Goal: Task Accomplishment & Management: Manage account settings

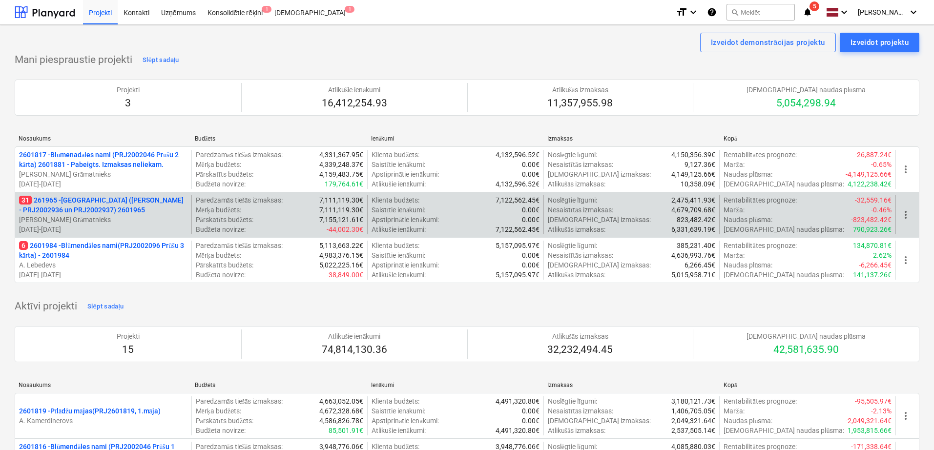
click at [115, 210] on p "31 261965 - [GEOGRAPHIC_DATA] ([PERSON_NAME] - PRJ2002936 un PRJ2002937) 2601965" at bounding box center [103, 205] width 168 height 20
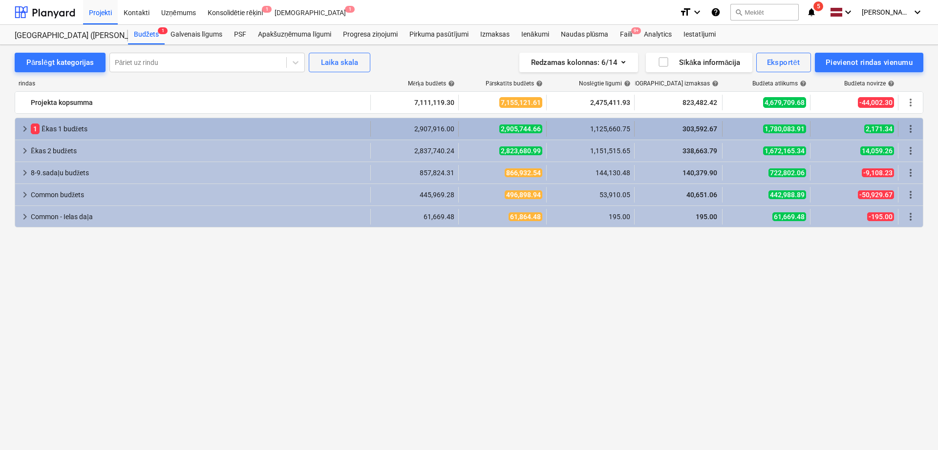
click at [23, 125] on span "keyboard_arrow_right" at bounding box center [25, 129] width 12 height 12
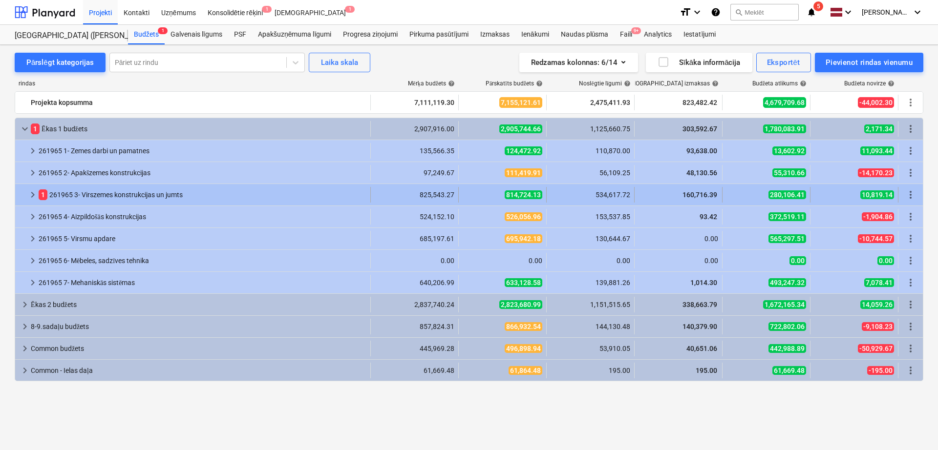
click at [26, 196] on div at bounding box center [23, 195] width 8 height 16
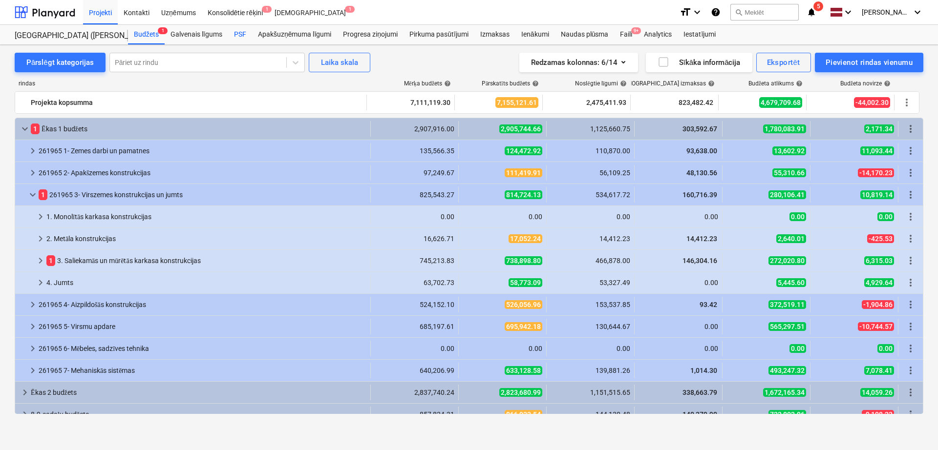
click at [243, 32] on div "PSF" at bounding box center [240, 35] width 24 height 20
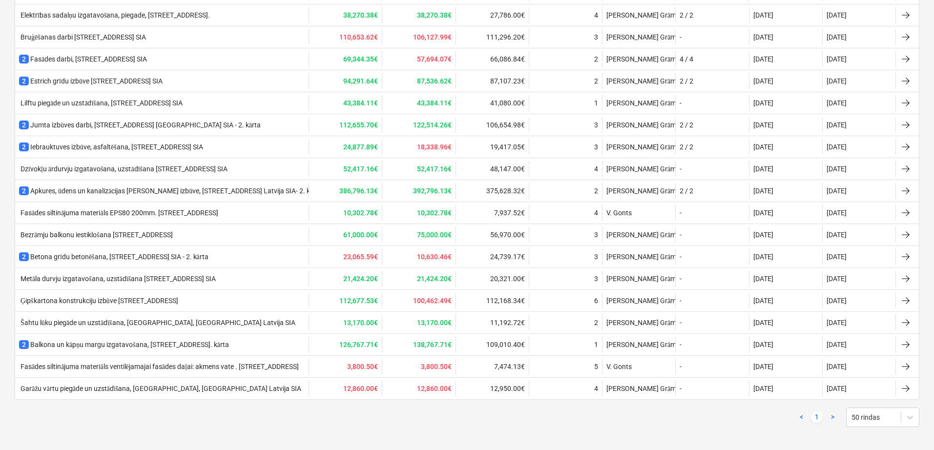
scroll to position [602, 0]
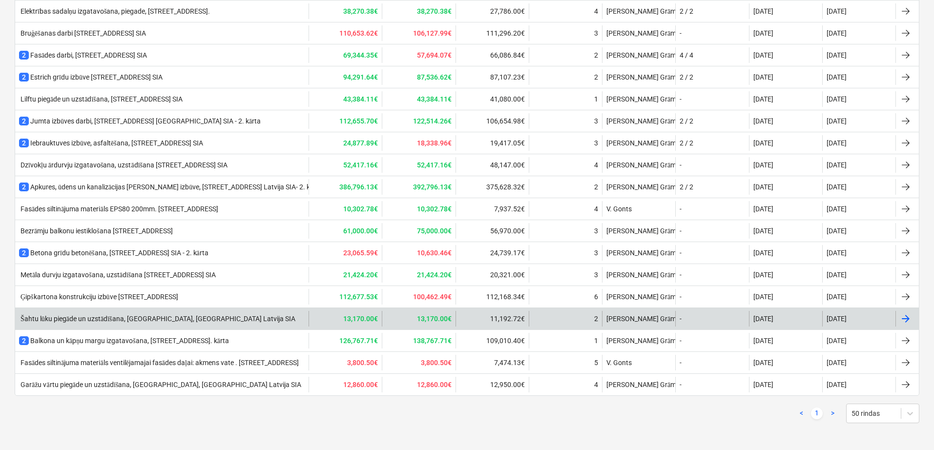
click at [172, 324] on div "Šahtu lūku piegāde un uzstādīšana, [GEOGRAPHIC_DATA], [GEOGRAPHIC_DATA] Latvija…" at bounding box center [162, 319] width 294 height 16
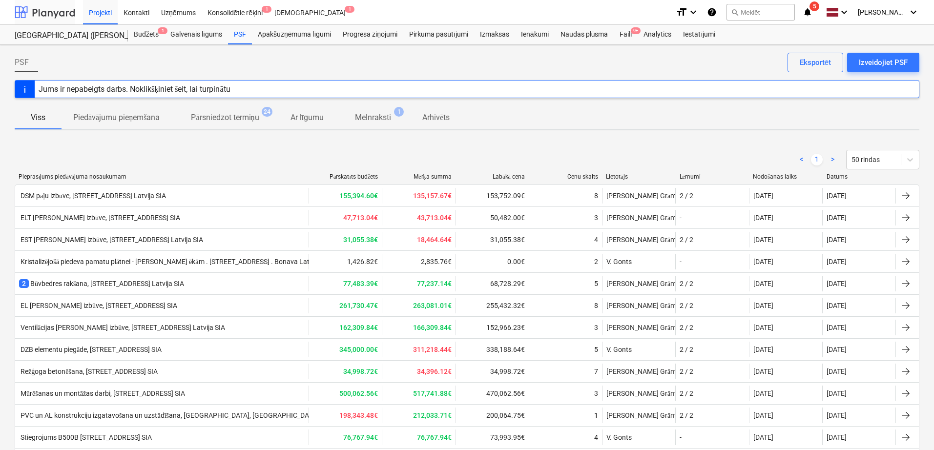
click at [58, 11] on div at bounding box center [45, 12] width 61 height 24
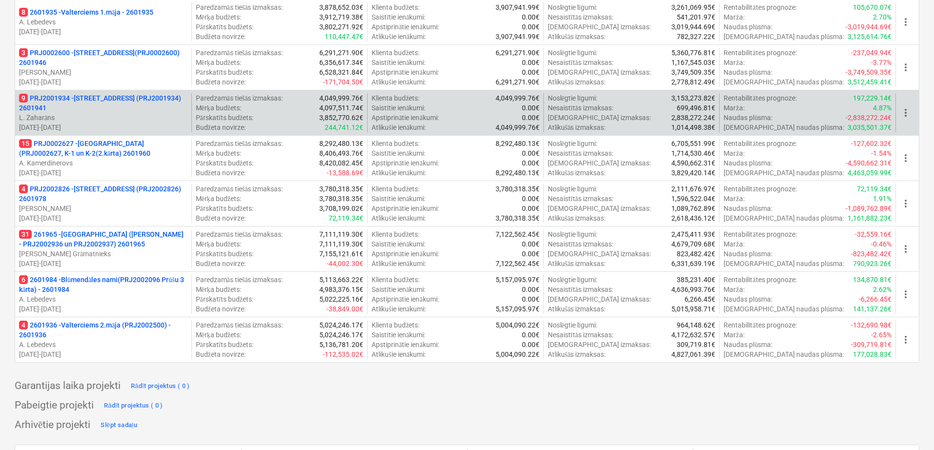
scroll to position [733, 0]
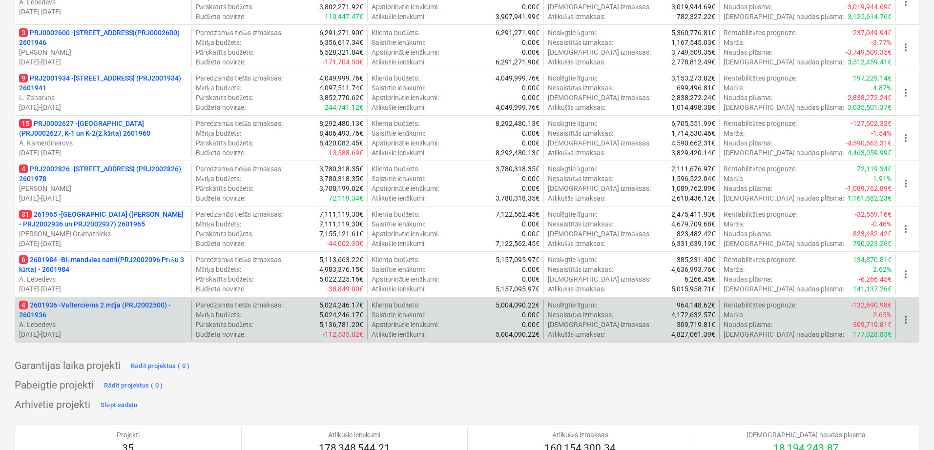
click at [153, 310] on p "4 2601936 - Valterciems 2.māja (PRJ2002500) - 2601936" at bounding box center [103, 310] width 168 height 20
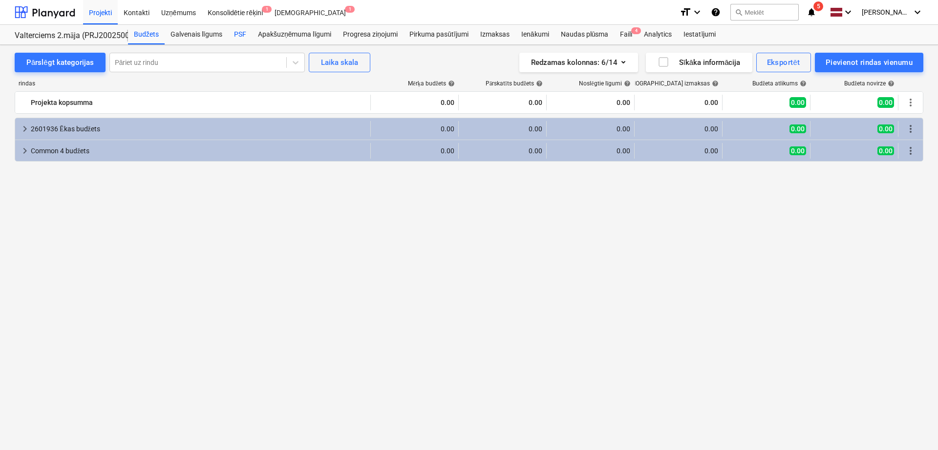
click at [240, 31] on div "PSF" at bounding box center [240, 35] width 24 height 20
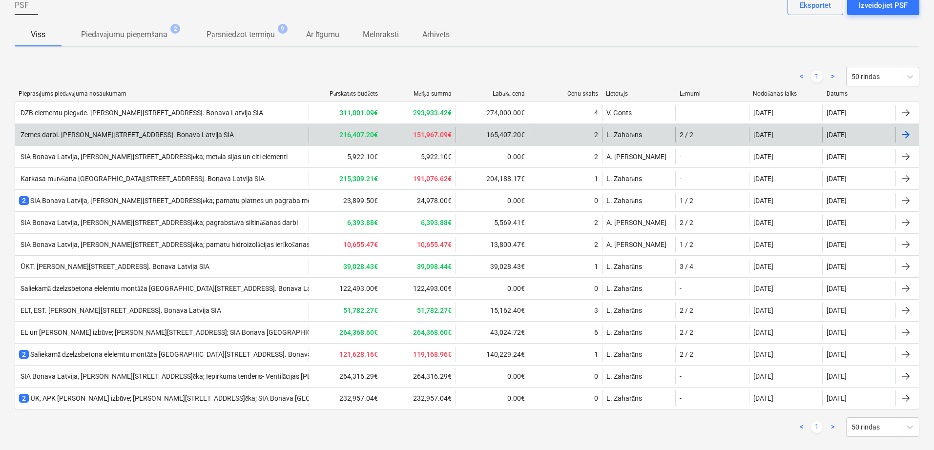
scroll to position [71, 0]
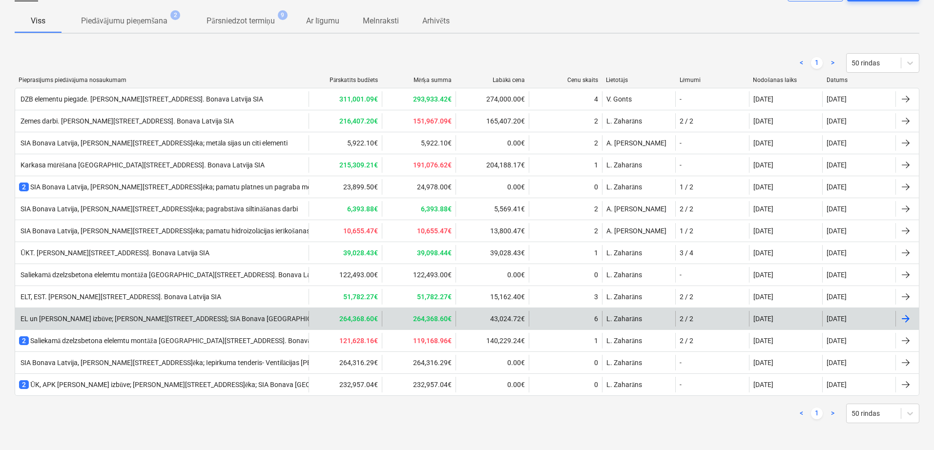
click at [288, 326] on div "EL un [PERSON_NAME] izbūve; [PERSON_NAME][STREET_ADDRESS]ēka; [GEOGRAPHIC_DATA]…" at bounding box center [467, 319] width 905 height 22
click at [217, 322] on div "EL un [PERSON_NAME] izbūve; [PERSON_NAME][STREET_ADDRESS]; SIA Bonava [GEOGRAPH…" at bounding box center [176, 319] width 314 height 8
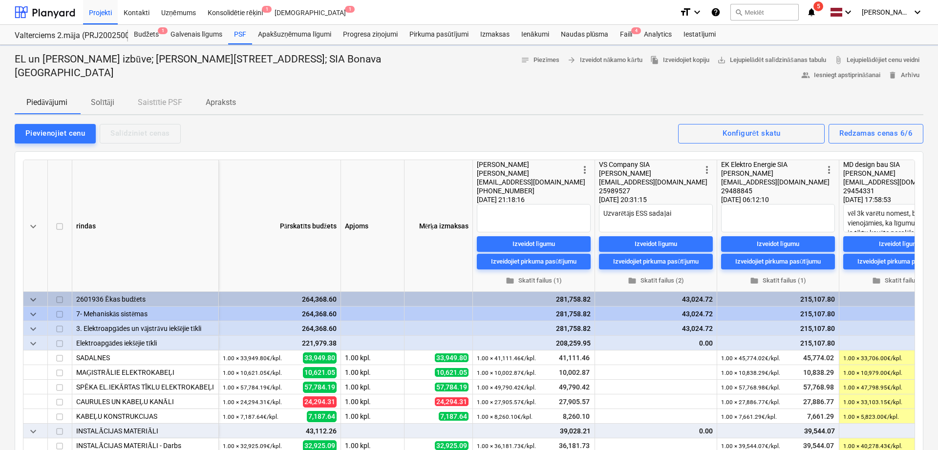
type textarea "x"
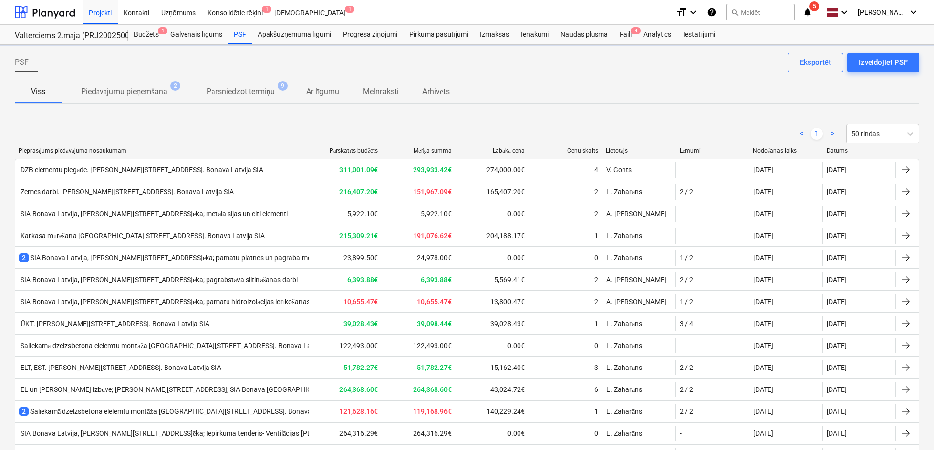
scroll to position [71, 0]
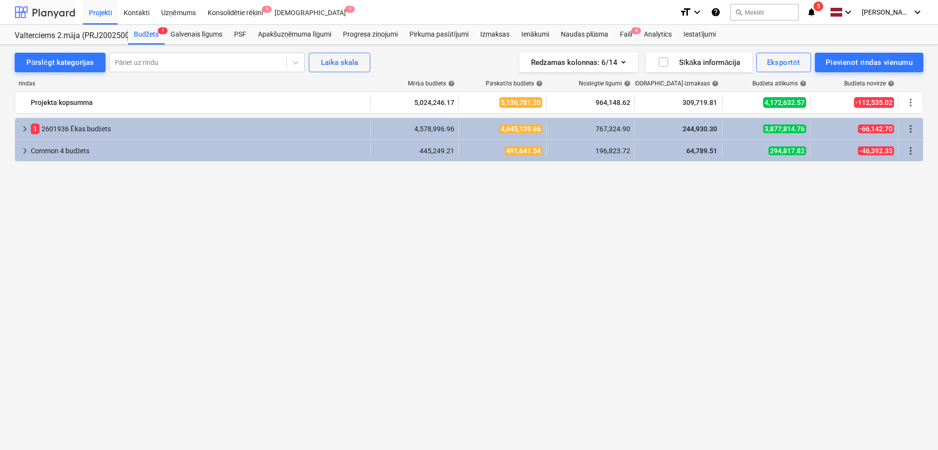
click at [53, 12] on div at bounding box center [45, 12] width 61 height 24
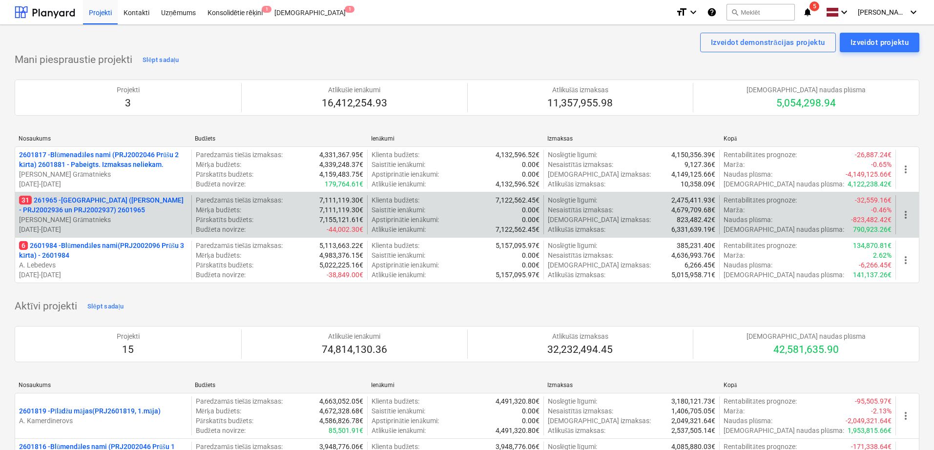
click at [103, 208] on p "31 261965 - [GEOGRAPHIC_DATA] ([PERSON_NAME] - PRJ2002936 un PRJ2002937) 2601965" at bounding box center [103, 205] width 168 height 20
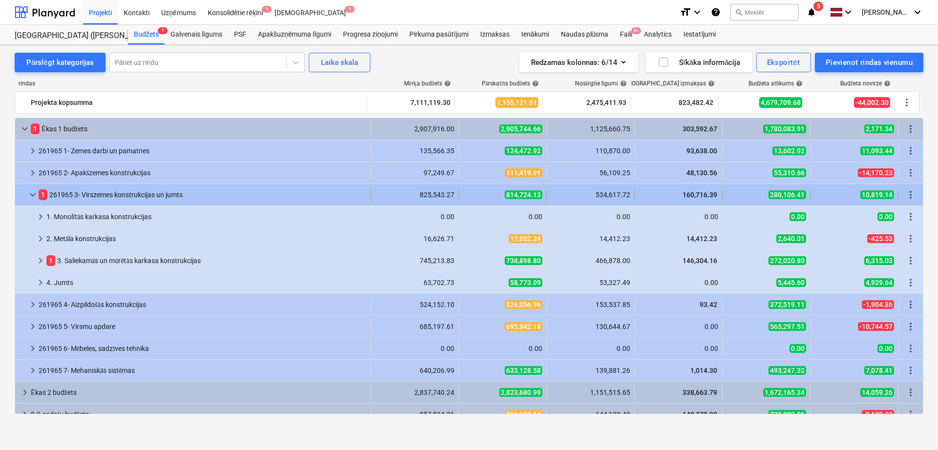
click at [36, 195] on span "keyboard_arrow_down" at bounding box center [33, 195] width 12 height 12
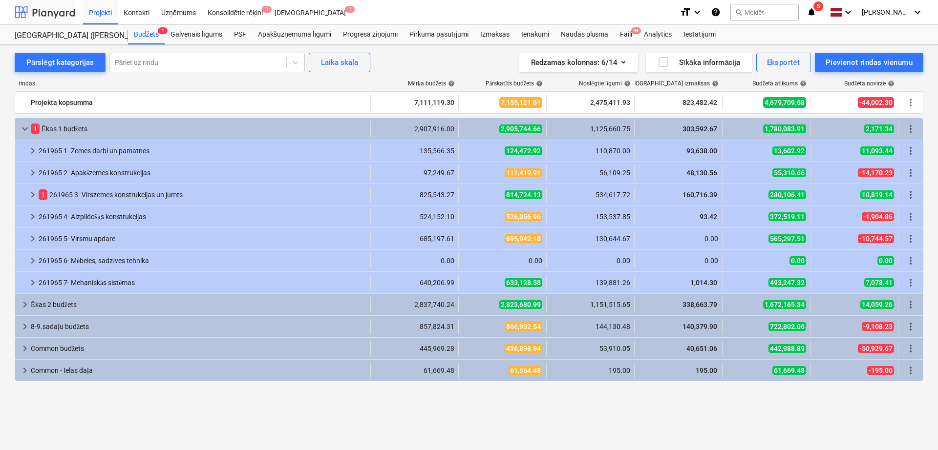
click at [59, 12] on div at bounding box center [45, 12] width 61 height 24
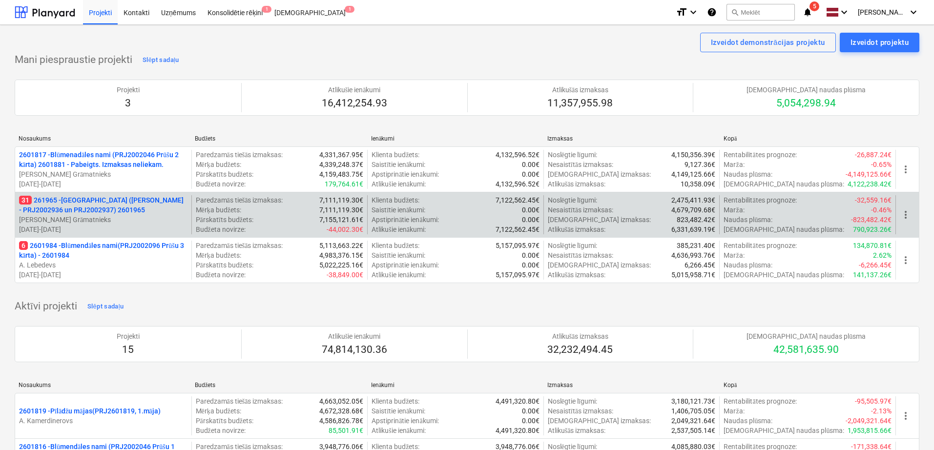
click at [127, 209] on p "31 261965 - [GEOGRAPHIC_DATA] ([PERSON_NAME] - PRJ2002936 un PRJ2002937) 2601965" at bounding box center [103, 205] width 168 height 20
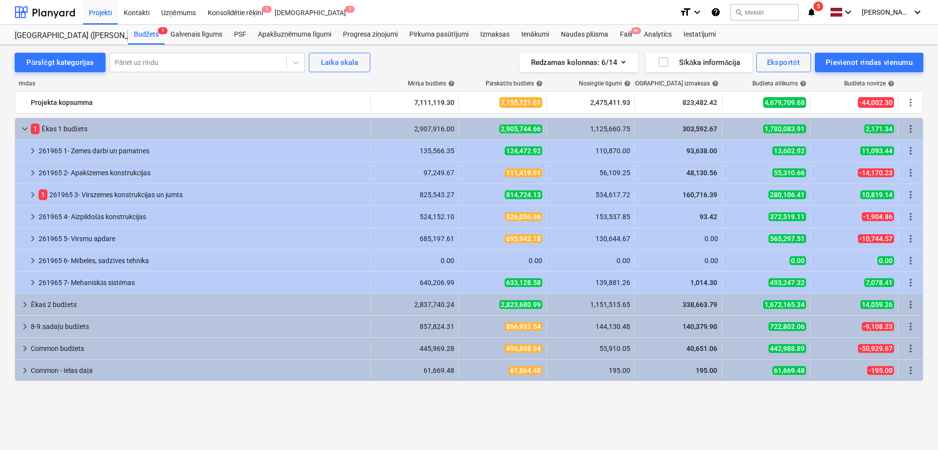
click at [813, 9] on icon "notifications" at bounding box center [811, 12] width 10 height 12
click at [368, 33] on div "Progresa ziņojumi" at bounding box center [370, 35] width 66 height 20
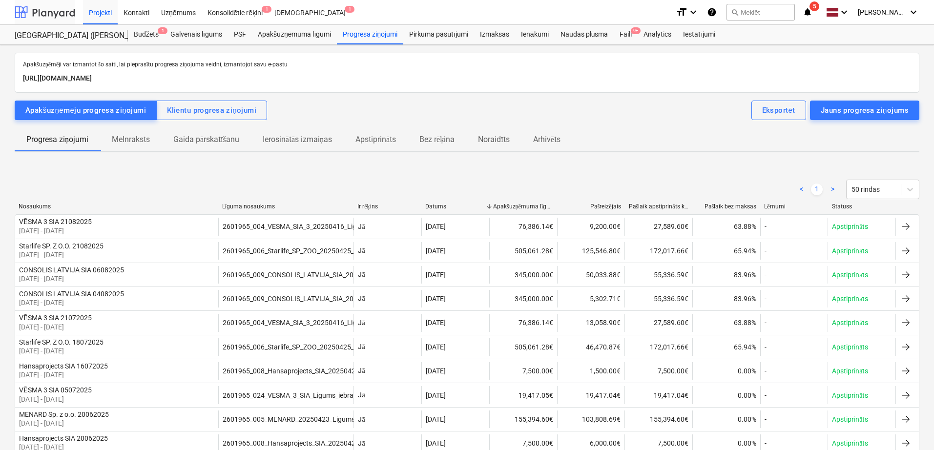
click at [60, 15] on div at bounding box center [45, 12] width 61 height 24
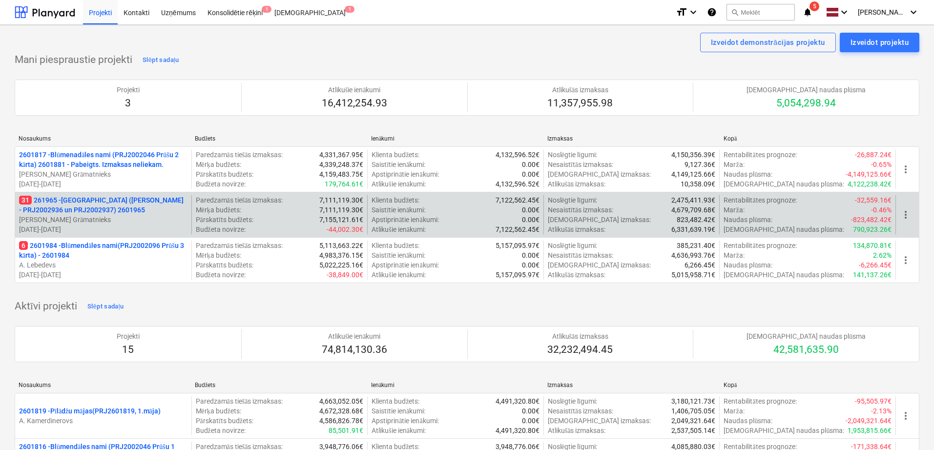
click at [128, 200] on p "31 261965 - [GEOGRAPHIC_DATA] ([PERSON_NAME] - PRJ2002936 un PRJ2002937) 2601965" at bounding box center [103, 205] width 168 height 20
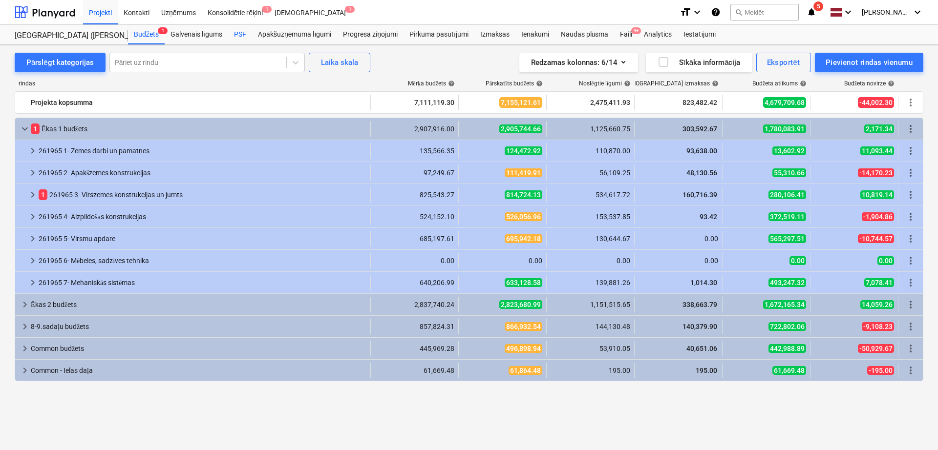
click at [239, 38] on div "PSF" at bounding box center [240, 35] width 24 height 20
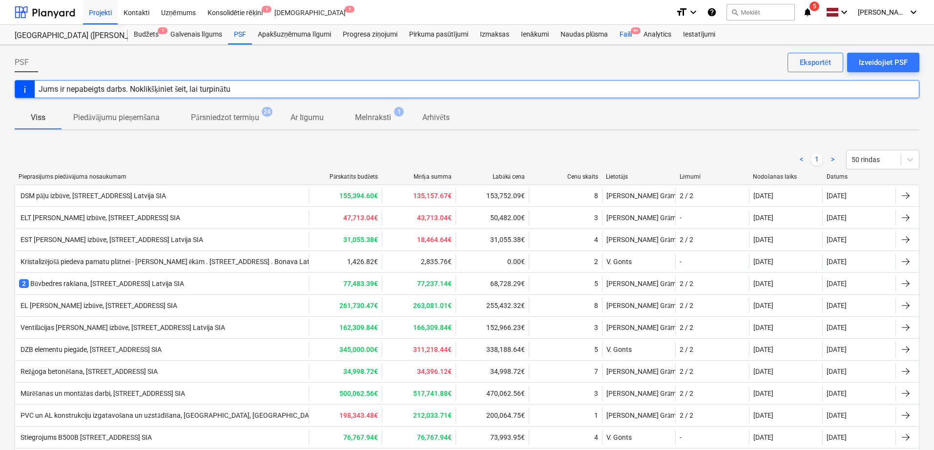
click at [631, 34] on div "Faili 9+" at bounding box center [626, 35] width 24 height 20
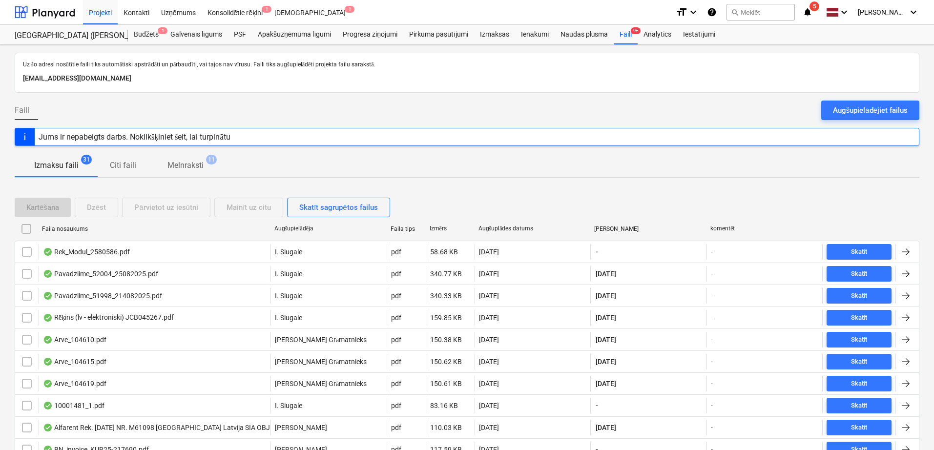
scroll to position [82, 0]
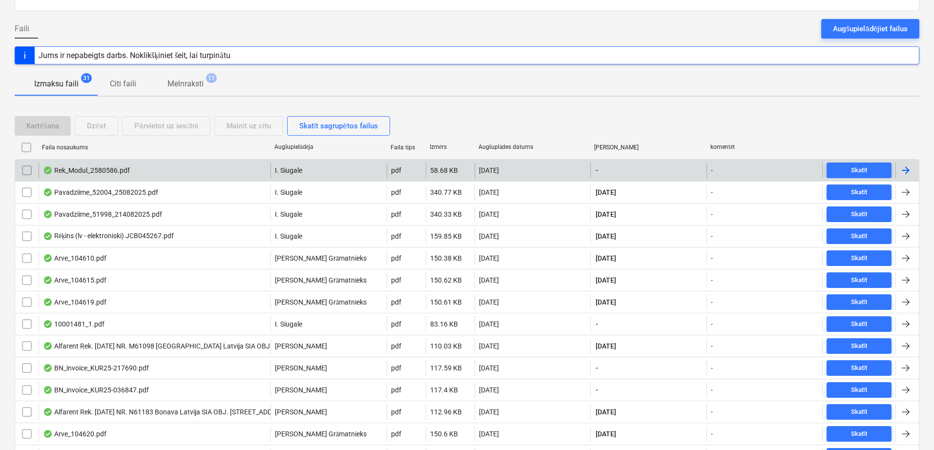
click at [908, 168] on div at bounding box center [906, 171] width 12 height 12
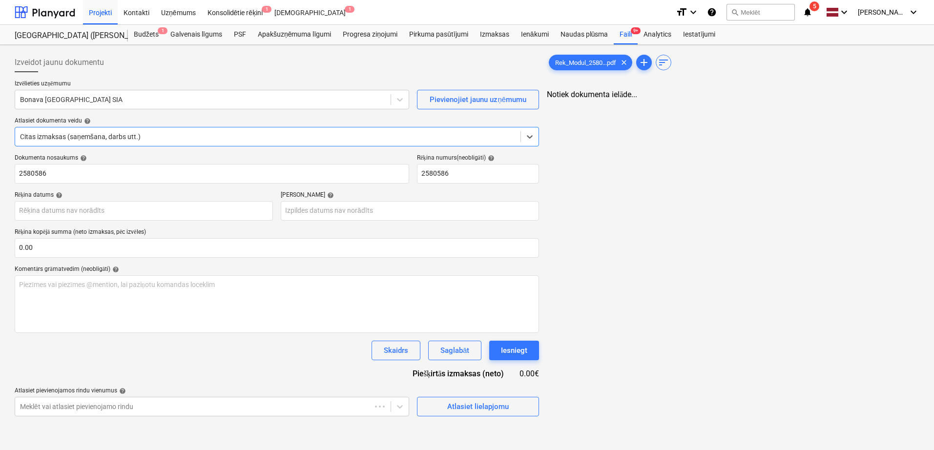
type input "2580586"
click at [135, 99] on div at bounding box center [204, 100] width 368 height 10
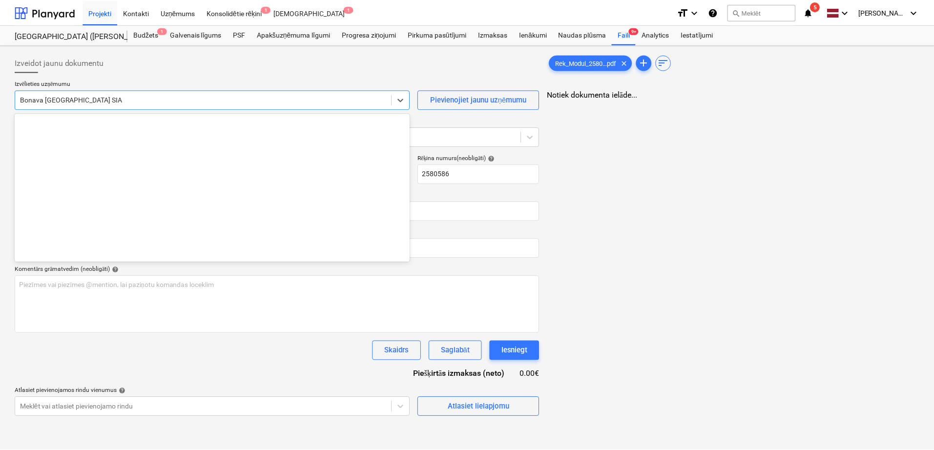
scroll to position [1795, 0]
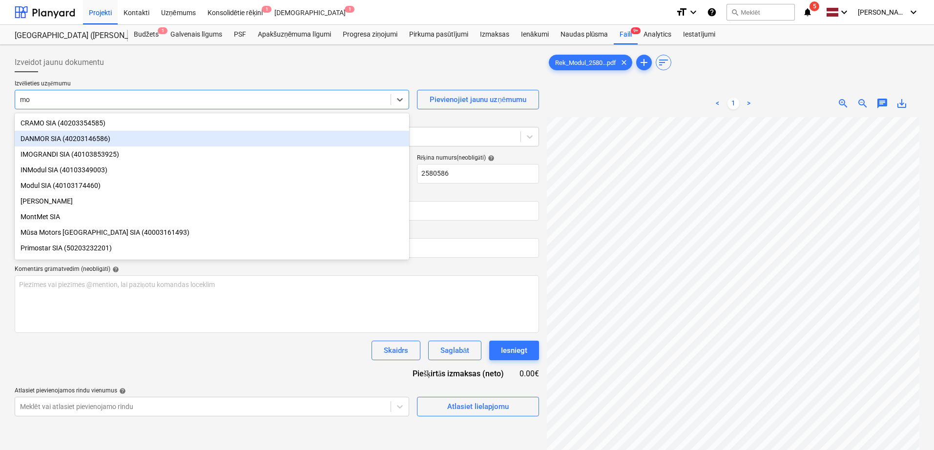
type input "mod"
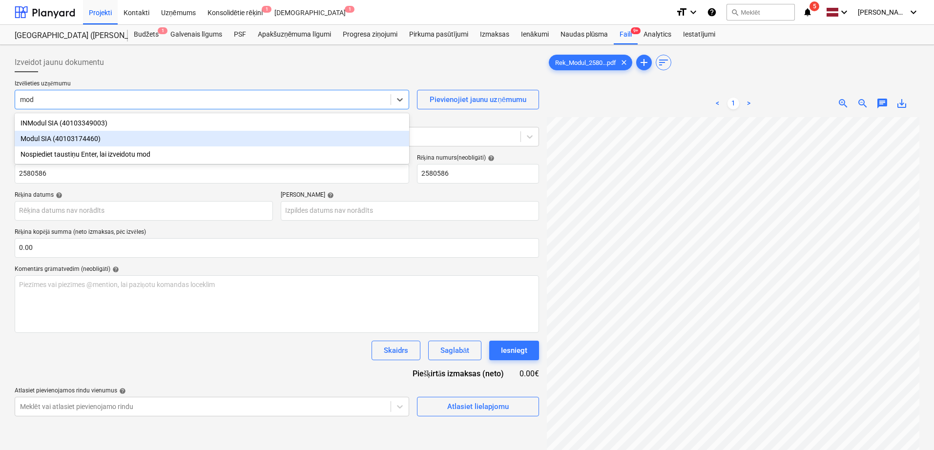
click at [124, 132] on div "Modul SIA (40103174460)" at bounding box center [212, 139] width 395 height 16
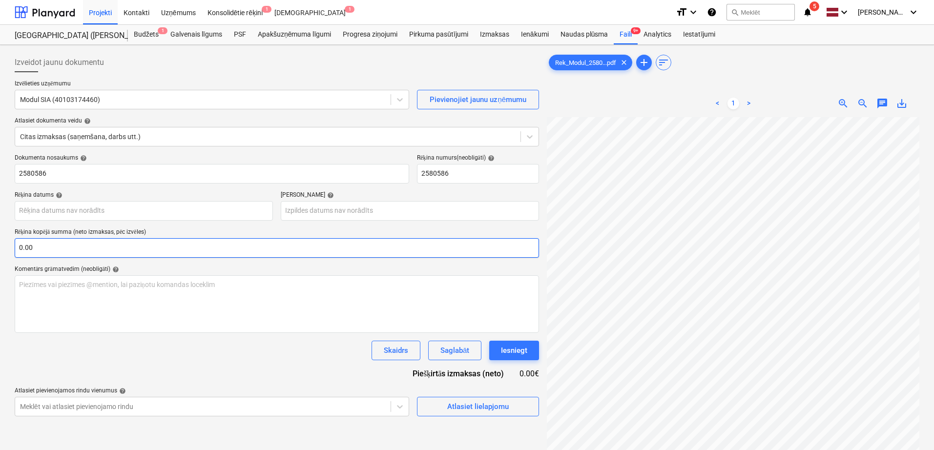
scroll to position [31, 51]
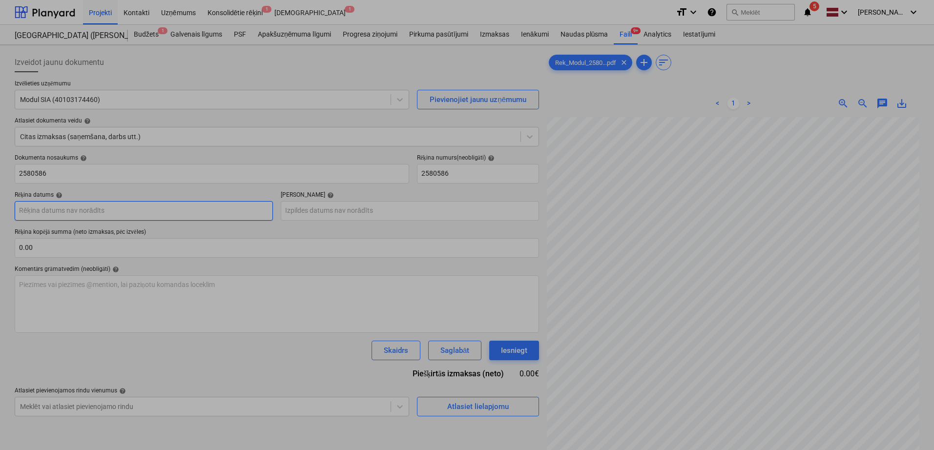
click at [159, 208] on body "Projekti Kontakti Uzņēmums Konsolidētie rēķini 1 Iesūtne 1 format_size keyboard…" at bounding box center [467, 225] width 934 height 450
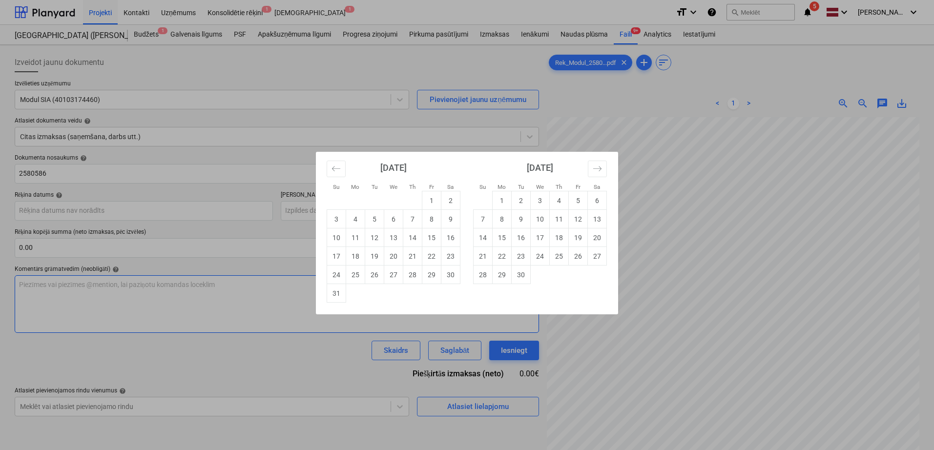
click at [356, 279] on td "25" at bounding box center [355, 275] width 19 height 19
type input "[DATE]"
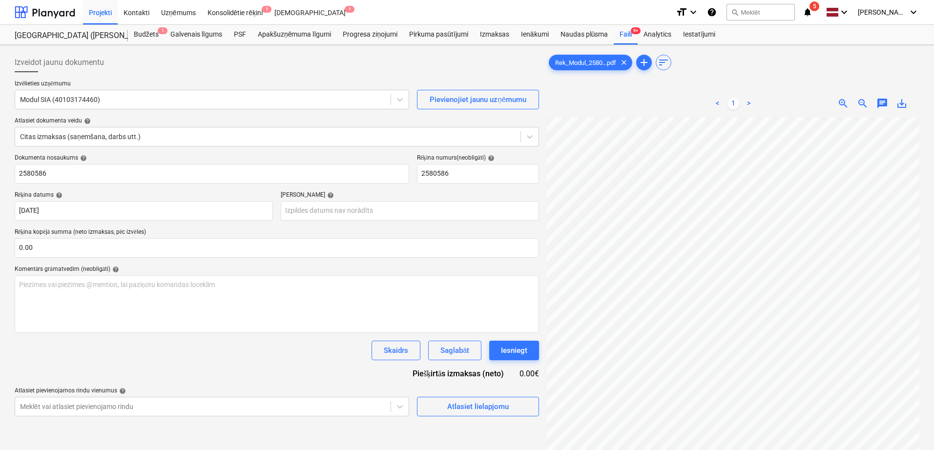
scroll to position [115, 69]
click at [318, 205] on body "Projekti Kontakti Uzņēmums Konsolidētie rēķini 1 Iesūtne 1 format_size keyboard…" at bounding box center [467, 225] width 934 height 450
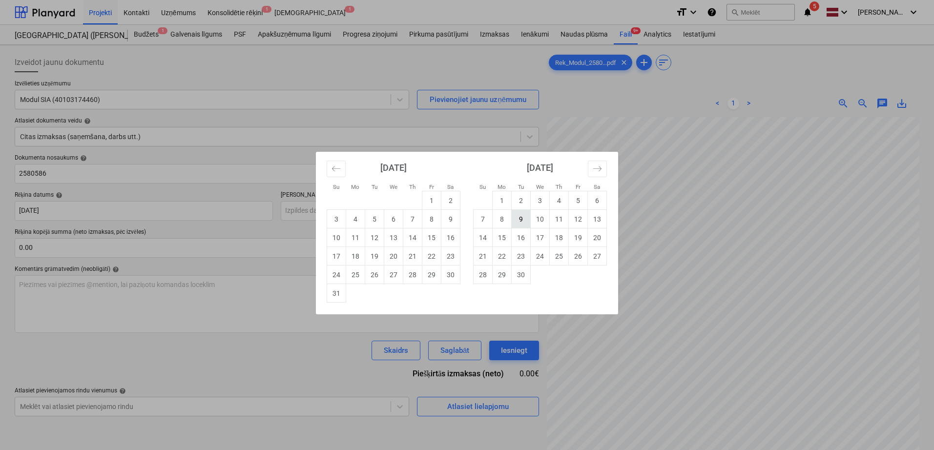
click at [520, 222] on td "9" at bounding box center [521, 219] width 19 height 19
type input "[DATE]"
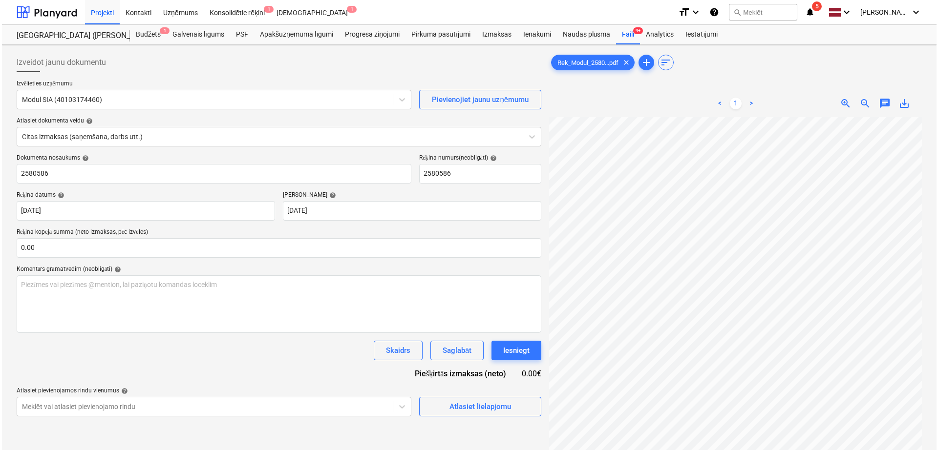
scroll to position [82, 0]
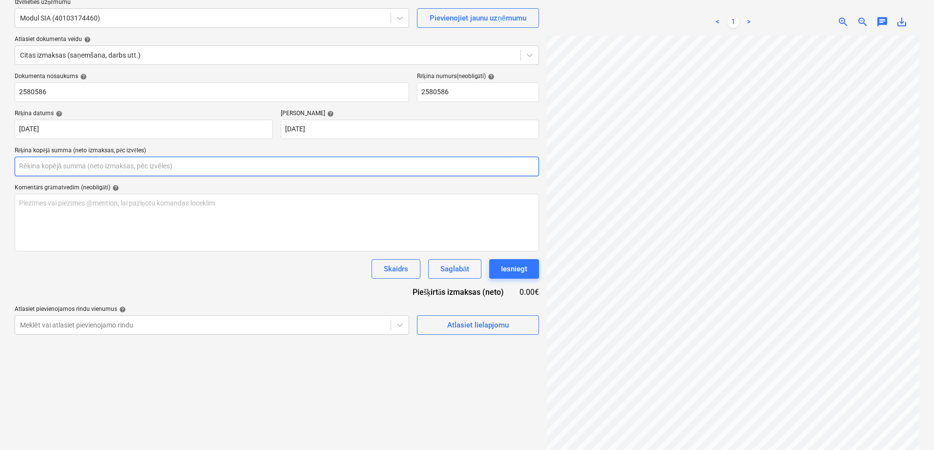
click at [199, 168] on input "text" at bounding box center [277, 167] width 525 height 20
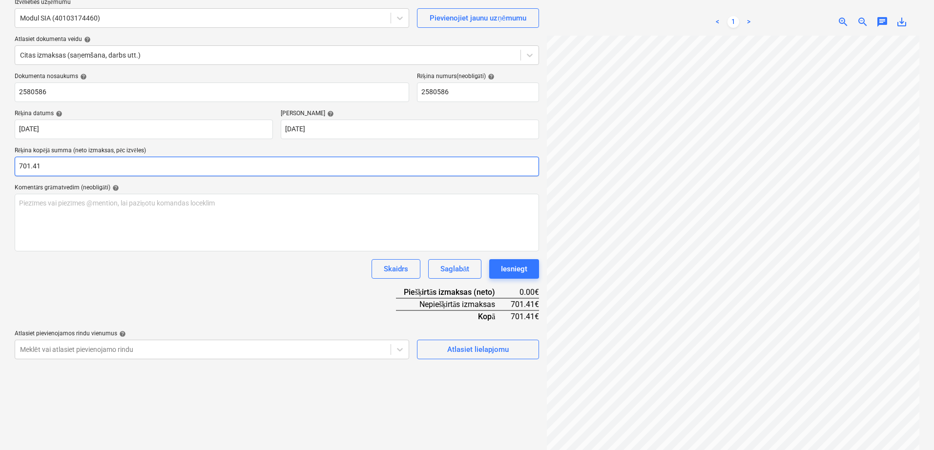
type input "701.41"
drag, startPoint x: 276, startPoint y: 315, endPoint x: 367, endPoint y: 310, distance: 91.5
click at [280, 313] on div "Dokumenta nosaukums help 2580586 Rēķina numurs (neobligāti) help 2580586 Rēķina…" at bounding box center [277, 216] width 525 height 287
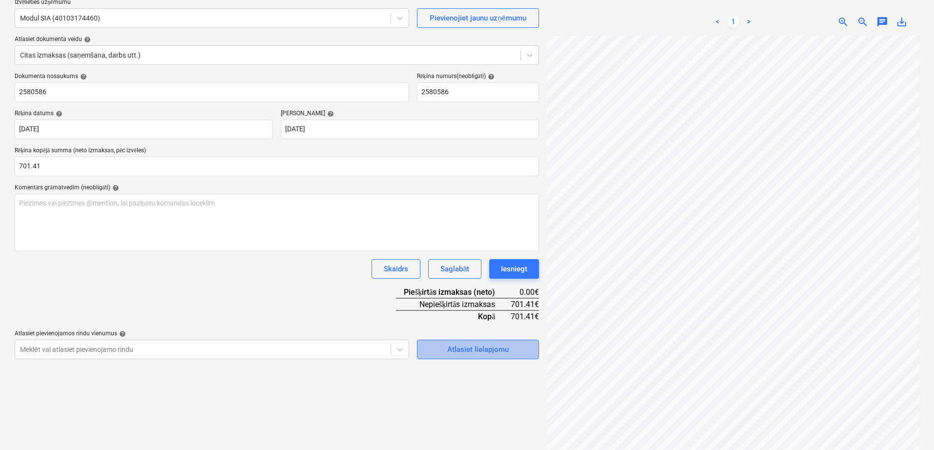
click at [505, 354] on div "Atlasiet lielapjomu" at bounding box center [478, 349] width 62 height 13
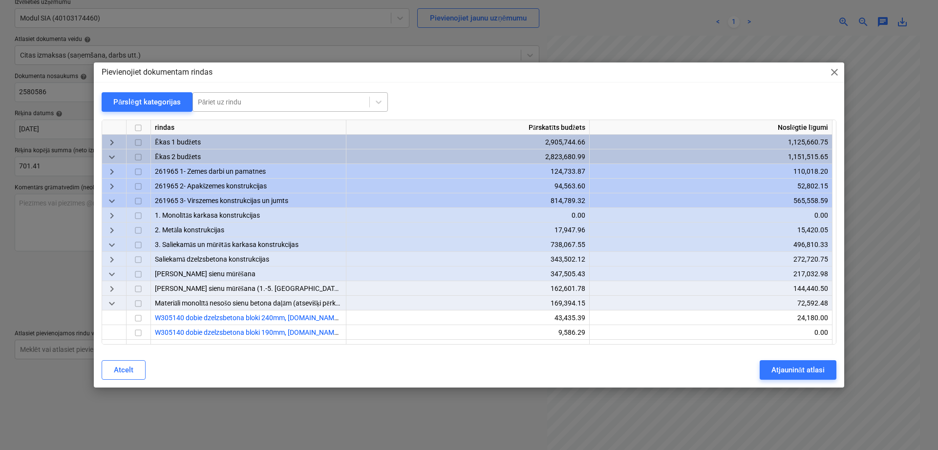
click at [292, 102] on div at bounding box center [281, 102] width 167 height 10
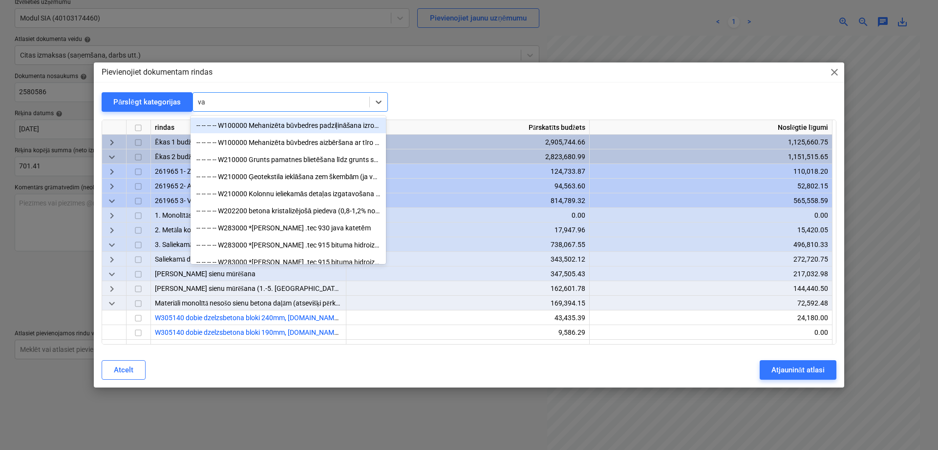
type input "vag"
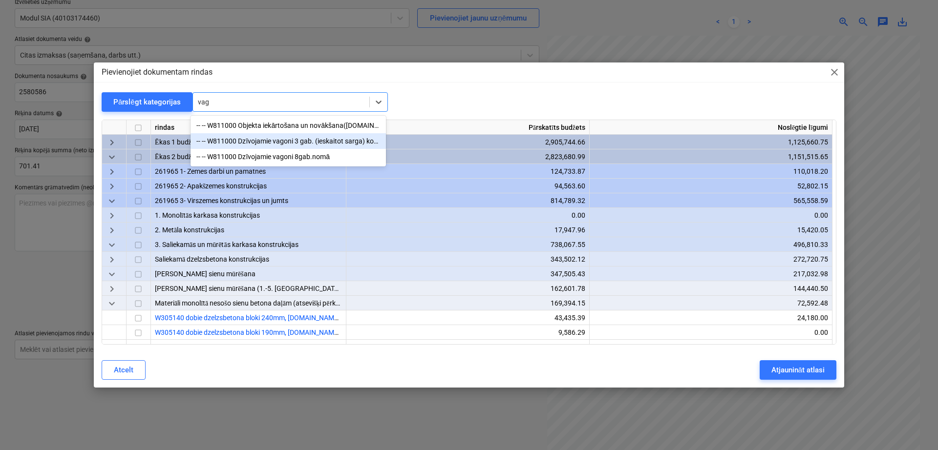
click at [278, 144] on div "-- -- W811000 Dzīvojamie vagoni 3 gab. (ieskaitot sarga) kodē grāmatvedība" at bounding box center [287, 141] width 195 height 16
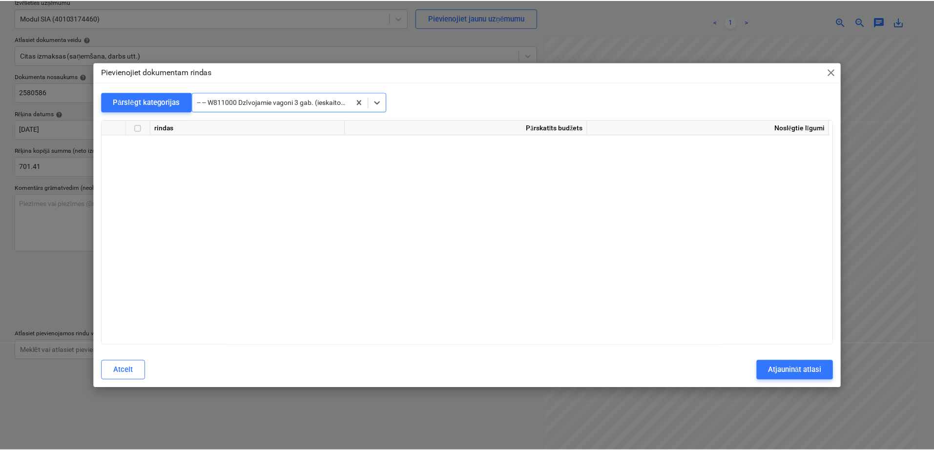
scroll to position [18519, 0]
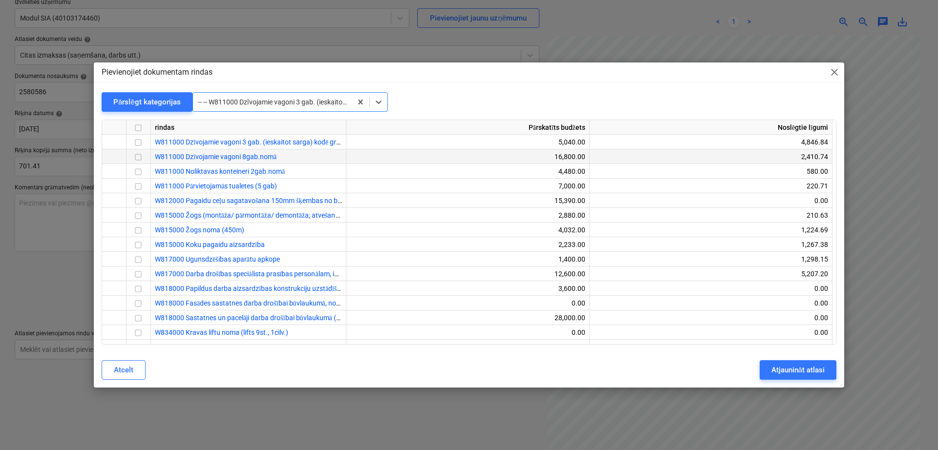
click at [140, 159] on input "checkbox" at bounding box center [138, 158] width 12 height 12
click at [791, 373] on div "Atjaunināt atlasi" at bounding box center [797, 370] width 53 height 13
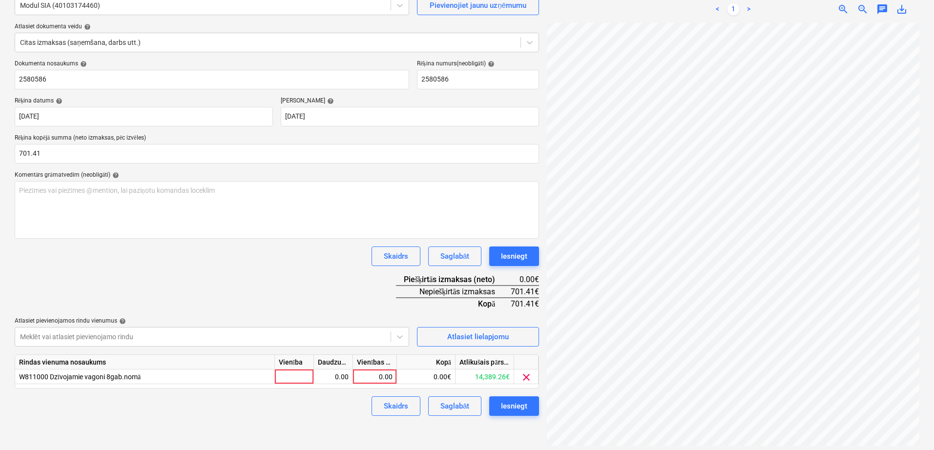
scroll to position [98, 0]
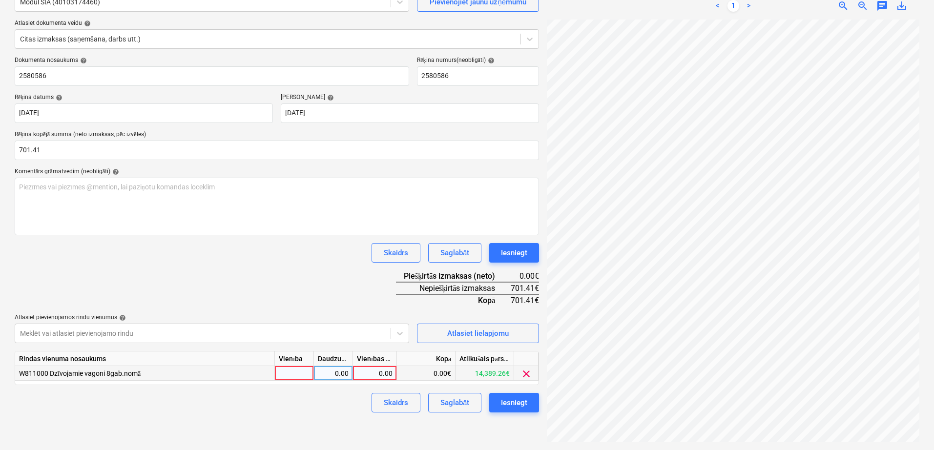
click at [367, 371] on div "0.00" at bounding box center [375, 373] width 36 height 15
type input "701.41"
click at [334, 281] on div "Dokumenta nosaukums help 2580586 Rēķina numurs (neobligāti) help 2580586 Rēķina…" at bounding box center [277, 235] width 525 height 356
click at [508, 402] on div "Iesniegt" at bounding box center [514, 403] width 26 height 13
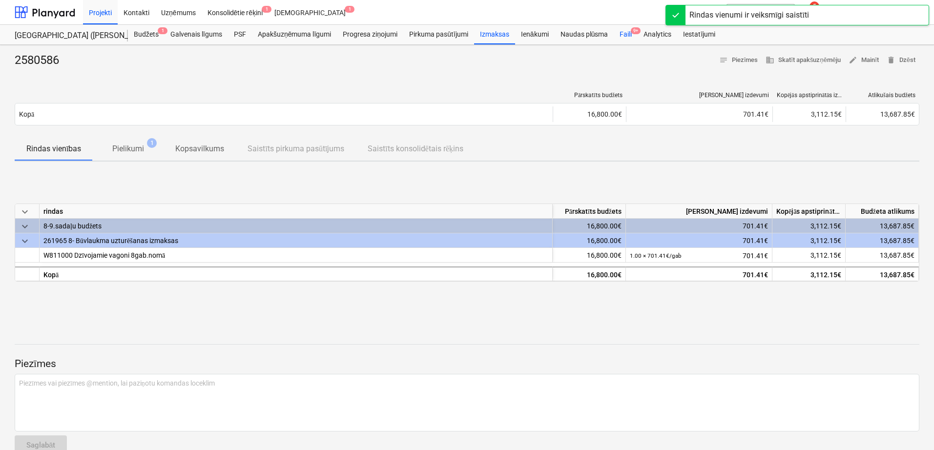
drag, startPoint x: 621, startPoint y: 30, endPoint x: 625, endPoint y: 44, distance: 14.2
click at [621, 30] on div "Faili 9+" at bounding box center [626, 35] width 24 height 20
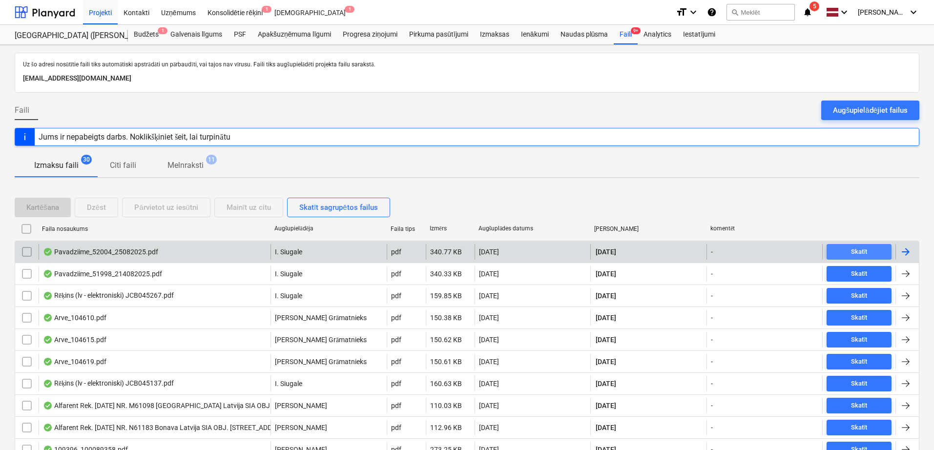
click at [856, 250] on div "Skatīt" at bounding box center [859, 252] width 17 height 11
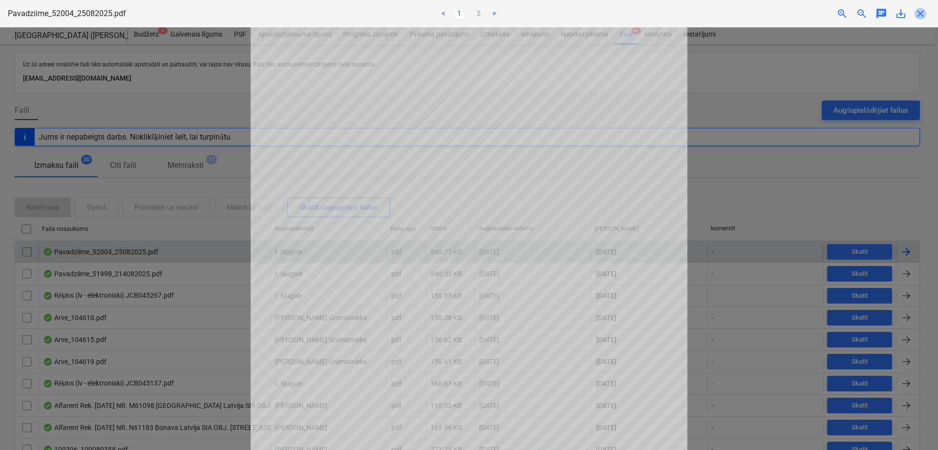
click at [918, 13] on span "close" at bounding box center [920, 14] width 12 height 12
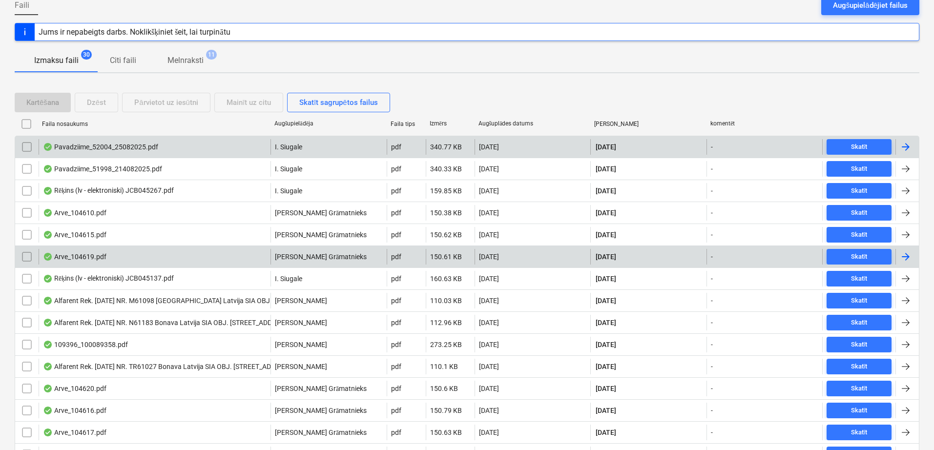
scroll to position [82, 0]
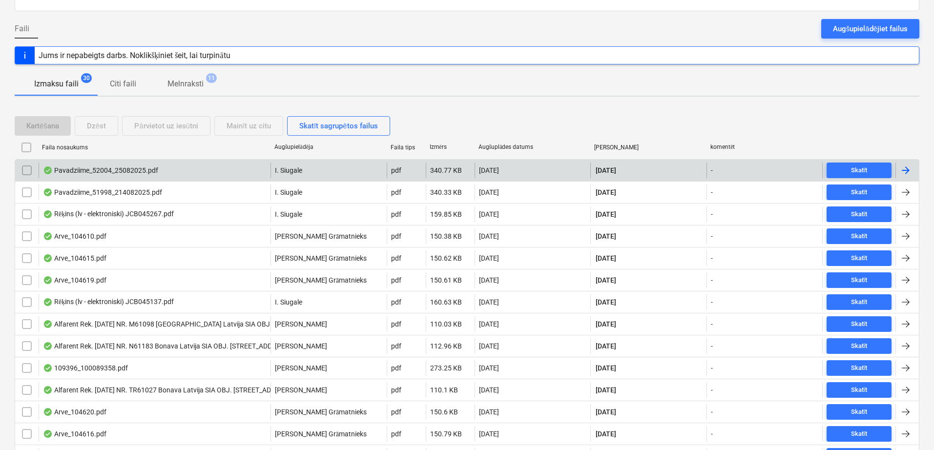
click at [909, 171] on div at bounding box center [906, 171] width 12 height 12
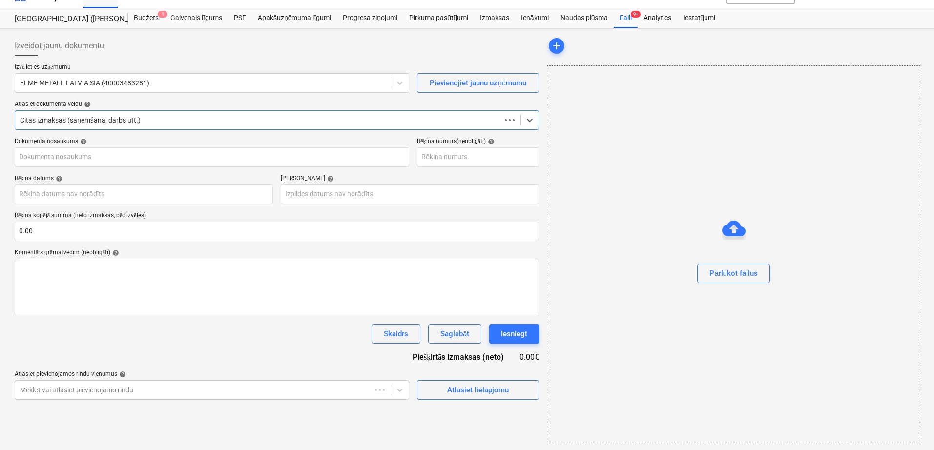
scroll to position [17, 0]
type input "52004"
type input "[DATE]"
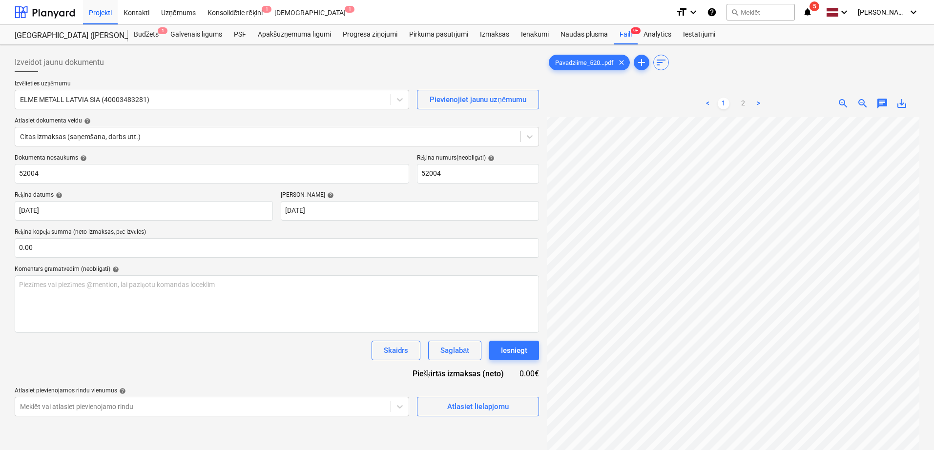
scroll to position [166, 69]
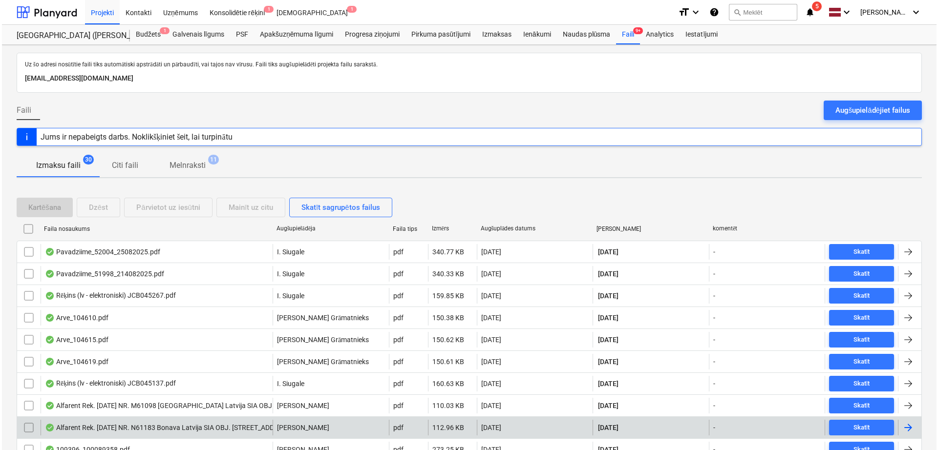
scroll to position [82, 0]
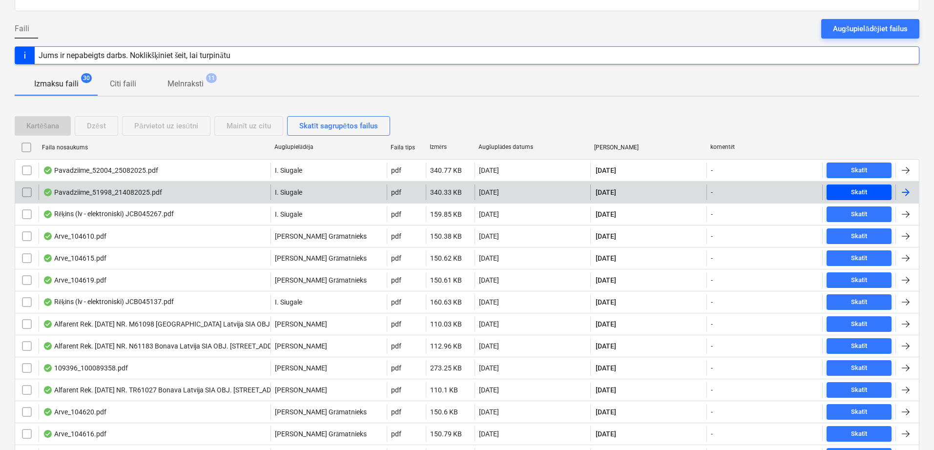
click at [874, 195] on span "Skatīt" at bounding box center [859, 192] width 57 height 11
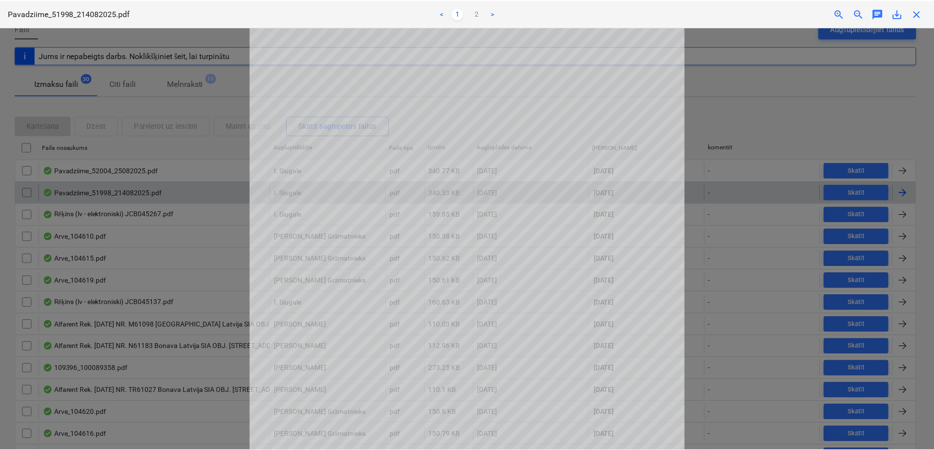
scroll to position [82, 0]
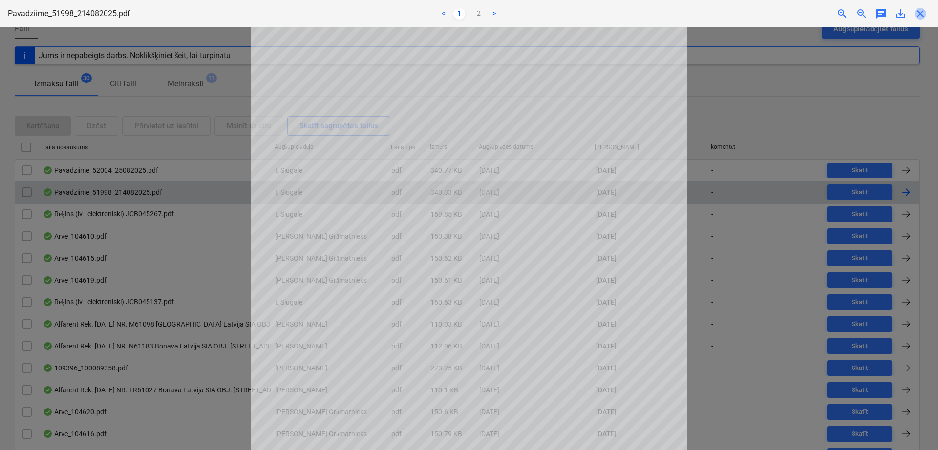
click at [923, 16] on span "close" at bounding box center [920, 14] width 12 height 12
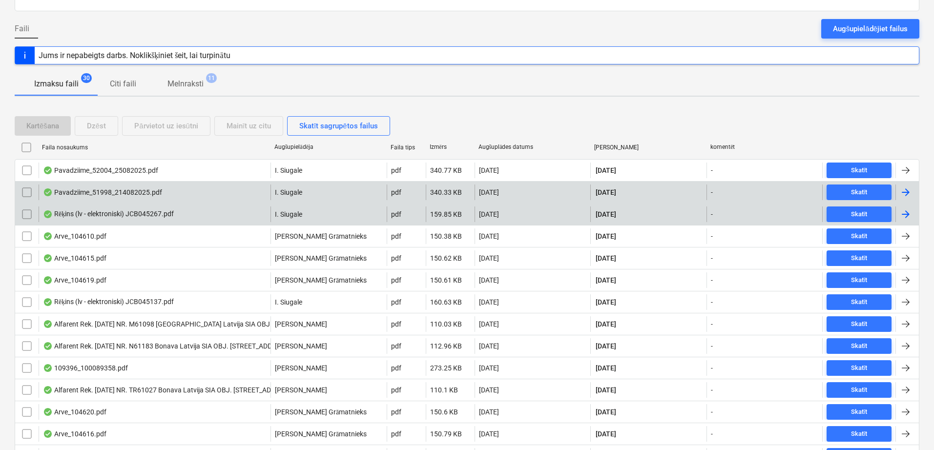
click at [913, 213] on div at bounding box center [907, 215] width 23 height 16
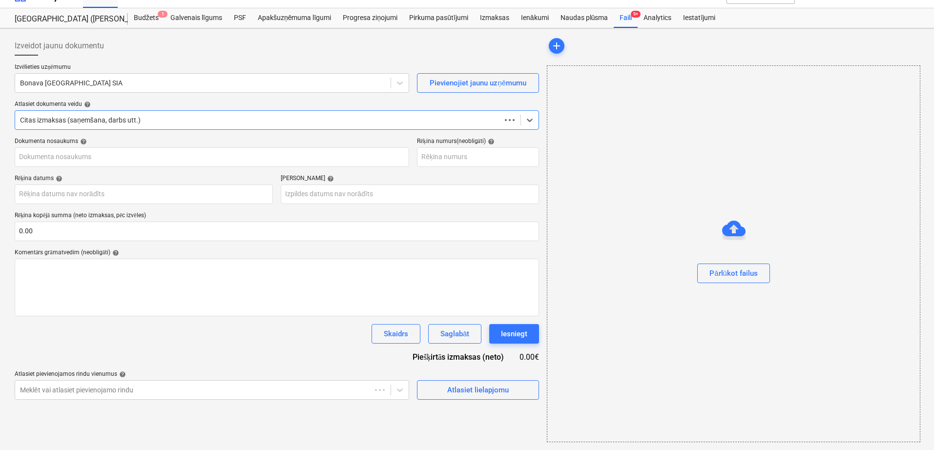
scroll to position [17, 0]
type input "JCB045267"
type input "[DATE]"
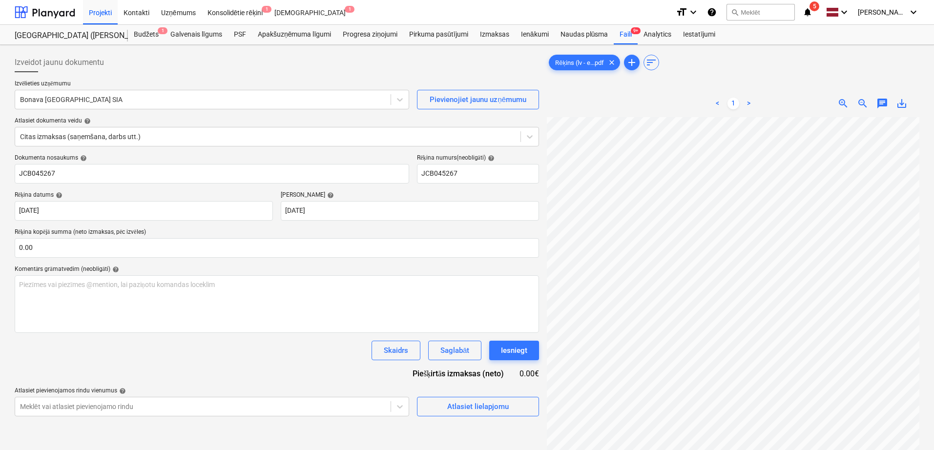
scroll to position [34, 39]
click at [69, 101] on div at bounding box center [203, 100] width 366 height 10
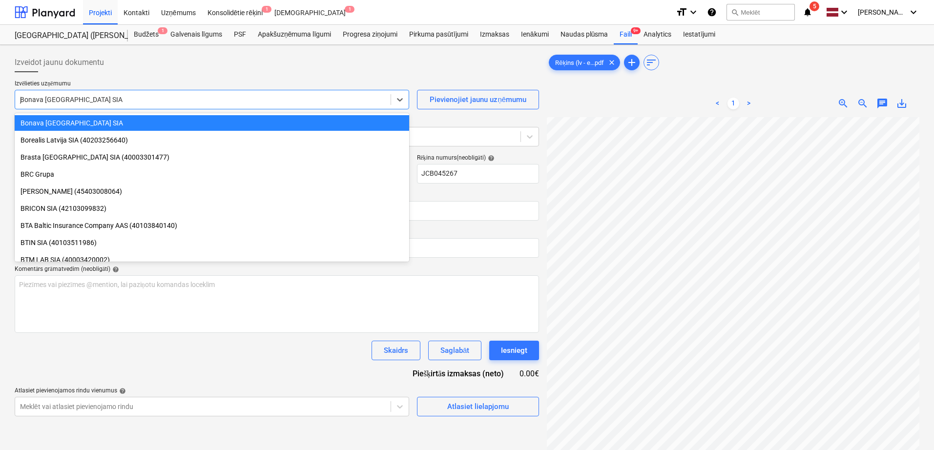
scroll to position [1341, 0]
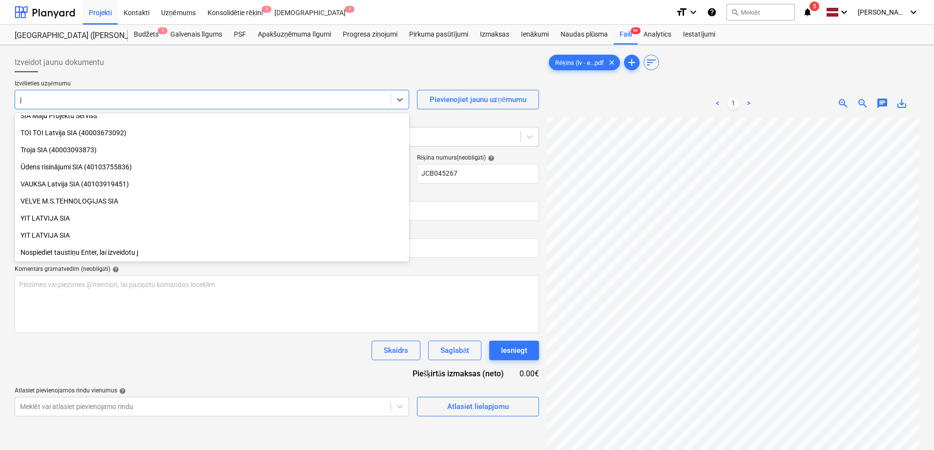
type input "jc"
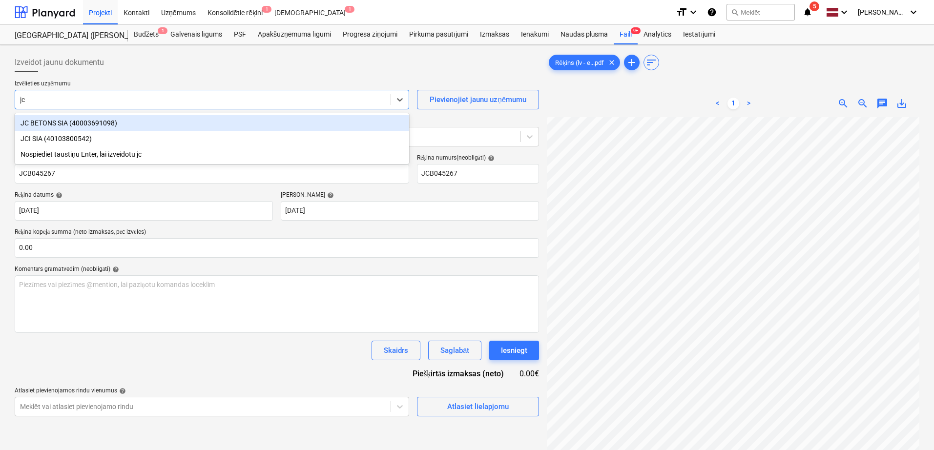
click at [63, 119] on div "JC BETONS SIA (40003691098)" at bounding box center [212, 123] width 395 height 16
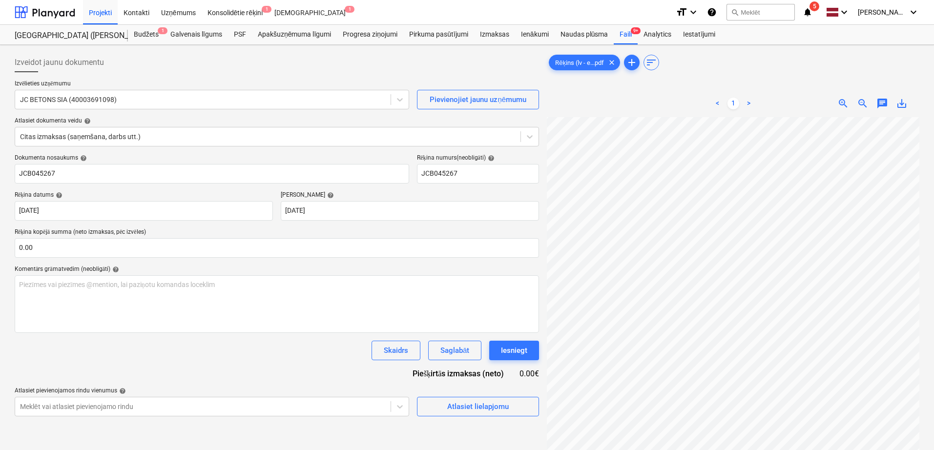
scroll to position [82, 69]
click at [248, 247] on input "text" at bounding box center [277, 248] width 525 height 20
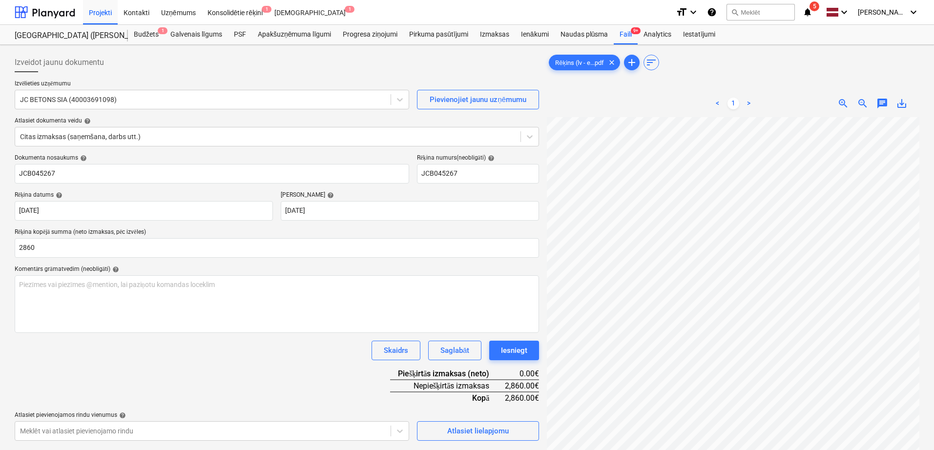
type input "2,860.00"
click at [308, 355] on div "Skaidrs Saglabāt Iesniegt" at bounding box center [277, 351] width 525 height 20
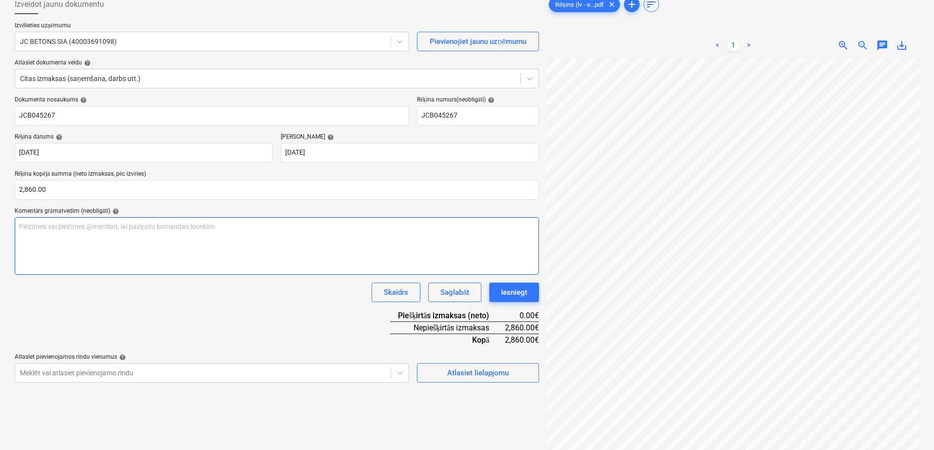
scroll to position [82, 0]
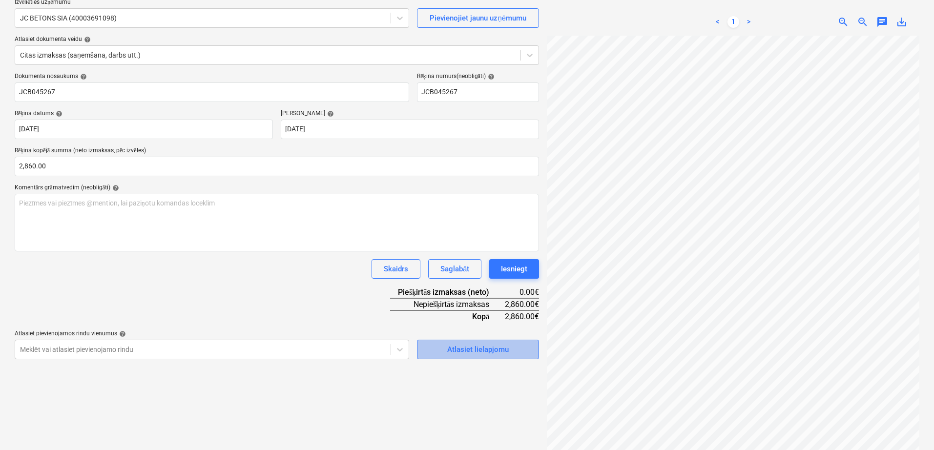
click at [470, 350] on div "Atlasiet lielapjomu" at bounding box center [478, 349] width 62 height 13
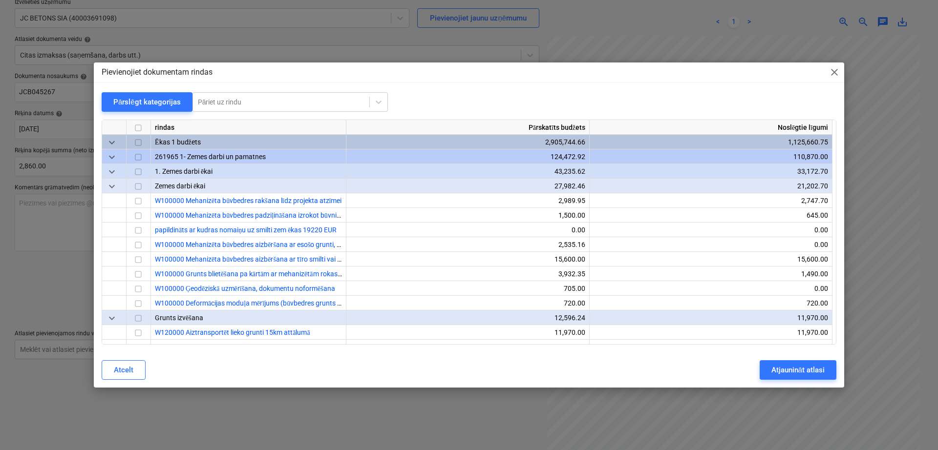
click at [831, 68] on span "close" at bounding box center [834, 72] width 12 height 12
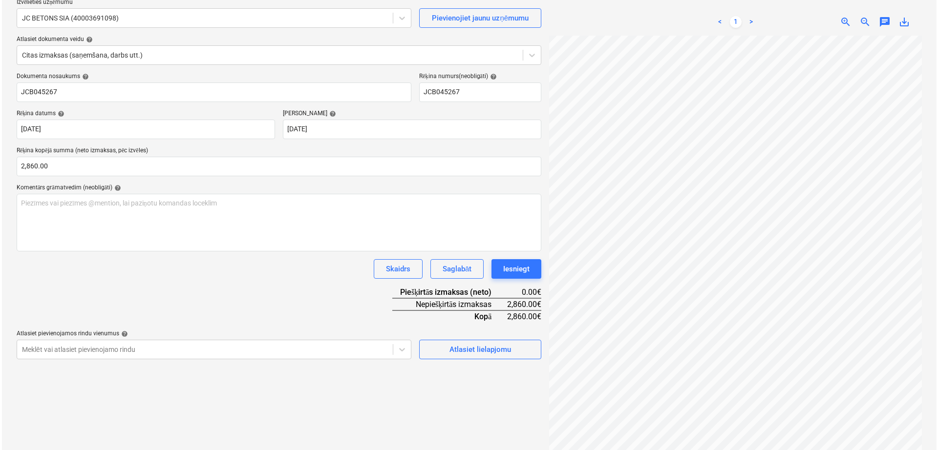
scroll to position [88, 48]
click at [488, 351] on div "Atlasiet lielapjomu" at bounding box center [478, 349] width 62 height 13
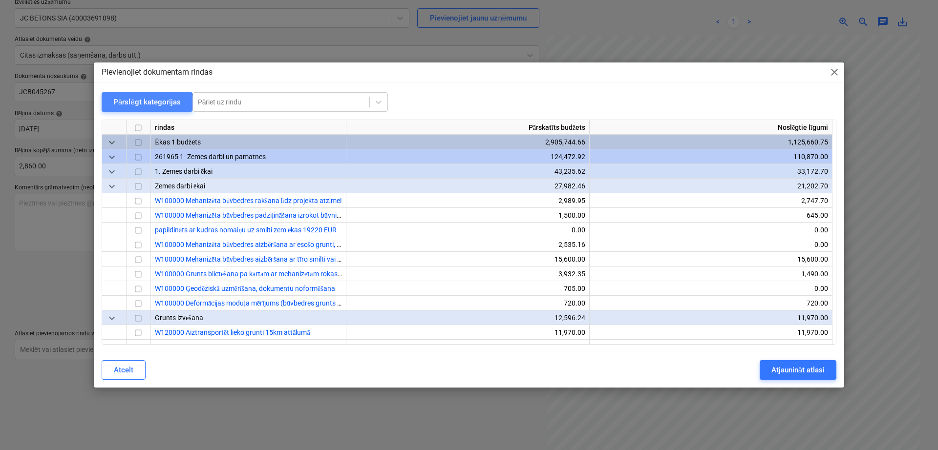
click at [137, 107] on div "Pārslēgt kategorijas" at bounding box center [146, 102] width 67 height 13
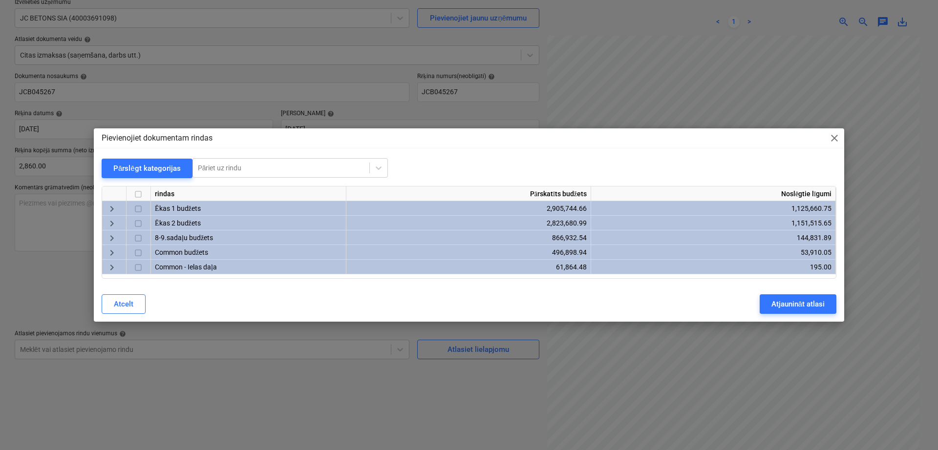
click at [117, 209] on span "keyboard_arrow_right" at bounding box center [112, 209] width 12 height 12
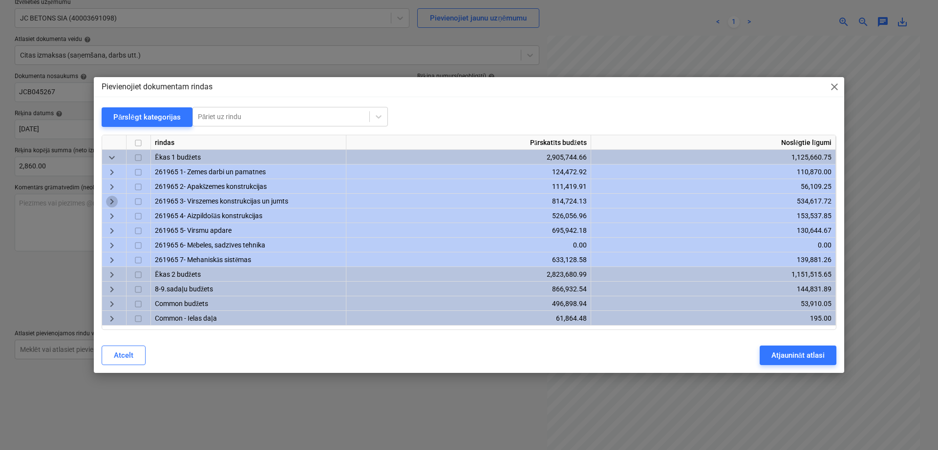
click at [109, 199] on span "keyboard_arrow_right" at bounding box center [112, 202] width 12 height 12
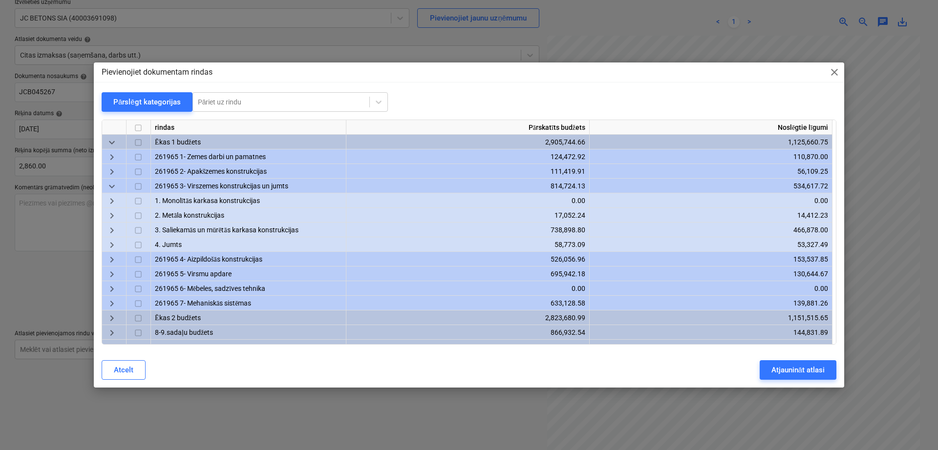
click at [111, 231] on span "keyboard_arrow_right" at bounding box center [112, 231] width 12 height 12
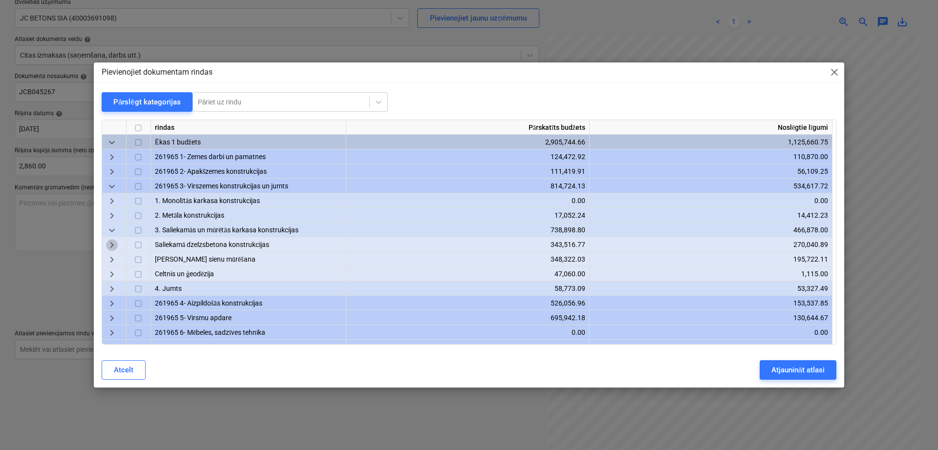
click at [111, 245] on span "keyboard_arrow_right" at bounding box center [112, 246] width 12 height 12
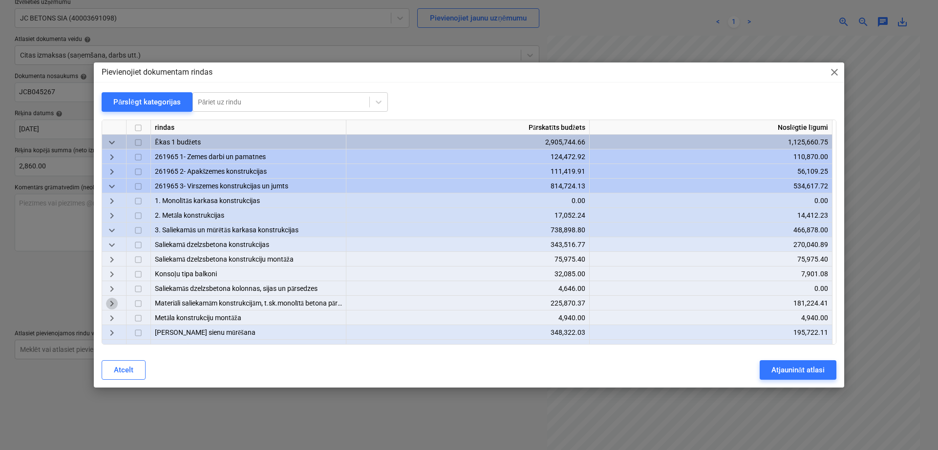
click at [113, 305] on span "keyboard_arrow_right" at bounding box center [112, 304] width 12 height 12
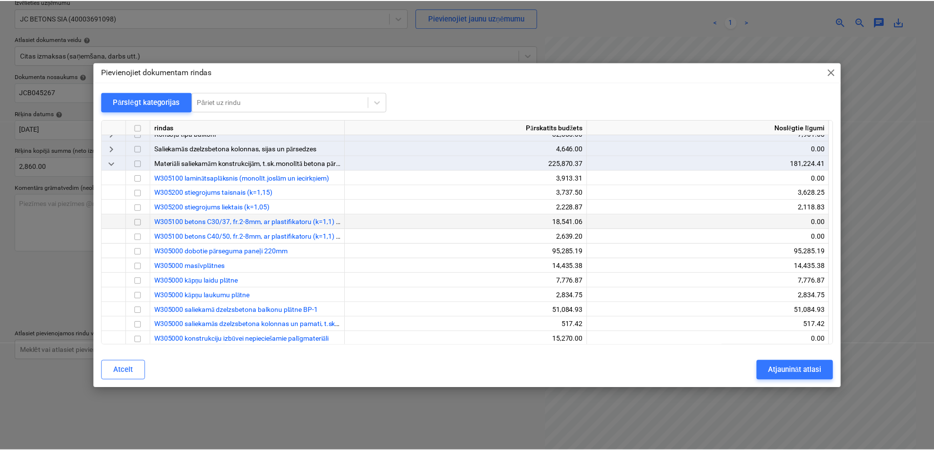
scroll to position [163, 0]
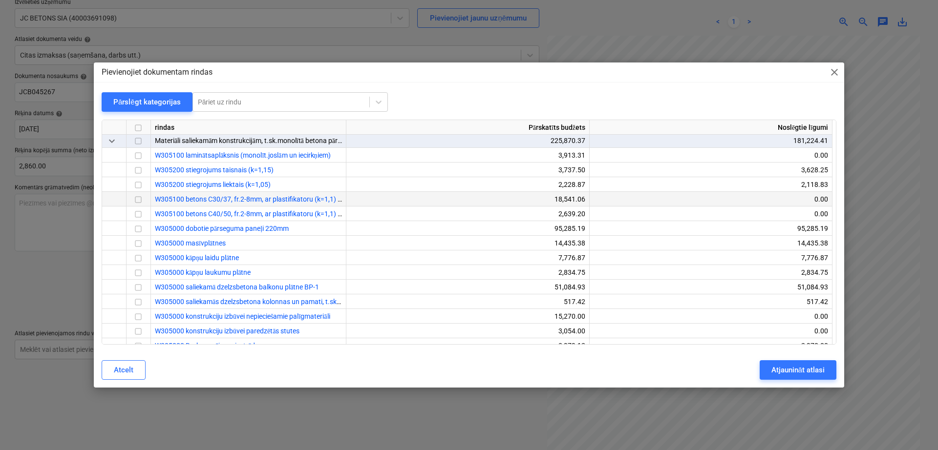
click at [137, 200] on input "checkbox" at bounding box center [138, 200] width 12 height 12
click at [777, 370] on div "Atjaunināt atlasi" at bounding box center [797, 370] width 53 height 13
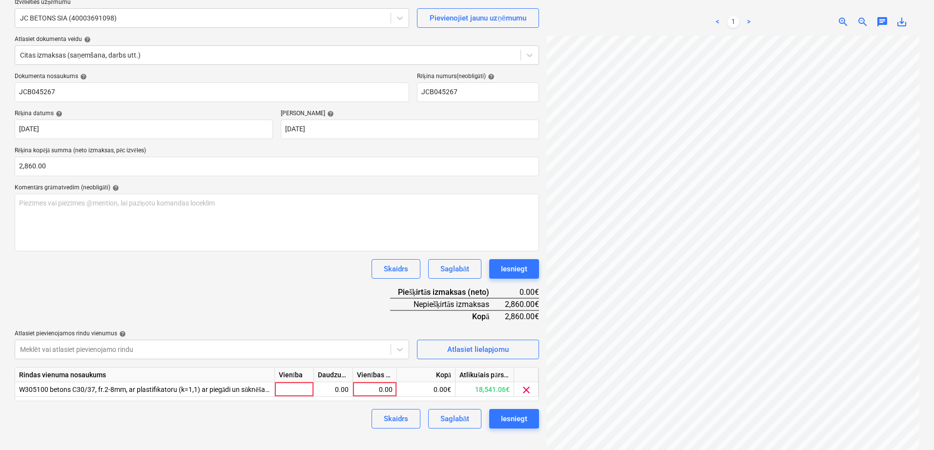
scroll to position [98, 0]
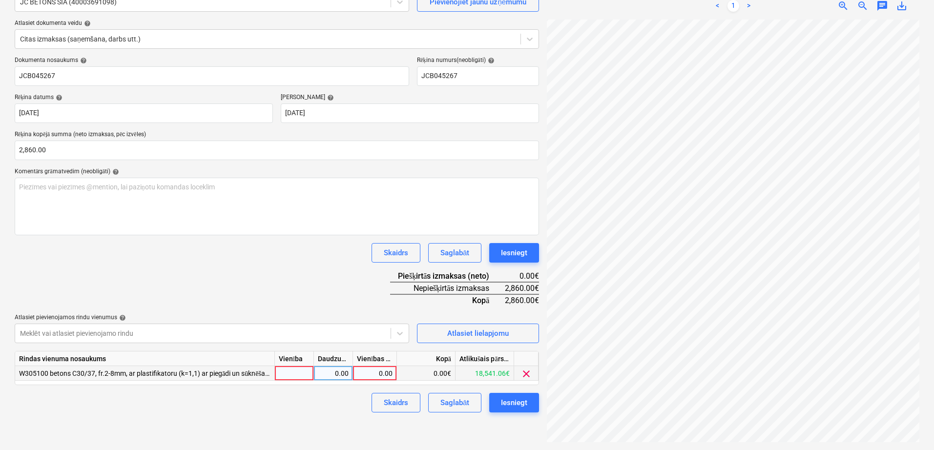
click at [368, 374] on div "0.00" at bounding box center [375, 373] width 36 height 15
type input "2860"
click at [339, 283] on div "Dokumenta nosaukums help JCB045267 Rēķina numurs (neobligāti) help JCB045267 Rē…" at bounding box center [277, 235] width 525 height 356
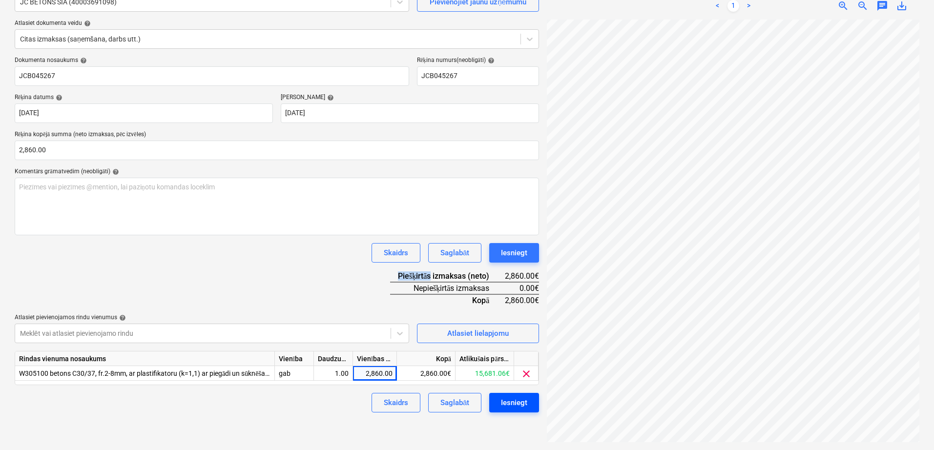
click at [509, 402] on div "Iesniegt" at bounding box center [514, 403] width 26 height 13
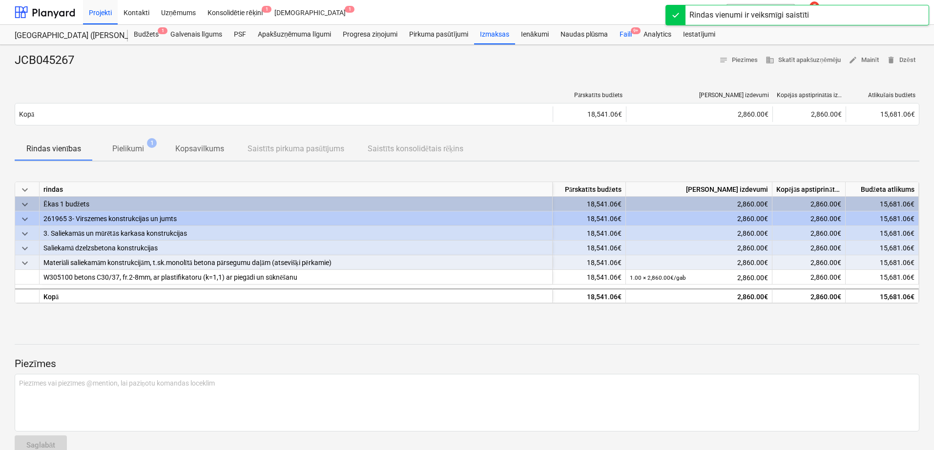
click at [630, 34] on div "Faili 9+" at bounding box center [626, 35] width 24 height 20
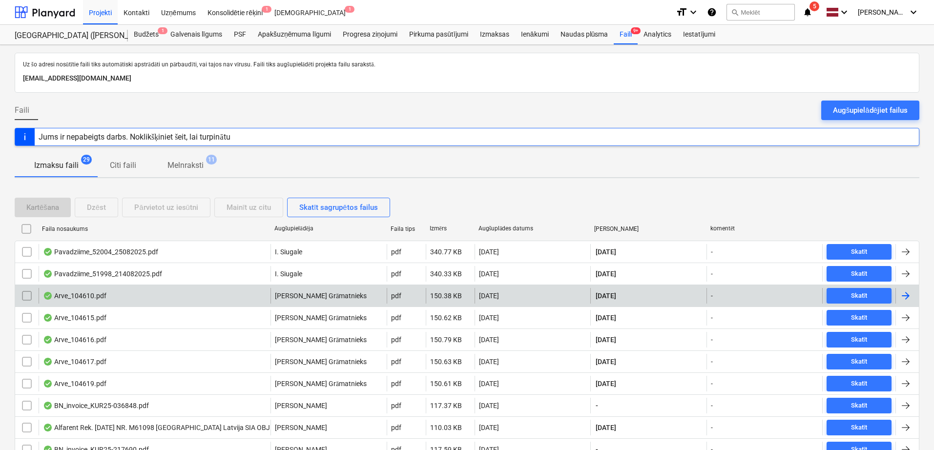
click at [907, 296] on div at bounding box center [906, 296] width 12 height 12
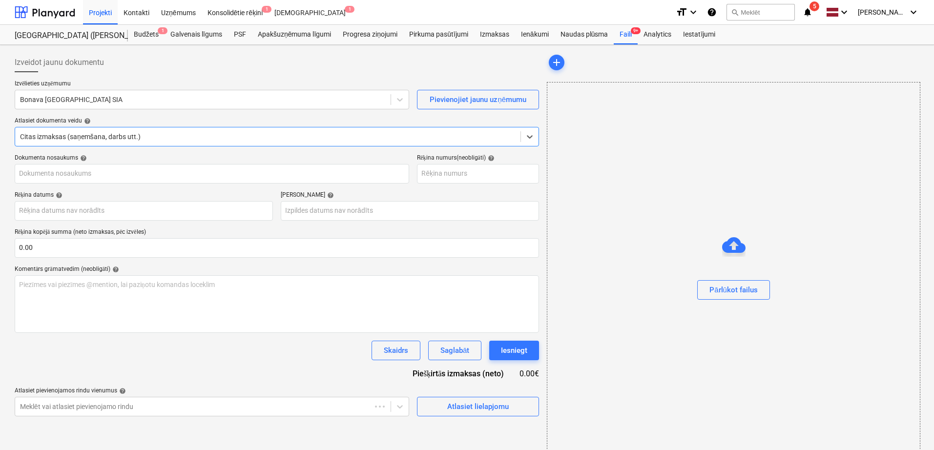
type input "104610"
type input "[DATE]"
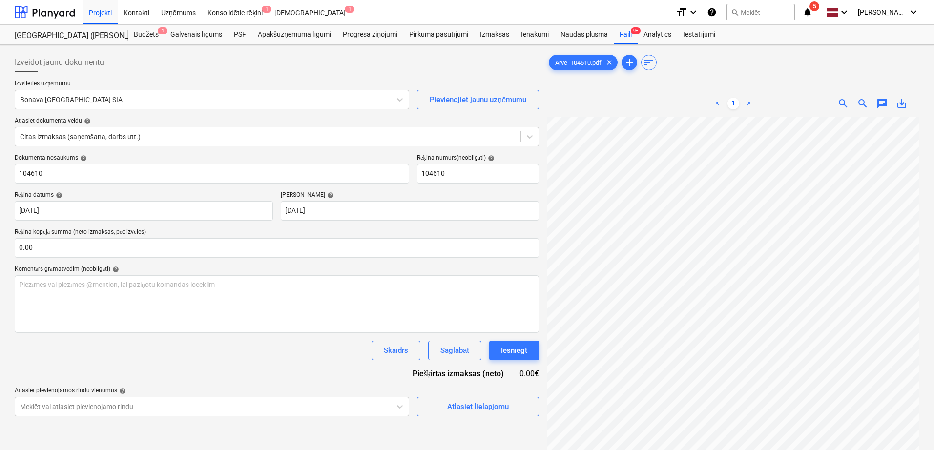
scroll to position [115, 69]
click at [123, 248] on input "text" at bounding box center [277, 248] width 525 height 20
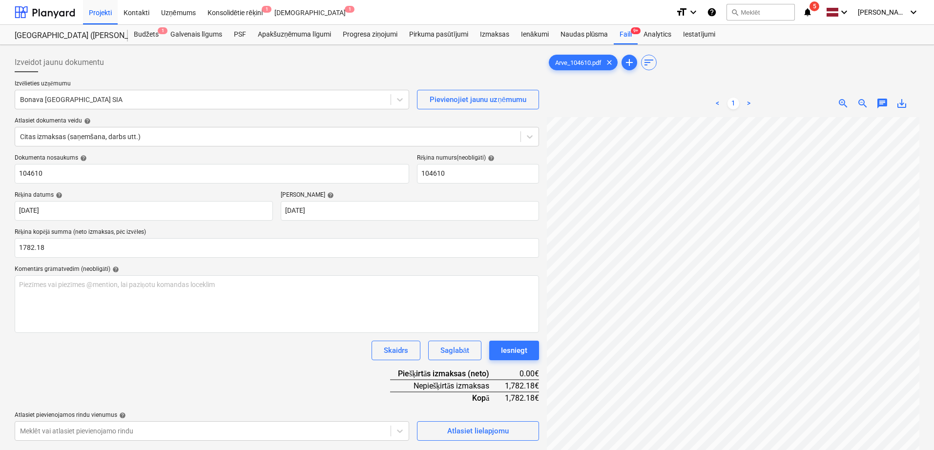
type input "1,782.18"
drag, startPoint x: 273, startPoint y: 364, endPoint x: 322, endPoint y: 365, distance: 49.3
click at [274, 359] on div "Dokumenta nosaukums help 104610 Rēķina numurs (neobligāti) help 104610 Rēķina d…" at bounding box center [277, 297] width 525 height 287
click at [287, 99] on div at bounding box center [203, 100] width 366 height 10
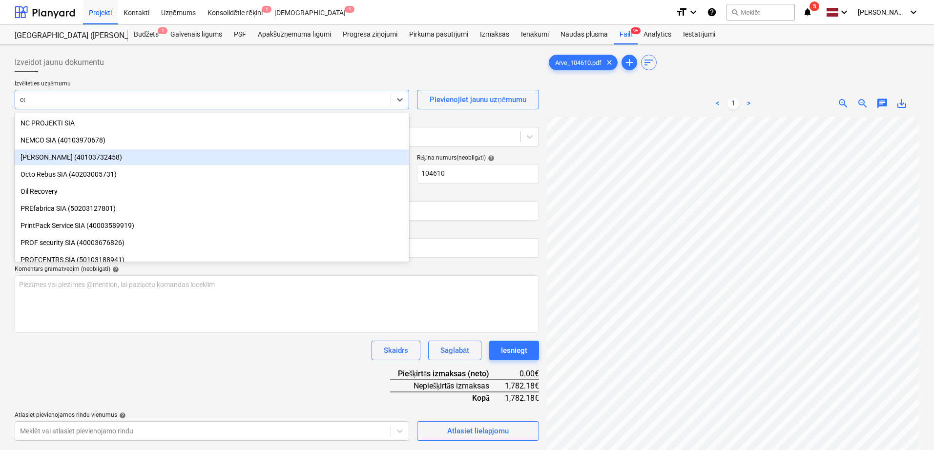
scroll to position [332, 0]
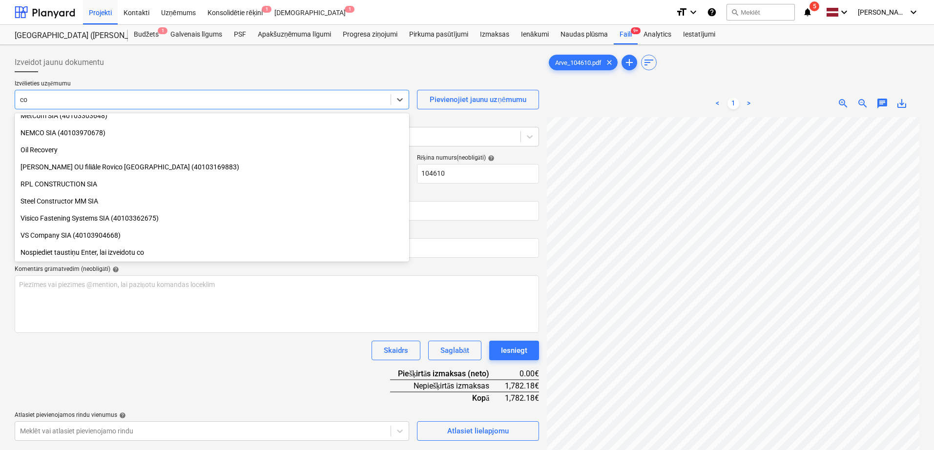
type input "col"
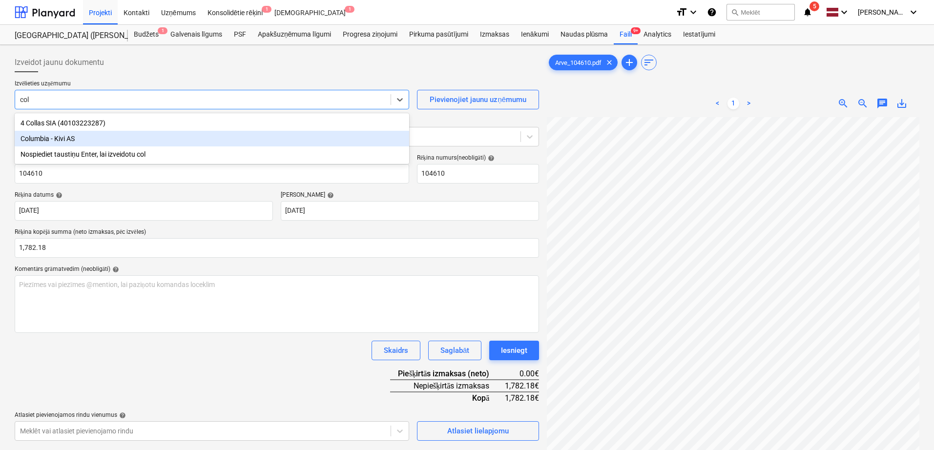
click at [168, 137] on div "Columbia - Kivi AS" at bounding box center [212, 139] width 395 height 16
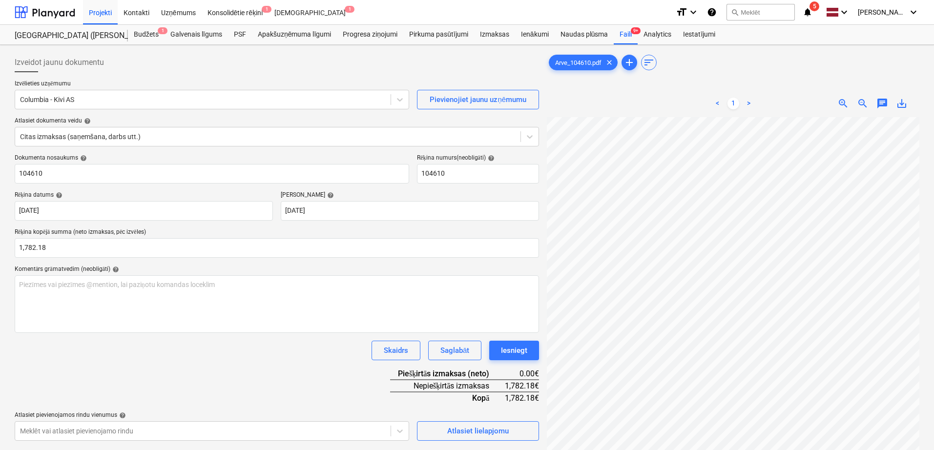
click at [316, 358] on div "Skaidrs Saglabāt Iesniegt" at bounding box center [277, 351] width 525 height 20
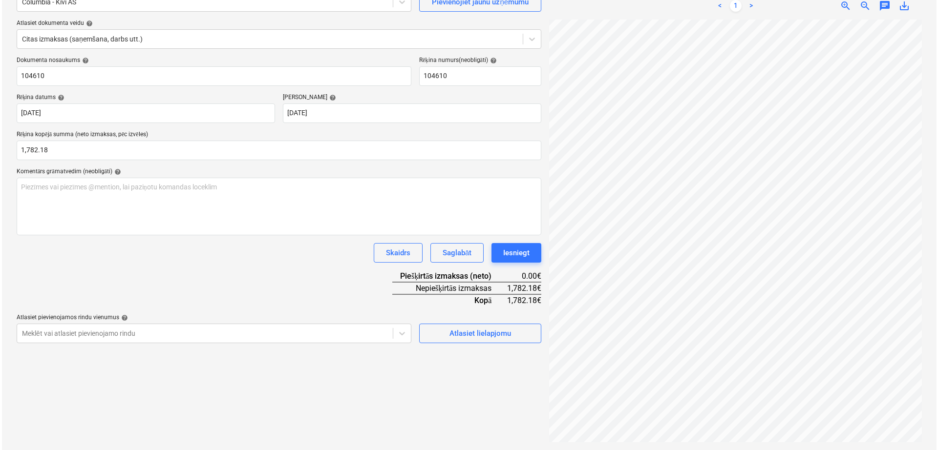
scroll to position [62, 22]
click at [466, 337] on div "Atlasiet lielapjomu" at bounding box center [478, 333] width 62 height 13
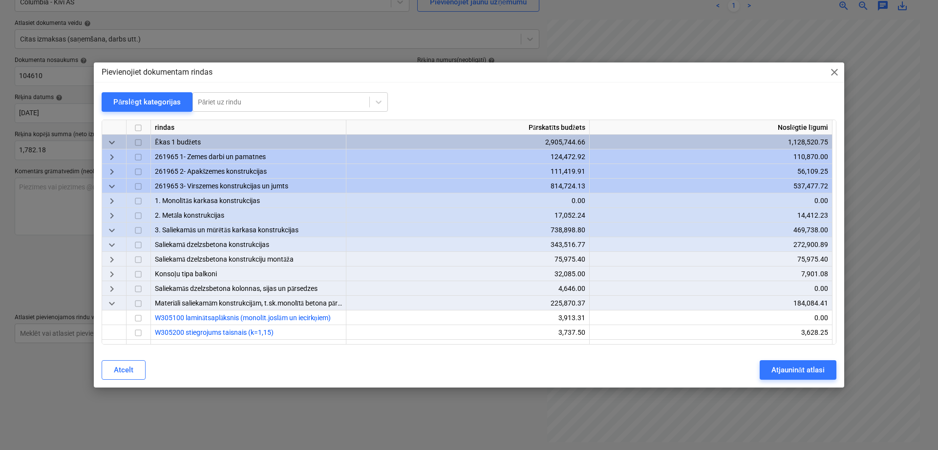
click at [133, 101] on div "Pārslēgt kategorijas" at bounding box center [146, 102] width 67 height 13
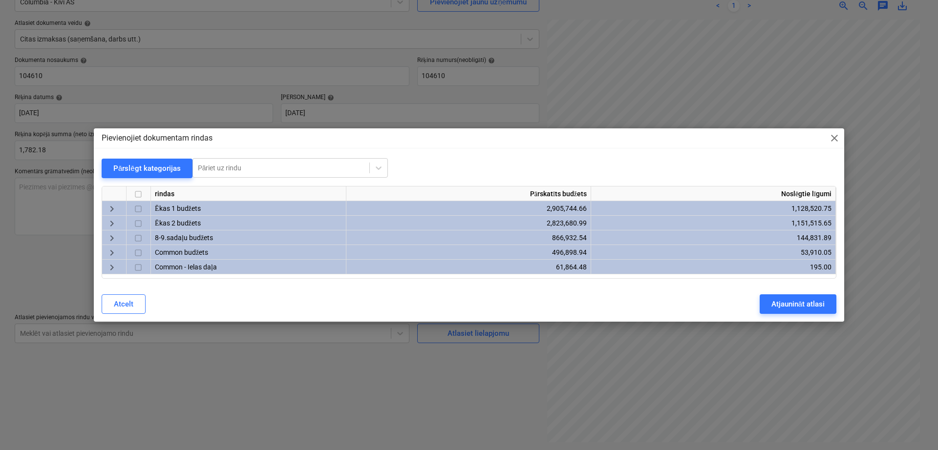
click at [111, 205] on span "keyboard_arrow_right" at bounding box center [112, 209] width 12 height 12
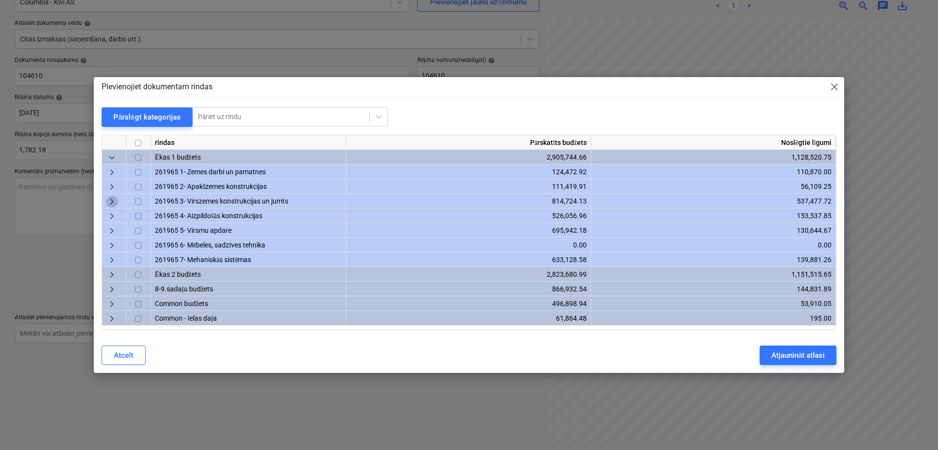
click at [112, 196] on span "keyboard_arrow_right" at bounding box center [112, 202] width 12 height 12
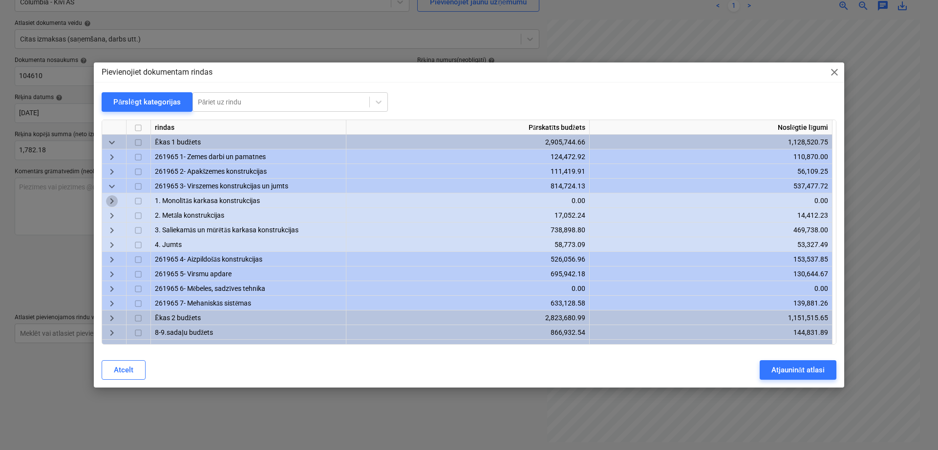
click at [111, 197] on span "keyboard_arrow_right" at bounding box center [112, 202] width 12 height 12
click at [109, 197] on span "keyboard_arrow_right" at bounding box center [112, 202] width 12 height 12
click at [111, 201] on span "keyboard_arrow_right" at bounding box center [112, 202] width 12 height 12
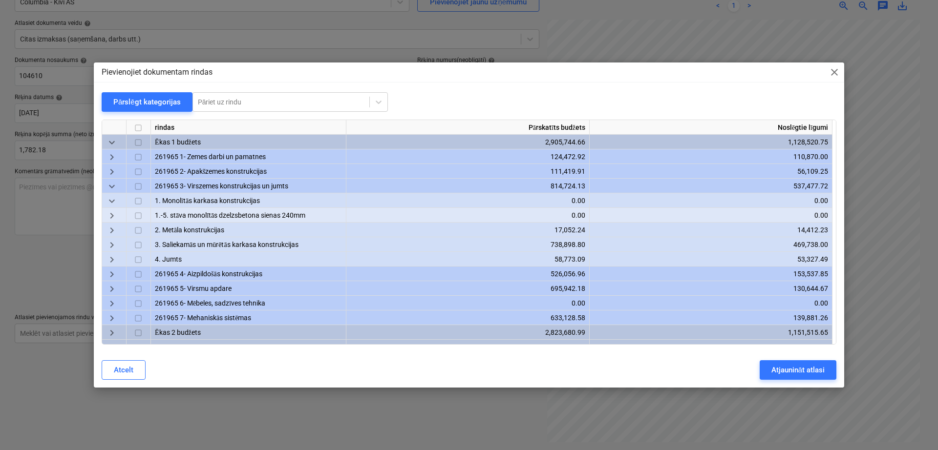
click at [106, 202] on span "keyboard_arrow_down" at bounding box center [112, 202] width 12 height 12
click at [110, 205] on span "keyboard_arrow_down" at bounding box center [112, 202] width 12 height 12
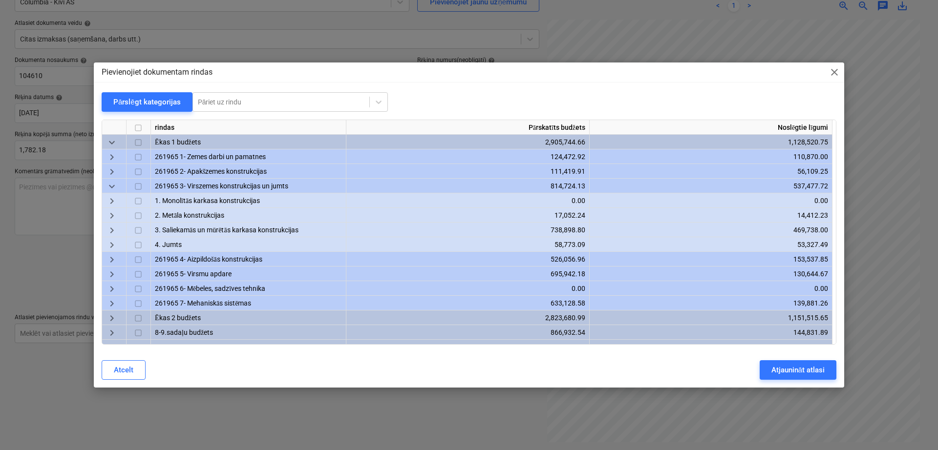
click at [110, 184] on span "keyboard_arrow_down" at bounding box center [112, 187] width 12 height 12
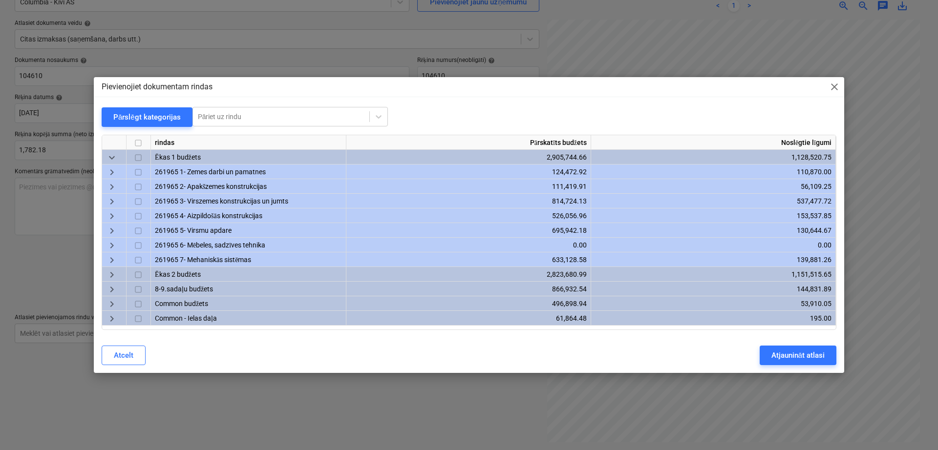
click at [116, 201] on span "keyboard_arrow_right" at bounding box center [112, 202] width 12 height 12
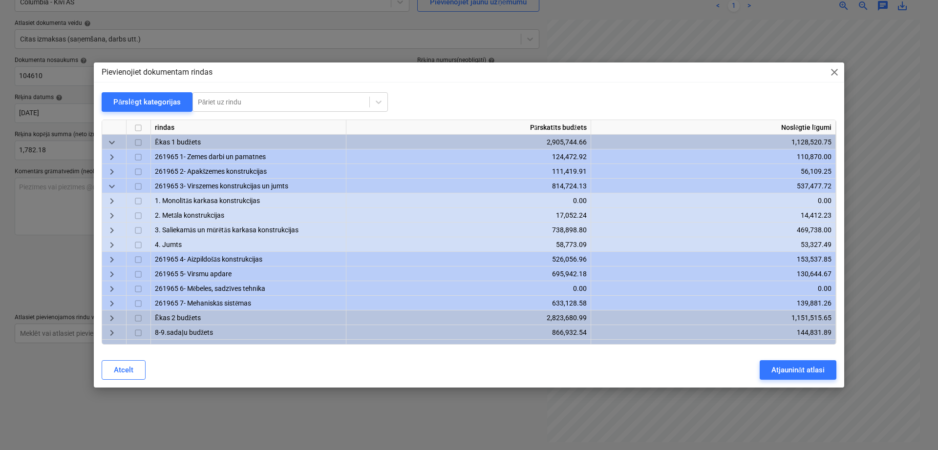
click at [110, 228] on span "keyboard_arrow_right" at bounding box center [112, 231] width 12 height 12
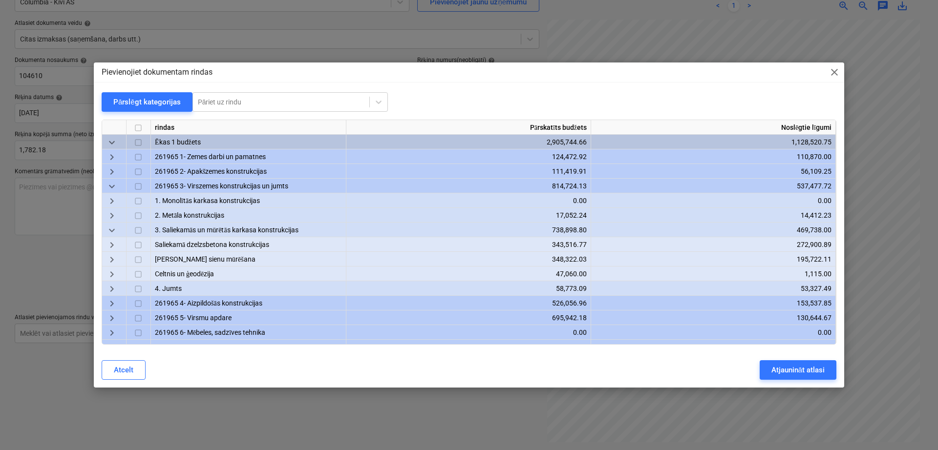
click at [110, 259] on span "keyboard_arrow_right" at bounding box center [112, 260] width 12 height 12
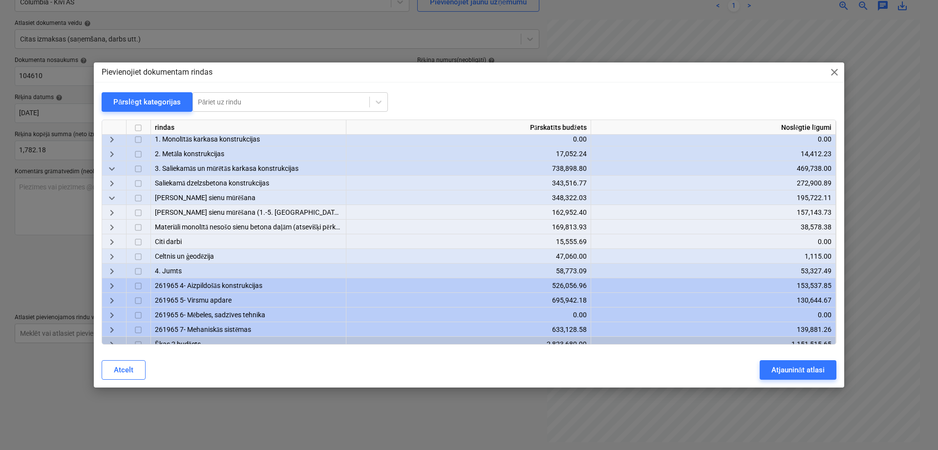
scroll to position [82, 0]
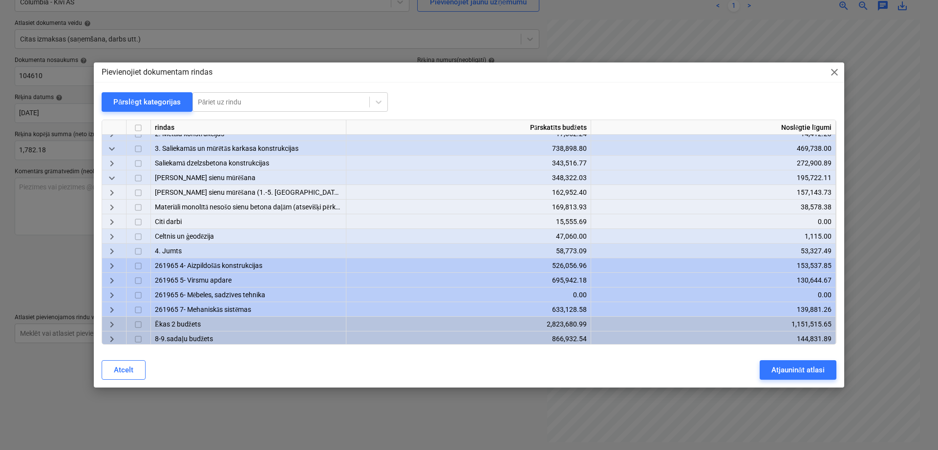
click at [113, 197] on span "keyboard_arrow_right" at bounding box center [112, 194] width 12 height 12
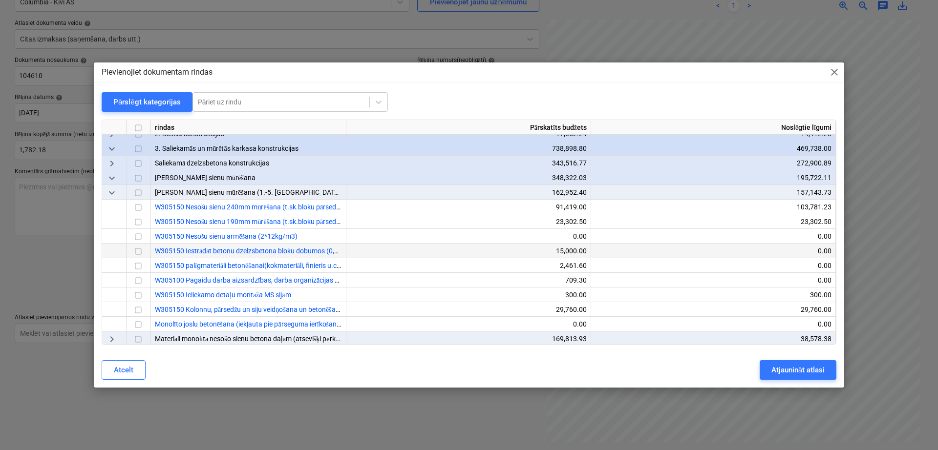
scroll to position [163, 0]
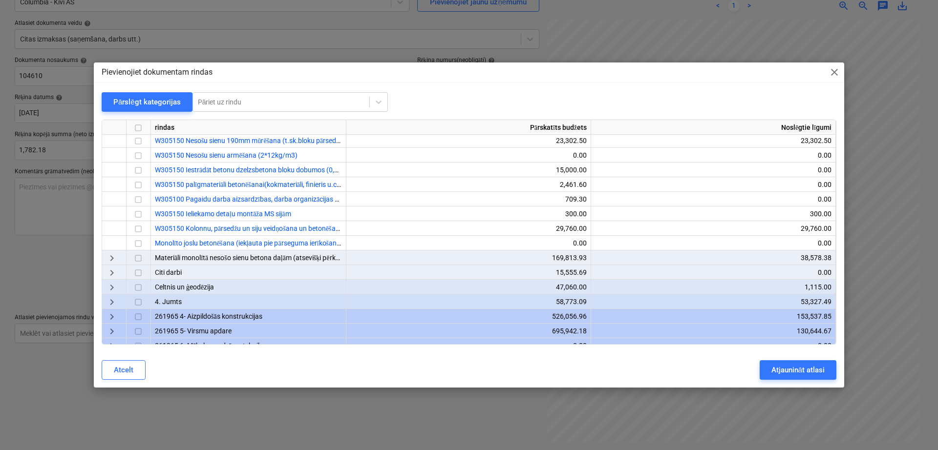
click at [112, 257] on span "keyboard_arrow_right" at bounding box center [112, 259] width 12 height 12
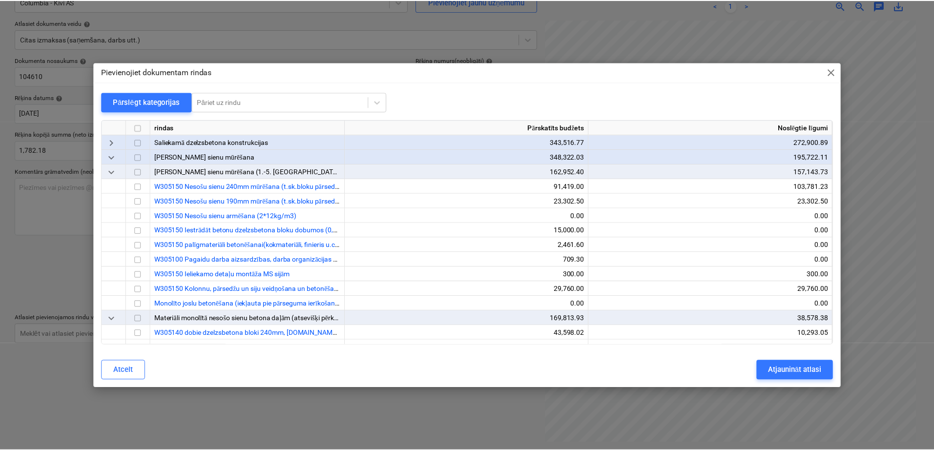
scroll to position [82, 0]
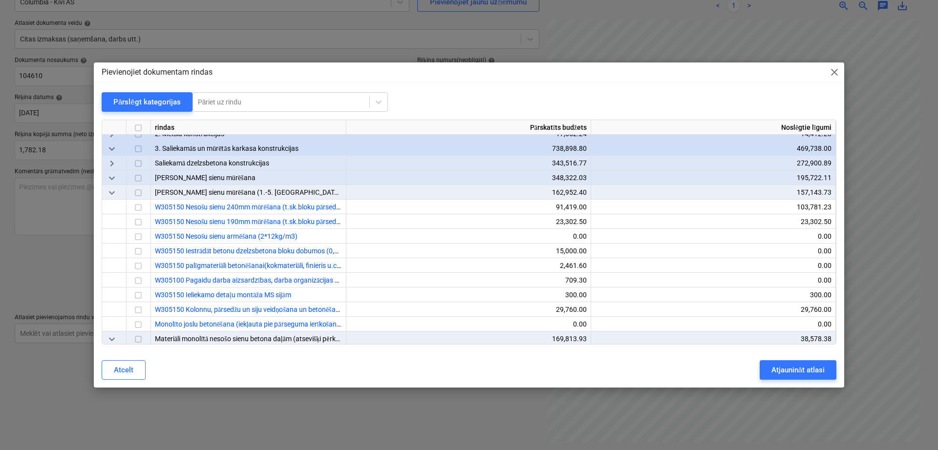
click at [111, 189] on span "keyboard_arrow_down" at bounding box center [112, 194] width 12 height 12
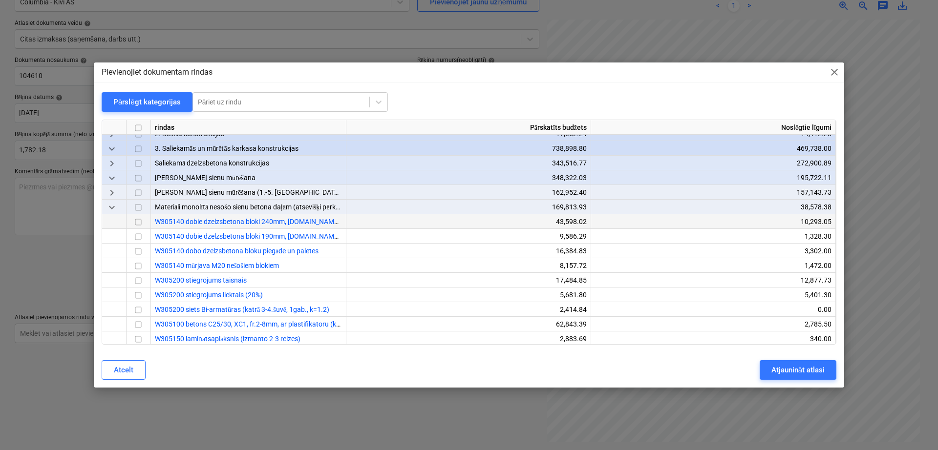
click at [137, 223] on input "checkbox" at bounding box center [138, 223] width 12 height 12
click at [136, 249] on input "checkbox" at bounding box center [138, 252] width 12 height 12
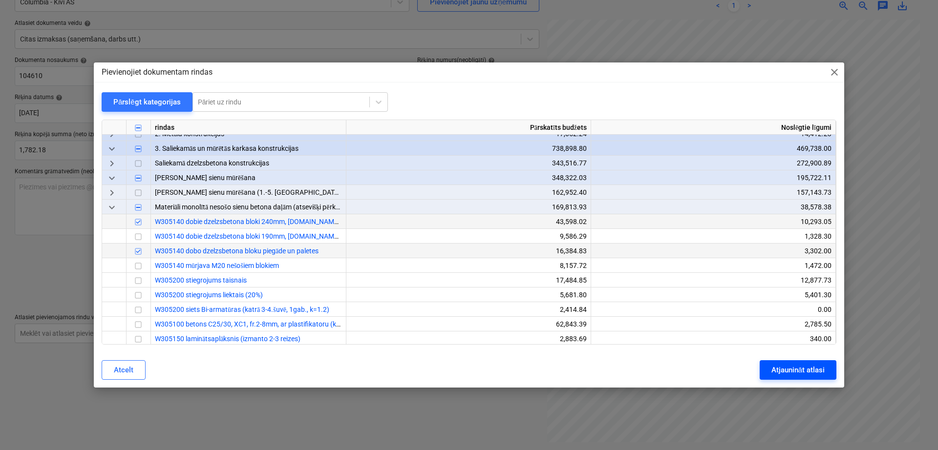
click at [798, 367] on div "Atjaunināt atlasi" at bounding box center [797, 370] width 53 height 13
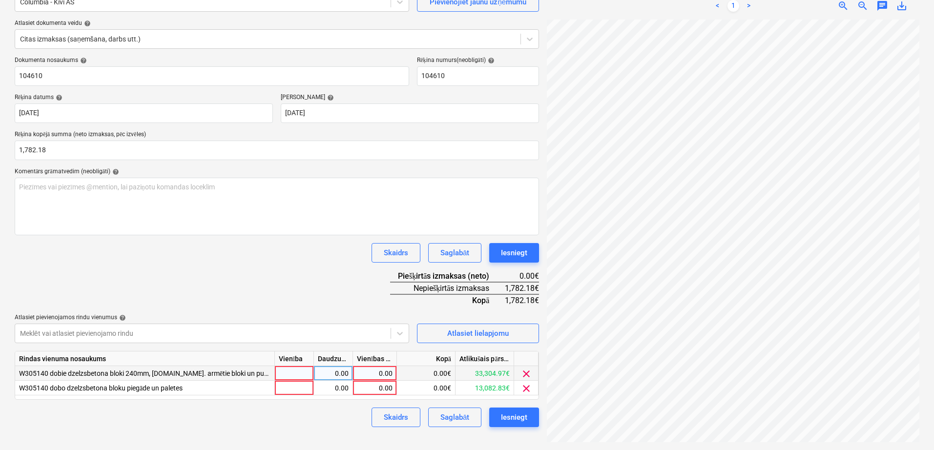
scroll to position [68, 69]
click at [388, 388] on div "0.00" at bounding box center [375, 388] width 36 height 15
type input "471"
click at [349, 267] on div "Dokumenta nosaukums help 104610 Rēķina numurs (neobligāti) help 104610 Rēķina d…" at bounding box center [277, 242] width 525 height 371
click at [390, 375] on div "0.00" at bounding box center [375, 373] width 36 height 15
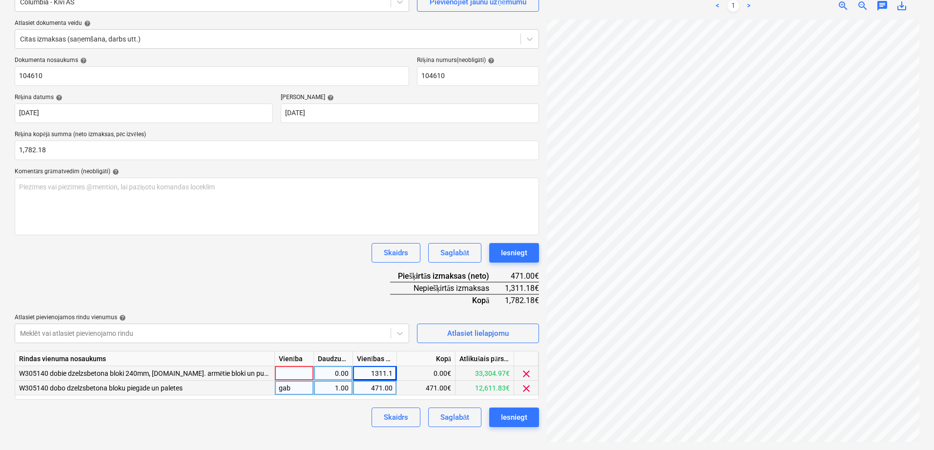
type input "1311.18"
click at [303, 259] on div "Skaidrs Saglabāt Iesniegt" at bounding box center [277, 253] width 525 height 20
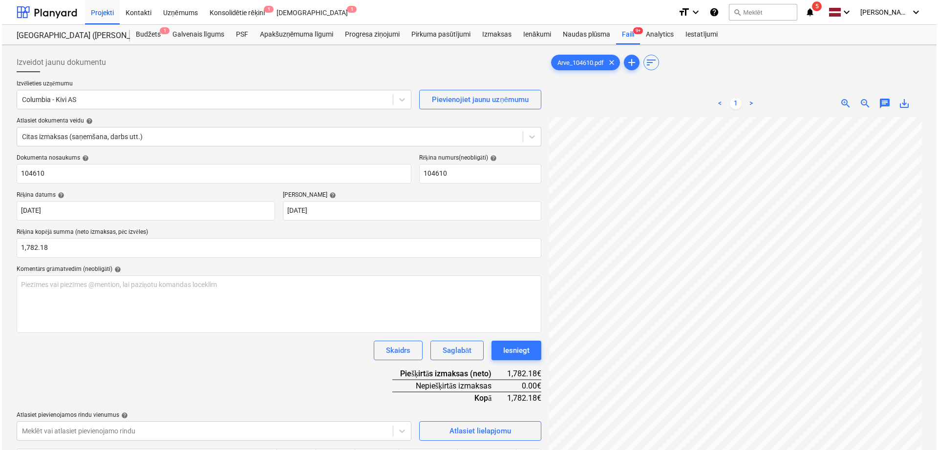
scroll to position [98, 0]
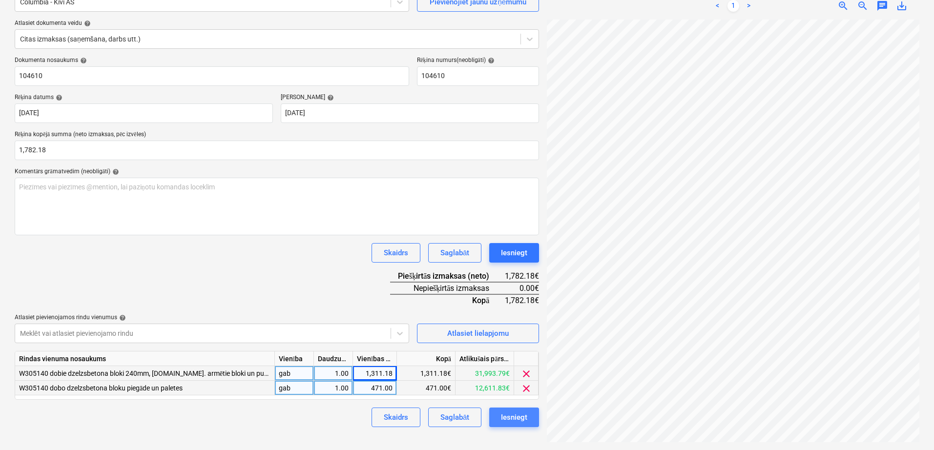
click at [514, 427] on button "Iesniegt" at bounding box center [514, 418] width 50 height 20
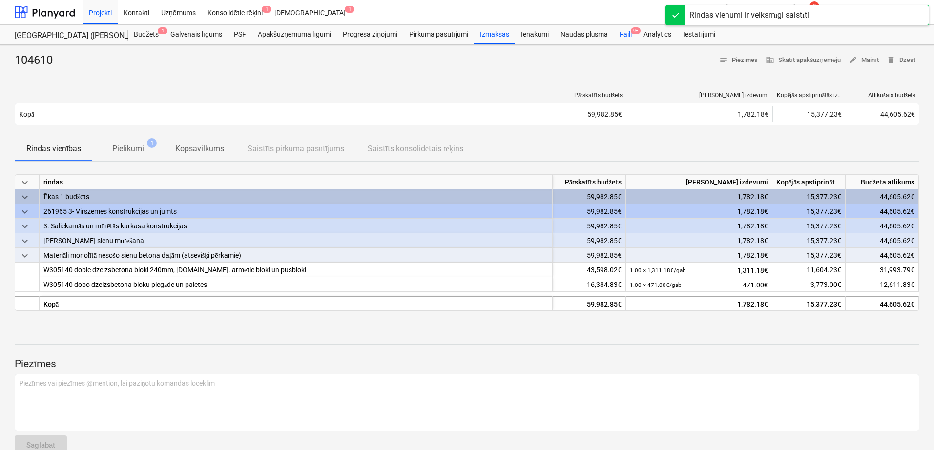
click at [629, 38] on div "Faili 9+" at bounding box center [626, 35] width 24 height 20
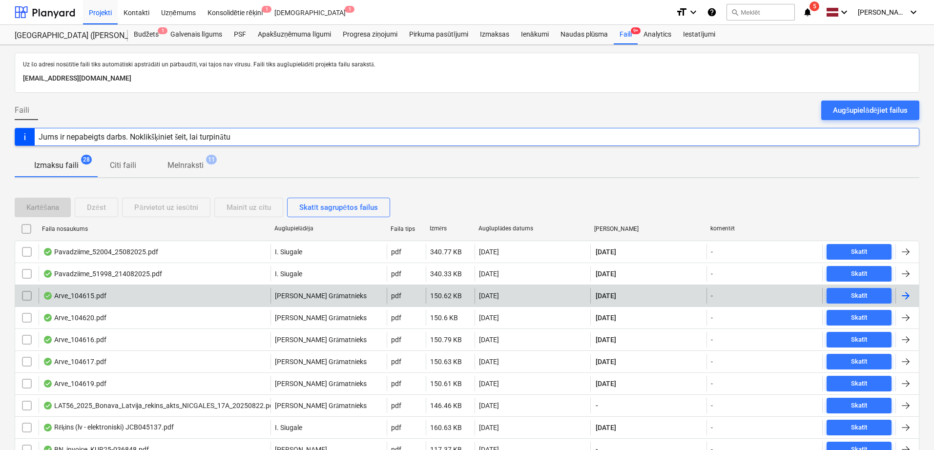
click at [906, 297] on div at bounding box center [906, 296] width 12 height 12
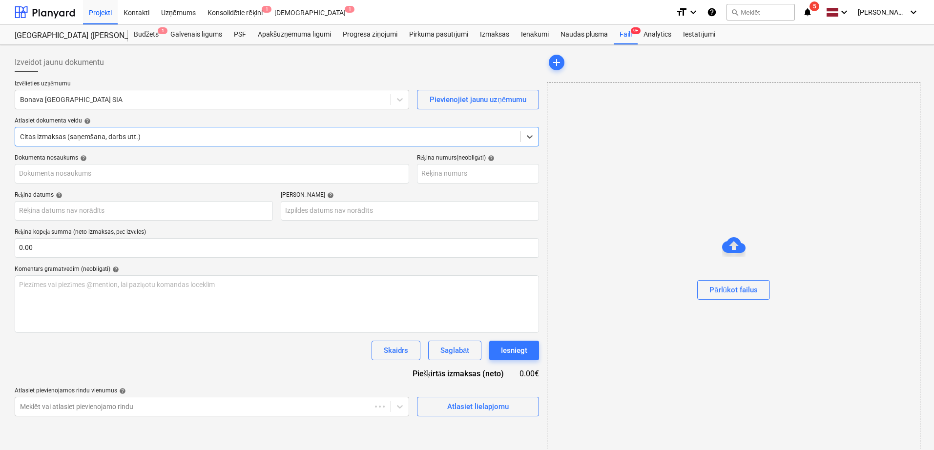
type input "104615"
type input "[DATE]"
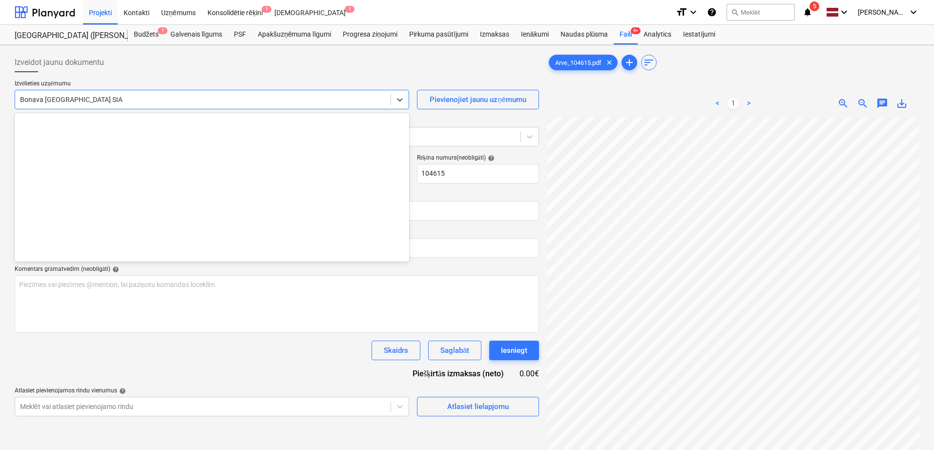
click at [215, 104] on div "Bonava [GEOGRAPHIC_DATA] SIA" at bounding box center [203, 100] width 376 height 14
click at [215, 103] on div at bounding box center [203, 100] width 366 height 10
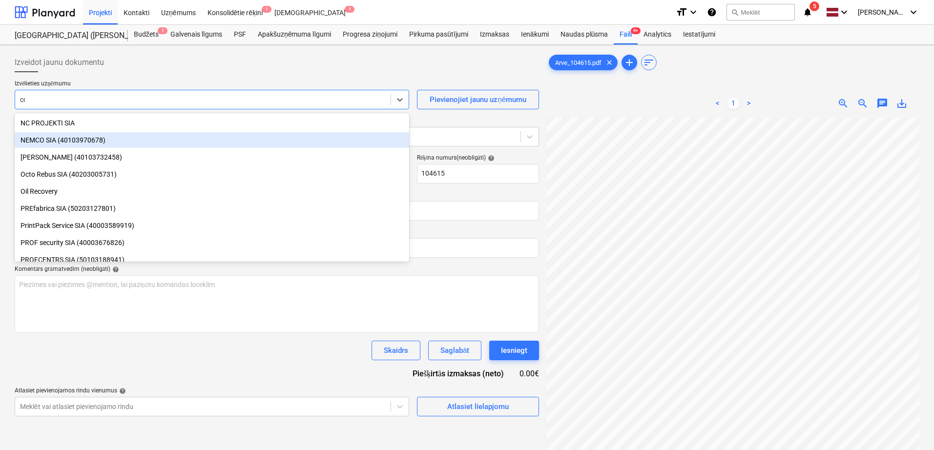
scroll to position [332, 0]
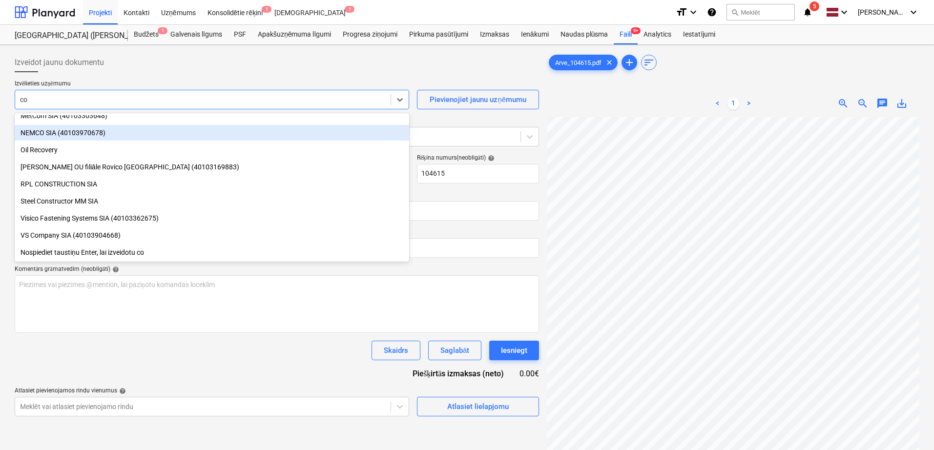
type input "col"
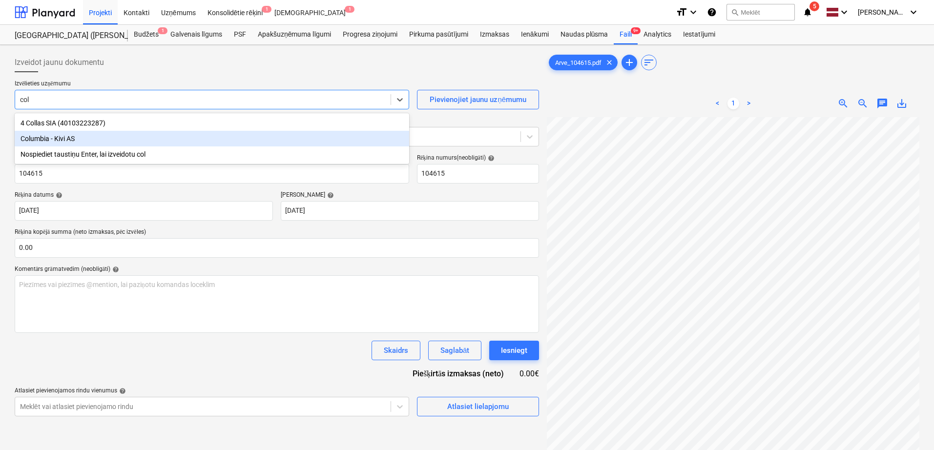
click at [197, 141] on div "Columbia - Kivi AS" at bounding box center [212, 139] width 395 height 16
click at [197, 141] on div at bounding box center [268, 137] width 496 height 10
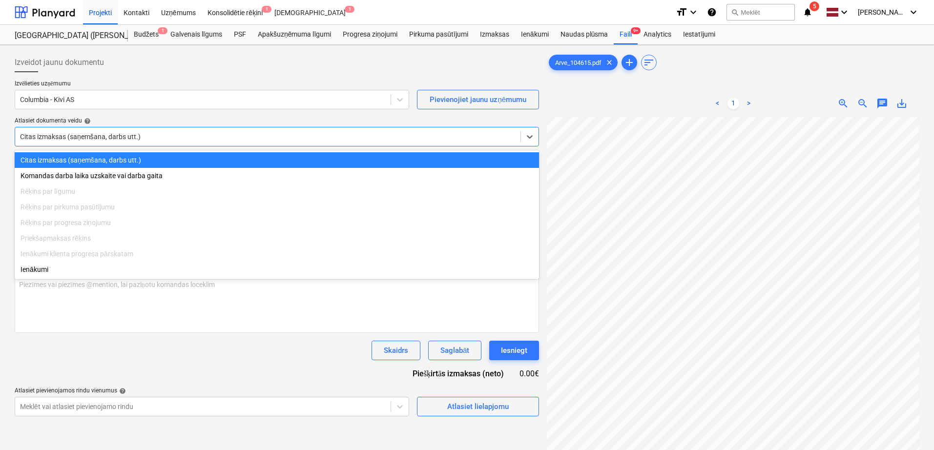
click at [268, 119] on div "Atlasiet dokumenta veidu help" at bounding box center [277, 121] width 525 height 8
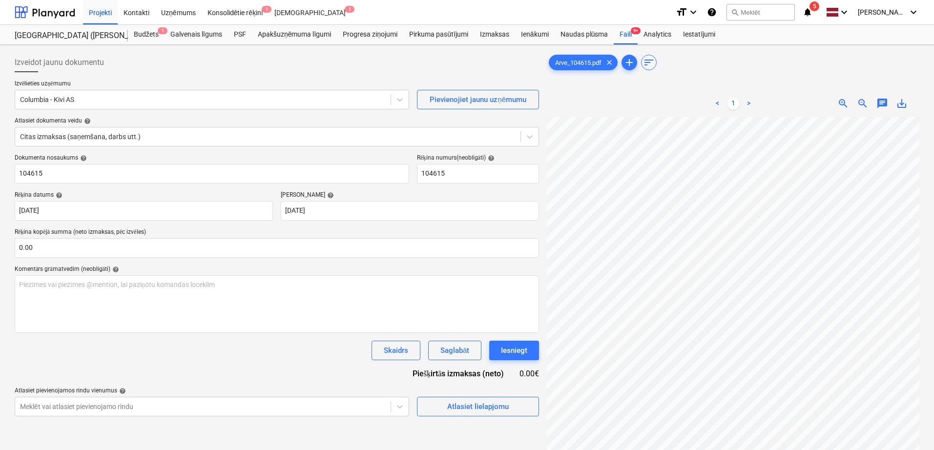
scroll to position [136, 69]
click at [113, 243] on input "text" at bounding box center [277, 248] width 525 height 20
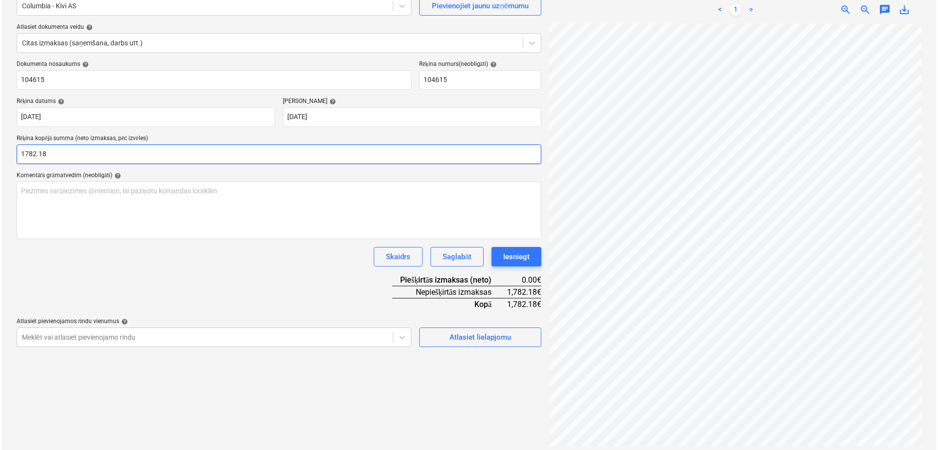
scroll to position [98, 0]
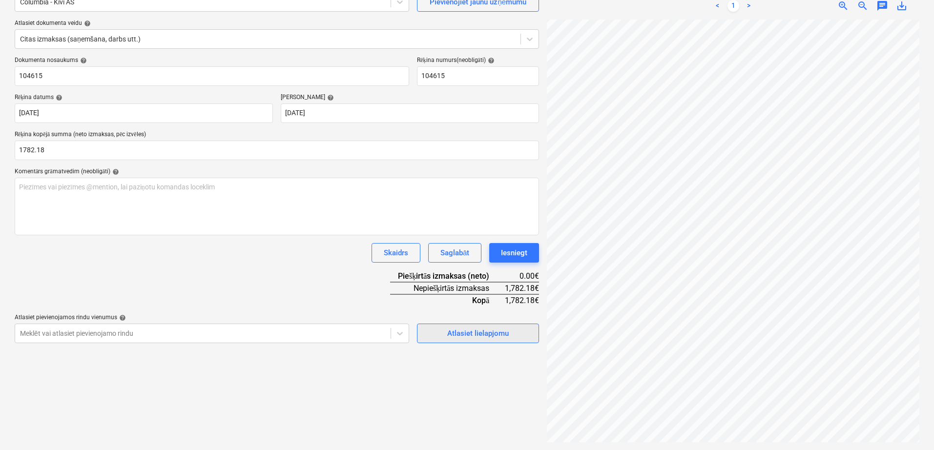
type input "1,782.18"
click at [484, 341] on button "Atlasiet lielapjomu" at bounding box center [478, 334] width 122 height 20
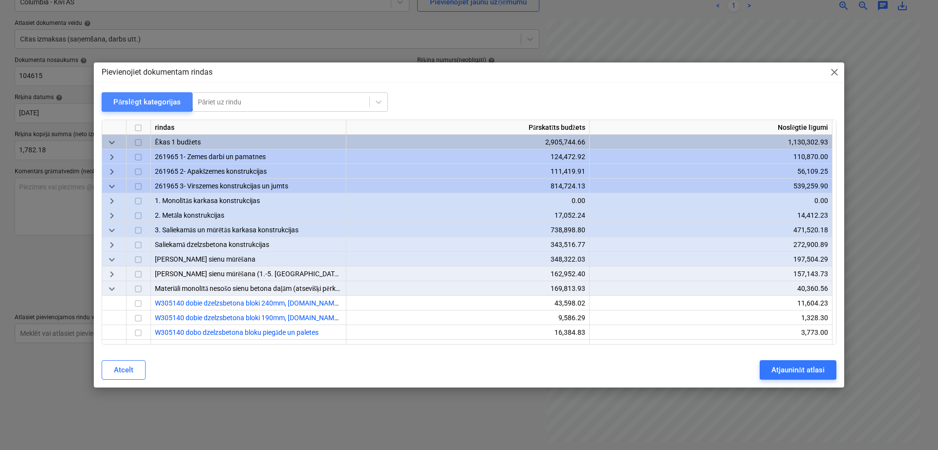
click at [146, 100] on div "Pārslēgt kategorijas" at bounding box center [146, 102] width 67 height 13
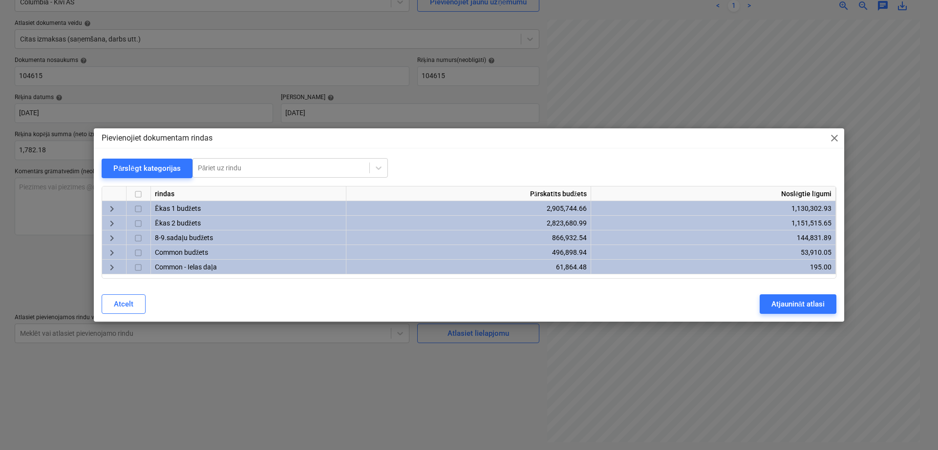
click at [117, 206] on span "keyboard_arrow_right" at bounding box center [112, 209] width 12 height 12
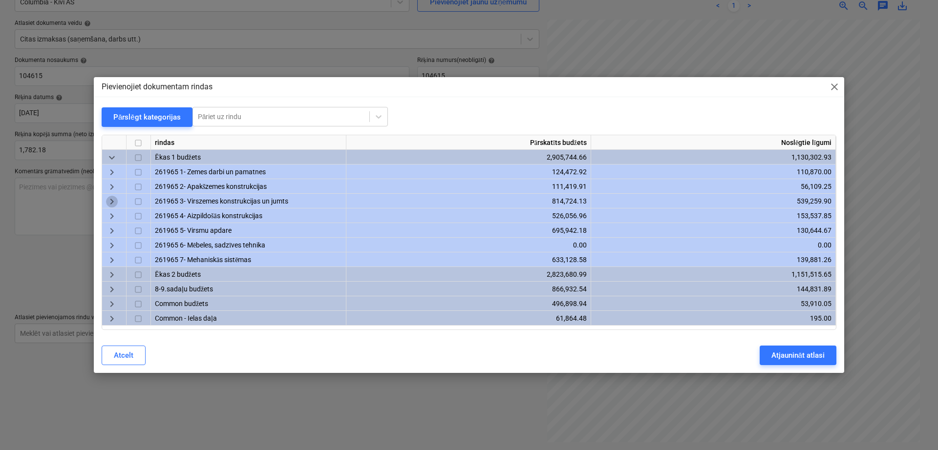
click at [117, 206] on span "keyboard_arrow_right" at bounding box center [112, 202] width 12 height 12
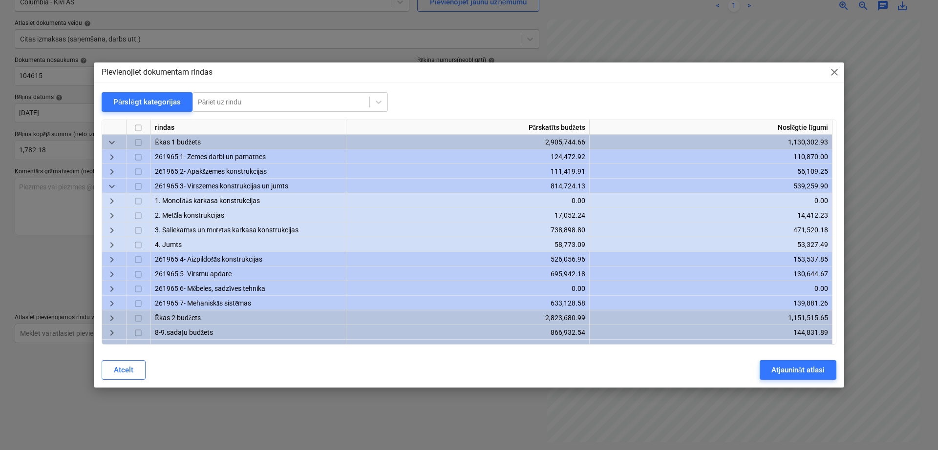
click at [116, 229] on span "keyboard_arrow_right" at bounding box center [112, 231] width 12 height 12
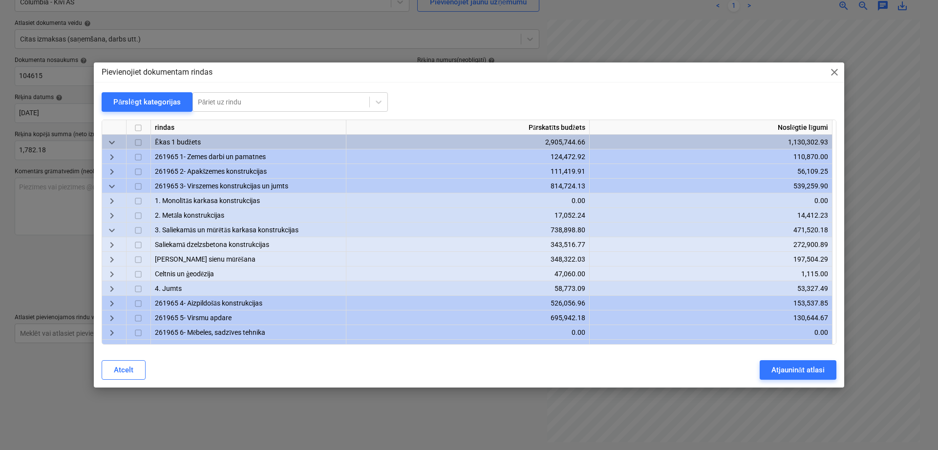
click at [114, 244] on span "keyboard_arrow_right" at bounding box center [112, 246] width 12 height 12
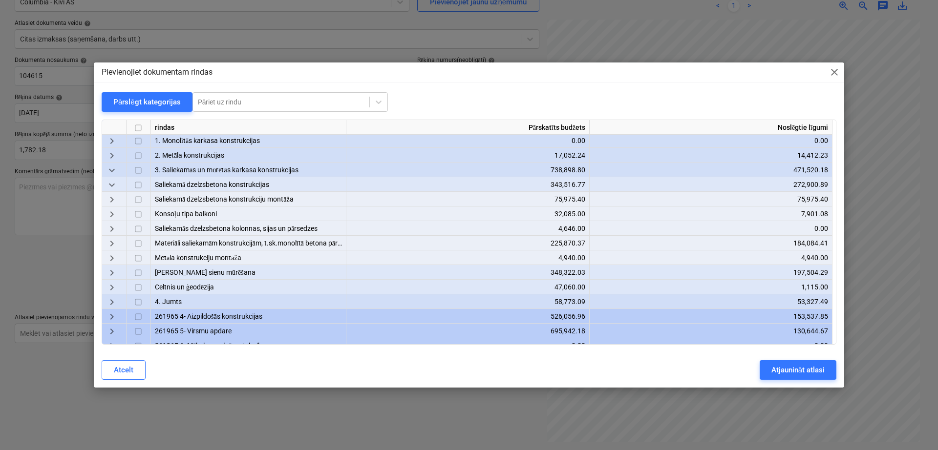
scroll to position [82, 0]
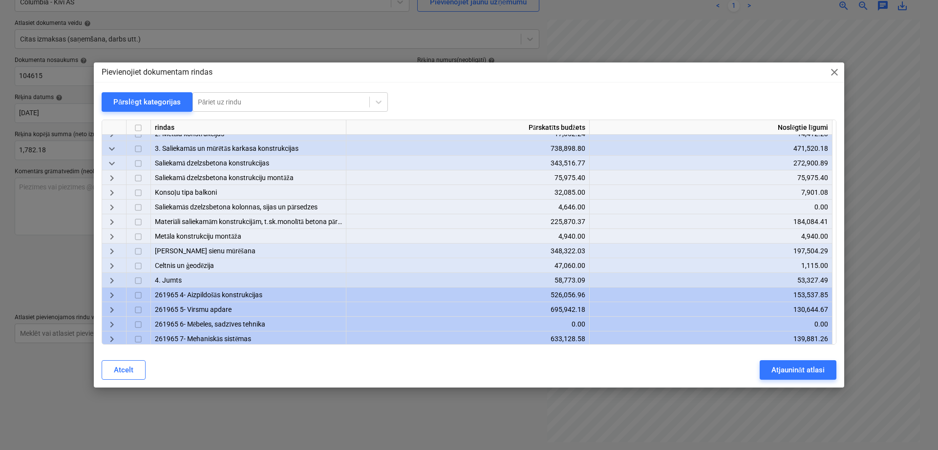
click at [118, 252] on div "keyboard_arrow_right" at bounding box center [114, 251] width 24 height 15
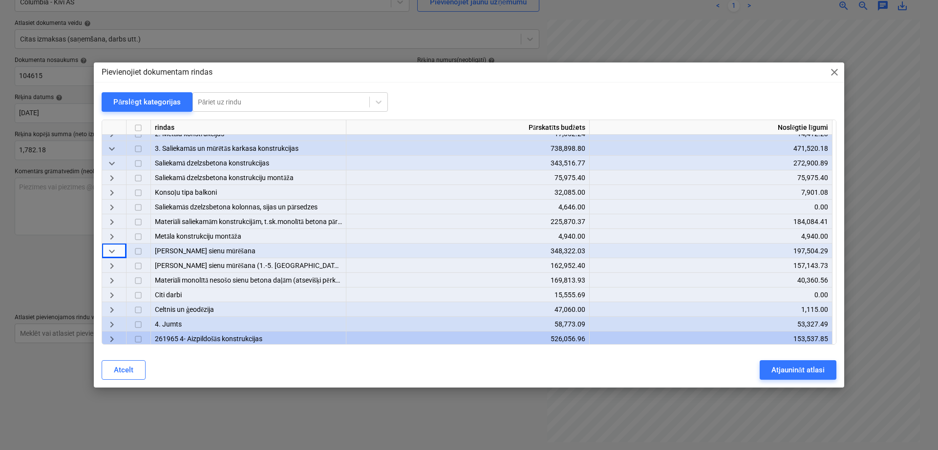
click at [112, 280] on span "keyboard_arrow_right" at bounding box center [112, 281] width 12 height 12
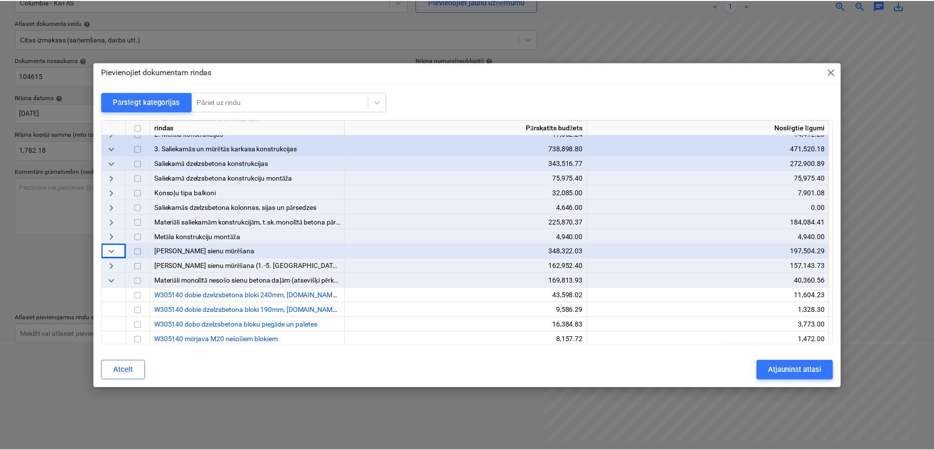
scroll to position [163, 0]
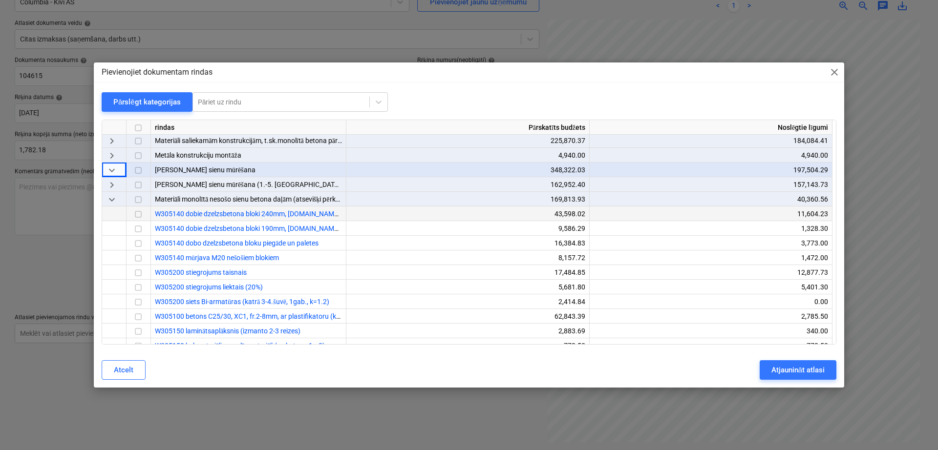
click at [139, 214] on input "checkbox" at bounding box center [138, 215] width 12 height 12
click at [139, 243] on input "checkbox" at bounding box center [138, 244] width 12 height 12
click at [799, 374] on div "Atjaunināt atlasi" at bounding box center [797, 370] width 53 height 13
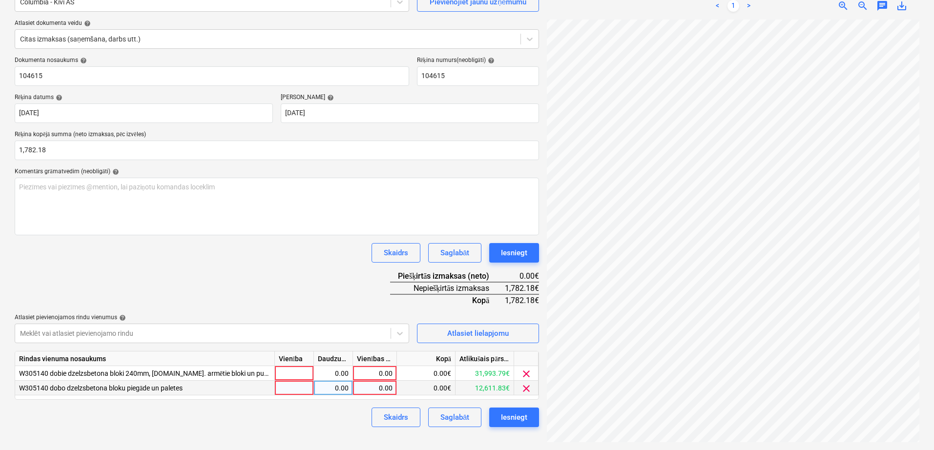
click at [387, 387] on div "0.00" at bounding box center [375, 388] width 36 height 15
type input "471"
click at [384, 374] on div "0.00" at bounding box center [375, 373] width 36 height 15
type input "1311.18"
click at [292, 269] on div "Dokumenta nosaukums help 104615 Rēķina numurs (neobligāti) help 104615 Rēķina d…" at bounding box center [277, 242] width 525 height 371
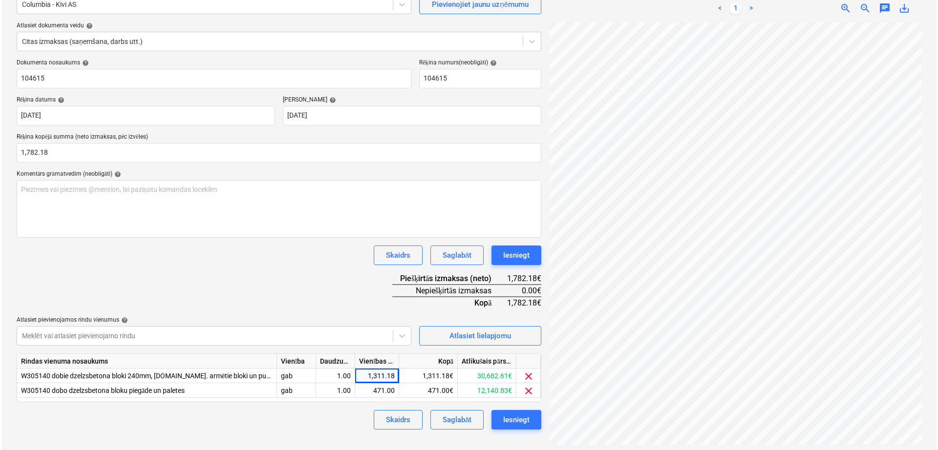
scroll to position [98, 0]
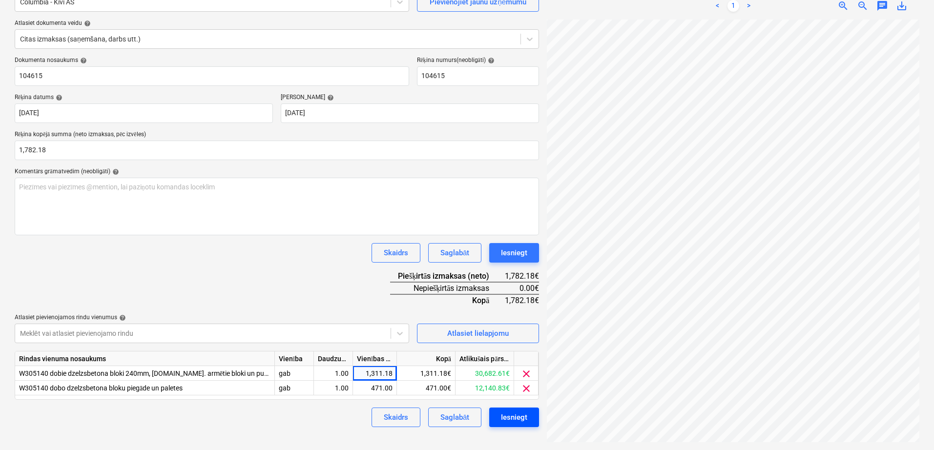
click at [514, 421] on div "Iesniegt" at bounding box center [514, 417] width 26 height 13
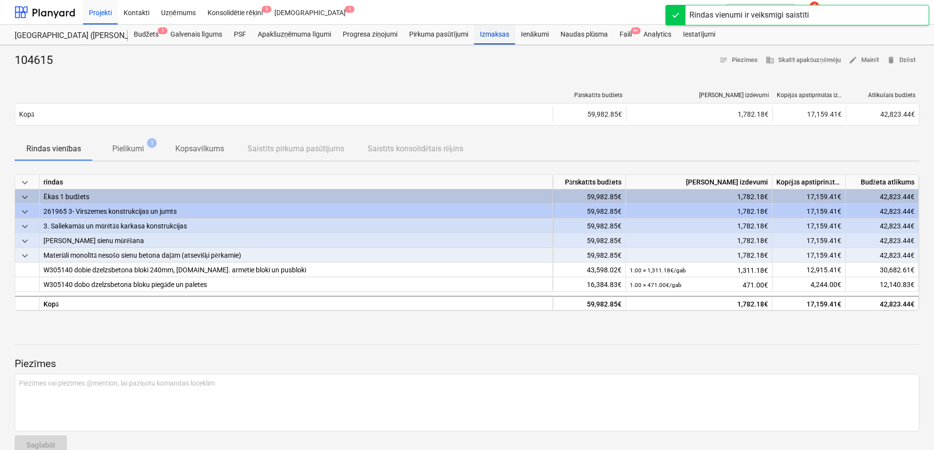
click at [496, 42] on div "Izmaksas" at bounding box center [494, 35] width 41 height 20
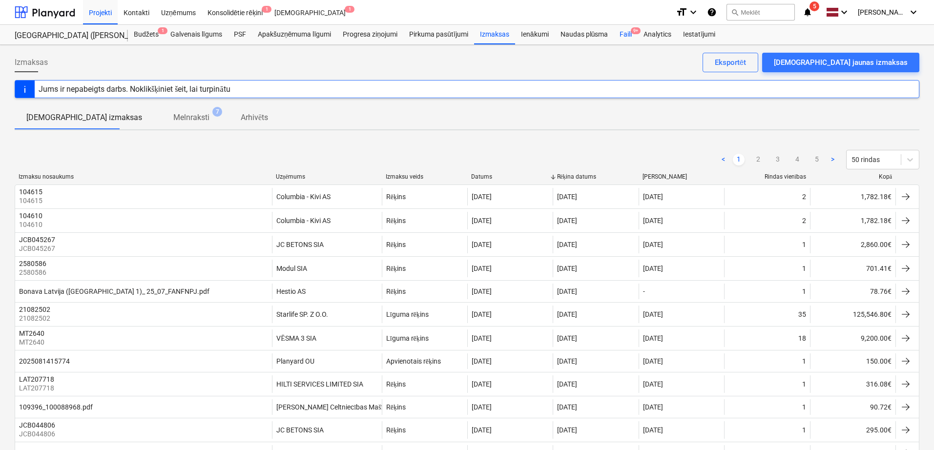
click at [631, 39] on div "Faili 9+" at bounding box center [626, 35] width 24 height 20
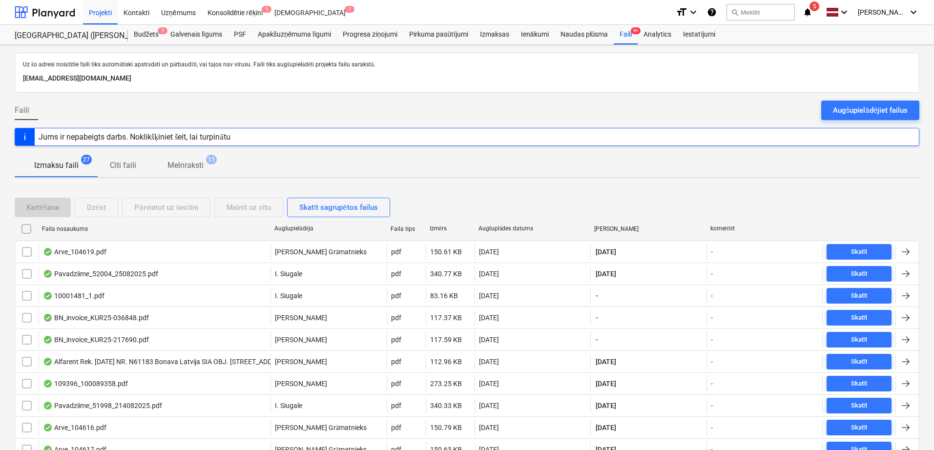
click at [493, 226] on div "Augšuplādes datums" at bounding box center [533, 228] width 108 height 7
checkbox input "false"
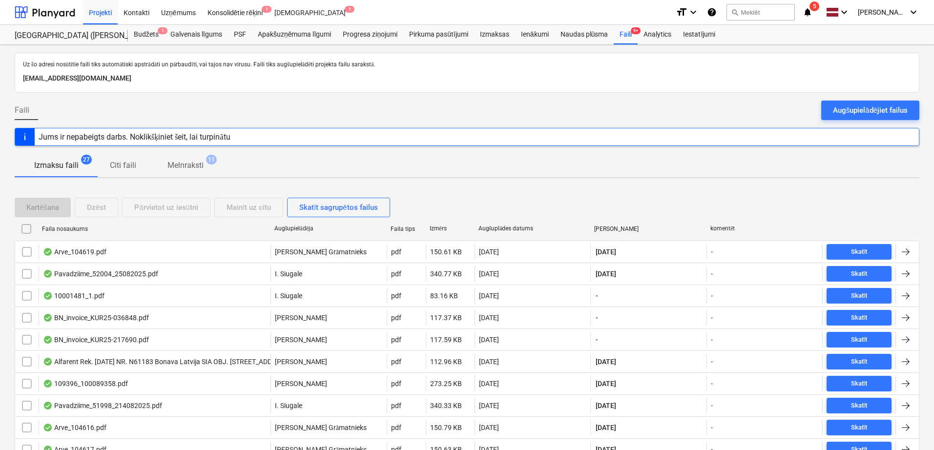
checkbox input "false"
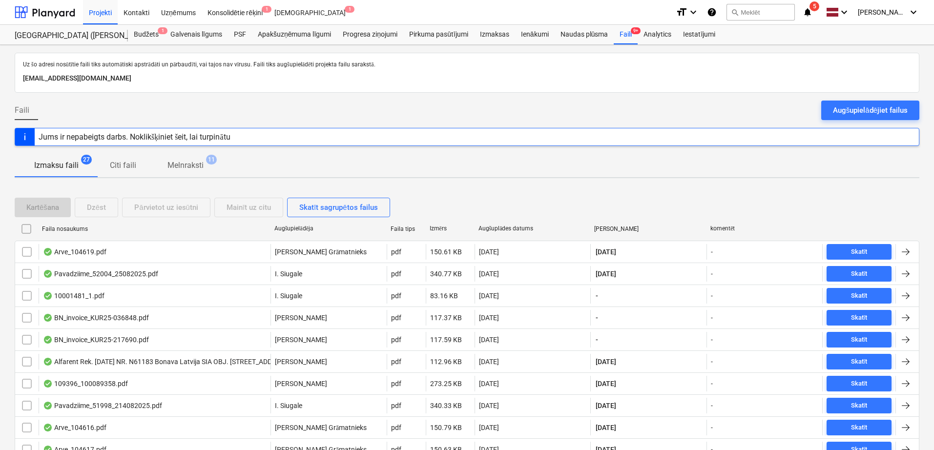
checkbox input "false"
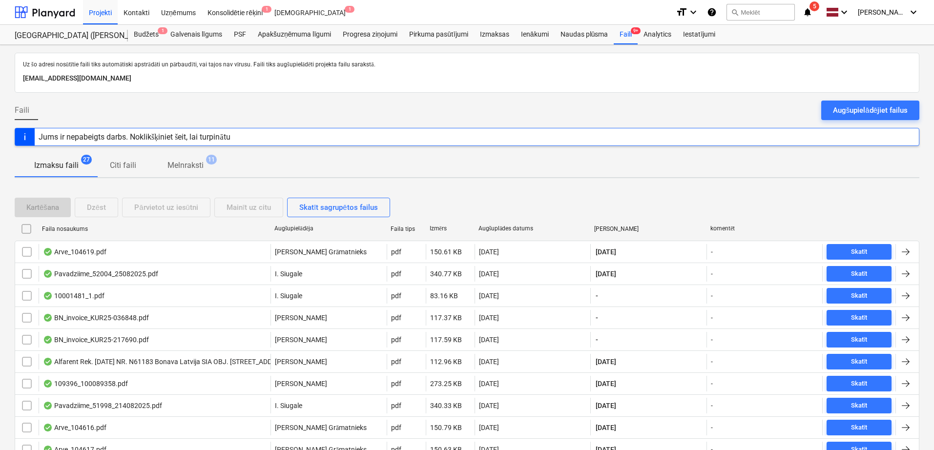
checkbox input "false"
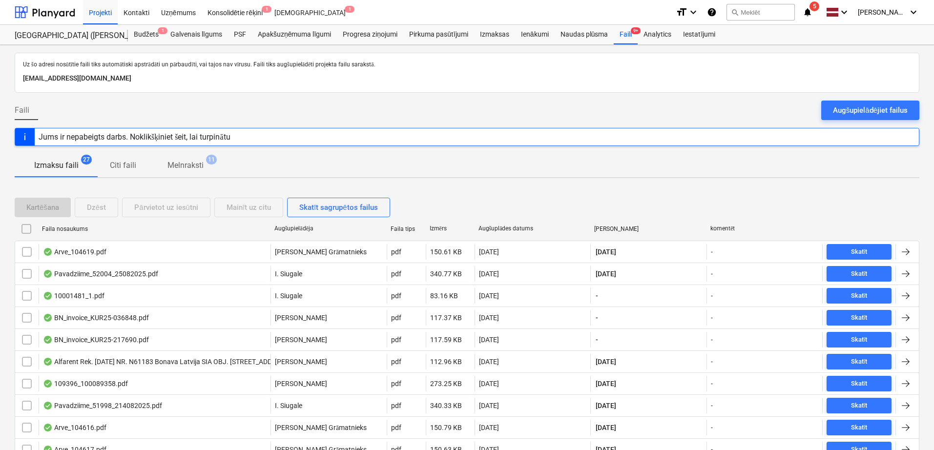
checkbox input "false"
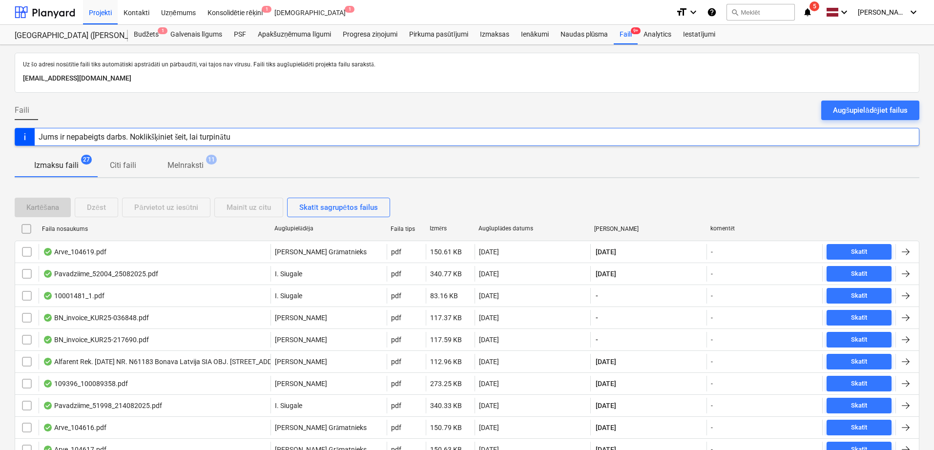
checkbox input "false"
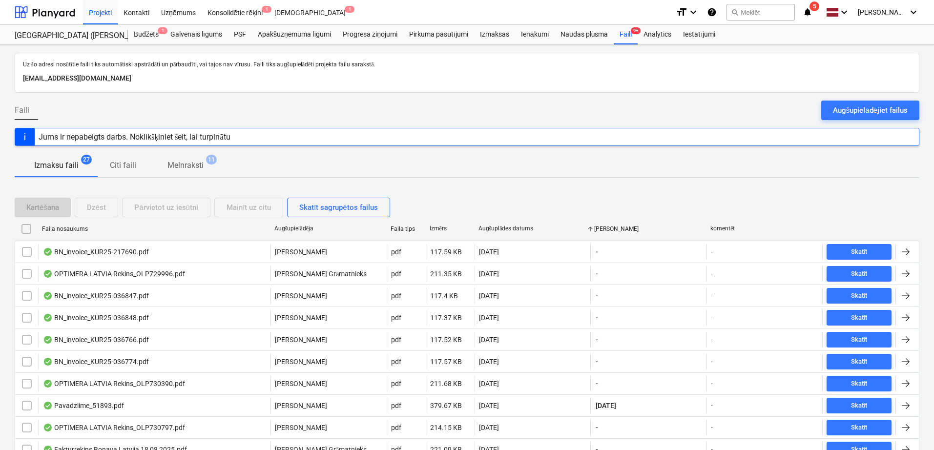
click at [72, 226] on div "Faila nosaukums" at bounding box center [154, 229] width 225 height 7
checkbox input "false"
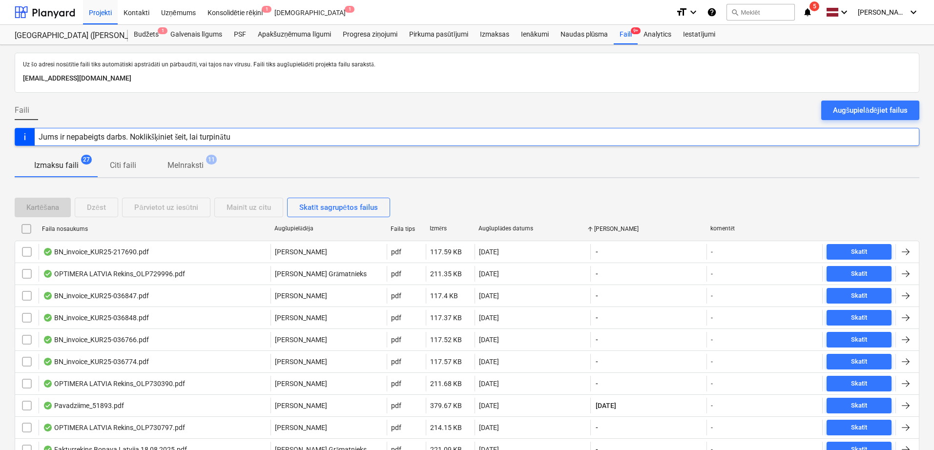
checkbox input "false"
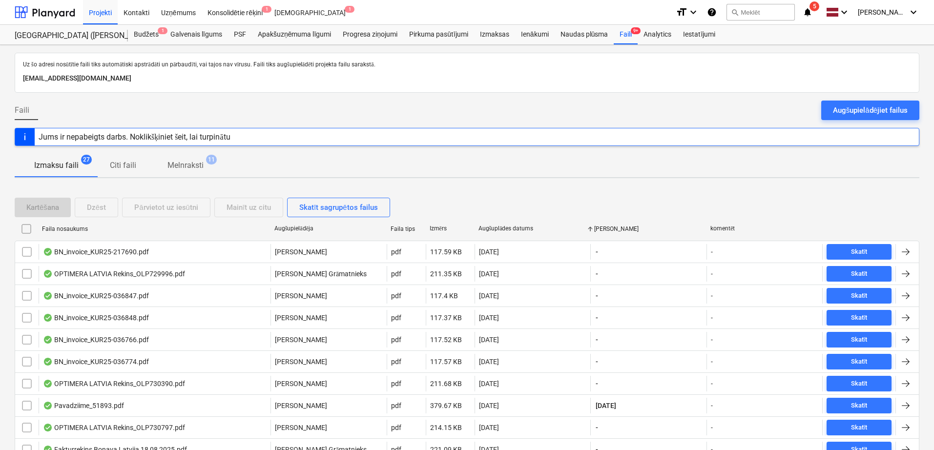
checkbox input "false"
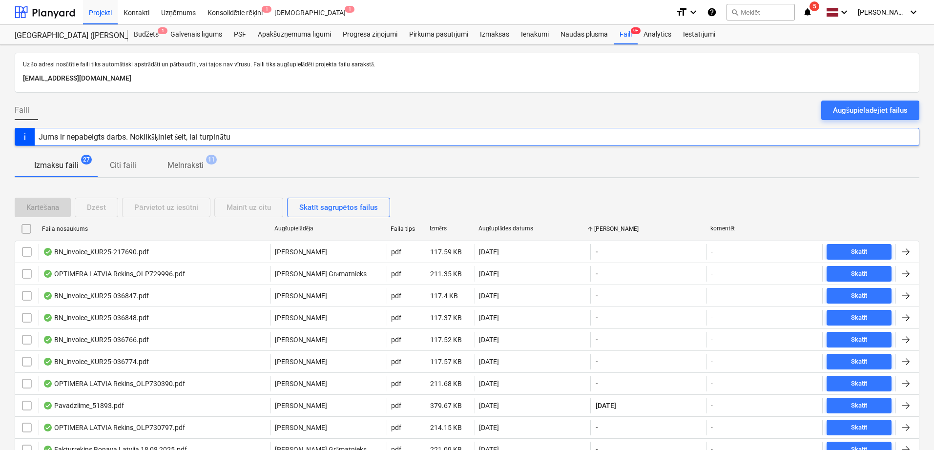
checkbox input "false"
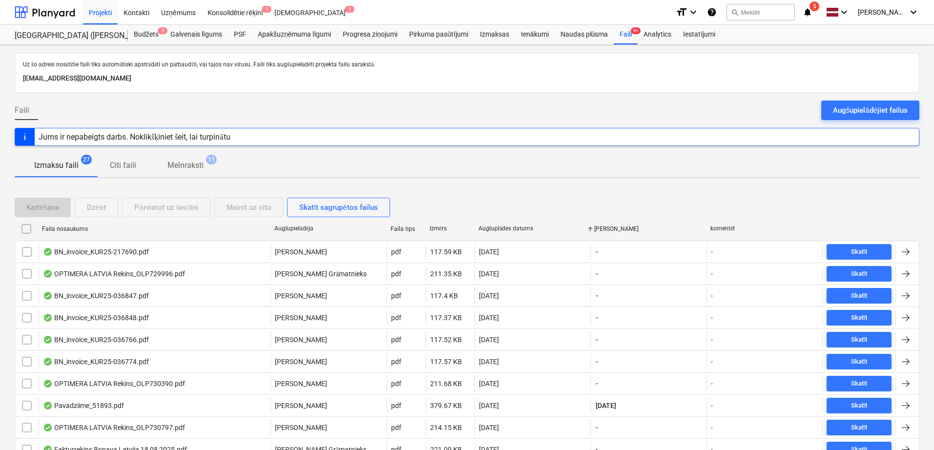
checkbox input "false"
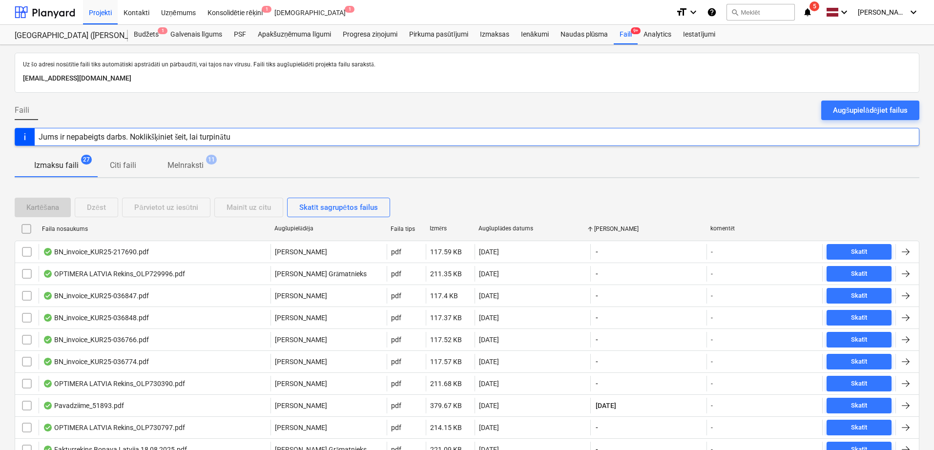
checkbox input "false"
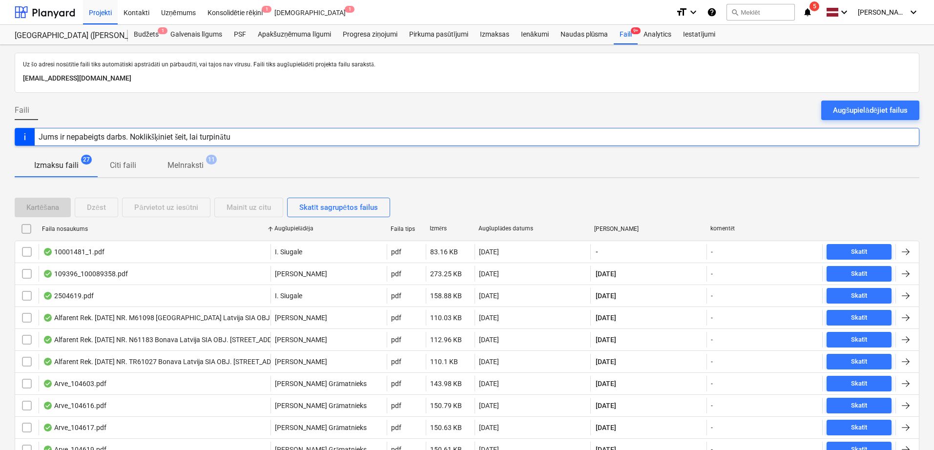
click at [72, 226] on div "Faila nosaukums" at bounding box center [154, 229] width 225 height 7
checkbox input "false"
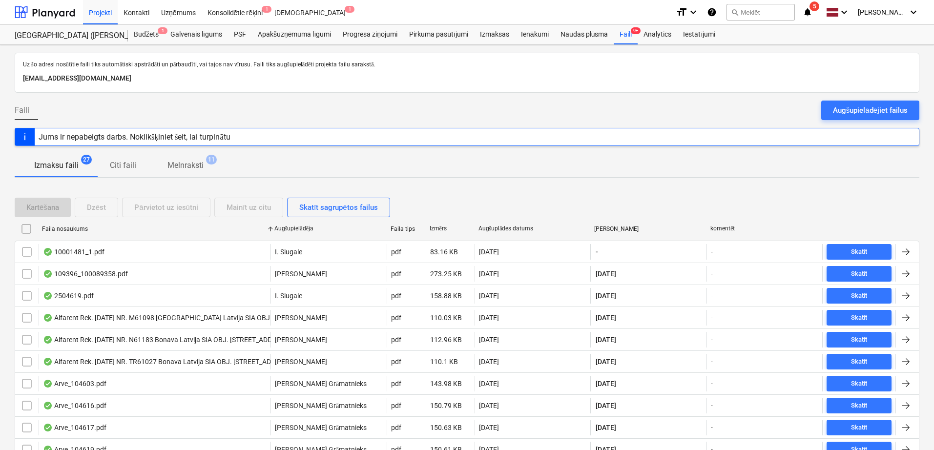
checkbox input "false"
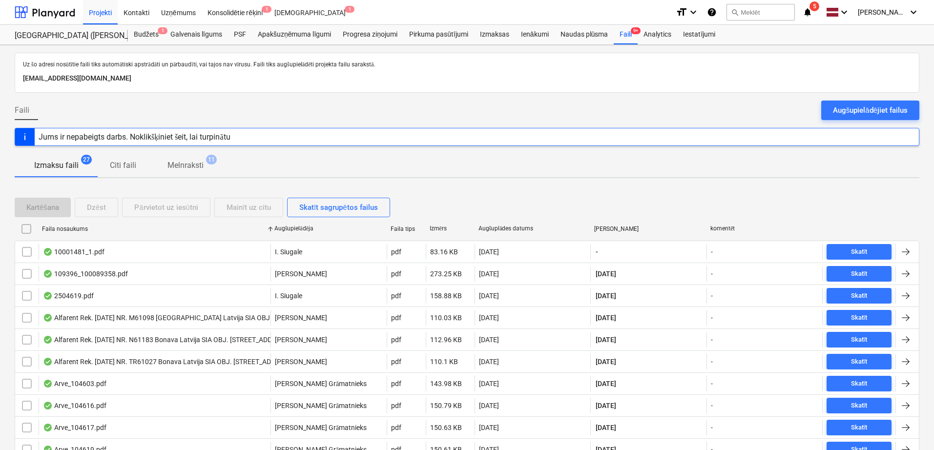
checkbox input "false"
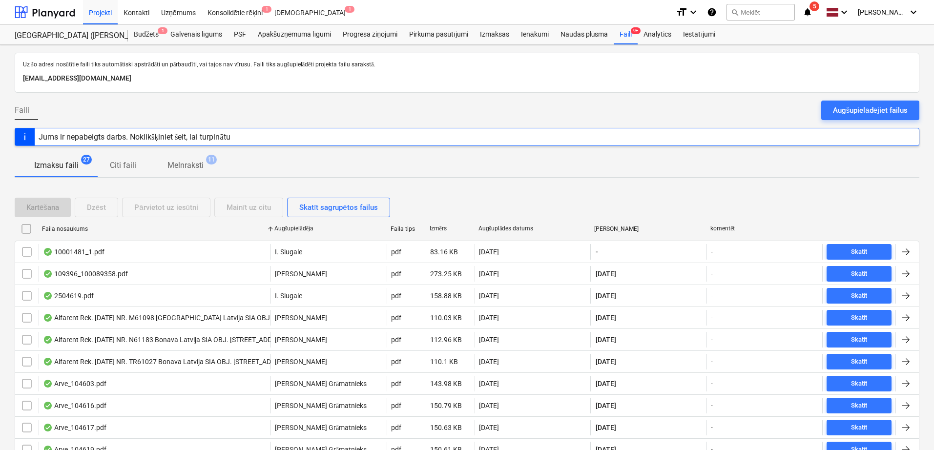
checkbox input "false"
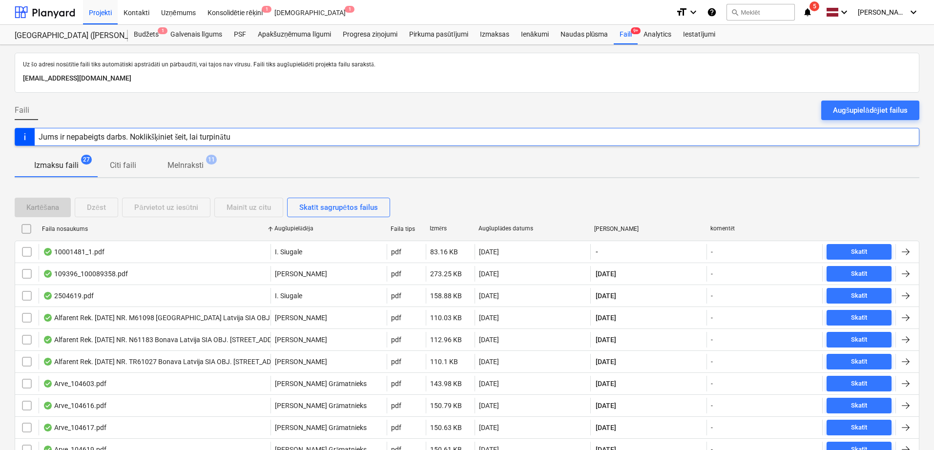
checkbox input "false"
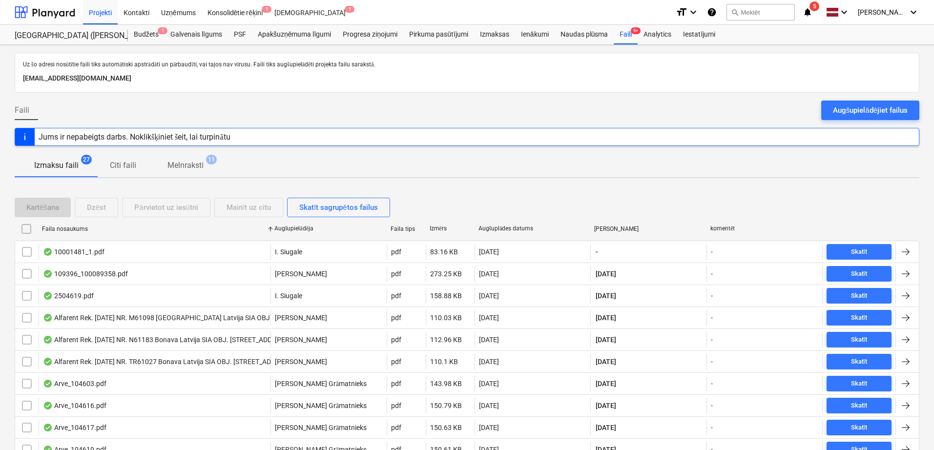
checkbox input "false"
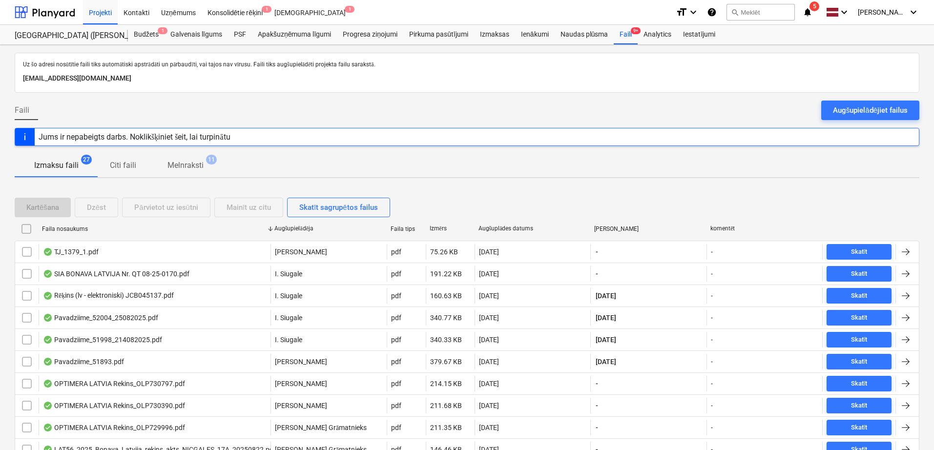
click at [72, 226] on div "Faila nosaukums" at bounding box center [154, 229] width 225 height 7
checkbox input "false"
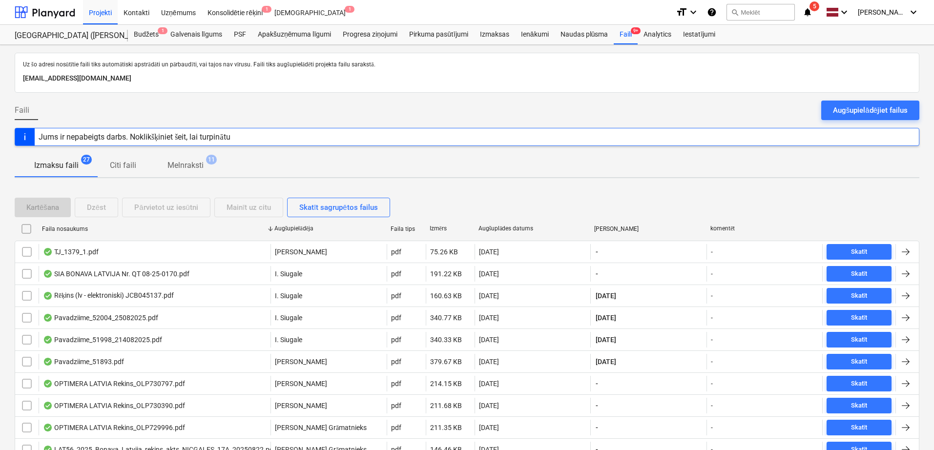
checkbox input "false"
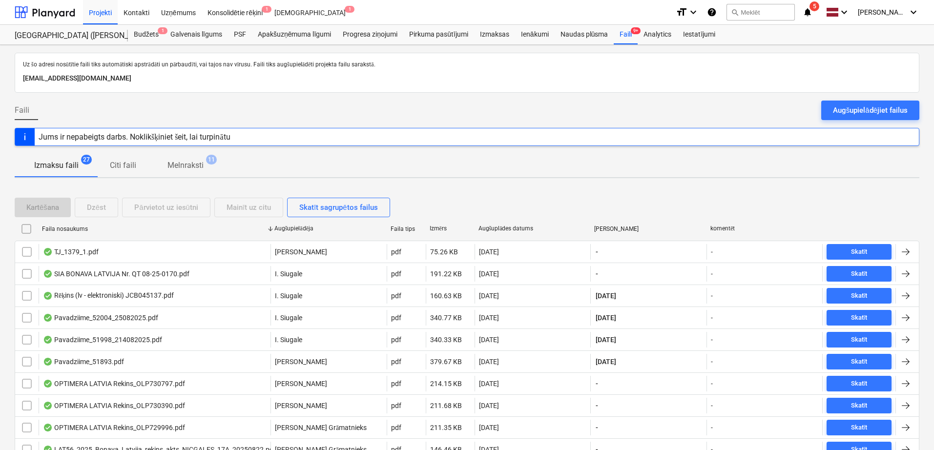
checkbox input "false"
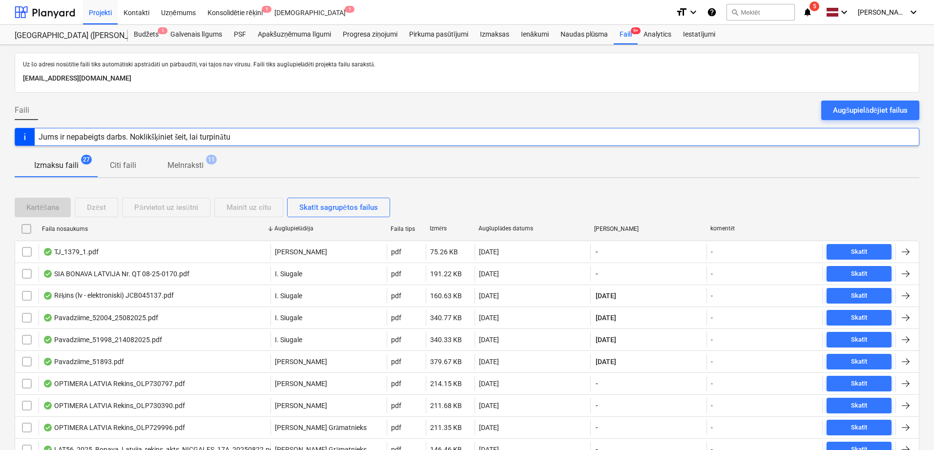
checkbox input "false"
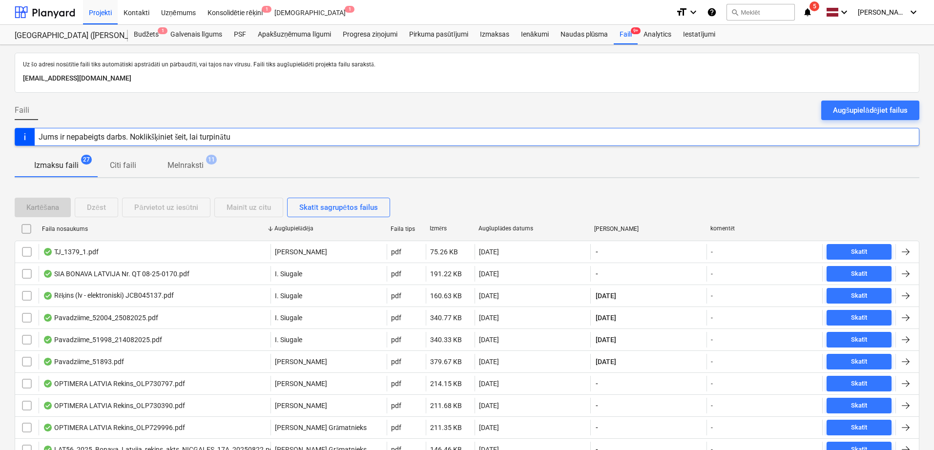
checkbox input "false"
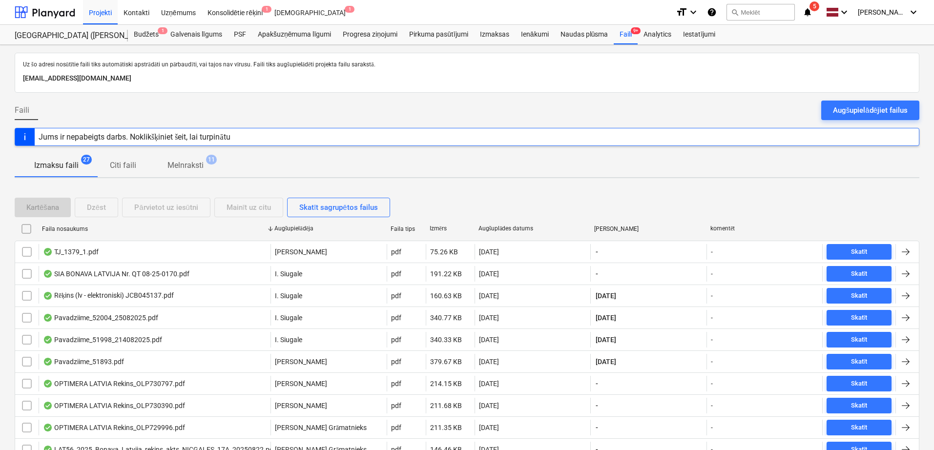
checkbox input "false"
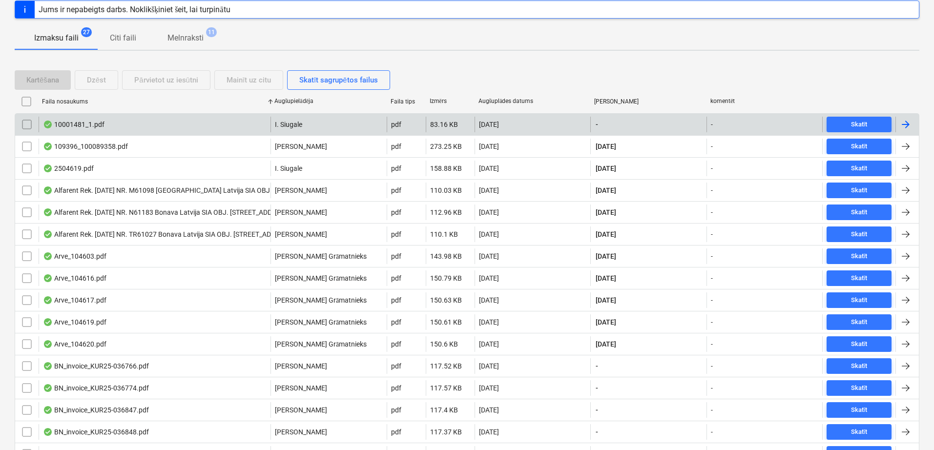
scroll to position [244, 0]
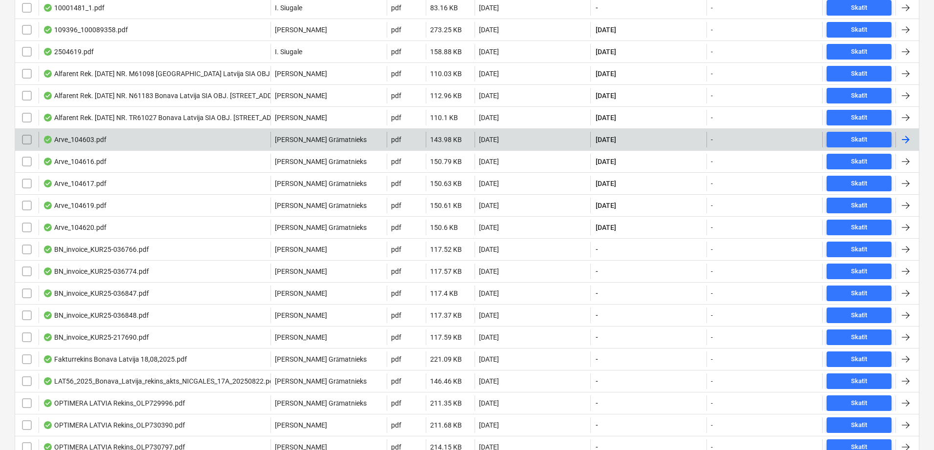
click at [905, 137] on div at bounding box center [906, 140] width 12 height 12
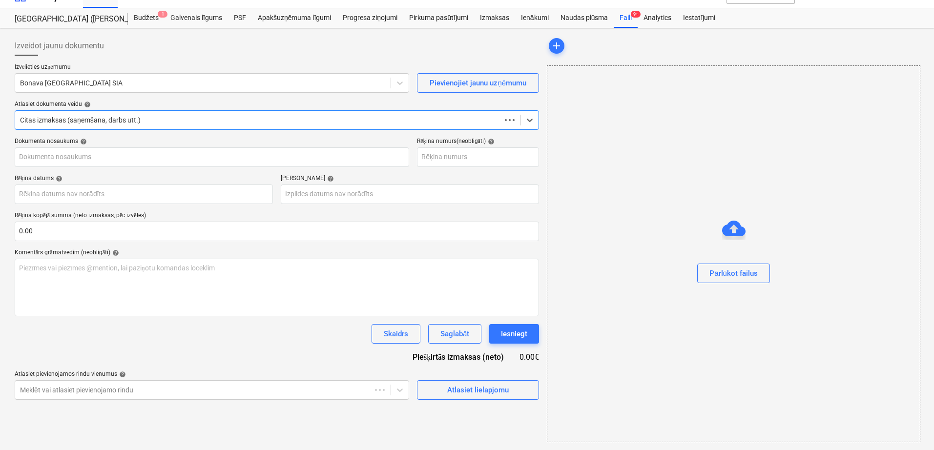
scroll to position [17, 0]
type input "104603"
type input "[DATE]"
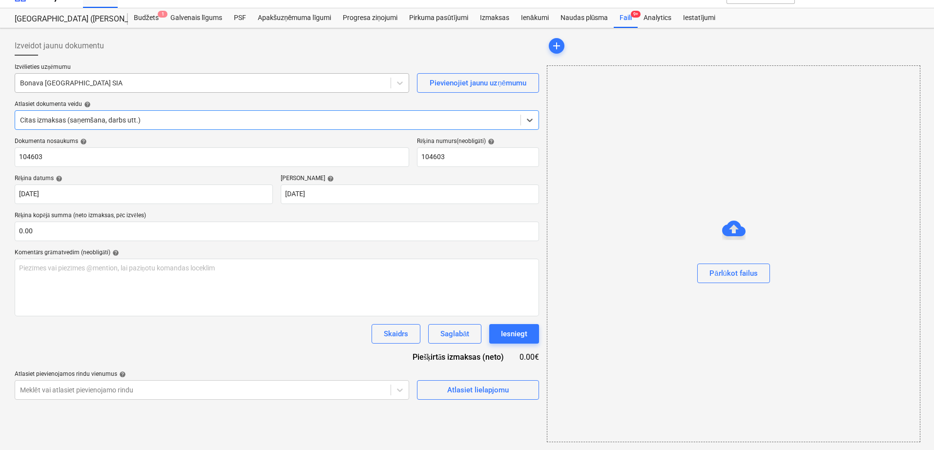
click at [194, 88] on div "Izvēlieties uzņēmumu Bonava Latvija SIA" at bounding box center [212, 77] width 395 height 29
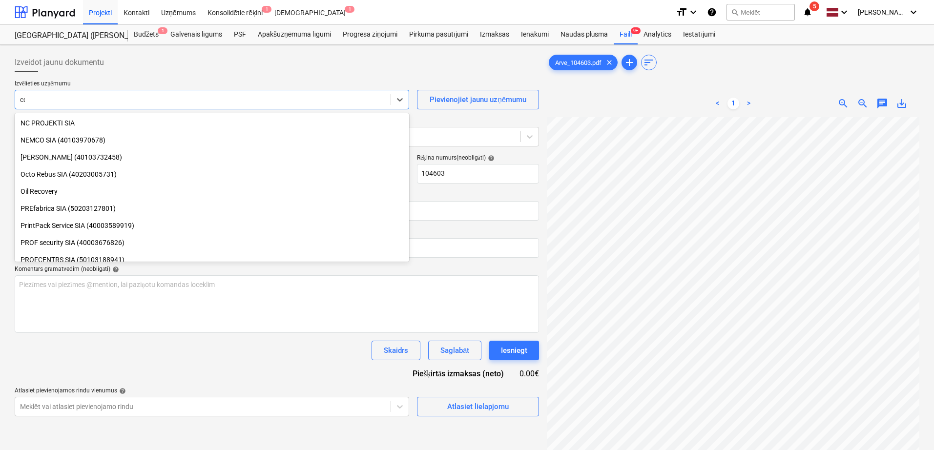
scroll to position [332, 0]
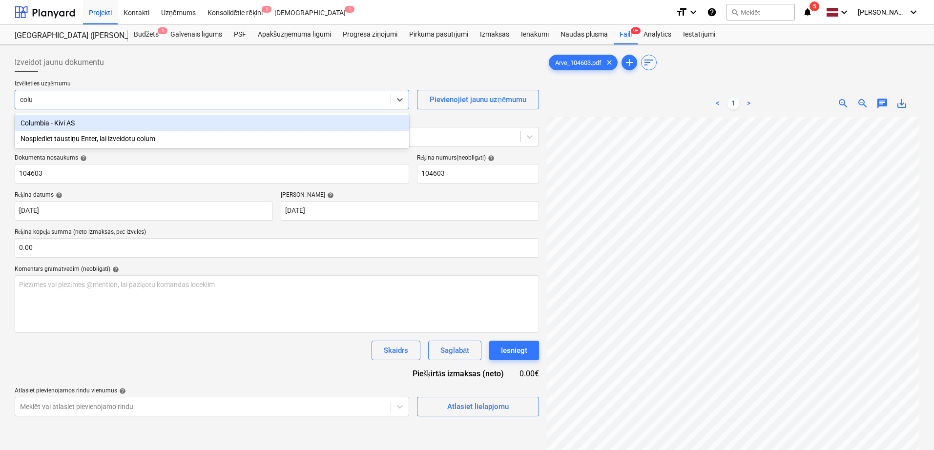
type input "colum"
click at [162, 126] on div "Columbia - Kivi AS" at bounding box center [212, 123] width 395 height 16
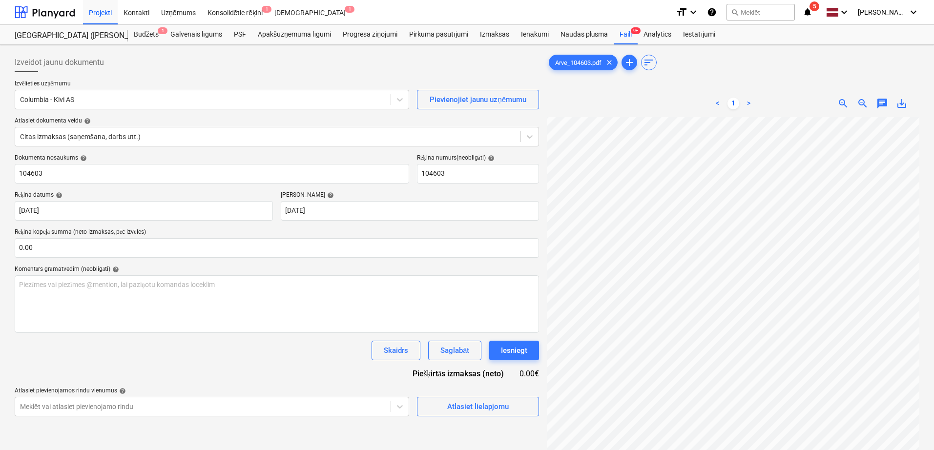
scroll to position [66, 69]
click at [76, 246] on input "text" at bounding box center [277, 248] width 525 height 20
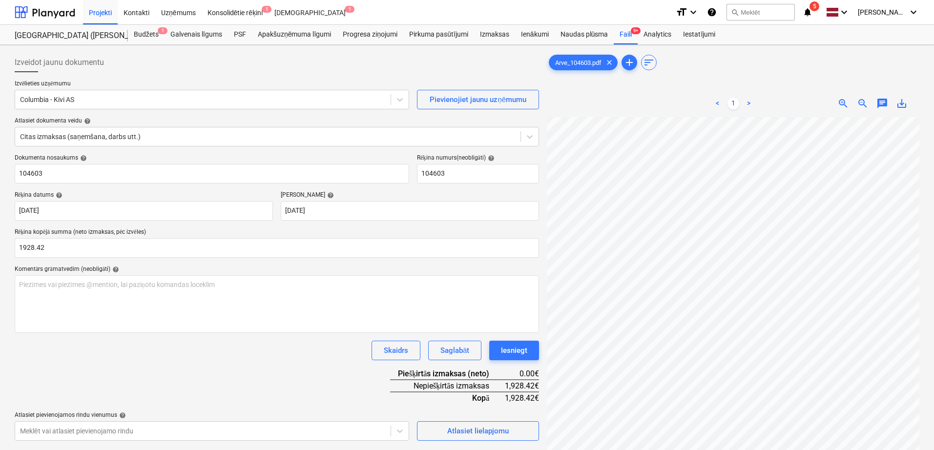
type input "1,928.42"
click at [233, 338] on div "Dokumenta nosaukums help 104603 Rēķina numurs (neobligāti) help 104603 Rēķina d…" at bounding box center [277, 297] width 525 height 287
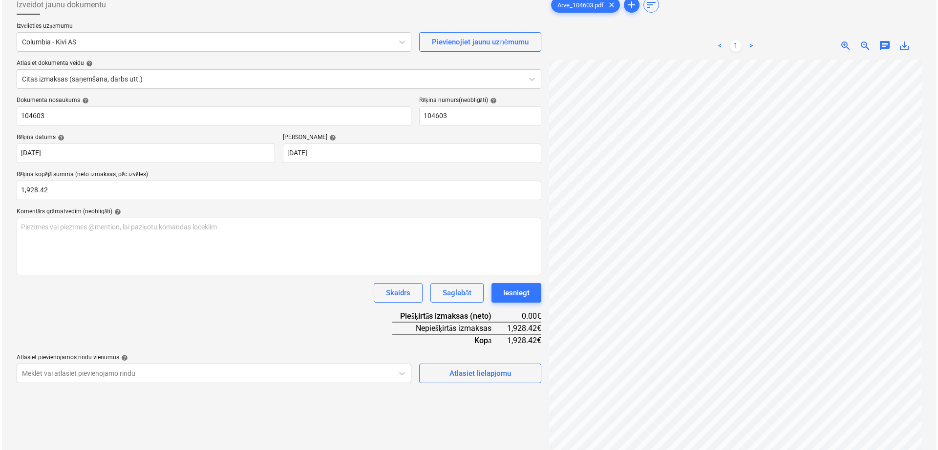
scroll to position [82, 0]
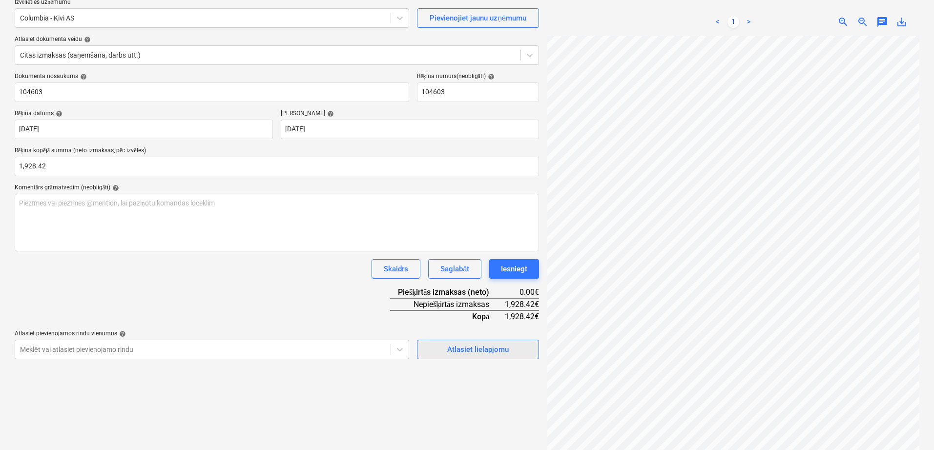
click at [494, 349] on div "Atlasiet lielapjomu" at bounding box center [478, 349] width 62 height 13
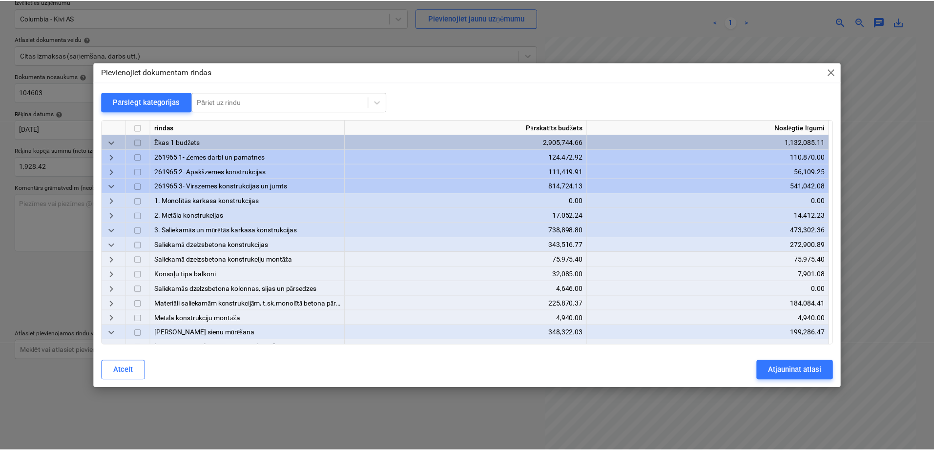
scroll to position [163, 0]
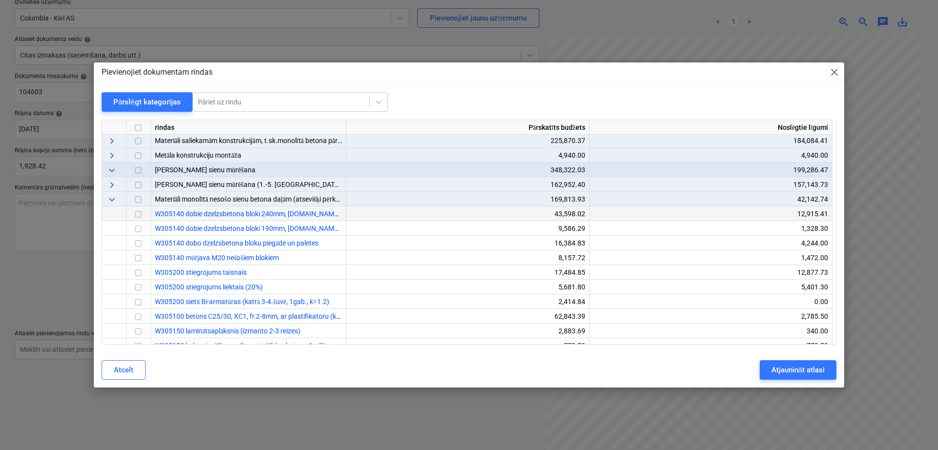
click at [138, 213] on input "checkbox" at bounding box center [138, 215] width 12 height 12
click at [138, 241] on input "checkbox" at bounding box center [138, 244] width 12 height 12
click at [804, 369] on div "Atjaunināt atlasi" at bounding box center [797, 370] width 53 height 13
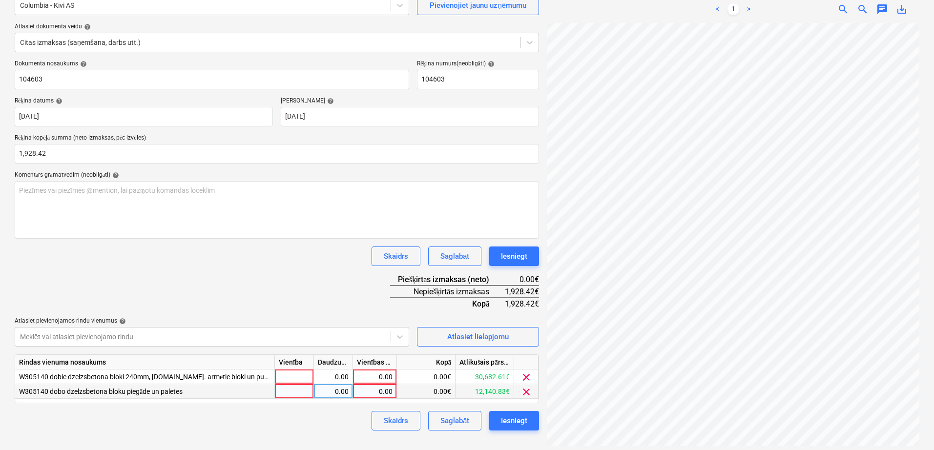
scroll to position [98, 0]
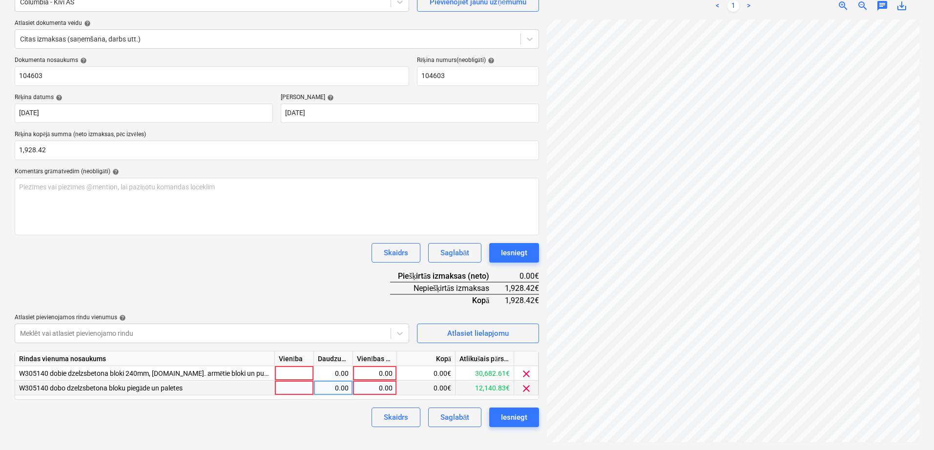
click at [386, 387] on div "0.00" at bounding box center [375, 388] width 36 height 15
type input "471"
click at [386, 375] on div "0.00" at bounding box center [375, 373] width 36 height 15
type input "1457.42"
click at [319, 259] on div "Skaidrs Saglabāt Iesniegt" at bounding box center [277, 253] width 525 height 20
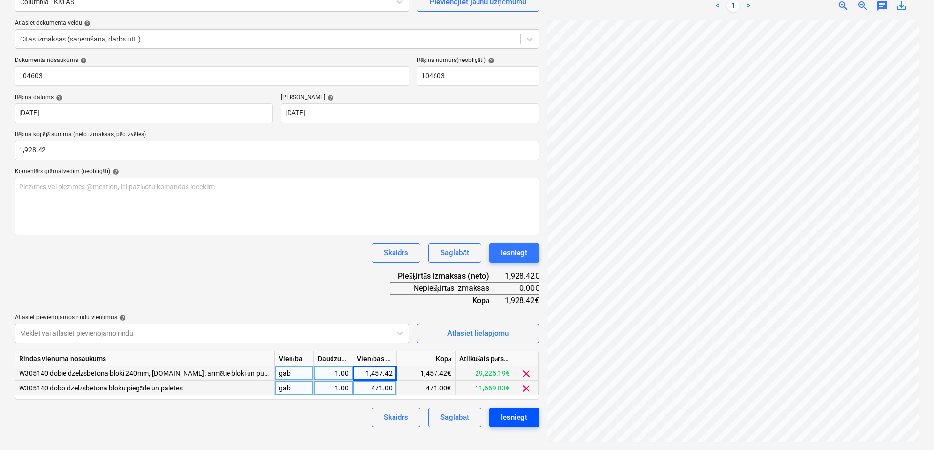
click at [511, 420] on div "Iesniegt" at bounding box center [514, 417] width 26 height 13
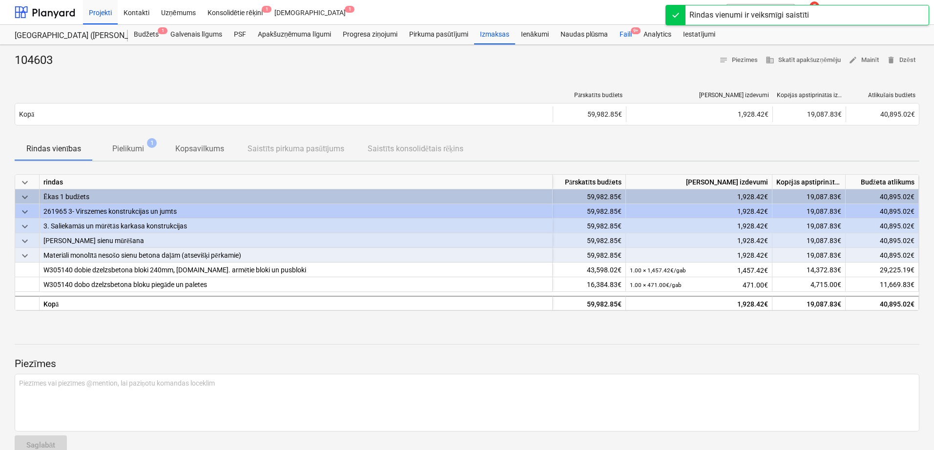
click at [631, 30] on span "9+" at bounding box center [636, 30] width 10 height 7
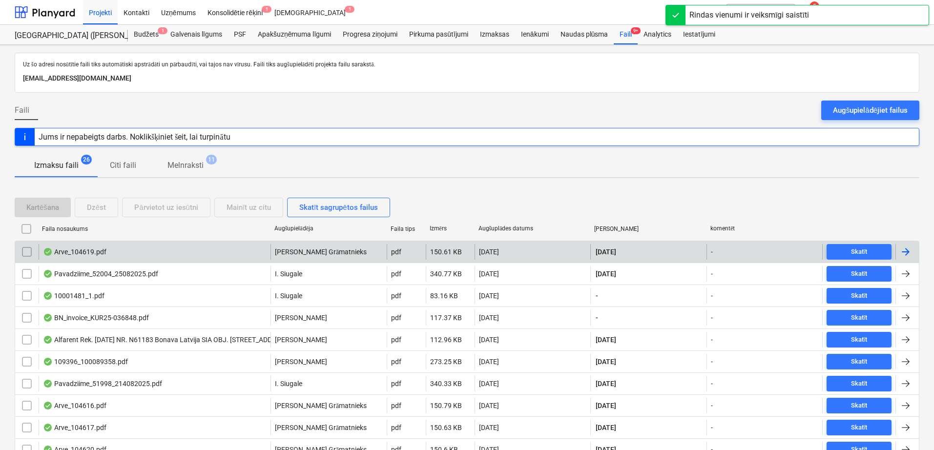
click at [915, 251] on div at bounding box center [907, 252] width 23 height 16
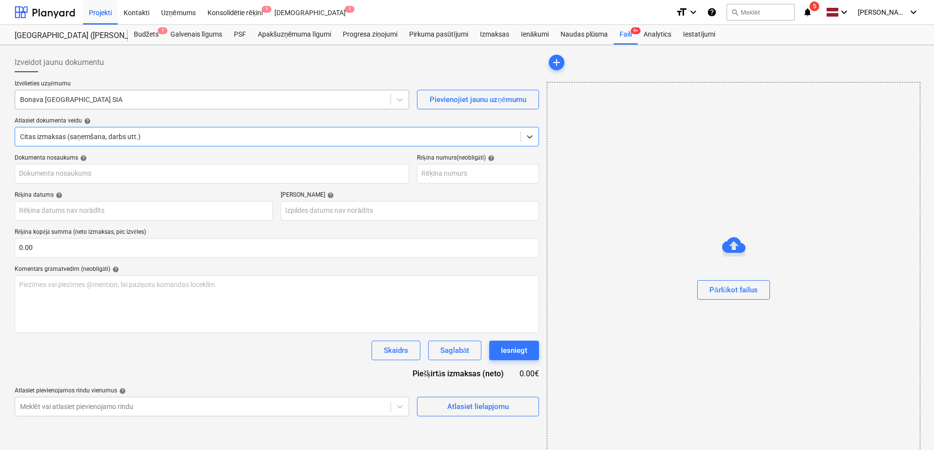
type input "104619"
type input "[DATE]"
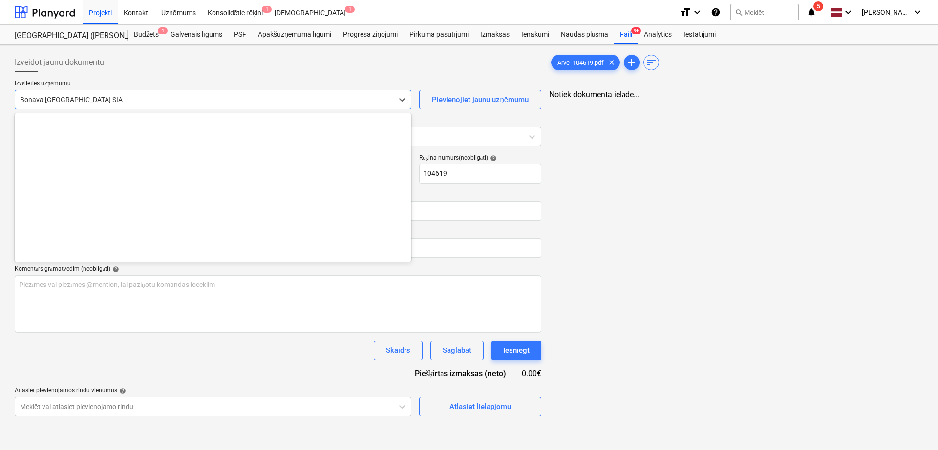
click at [287, 100] on div at bounding box center [204, 100] width 368 height 10
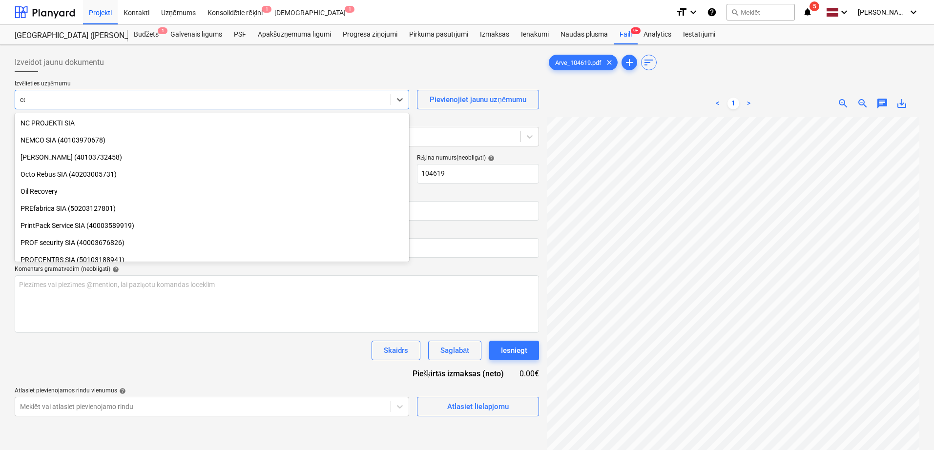
scroll to position [332, 0]
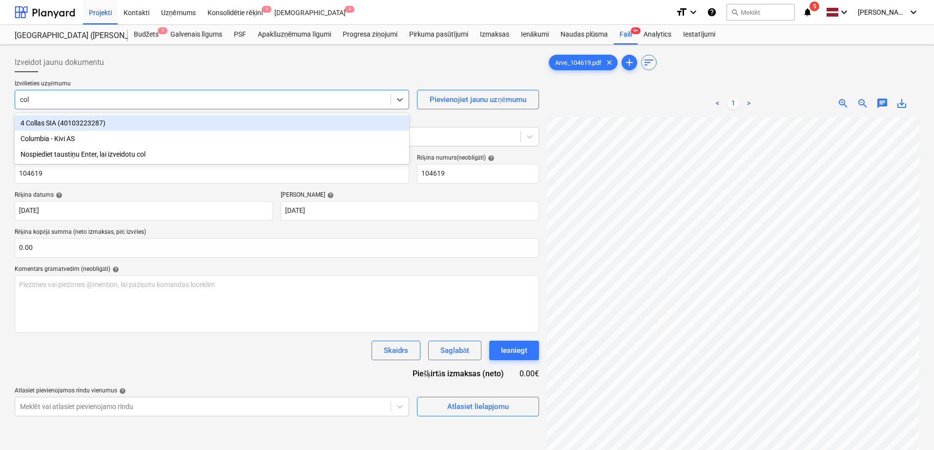
type input "colu"
click at [188, 123] on div "Columbia - Kivi AS" at bounding box center [212, 123] width 395 height 16
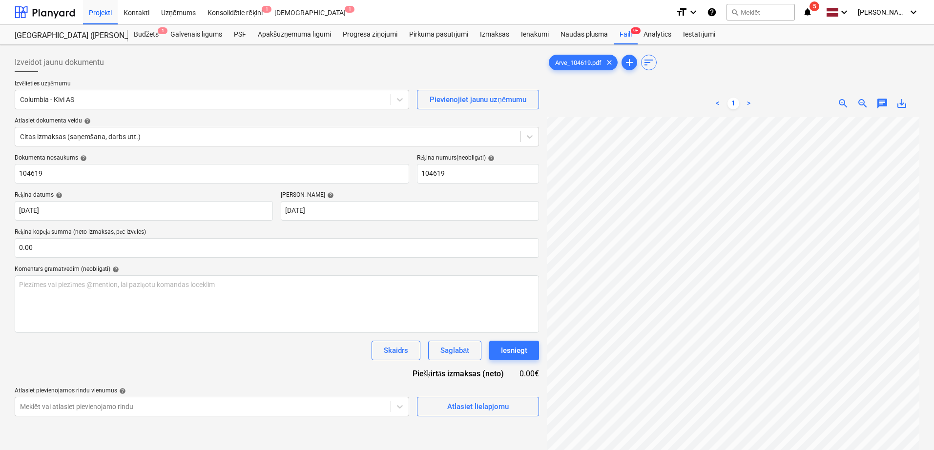
scroll to position [85, 69]
click at [542, 157] on div "Izveidot jaunu dokumentu Izvēlieties uzņēmumu Columbia - [PERSON_NAME] AS Pievi…" at bounding box center [467, 296] width 913 height 495
click at [127, 247] on input "text" at bounding box center [277, 248] width 525 height 20
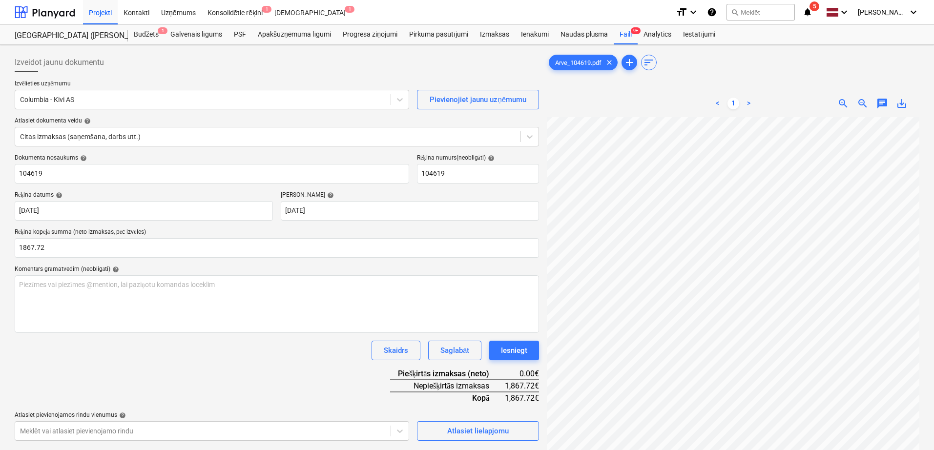
type input "1,867.72"
click at [189, 357] on div "Skaidrs Saglabāt Iesniegt" at bounding box center [277, 351] width 525 height 20
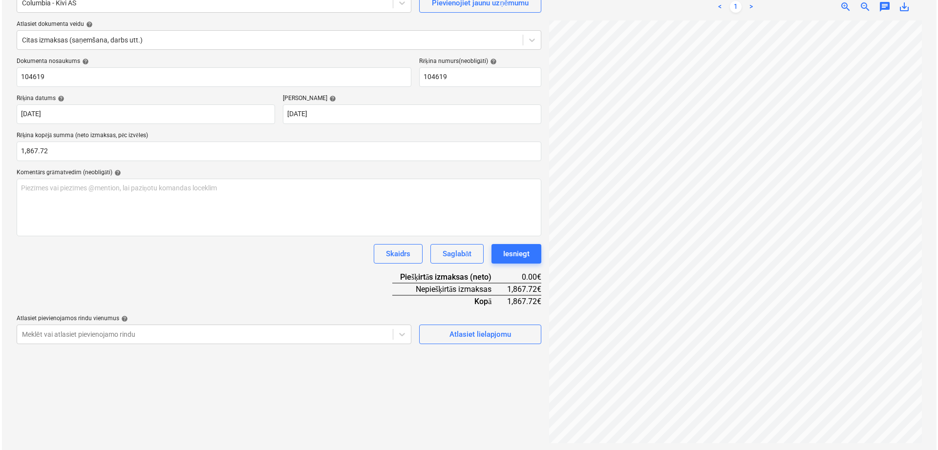
scroll to position [98, 0]
click at [489, 338] on div "Atlasiet lielapjomu" at bounding box center [478, 333] width 62 height 13
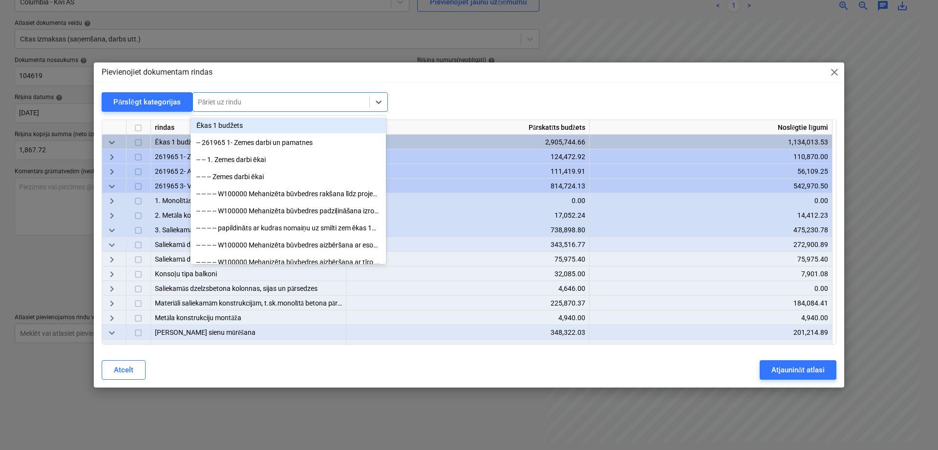
click at [315, 104] on div at bounding box center [281, 102] width 167 height 10
click at [263, 75] on div "Pievienojiet dokumentam rindas close" at bounding box center [469, 73] width 750 height 20
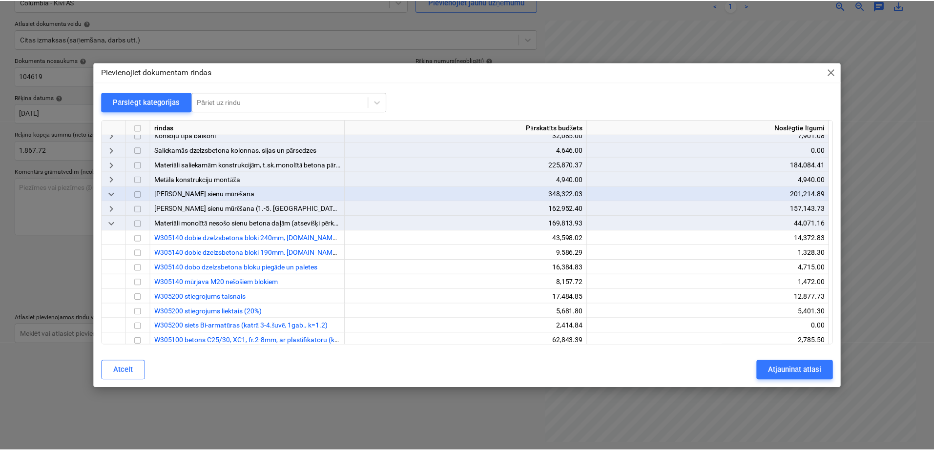
scroll to position [163, 0]
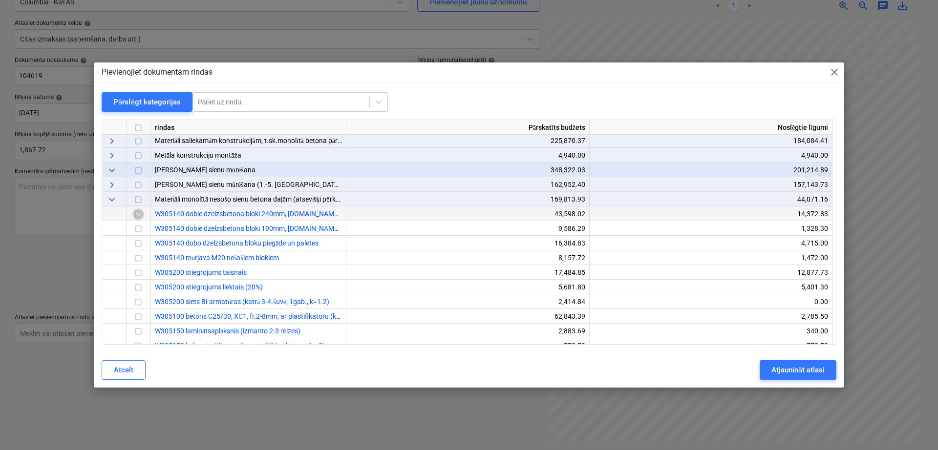
click at [138, 215] on input "checkbox" at bounding box center [138, 215] width 12 height 12
click at [139, 239] on input "checkbox" at bounding box center [138, 244] width 12 height 12
click at [803, 372] on div "Atjaunināt atlasi" at bounding box center [797, 370] width 53 height 13
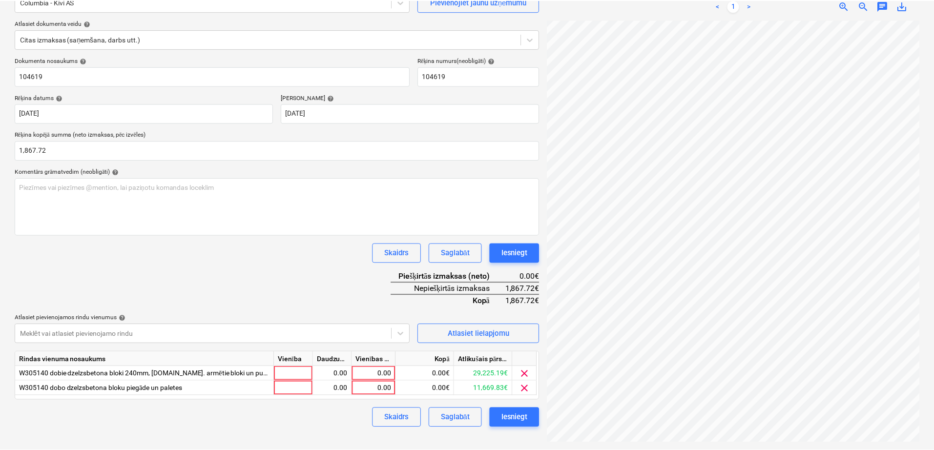
scroll to position [85, 67]
click at [380, 369] on div "0.00" at bounding box center [375, 373] width 36 height 15
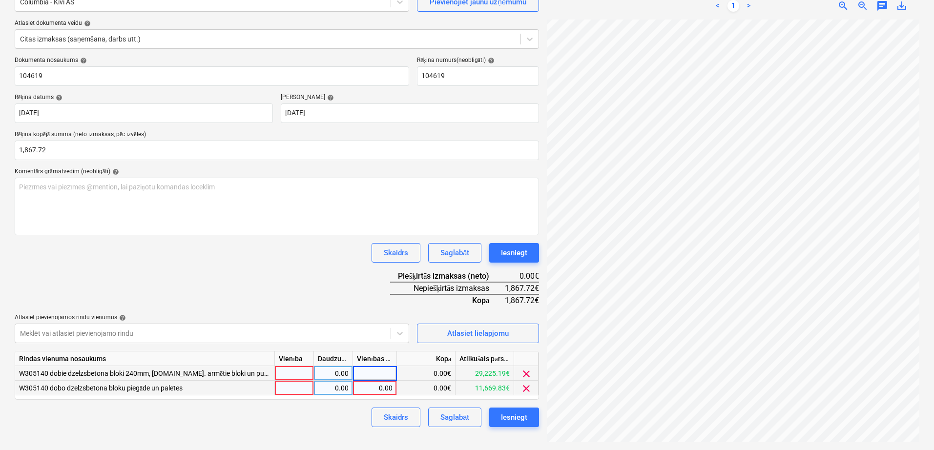
click at [382, 395] on div "0.00" at bounding box center [375, 388] width 36 height 15
type input "471"
click at [381, 364] on div "Vienības cena" at bounding box center [375, 359] width 44 height 15
click at [389, 377] on div "0.00" at bounding box center [375, 373] width 36 height 15
type input "1396.72"
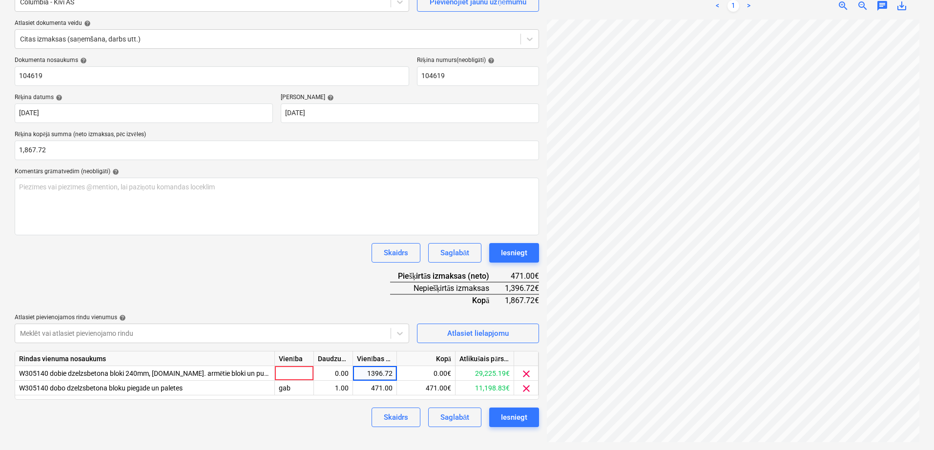
click at [323, 272] on div "Dokumenta nosaukums help 104619 Rēķina numurs (neobligāti) help 104619 Rēķina d…" at bounding box center [277, 242] width 525 height 371
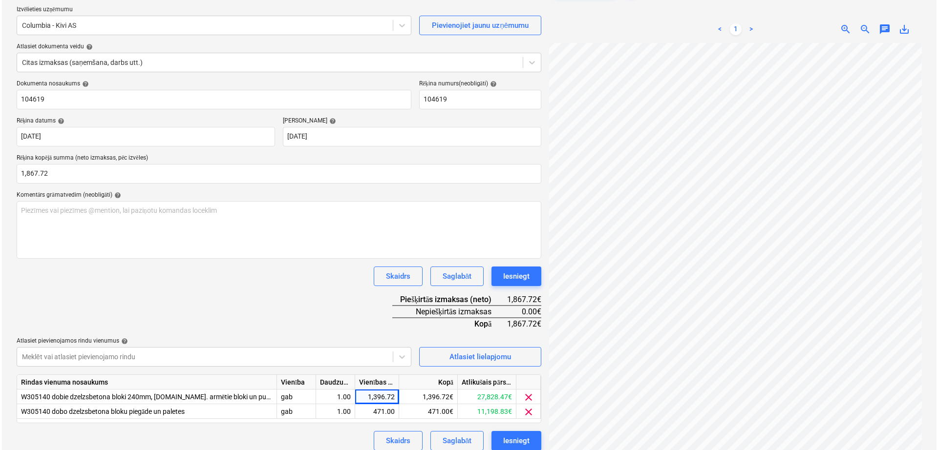
scroll to position [98, 0]
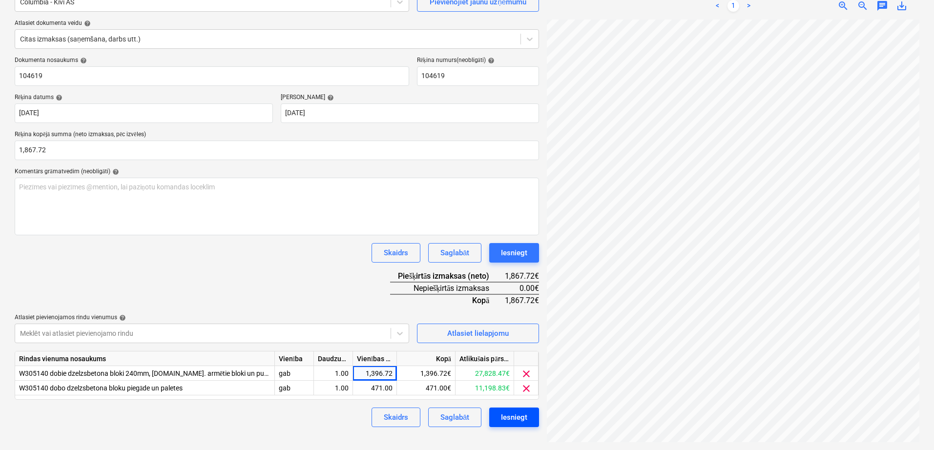
click at [520, 419] on div "Iesniegt" at bounding box center [514, 417] width 26 height 13
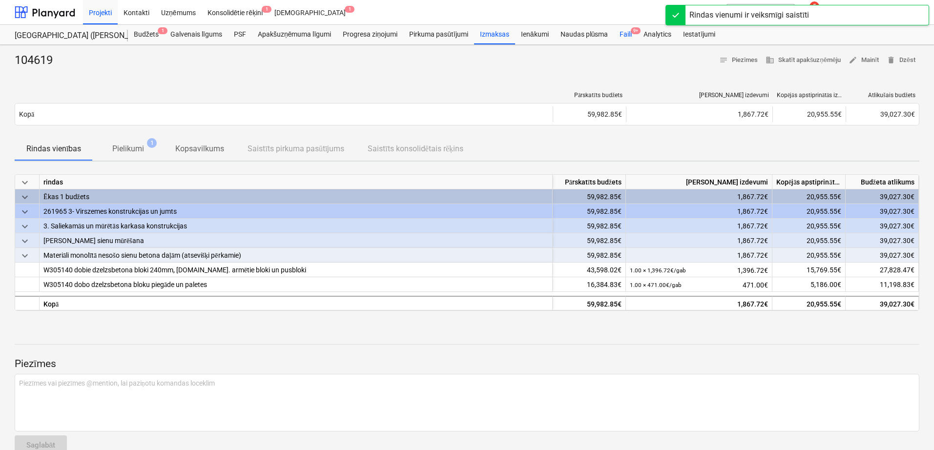
click at [631, 32] on div "Faili 9+" at bounding box center [626, 35] width 24 height 20
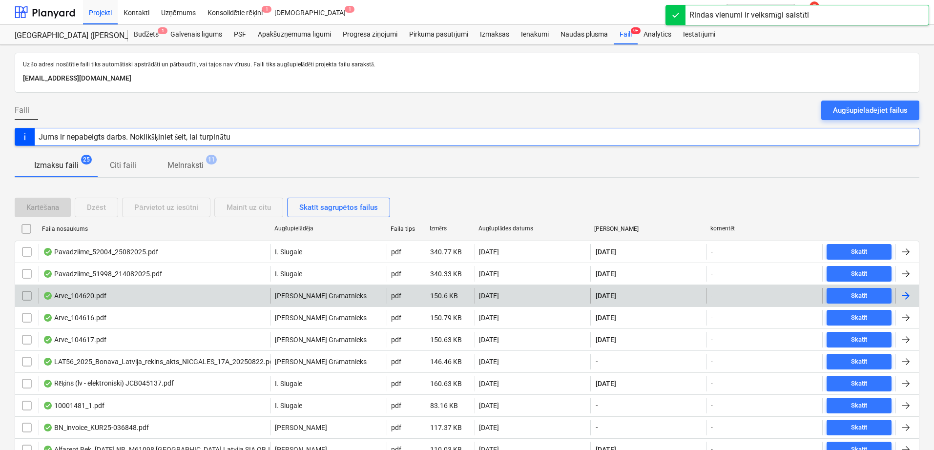
click at [903, 295] on div at bounding box center [906, 296] width 12 height 12
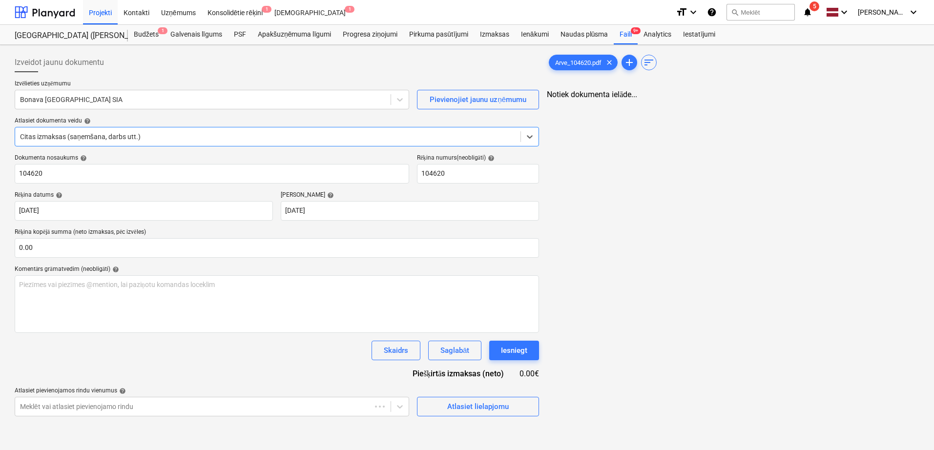
type input "104620"
type input "[DATE]"
click at [171, 101] on div at bounding box center [203, 100] width 366 height 10
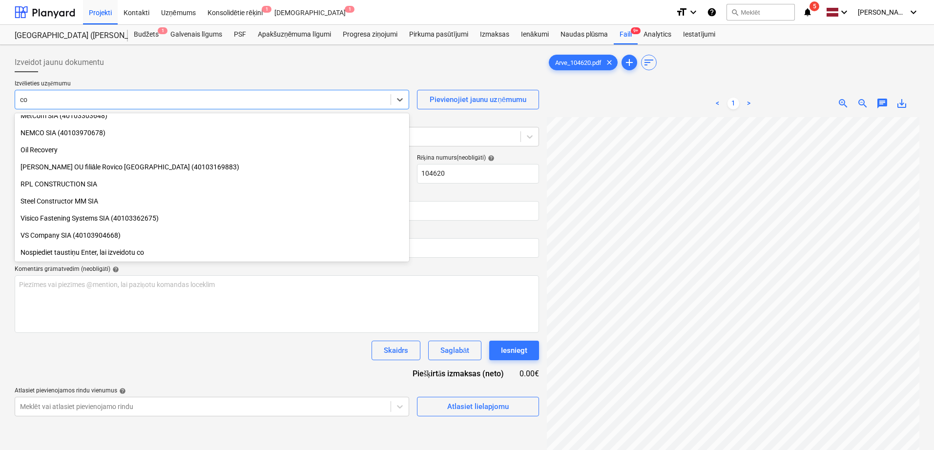
scroll to position [332, 0]
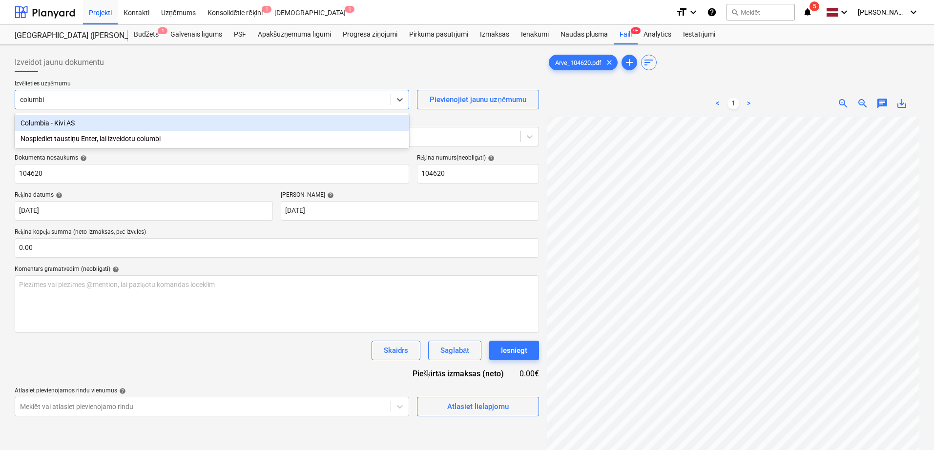
type input "columbia"
click at [137, 125] on div "Columbia - Kivi AS" at bounding box center [212, 123] width 395 height 16
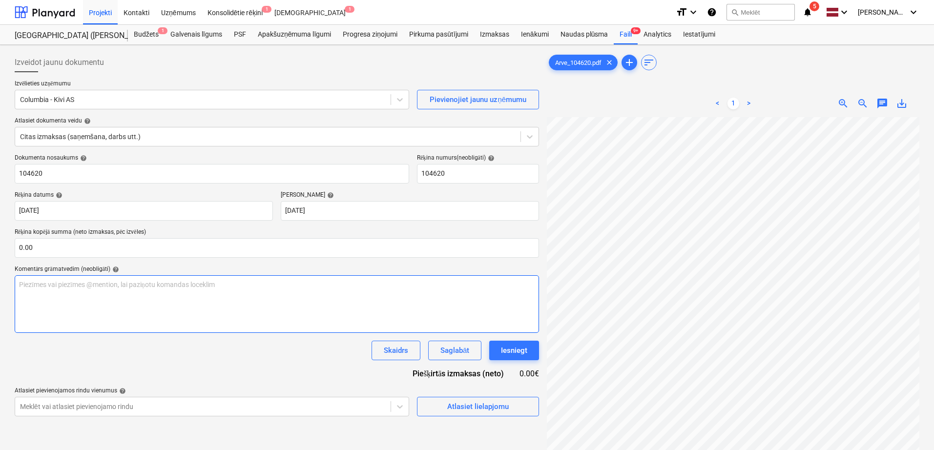
scroll to position [96, 69]
click at [210, 245] on input "text" at bounding box center [277, 248] width 525 height 20
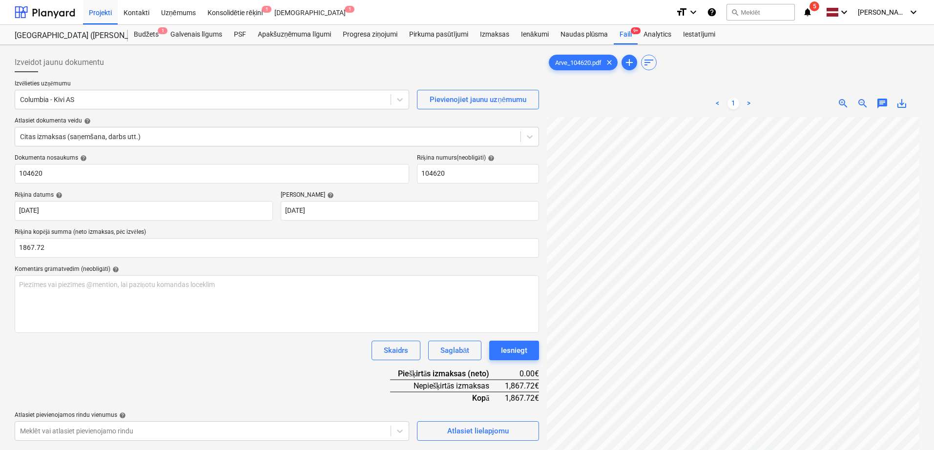
type input "1,867.72"
click at [257, 269] on div "Komentārs grāmatvedim (neobligāti) help" at bounding box center [277, 270] width 525 height 8
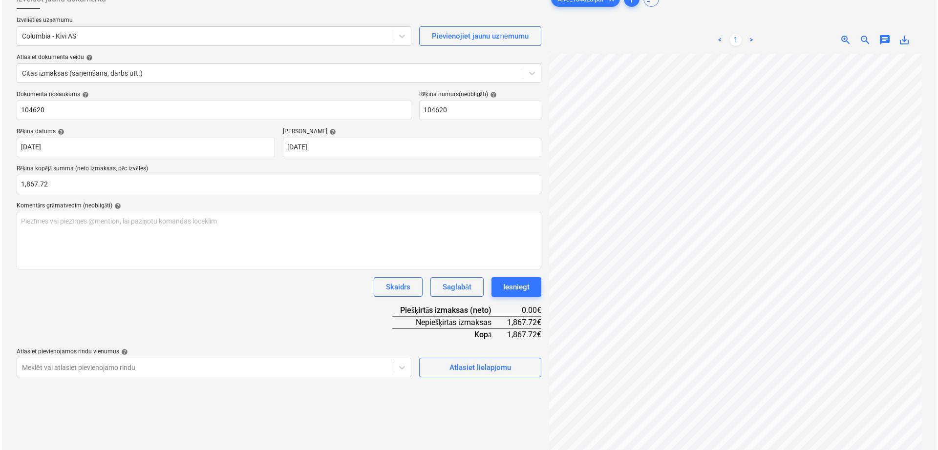
scroll to position [98, 0]
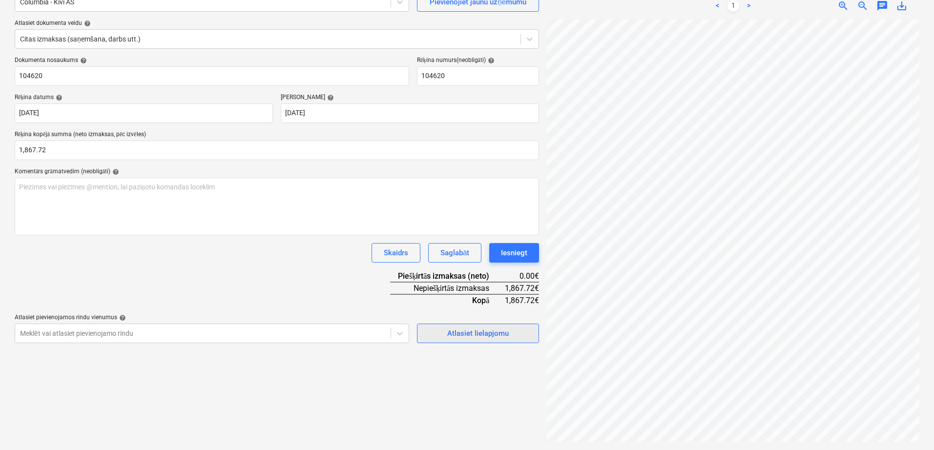
click at [467, 329] on div "Atlasiet lielapjomu" at bounding box center [478, 333] width 62 height 13
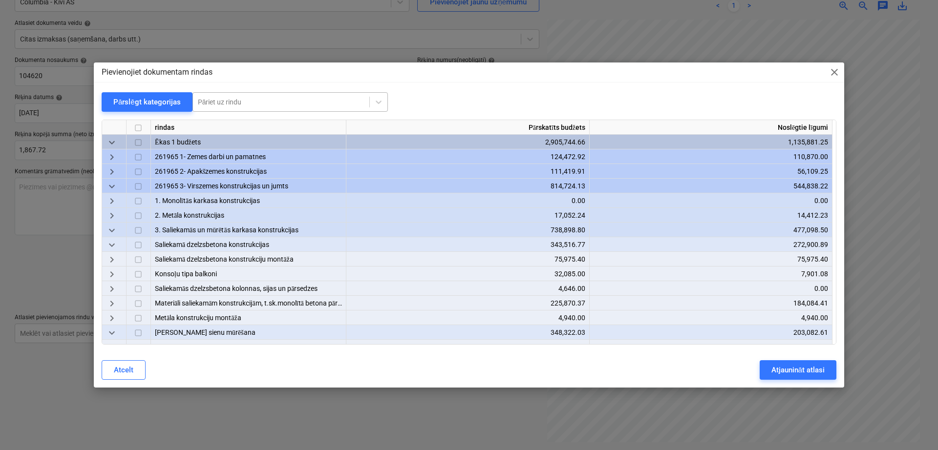
click at [314, 103] on div at bounding box center [281, 102] width 167 height 10
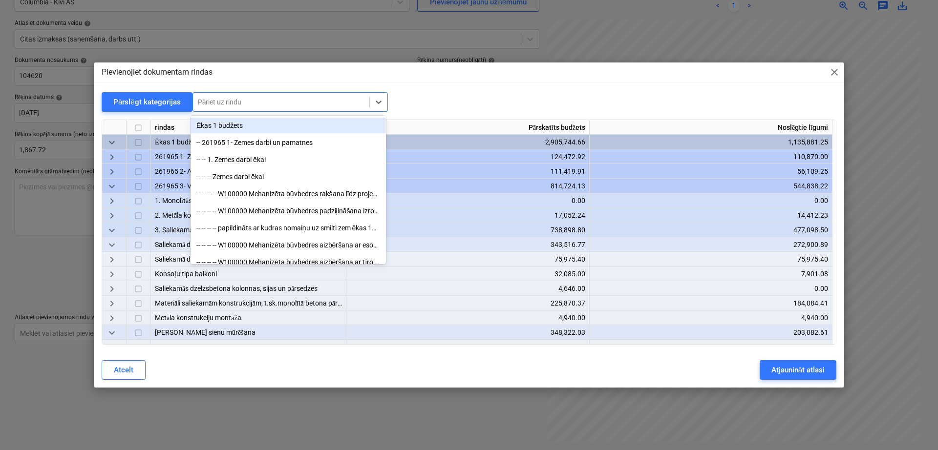
drag, startPoint x: 412, startPoint y: 78, endPoint x: 413, endPoint y: 87, distance: 9.3
click at [412, 78] on div "Pievienojiet dokumentam rindas close" at bounding box center [469, 73] width 750 height 20
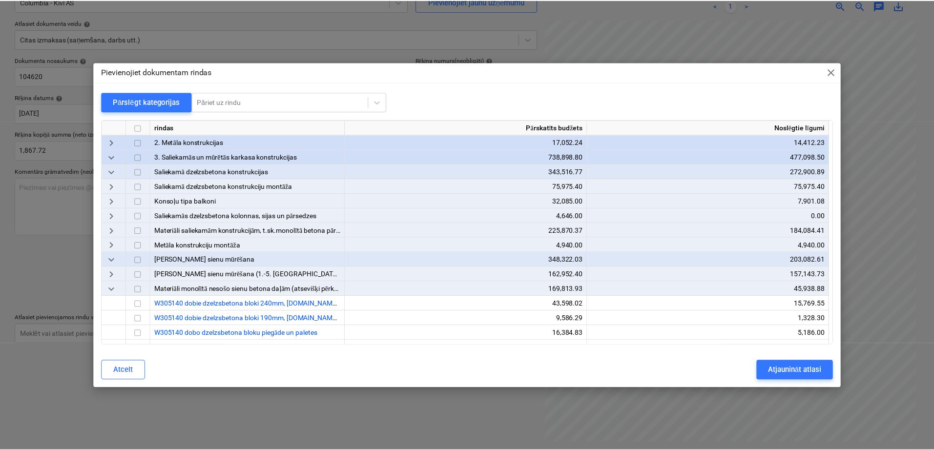
scroll to position [163, 0]
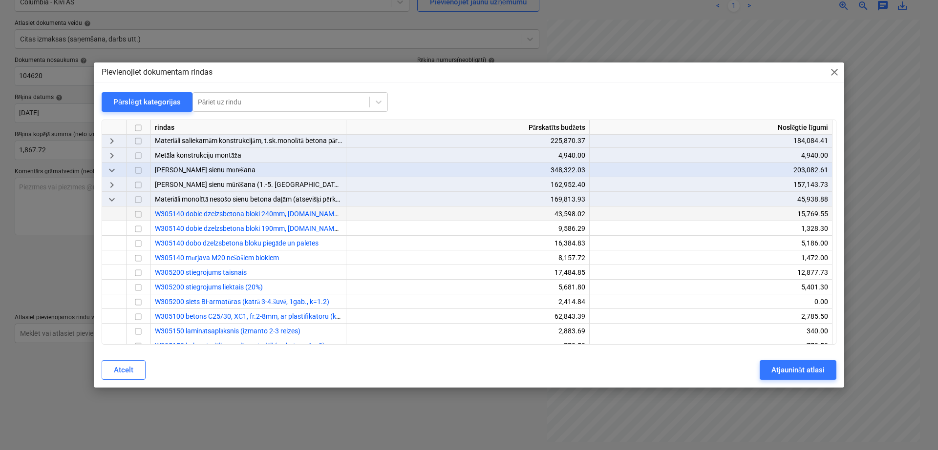
click at [135, 217] on input "checkbox" at bounding box center [138, 215] width 12 height 12
click at [138, 250] on div at bounding box center [138, 243] width 24 height 15
click at [138, 243] on input "checkbox" at bounding box center [138, 244] width 12 height 12
click at [801, 372] on div "Atjaunināt atlasi" at bounding box center [797, 370] width 53 height 13
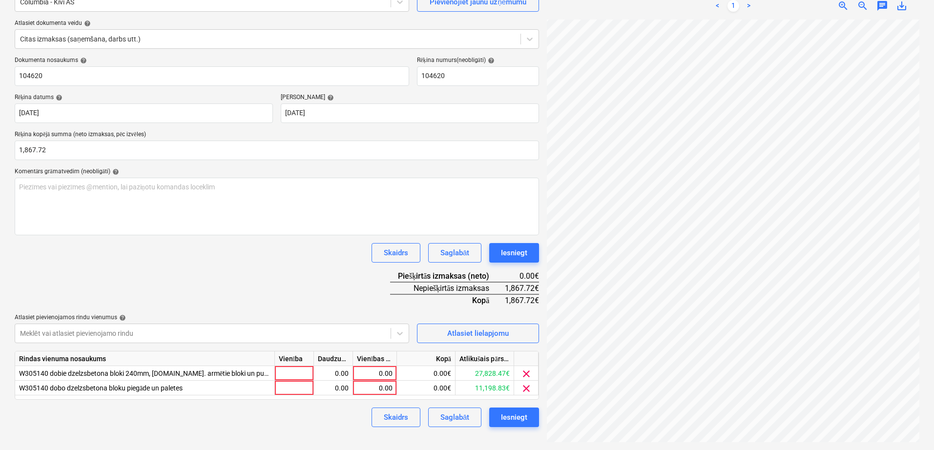
scroll to position [96, 67]
click at [388, 371] on div "0.00" at bounding box center [375, 373] width 36 height 15
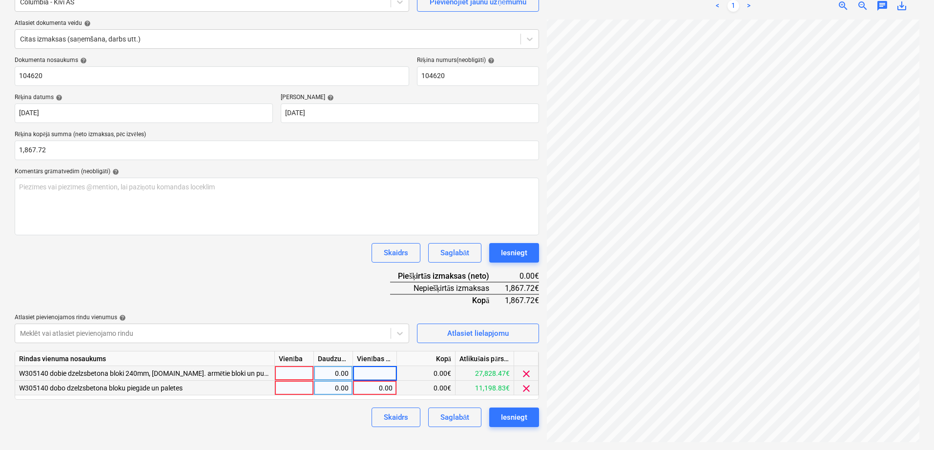
click at [388, 382] on div "0.00" at bounding box center [375, 388] width 36 height 15
type input "471"
click at [386, 370] on div "0.00" at bounding box center [375, 373] width 36 height 15
type input "1396.72"
click at [317, 281] on div "Dokumenta nosaukums help 104620 Rēķina numurs (neobligāti) help 104620 Rēķina d…" at bounding box center [277, 242] width 525 height 371
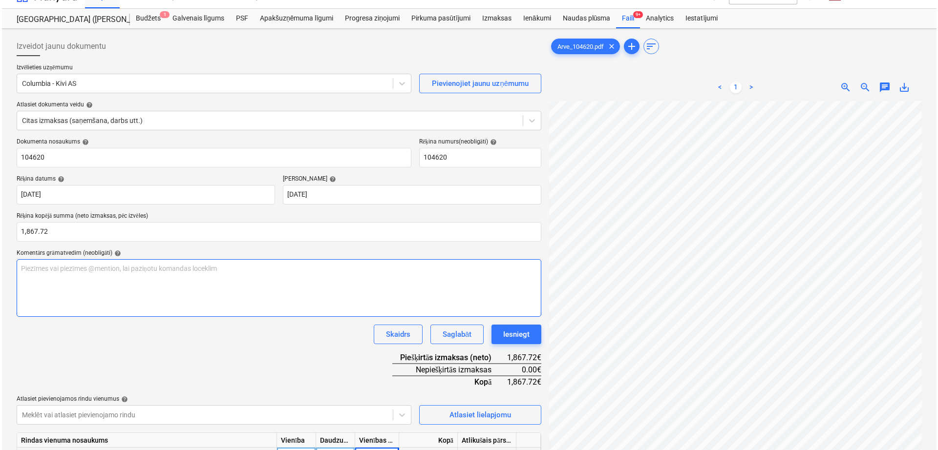
scroll to position [98, 0]
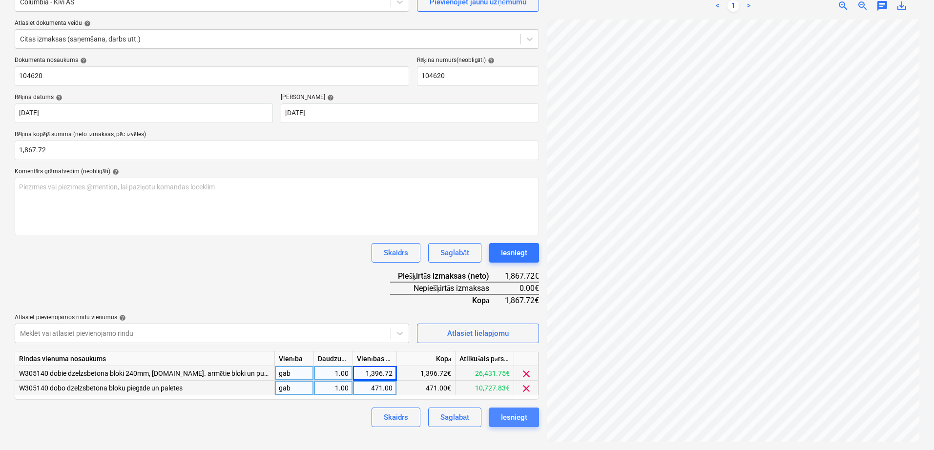
click at [510, 423] on div "Iesniegt" at bounding box center [514, 417] width 26 height 13
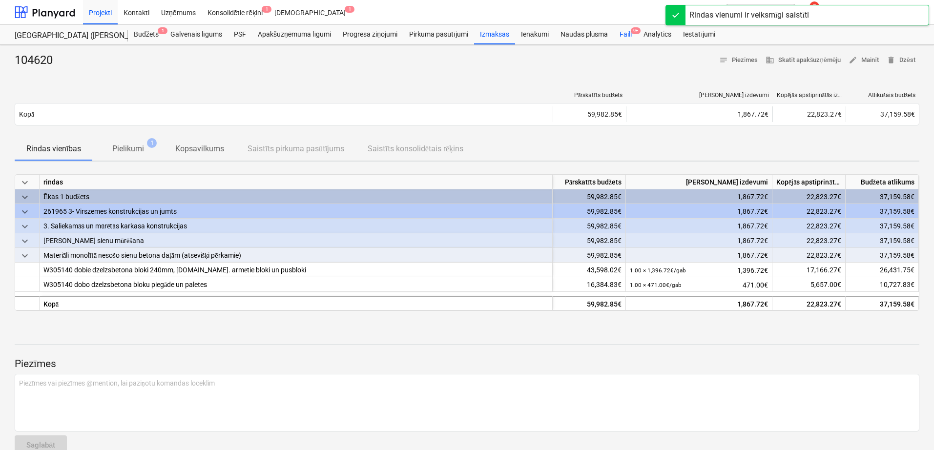
click at [629, 36] on div "Faili 9+" at bounding box center [626, 35] width 24 height 20
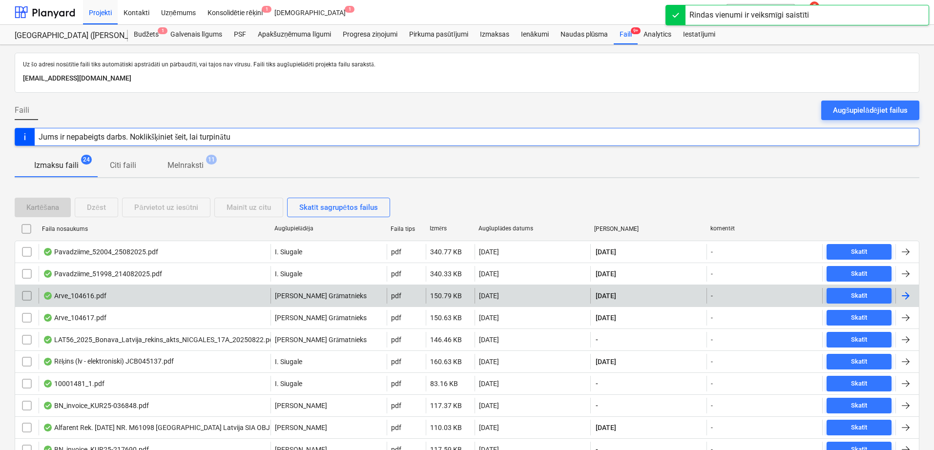
click at [915, 296] on div at bounding box center [907, 296] width 23 height 16
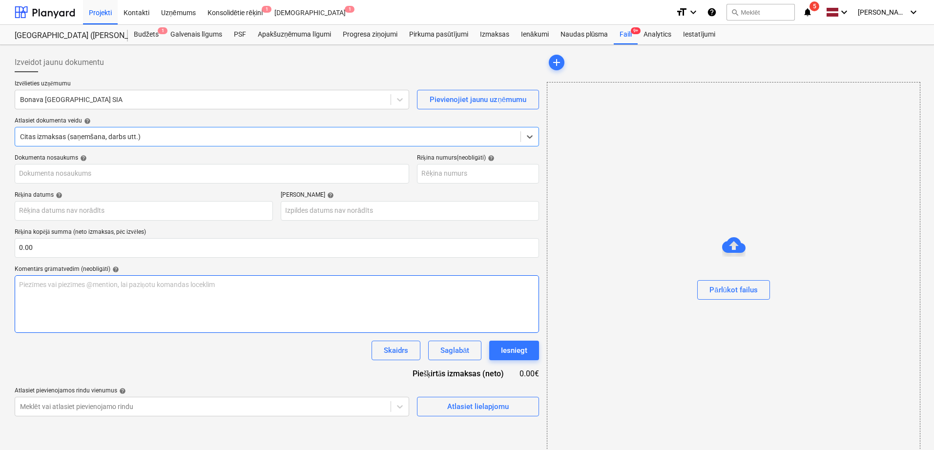
type input "104616"
type input "[DATE]"
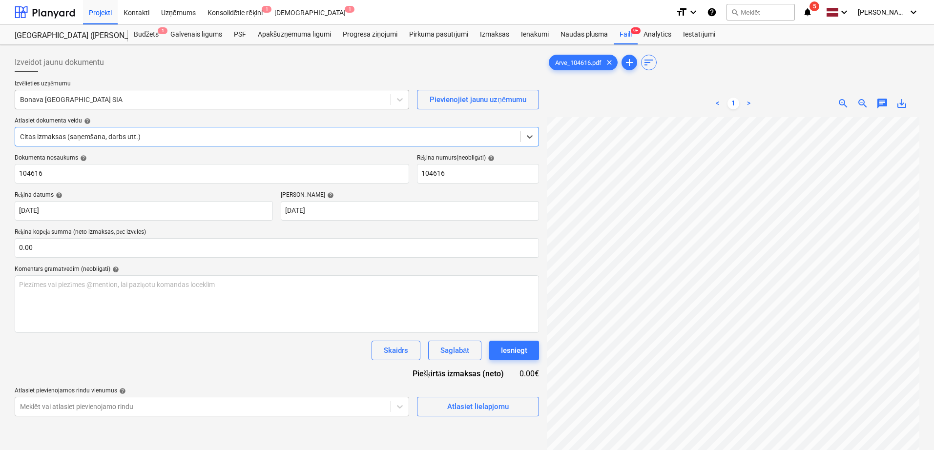
click at [216, 103] on div at bounding box center [203, 100] width 366 height 10
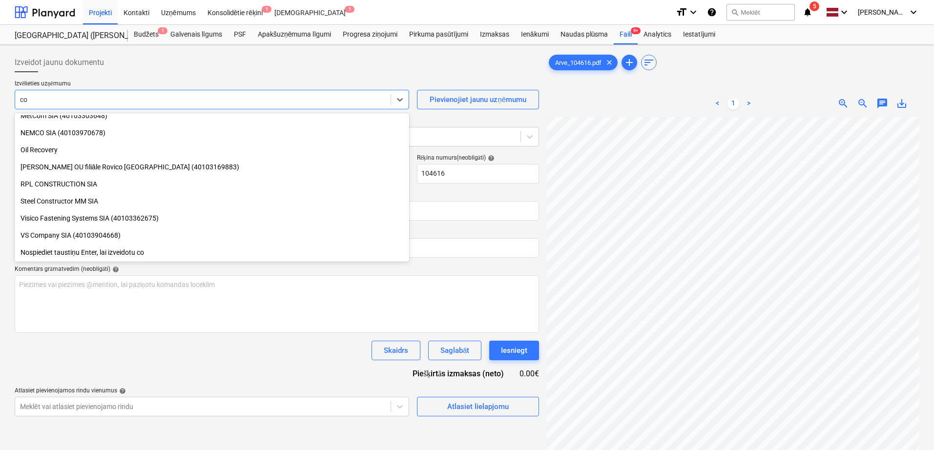
scroll to position [332, 0]
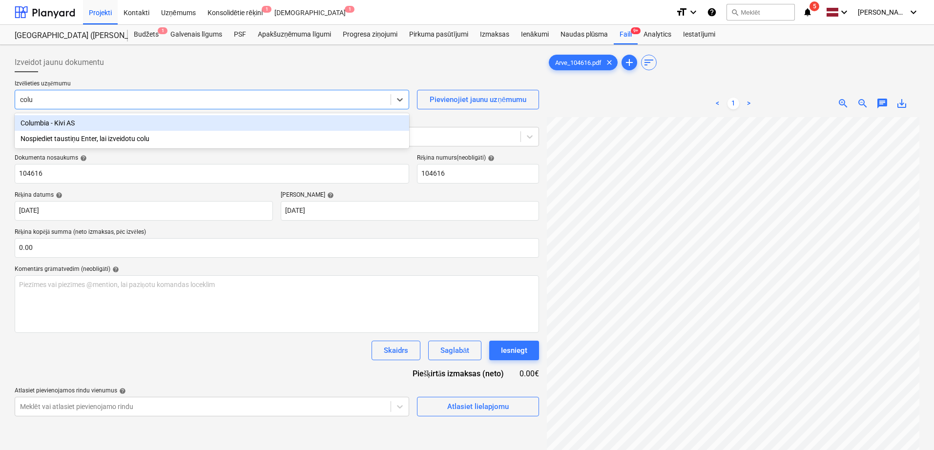
type input "colum"
click at [198, 123] on div "Columbia - Kivi AS" at bounding box center [212, 123] width 395 height 16
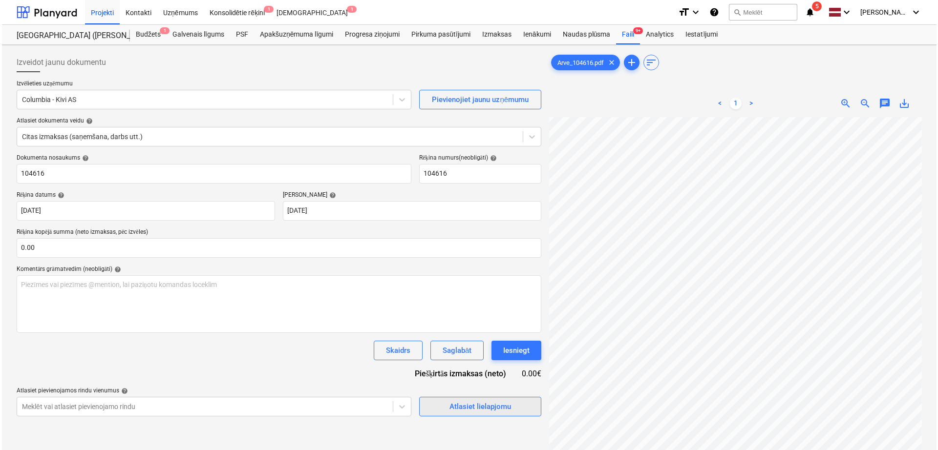
scroll to position [82, 0]
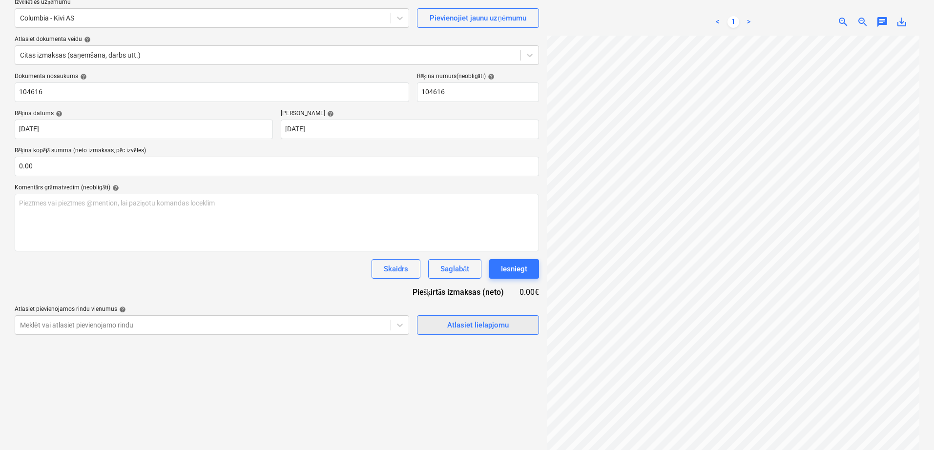
click at [465, 331] on div "Atlasiet lielapjomu" at bounding box center [478, 325] width 62 height 13
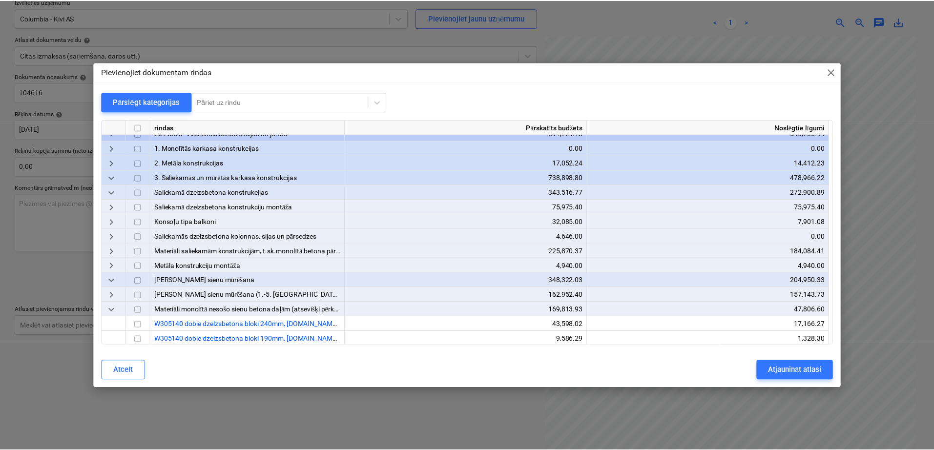
scroll to position [163, 0]
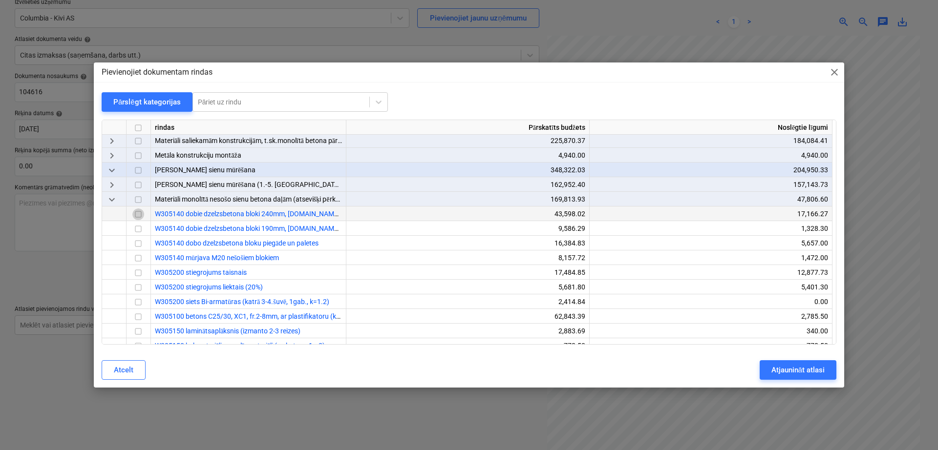
click at [138, 211] on input "checkbox" at bounding box center [138, 215] width 12 height 12
click at [138, 242] on input "checkbox" at bounding box center [138, 244] width 12 height 12
click at [780, 366] on div "Atjaunināt atlasi" at bounding box center [797, 370] width 53 height 13
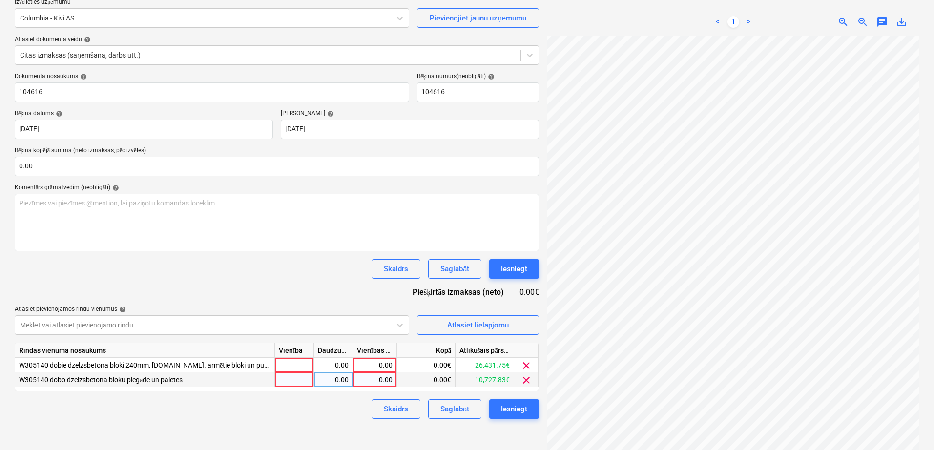
click at [387, 383] on div "0.00" at bounding box center [375, 380] width 36 height 15
type input "471"
drag, startPoint x: 330, startPoint y: 296, endPoint x: 339, endPoint y: 300, distance: 10.1
click at [330, 295] on div "Dokumenta nosaukums help 104616 Rēķina numurs (neobligāti) help 104616 Rēķina d…" at bounding box center [277, 246] width 525 height 346
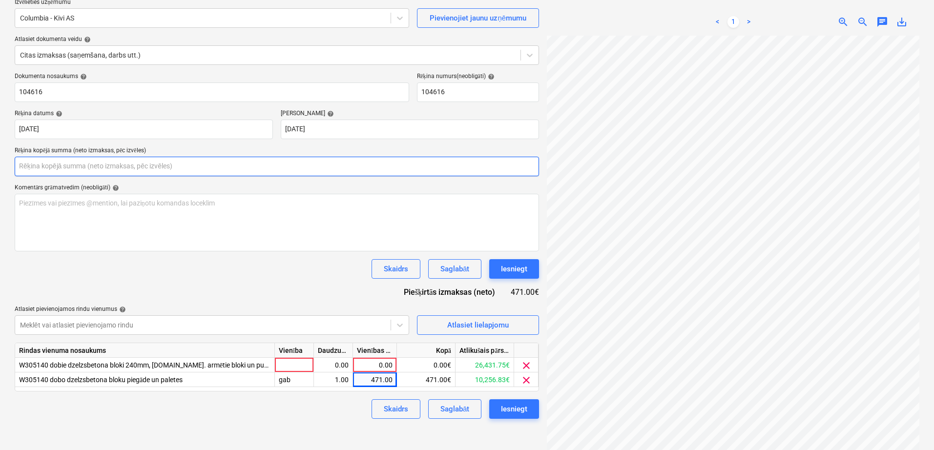
click at [233, 169] on input "text" at bounding box center [277, 167] width 525 height 20
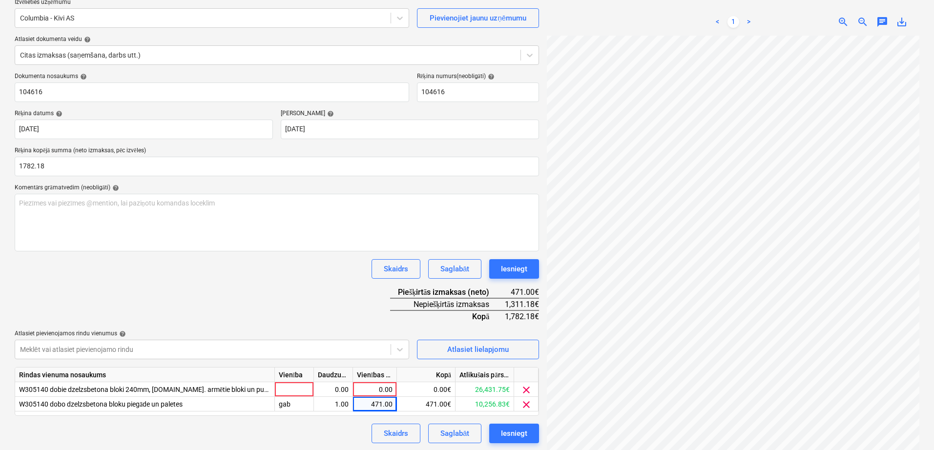
type input "1,782.18"
click at [320, 316] on div "Dokumenta nosaukums help 104616 Rēķina numurs (neobligāti) help 104616 Rēķina d…" at bounding box center [277, 258] width 525 height 371
click at [391, 388] on div "0.00" at bounding box center [375, 389] width 36 height 15
type input "1311.18"
click at [307, 294] on div "Dokumenta nosaukums help 104616 Rēķina numurs (neobligāti) help 104616 Rēķina d…" at bounding box center [277, 258] width 525 height 371
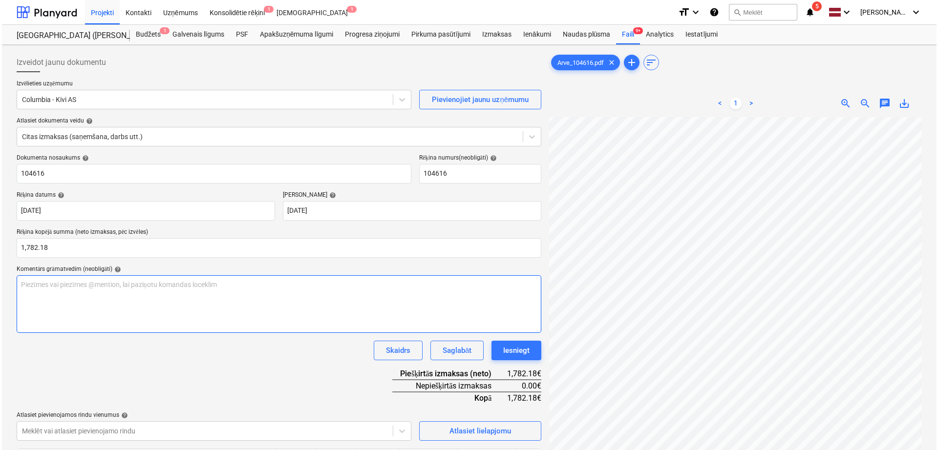
scroll to position [98, 0]
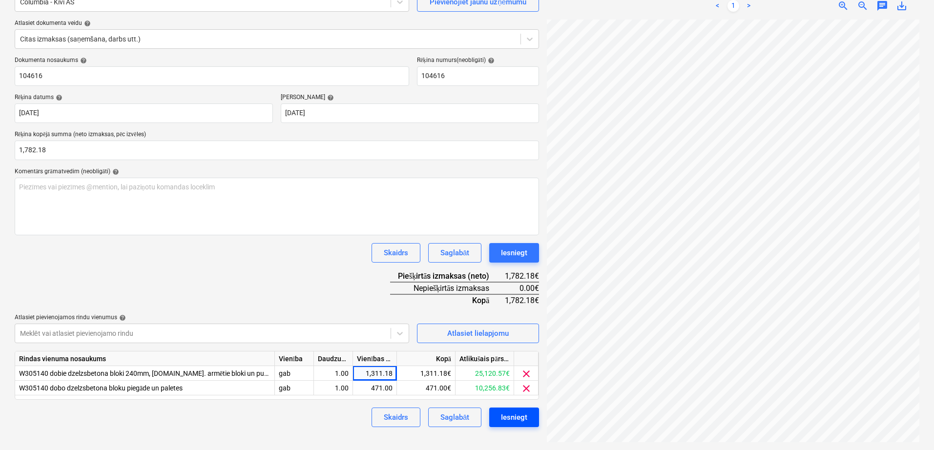
click at [531, 421] on button "Iesniegt" at bounding box center [514, 418] width 50 height 20
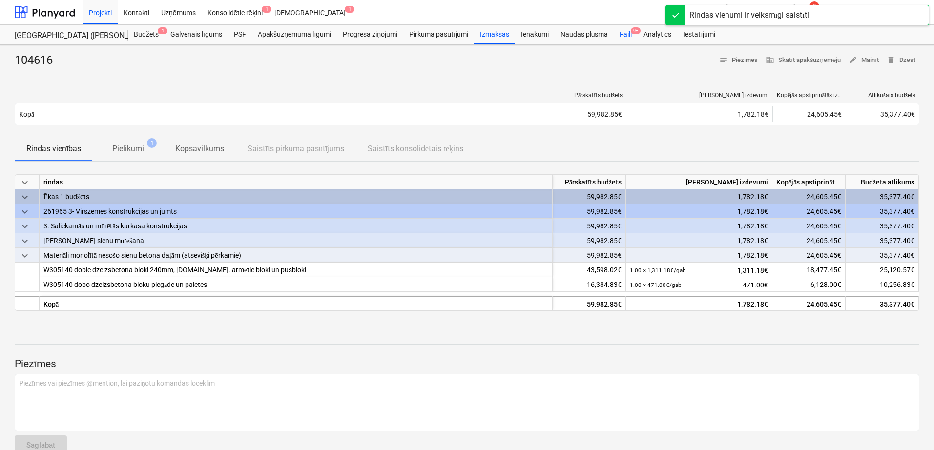
click at [623, 30] on div "Faili 9+" at bounding box center [626, 35] width 24 height 20
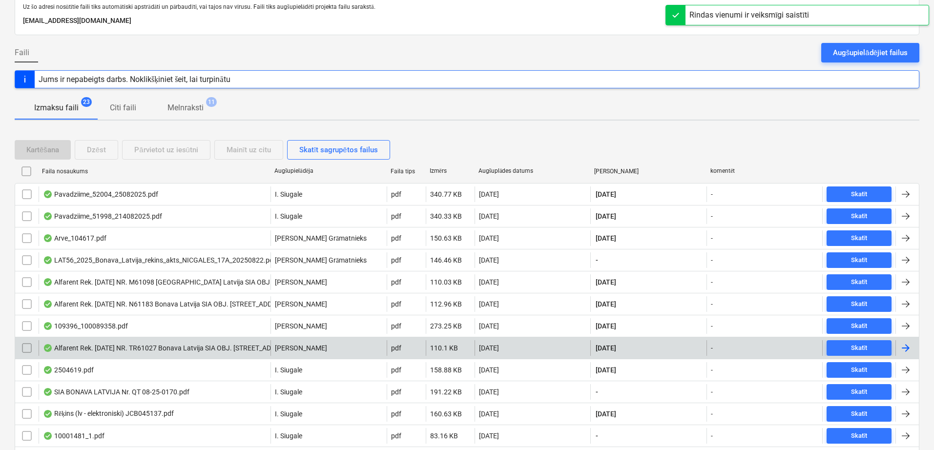
scroll to position [82, 0]
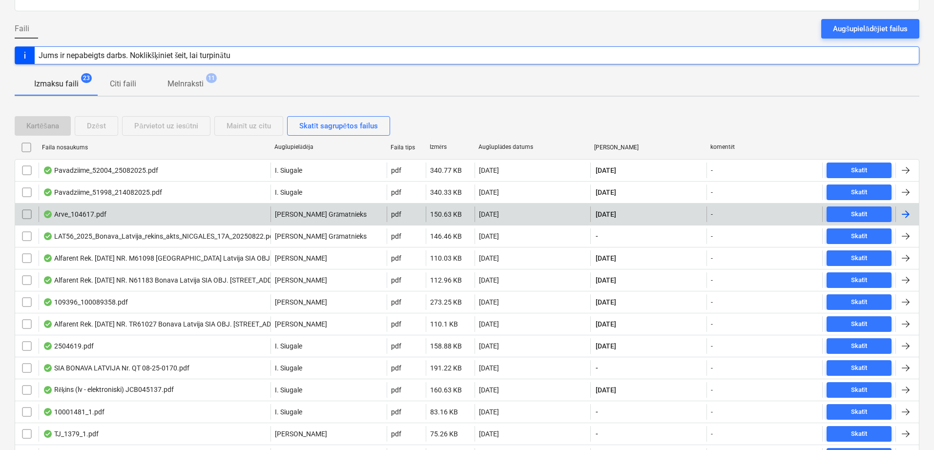
click at [904, 213] on div at bounding box center [906, 215] width 12 height 12
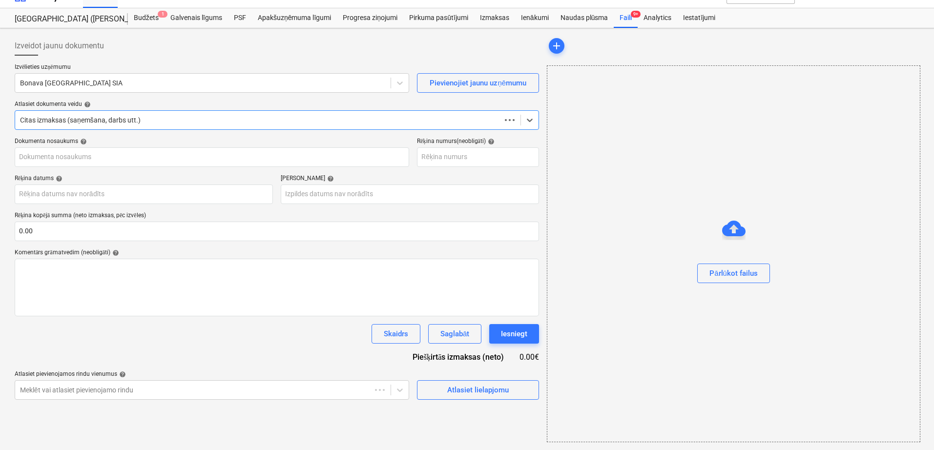
scroll to position [17, 0]
type input "104617"
type input "[DATE]"
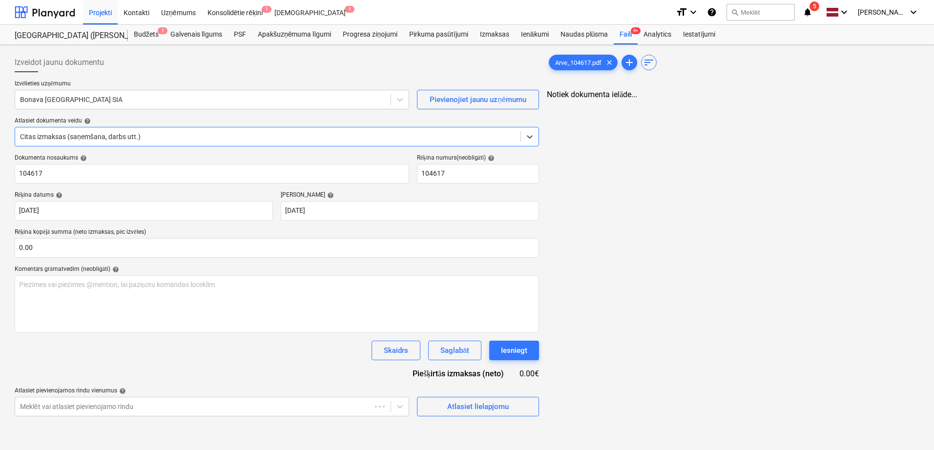
scroll to position [0, 0]
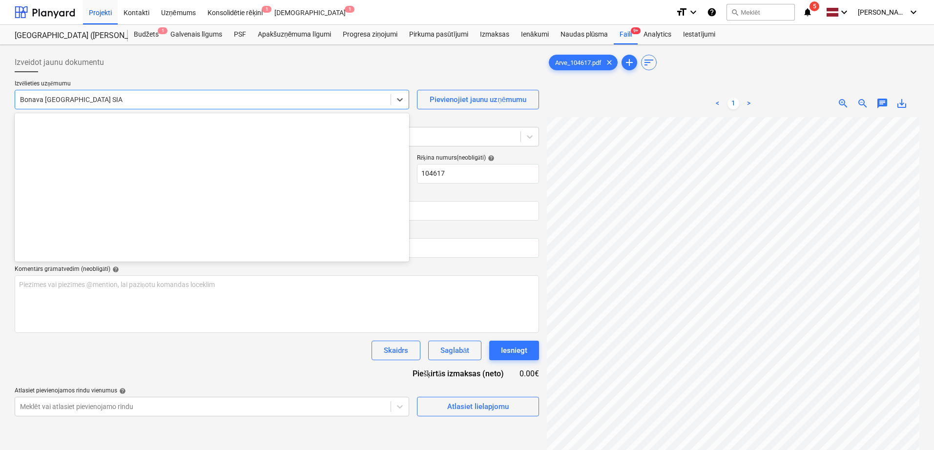
click at [327, 102] on div at bounding box center [203, 100] width 366 height 10
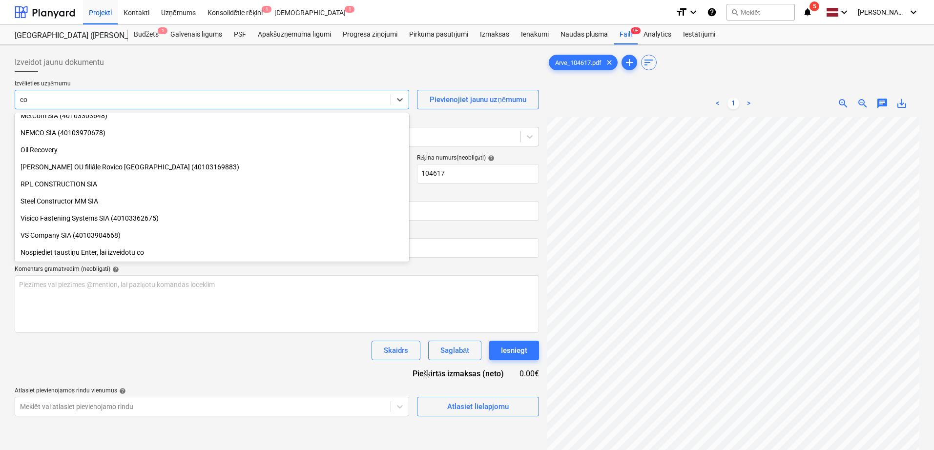
scroll to position [332, 0]
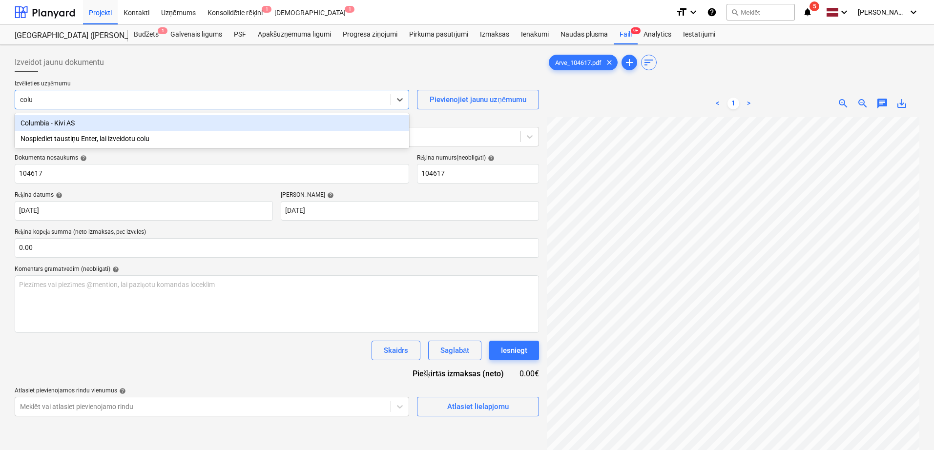
type input "colum"
click at [229, 124] on div "Columbia - Kivi AS" at bounding box center [212, 123] width 395 height 16
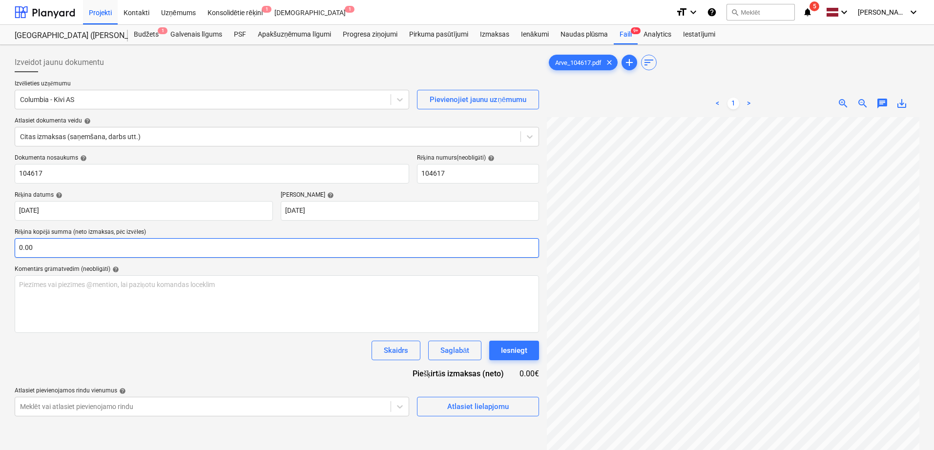
scroll to position [138, 69]
click at [149, 245] on input "text" at bounding box center [277, 248] width 525 height 20
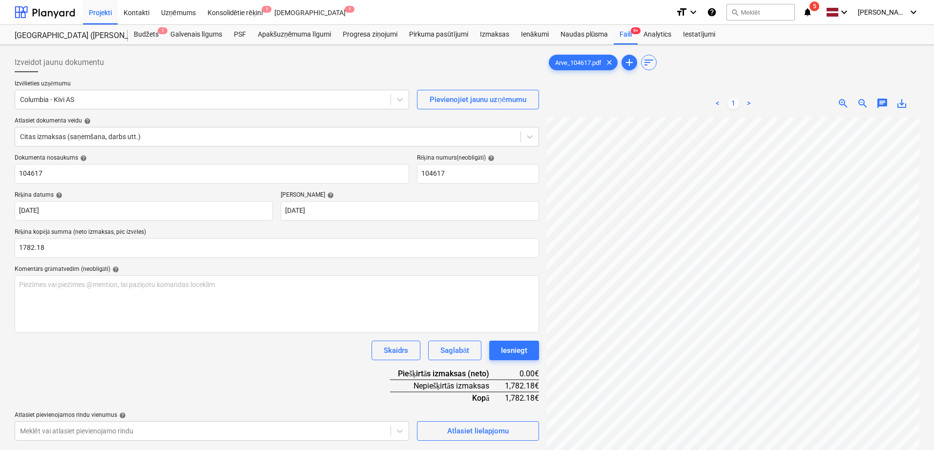
type input "1,782.18"
click at [379, 270] on div "Komentārs grāmatvedim (neobligāti) help" at bounding box center [277, 270] width 525 height 8
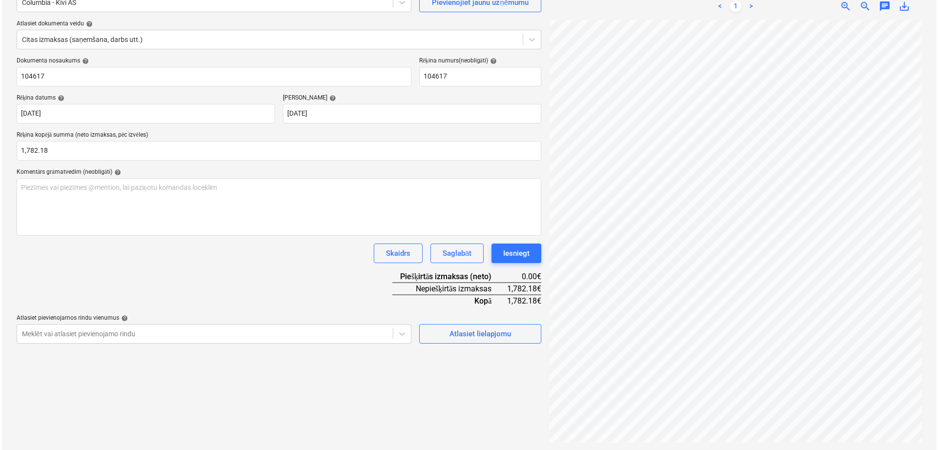
scroll to position [98, 0]
click at [483, 336] on div "Atlasiet lielapjomu" at bounding box center [478, 333] width 62 height 13
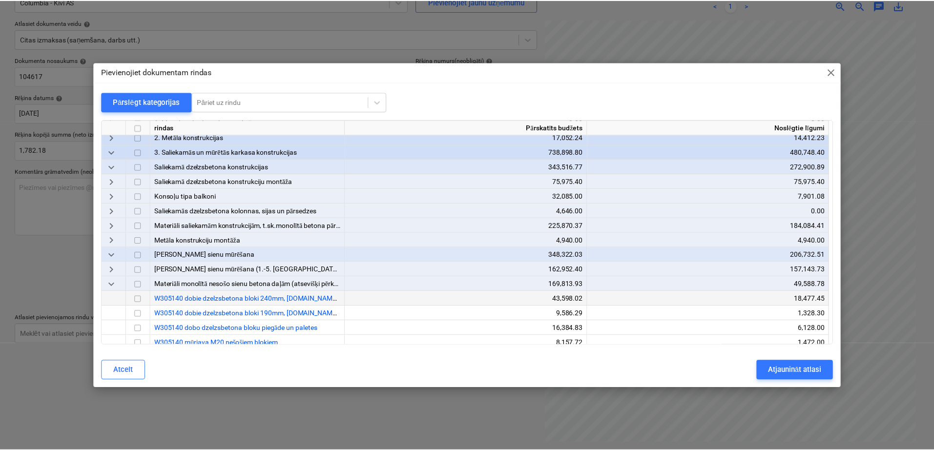
scroll to position [163, 0]
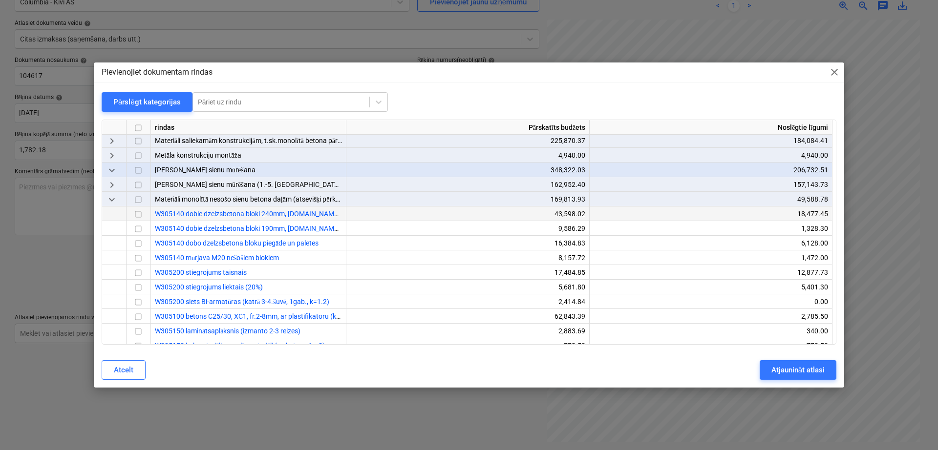
click at [136, 211] on input "checkbox" at bounding box center [138, 215] width 12 height 12
click at [137, 245] on input "checkbox" at bounding box center [138, 244] width 12 height 12
click at [796, 374] on div "Atjaunināt atlasi" at bounding box center [797, 370] width 53 height 13
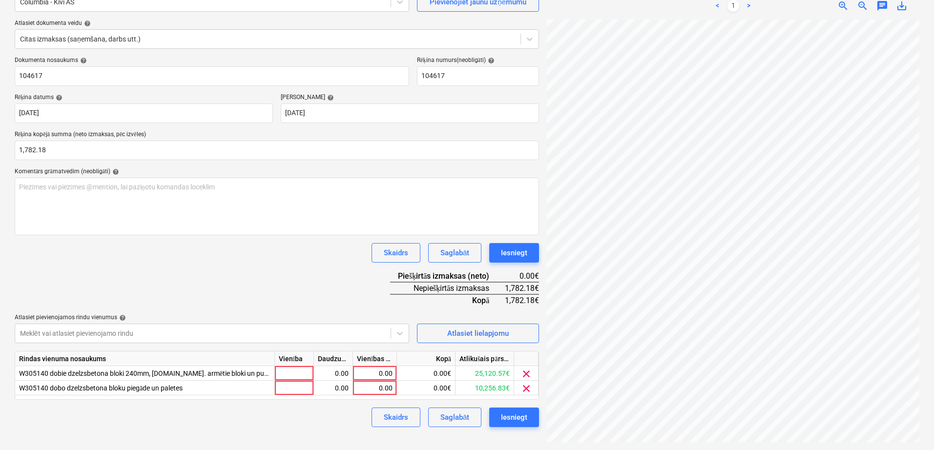
scroll to position [138, 67]
click at [384, 369] on div "0.00" at bounding box center [375, 373] width 36 height 15
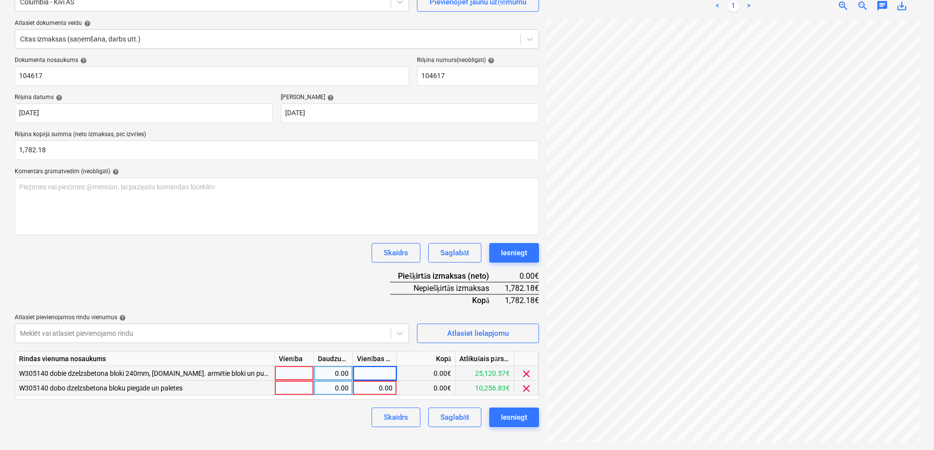
click at [392, 386] on div "0.00" at bounding box center [375, 388] width 36 height 15
drag, startPoint x: 376, startPoint y: 294, endPoint x: 377, endPoint y: 302, distance: 7.9
click at [376, 294] on div "Dokumenta nosaukums help 104617 Rēķina numurs (neobligāti) help 104617 Rēķina d…" at bounding box center [277, 242] width 525 height 371
click at [385, 389] on div "0.00" at bounding box center [375, 388] width 36 height 15
type input "471"
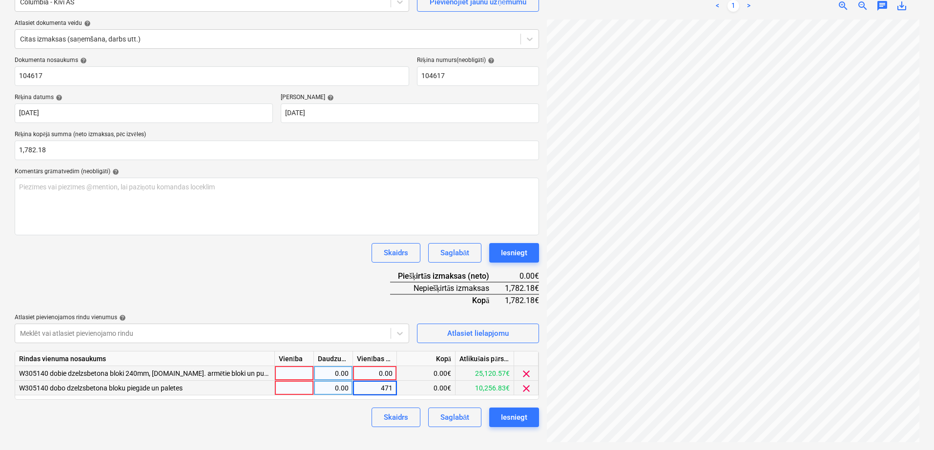
click at [390, 375] on div "0.00" at bounding box center [375, 373] width 36 height 15
type input "1311.18"
click at [356, 272] on div "Dokumenta nosaukums help 104617 Rēķina numurs (neobligāti) help 104617 Rēķina d…" at bounding box center [277, 242] width 525 height 371
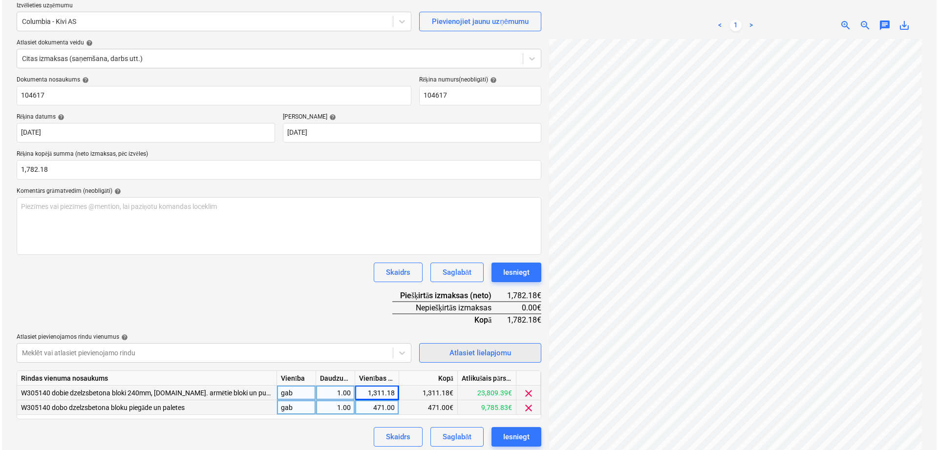
scroll to position [98, 0]
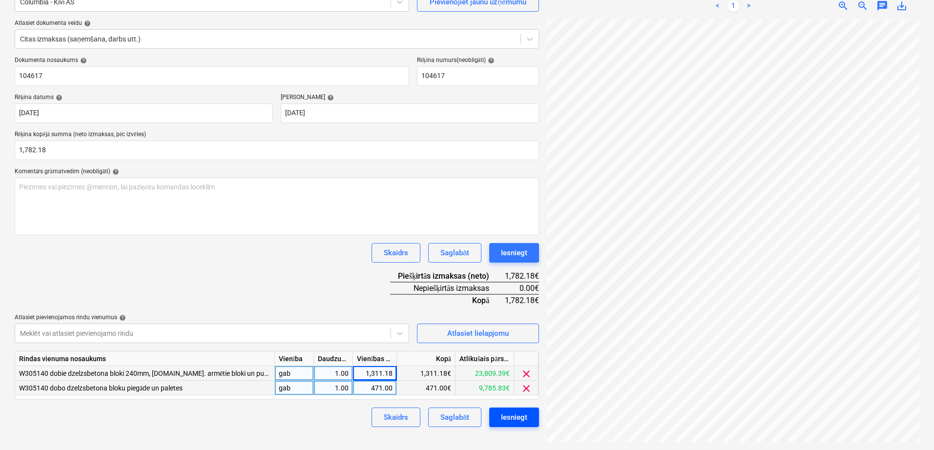
click at [513, 418] on div "Iesniegt" at bounding box center [514, 417] width 26 height 13
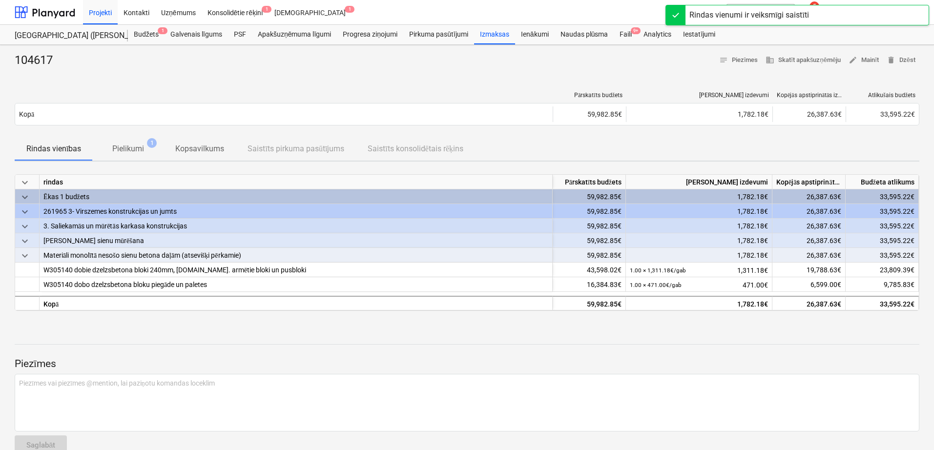
click at [624, 24] on header "Projekti Kontakti Uzņēmums Konsolidētie rēķini 1 Iesūtne 1 format_size keyboard…" at bounding box center [467, 22] width 934 height 45
click at [628, 35] on div "Faili 9+" at bounding box center [626, 35] width 24 height 20
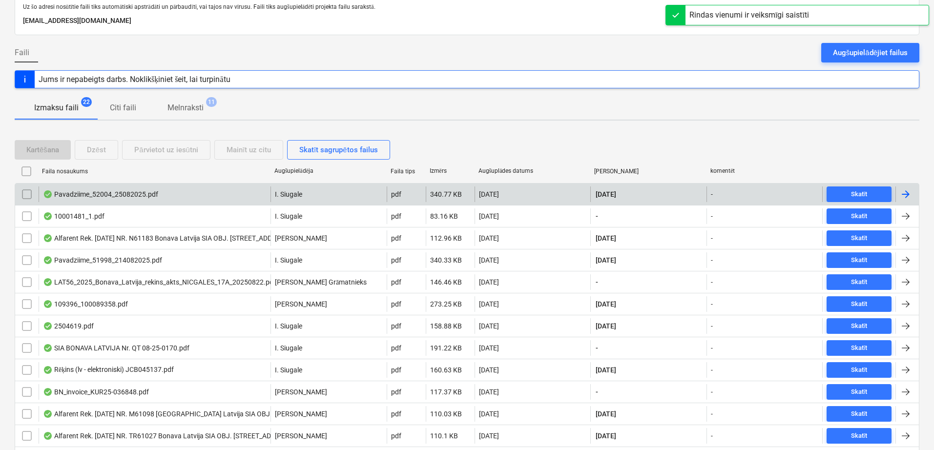
scroll to position [82, 0]
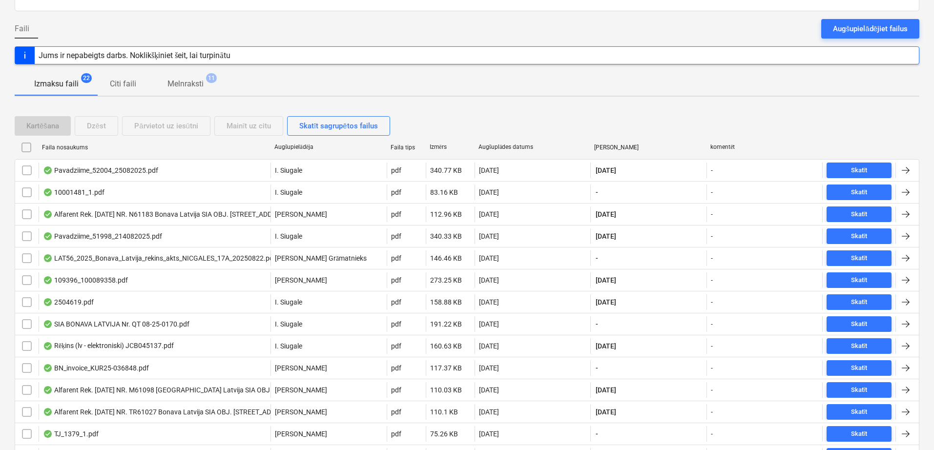
click at [72, 144] on div "Faila nosaukums" at bounding box center [154, 147] width 225 height 7
checkbox input "false"
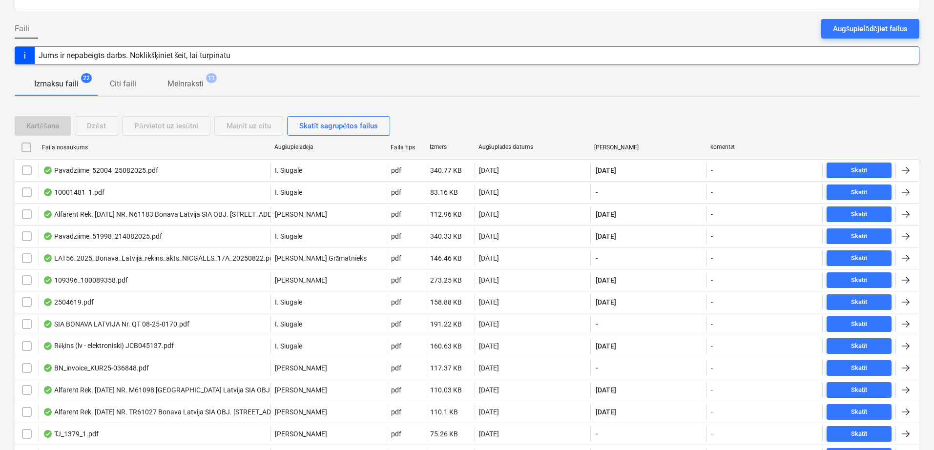
checkbox input "false"
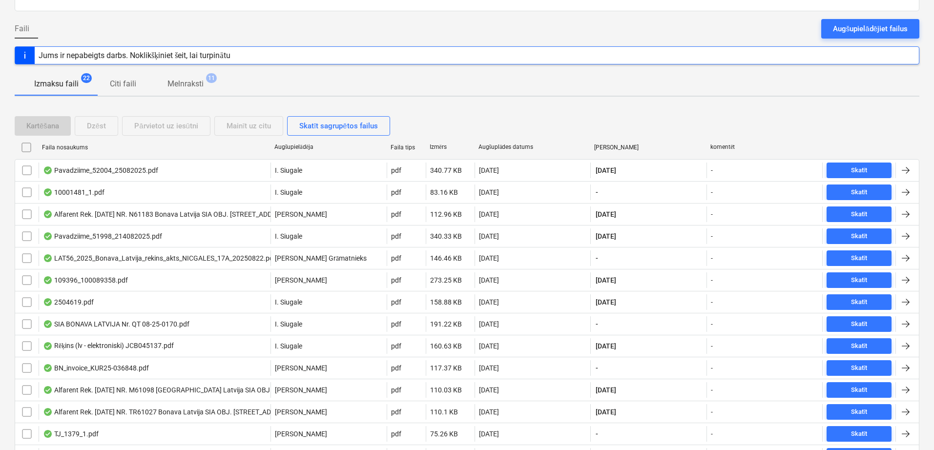
checkbox input "false"
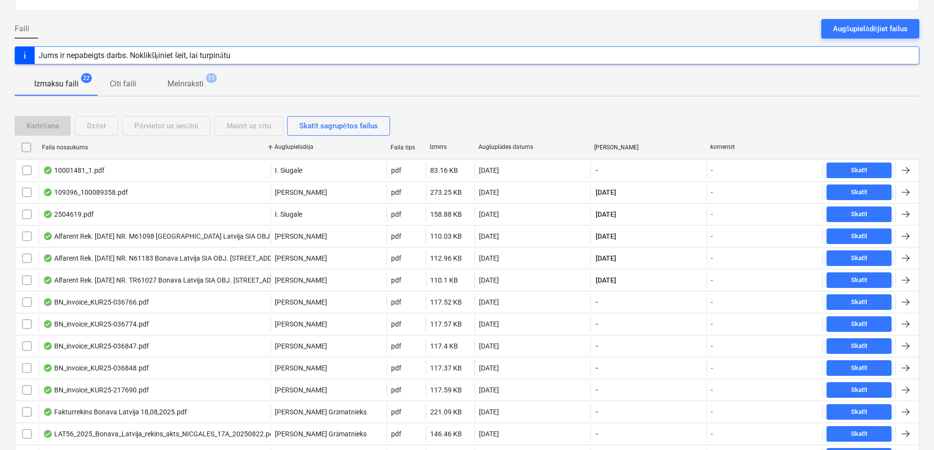
click at [73, 144] on div "Faila nosaukums" at bounding box center [154, 147] width 225 height 7
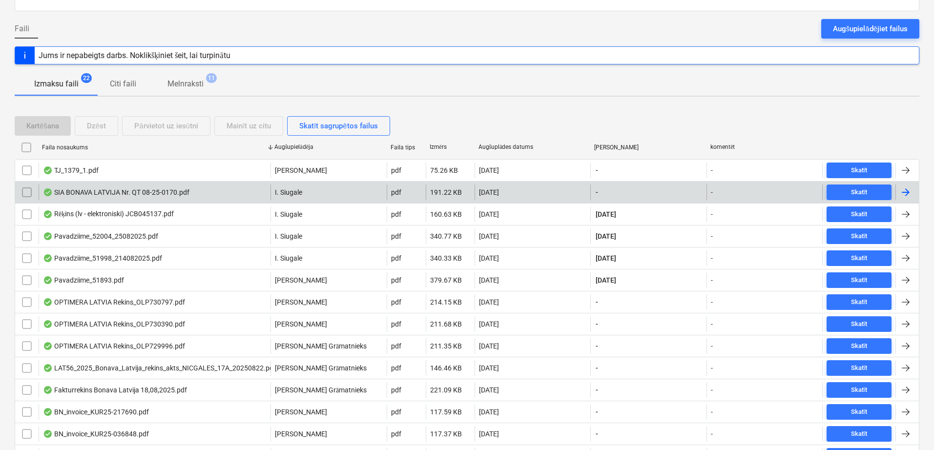
click at [906, 192] on div at bounding box center [906, 193] width 12 height 12
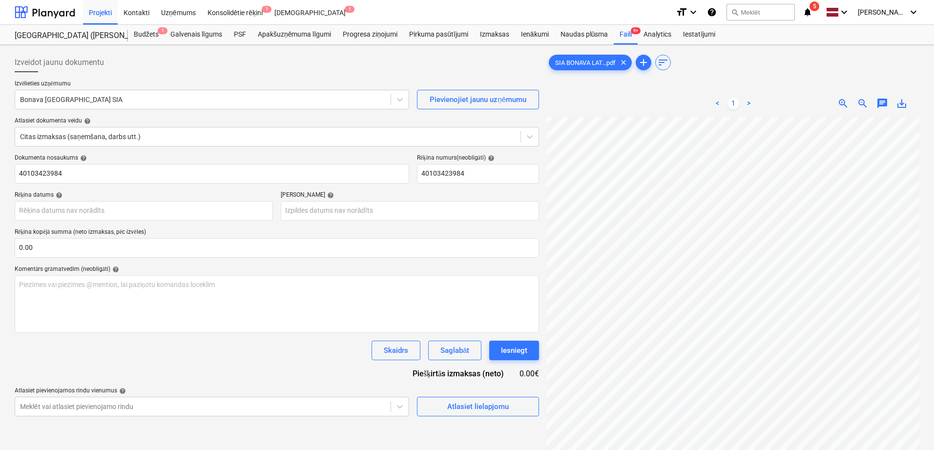
scroll to position [124, 69]
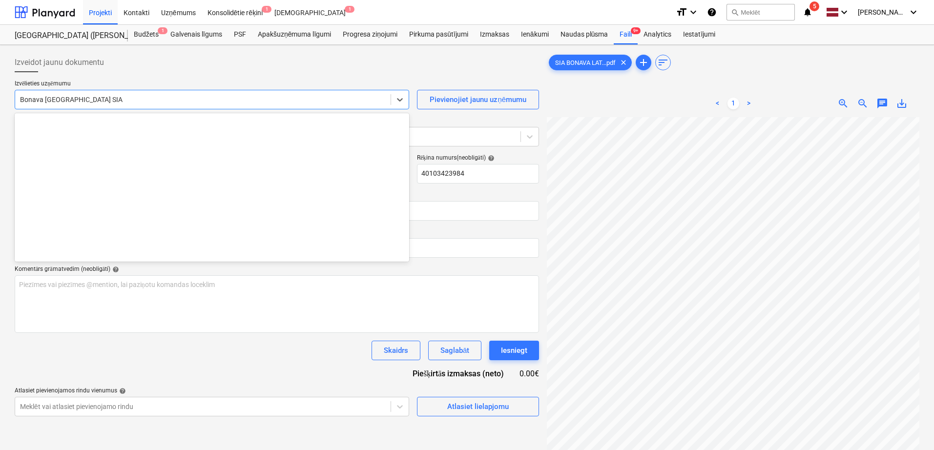
click at [156, 96] on div at bounding box center [203, 100] width 366 height 10
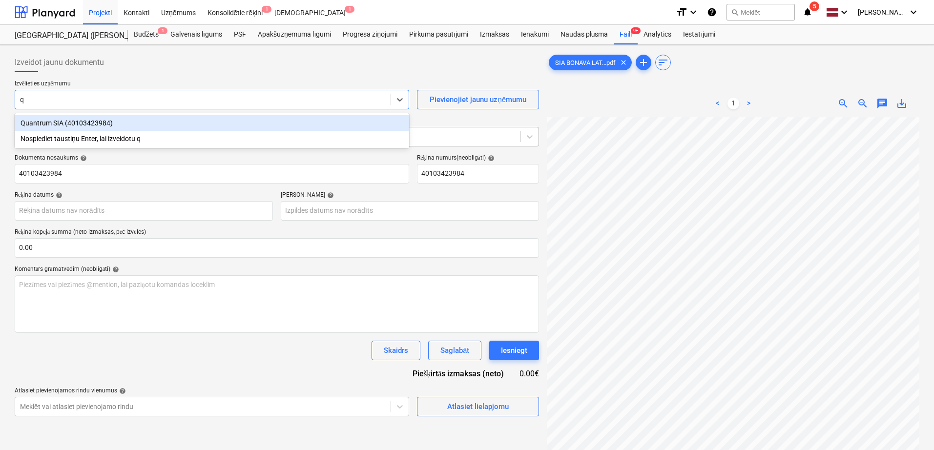
drag, startPoint x: 153, startPoint y: 123, endPoint x: 156, endPoint y: 127, distance: 5.0
click at [154, 125] on div "Quantrum SIA (40103423984)" at bounding box center [212, 123] width 395 height 16
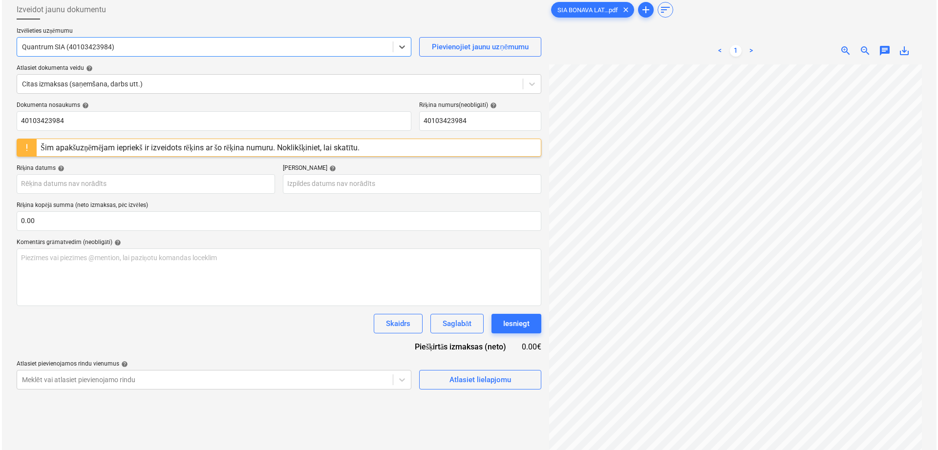
scroll to position [98, 0]
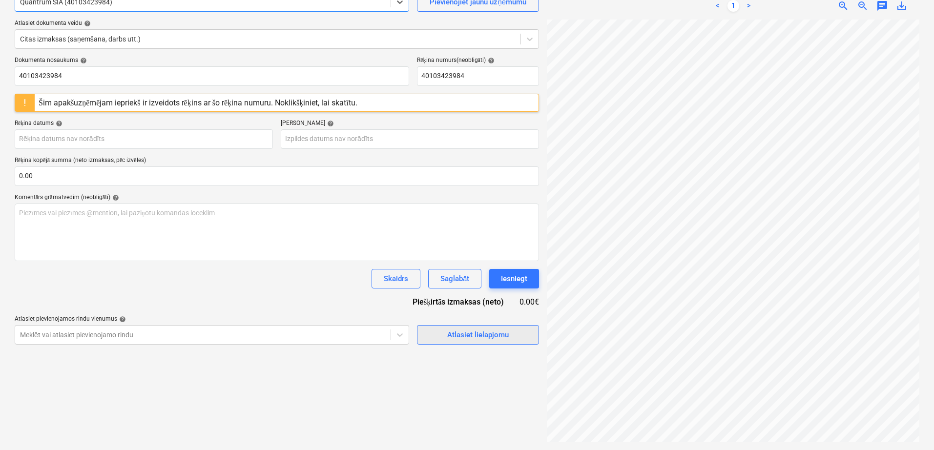
click at [515, 332] on span "Atlasiet lielapjomu" at bounding box center [478, 335] width 98 height 13
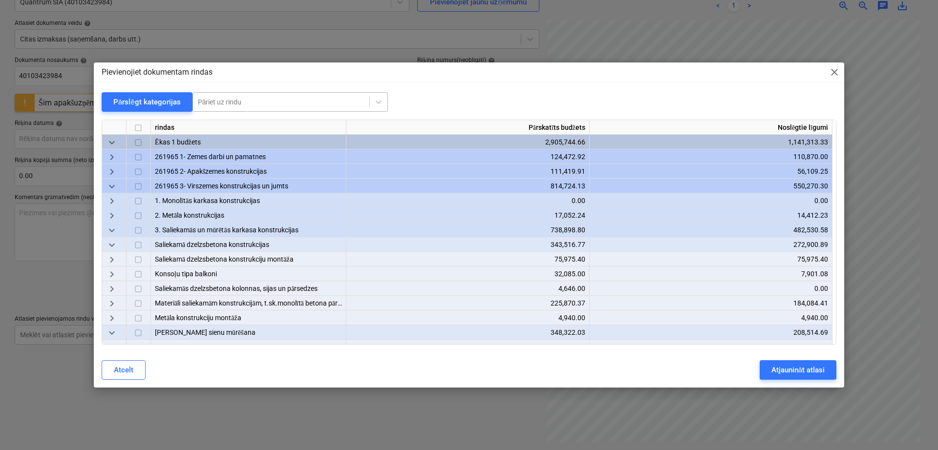
click at [259, 102] on div at bounding box center [281, 102] width 167 height 10
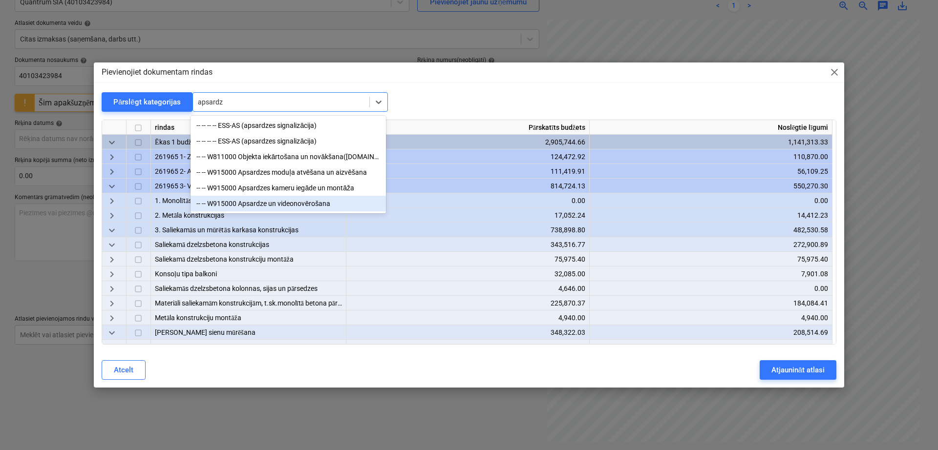
click at [277, 207] on div "-- -- W915000 Apsardze un videonovērošana" at bounding box center [287, 204] width 195 height 16
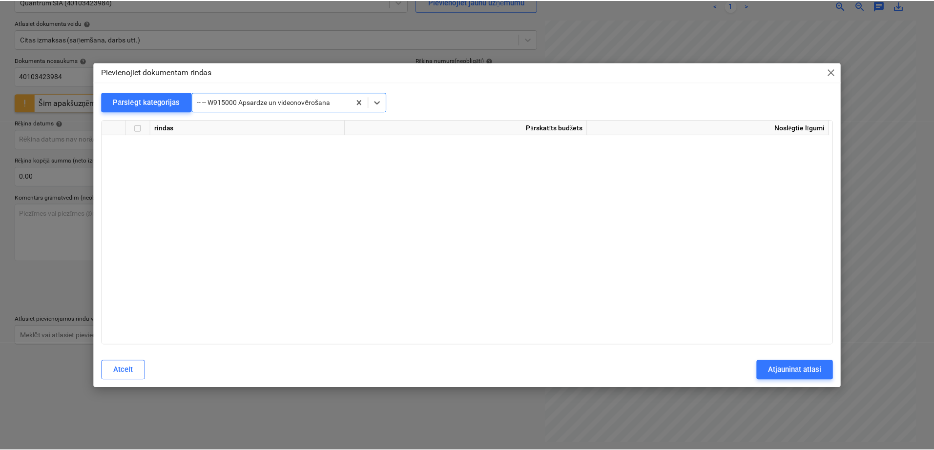
scroll to position [19178, 0]
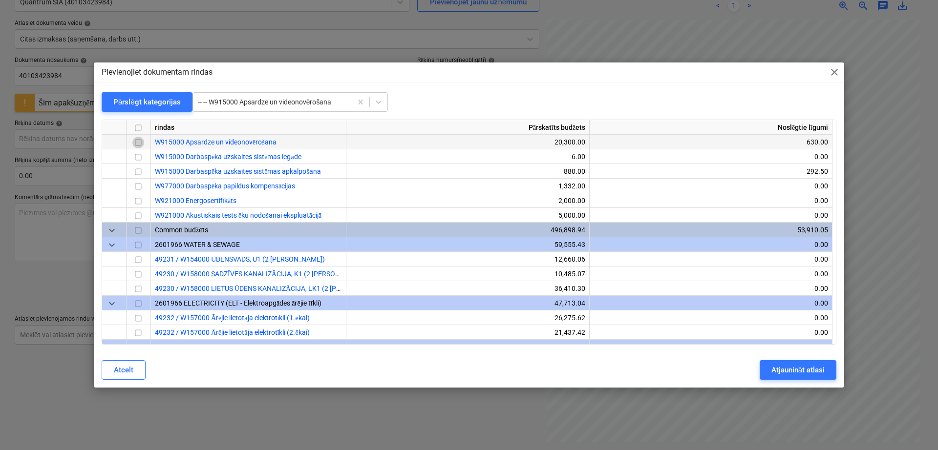
click at [140, 143] on input "checkbox" at bounding box center [138, 143] width 12 height 12
click at [787, 367] on div "Atjaunināt atlasi" at bounding box center [797, 370] width 53 height 13
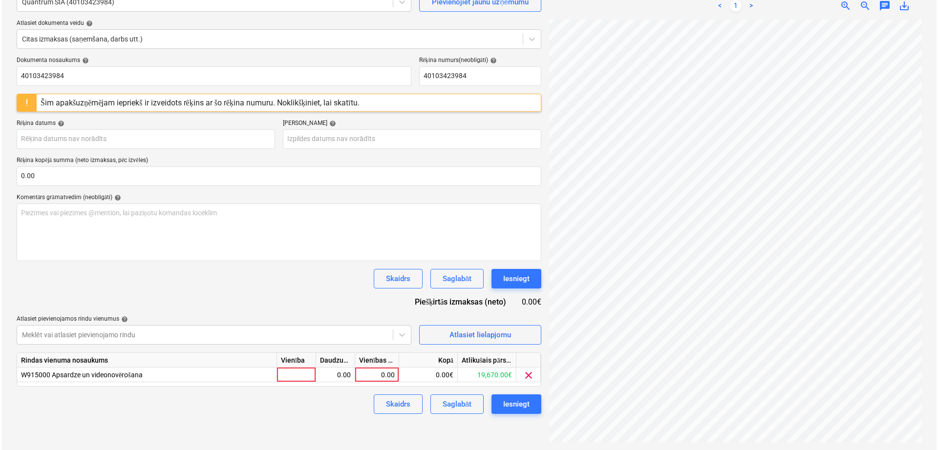
scroll to position [124, 67]
click at [369, 376] on div "0.00" at bounding box center [375, 375] width 36 height 15
click at [343, 275] on div "Skaidrs Saglabāt Iesniegt" at bounding box center [277, 279] width 525 height 20
click at [394, 372] on div "283.16" at bounding box center [375, 375] width 44 height 15
click at [394, 372] on input "283.16" at bounding box center [374, 375] width 43 height 14
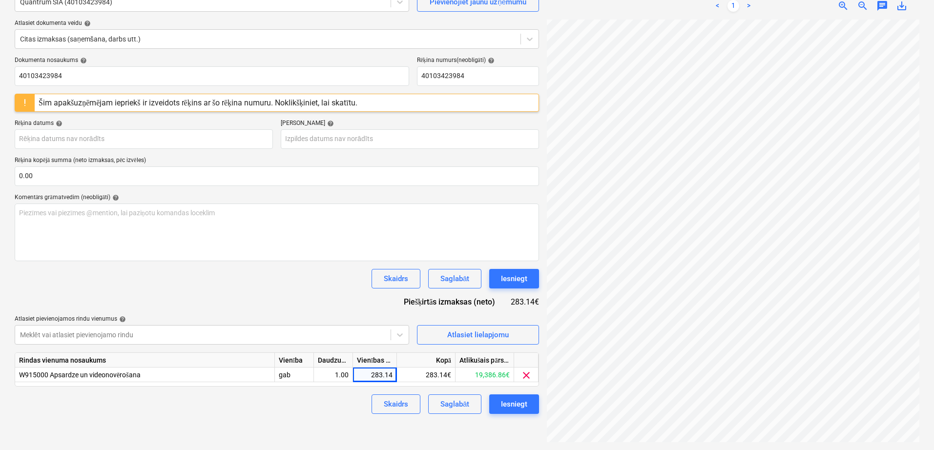
click at [345, 284] on div "Skaidrs Saglabāt Iesniegt" at bounding box center [277, 279] width 525 height 20
click at [509, 411] on button "Iesniegt" at bounding box center [514, 405] width 50 height 20
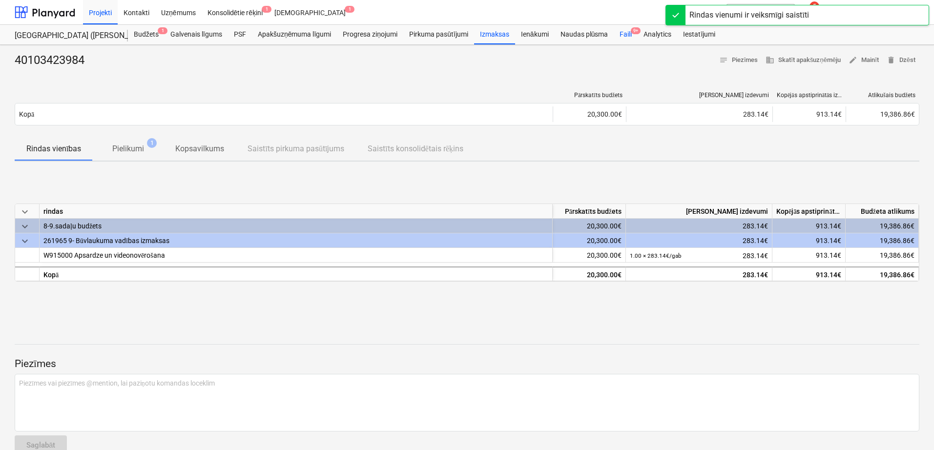
click at [633, 38] on div "Faili 9+" at bounding box center [626, 35] width 24 height 20
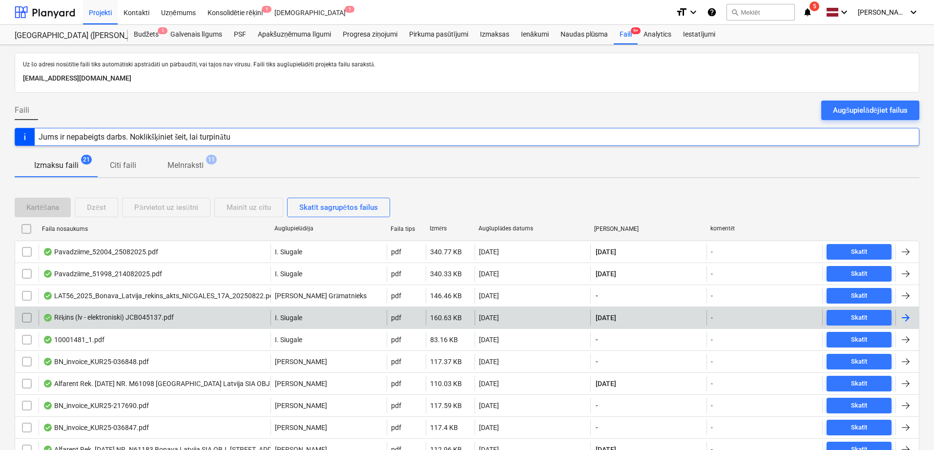
click at [908, 316] on div at bounding box center [906, 318] width 12 height 12
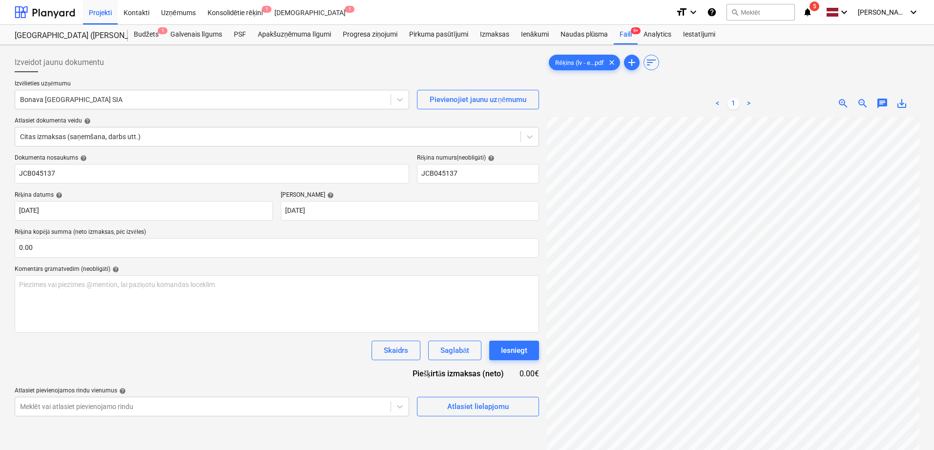
scroll to position [45, 40]
click at [197, 103] on div at bounding box center [203, 100] width 366 height 10
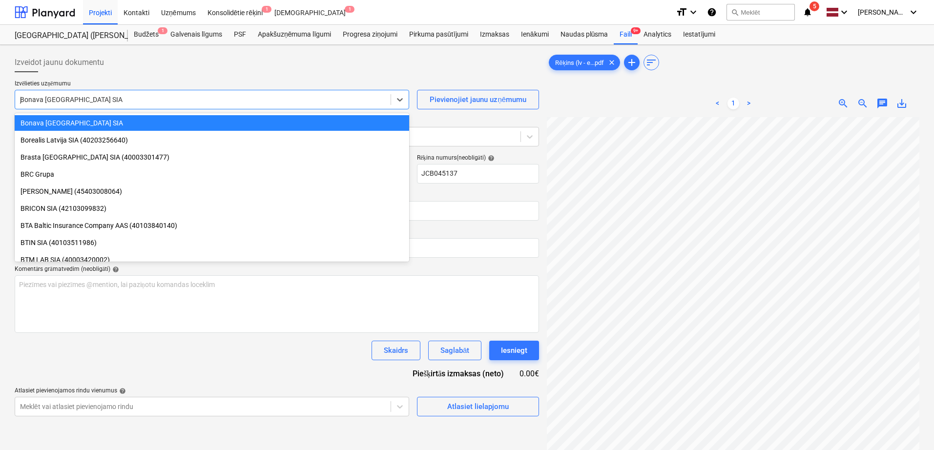
scroll to position [1341, 0]
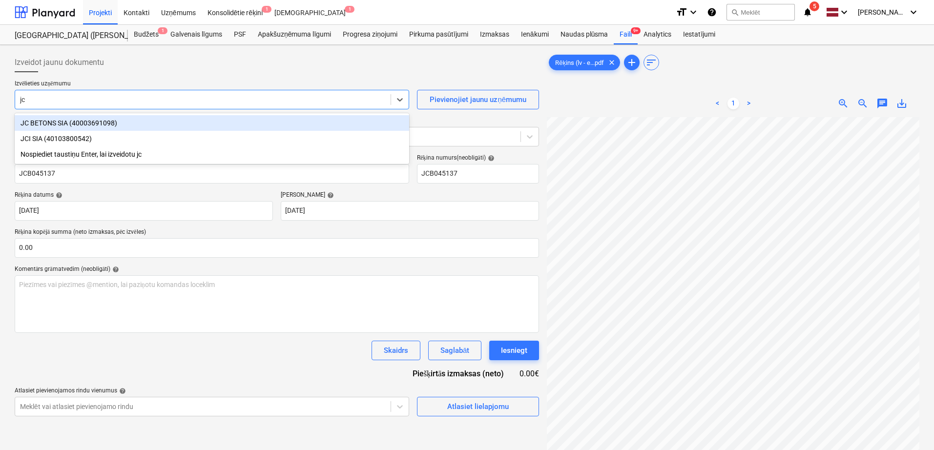
click at [128, 119] on div "JC BETONS SIA (40003691098)" at bounding box center [212, 123] width 395 height 16
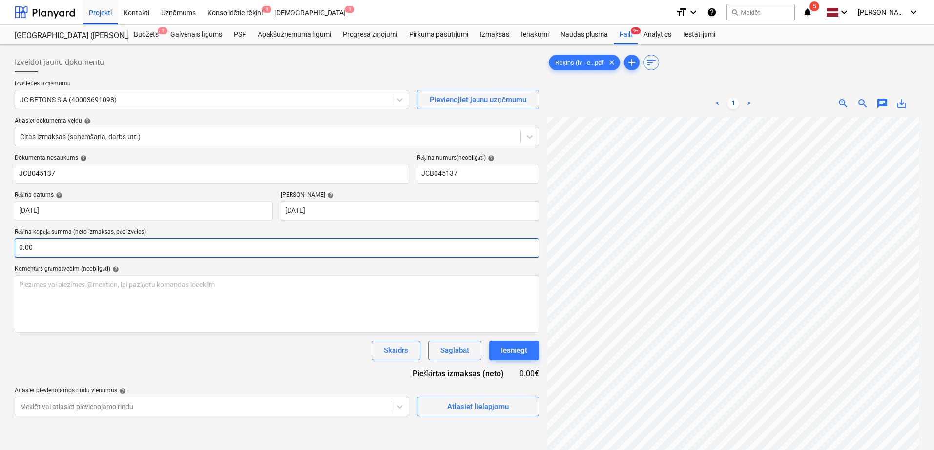
scroll to position [60, 69]
click at [188, 248] on input "text" at bounding box center [277, 248] width 525 height 20
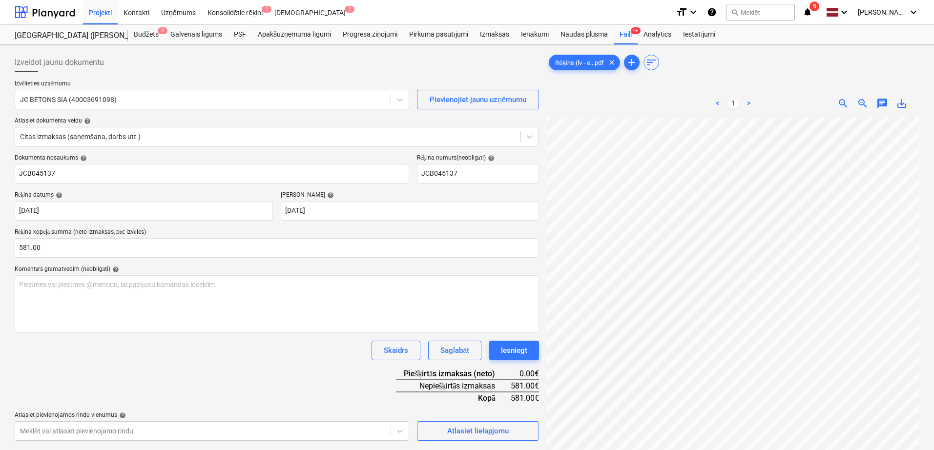
click at [325, 359] on div "Skaidrs Saglabāt Iesniegt" at bounding box center [277, 351] width 525 height 20
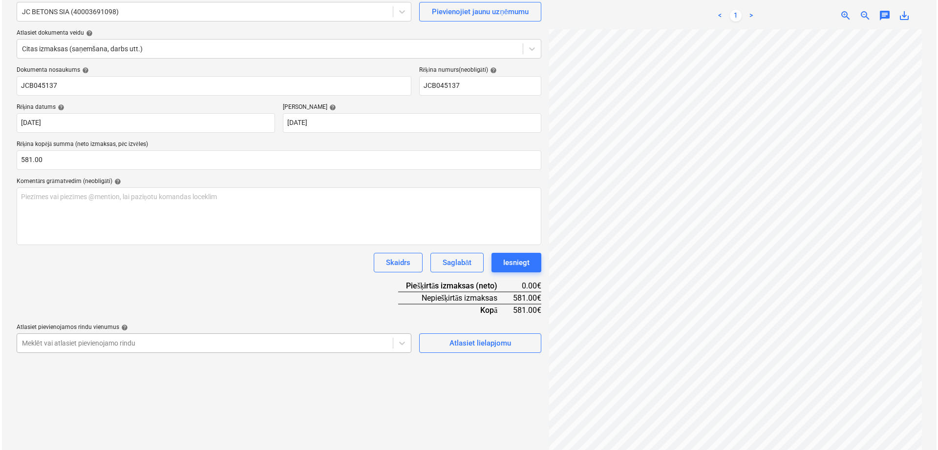
scroll to position [98, 0]
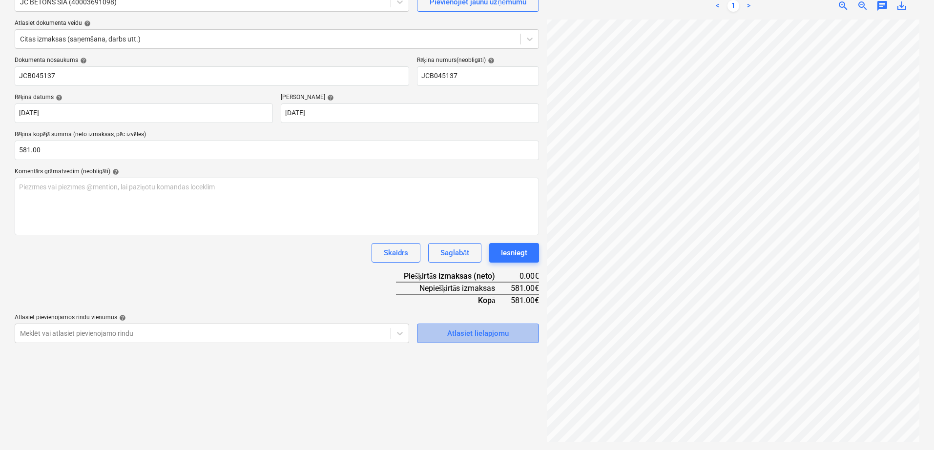
click at [463, 335] on div "Atlasiet lielapjomu" at bounding box center [478, 333] width 62 height 13
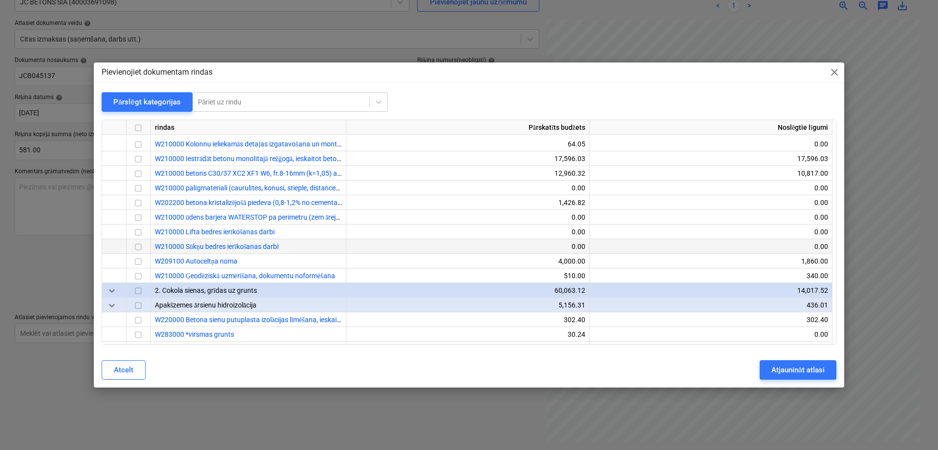
scroll to position [733, 0]
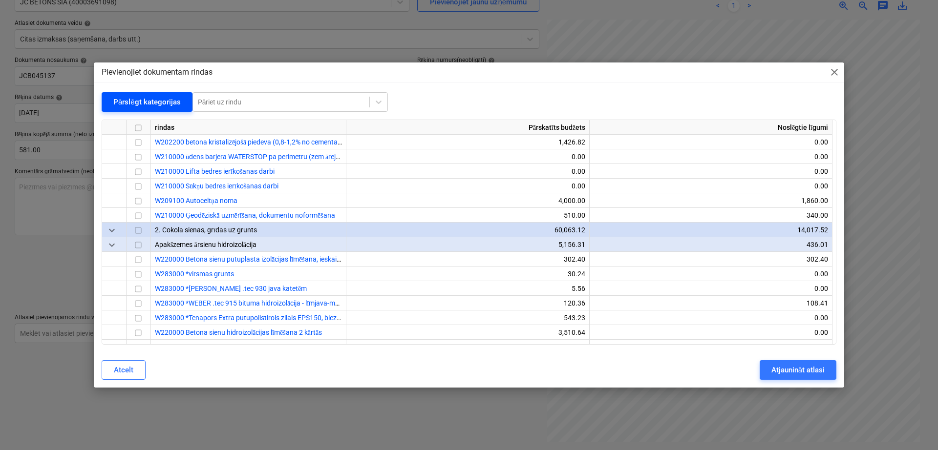
click at [143, 98] on div "Pārslēgt kategorijas" at bounding box center [146, 102] width 67 height 13
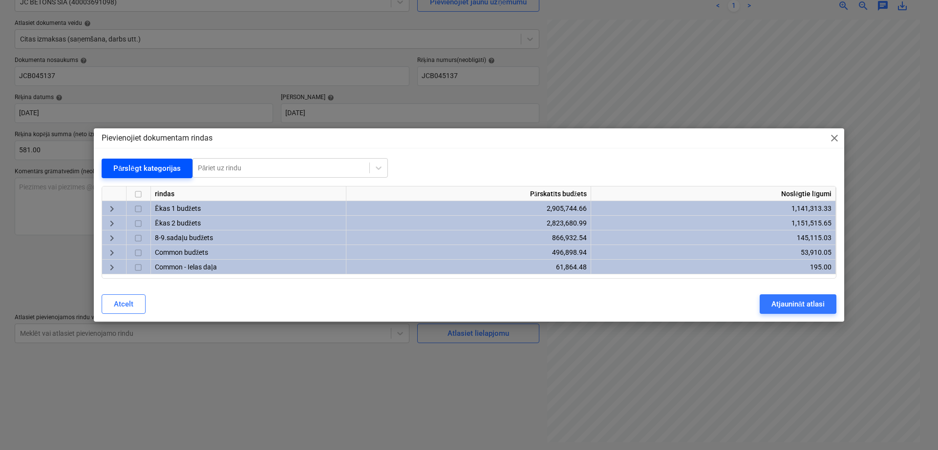
scroll to position [0, 0]
click at [111, 221] on span "keyboard_arrow_right" at bounding box center [112, 224] width 12 height 12
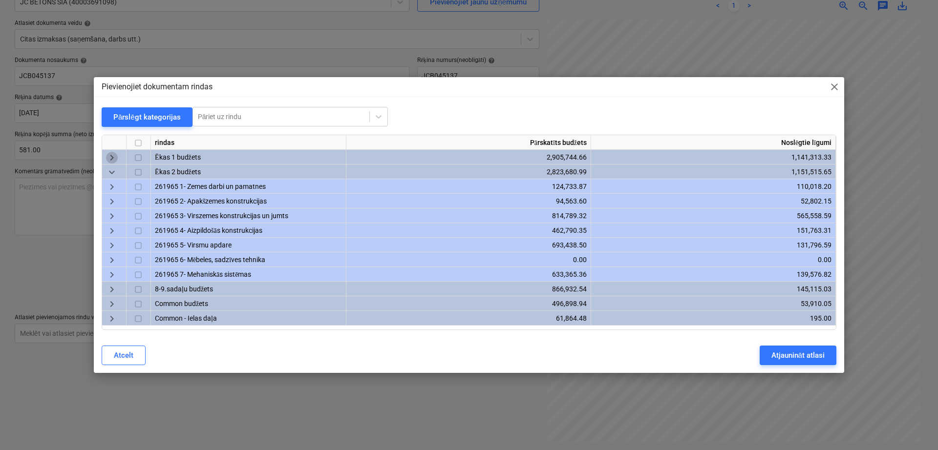
click at [111, 155] on span "keyboard_arrow_right" at bounding box center [112, 158] width 12 height 12
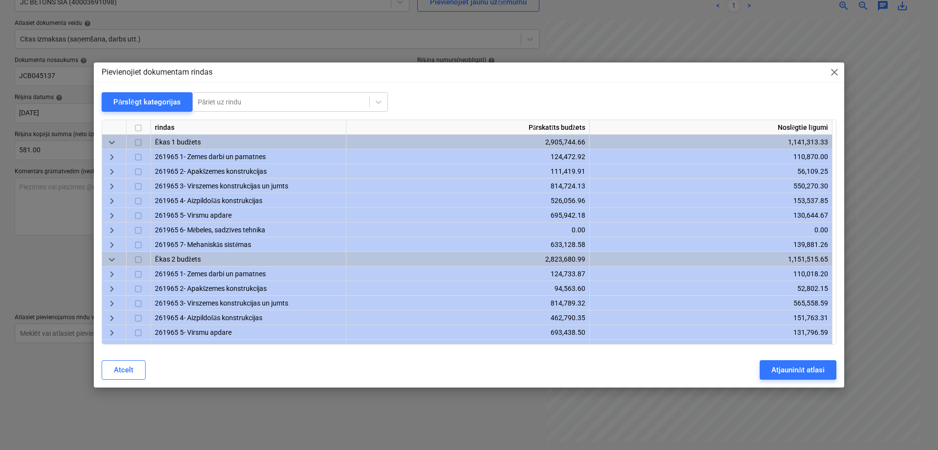
click at [113, 191] on span "keyboard_arrow_right" at bounding box center [112, 187] width 12 height 12
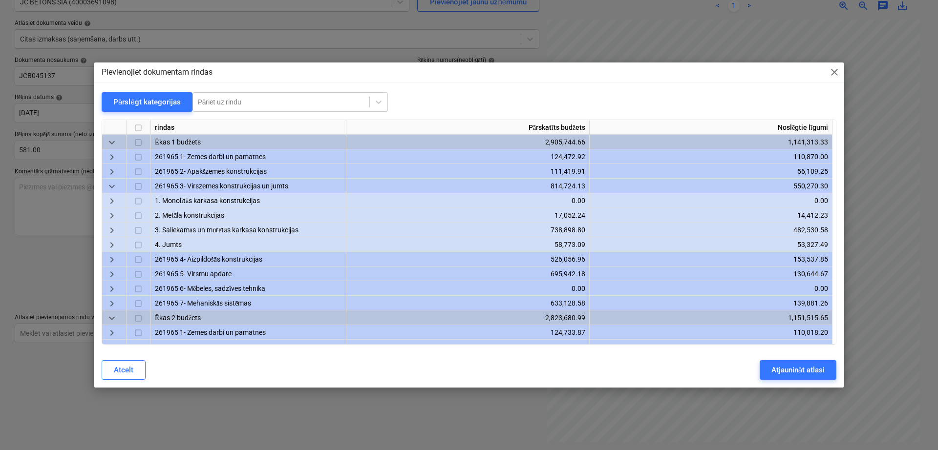
click at [113, 171] on span "keyboard_arrow_right" at bounding box center [112, 173] width 12 height 12
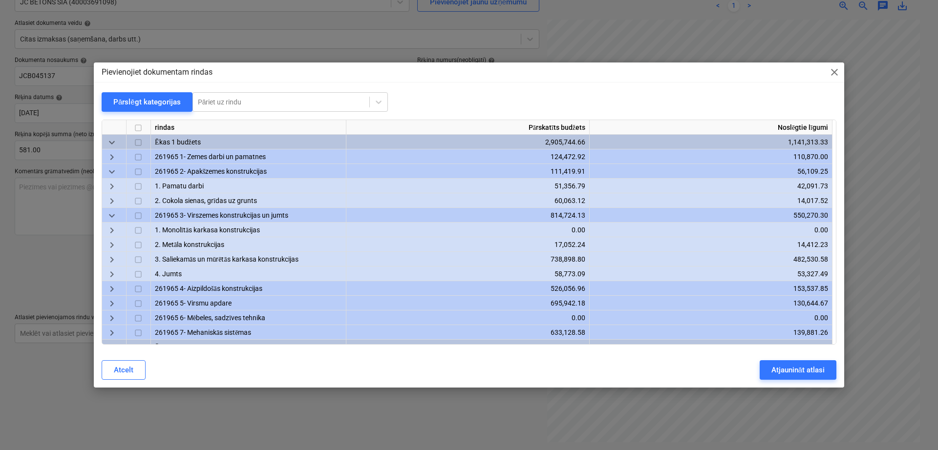
click at [114, 259] on span "keyboard_arrow_right" at bounding box center [112, 260] width 12 height 12
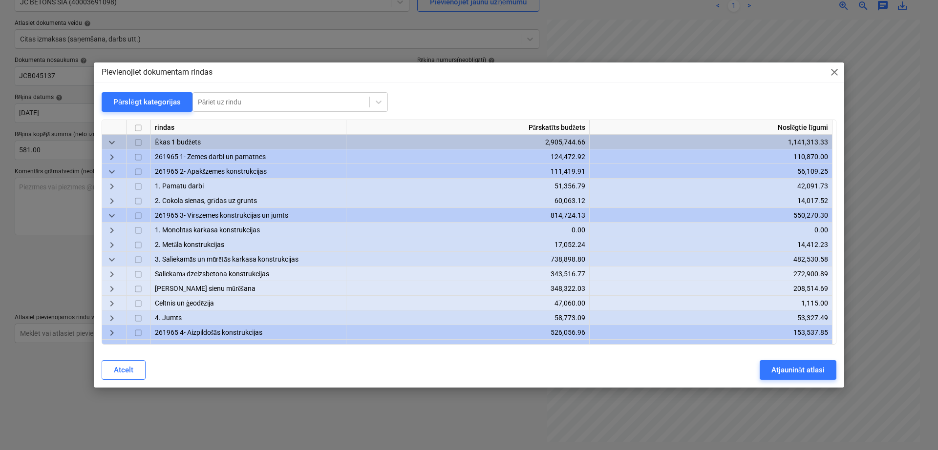
scroll to position [82, 0]
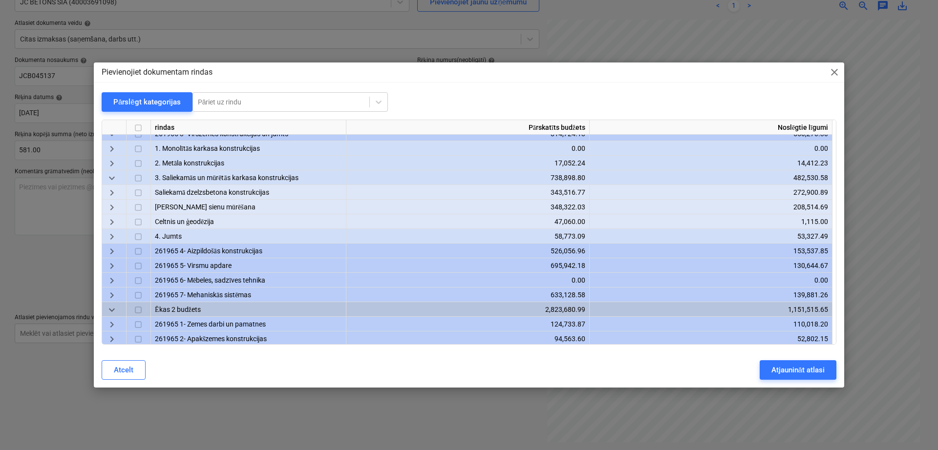
click at [115, 196] on span "keyboard_arrow_right" at bounding box center [112, 194] width 12 height 12
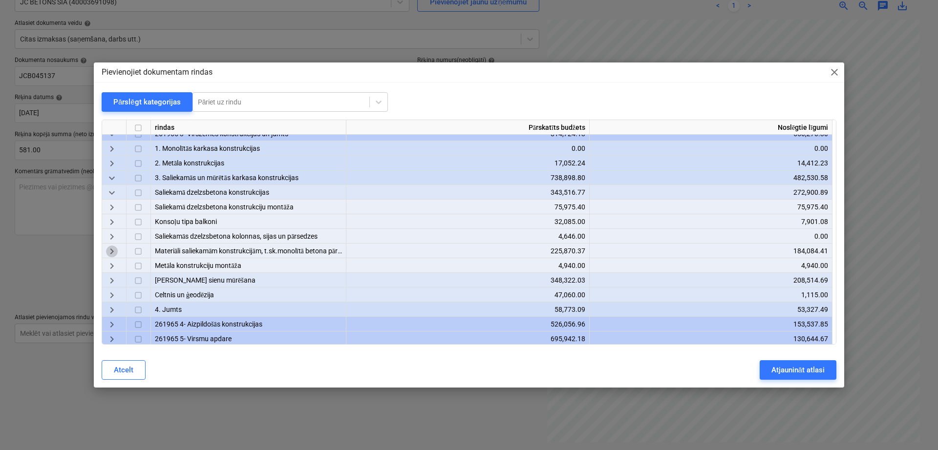
click at [115, 251] on span "keyboard_arrow_right" at bounding box center [112, 252] width 12 height 12
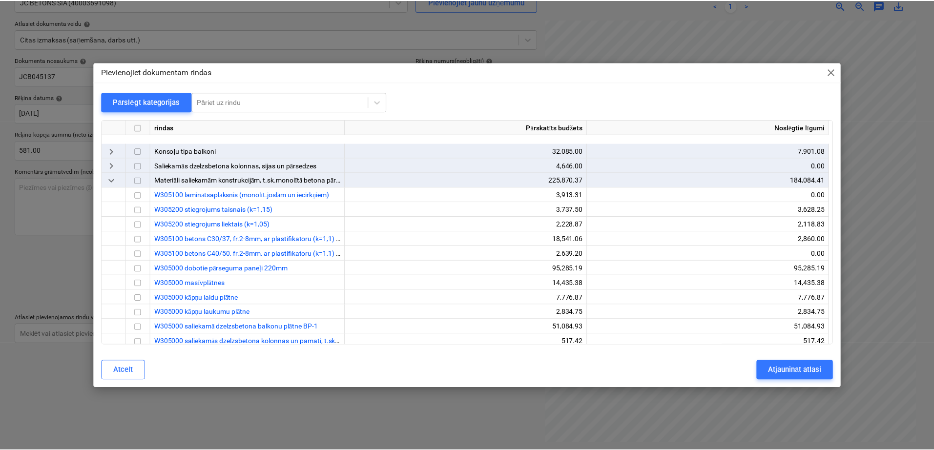
scroll to position [244, 0]
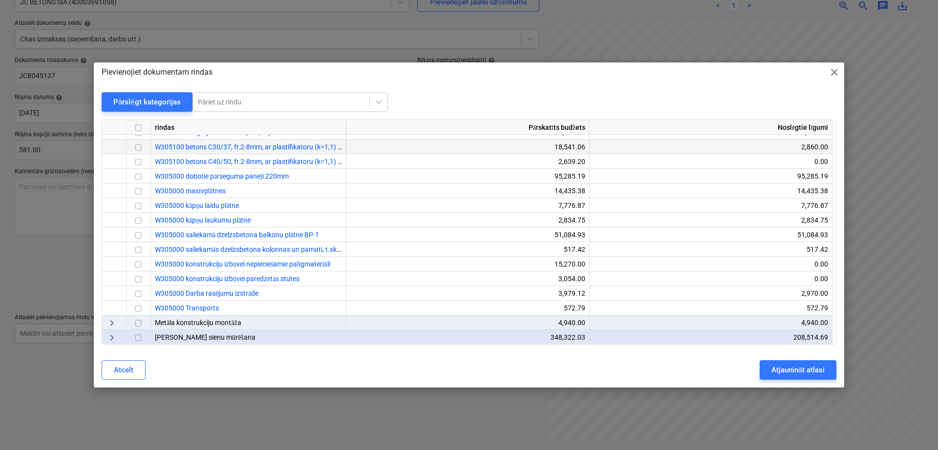
click at [140, 147] on input "checkbox" at bounding box center [138, 148] width 12 height 12
click at [794, 371] on div "Atjaunināt atlasi" at bounding box center [797, 370] width 53 height 13
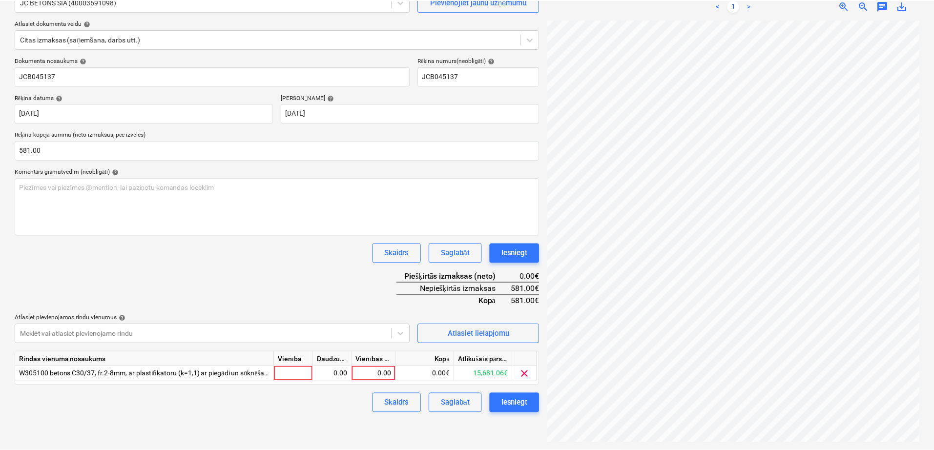
scroll to position [60, 67]
click at [376, 375] on div "0.00" at bounding box center [375, 373] width 36 height 15
click at [324, 261] on div "Skaidrs Saglabāt Iesniegt" at bounding box center [277, 253] width 525 height 20
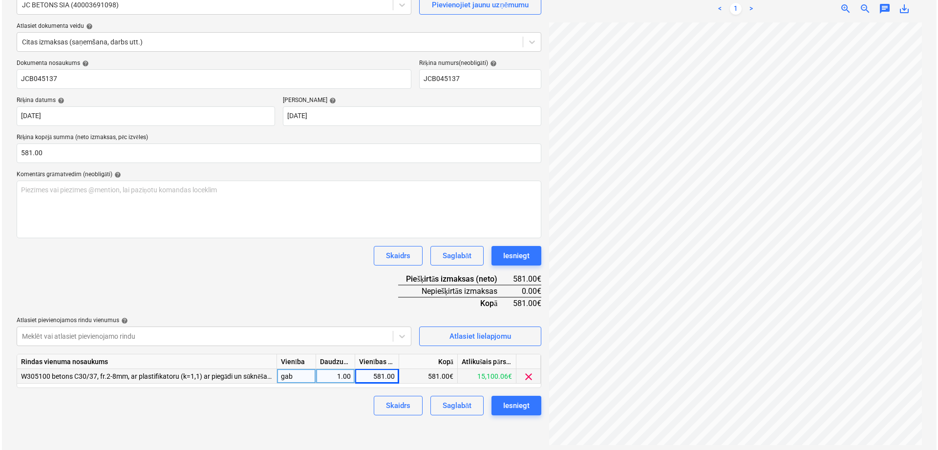
scroll to position [98, 0]
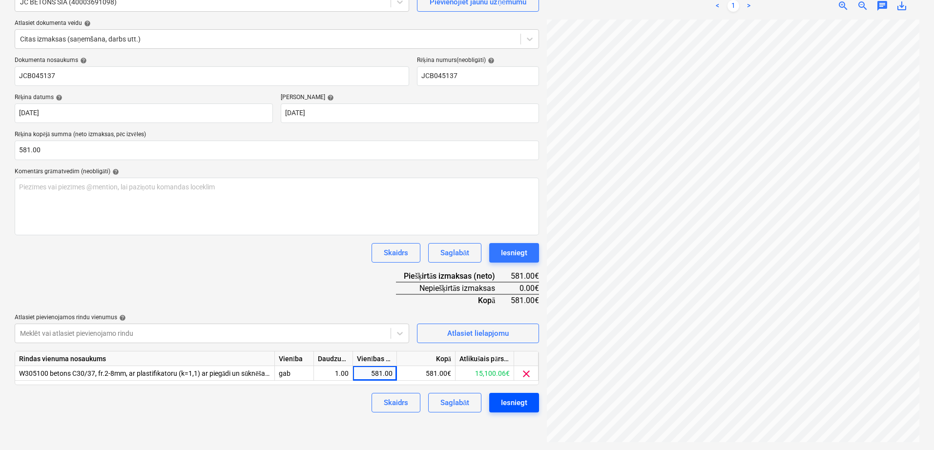
click at [515, 407] on div "Iesniegt" at bounding box center [514, 403] width 26 height 13
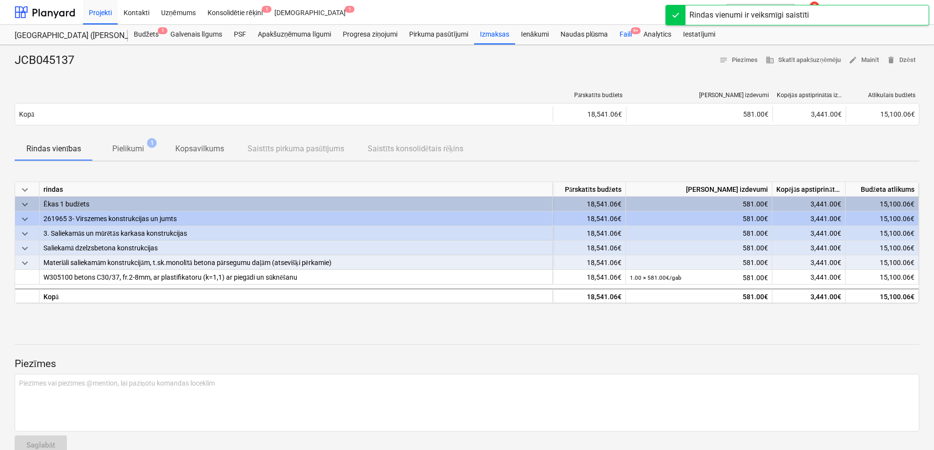
click at [629, 34] on div "Faili 9+" at bounding box center [626, 35] width 24 height 20
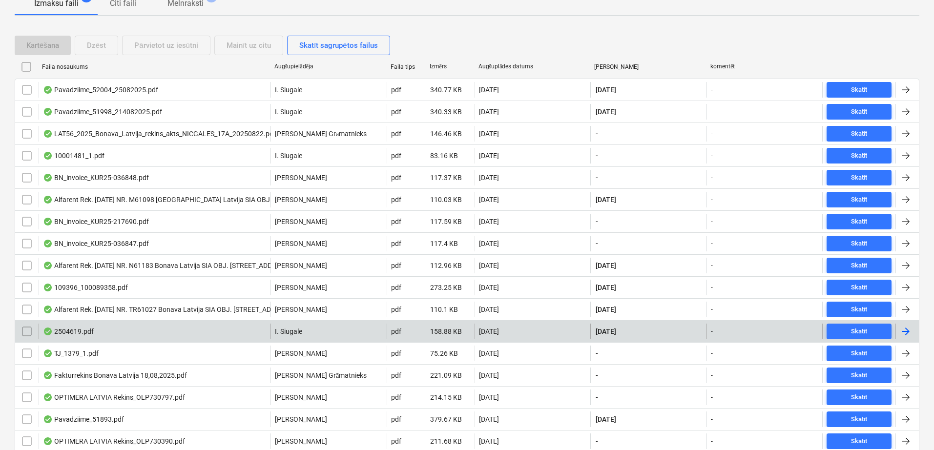
scroll to position [163, 0]
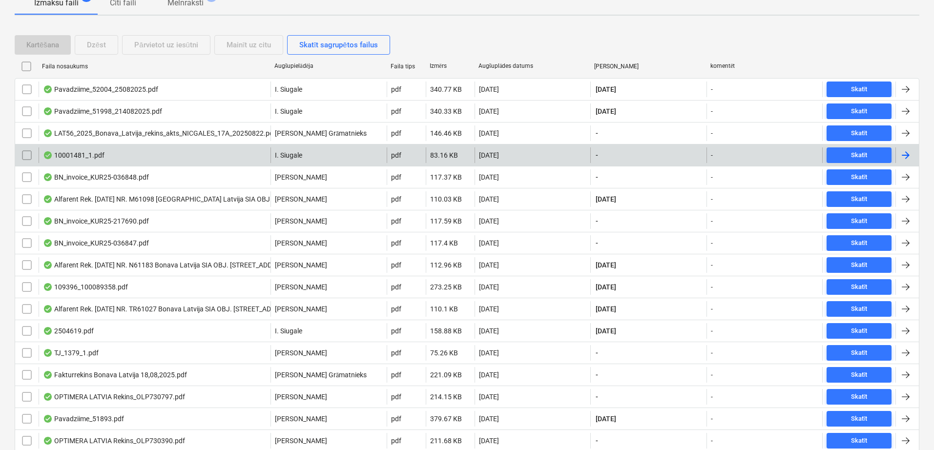
click at [912, 159] on div at bounding box center [907, 155] width 23 height 16
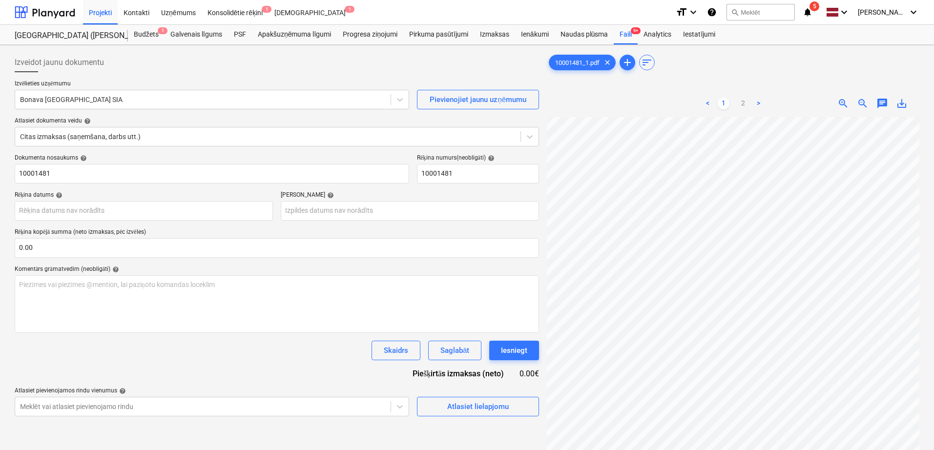
scroll to position [42, 69]
click at [262, 98] on div at bounding box center [203, 100] width 366 height 10
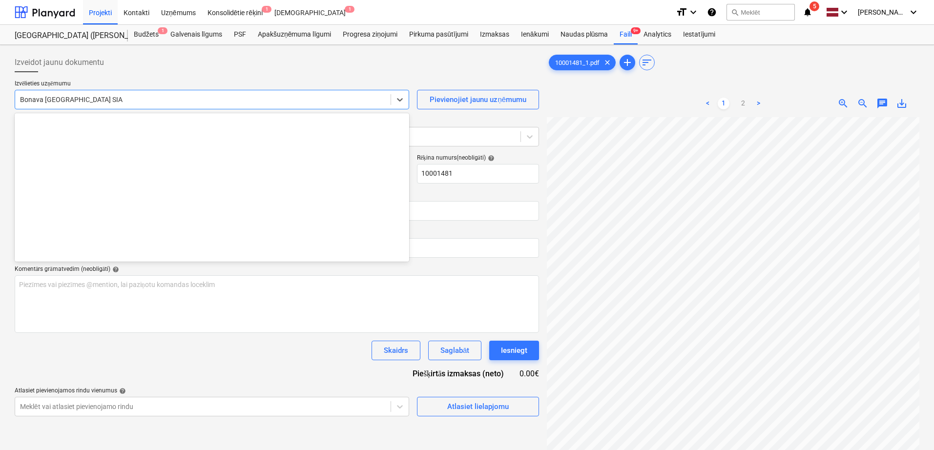
scroll to position [1795, 0]
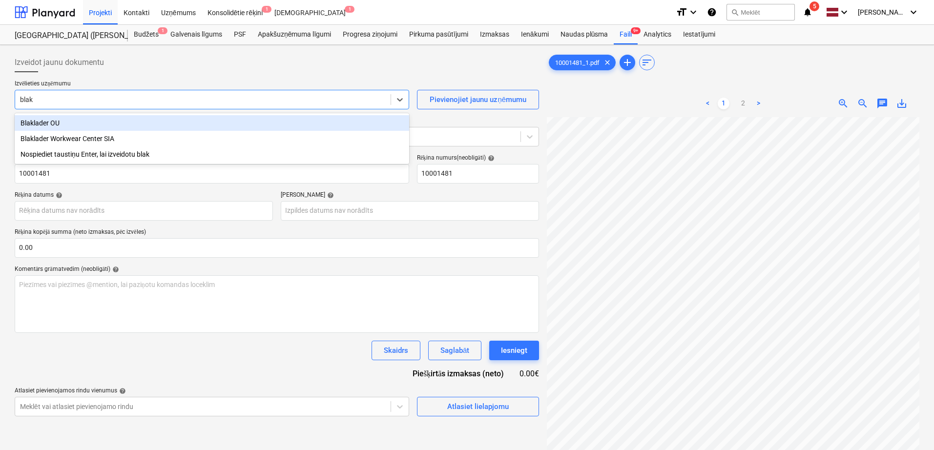
click at [181, 120] on div "Blaklader OU" at bounding box center [212, 123] width 395 height 16
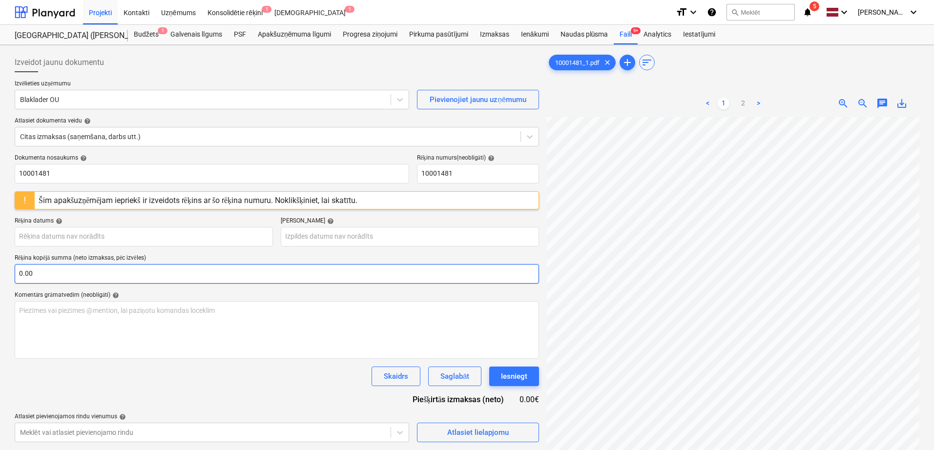
scroll to position [0, 69]
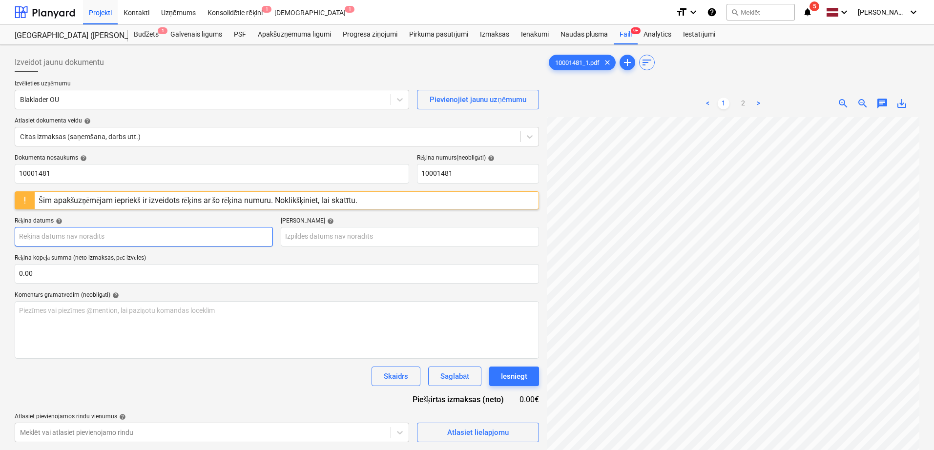
click at [135, 239] on body "Projekti Kontakti Uzņēmums Konsolidētie rēķini 1 Iesūtne 1 format_size keyboard…" at bounding box center [467, 225] width 934 height 450
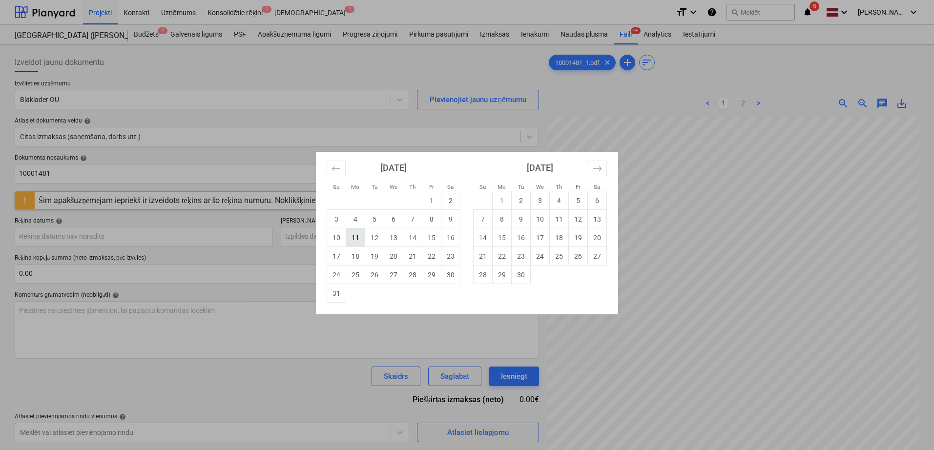
click at [353, 234] on td "11" at bounding box center [355, 238] width 19 height 19
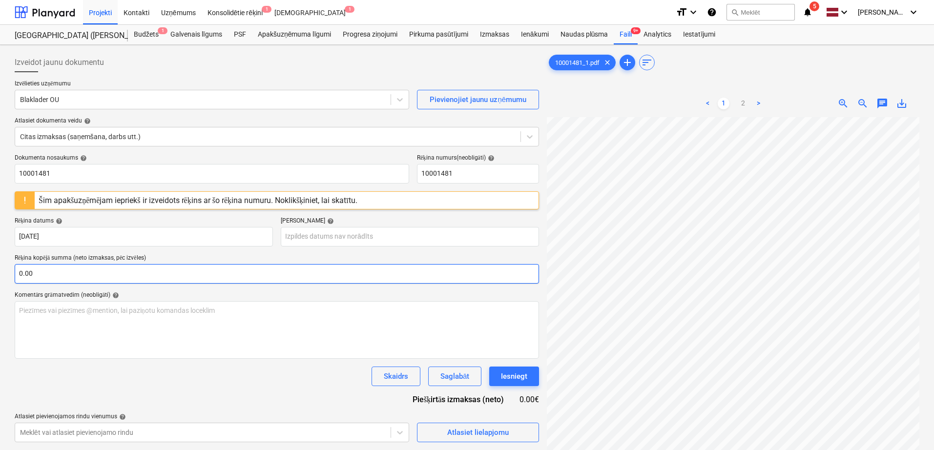
scroll to position [42, 0]
click at [361, 235] on body "Projekti Kontakti Uzņēmums Konsolidētie rēķini 1 Iesūtne 1 format_size keyboard…" at bounding box center [467, 225] width 934 height 450
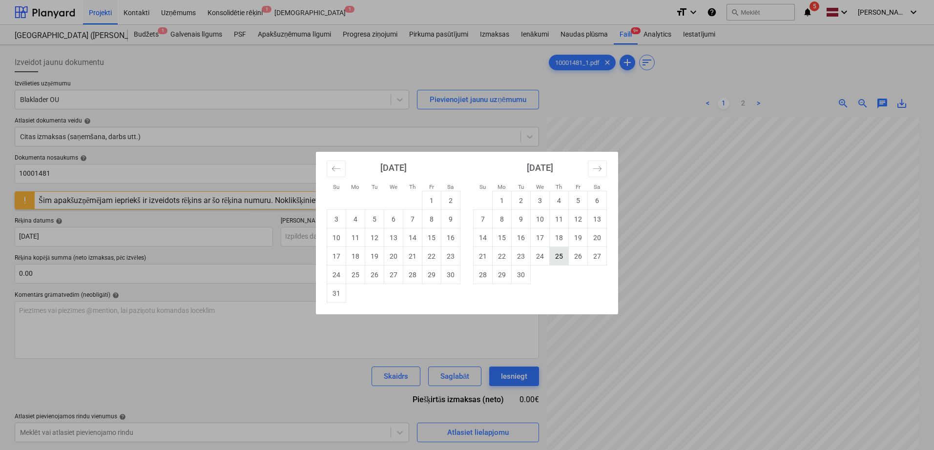
click at [554, 260] on td "25" at bounding box center [559, 256] width 19 height 19
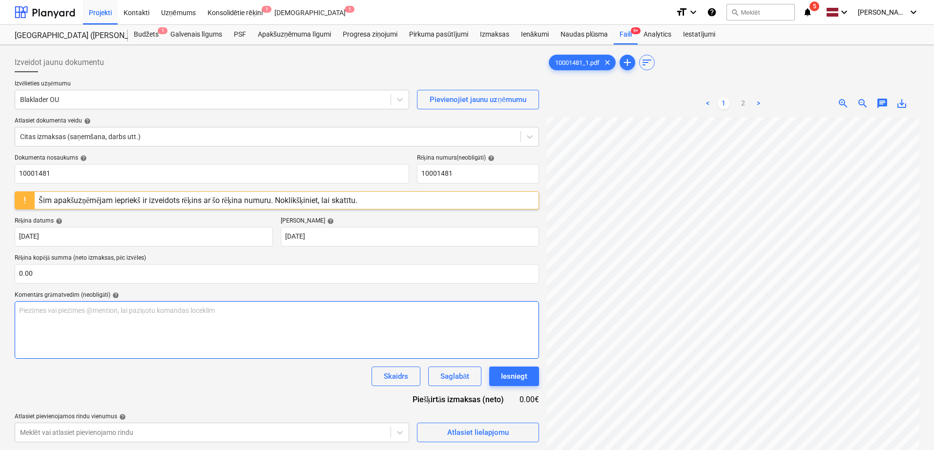
scroll to position [65, 69]
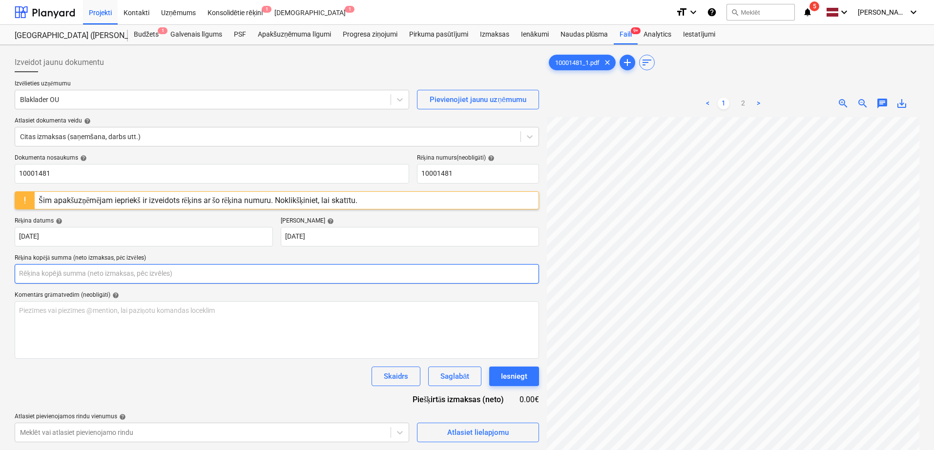
click at [213, 272] on input "text" at bounding box center [277, 274] width 525 height 20
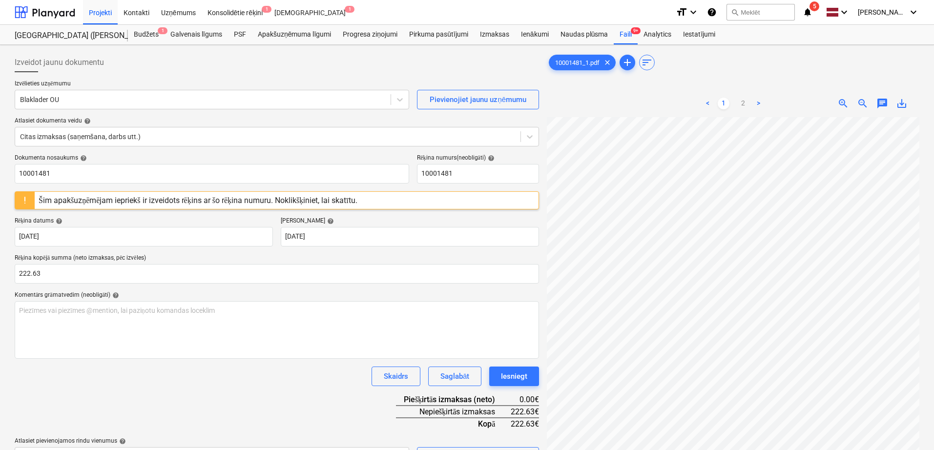
click at [265, 292] on div "Komentārs grāmatvedim (neobligāti) help" at bounding box center [277, 296] width 525 height 8
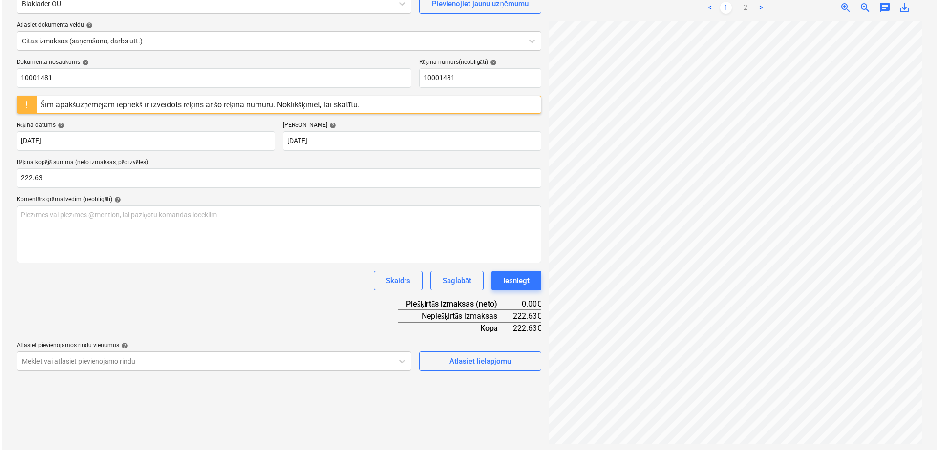
scroll to position [98, 0]
click at [457, 366] on button "Atlasiet lielapjomu" at bounding box center [478, 360] width 122 height 20
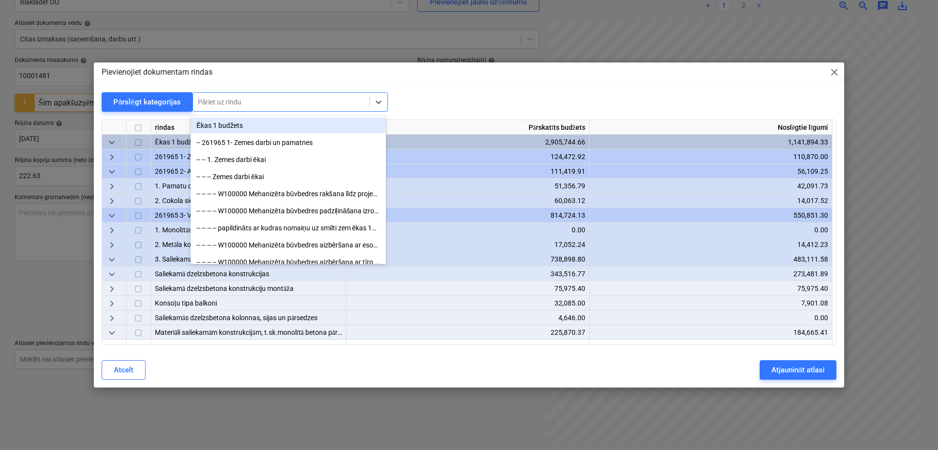
click at [275, 93] on div "Pāriet uz rindu" at bounding box center [289, 102] width 195 height 20
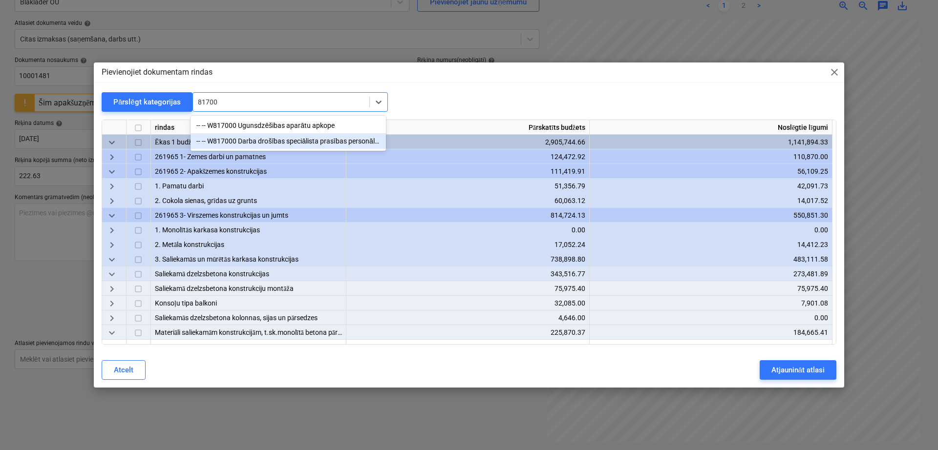
click at [271, 139] on div "-- -- W817000 Darba drošības speciālista prasības personālam, individuālas aizs…" at bounding box center [287, 141] width 195 height 16
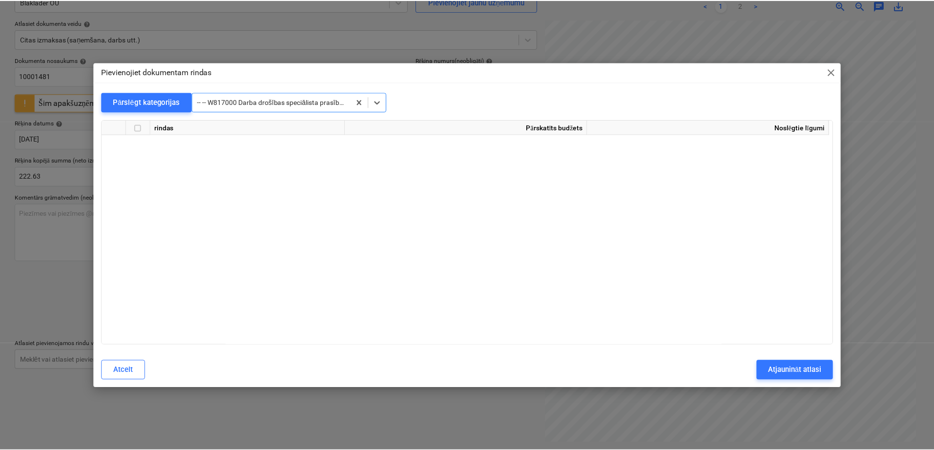
scroll to position [18651, 0]
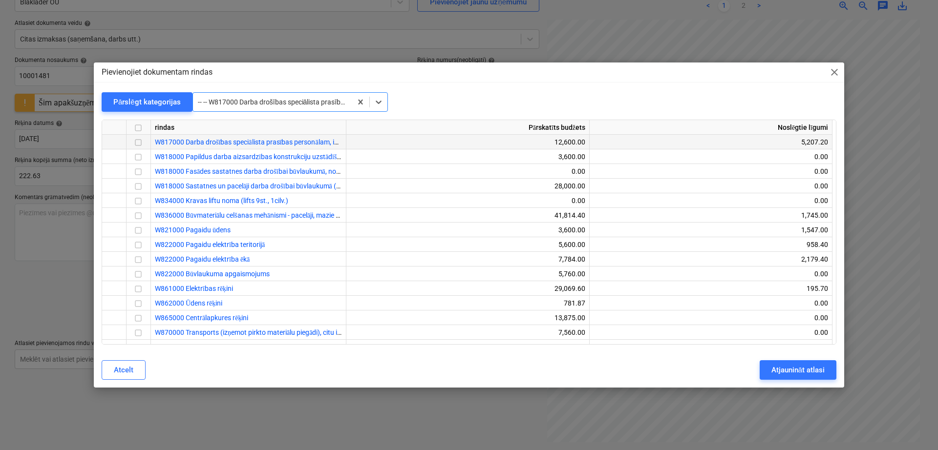
click at [140, 144] on input "checkbox" at bounding box center [138, 143] width 12 height 12
click at [808, 370] on div "Atjaunināt atlasi" at bounding box center [797, 370] width 53 height 13
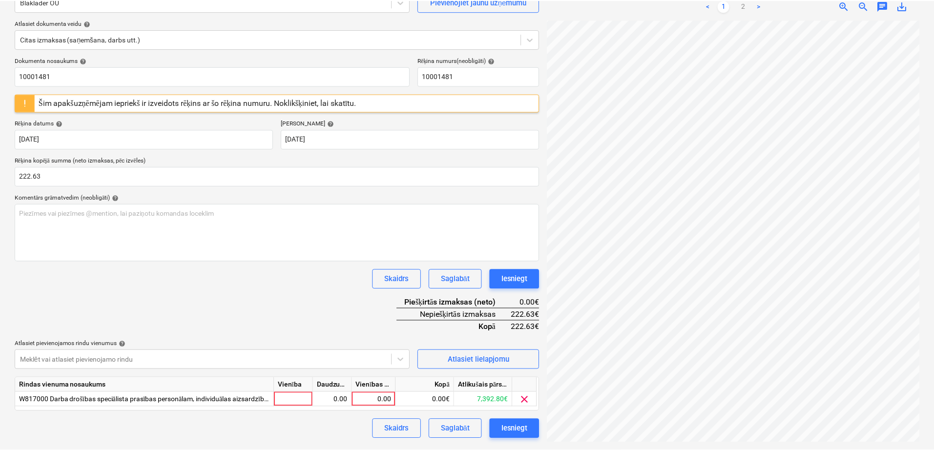
scroll to position [65, 67]
click at [384, 399] on div "0.00" at bounding box center [375, 399] width 36 height 15
click at [320, 294] on div "Dokumenta nosaukums help 10001481 Rēķina numurs (neobligāti) help 10001481 Šim …" at bounding box center [277, 248] width 525 height 382
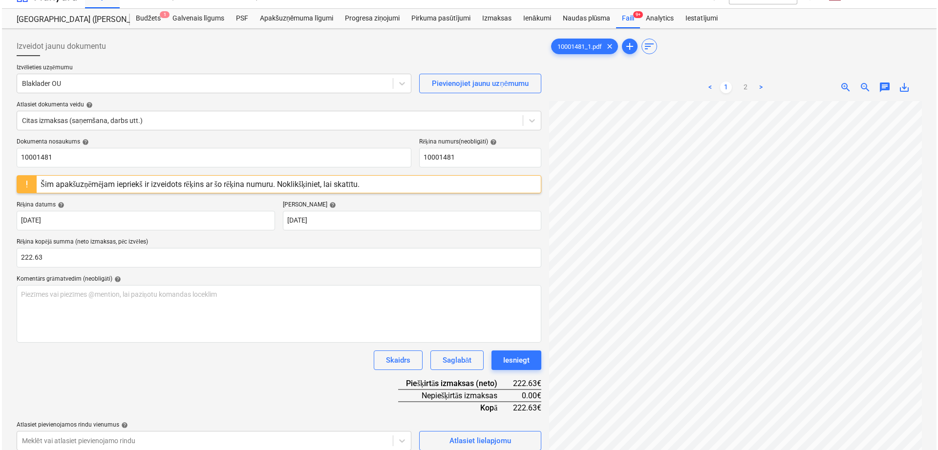
scroll to position [98, 0]
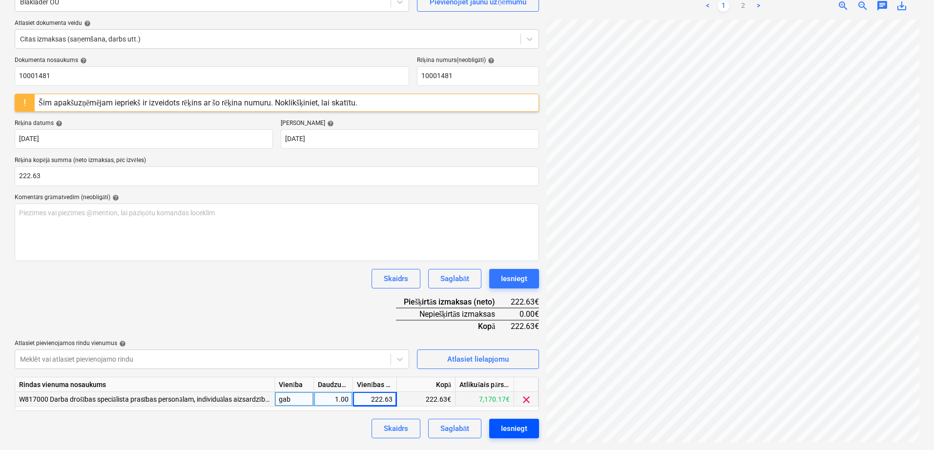
click at [521, 426] on div "Iesniegt" at bounding box center [514, 428] width 26 height 13
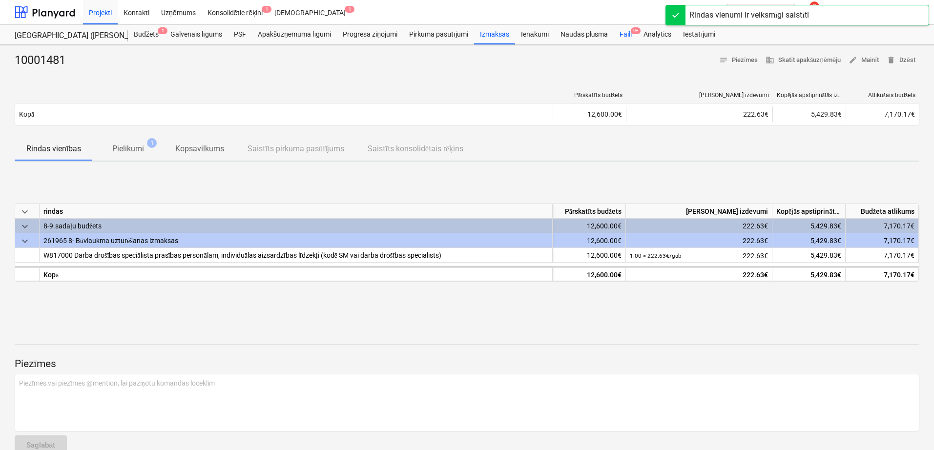
click at [633, 31] on span "9+" at bounding box center [636, 30] width 10 height 7
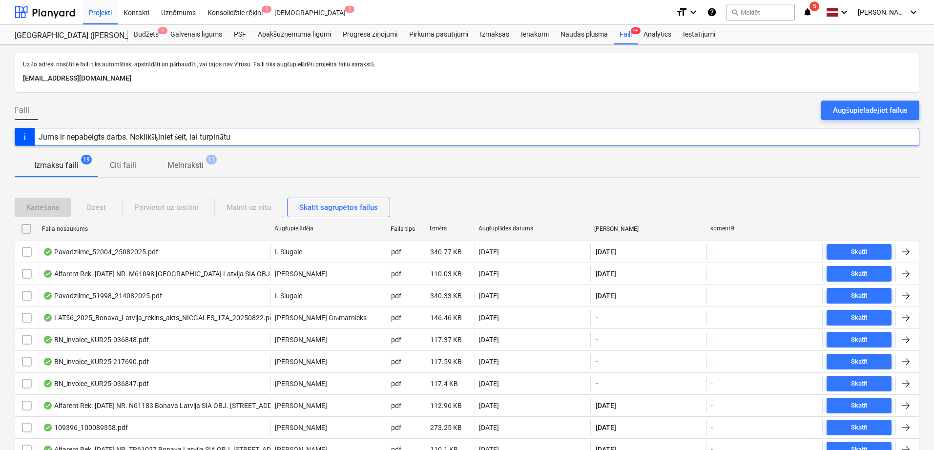
click at [920, 309] on div "Uz šo adresi nosūtītie faili tiks automātiski apstrādāti un pārbaudīti, vai taj…" at bounding box center [467, 369] width 934 height 649
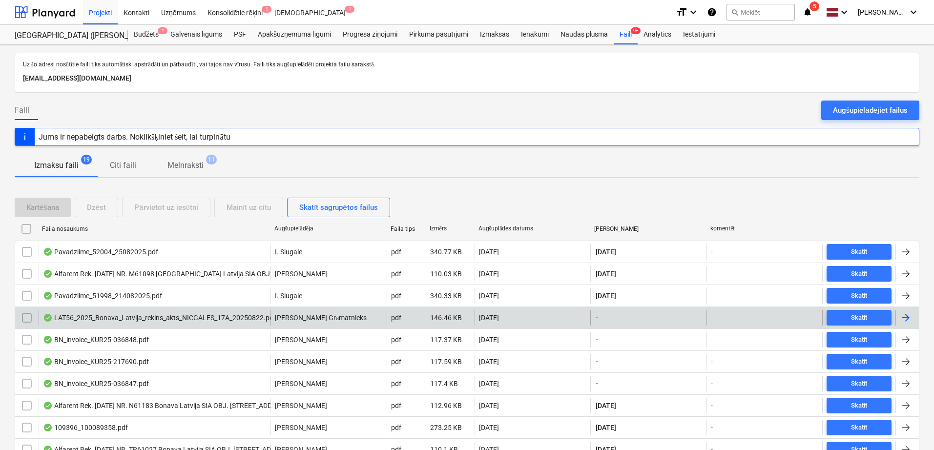
click at [909, 320] on div at bounding box center [906, 318] width 12 height 12
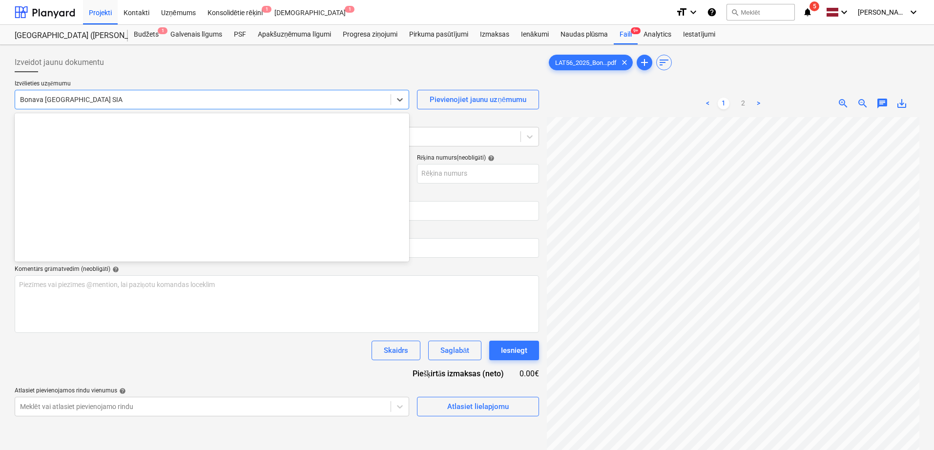
click at [174, 105] on div "Bonava [GEOGRAPHIC_DATA] SIA" at bounding box center [203, 100] width 376 height 14
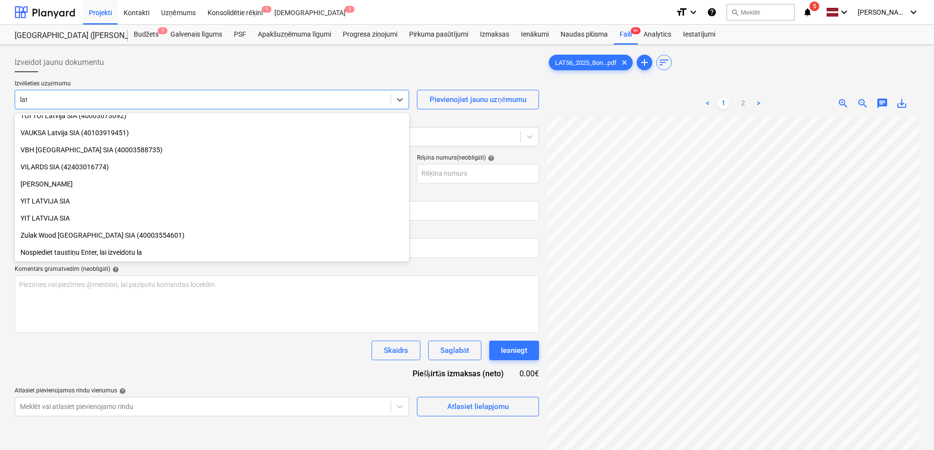
scroll to position [862, 0]
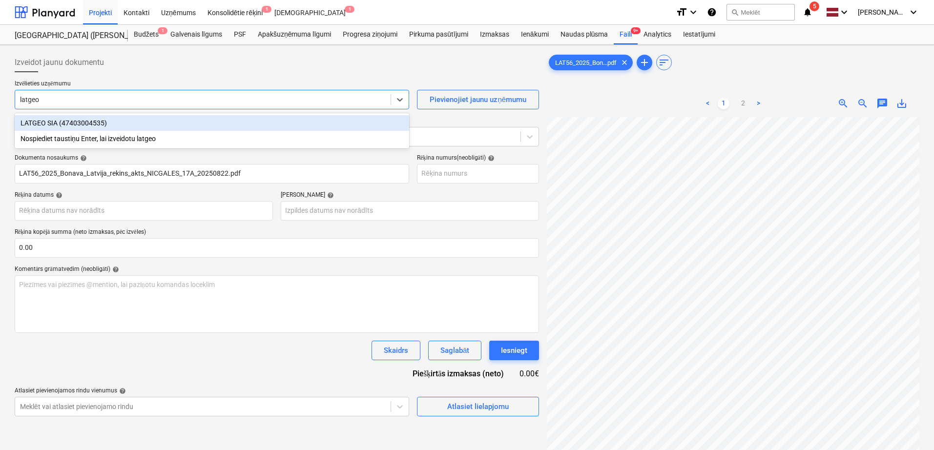
click at [156, 123] on div "LATGEO SIA (47403004535)" at bounding box center [212, 123] width 395 height 16
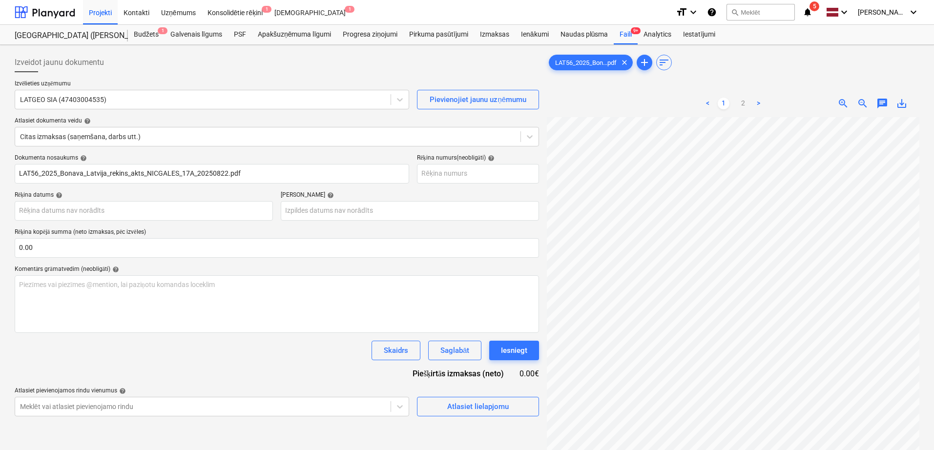
scroll to position [63, 69]
click at [363, 212] on body "Projekti Kontakti Uzņēmums Konsolidētie rēķini 1 Iesūtne 1 format_size keyboard…" at bounding box center [467, 225] width 934 height 450
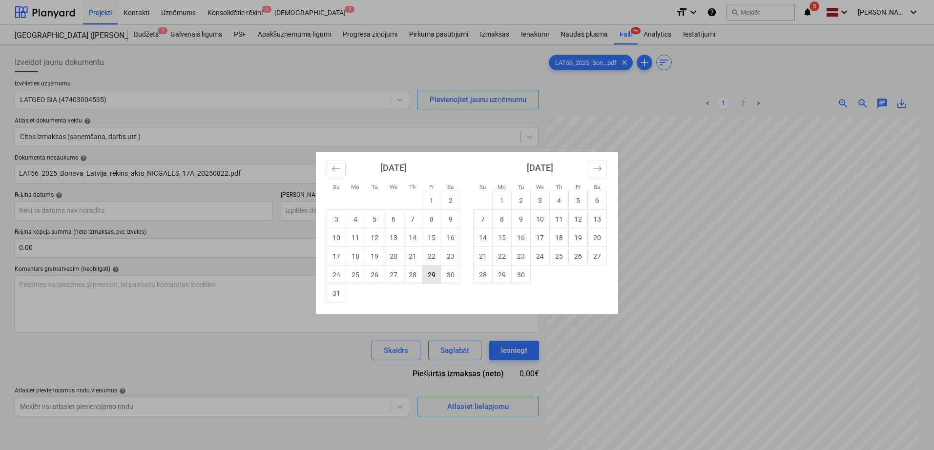
click at [431, 274] on td "29" at bounding box center [431, 275] width 19 height 19
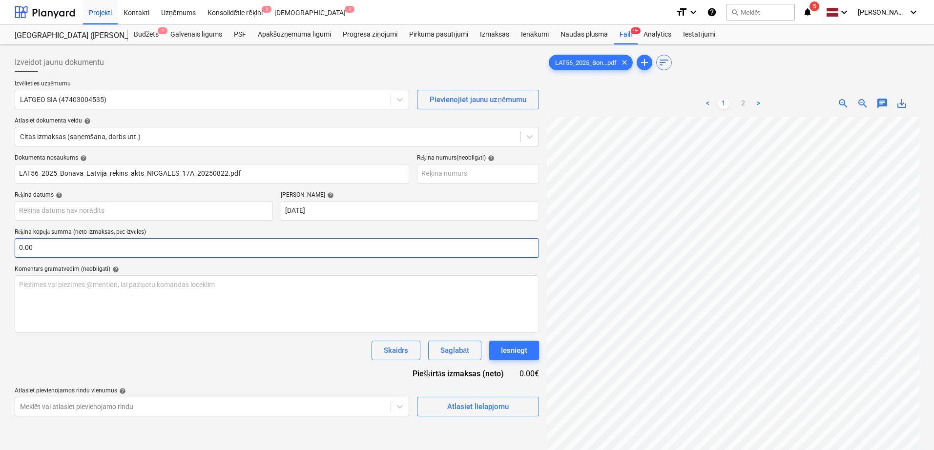
scroll to position [11, 57]
click at [117, 206] on body "Projekti Kontakti Uzņēmums Konsolidētie rēķini 1 Iesūtne 1 format_size keyboard…" at bounding box center [467, 225] width 934 height 450
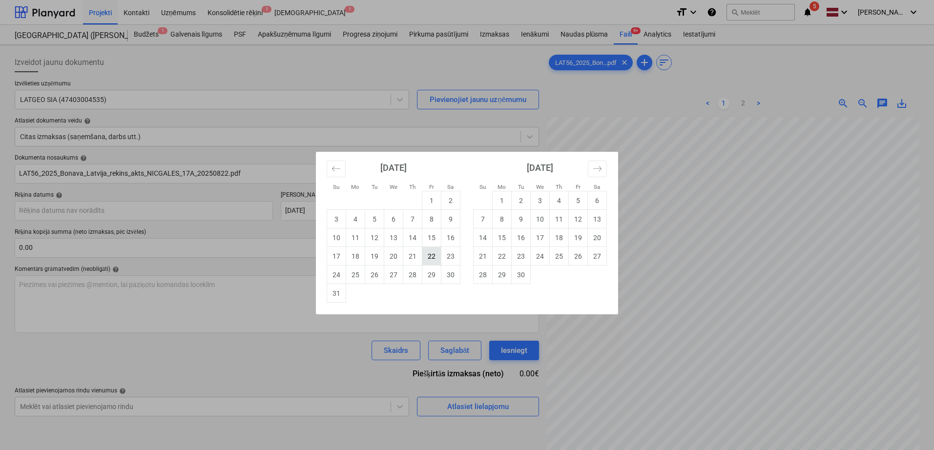
click at [436, 261] on td "22" at bounding box center [431, 256] width 19 height 19
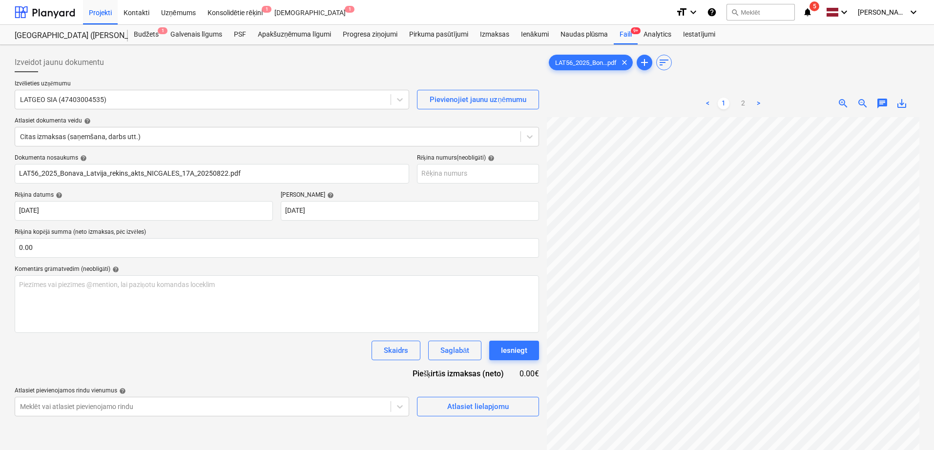
scroll to position [111, 69]
click at [266, 241] on input "text" at bounding box center [277, 248] width 525 height 20
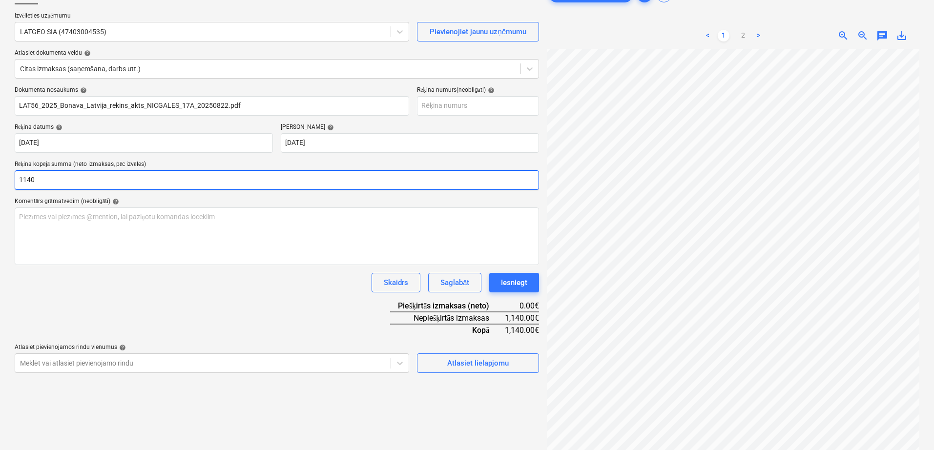
scroll to position [82, 0]
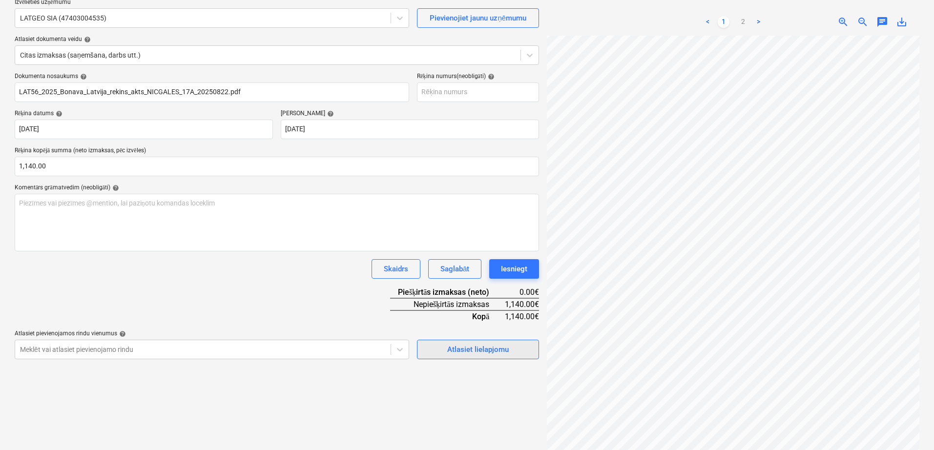
click at [482, 355] on div "Atlasiet lielapjomu" at bounding box center [478, 349] width 62 height 13
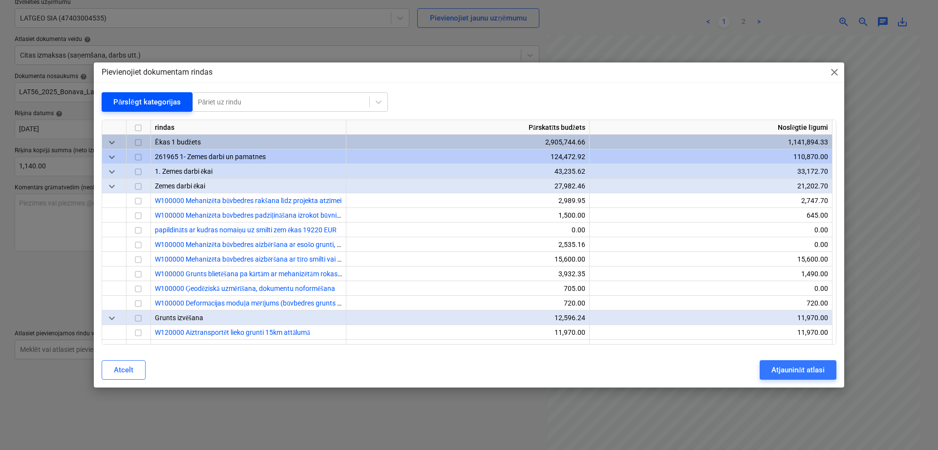
click at [168, 105] on div "Pārslēgt kategorijas" at bounding box center [146, 102] width 67 height 13
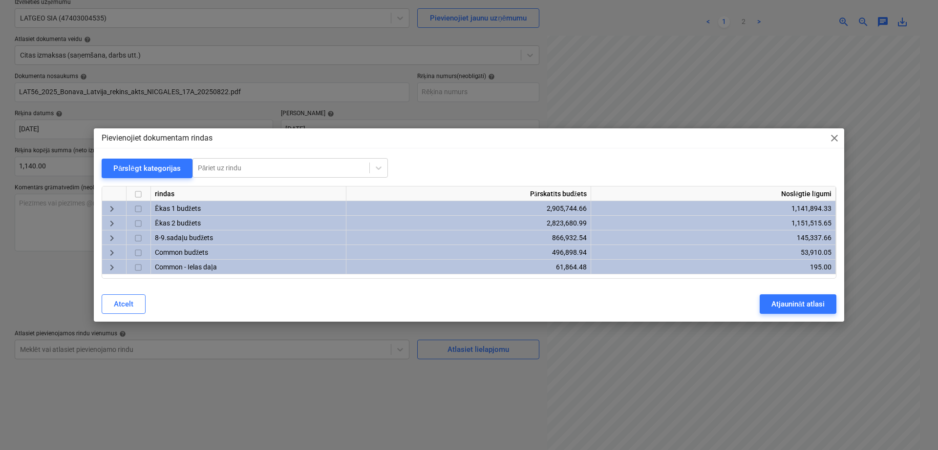
click at [308, 302] on div "Atcelt Atjaunināt atlasi" at bounding box center [469, 304] width 735 height 20
click at [309, 298] on div "Atcelt Atjaunināt atlasi" at bounding box center [469, 304] width 735 height 20
click at [311, 298] on div "Atcelt Atjaunināt atlasi" at bounding box center [469, 304] width 735 height 20
click at [113, 213] on span "keyboard_arrow_right" at bounding box center [112, 209] width 12 height 12
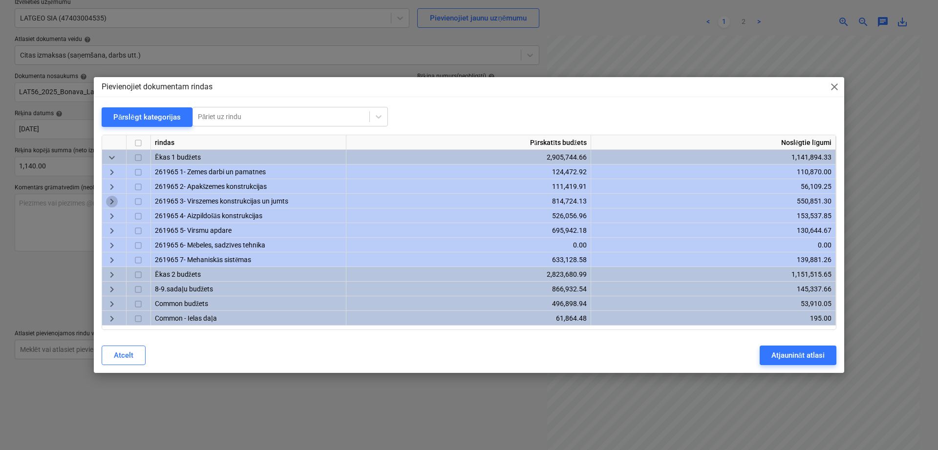
click at [111, 206] on span "keyboard_arrow_right" at bounding box center [112, 202] width 12 height 12
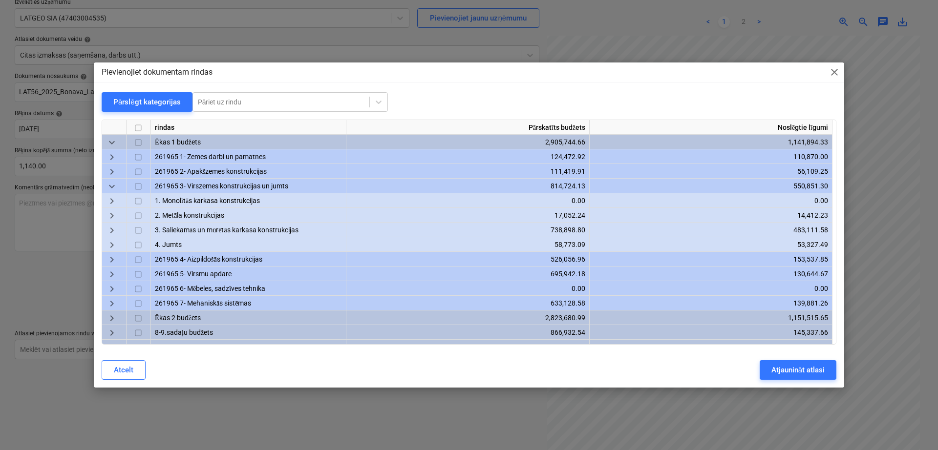
click at [116, 227] on span "keyboard_arrow_right" at bounding box center [112, 231] width 12 height 12
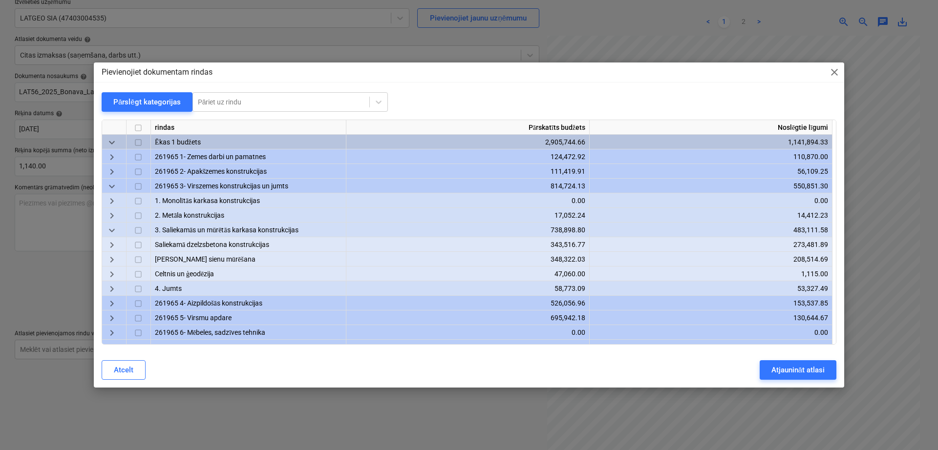
click at [121, 272] on div "keyboard_arrow_right" at bounding box center [114, 274] width 24 height 15
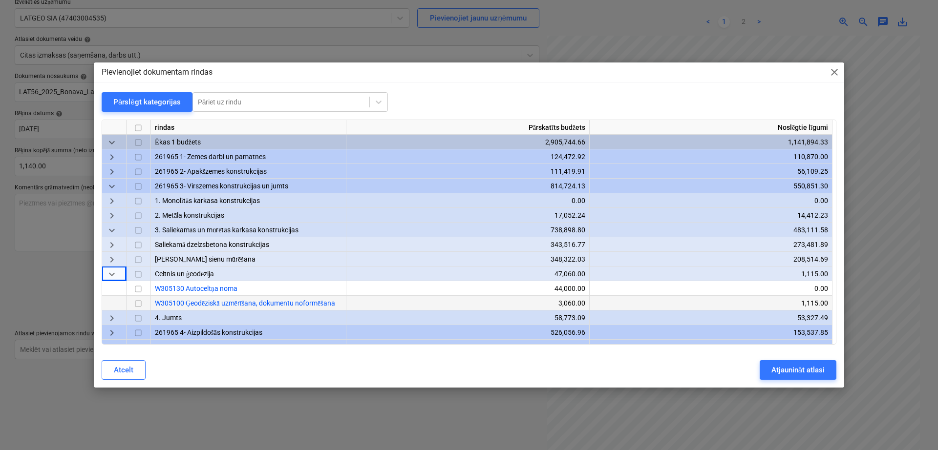
click at [137, 303] on input "checkbox" at bounding box center [138, 304] width 12 height 12
click at [782, 369] on div "Atjaunināt atlasi" at bounding box center [797, 370] width 53 height 13
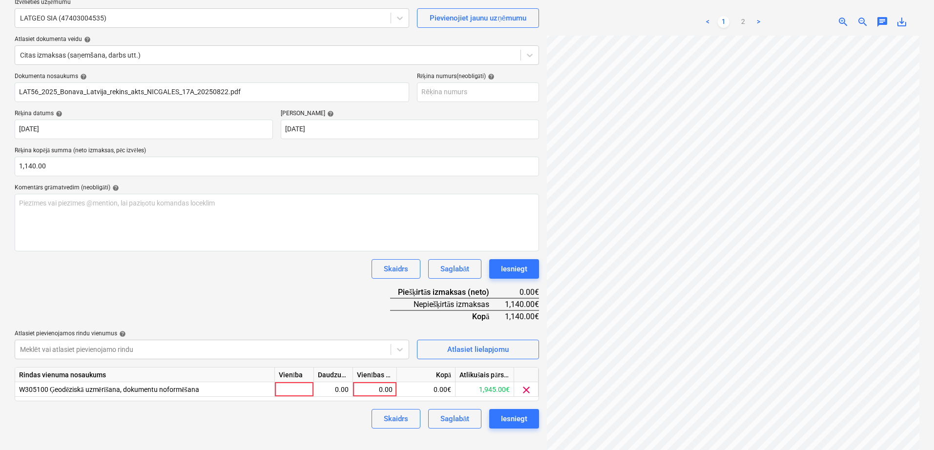
scroll to position [111, 67]
click at [363, 385] on div "0.00" at bounding box center [375, 389] width 36 height 15
click at [339, 286] on div "Dokumenta nosaukums help LAT56_2025_Bonava_Latvija_rekins_akts_NICGALES_17A_202…" at bounding box center [277, 251] width 525 height 356
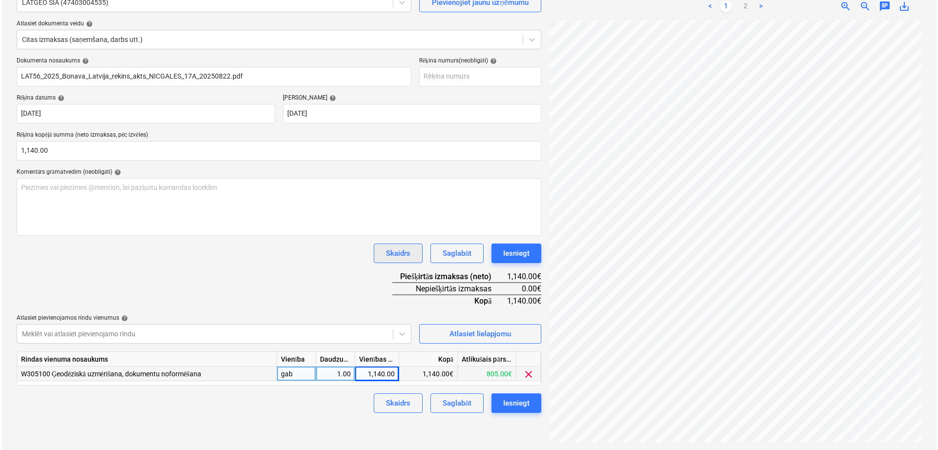
scroll to position [98, 0]
click at [513, 407] on div "Iesniegt" at bounding box center [514, 403] width 26 height 13
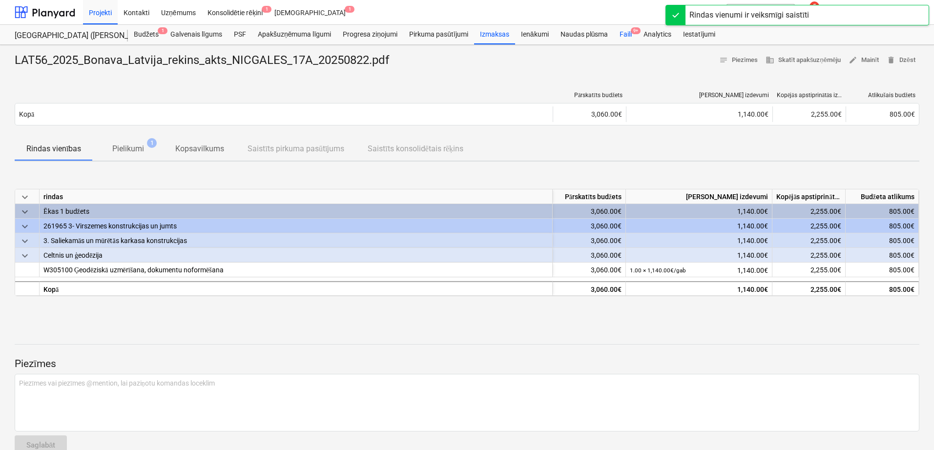
click at [633, 36] on div "Faili 9+" at bounding box center [626, 35] width 24 height 20
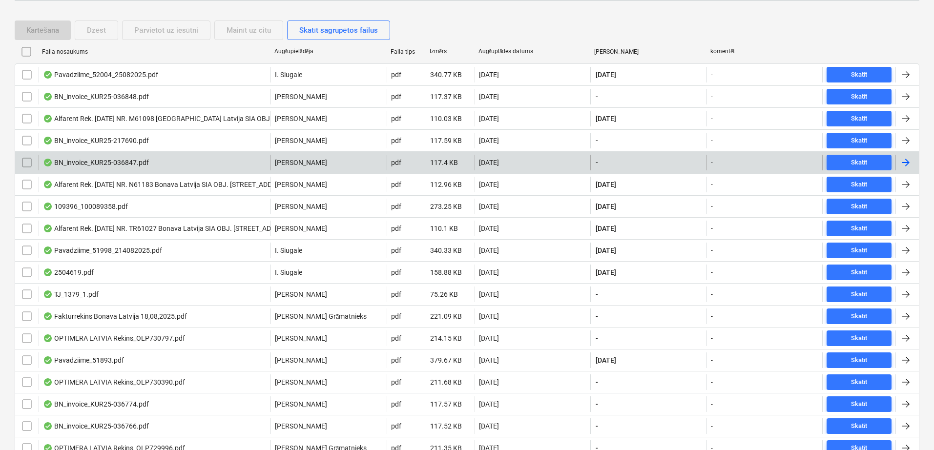
scroll to position [222, 0]
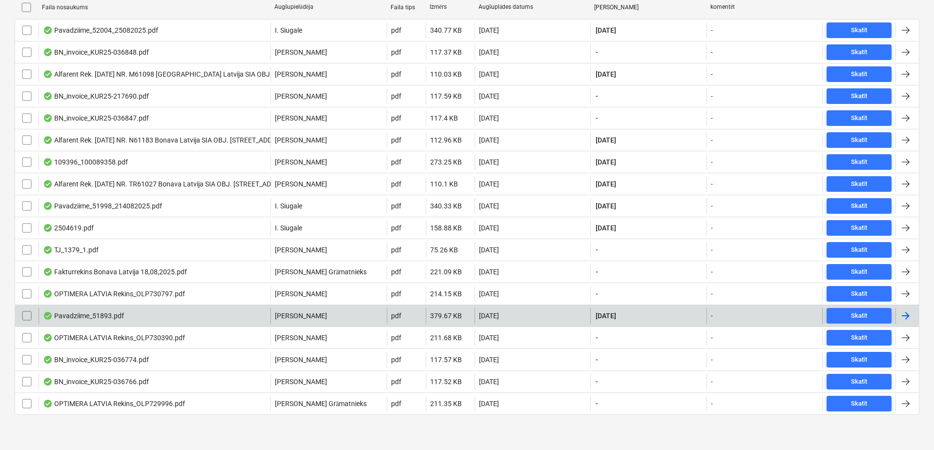
click at [902, 313] on div at bounding box center [906, 316] width 12 height 12
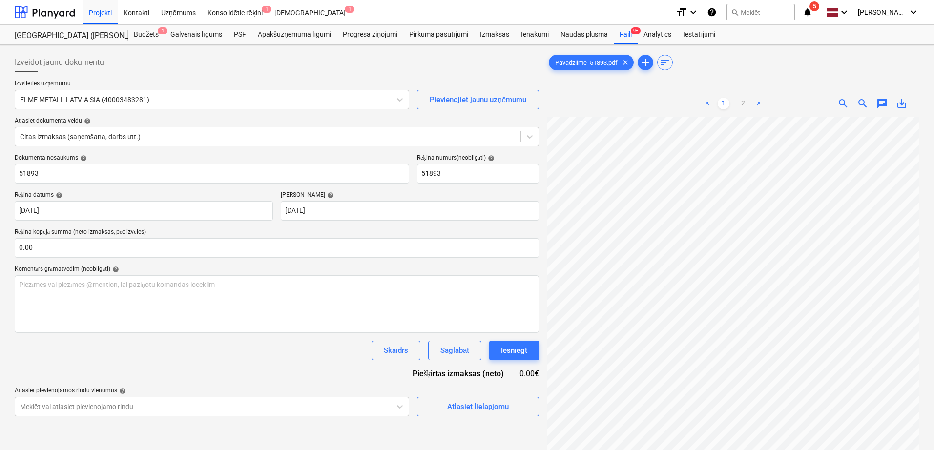
scroll to position [0, 64]
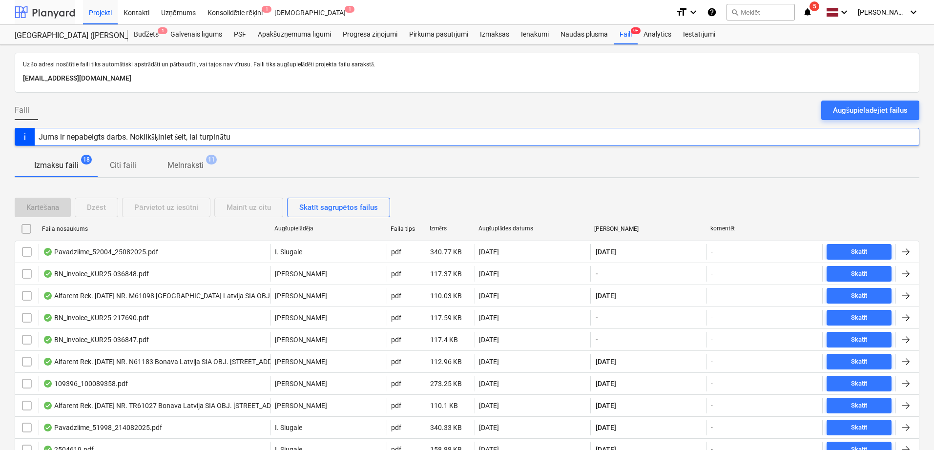
scroll to position [222, 0]
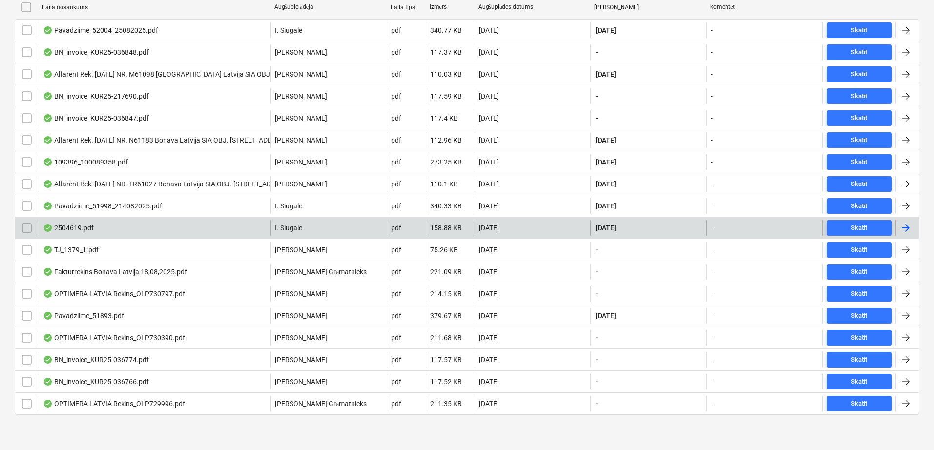
click at [907, 223] on div at bounding box center [906, 228] width 12 height 12
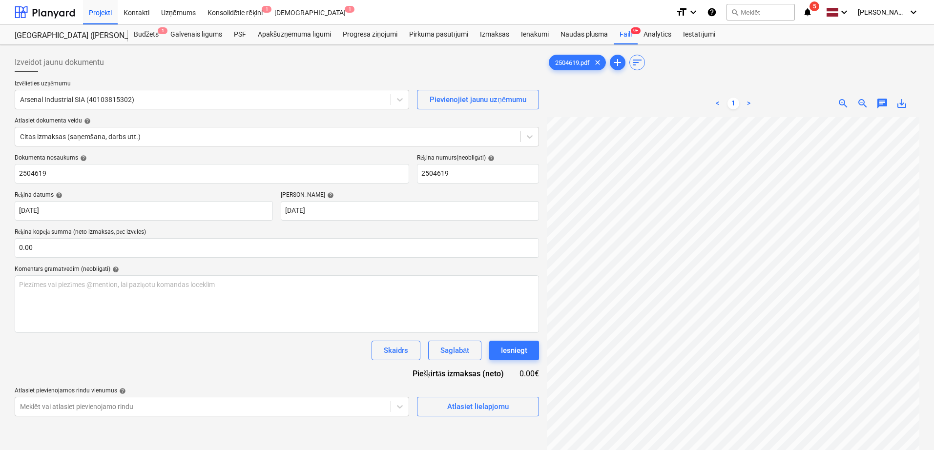
scroll to position [21, 250]
click at [191, 245] on input "text" at bounding box center [277, 248] width 525 height 20
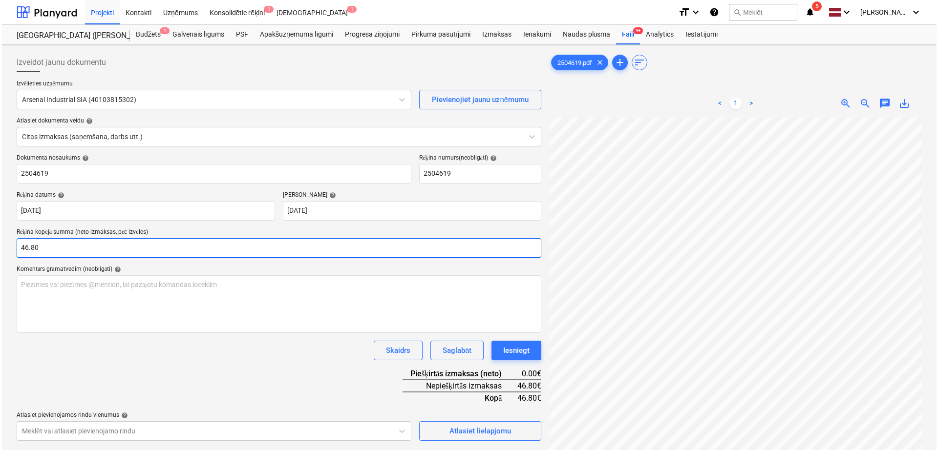
scroll to position [82, 0]
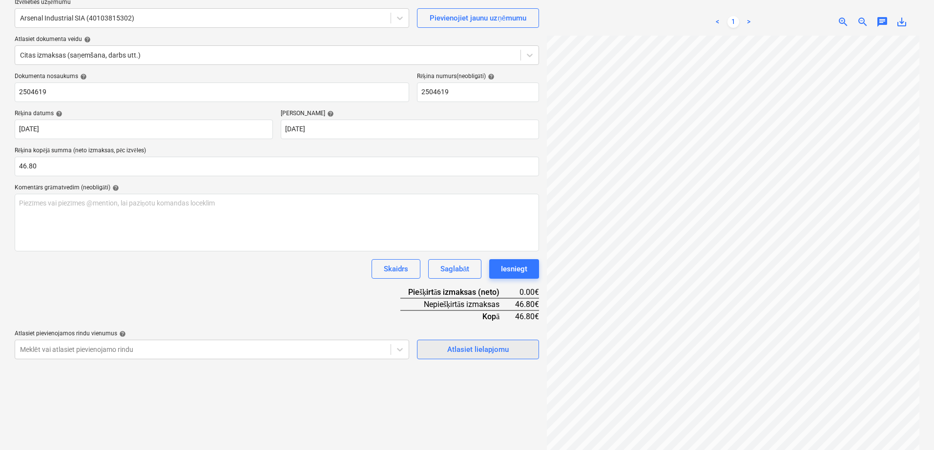
click at [490, 355] on div "Atlasiet lielapjomu" at bounding box center [478, 349] width 62 height 13
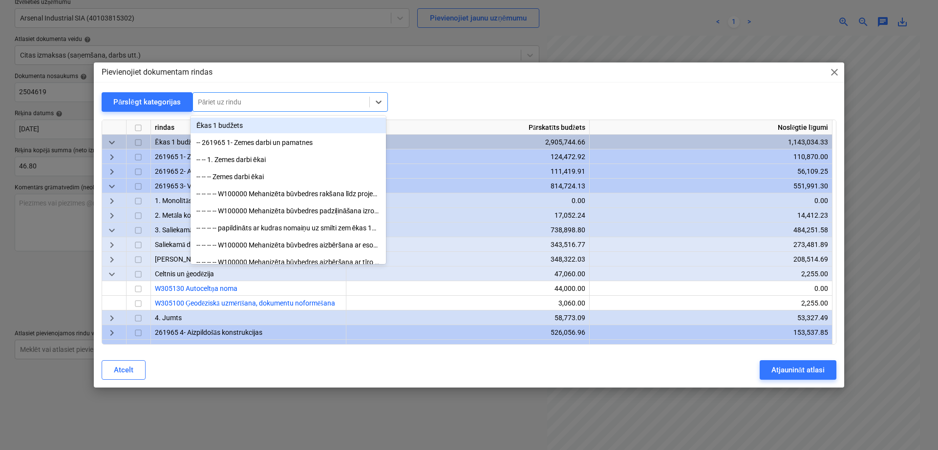
click at [256, 100] on div at bounding box center [281, 102] width 167 height 10
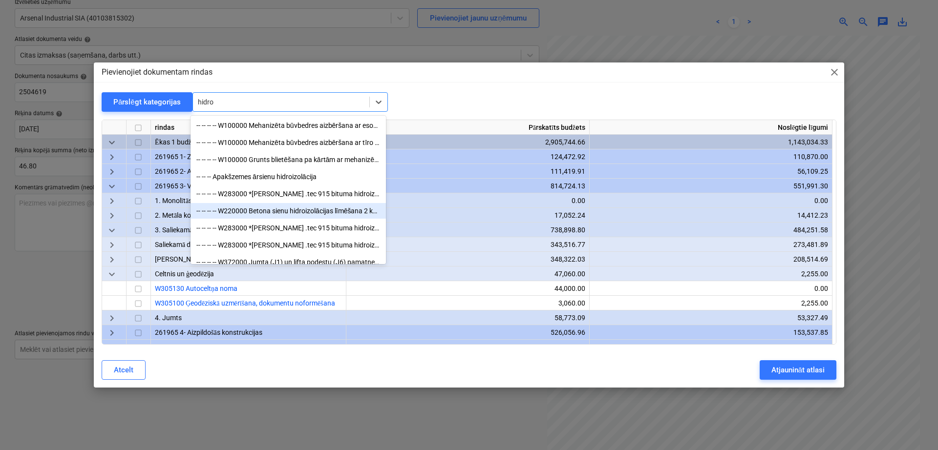
drag, startPoint x: 311, startPoint y: 205, endPoint x: 304, endPoint y: 213, distance: 10.1
click at [304, 213] on div "-- -- -- -- W220000 Betona sienu hidroizolācijas līmēšana 2 kārtās" at bounding box center [287, 211] width 195 height 16
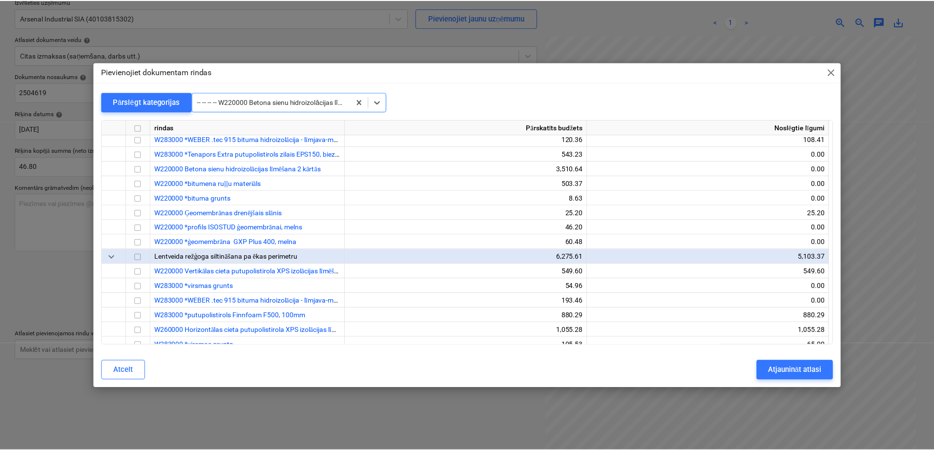
scroll to position [923, 0]
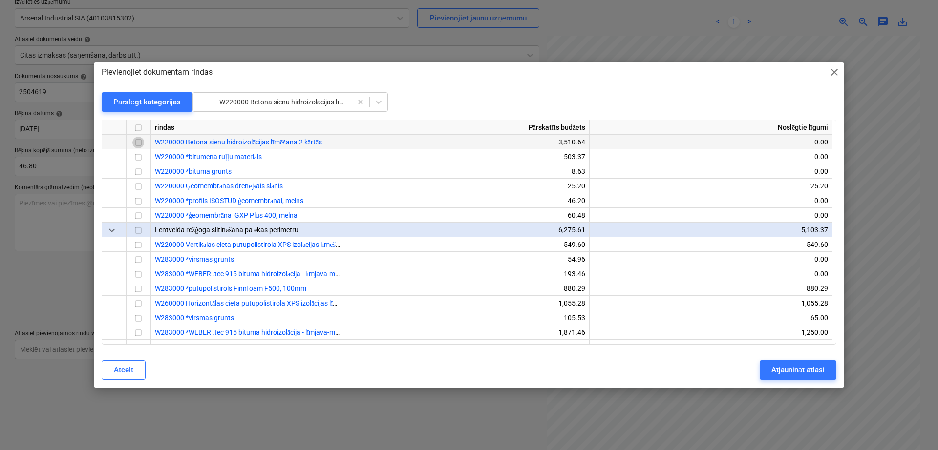
click at [139, 147] on input "checkbox" at bounding box center [138, 143] width 12 height 12
click at [796, 365] on div "Atjaunināt atlasi" at bounding box center [797, 370] width 53 height 13
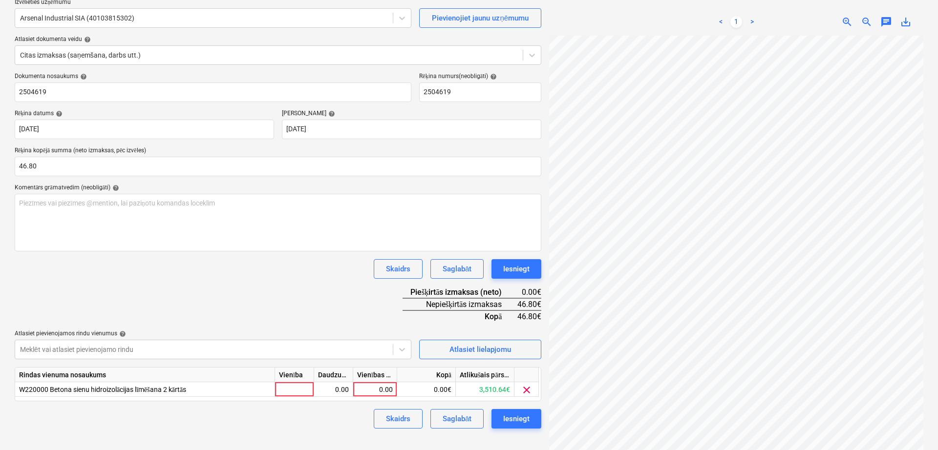
scroll to position [21, 248]
click at [528, 386] on span "clear" at bounding box center [527, 390] width 12 height 12
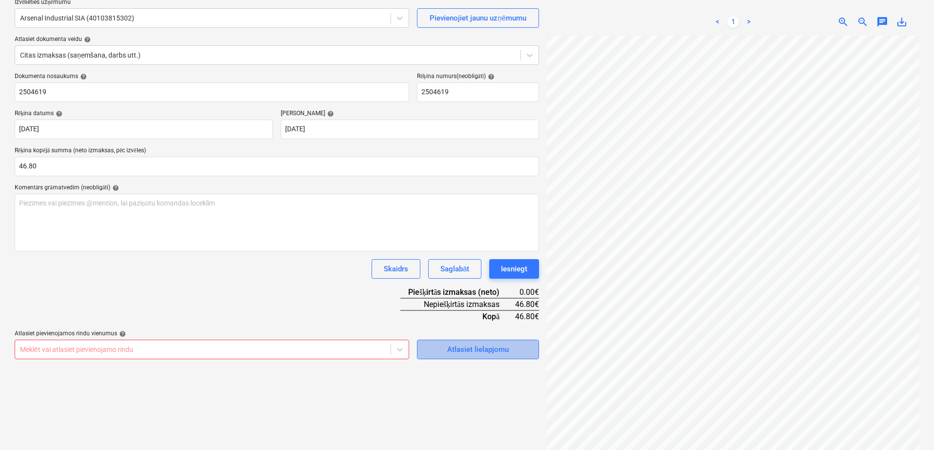
click at [477, 350] on div "Atlasiet lielapjomu" at bounding box center [478, 349] width 62 height 13
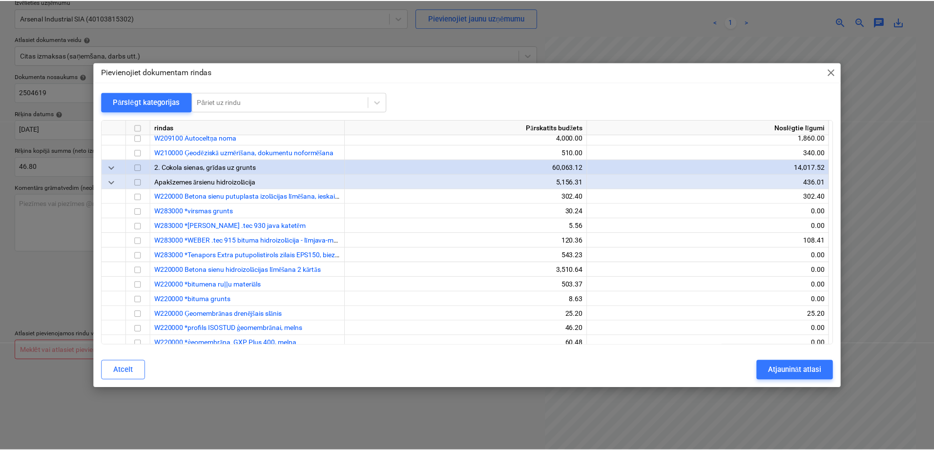
scroll to position [814, 0]
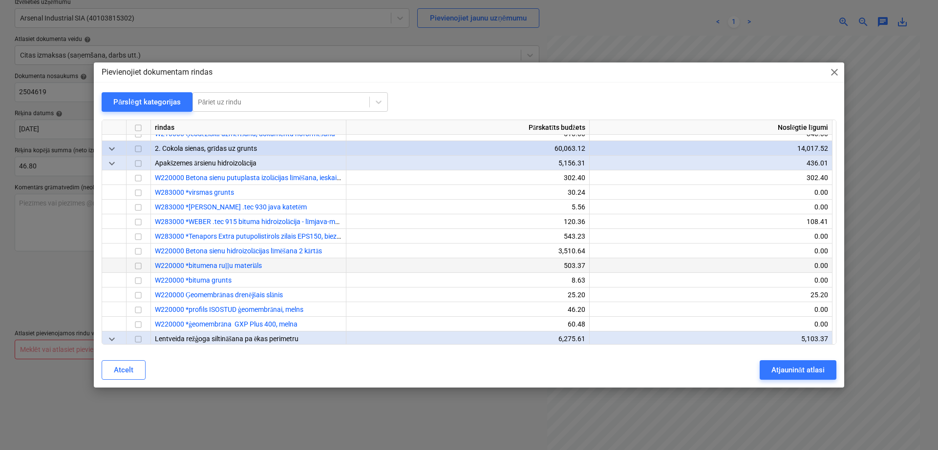
click at [141, 266] on input "checkbox" at bounding box center [138, 267] width 12 height 12
click at [780, 370] on div "Atjaunināt atlasi" at bounding box center [797, 370] width 53 height 13
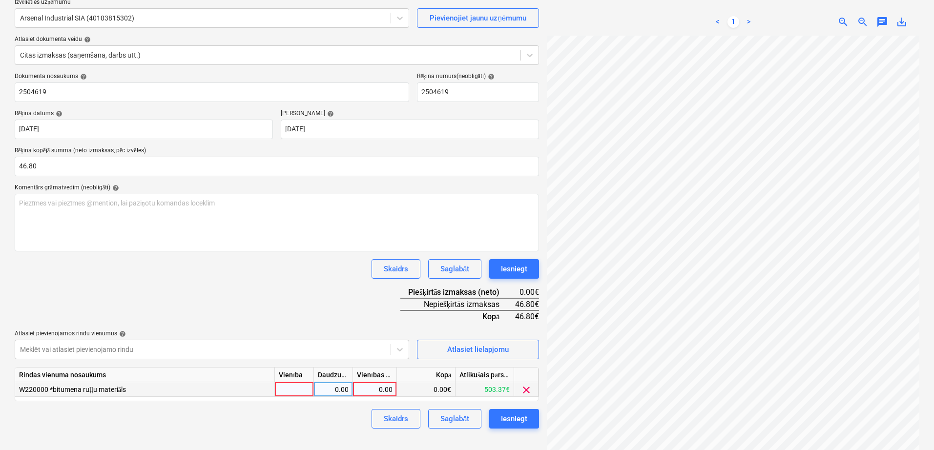
click at [373, 392] on div "0.00" at bounding box center [375, 389] width 36 height 15
click at [320, 277] on div "Skaidrs Saglabāt Iesniegt" at bounding box center [277, 269] width 525 height 20
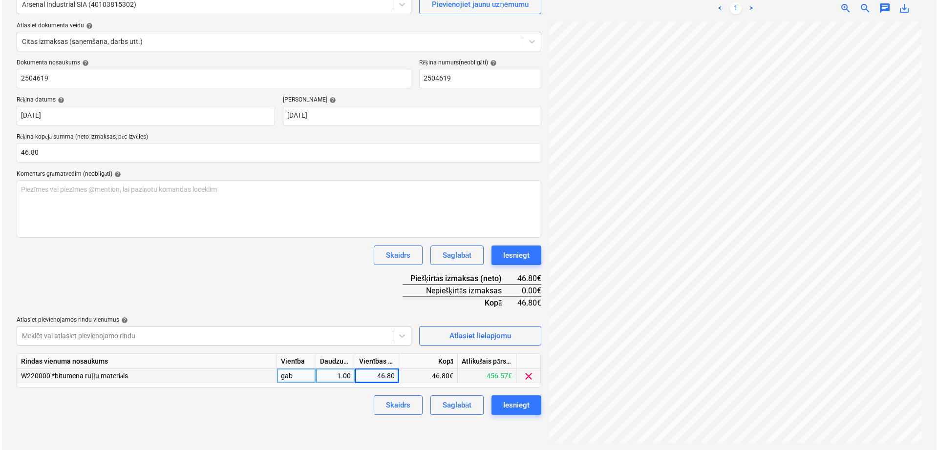
scroll to position [98, 0]
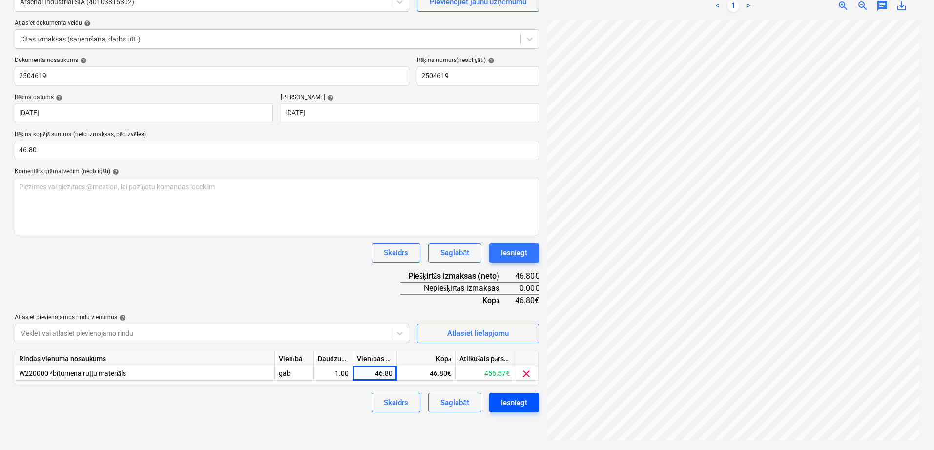
click at [512, 402] on div "Iesniegt" at bounding box center [514, 403] width 26 height 13
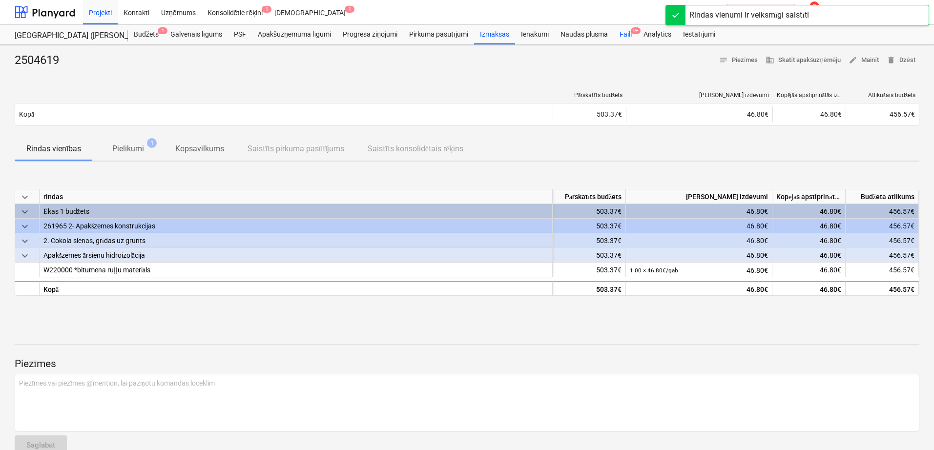
click at [625, 34] on div "Faili 9+" at bounding box center [626, 35] width 24 height 20
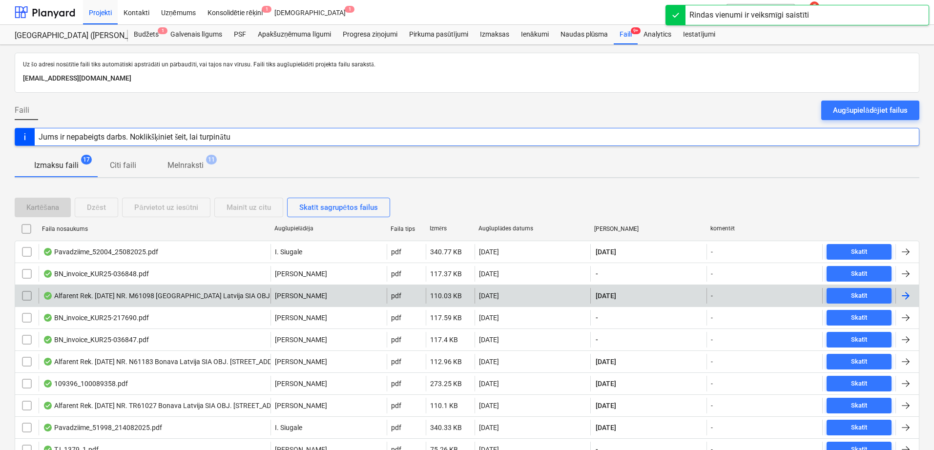
click at [909, 298] on div at bounding box center [906, 296] width 12 height 12
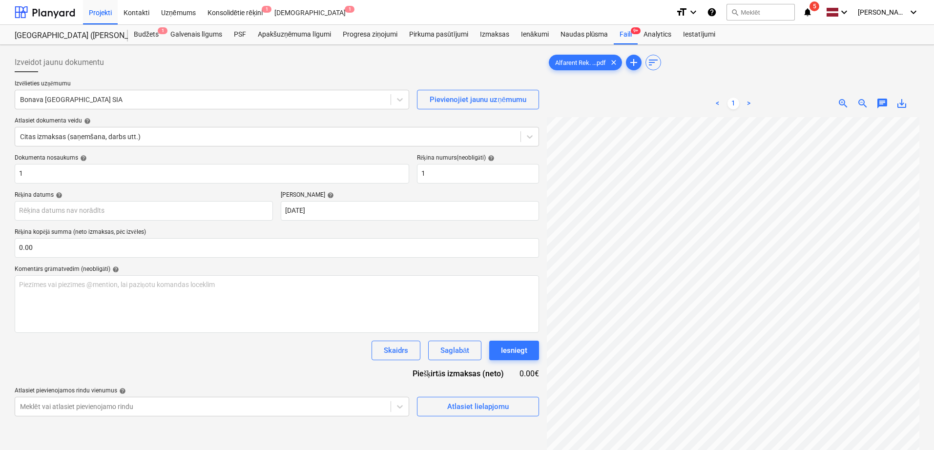
scroll to position [25, 69]
click at [209, 249] on input "text" at bounding box center [277, 248] width 525 height 20
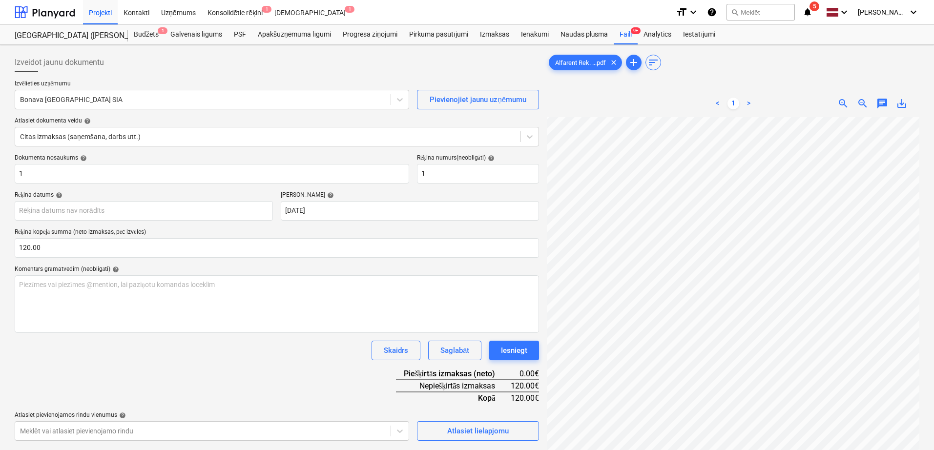
scroll to position [0, 42]
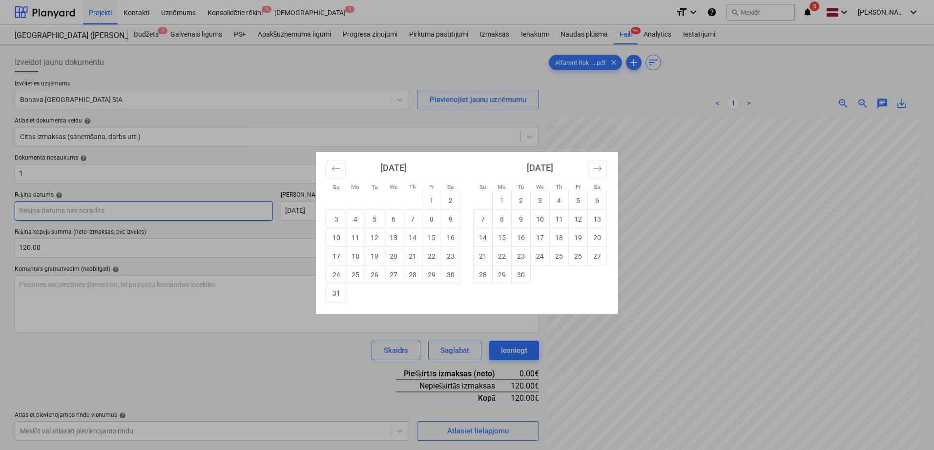
click at [148, 210] on body "Projekti Kontakti Uzņēmums Konsolidētie rēķini 1 Iesūtne 1 format_size keyboard…" at bounding box center [467, 225] width 934 height 450
click at [426, 238] on td "15" at bounding box center [431, 238] width 19 height 19
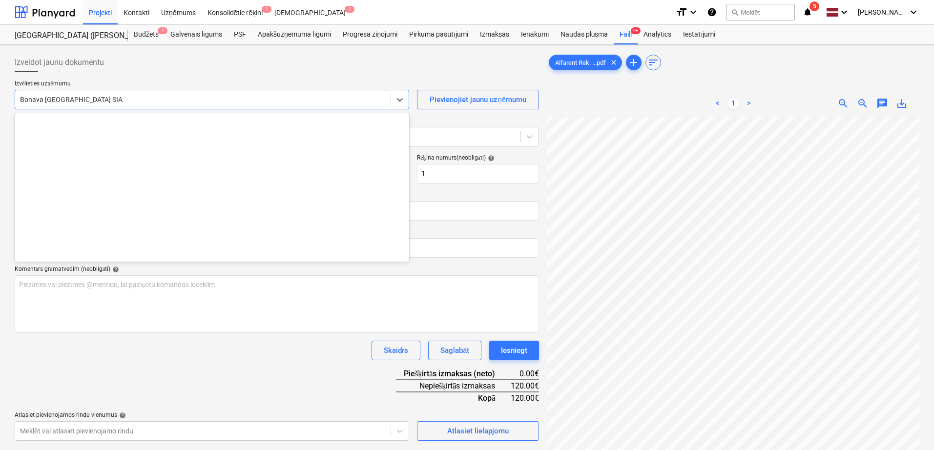
click at [336, 103] on div at bounding box center [203, 100] width 366 height 10
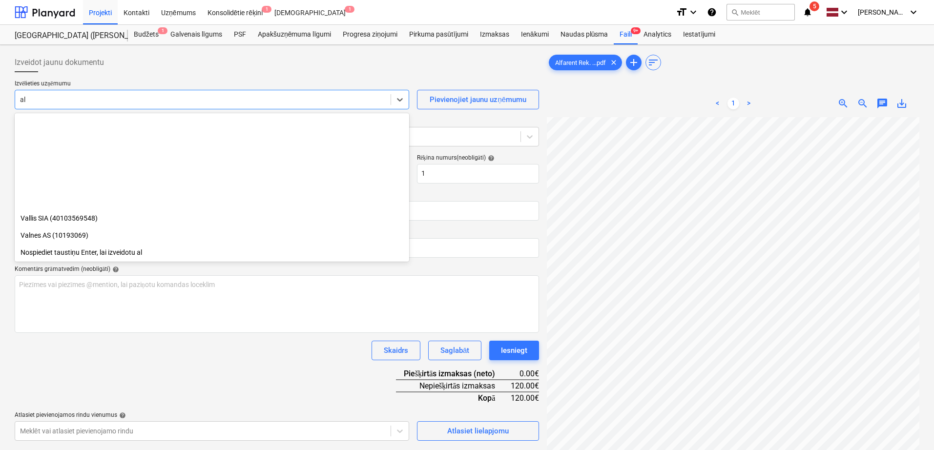
scroll to position [1084, 0]
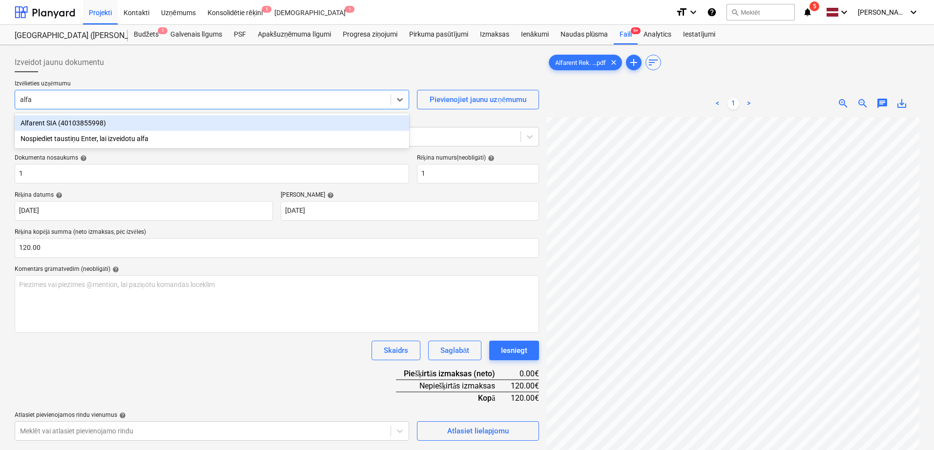
click at [163, 129] on div "Alfarent SIA (40103855998)" at bounding box center [212, 123] width 395 height 16
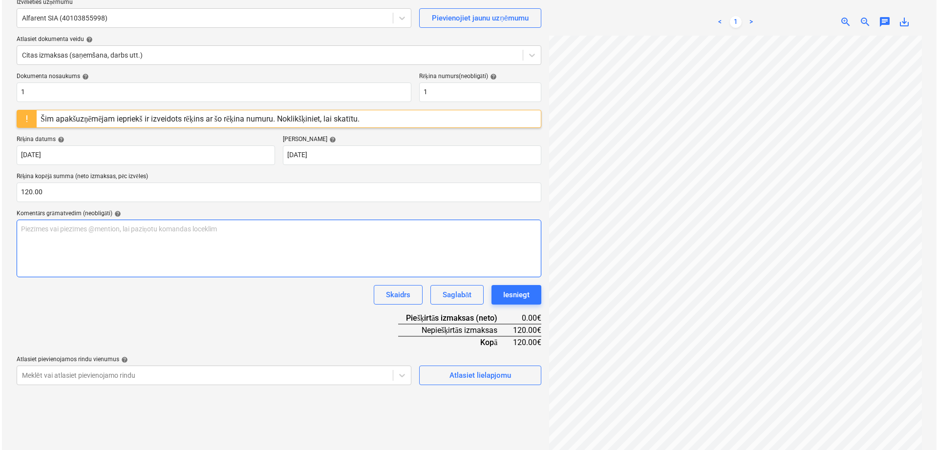
scroll to position [29, 69]
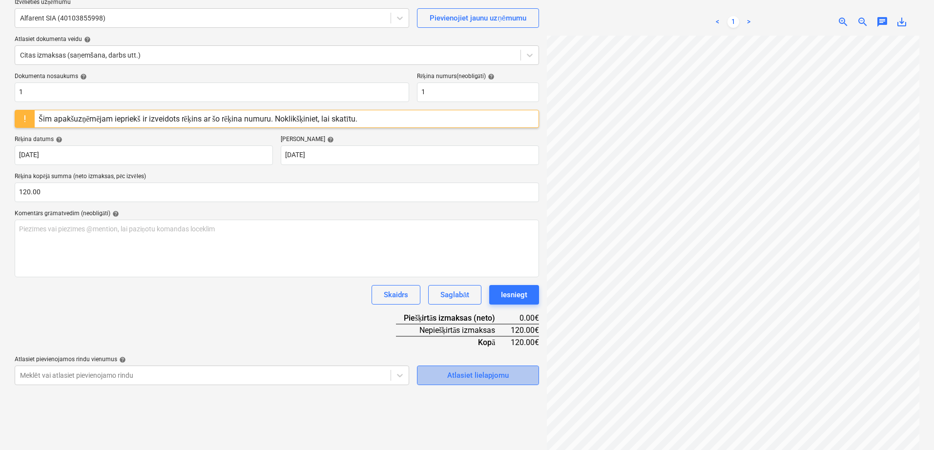
click at [499, 374] on div "Atlasiet lielapjomu" at bounding box center [478, 375] width 62 height 13
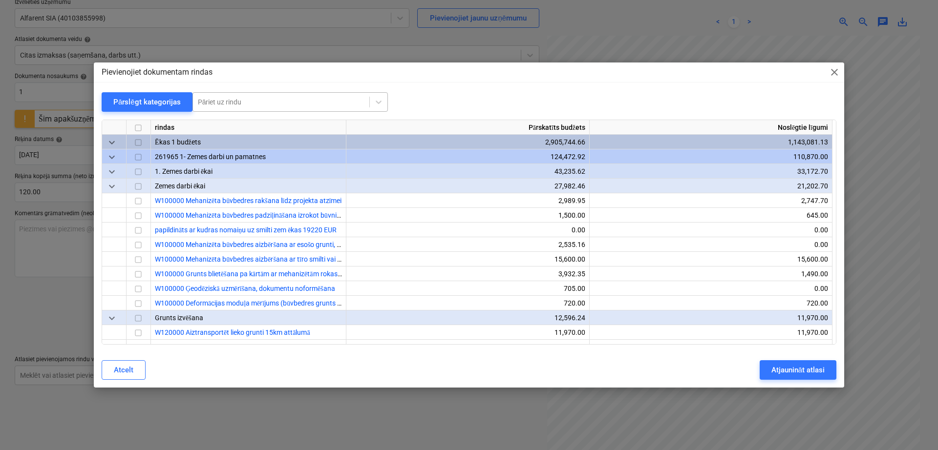
click at [249, 103] on div at bounding box center [281, 102] width 167 height 10
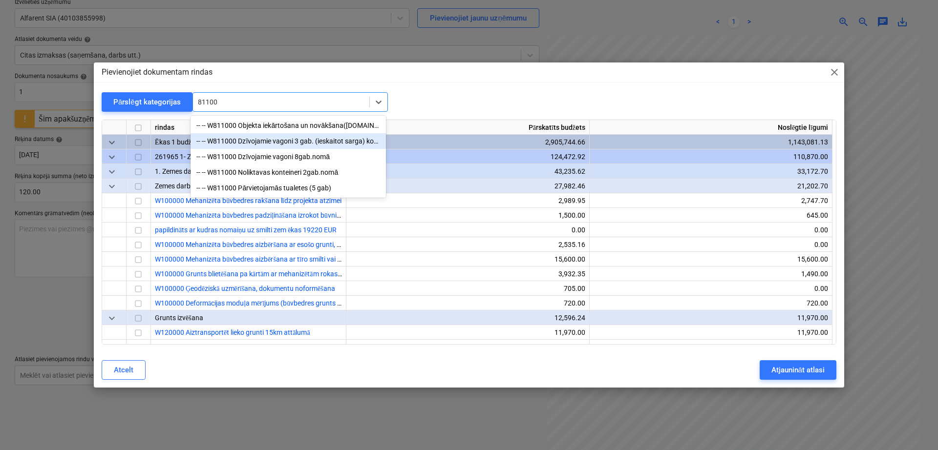
click at [259, 138] on div "-- -- W811000 Dzīvojamie vagoni 3 gab. (ieskaitot sarga) kodē grāmatvedība" at bounding box center [287, 141] width 195 height 16
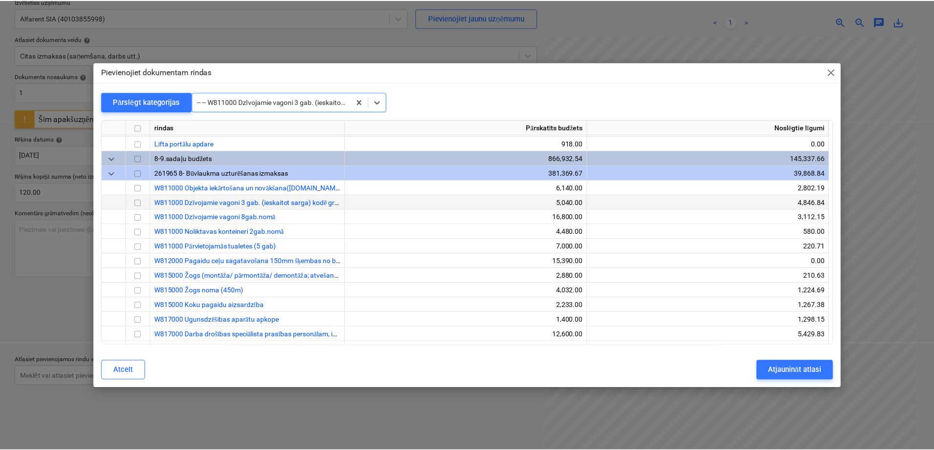
scroll to position [18437, 0]
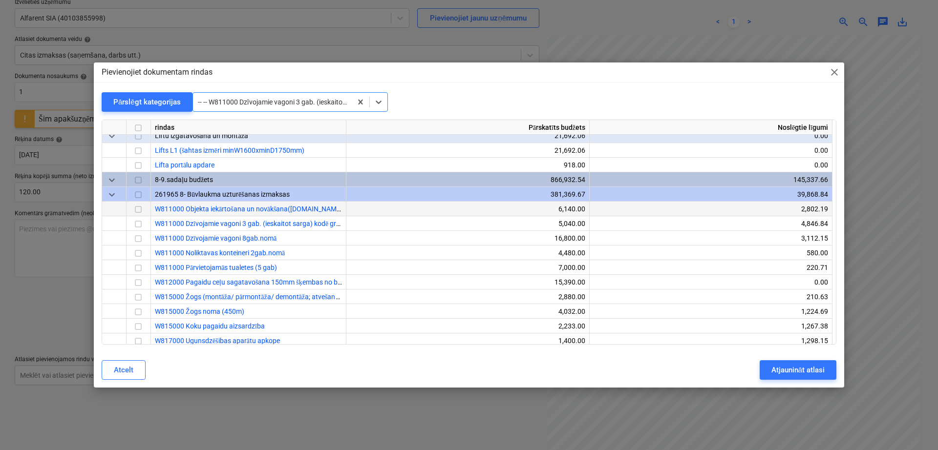
click at [143, 210] on input "checkbox" at bounding box center [138, 210] width 12 height 12
click at [775, 365] on div "Atjaunināt atlasi" at bounding box center [797, 370] width 53 height 13
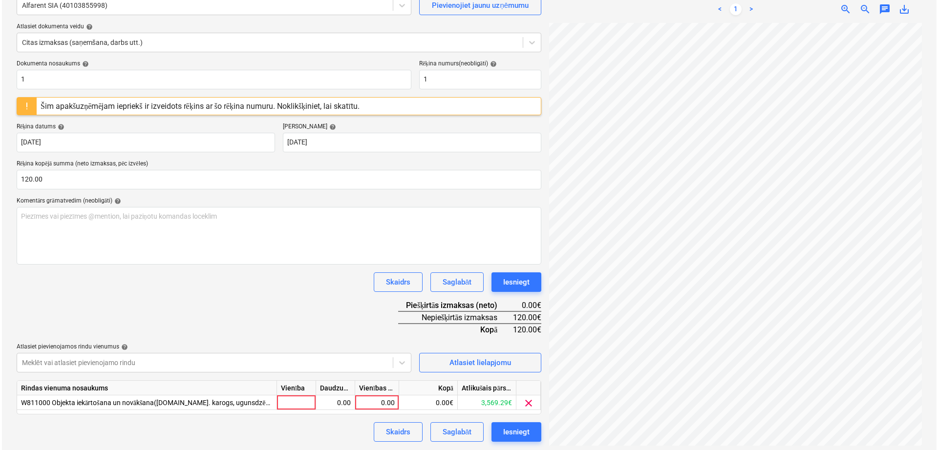
scroll to position [98, 0]
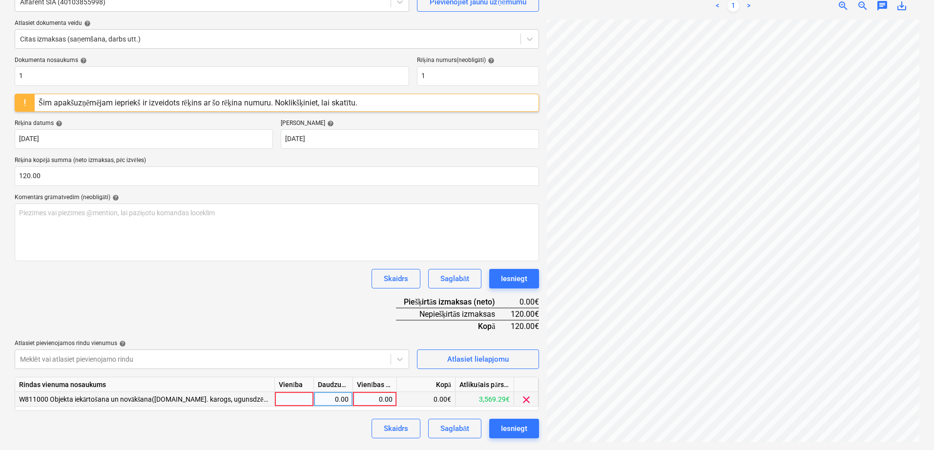
click at [378, 399] on div "0.00" at bounding box center [375, 399] width 36 height 15
click at [329, 428] on div "Skaidrs Saglabāt Iesniegt" at bounding box center [277, 429] width 525 height 20
click at [521, 426] on div "Iesniegt" at bounding box center [514, 428] width 26 height 13
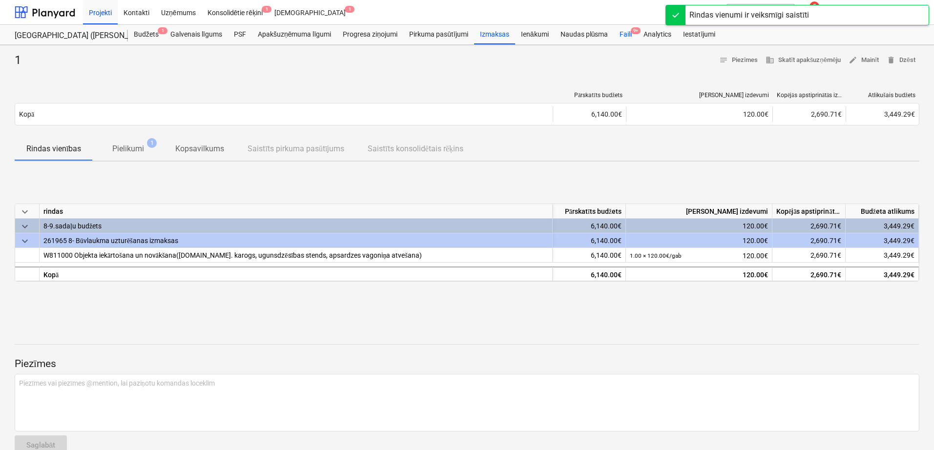
click at [627, 33] on div "Faili 9+" at bounding box center [626, 35] width 24 height 20
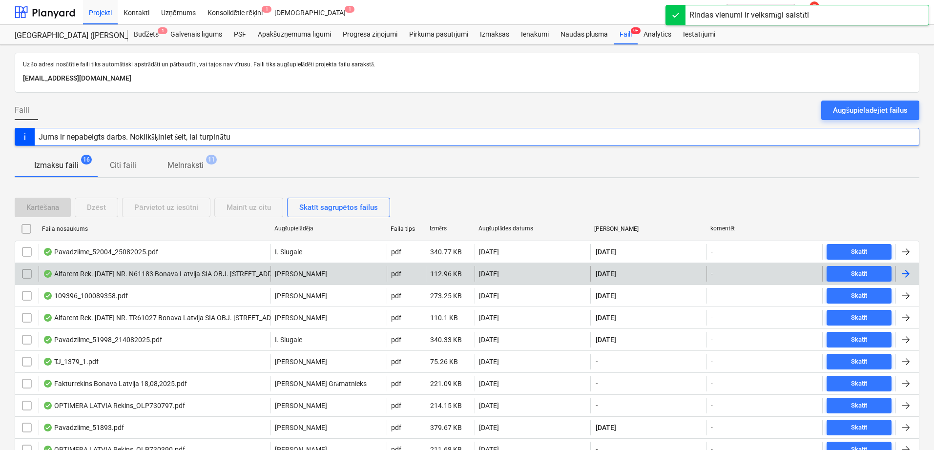
click at [902, 276] on div at bounding box center [906, 274] width 12 height 12
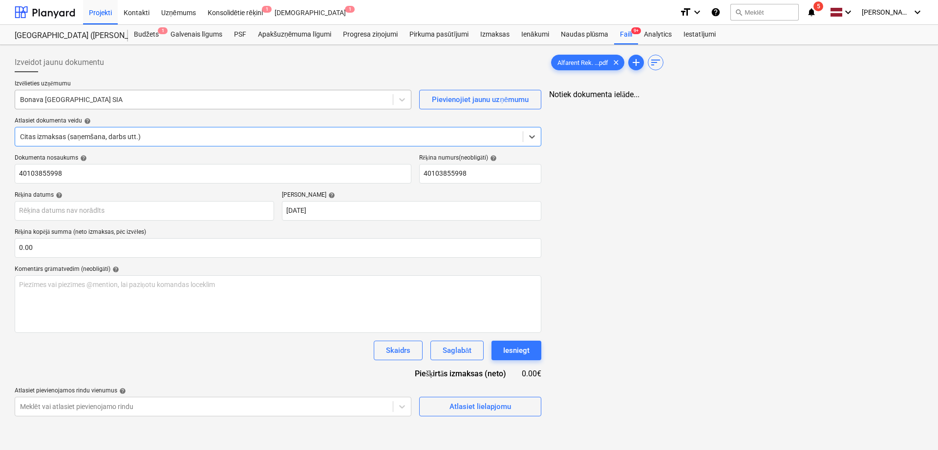
click at [294, 99] on div at bounding box center [204, 100] width 368 height 10
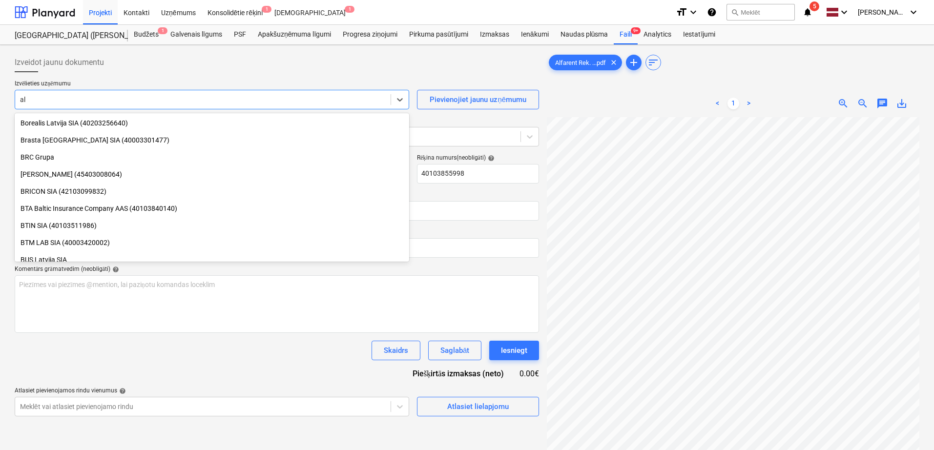
scroll to position [1084, 0]
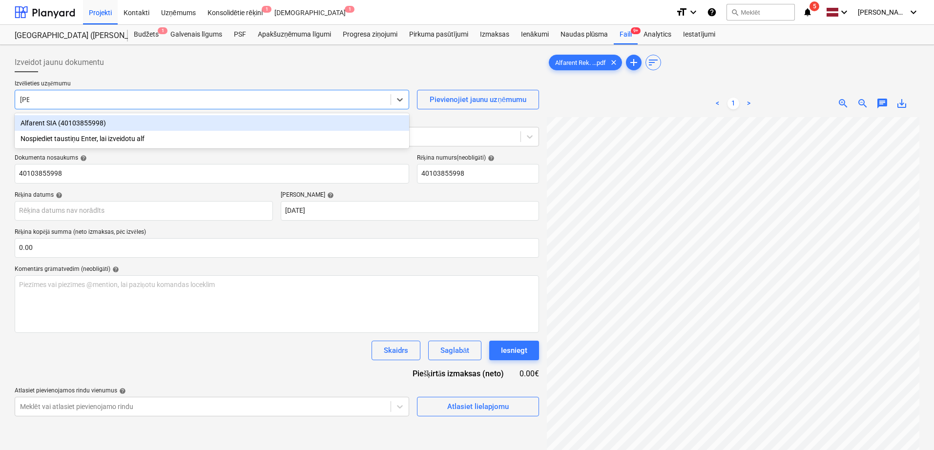
click at [213, 123] on div "Alfarent SIA (40103855998)" at bounding box center [212, 123] width 395 height 16
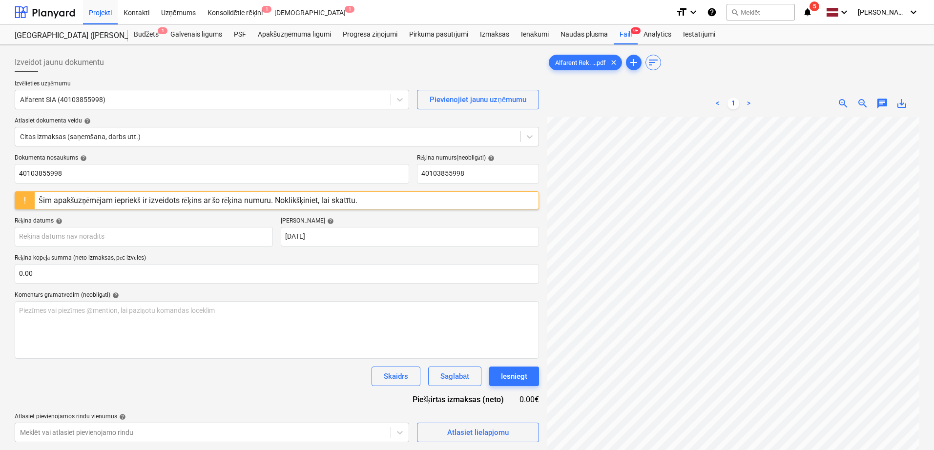
scroll to position [201, 69]
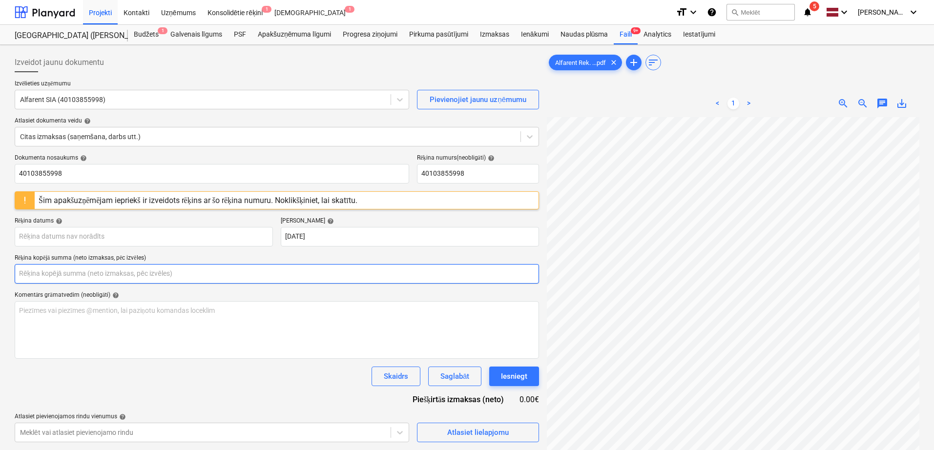
click at [267, 274] on input "text" at bounding box center [277, 274] width 525 height 20
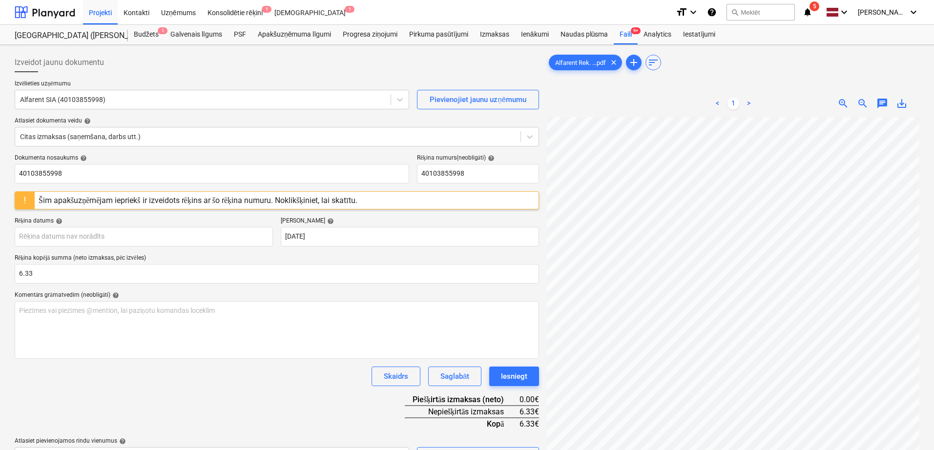
click at [265, 290] on div "Dokumenta nosaukums help 40103855998 Rēķina numurs (neobligāti) help 4010385599…" at bounding box center [277, 310] width 525 height 313
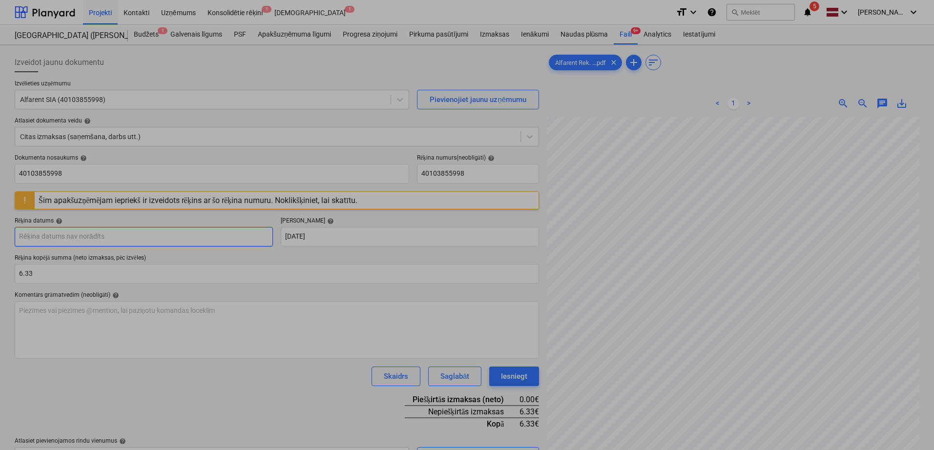
click at [216, 231] on body "Projekti Kontakti Uzņēmums Konsolidētie rēķini 1 Iesūtne 1 format_size keyboard…" at bounding box center [467, 225] width 934 height 450
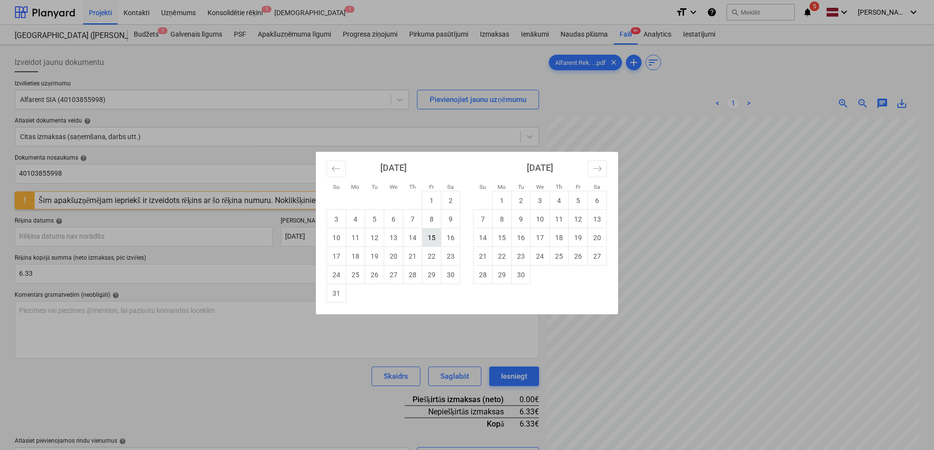
click at [431, 241] on td "15" at bounding box center [431, 238] width 19 height 19
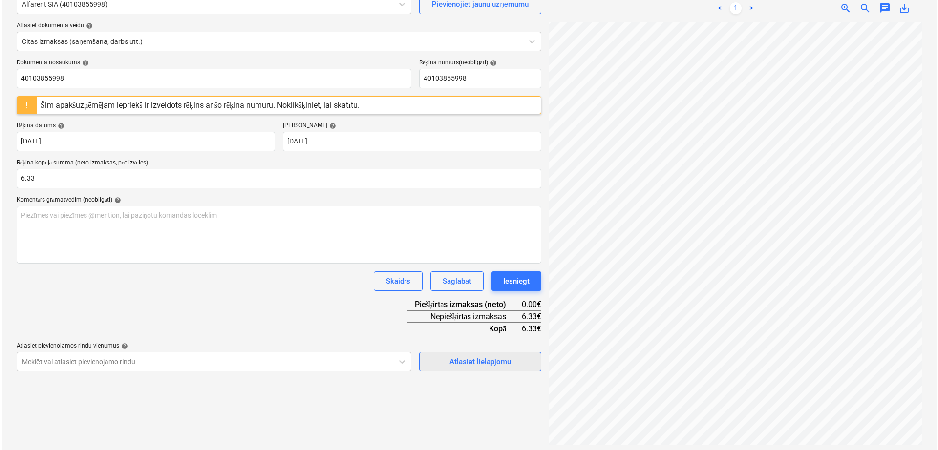
scroll to position [98, 0]
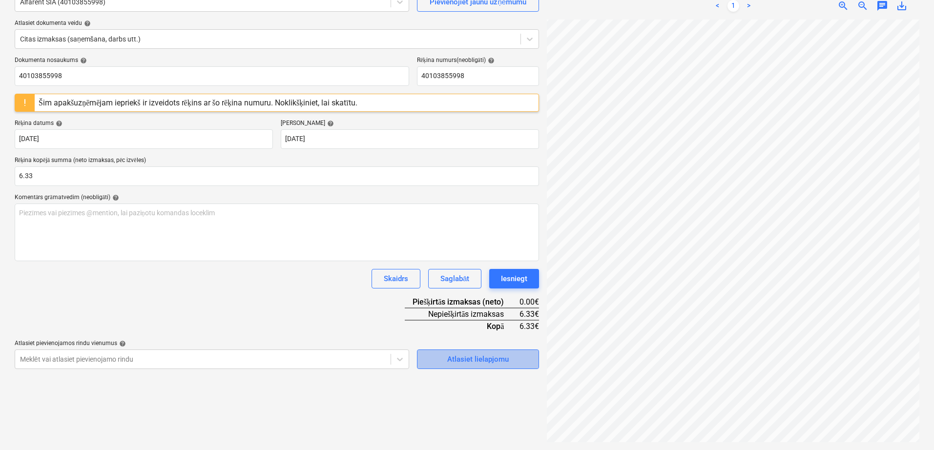
click at [474, 366] on button "Atlasiet lielapjomu" at bounding box center [478, 360] width 122 height 20
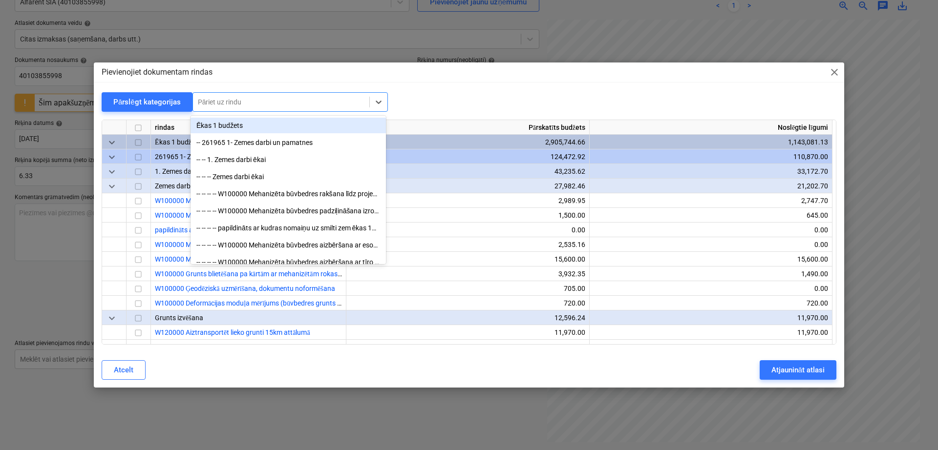
click at [323, 99] on div at bounding box center [281, 102] width 167 height 10
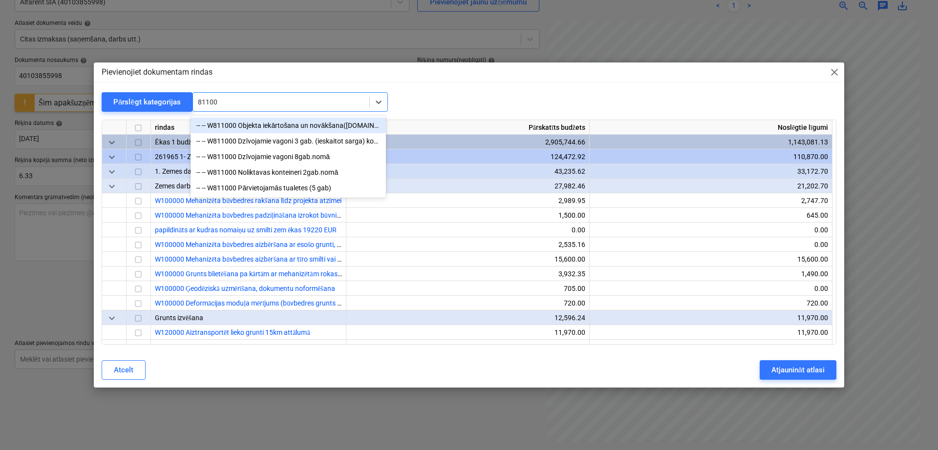
click at [310, 129] on div "-- -- W811000 Objekta iekārtošana un novākšana([DOMAIN_NAME]. karogs, ugunsdzēs…" at bounding box center [287, 126] width 195 height 16
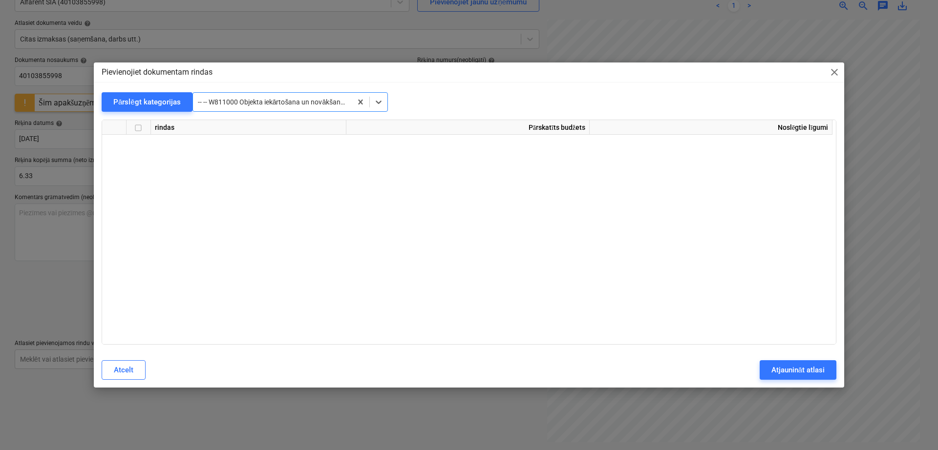
scroll to position [18504, 0]
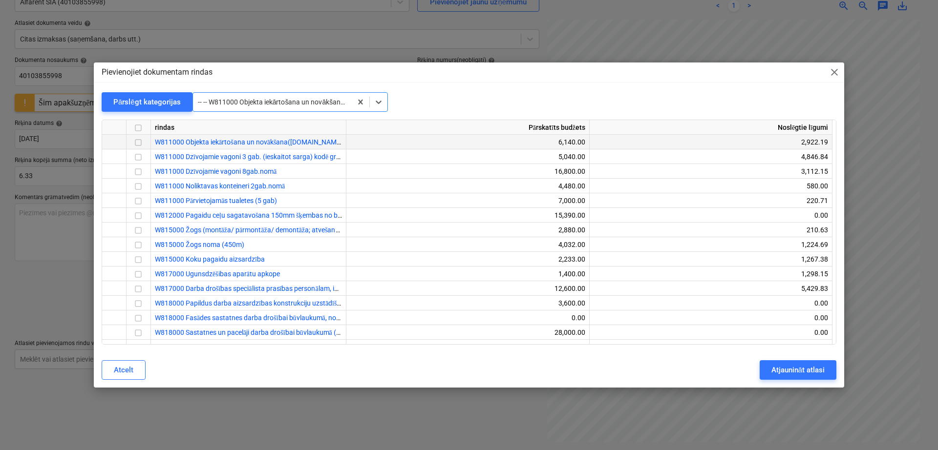
click at [138, 143] on input "checkbox" at bounding box center [138, 143] width 12 height 12
click at [813, 370] on div "Atjaunināt atlasi" at bounding box center [797, 370] width 53 height 13
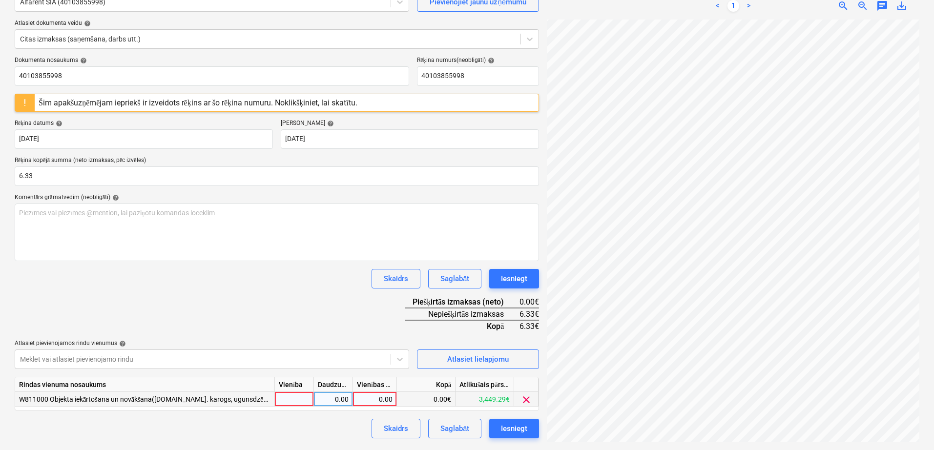
click at [384, 400] on div "0.00" at bounding box center [375, 399] width 36 height 15
click at [322, 281] on div "Skaidrs Saglabāt Iesniegt" at bounding box center [277, 279] width 525 height 20
click at [530, 429] on button "Iesniegt" at bounding box center [514, 429] width 50 height 20
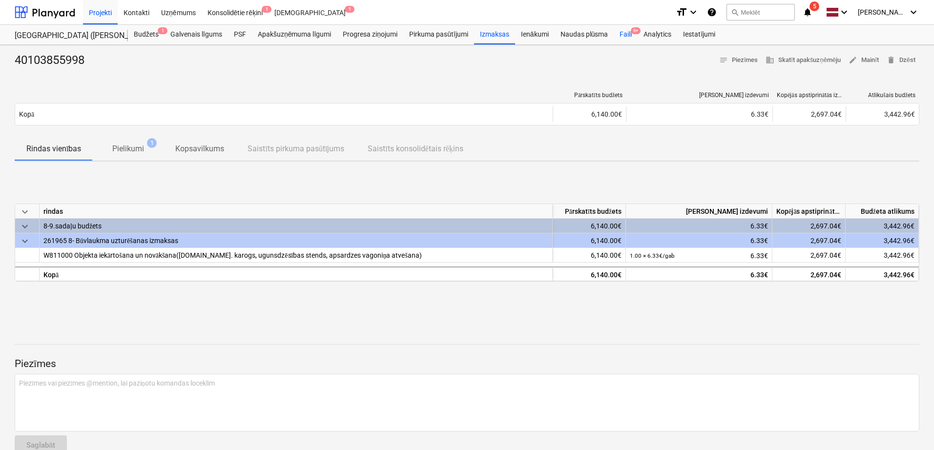
drag, startPoint x: 621, startPoint y: 28, endPoint x: 620, endPoint y: 36, distance: 7.4
click at [621, 28] on div "Faili 9+" at bounding box center [626, 35] width 24 height 20
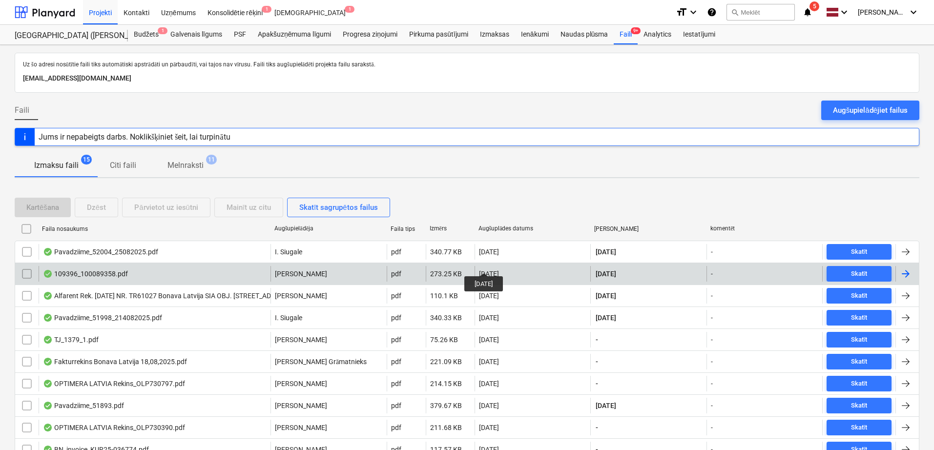
scroll to position [82, 0]
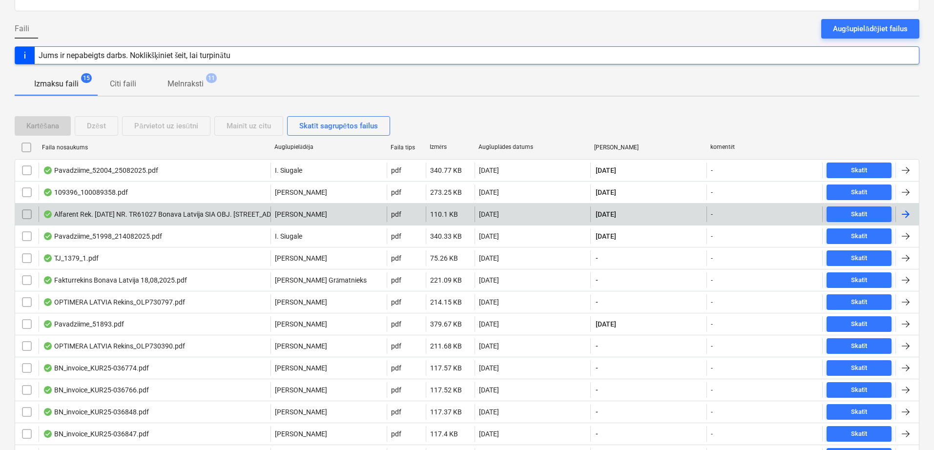
click at [906, 213] on div at bounding box center [906, 215] width 12 height 12
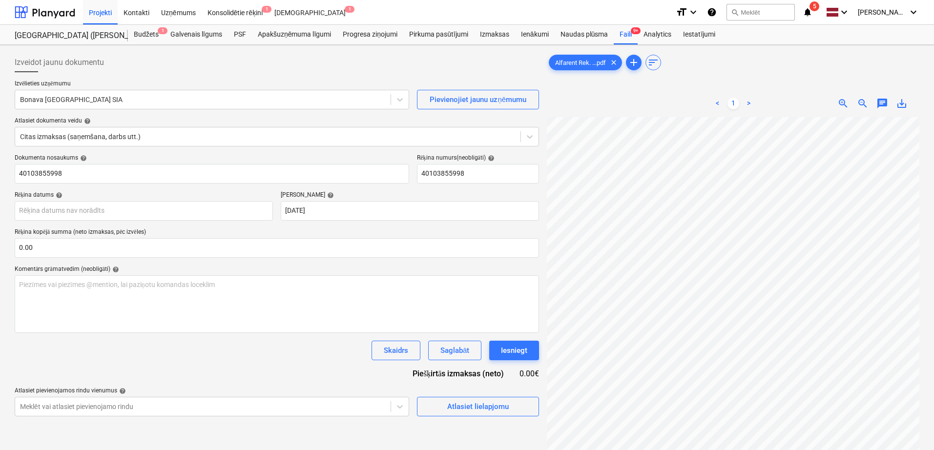
scroll to position [59, 69]
click at [162, 95] on div at bounding box center [203, 100] width 366 height 10
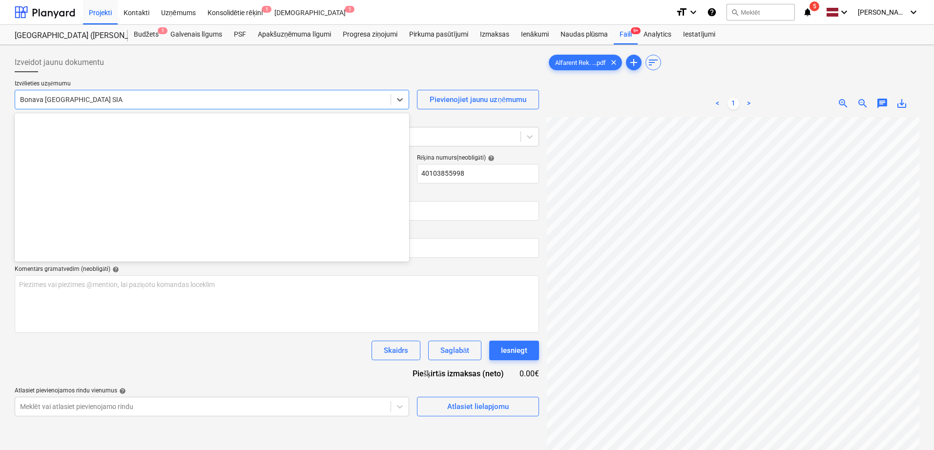
scroll to position [1795, 0]
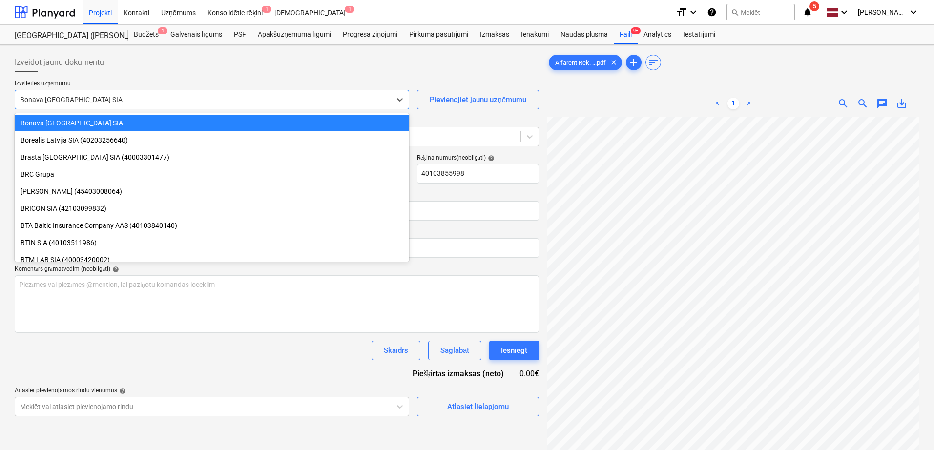
click at [276, 60] on div "Izveidot jaunu dokumentu" at bounding box center [277, 63] width 525 height 20
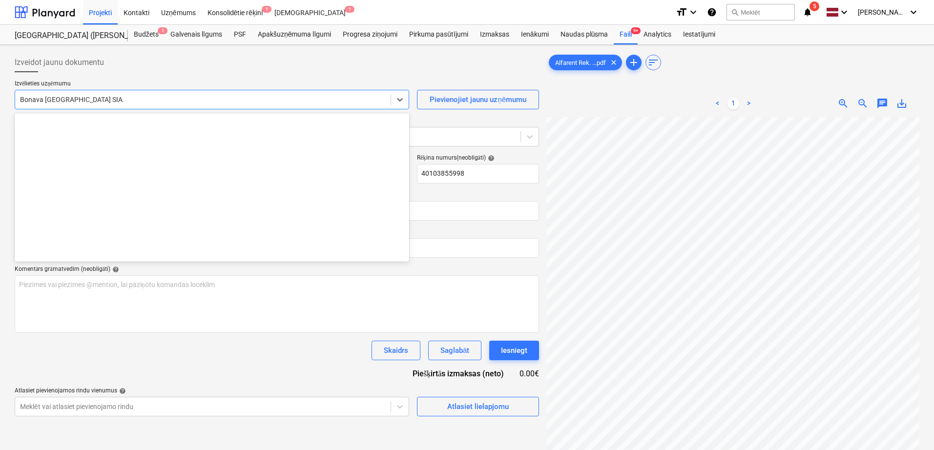
click at [246, 99] on div at bounding box center [203, 100] width 366 height 10
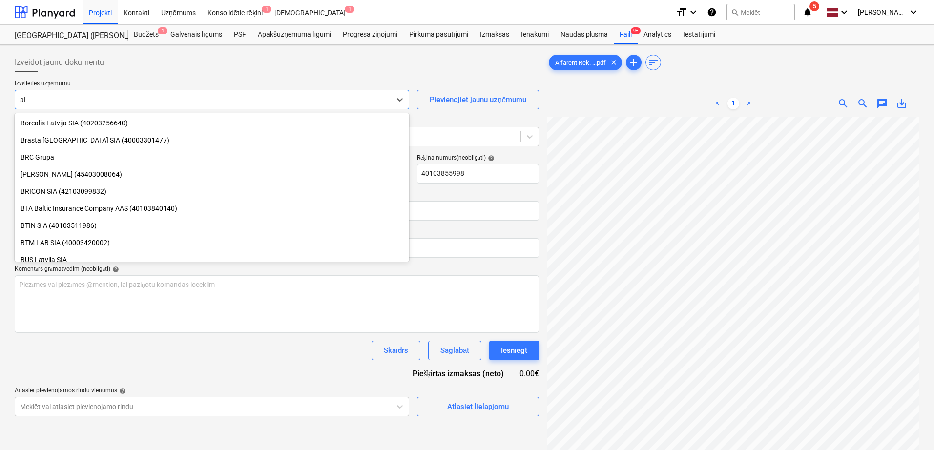
scroll to position [1084, 0]
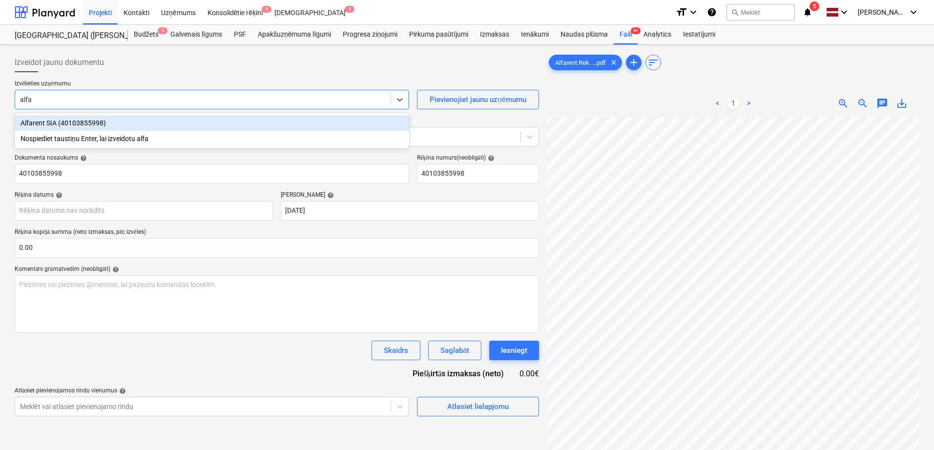
click at [167, 123] on div "Alfarent SIA (40103855998)" at bounding box center [212, 123] width 395 height 16
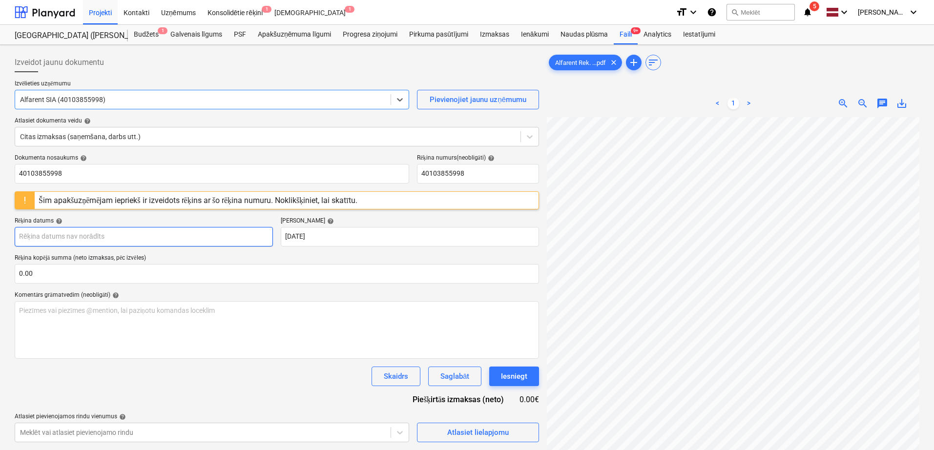
click at [203, 242] on body "Projekti Kontakti Uzņēmums Konsolidētie rēķini 1 Iesūtne 1 format_size keyboard…" at bounding box center [467, 225] width 934 height 450
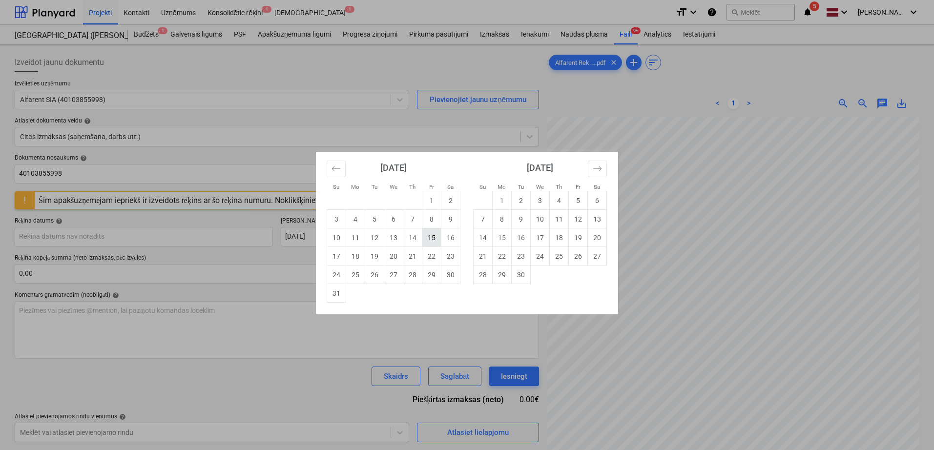
click at [427, 238] on td "15" at bounding box center [431, 238] width 19 height 19
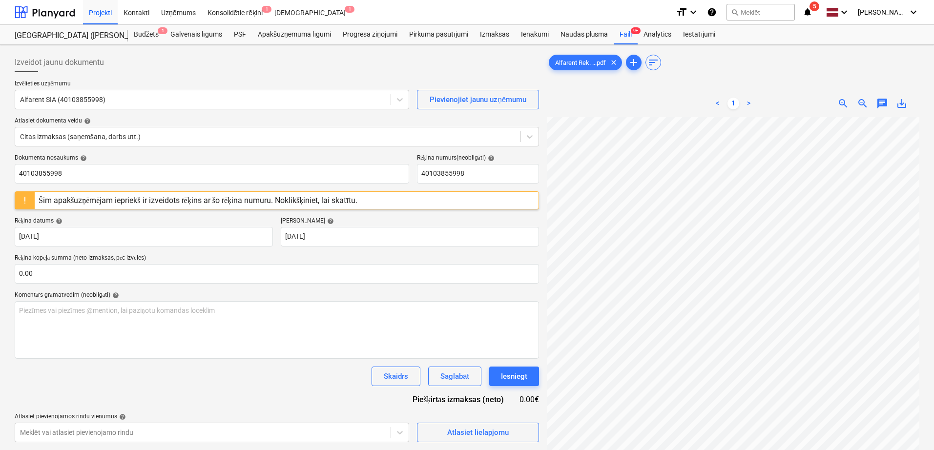
click at [291, 259] on p "Rēķina kopējā summa (neto izmaksas, pēc izvēles)" at bounding box center [277, 259] width 525 height 10
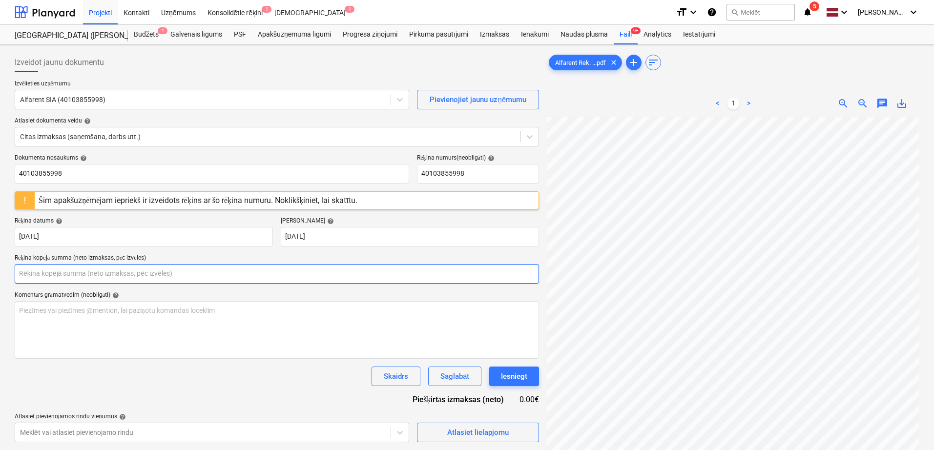
click at [370, 275] on input "text" at bounding box center [277, 274] width 525 height 20
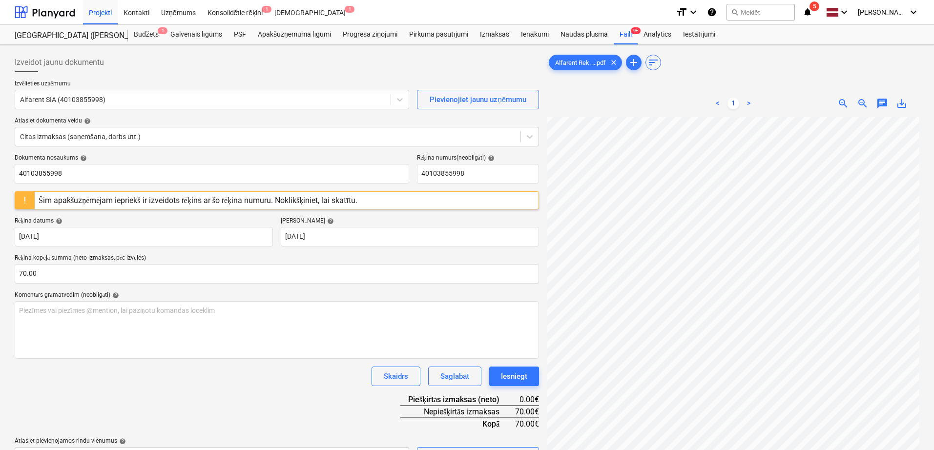
click at [359, 293] on div "Komentārs grāmatvedim (neobligāti) help" at bounding box center [277, 296] width 525 height 8
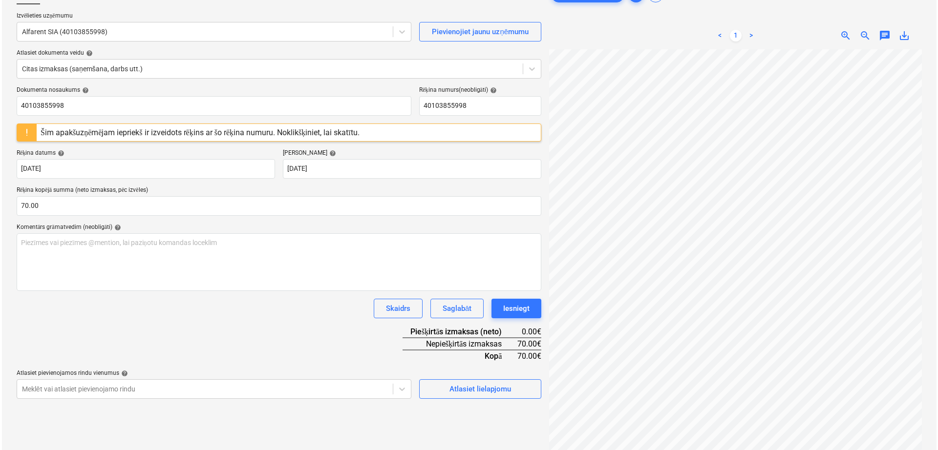
scroll to position [82, 0]
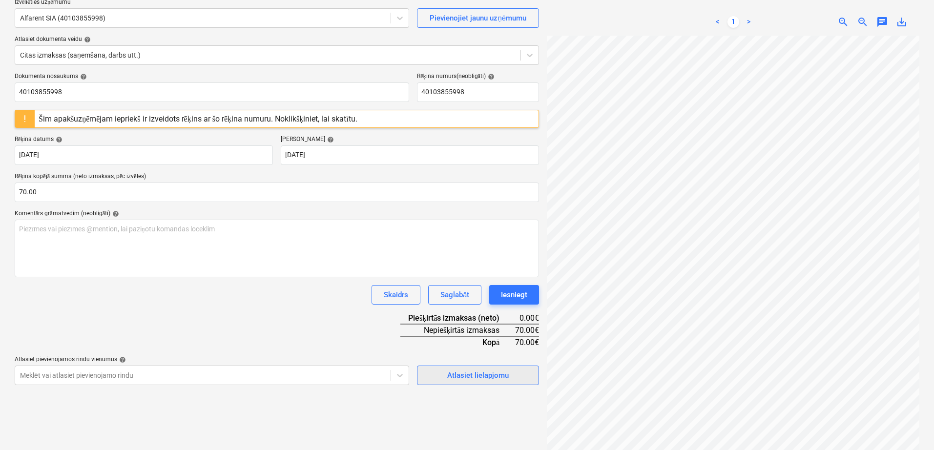
click at [471, 378] on div "Atlasiet lielapjomu" at bounding box center [478, 375] width 62 height 13
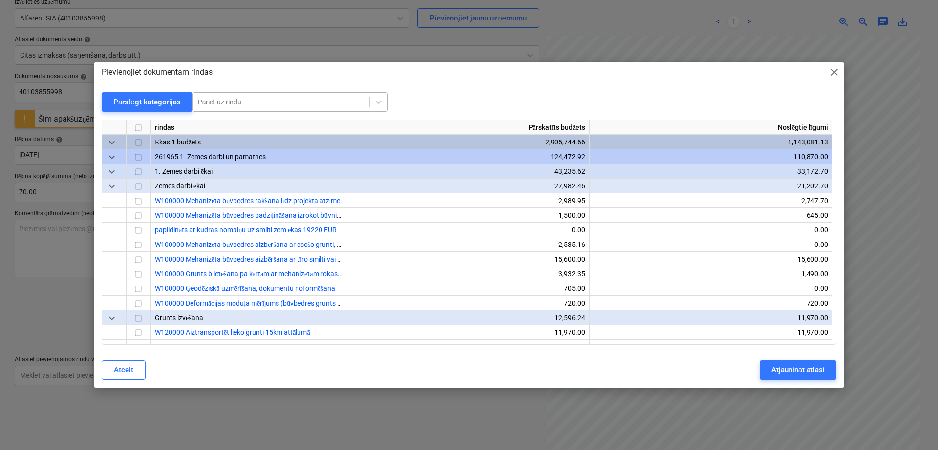
click at [303, 101] on div at bounding box center [281, 102] width 167 height 10
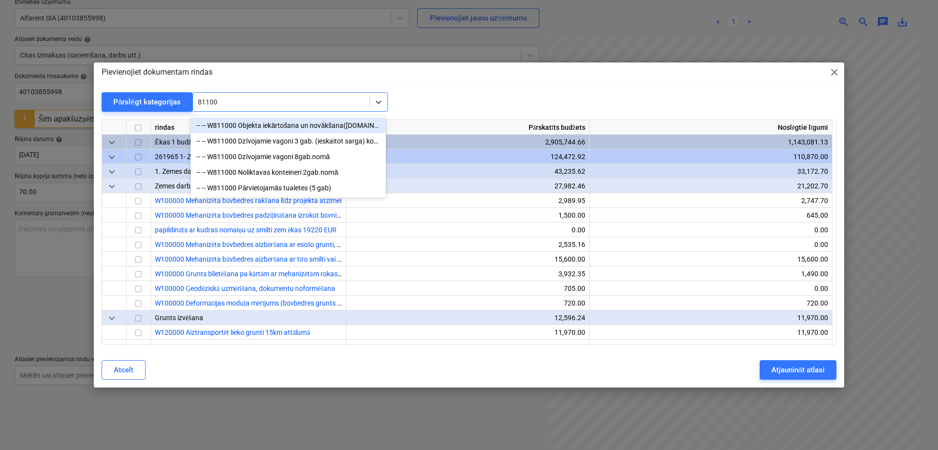
click at [289, 127] on div "-- -- W811000 Objekta iekārtošana un novākšana([DOMAIN_NAME]. karogs, ugunsdzēs…" at bounding box center [287, 126] width 195 height 16
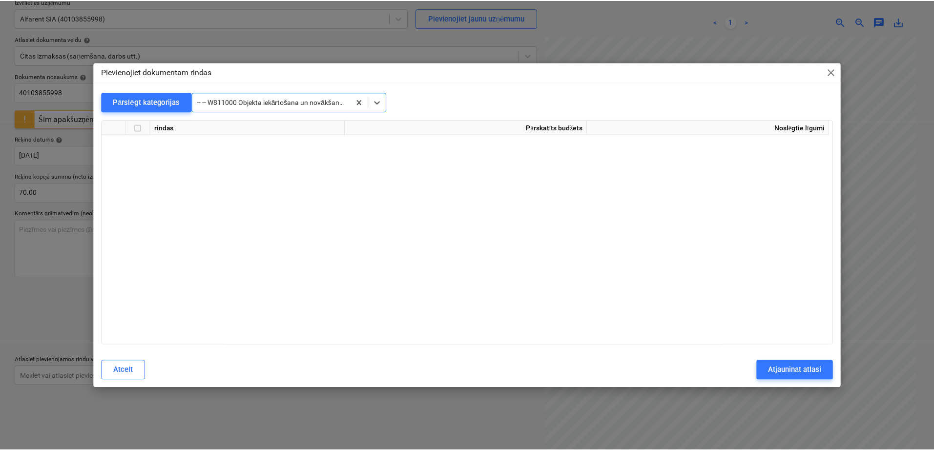
scroll to position [18504, 0]
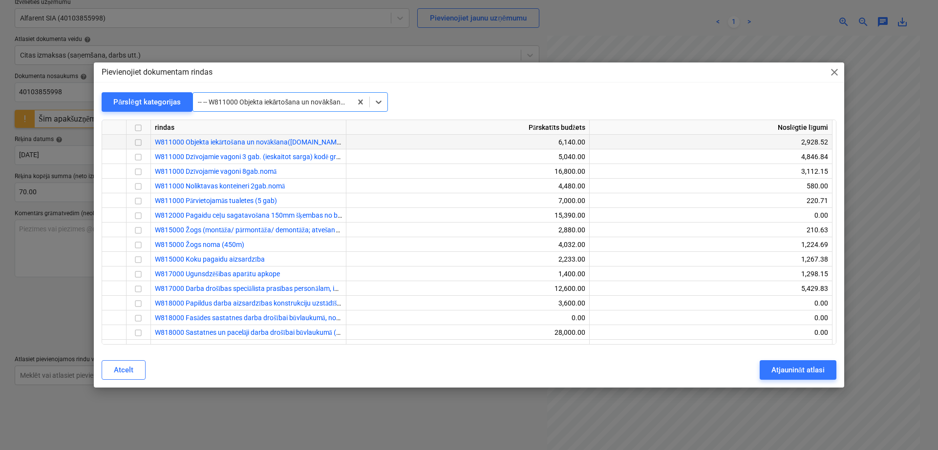
click at [142, 144] on input "checkbox" at bounding box center [138, 143] width 12 height 12
click at [789, 367] on div "Atjaunināt atlasi" at bounding box center [797, 370] width 53 height 13
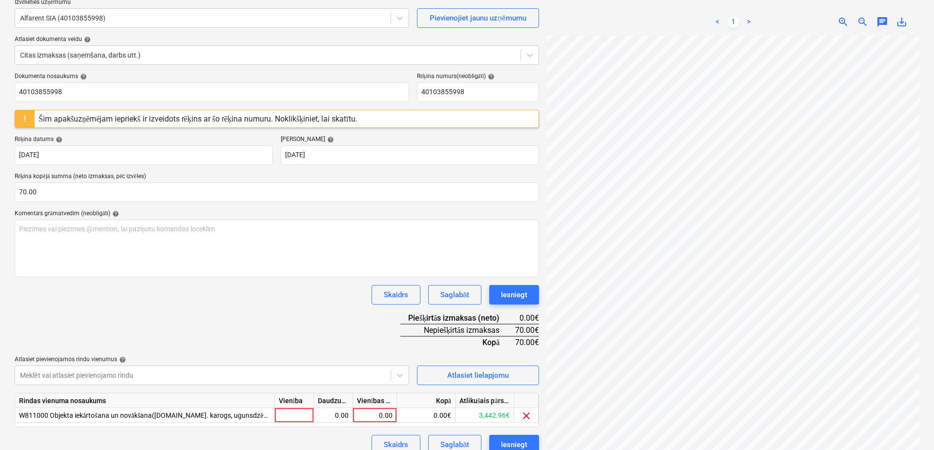
scroll to position [98, 0]
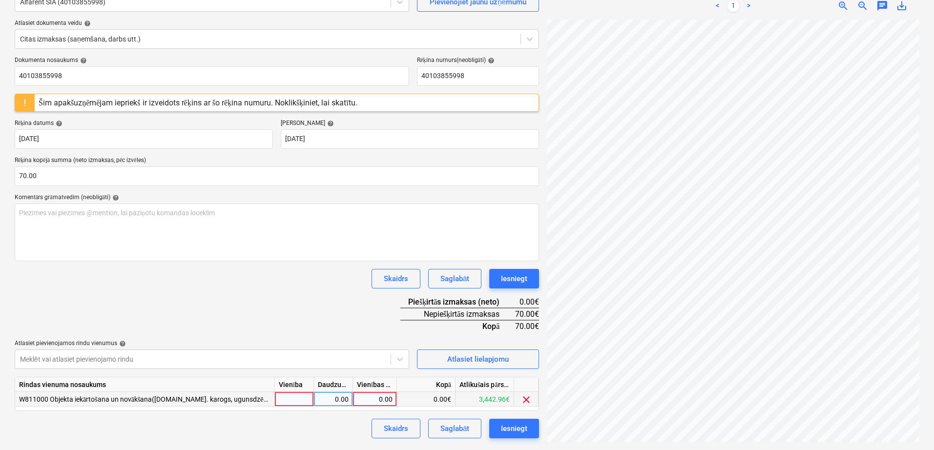
click at [379, 399] on div "0.00" at bounding box center [375, 399] width 36 height 15
click at [344, 304] on div "Dokumenta nosaukums help 40103855998 Rēķina numurs (neobligāti) help 4010385599…" at bounding box center [277, 248] width 525 height 382
click at [516, 429] on div "Iesniegt" at bounding box center [514, 428] width 26 height 13
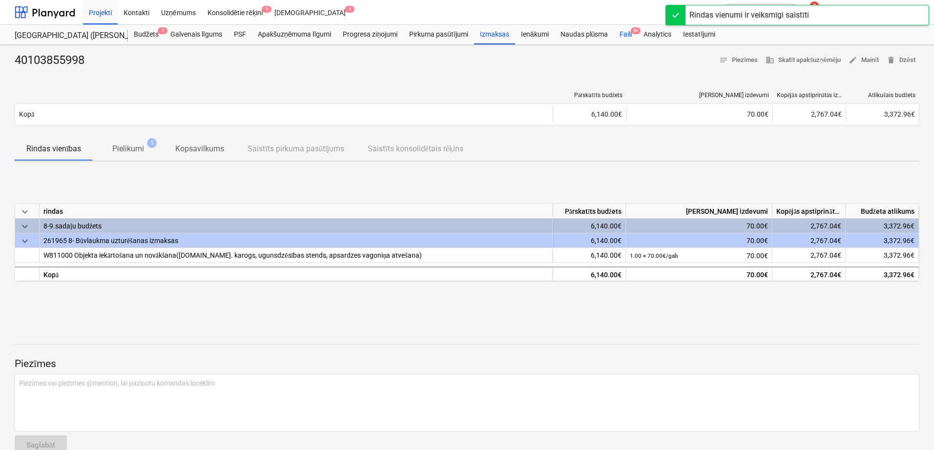
click at [627, 33] on div "Faili 9+" at bounding box center [626, 35] width 24 height 20
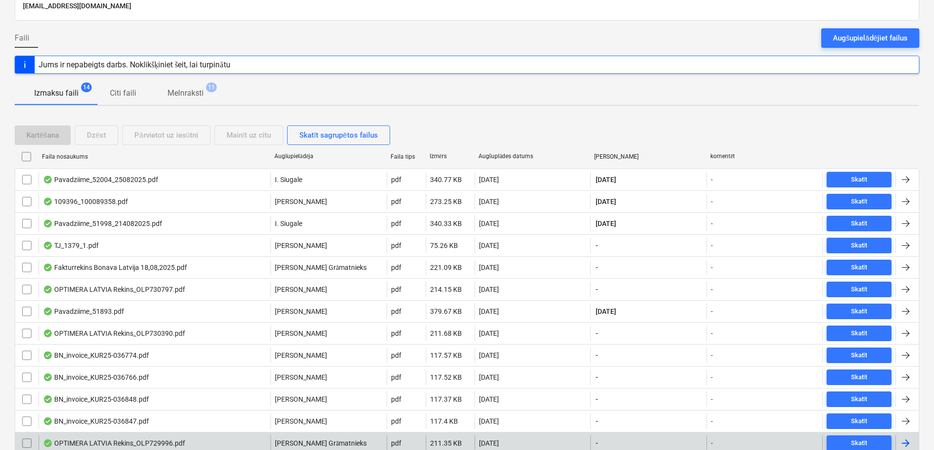
scroll to position [52, 0]
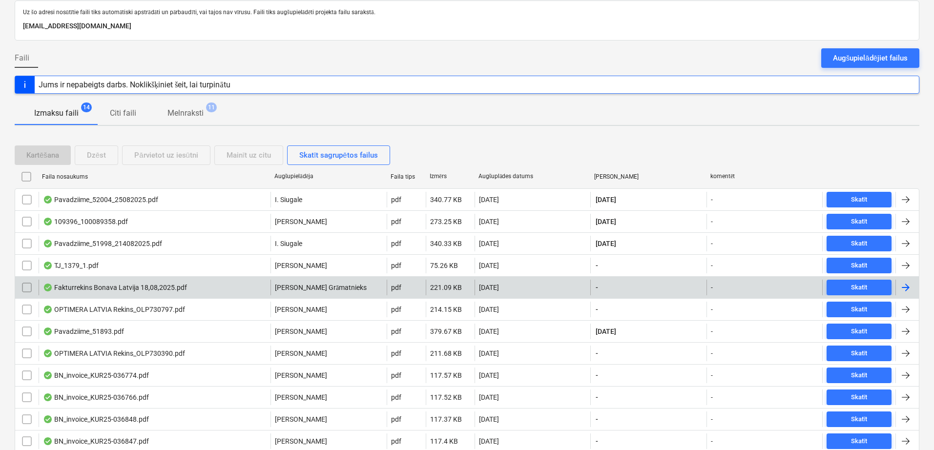
click at [913, 290] on div at bounding box center [907, 288] width 23 height 16
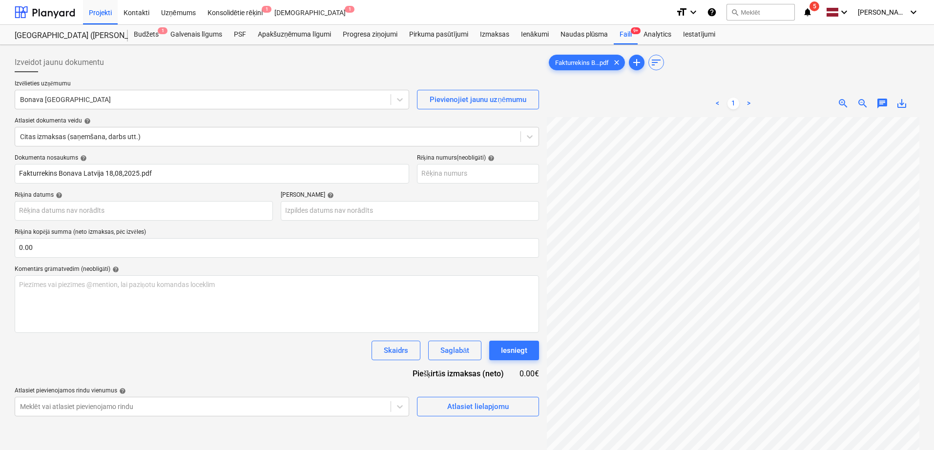
scroll to position [58, 40]
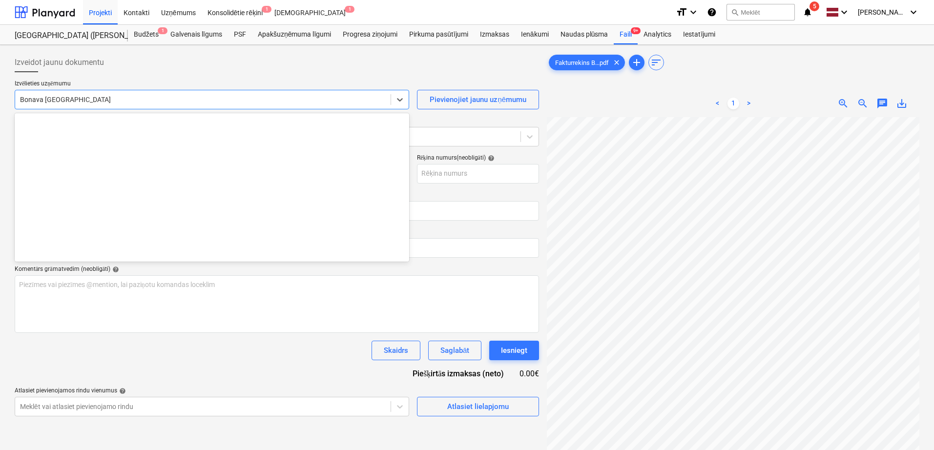
click at [149, 101] on div at bounding box center [203, 100] width 366 height 10
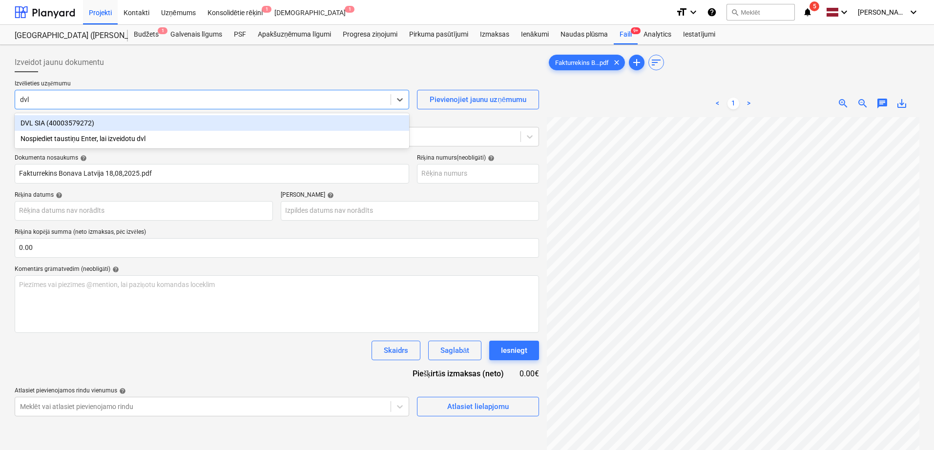
click at [136, 117] on div "DVL SIA (40003579272)" at bounding box center [212, 123] width 395 height 16
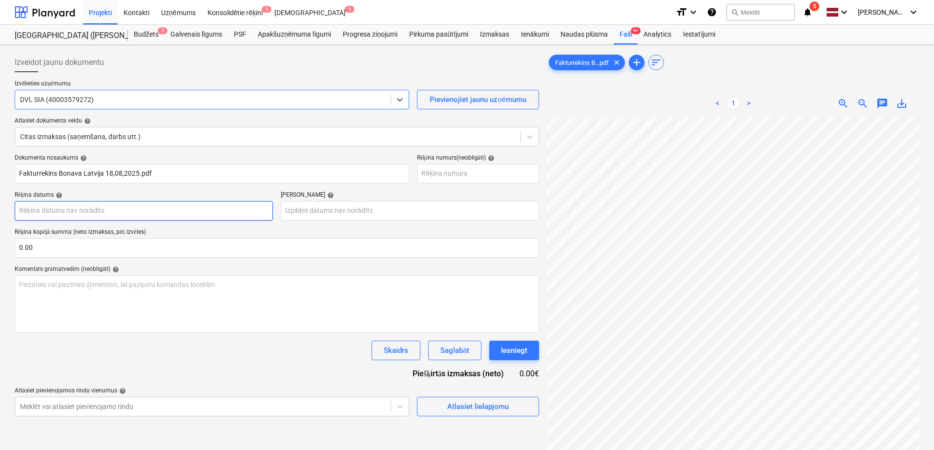
click at [198, 212] on body "Projekti Kontakti Uzņēmums Konsolidētie rēķini 1 Iesūtne 1 format_size keyboard…" at bounding box center [467, 225] width 934 height 450
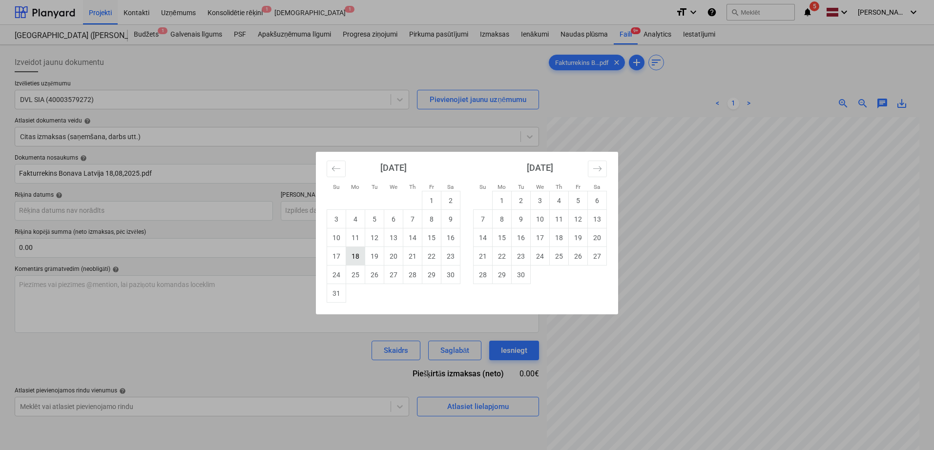
click at [356, 258] on td "18" at bounding box center [355, 256] width 19 height 19
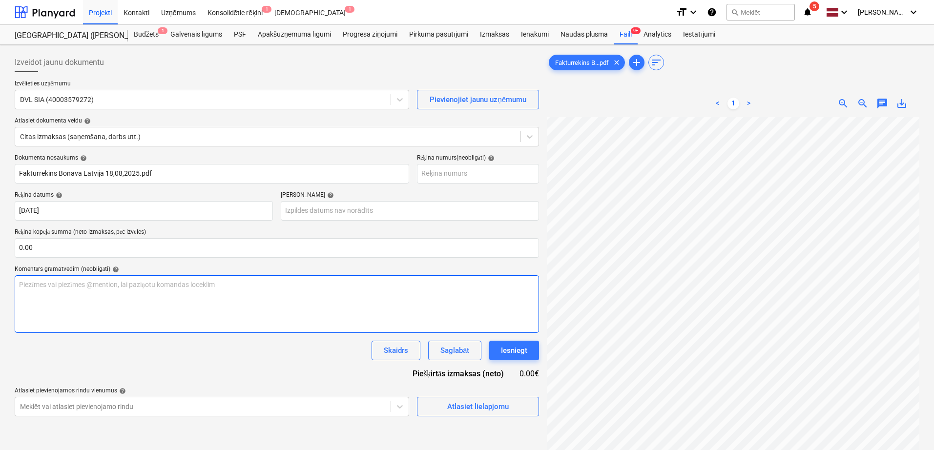
scroll to position [116, 26]
click at [351, 208] on body "Projekti Kontakti Uzņēmums Konsolidētie rēķini 1 Iesūtne 1 format_size keyboard…" at bounding box center [467, 225] width 934 height 450
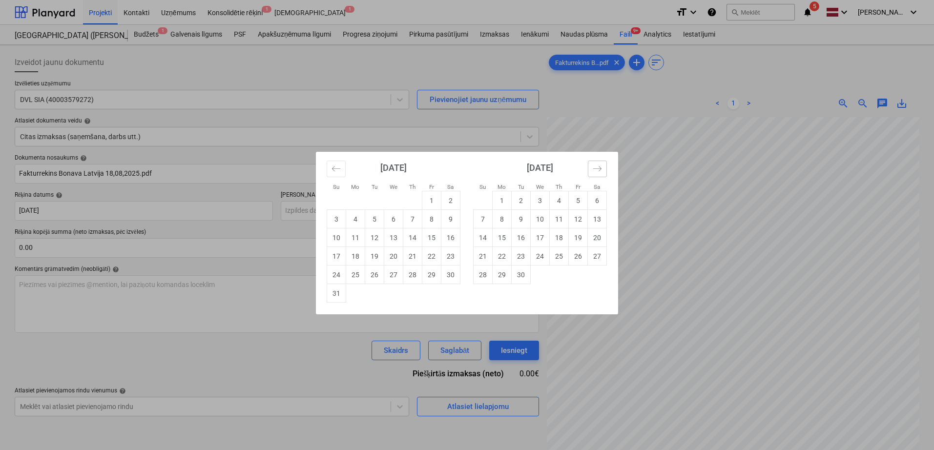
click at [597, 165] on icon "Move forward to switch to the next month." at bounding box center [597, 168] width 9 height 9
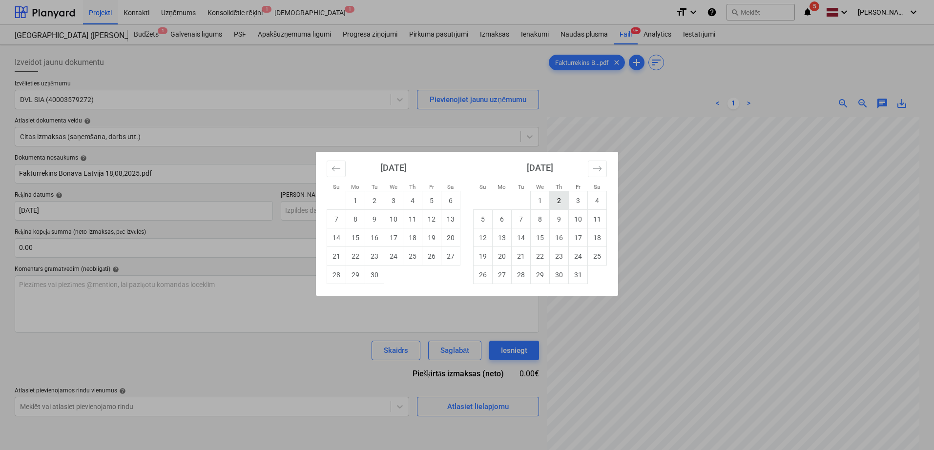
click at [554, 201] on td "2" at bounding box center [559, 200] width 19 height 19
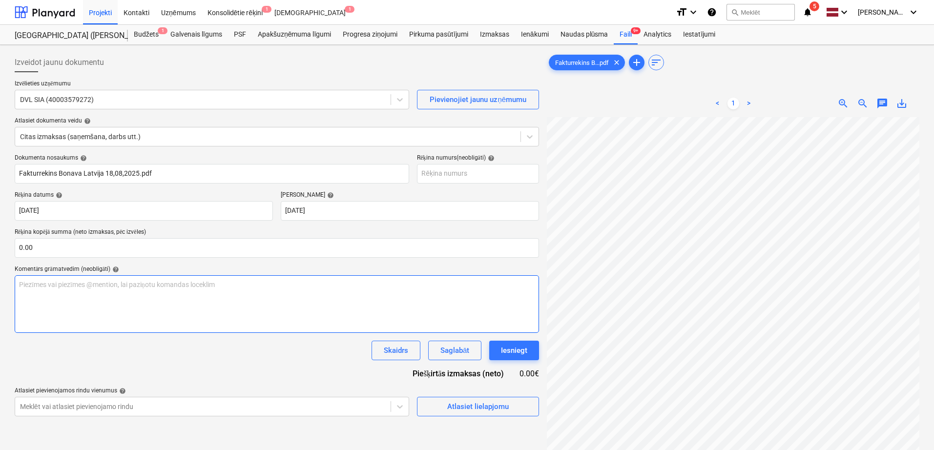
scroll to position [201, 69]
click at [162, 248] on input "text" at bounding box center [277, 248] width 525 height 20
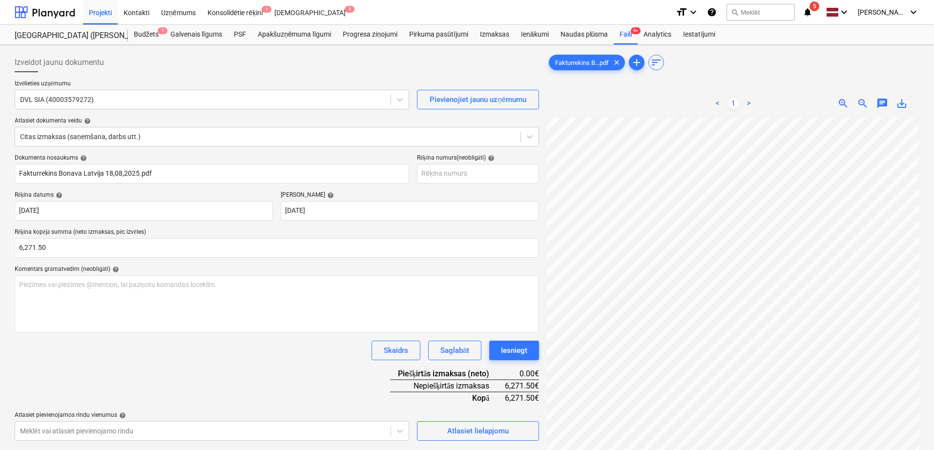
click at [208, 271] on div "Komentārs grāmatvedim (neobligāti) help" at bounding box center [277, 270] width 525 height 8
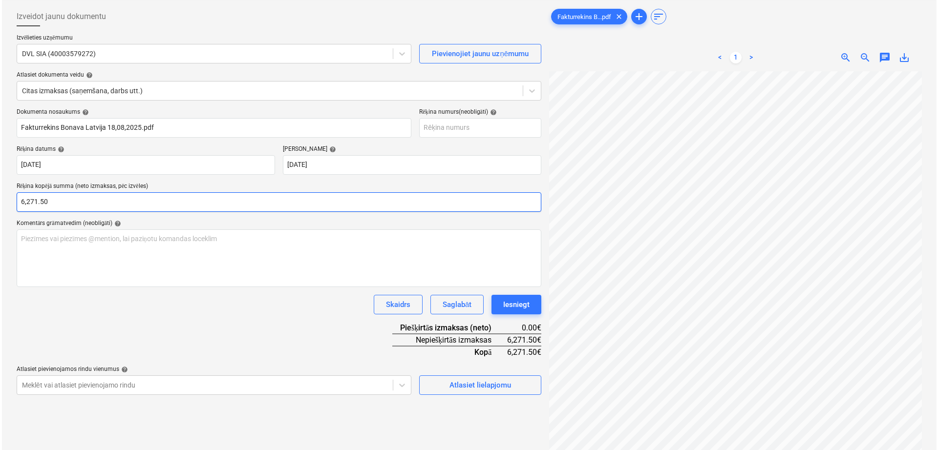
scroll to position [82, 0]
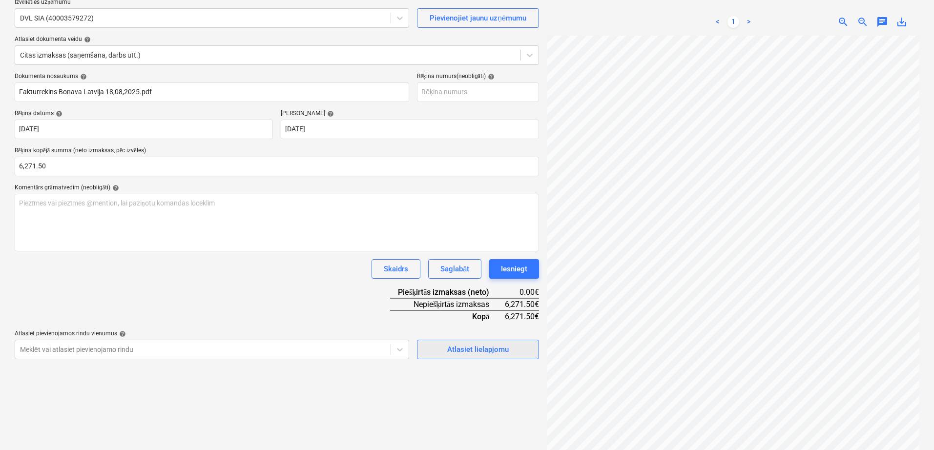
click at [473, 349] on div "Atlasiet lielapjomu" at bounding box center [478, 349] width 62 height 13
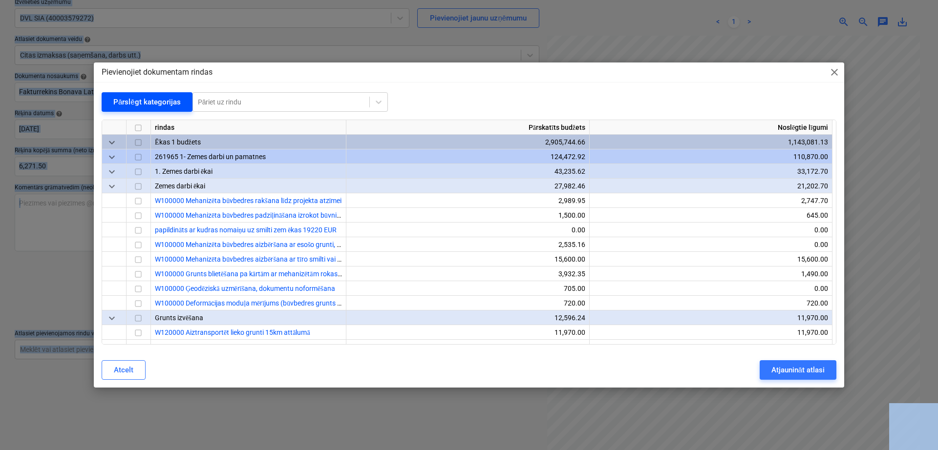
click at [163, 101] on div "Pārslēgt kategorijas" at bounding box center [146, 102] width 67 height 13
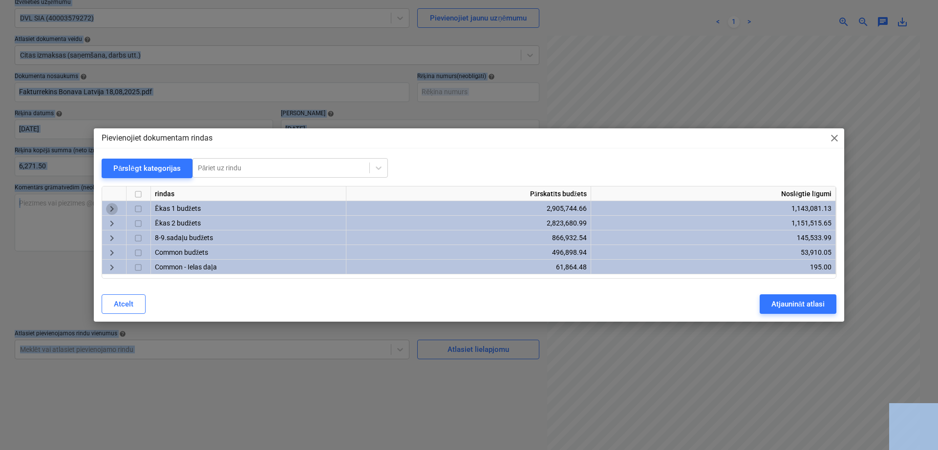
click at [108, 208] on span "keyboard_arrow_right" at bounding box center [112, 209] width 12 height 12
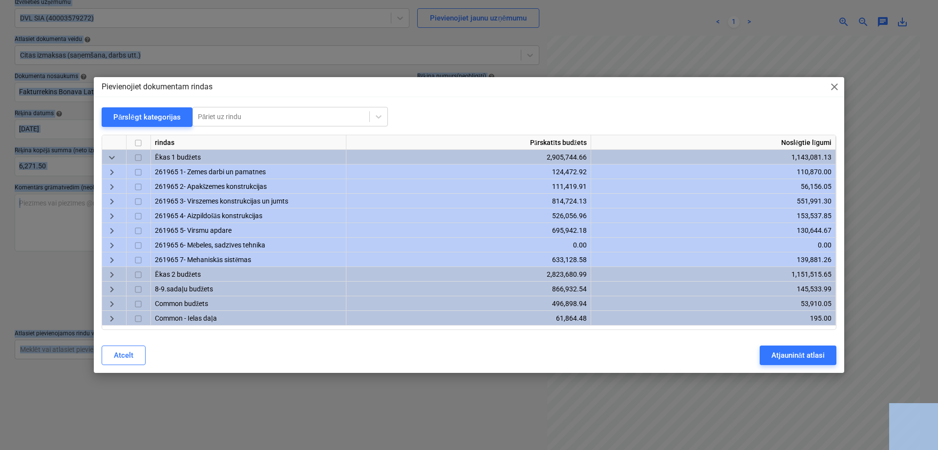
click at [116, 198] on span "keyboard_arrow_right" at bounding box center [112, 202] width 12 height 12
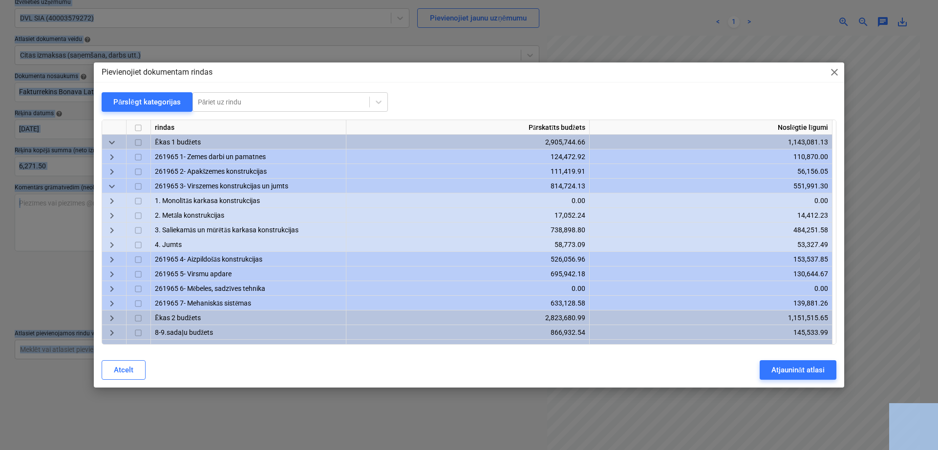
click at [109, 226] on span "keyboard_arrow_right" at bounding box center [112, 231] width 12 height 12
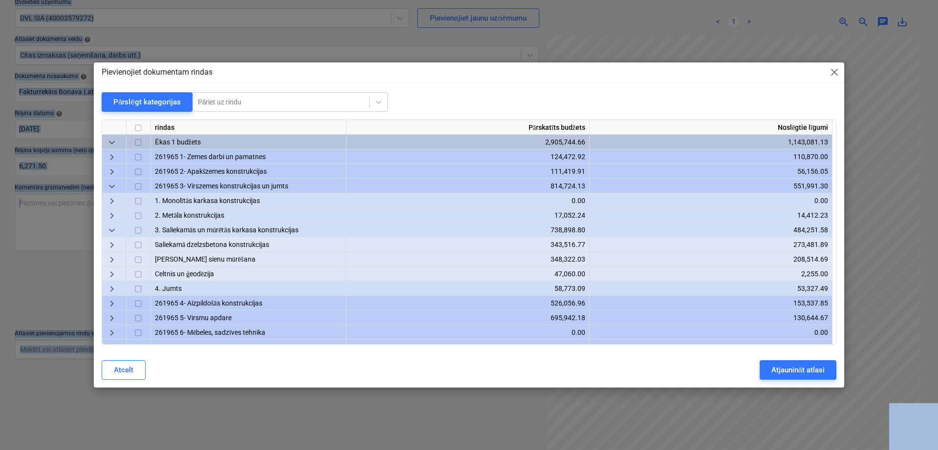
click at [110, 258] on span "keyboard_arrow_right" at bounding box center [112, 260] width 12 height 12
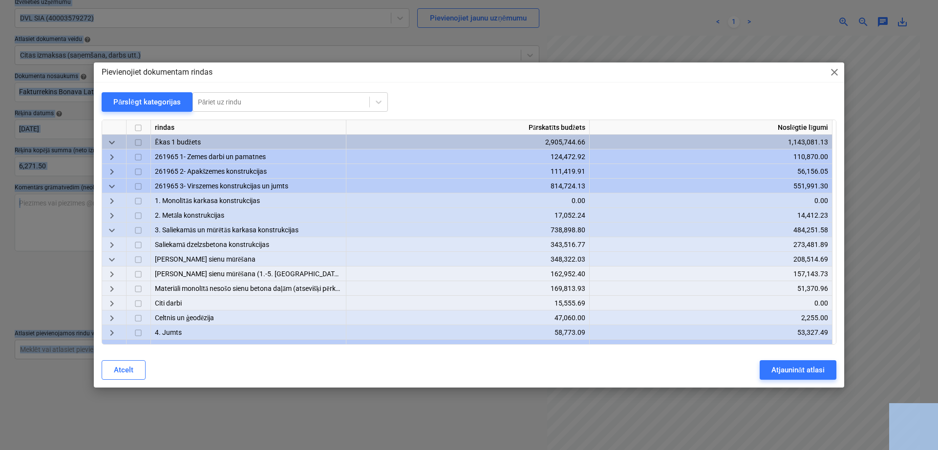
click at [115, 289] on span "keyboard_arrow_right" at bounding box center [112, 290] width 12 height 12
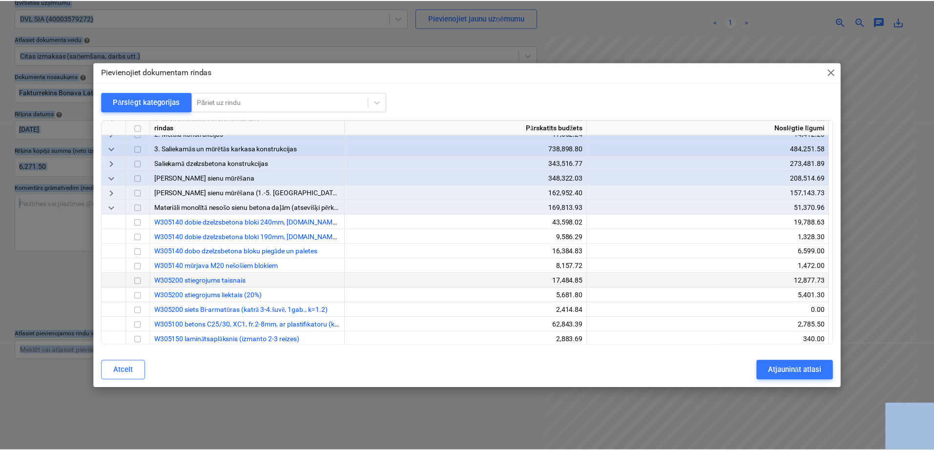
scroll to position [163, 0]
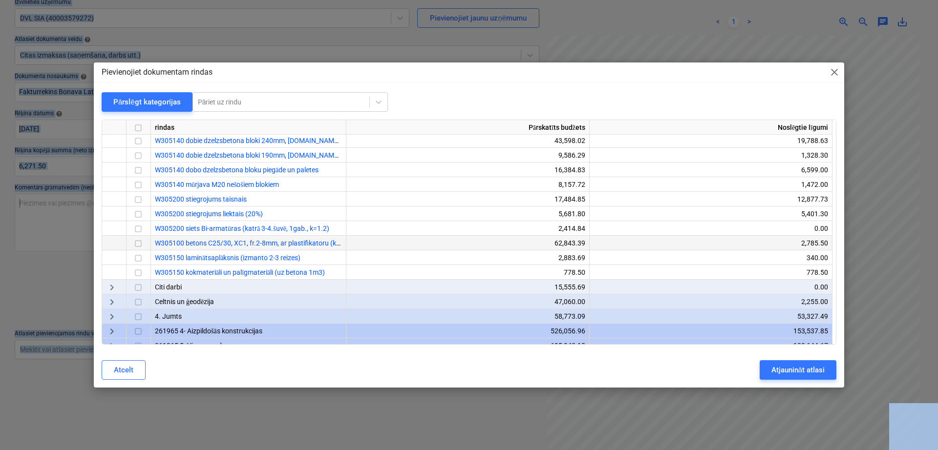
click at [136, 244] on input "checkbox" at bounding box center [138, 244] width 12 height 12
click at [786, 369] on div "Atjaunināt atlasi" at bounding box center [797, 370] width 53 height 13
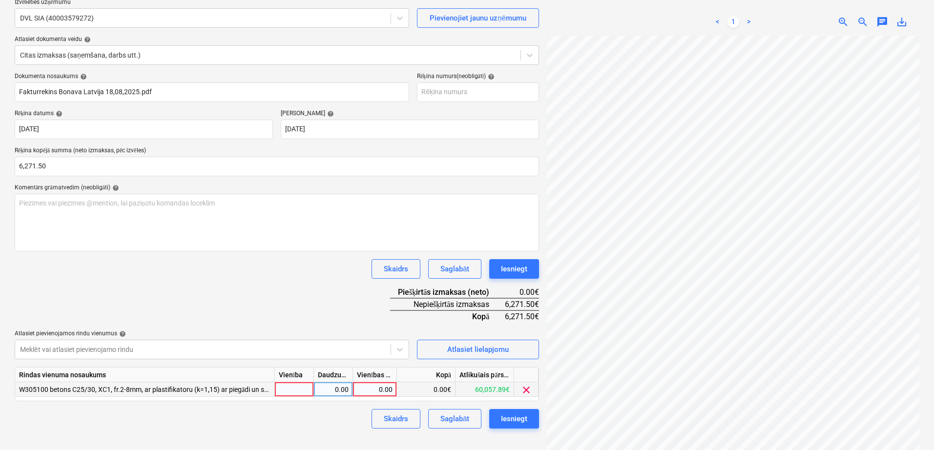
click at [389, 390] on div "0.00" at bounding box center [375, 389] width 36 height 15
click at [335, 277] on div "Skaidrs Saglabāt Iesniegt" at bounding box center [277, 269] width 525 height 20
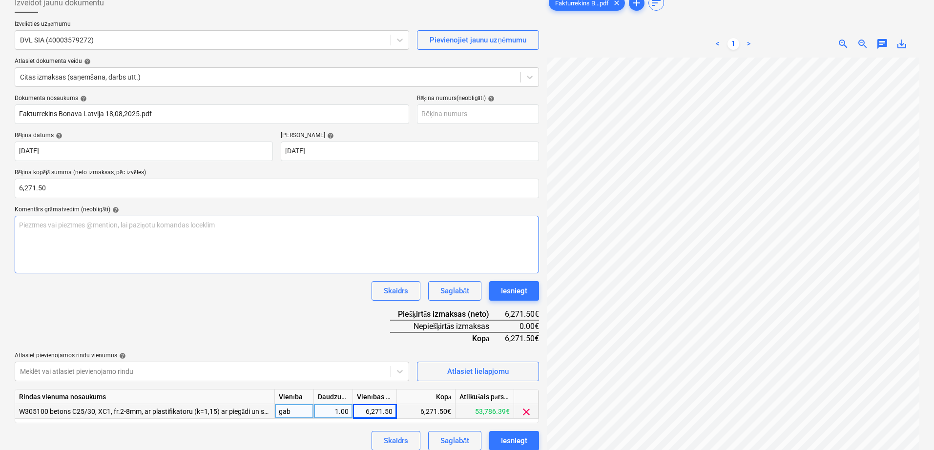
scroll to position [82, 0]
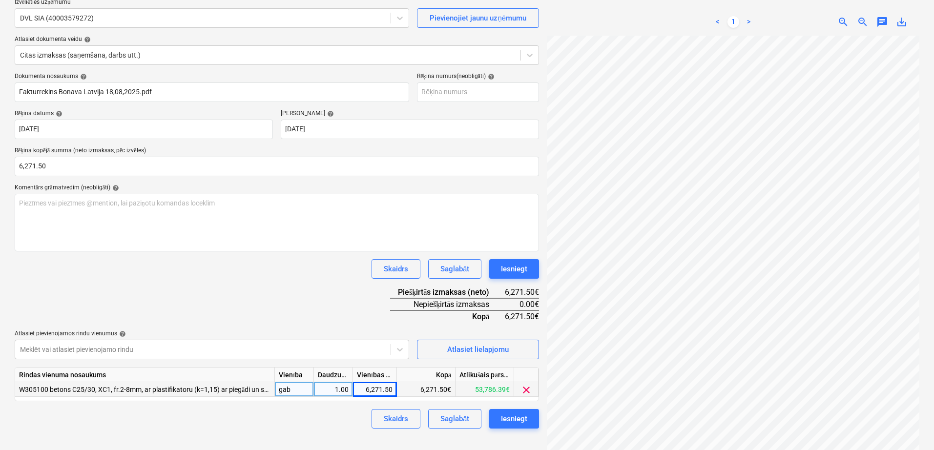
click at [288, 314] on div "Dokumenta nosaukums help Fakturrekins Bonava [GEOGRAPHIC_DATA] 18,08,2025.pdf R…" at bounding box center [277, 251] width 525 height 356
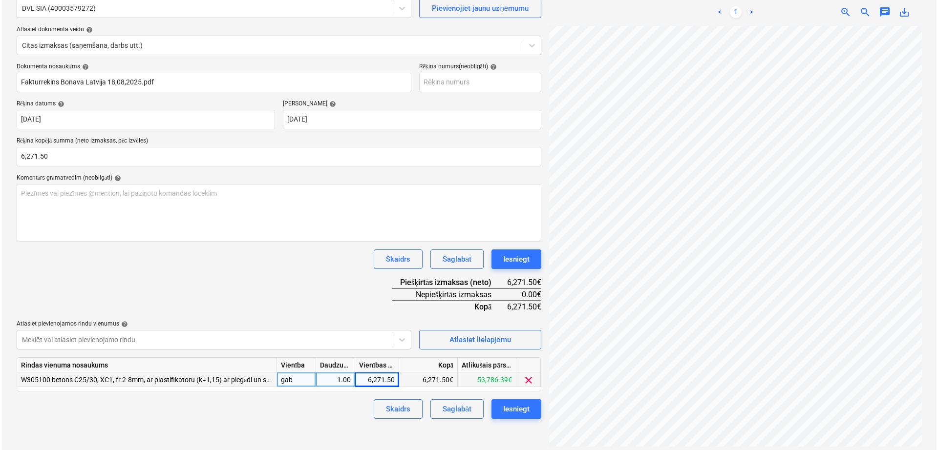
scroll to position [98, 0]
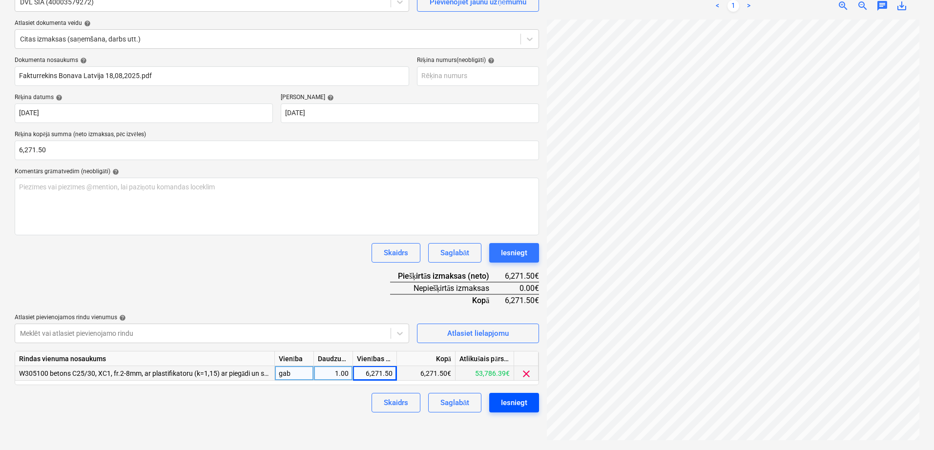
click at [521, 407] on div "Iesniegt" at bounding box center [514, 403] width 26 height 13
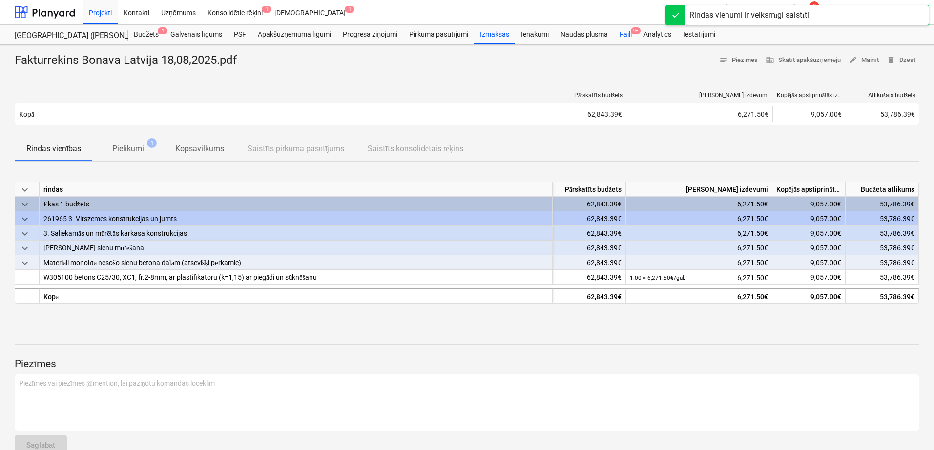
click at [626, 38] on div "Faili 9+" at bounding box center [626, 35] width 24 height 20
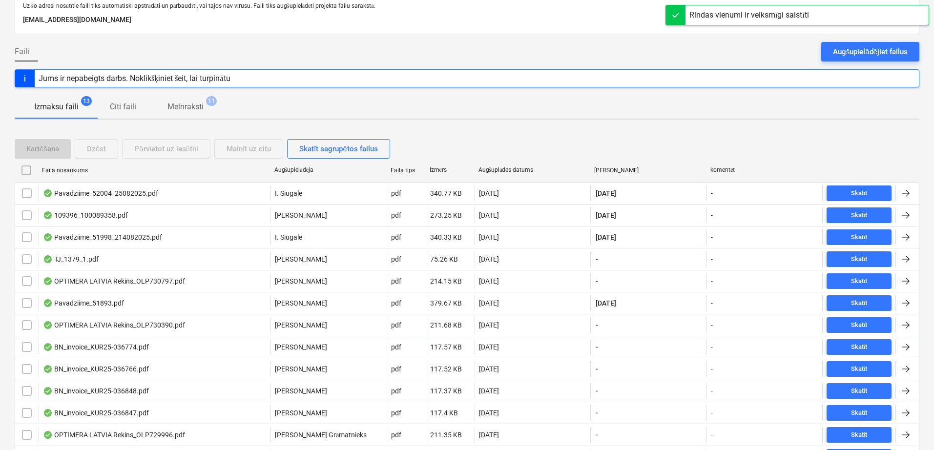
scroll to position [82, 0]
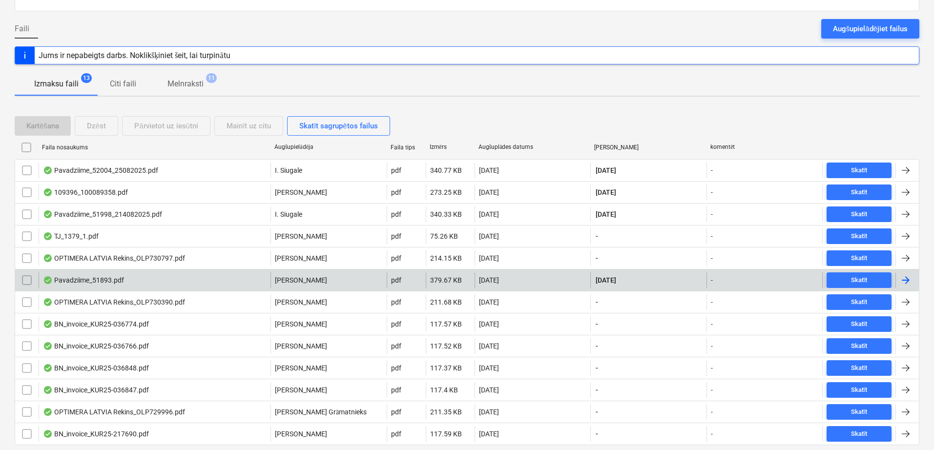
click at [910, 278] on div at bounding box center [906, 280] width 12 height 12
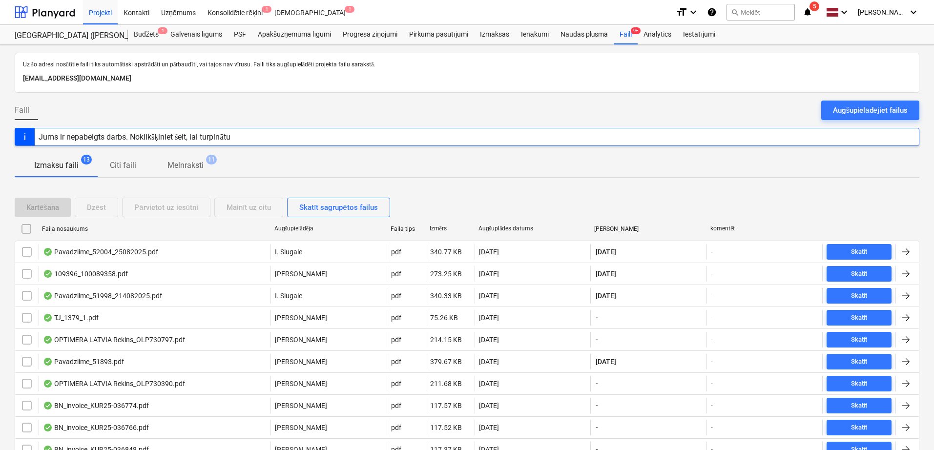
scroll to position [82, 0]
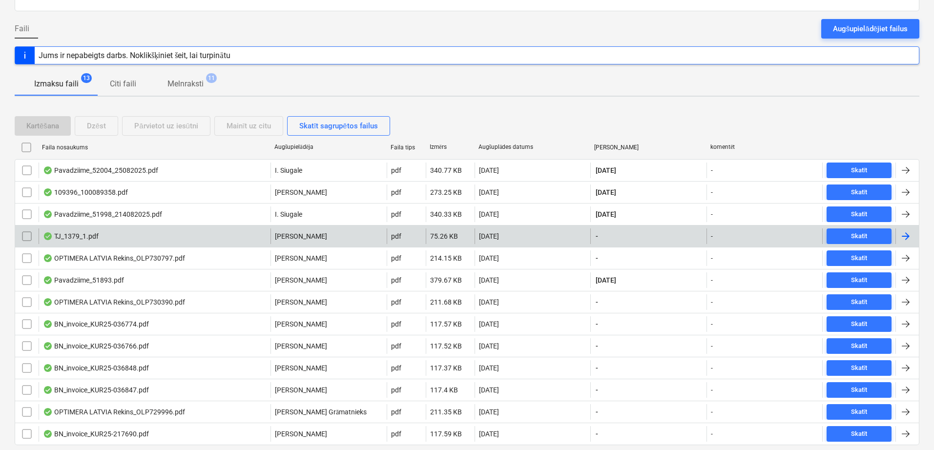
click at [913, 237] on div at bounding box center [907, 237] width 23 height 16
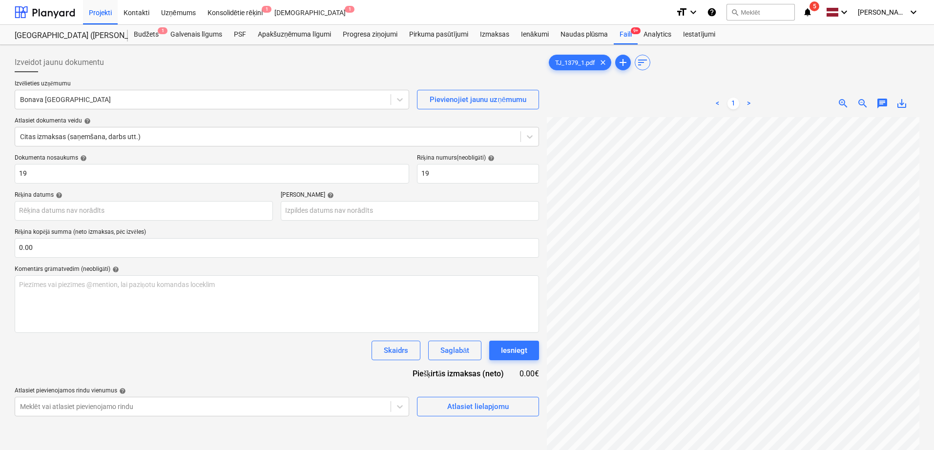
scroll to position [59, 30]
click at [78, 102] on div at bounding box center [203, 100] width 366 height 10
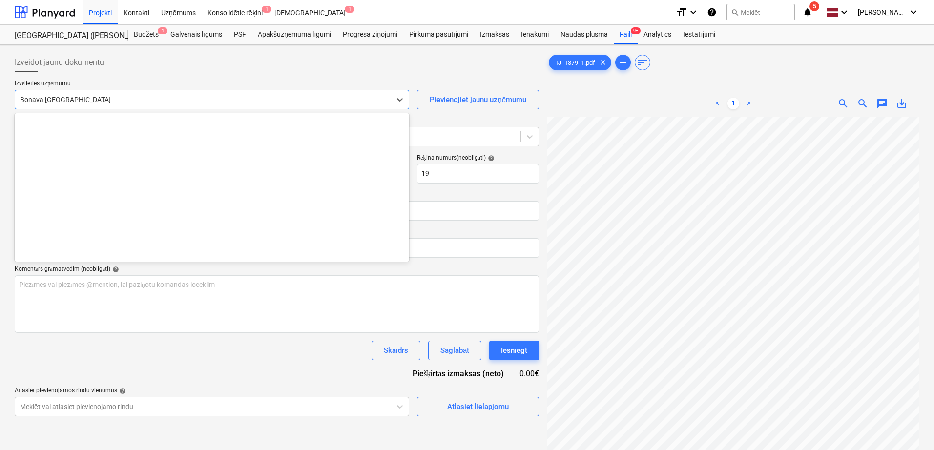
scroll to position [1761, 0]
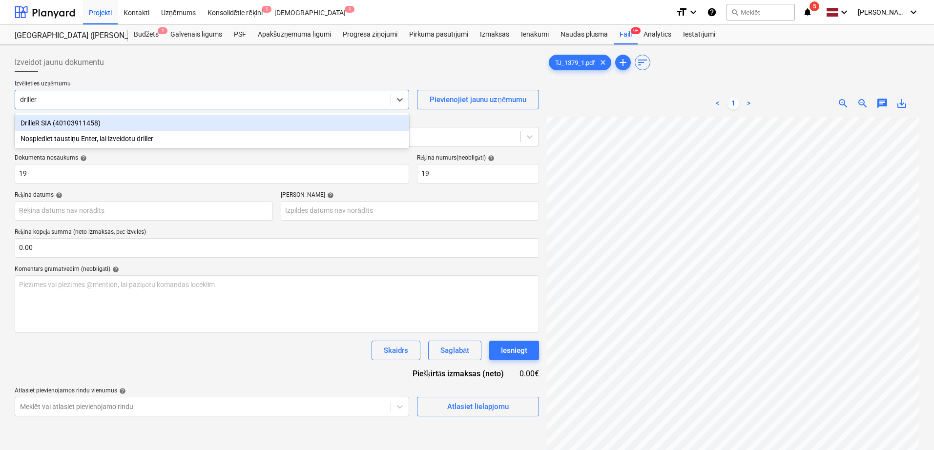
click at [55, 121] on div "DrilleR SIA (40103911458)" at bounding box center [212, 123] width 395 height 16
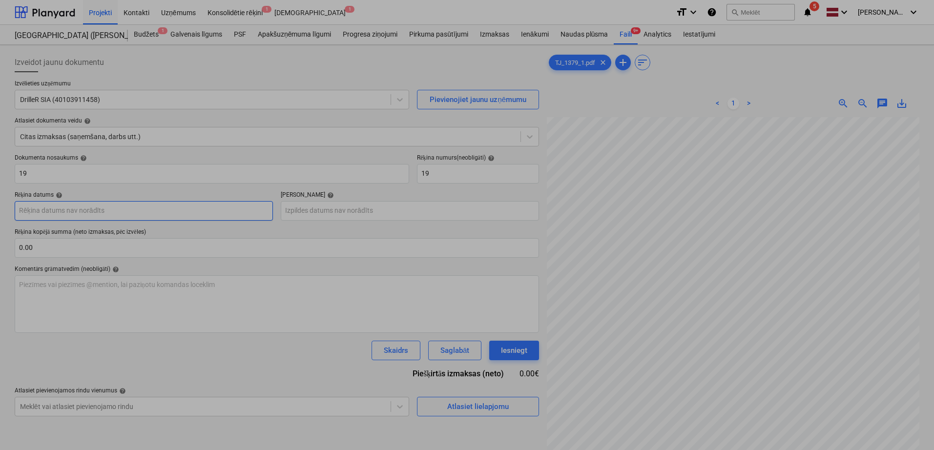
click at [169, 205] on body "Projekti Kontakti Uzņēmums Konsolidētie rēķini 1 Iesūtne 1 format_size keyboard…" at bounding box center [467, 225] width 934 height 450
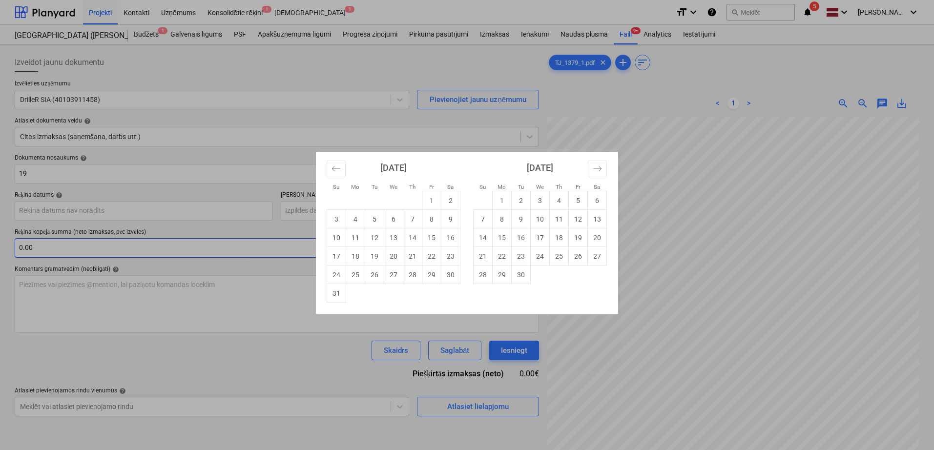
click at [379, 253] on td "19" at bounding box center [374, 256] width 19 height 19
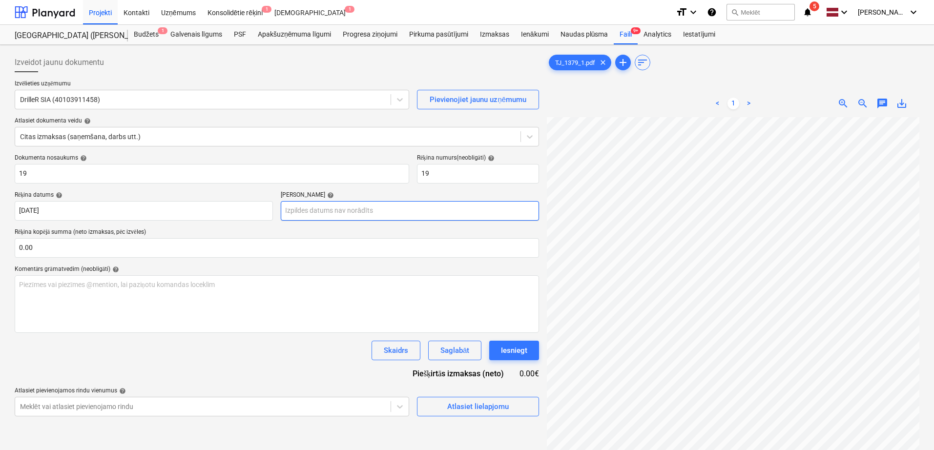
click at [367, 212] on body "Projekti Kontakti Uzņēmums Konsolidētie rēķini 1 Iesūtne 1 format_size keyboard…" at bounding box center [467, 225] width 934 height 450
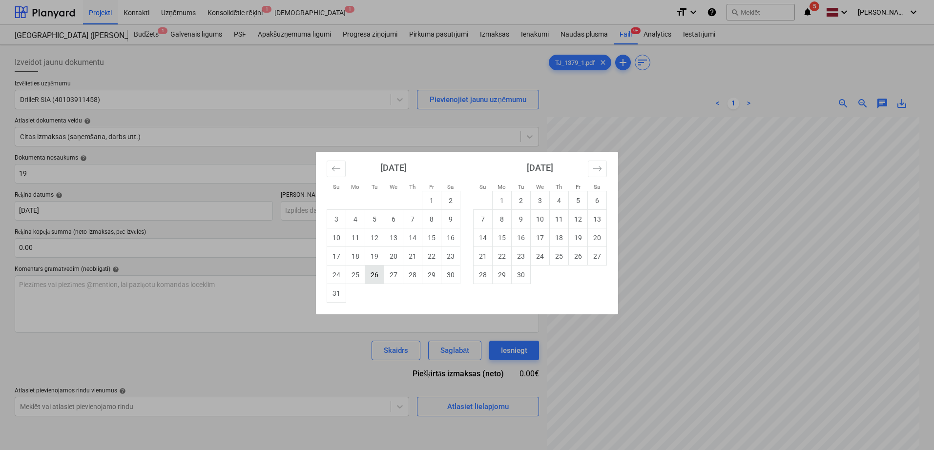
click at [378, 276] on td "26" at bounding box center [374, 275] width 19 height 19
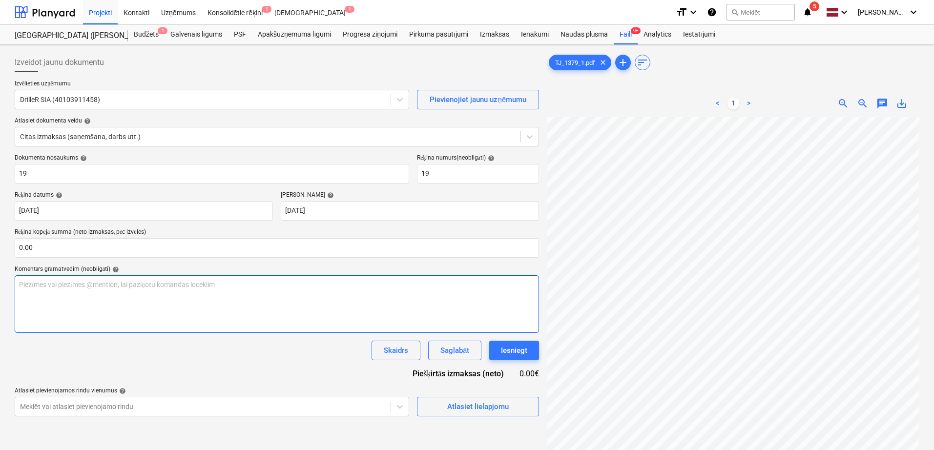
scroll to position [90, 69]
click at [235, 246] on input "text" at bounding box center [277, 248] width 525 height 20
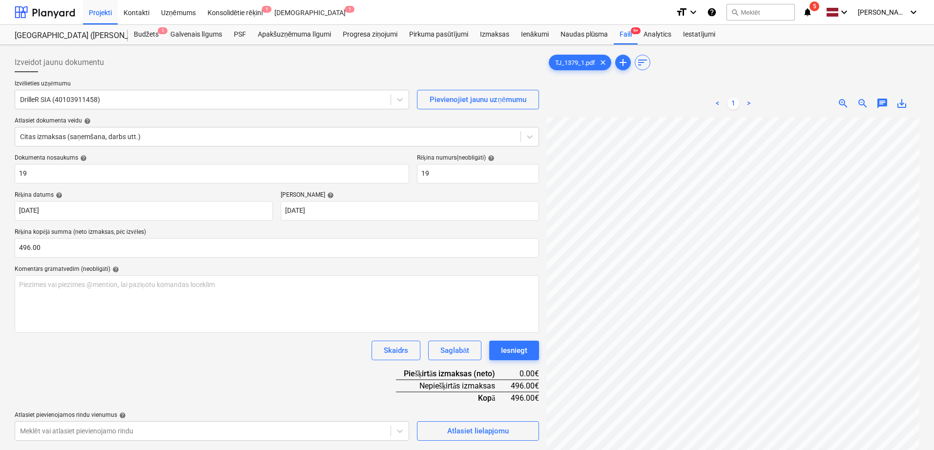
click at [336, 368] on div "Dokumenta nosaukums help 19 Rēķina numurs (neobligāti) help 19 Rēķina datums he…" at bounding box center [277, 297] width 525 height 287
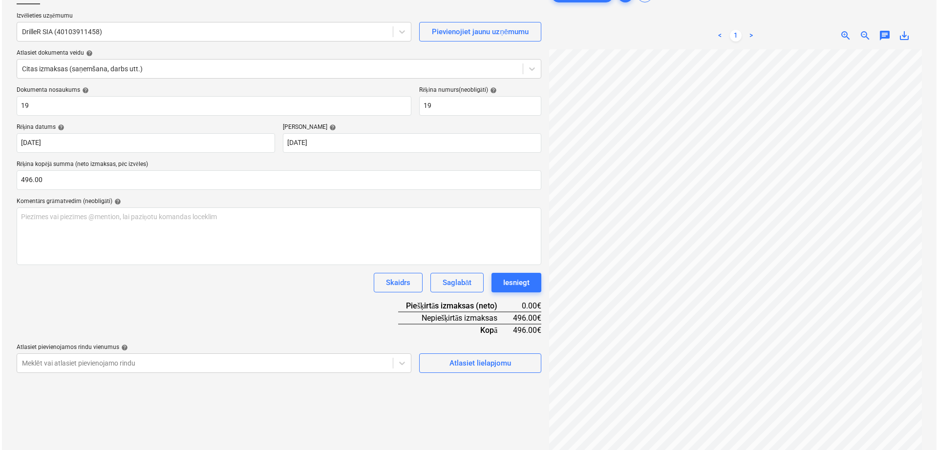
scroll to position [82, 0]
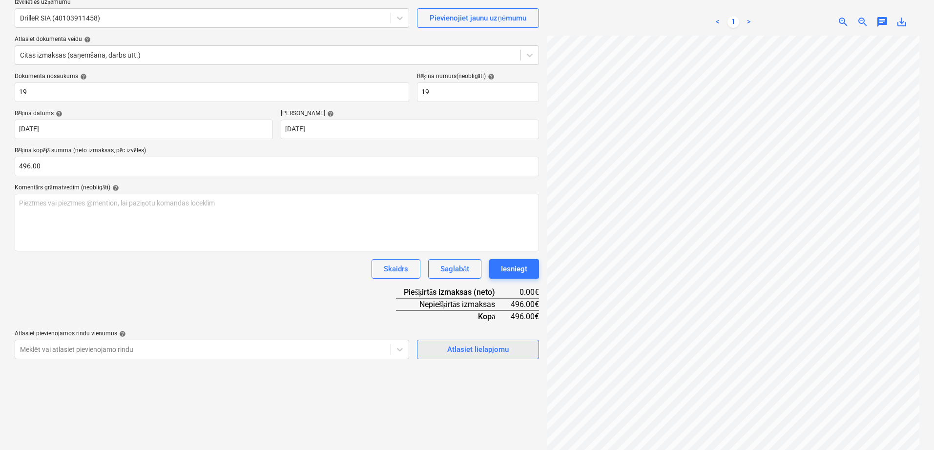
click at [483, 349] on div "Atlasiet lielapjomu" at bounding box center [478, 349] width 62 height 13
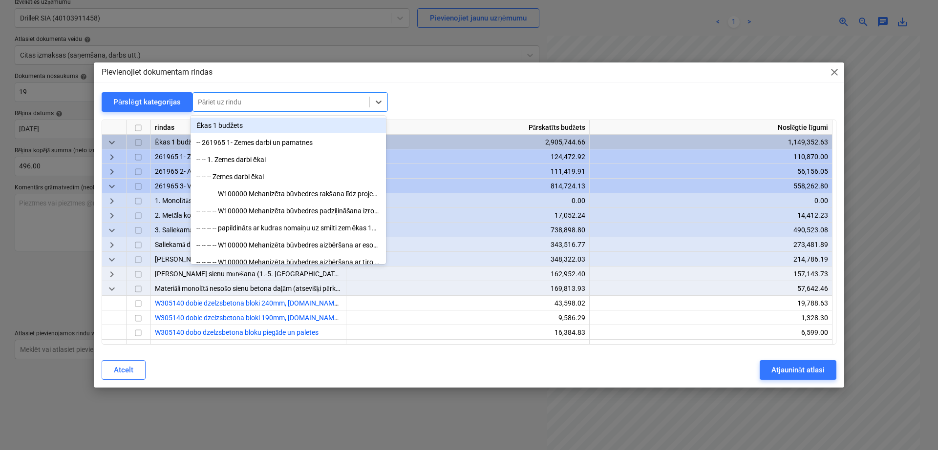
drag, startPoint x: 285, startPoint y: 103, endPoint x: 296, endPoint y: 117, distance: 18.8
click at [285, 102] on div at bounding box center [281, 102] width 167 height 10
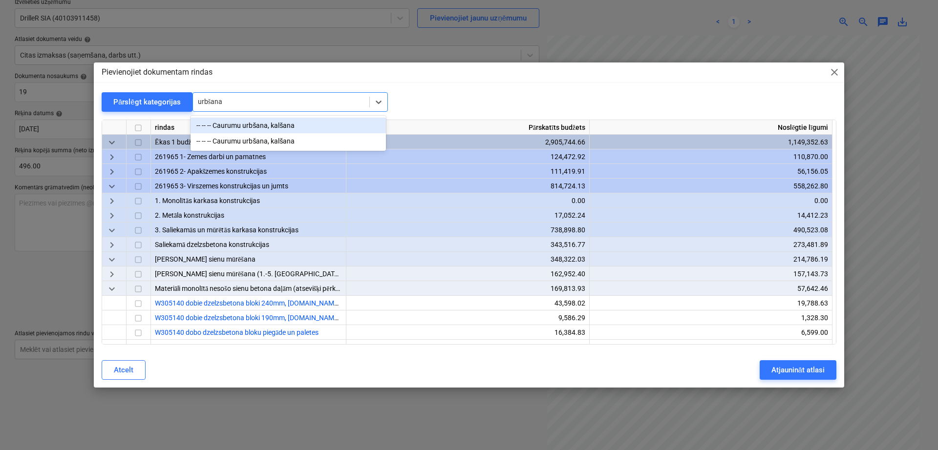
click at [287, 123] on div "-- -- -- Caurumu urbšana, kalšana" at bounding box center [287, 126] width 195 height 16
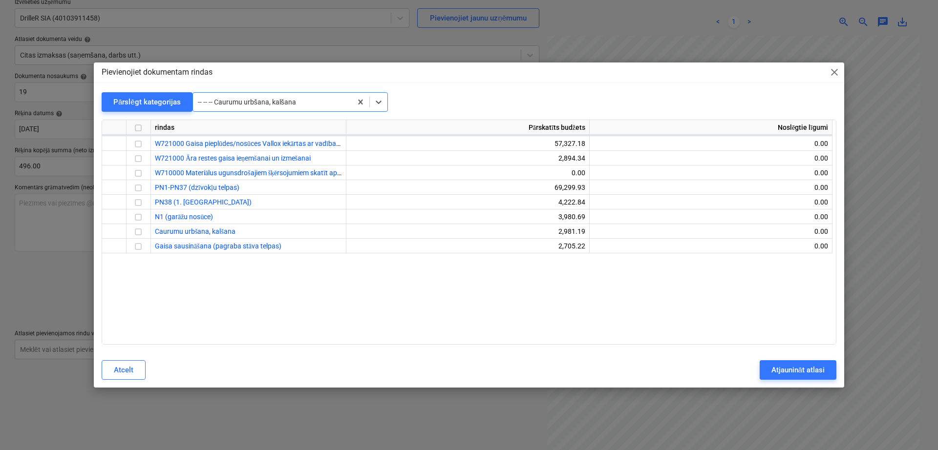
scroll to position [8747, 0]
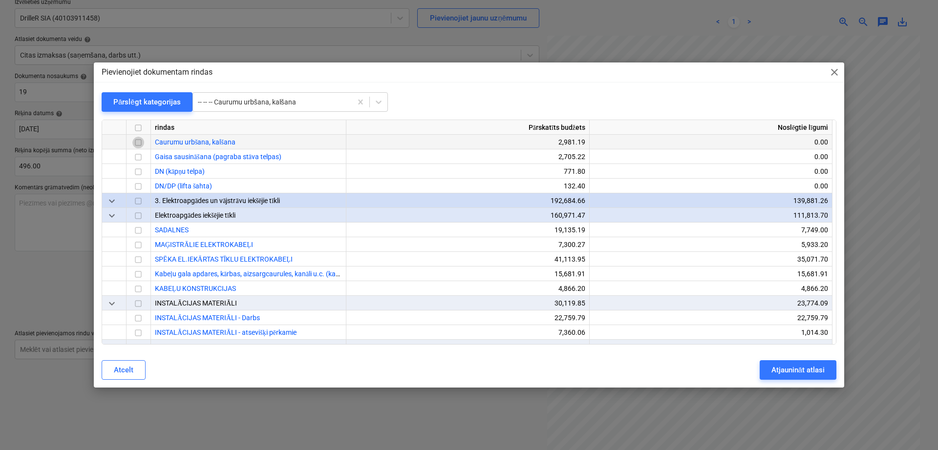
click at [136, 140] on input "checkbox" at bounding box center [138, 143] width 12 height 12
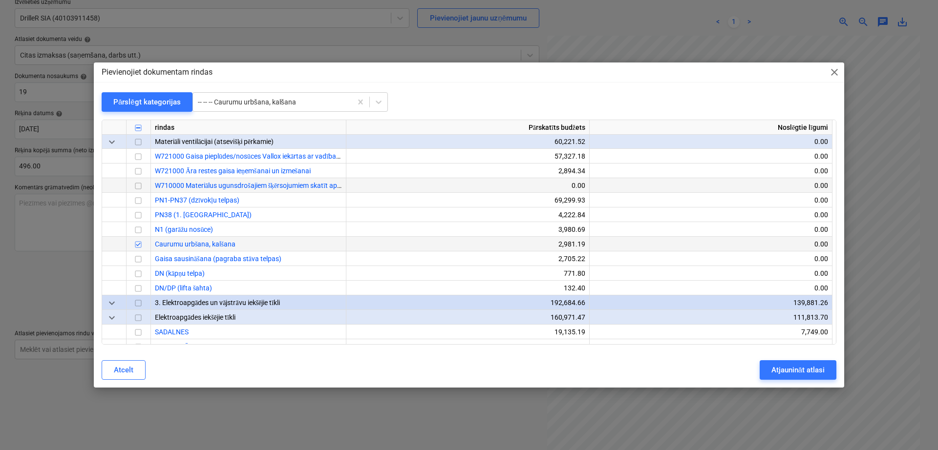
scroll to position [8665, 0]
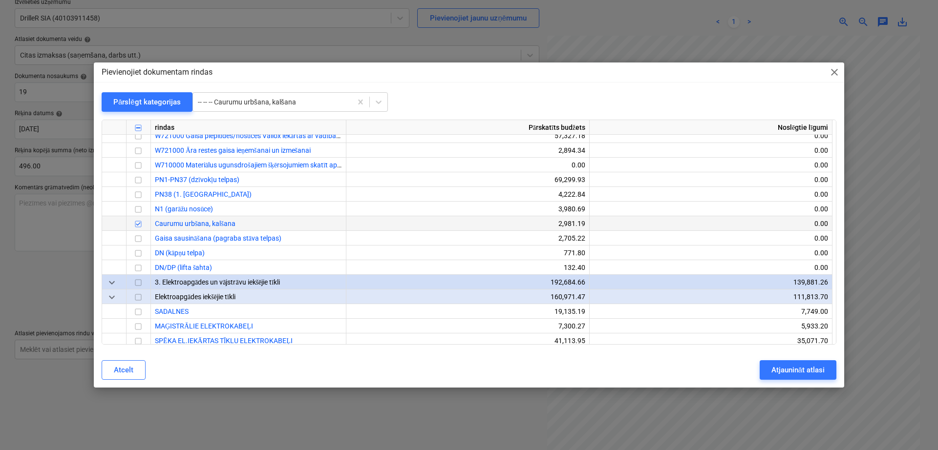
click at [140, 222] on input "checkbox" at bounding box center [138, 225] width 12 height 12
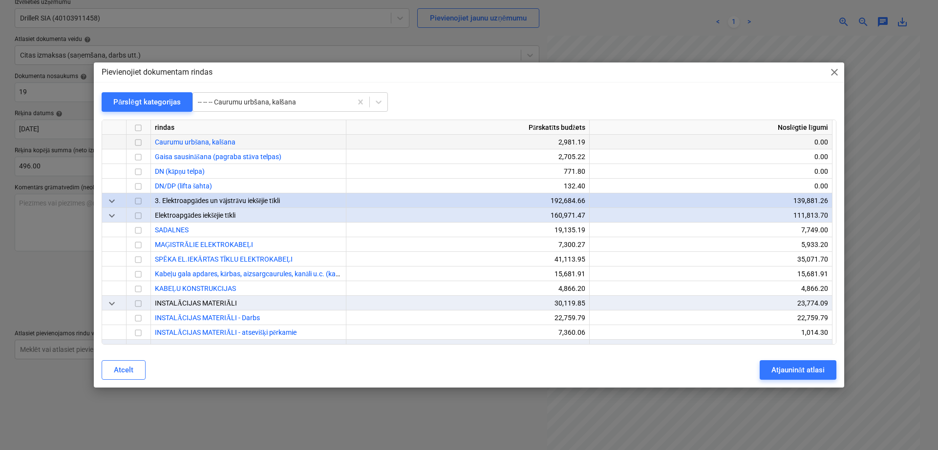
click at [295, 89] on div "Pievienojiet dokumentam rindas close Pārslēgt kategorijas -- -- -- Caurumu urbš…" at bounding box center [469, 226] width 750 height 326
click at [306, 103] on div at bounding box center [272, 102] width 149 height 10
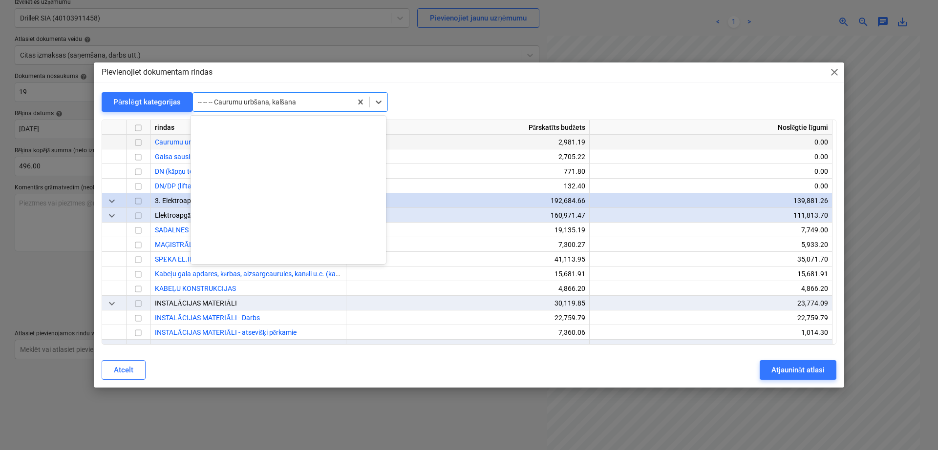
scroll to position [10204, 0]
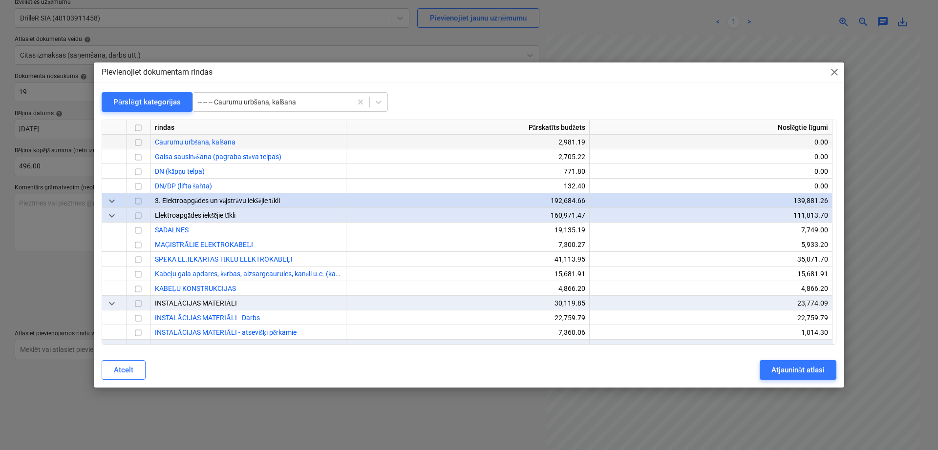
click at [433, 86] on div "Pievienojiet dokumentam rindas close Pārslēgt kategorijas -- -- -- Caurumu urbš…" at bounding box center [469, 226] width 750 height 326
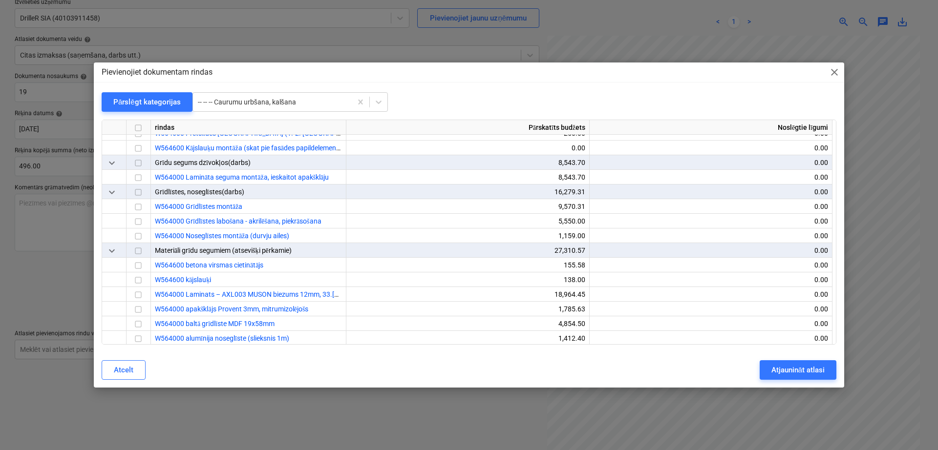
scroll to position [16316, 0]
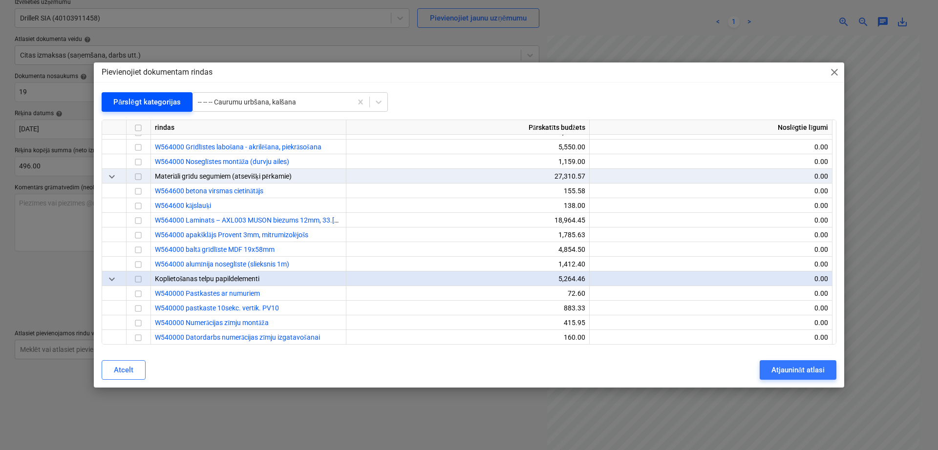
click at [153, 105] on div "Pārslēgt kategorijas" at bounding box center [146, 102] width 67 height 13
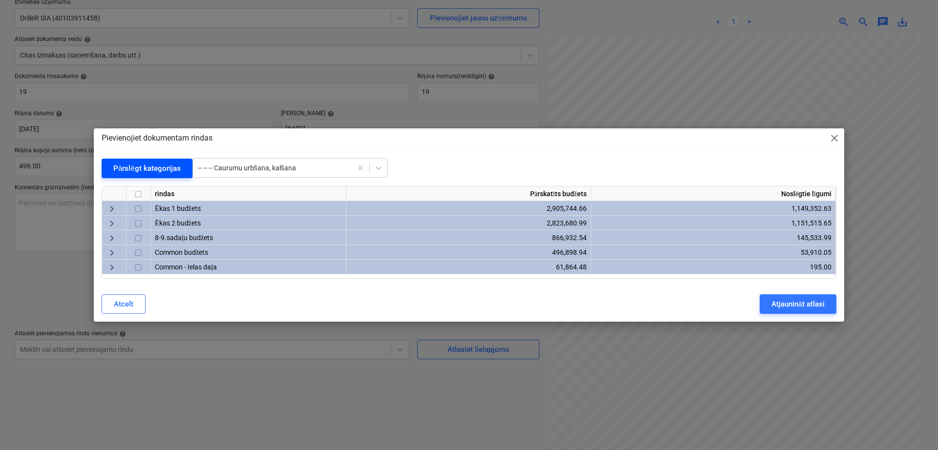
scroll to position [0, 0]
click at [111, 251] on span "keyboard_arrow_right" at bounding box center [112, 253] width 12 height 12
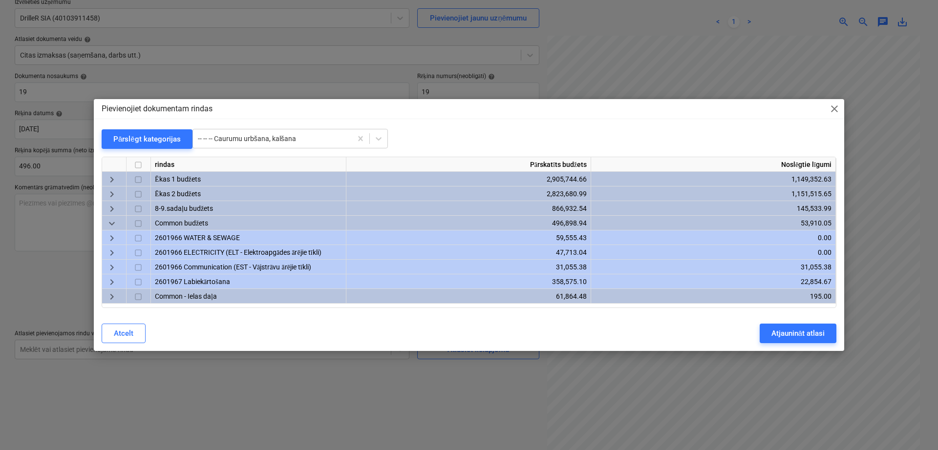
click at [107, 250] on span "keyboard_arrow_right" at bounding box center [112, 253] width 12 height 12
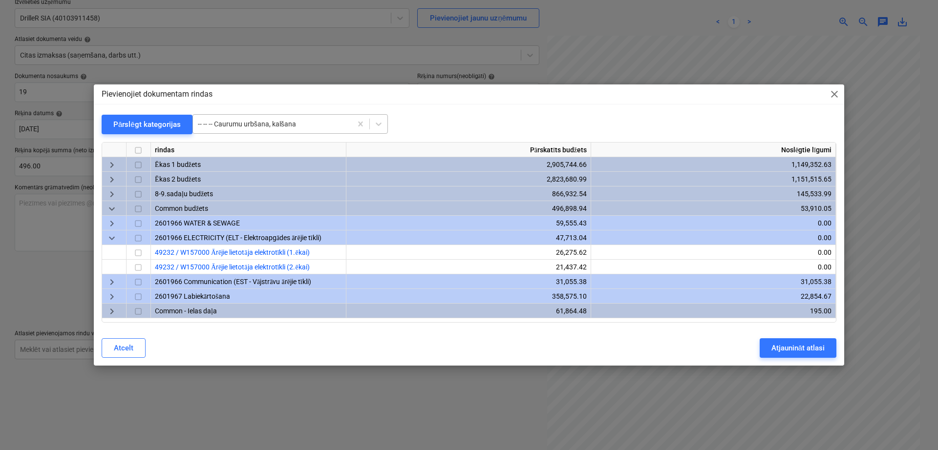
drag, startPoint x: 298, startPoint y: 118, endPoint x: 305, endPoint y: 118, distance: 7.3
click at [300, 118] on div "-- -- -- Caurumu urbšana, kalšana" at bounding box center [272, 124] width 159 height 14
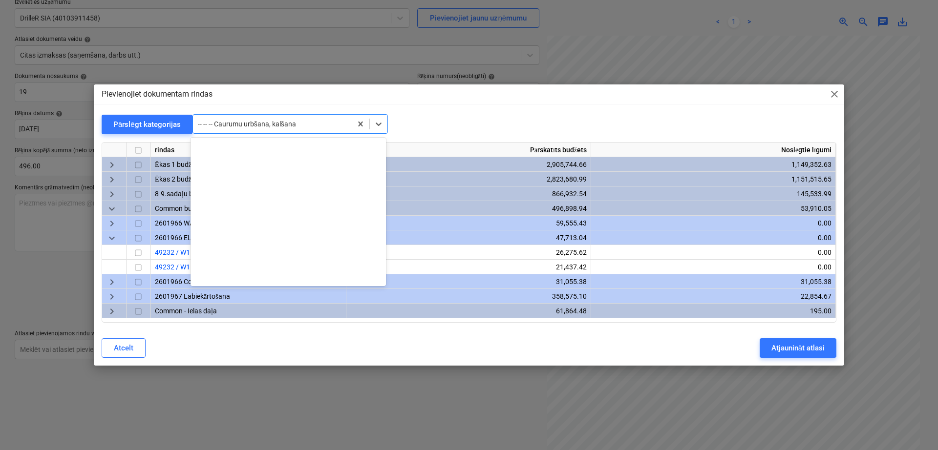
scroll to position [10204, 0]
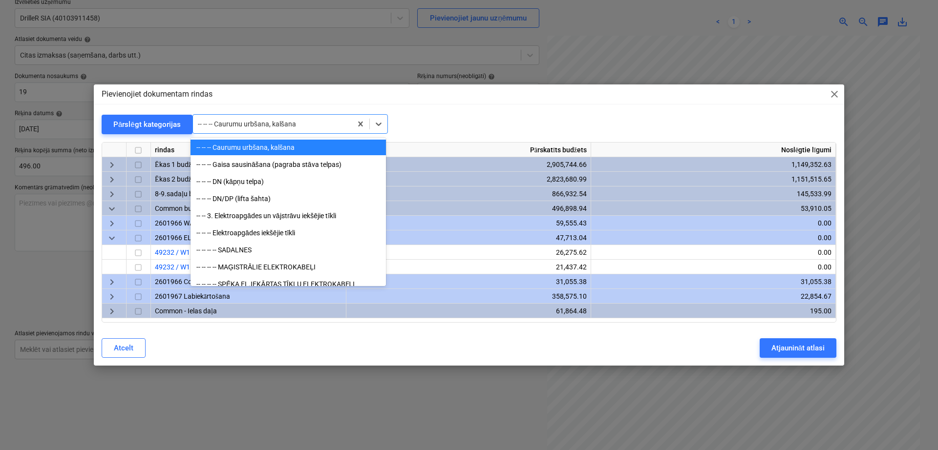
click at [305, 127] on div at bounding box center [272, 124] width 149 height 10
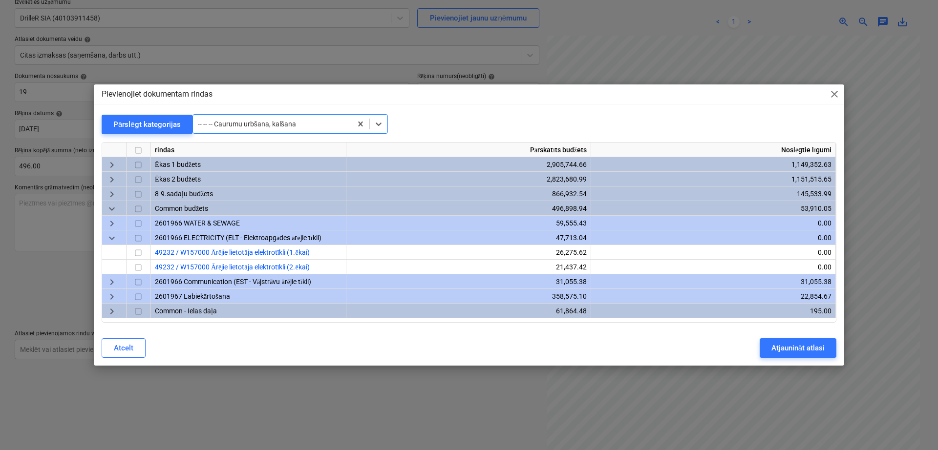
click at [305, 127] on div at bounding box center [272, 124] width 149 height 10
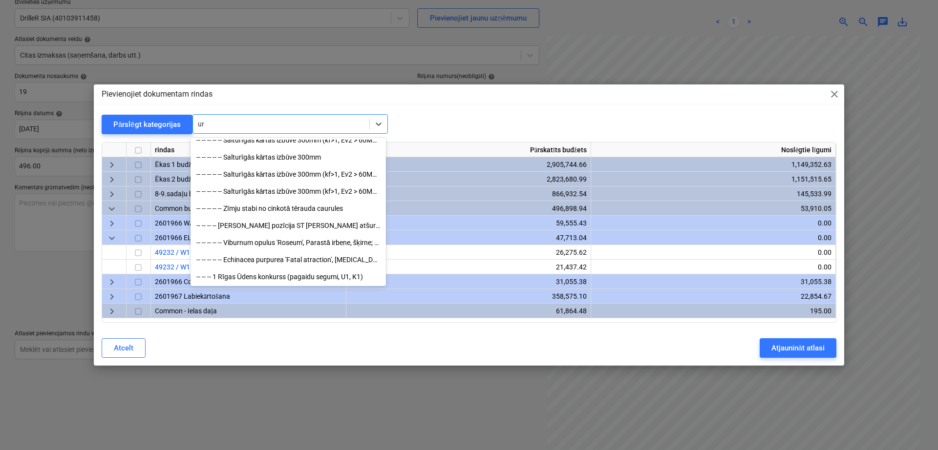
scroll to position [2947, 0]
type input "urb"
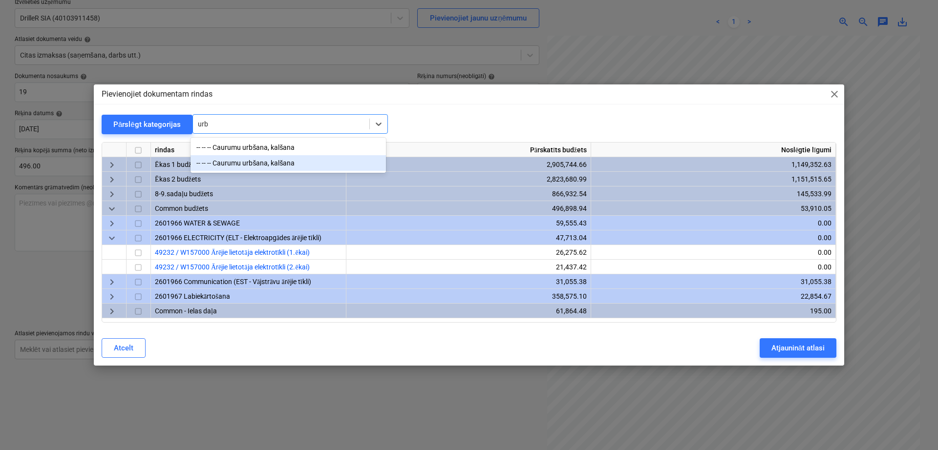
click at [273, 162] on div "-- -- -- Caurumu urbšana, kalšana" at bounding box center [287, 163] width 195 height 16
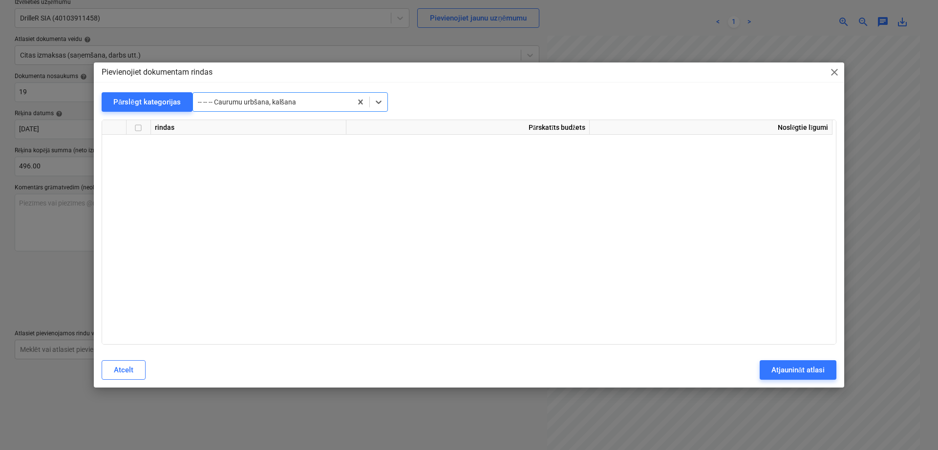
scroll to position [17977, 0]
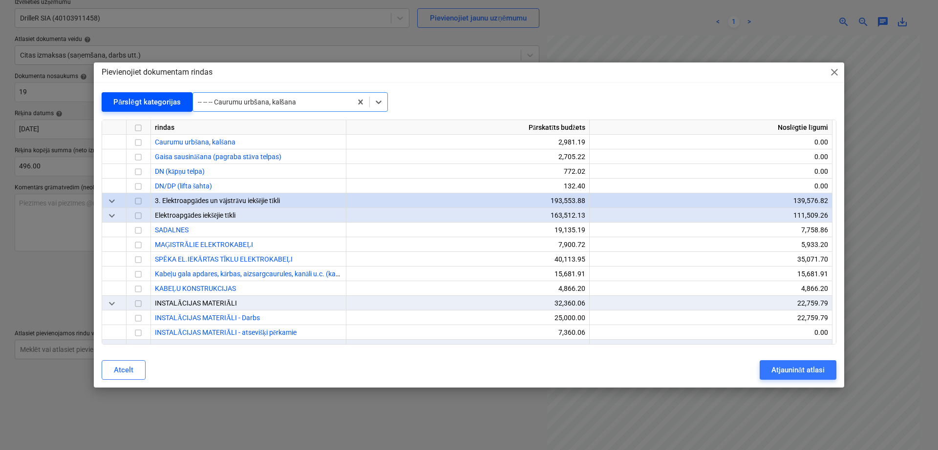
drag, startPoint x: 163, startPoint y: 112, endPoint x: 163, endPoint y: 101, distance: 11.2
click at [163, 107] on div "Pārslēgt kategorijas option -- -- -- Caurumu urbšana, kalšana, selected. Select…" at bounding box center [469, 218] width 735 height 253
click at [164, 99] on div "Pārslēgt kategorijas" at bounding box center [146, 102] width 67 height 13
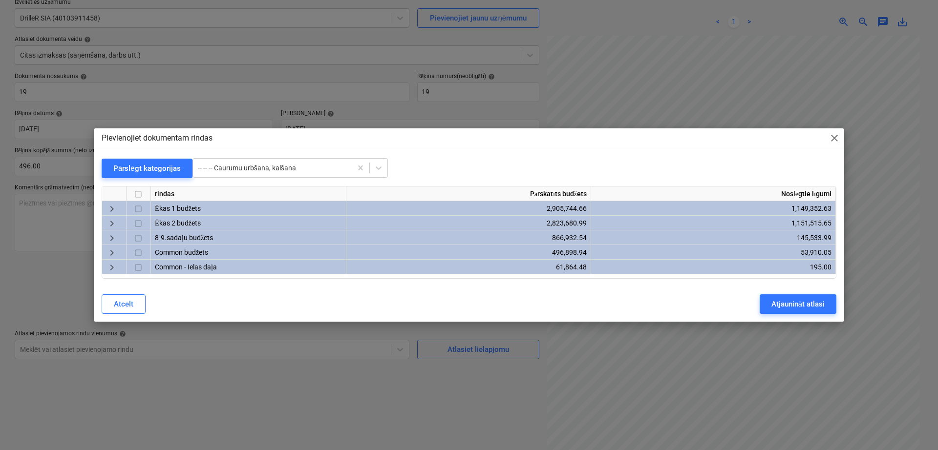
scroll to position [0, 0]
click at [109, 210] on span "keyboard_arrow_right" at bounding box center [112, 209] width 12 height 12
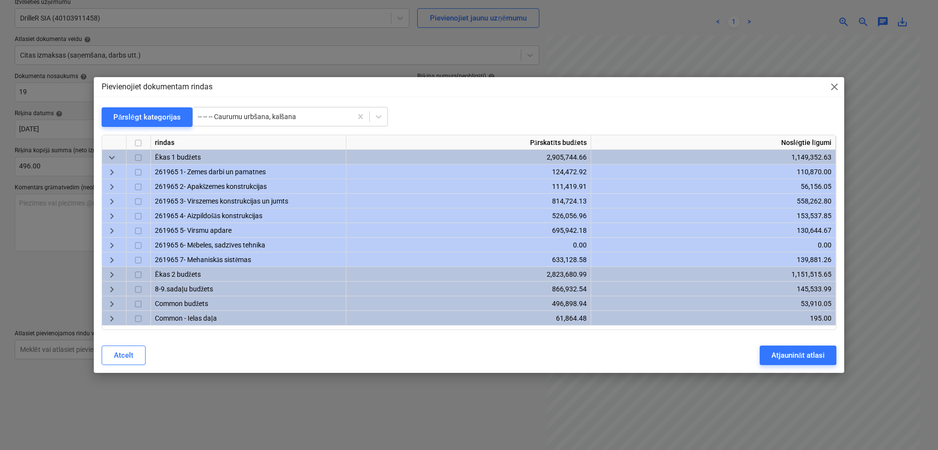
click at [113, 185] on span "keyboard_arrow_right" at bounding box center [112, 187] width 12 height 12
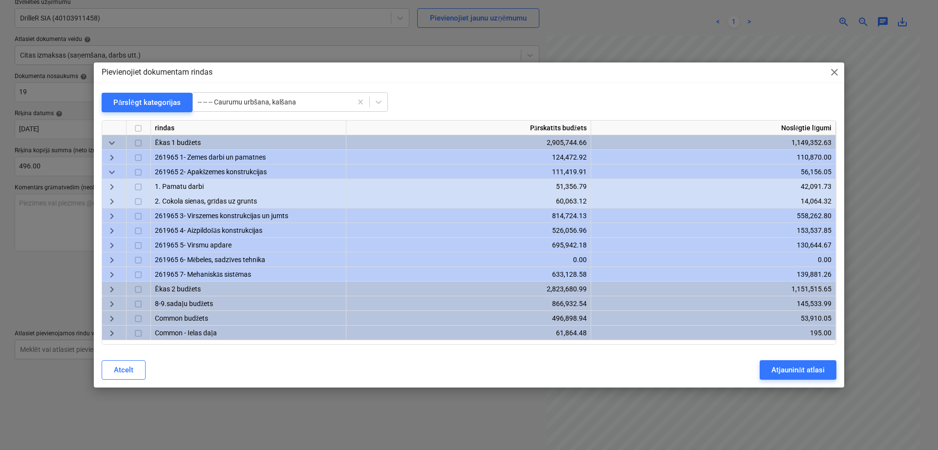
click at [110, 201] on span "keyboard_arrow_right" at bounding box center [112, 202] width 12 height 12
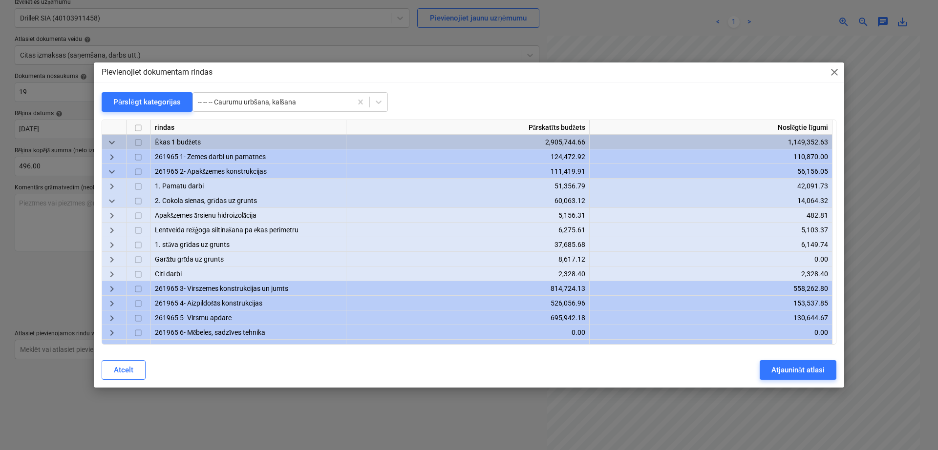
click at [113, 272] on span "keyboard_arrow_right" at bounding box center [112, 275] width 12 height 12
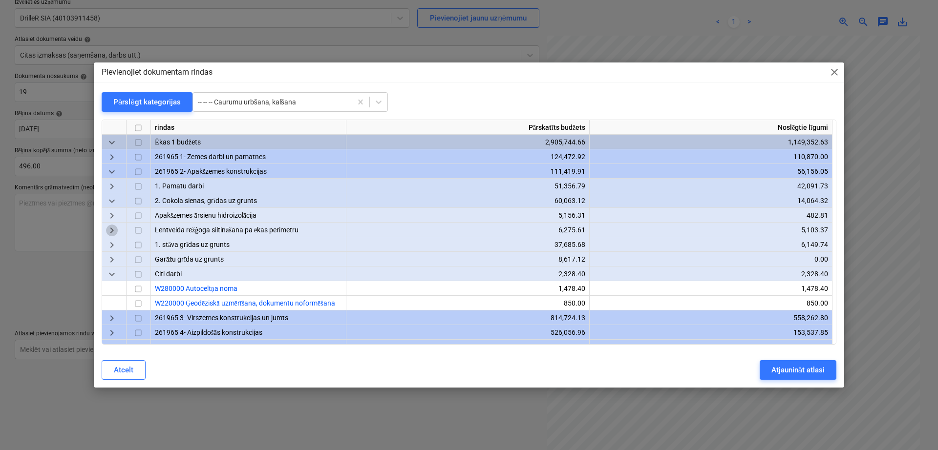
click at [112, 229] on span "keyboard_arrow_right" at bounding box center [112, 231] width 12 height 12
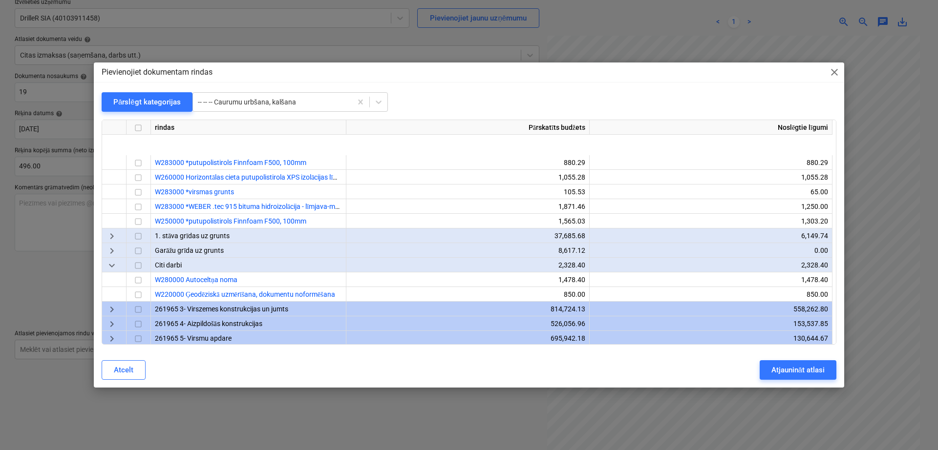
scroll to position [53, 0]
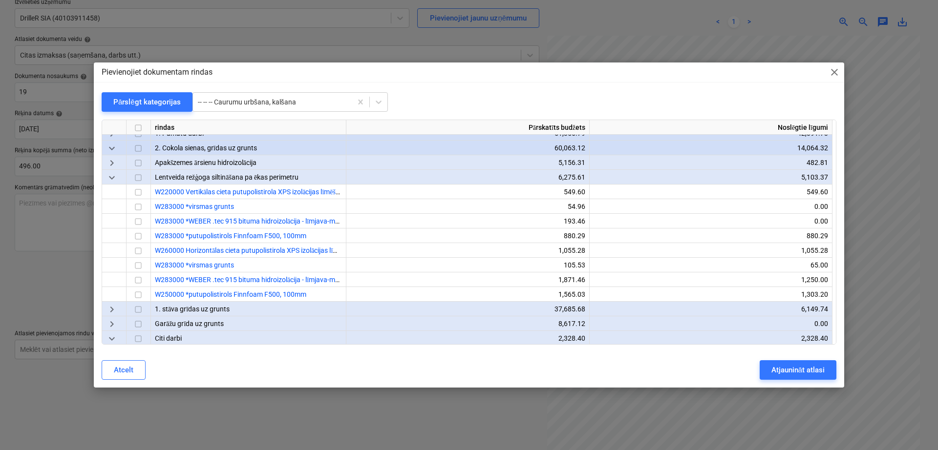
click at [113, 164] on span "keyboard_arrow_right" at bounding box center [112, 164] width 12 height 12
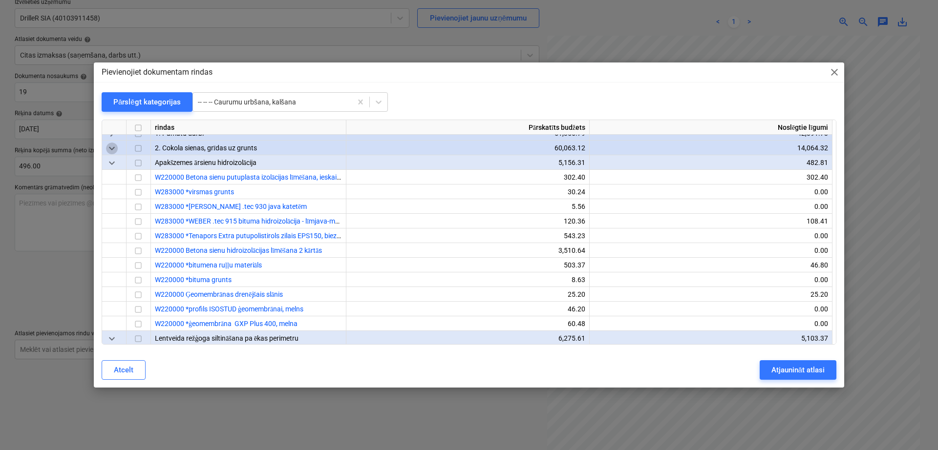
click at [116, 148] on span "keyboard_arrow_down" at bounding box center [112, 149] width 12 height 12
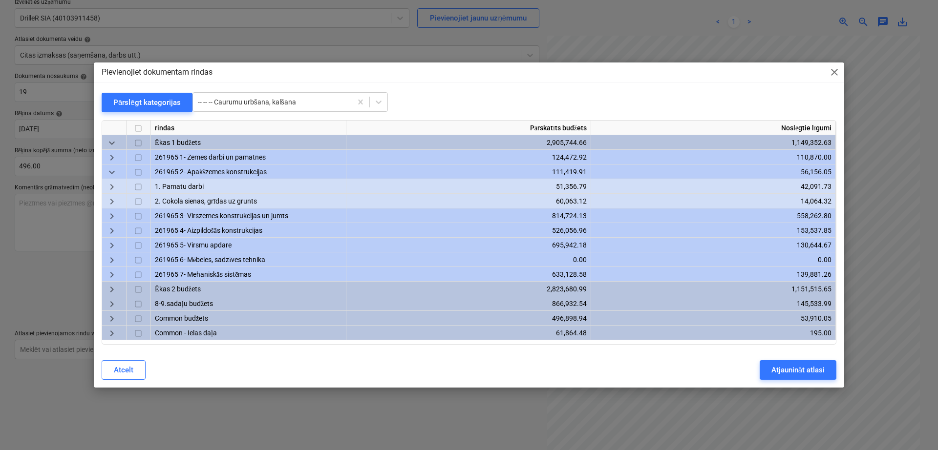
click at [109, 217] on span "keyboard_arrow_right" at bounding box center [112, 216] width 12 height 12
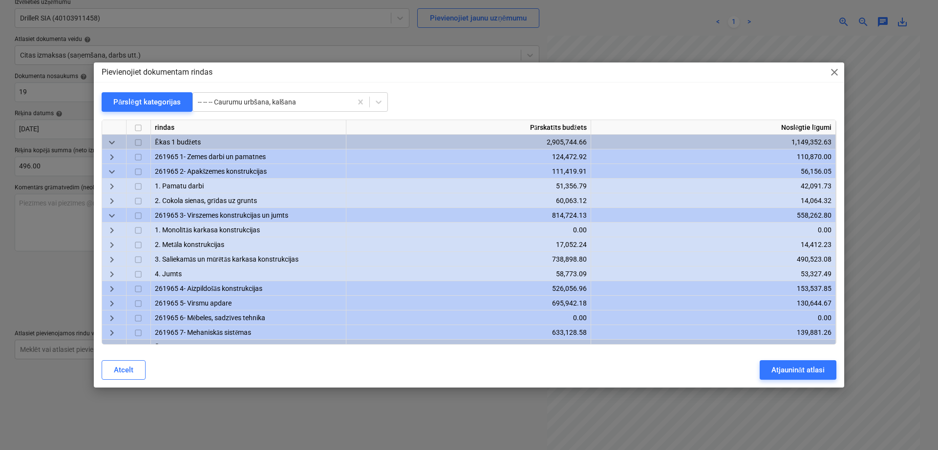
click at [109, 229] on span "keyboard_arrow_right" at bounding box center [112, 231] width 12 height 12
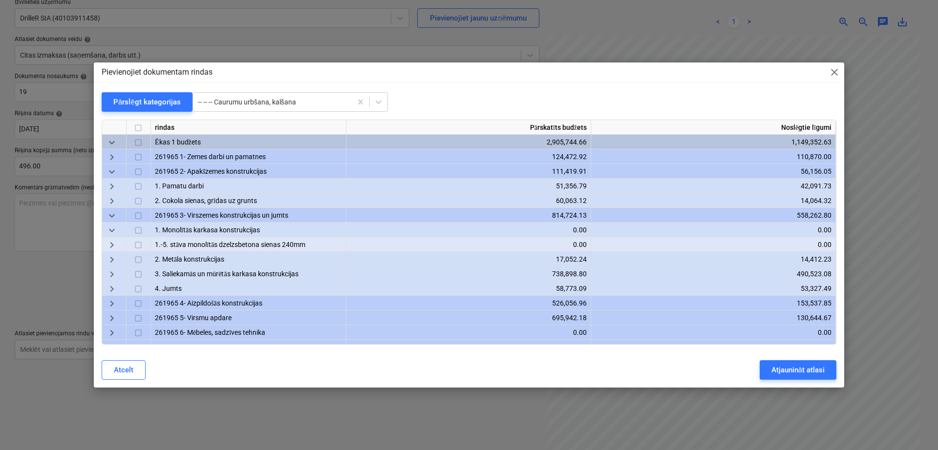
click at [117, 276] on span "keyboard_arrow_right" at bounding box center [112, 275] width 12 height 12
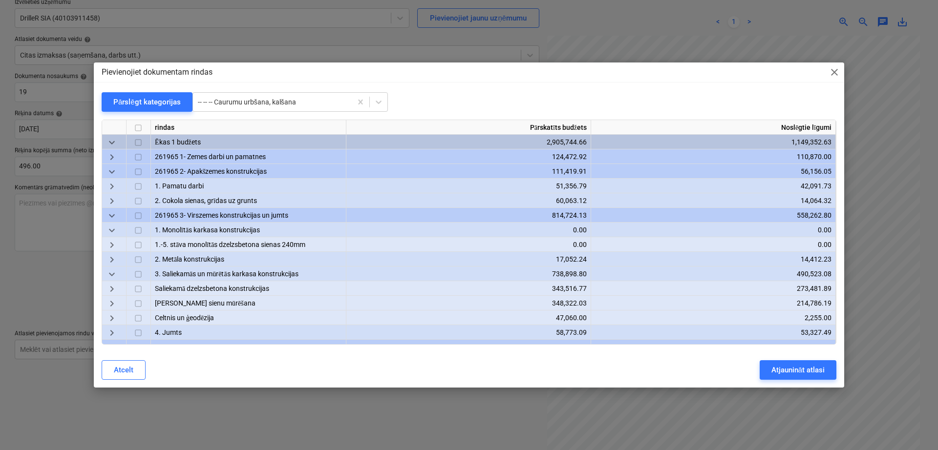
click at [116, 300] on span "keyboard_arrow_right" at bounding box center [112, 304] width 12 height 12
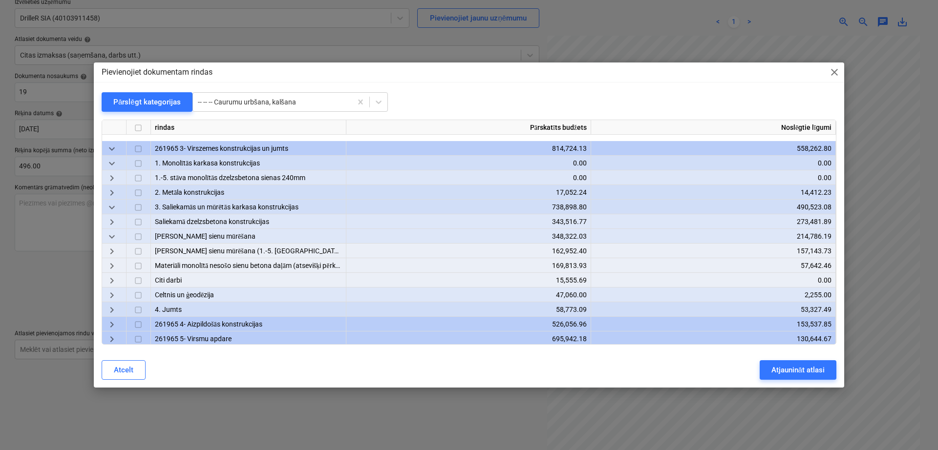
scroll to position [160, 0]
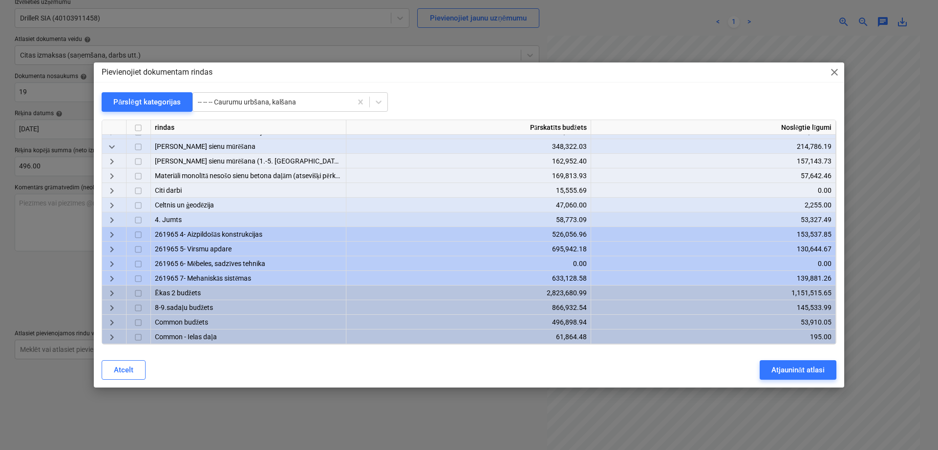
click at [118, 185] on div "keyboard_arrow_right" at bounding box center [114, 190] width 24 height 15
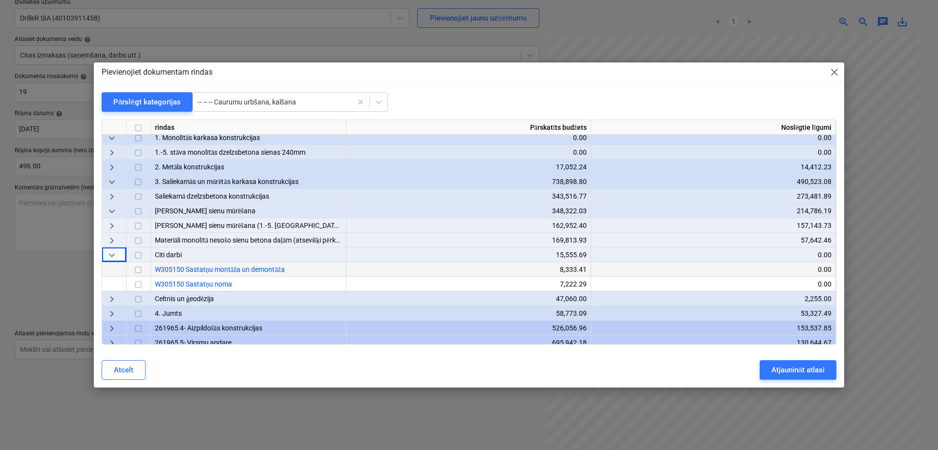
scroll to position [79, 0]
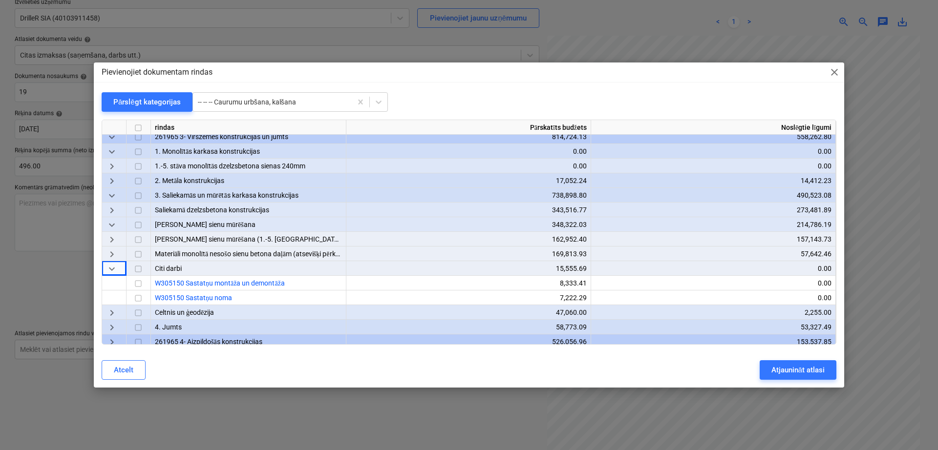
click at [114, 250] on span "keyboard_arrow_right" at bounding box center [112, 255] width 12 height 12
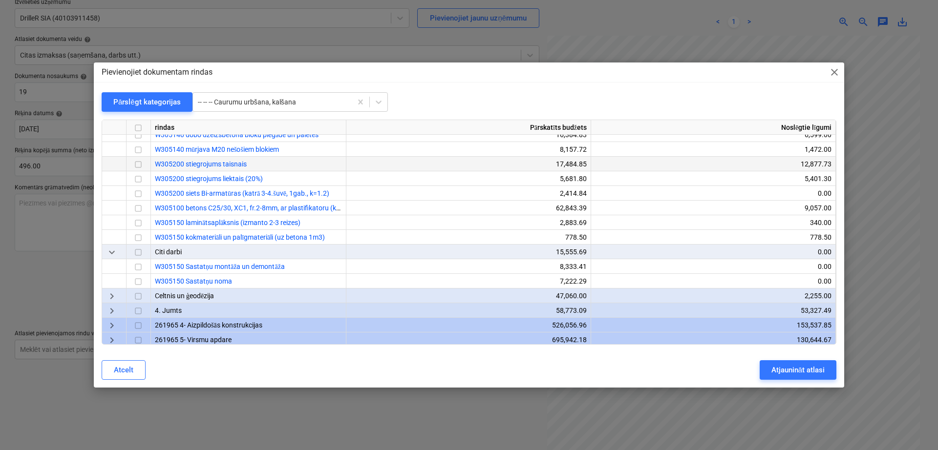
scroll to position [0, 0]
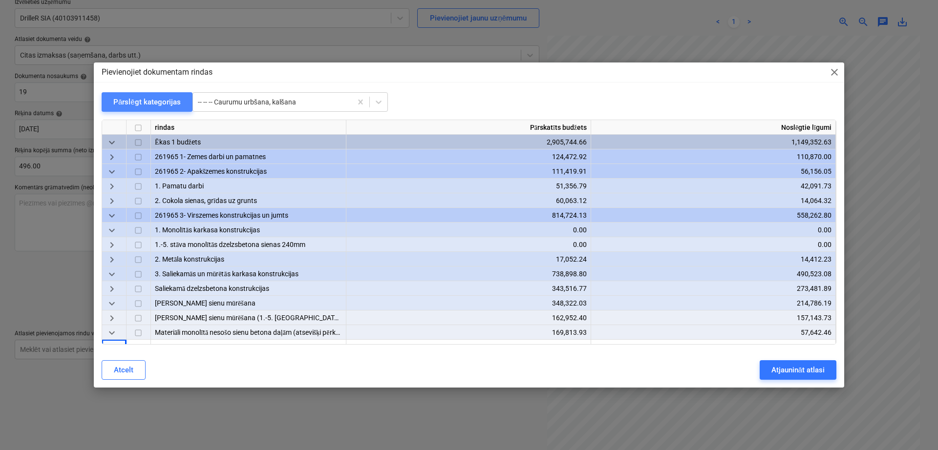
click at [149, 94] on button "Pārslēgt kategorijas" at bounding box center [147, 102] width 91 height 20
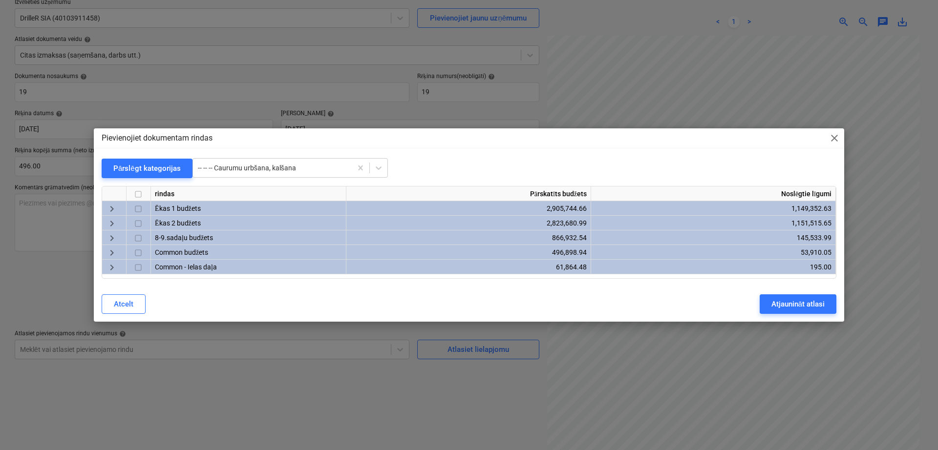
click at [108, 222] on span "keyboard_arrow_right" at bounding box center [112, 224] width 12 height 12
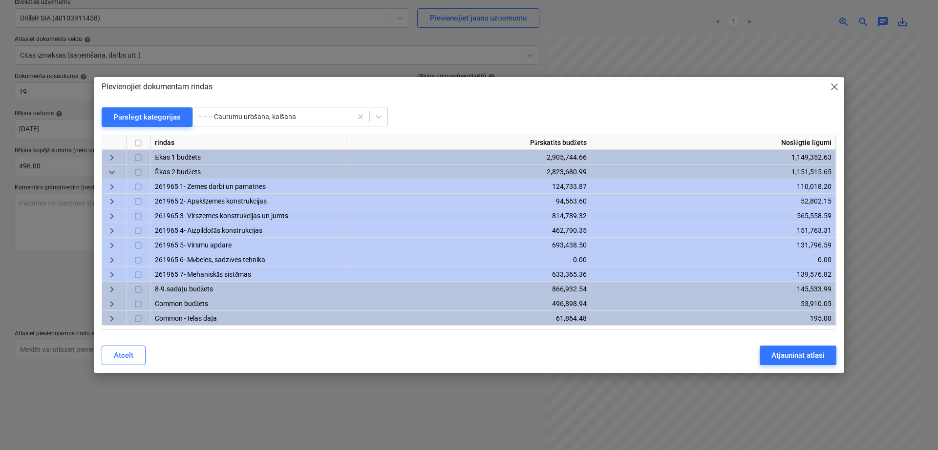
click at [115, 273] on span "keyboard_arrow_right" at bounding box center [112, 275] width 12 height 12
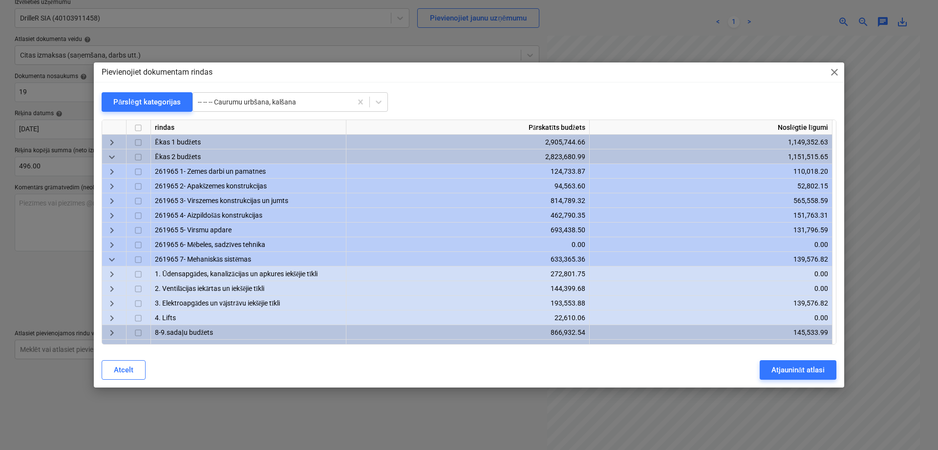
click at [108, 301] on span "keyboard_arrow_right" at bounding box center [112, 304] width 12 height 12
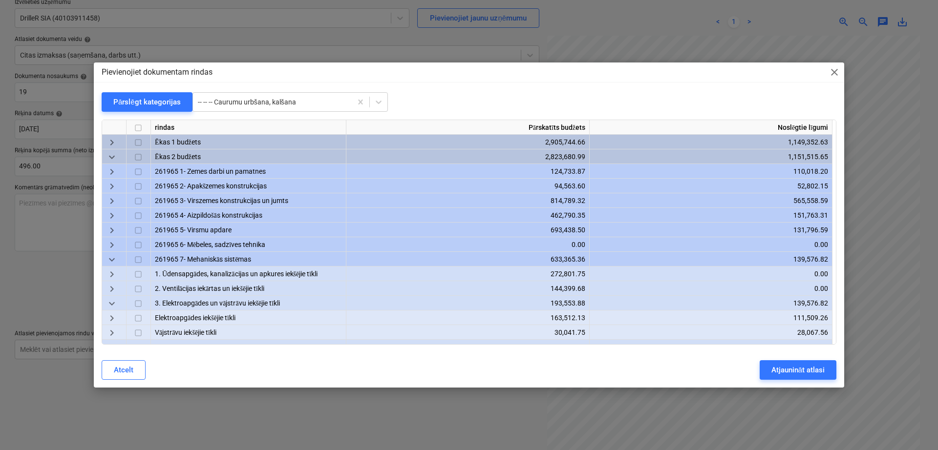
scroll to position [54, 0]
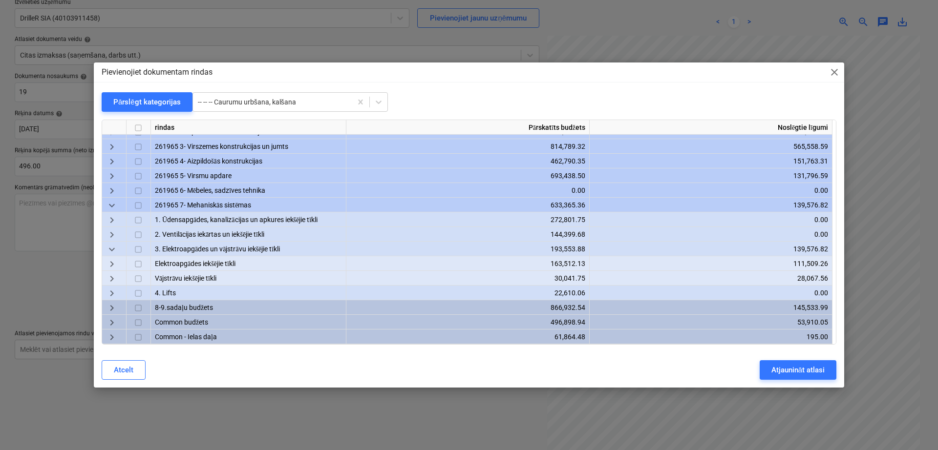
click at [113, 261] on span "keyboard_arrow_right" at bounding box center [112, 265] width 12 height 12
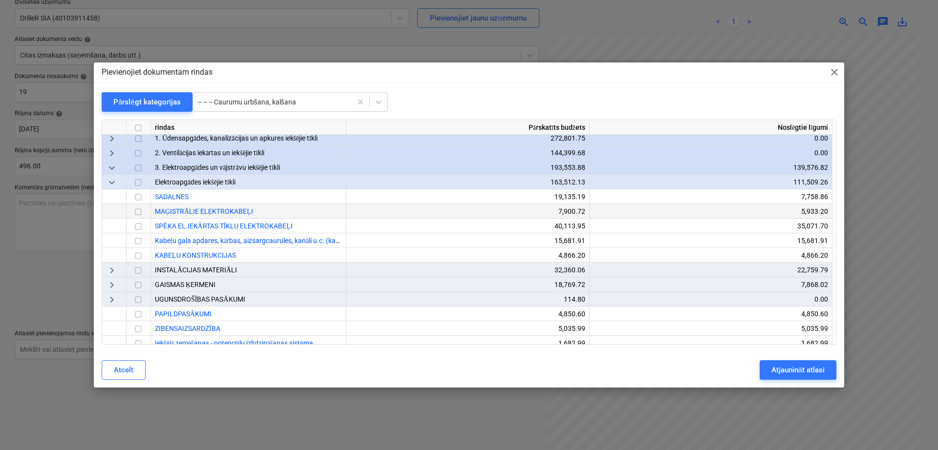
scroll to position [217, 0]
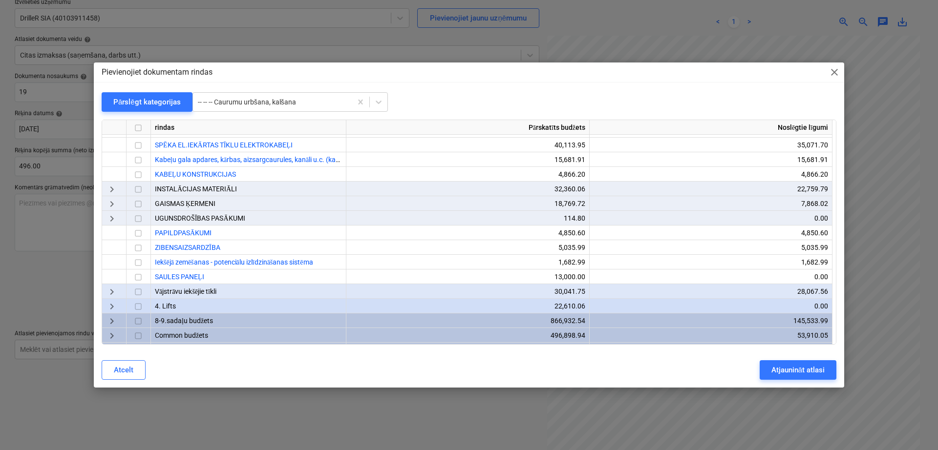
click at [114, 288] on span "keyboard_arrow_right" at bounding box center [112, 293] width 12 height 12
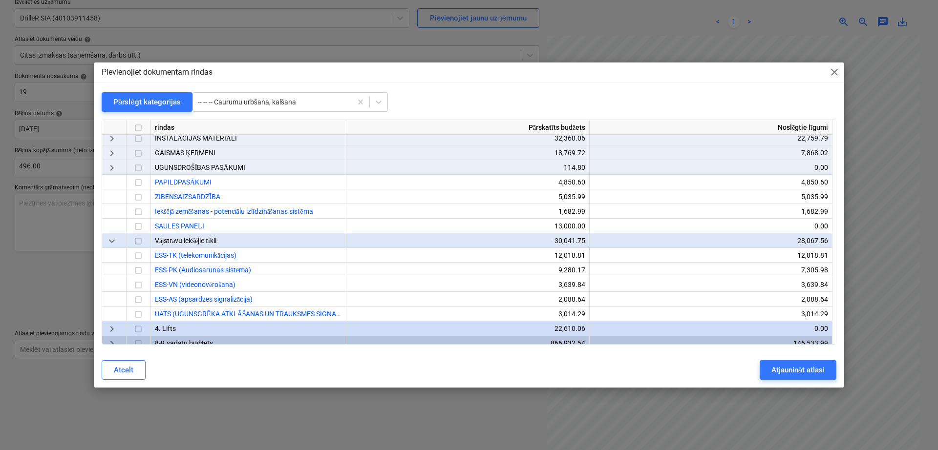
scroll to position [298, 0]
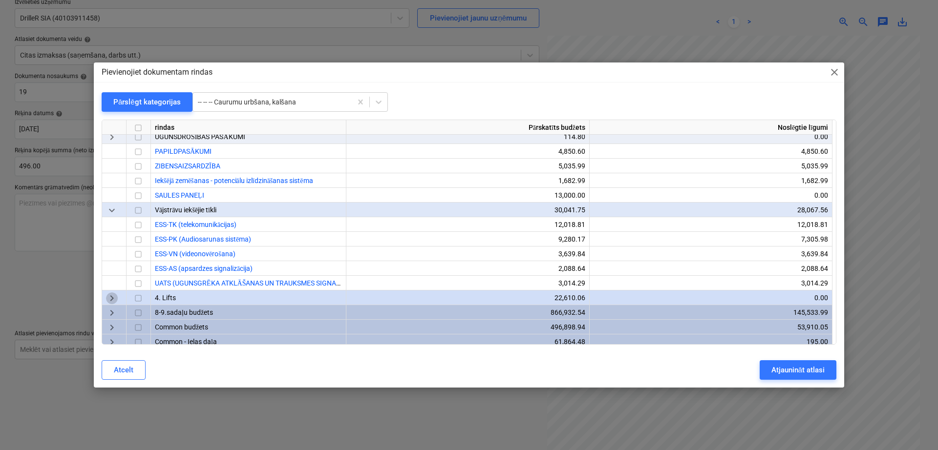
click at [107, 300] on span "keyboard_arrow_right" at bounding box center [112, 299] width 12 height 12
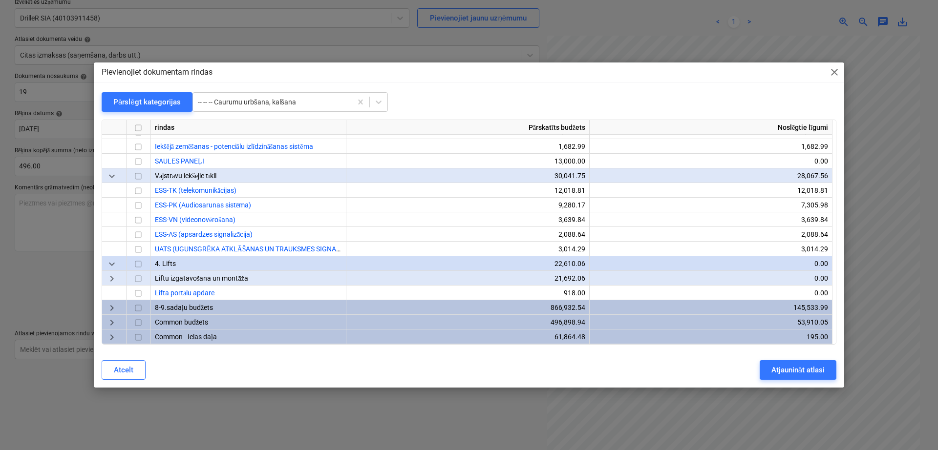
scroll to position [251, 0]
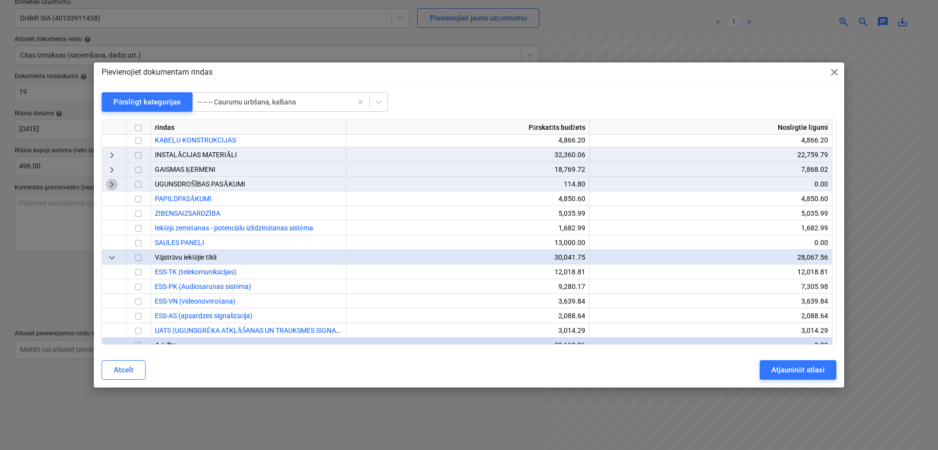
click at [112, 183] on span "keyboard_arrow_right" at bounding box center [112, 185] width 12 height 12
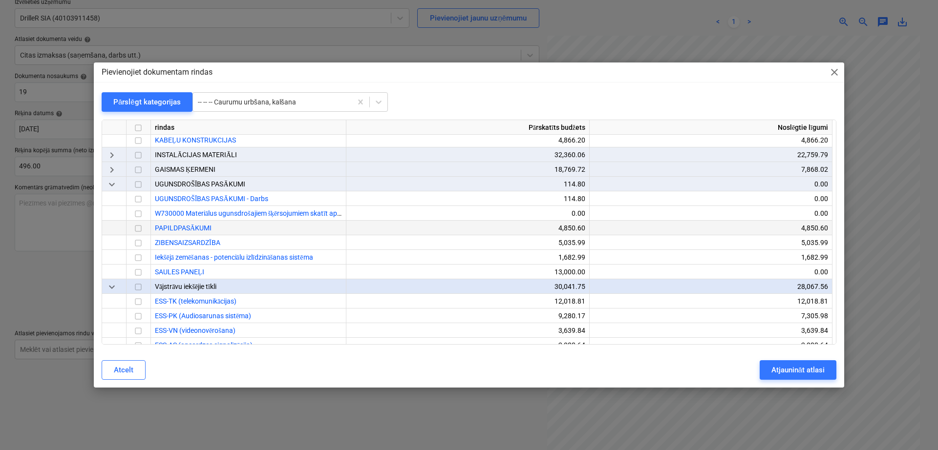
scroll to position [170, 0]
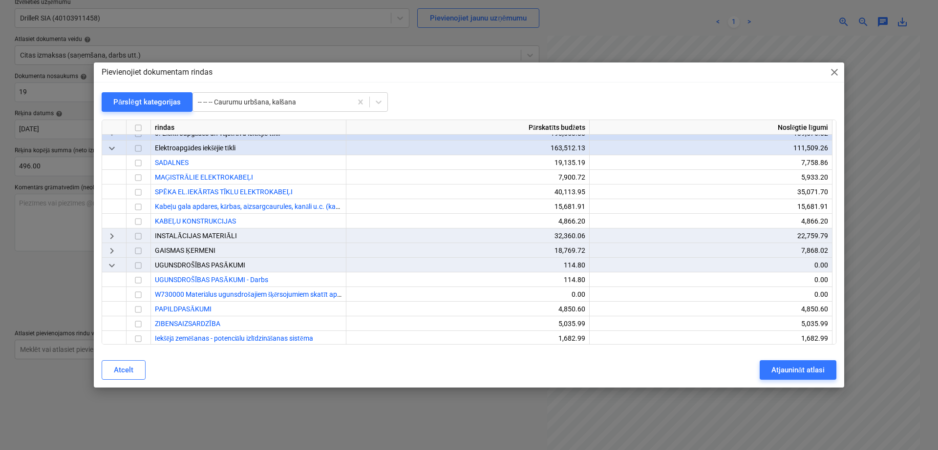
click at [114, 247] on span "keyboard_arrow_right" at bounding box center [112, 252] width 12 height 12
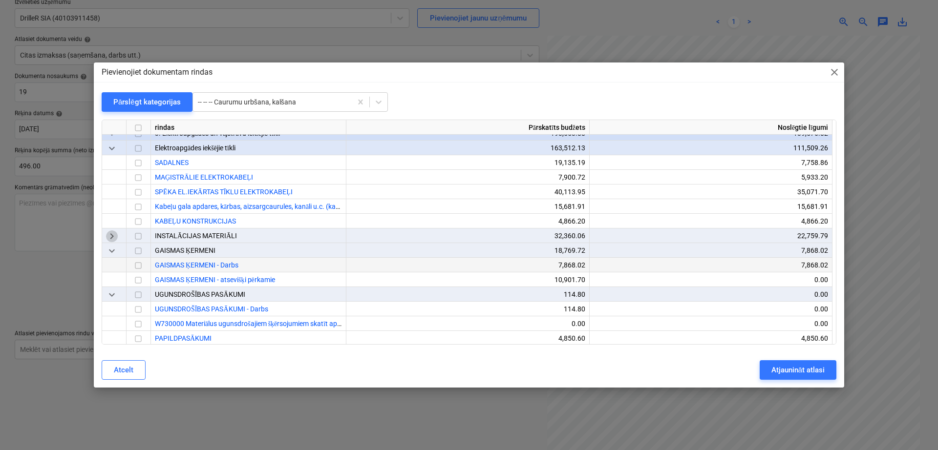
click at [117, 231] on span "keyboard_arrow_right" at bounding box center [112, 237] width 12 height 12
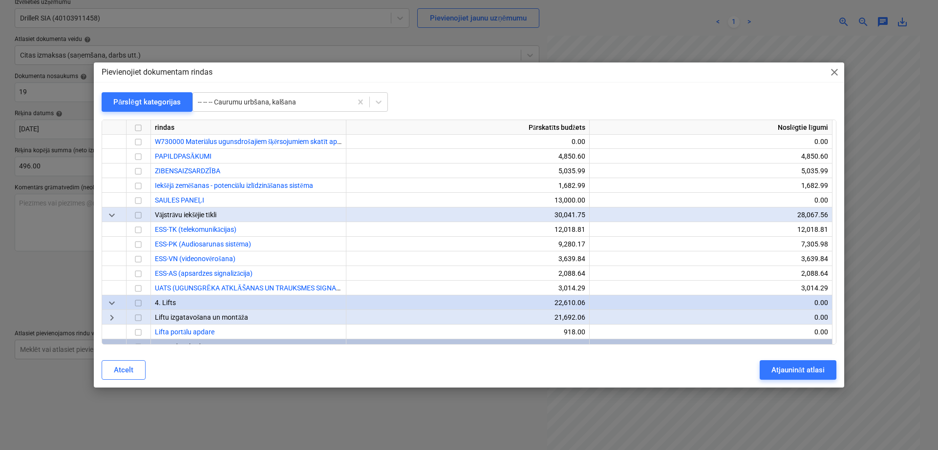
scroll to position [420, 0]
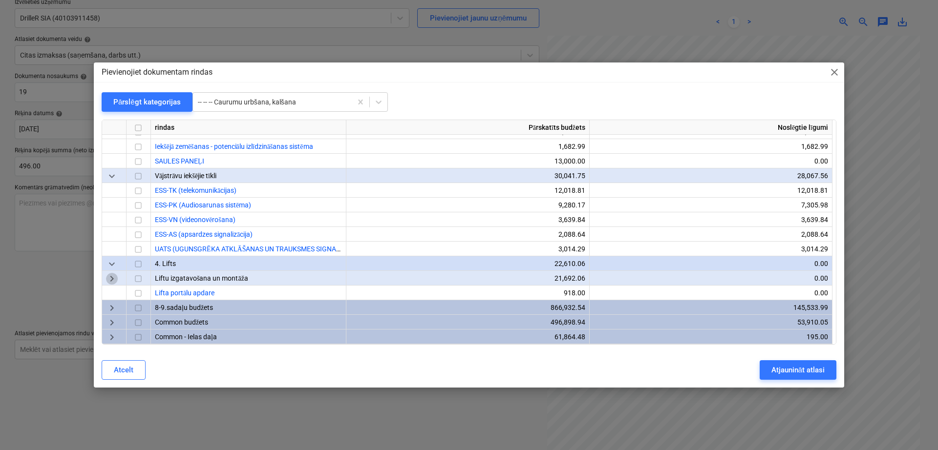
click at [109, 276] on span "keyboard_arrow_right" at bounding box center [112, 279] width 12 height 12
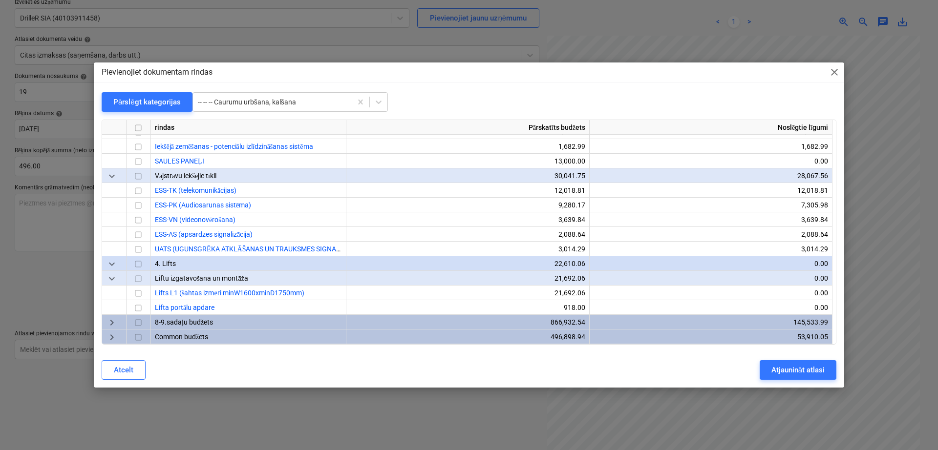
click at [109, 276] on span "keyboard_arrow_down" at bounding box center [112, 279] width 12 height 12
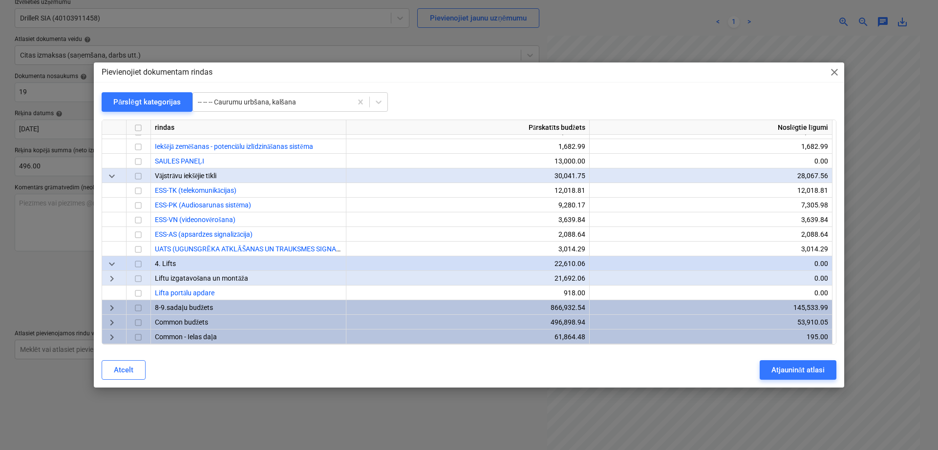
click at [115, 257] on div "keyboard_arrow_down" at bounding box center [114, 263] width 24 height 15
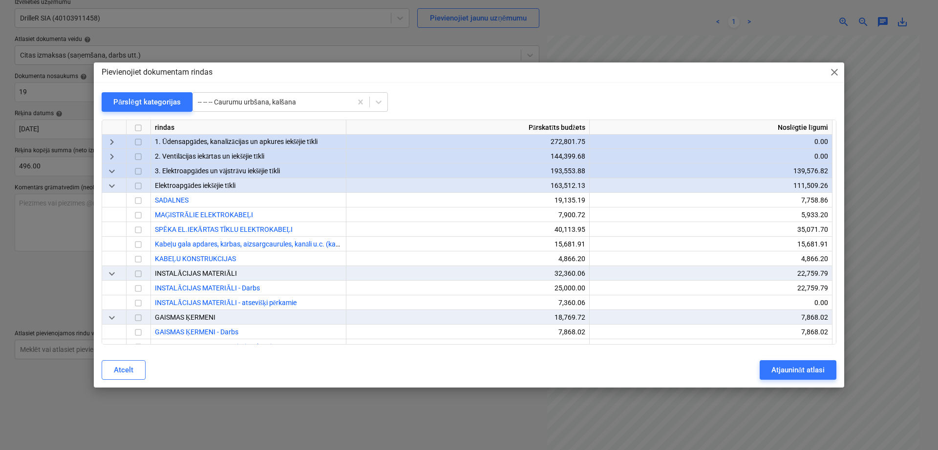
scroll to position [65, 0]
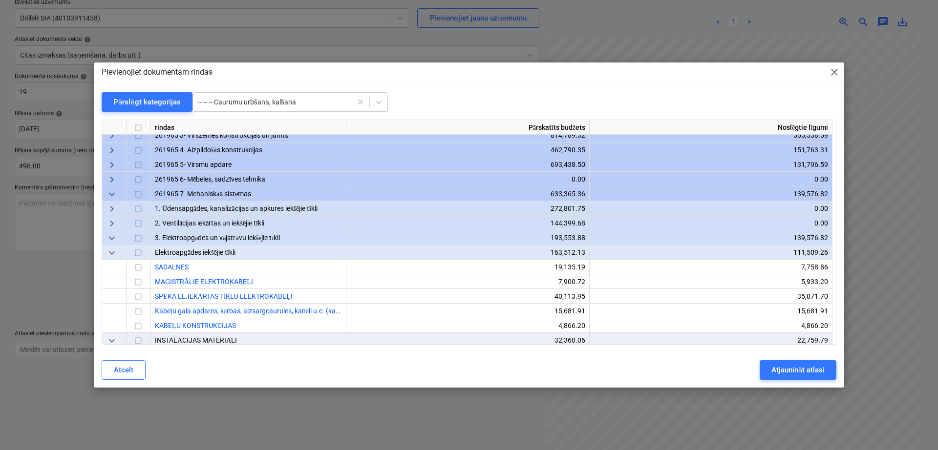
click at [115, 253] on span "keyboard_arrow_down" at bounding box center [112, 254] width 12 height 12
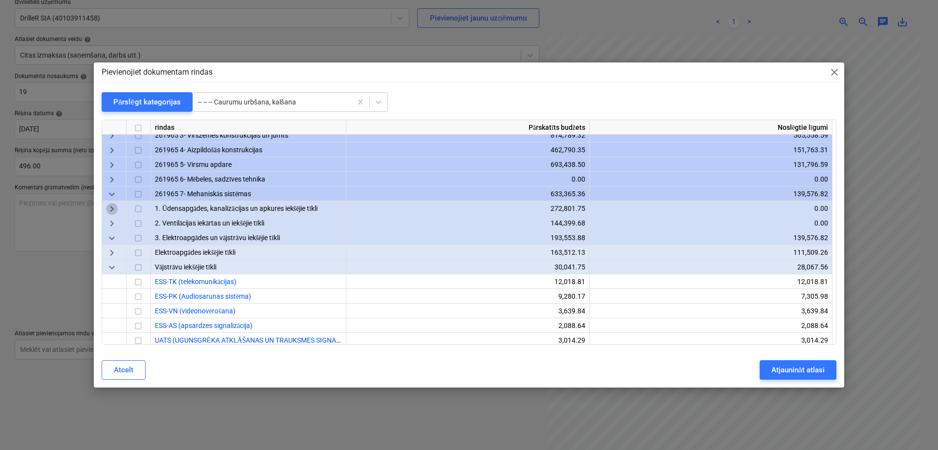
click at [115, 204] on span "keyboard_arrow_right" at bounding box center [112, 210] width 12 height 12
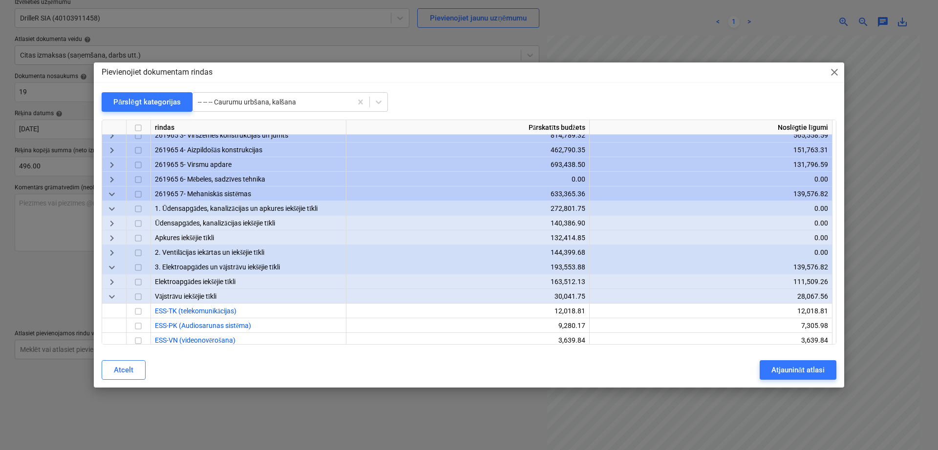
drag, startPoint x: 115, startPoint y: 203, endPoint x: 113, endPoint y: 193, distance: 10.0
click at [113, 193] on span "keyboard_arrow_down" at bounding box center [112, 195] width 12 height 12
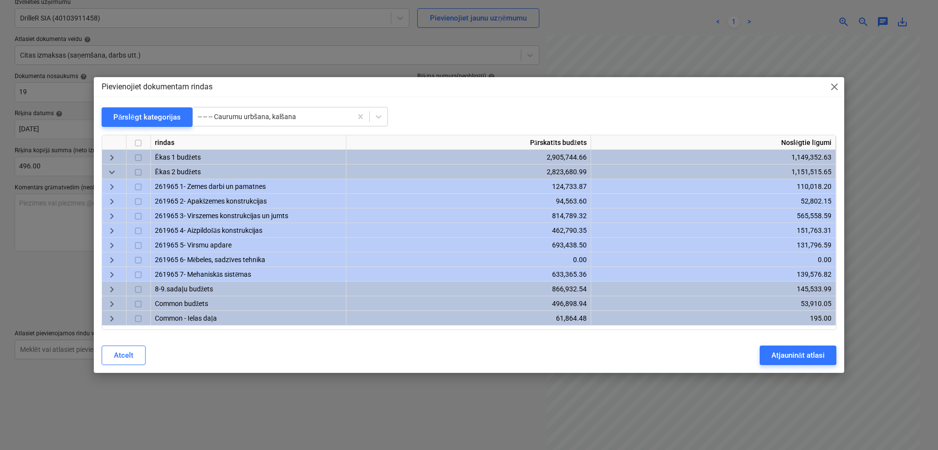
scroll to position [0, 0]
click at [116, 169] on span "keyboard_arrow_down" at bounding box center [112, 173] width 12 height 12
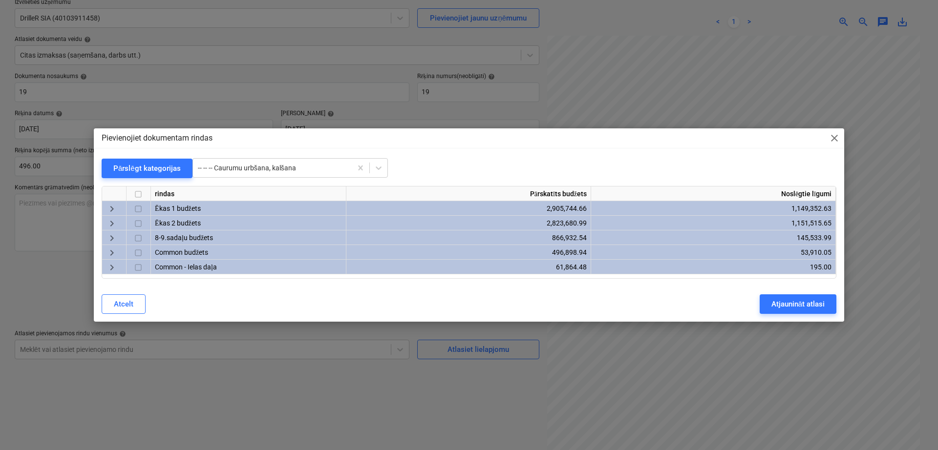
click at [114, 234] on span "keyboard_arrow_right" at bounding box center [112, 238] width 12 height 12
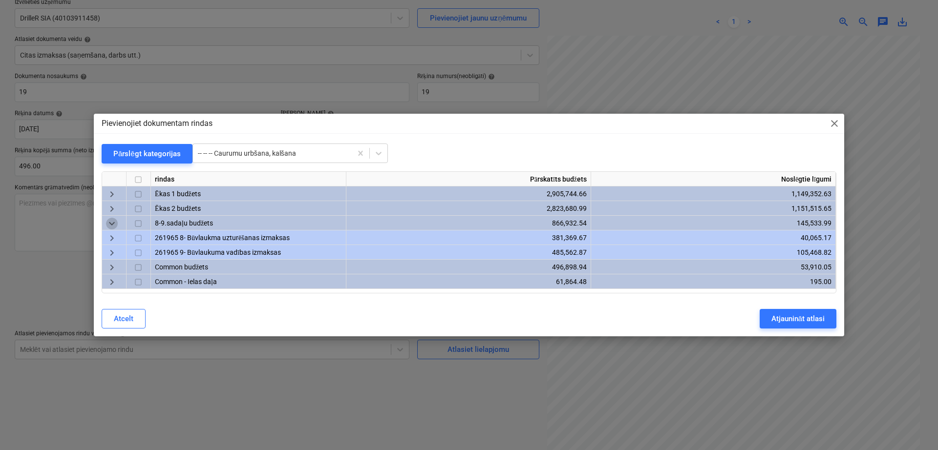
click at [114, 225] on span "keyboard_arrow_down" at bounding box center [112, 224] width 12 height 12
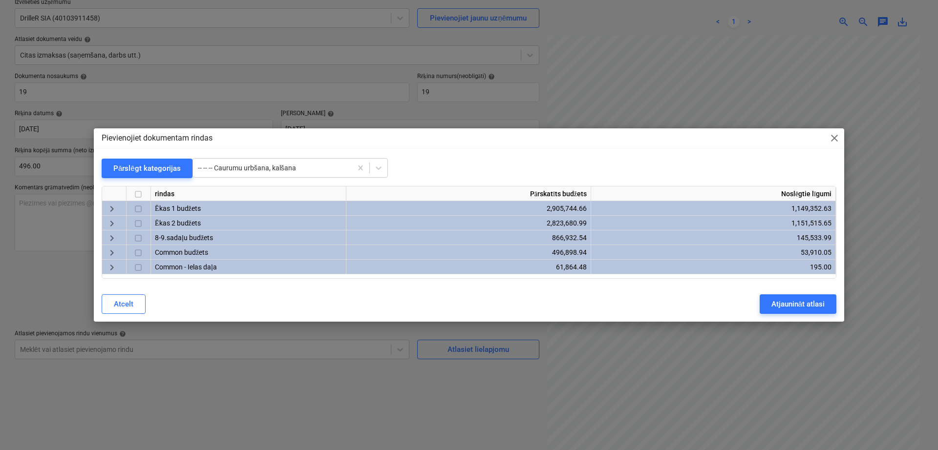
click at [304, 158] on div "Pievienojiet dokumentam rindas close Pārslēgt kategorijas -- -- -- Caurumu urbš…" at bounding box center [469, 224] width 750 height 193
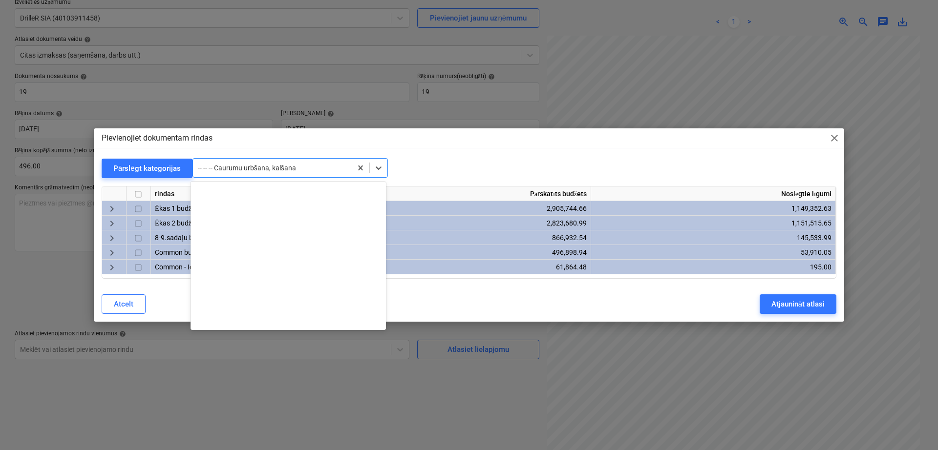
click at [304, 171] on div at bounding box center [272, 168] width 149 height 10
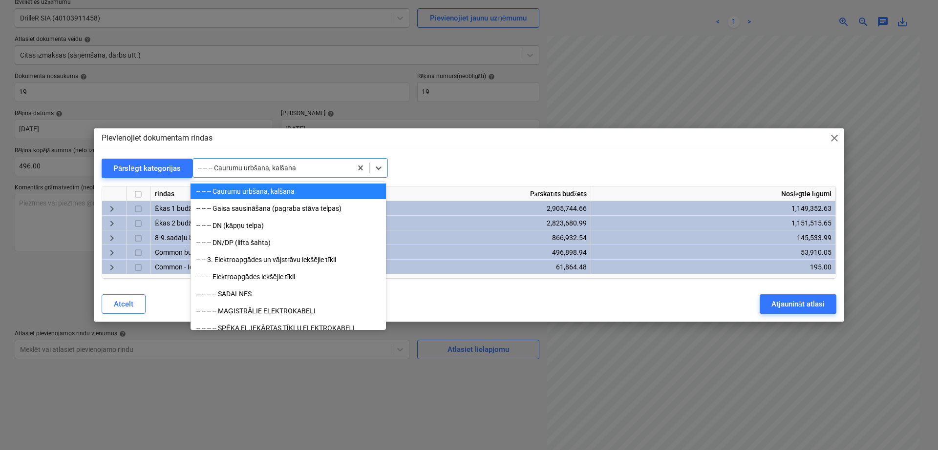
click at [261, 198] on div "-- -- -- Caurumu urbšana, kalšana" at bounding box center [287, 192] width 195 height 16
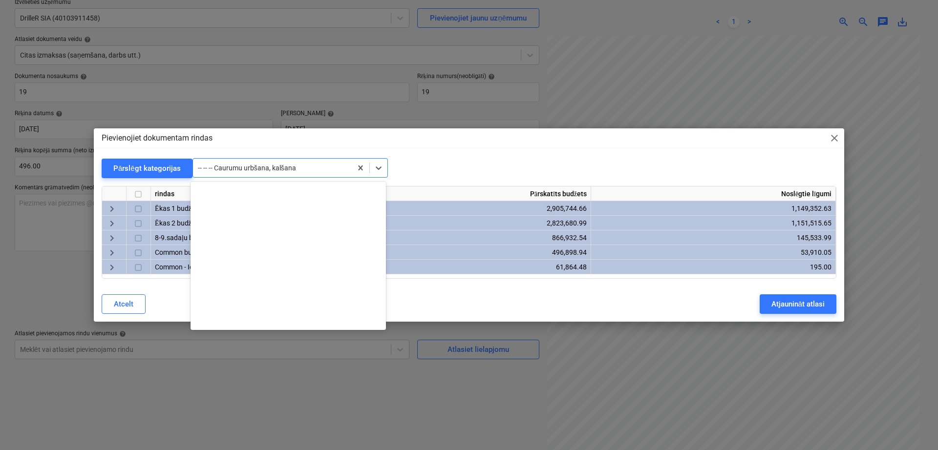
click at [284, 175] on div "-- -- -- Caurumu urbšana, kalšana" at bounding box center [272, 168] width 159 height 14
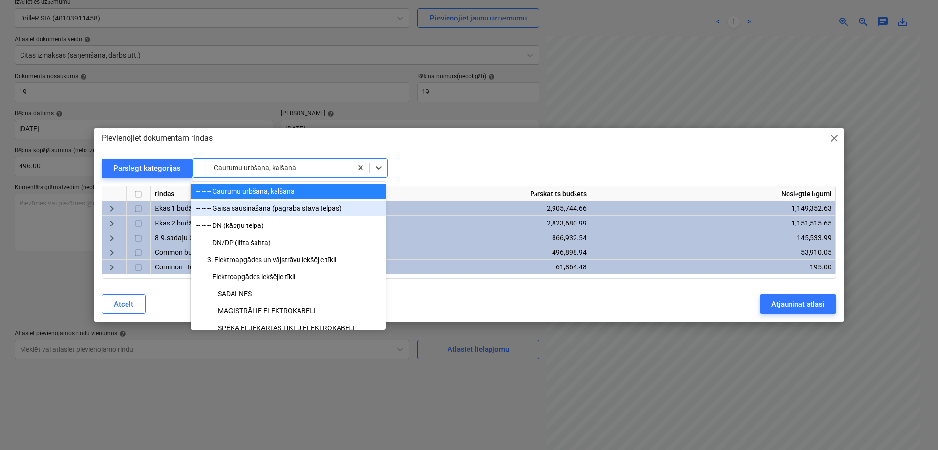
click at [276, 207] on div "-- -- -- Gaisa sausināšana (pagraba stāva telpas)" at bounding box center [287, 209] width 195 height 16
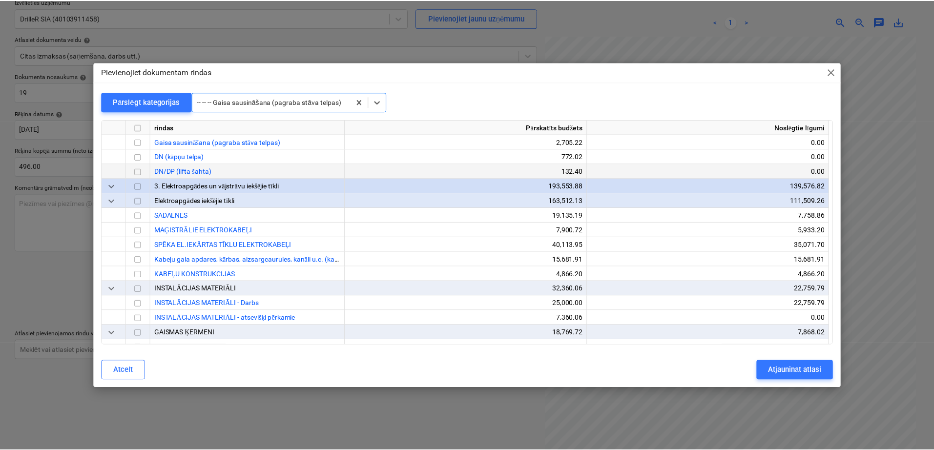
scroll to position [17910, 0]
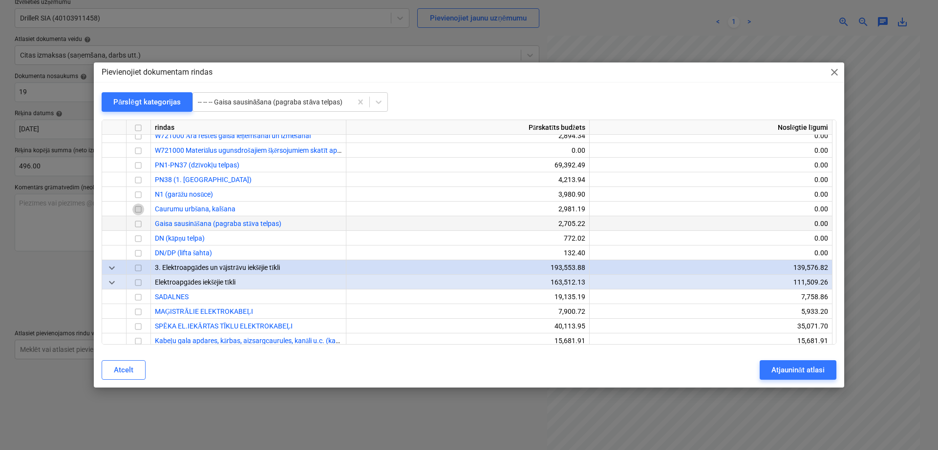
drag, startPoint x: 140, startPoint y: 210, endPoint x: 193, endPoint y: 220, distance: 53.6
click at [139, 210] on input "checkbox" at bounding box center [138, 210] width 12 height 12
click at [813, 367] on div "Atjaunināt atlasi" at bounding box center [797, 370] width 53 height 13
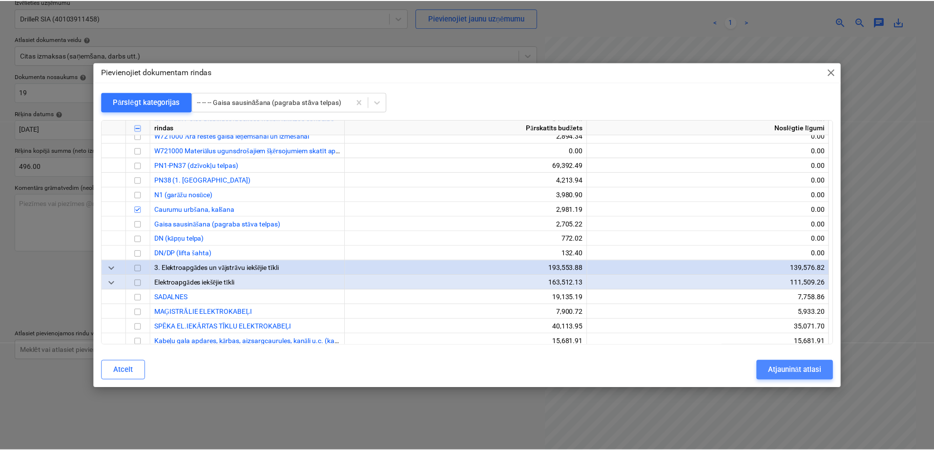
scroll to position [90, 67]
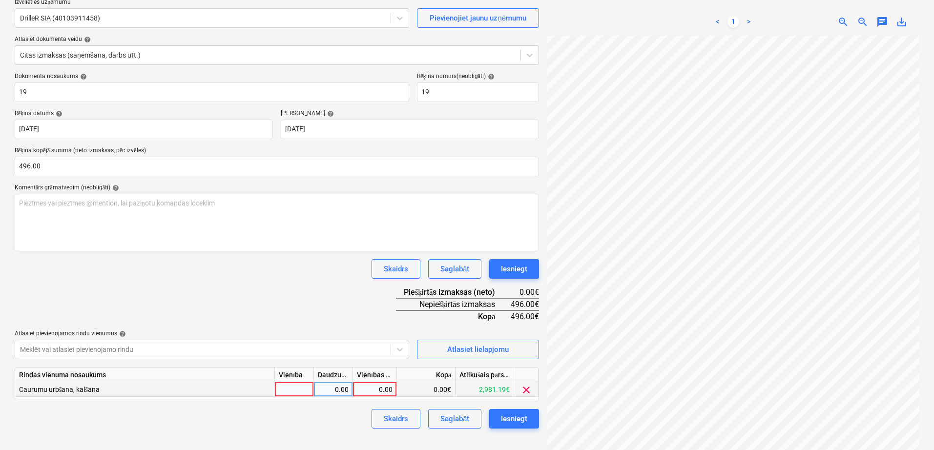
click at [375, 392] on div "0.00" at bounding box center [375, 389] width 36 height 15
type input "496"
click at [284, 271] on div "Skaidrs Saglabāt Iesniegt" at bounding box center [277, 269] width 525 height 20
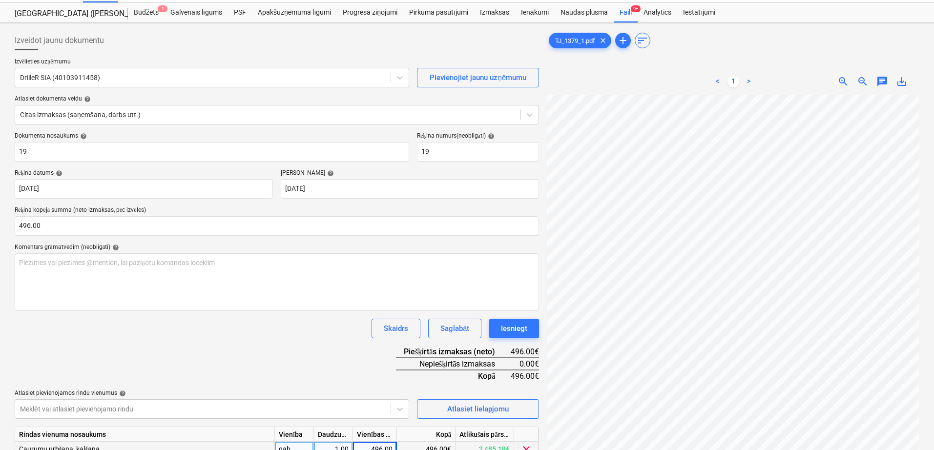
scroll to position [0, 0]
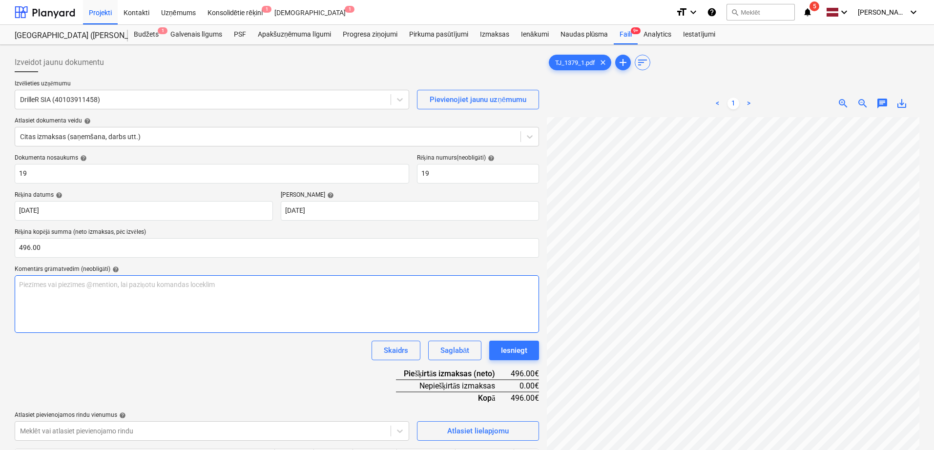
click at [359, 280] on p "Piezīmes vai piezīmes @mention, lai paziņotu komandas loceklim ﻿" at bounding box center [277, 285] width 516 height 10
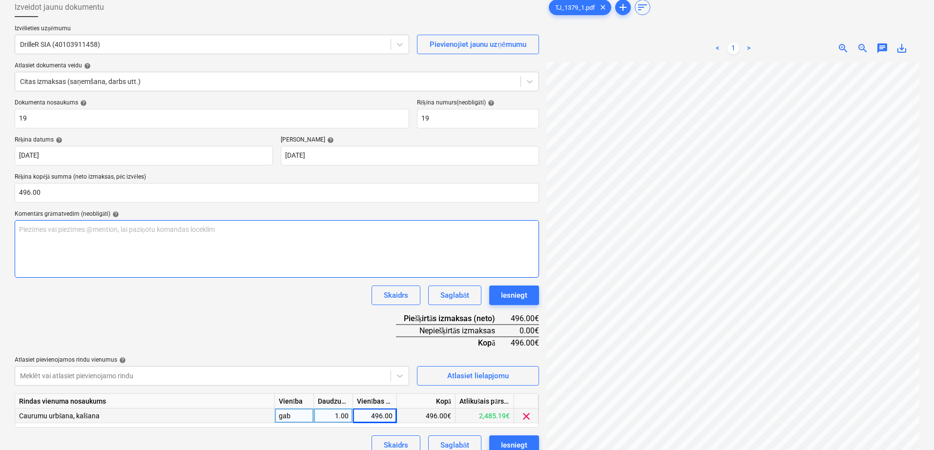
click at [359, 280] on div "Dokumenta nosaukums help 19 Rēķina numurs (neobligāti) help 19 Rēķina datums he…" at bounding box center [277, 277] width 525 height 356
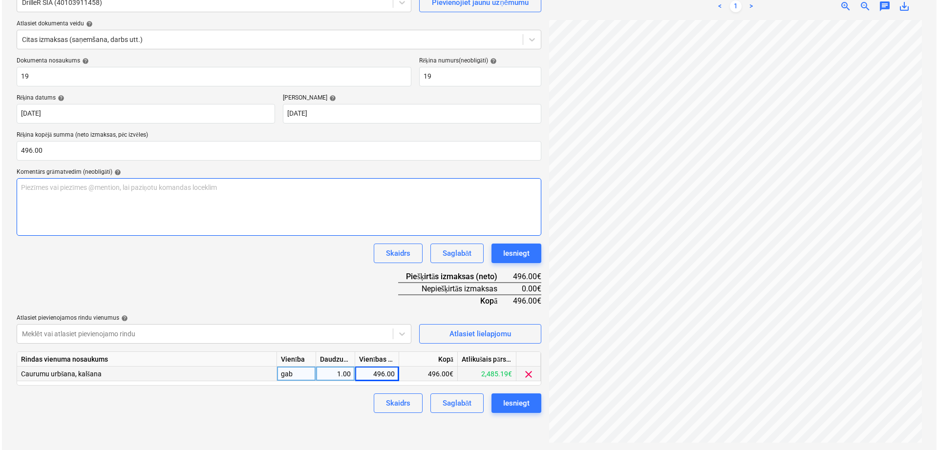
scroll to position [98, 0]
click at [506, 408] on div "Iesniegt" at bounding box center [514, 403] width 26 height 13
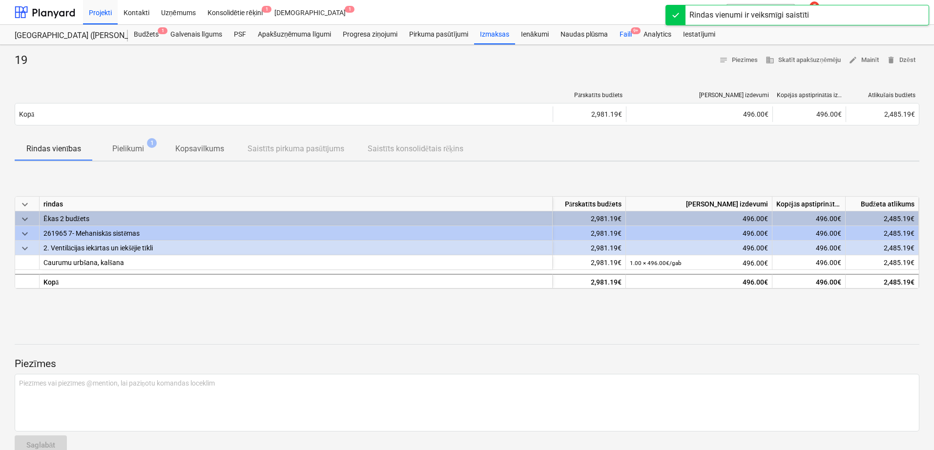
click at [629, 29] on div "Faili 9+" at bounding box center [626, 35] width 24 height 20
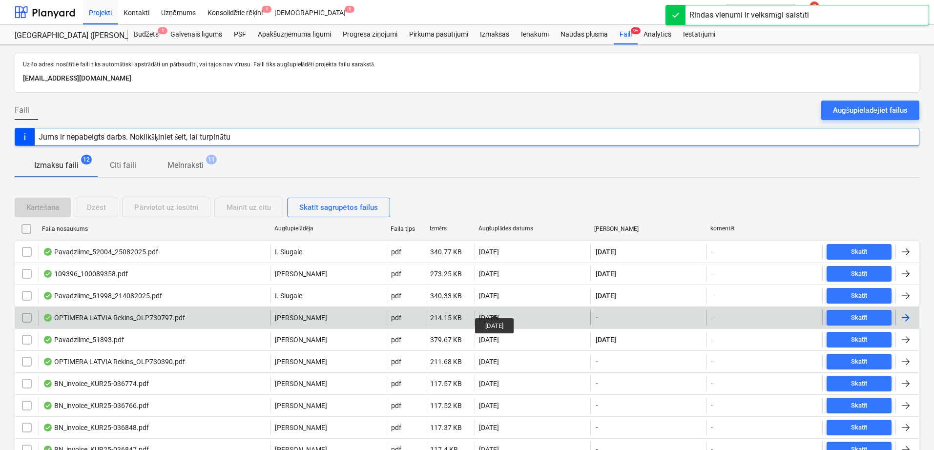
scroll to position [82, 0]
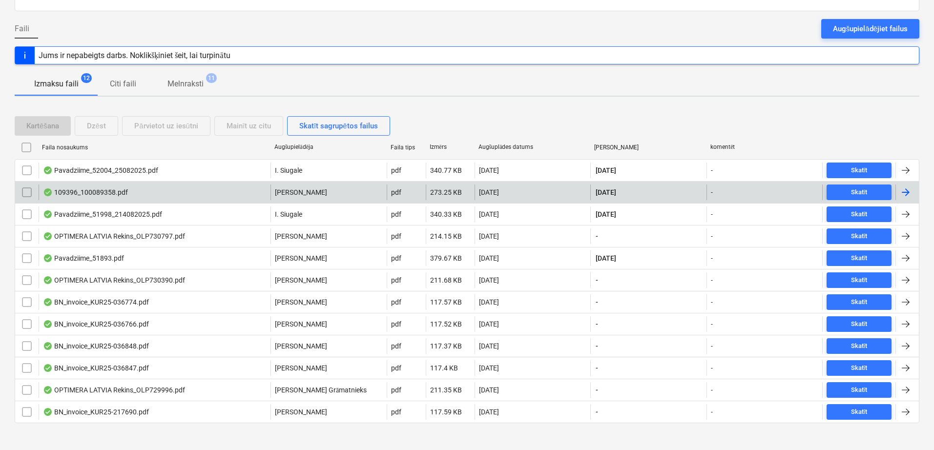
click at [908, 185] on div at bounding box center [907, 193] width 23 height 16
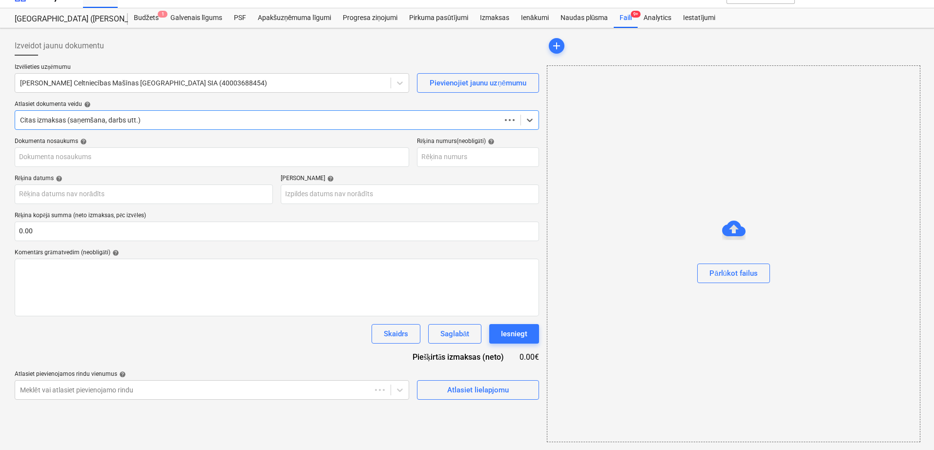
scroll to position [17, 0]
type input "109396_100089358.pdf"
type input "[DATE]"
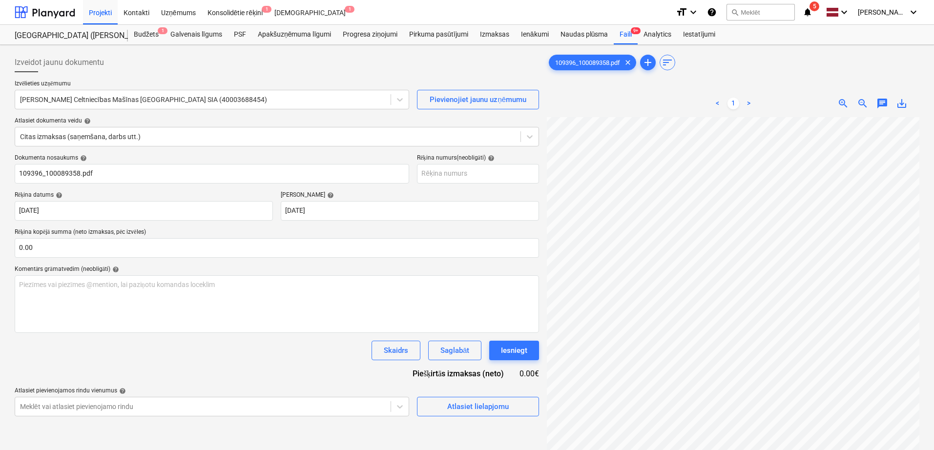
scroll to position [201, 69]
click at [286, 254] on input "text" at bounding box center [277, 248] width 525 height 20
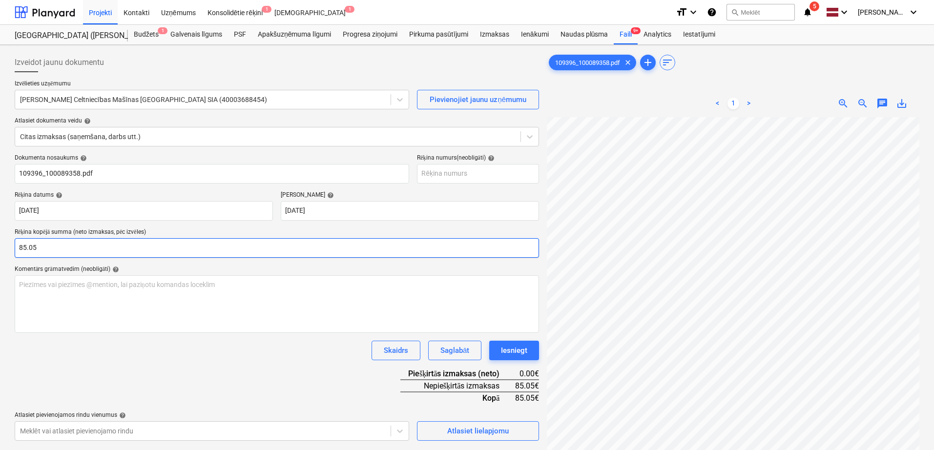
type input "85.05"
click at [252, 391] on div "Dokumenta nosaukums help 109396_100089358.pdf Rēķina numurs (neobligāti) help R…" at bounding box center [277, 297] width 525 height 287
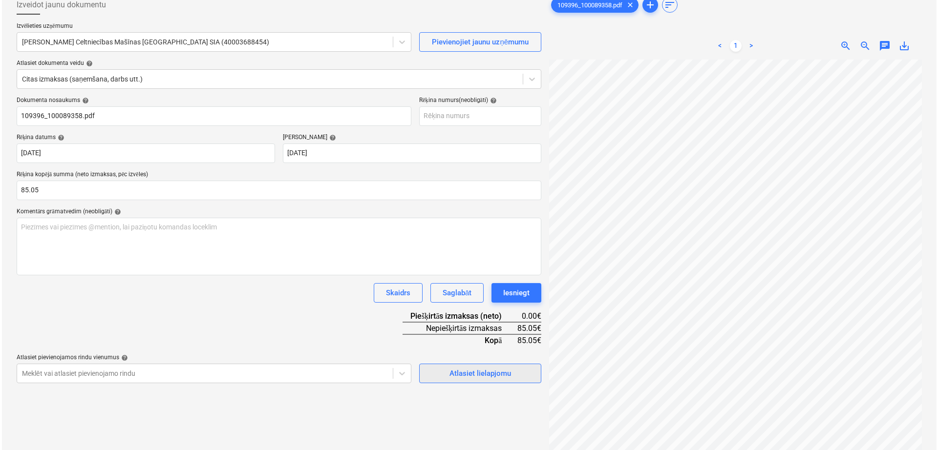
scroll to position [82, 0]
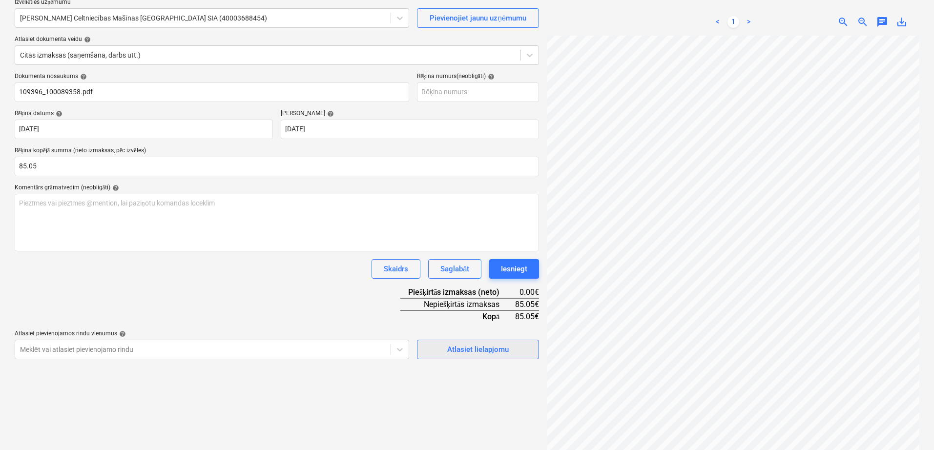
click at [469, 348] on div "Atlasiet lielapjomu" at bounding box center [478, 349] width 62 height 13
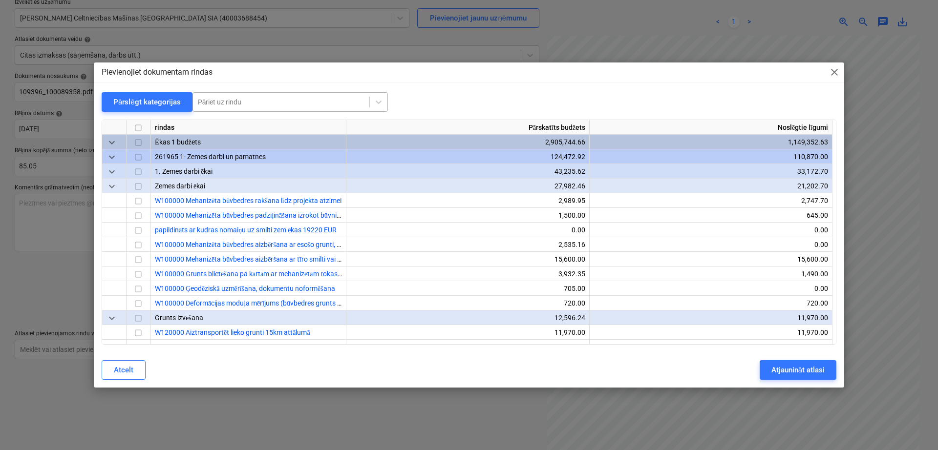
click at [332, 105] on div at bounding box center [281, 102] width 167 height 10
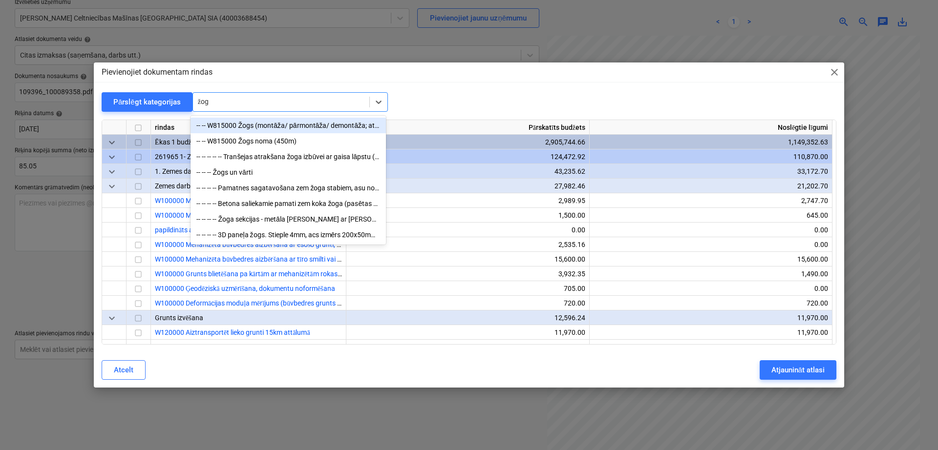
type input "žogs"
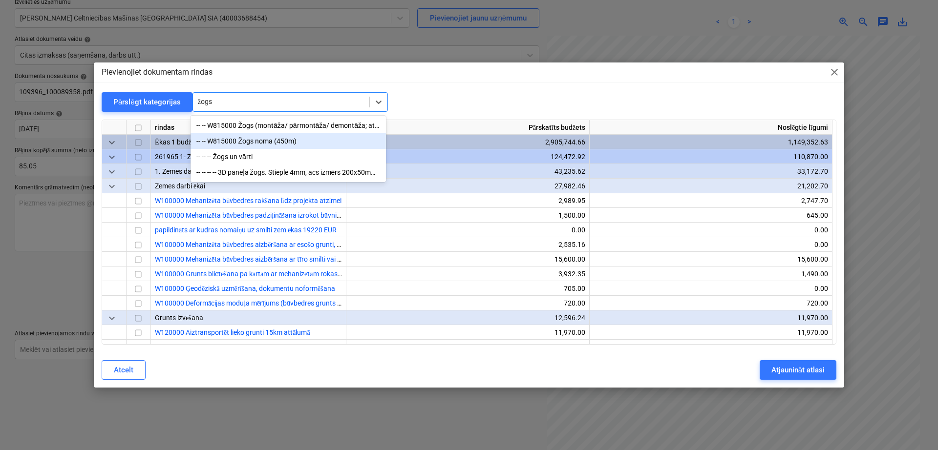
click at [259, 141] on div "-- -- W815000 Žogs noma (450m)" at bounding box center [287, 141] width 195 height 16
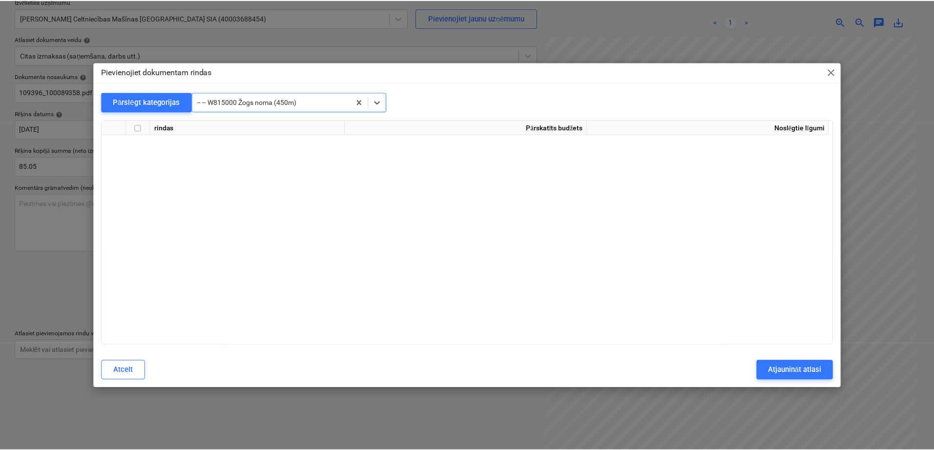
scroll to position [18607, 0]
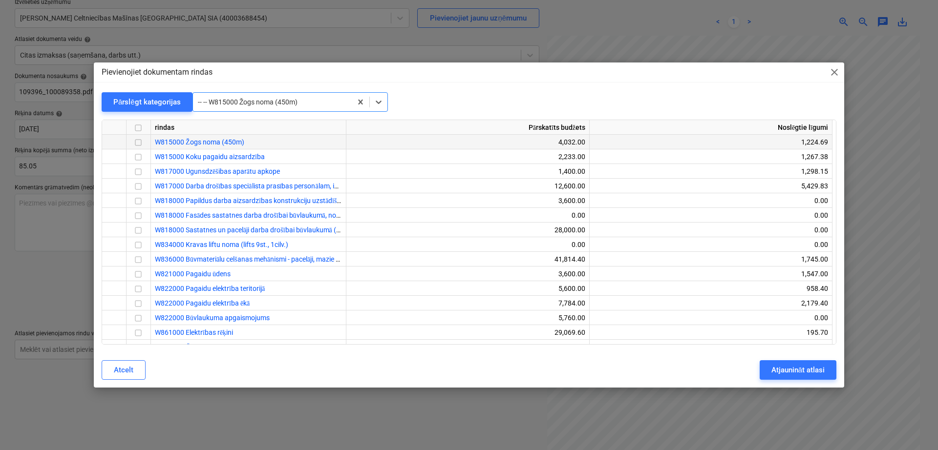
click at [136, 144] on input "checkbox" at bounding box center [138, 143] width 12 height 12
click at [793, 368] on div "Atjaunināt atlasi" at bounding box center [797, 370] width 53 height 13
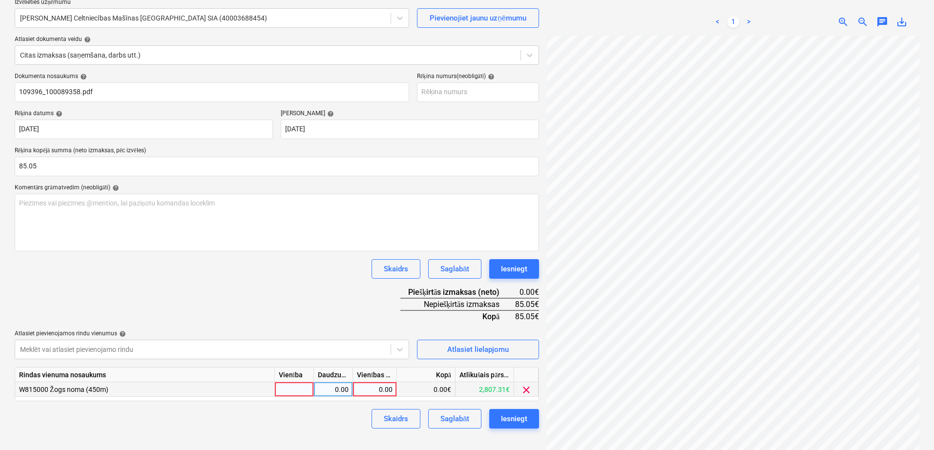
click at [375, 389] on div "0.00" at bounding box center [375, 389] width 36 height 15
type input "85.05"
click at [341, 303] on div "Dokumenta nosaukums help 109396_100089358.pdf Rēķina numurs (neobligāti) help R…" at bounding box center [277, 251] width 525 height 356
click at [518, 417] on div "Iesniegt" at bounding box center [514, 419] width 26 height 13
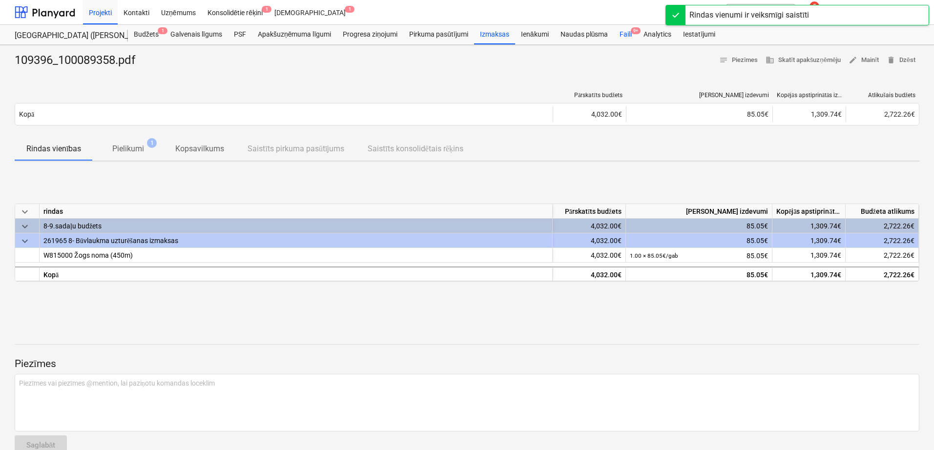
click at [625, 36] on div "Faili 9+" at bounding box center [626, 35] width 24 height 20
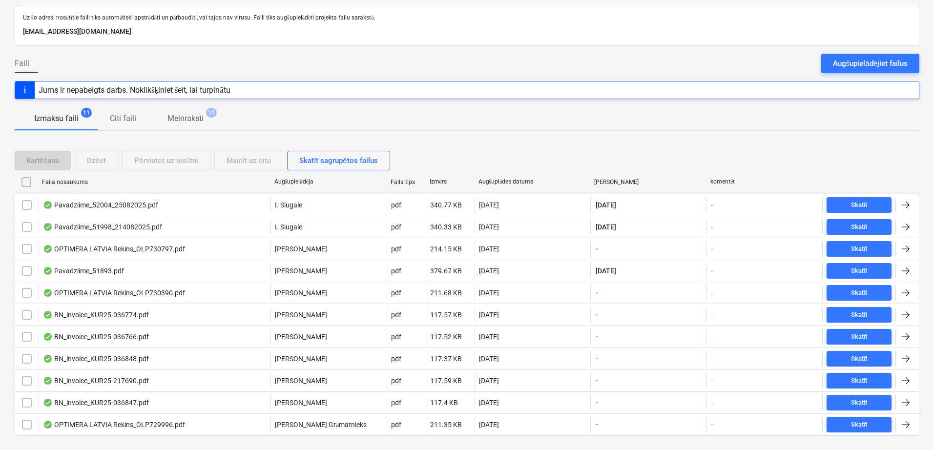
scroll to position [68, 0]
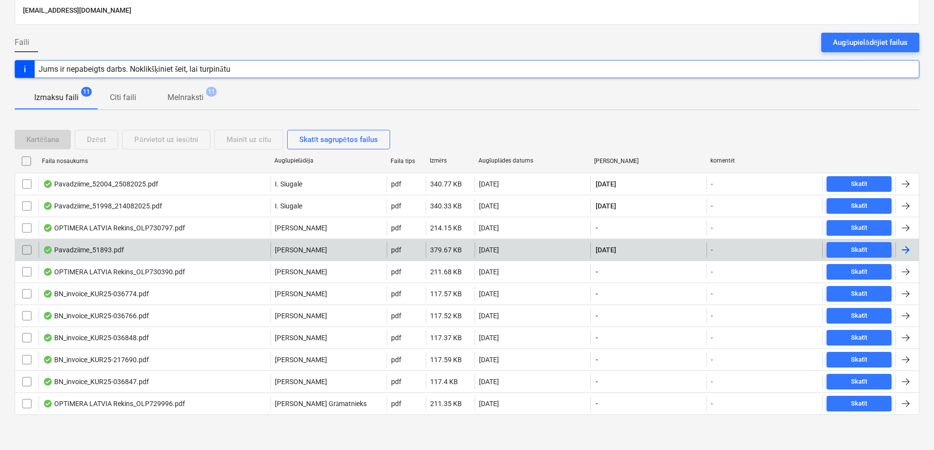
click at [908, 247] on div at bounding box center [906, 250] width 12 height 12
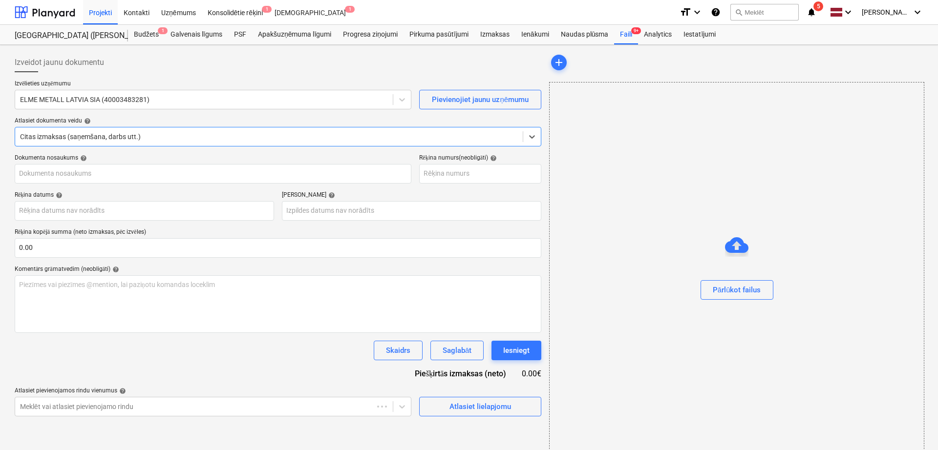
type input "51893"
type input "[DATE]"
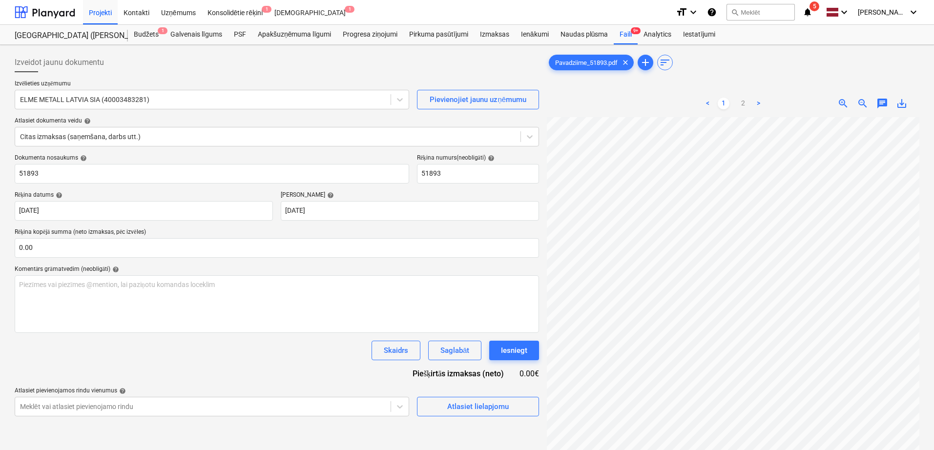
scroll to position [151, 43]
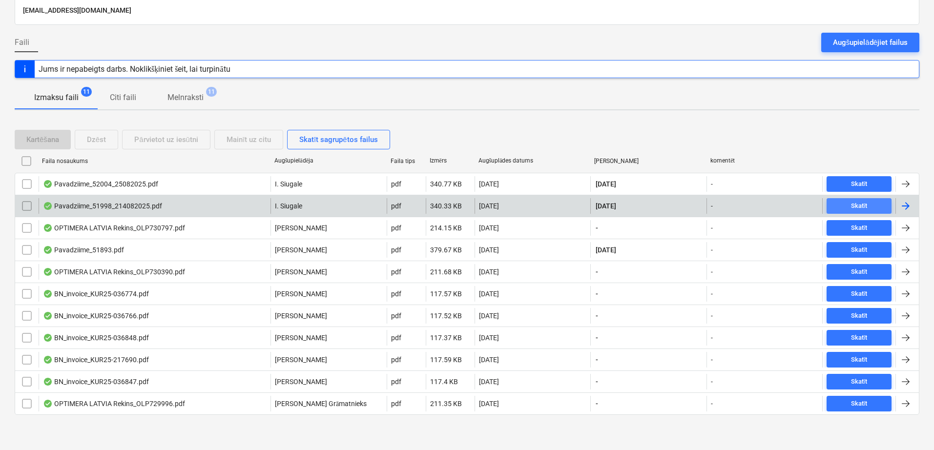
click at [866, 203] on div "Skatīt" at bounding box center [859, 206] width 17 height 11
click at [856, 206] on div "Skatīt" at bounding box center [859, 206] width 17 height 11
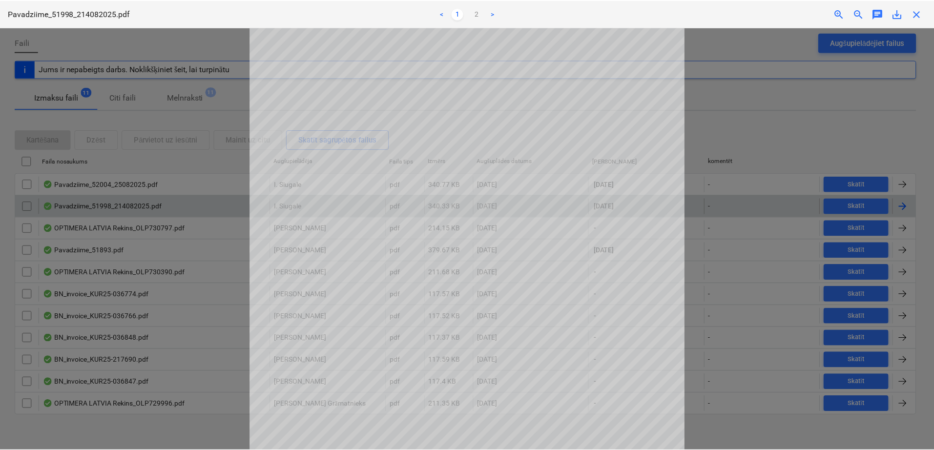
scroll to position [196, 0]
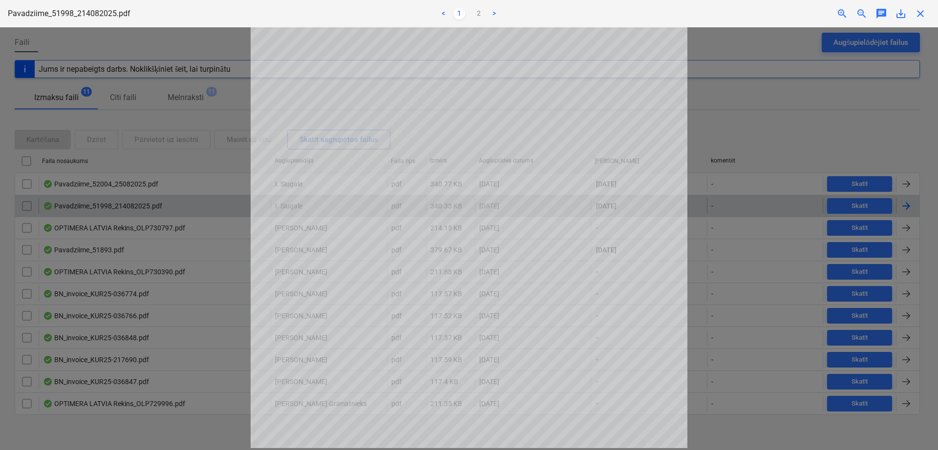
click at [922, 13] on span "close" at bounding box center [920, 14] width 12 height 12
click at [922, 13] on div "Uz šo adresi nosūtītie faili tiks automātiski apstrādāti un pārbaudīti, vai taj…" at bounding box center [467, 213] width 934 height 473
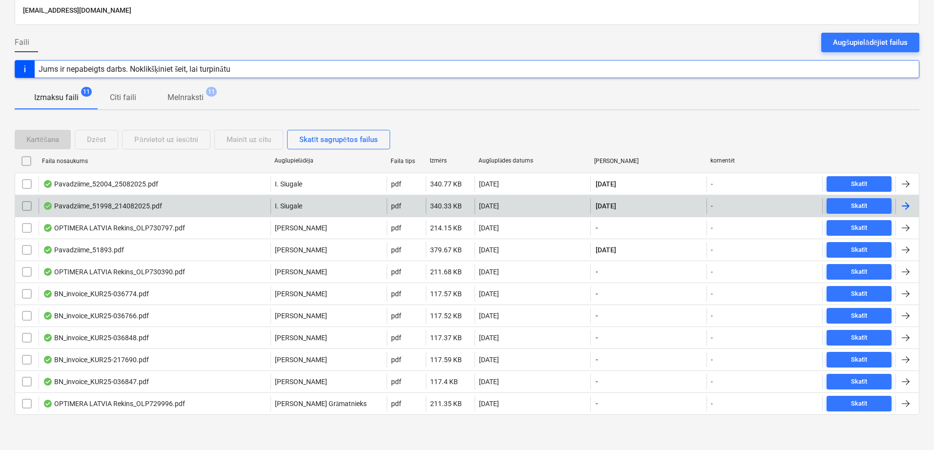
click at [907, 205] on div at bounding box center [906, 206] width 12 height 12
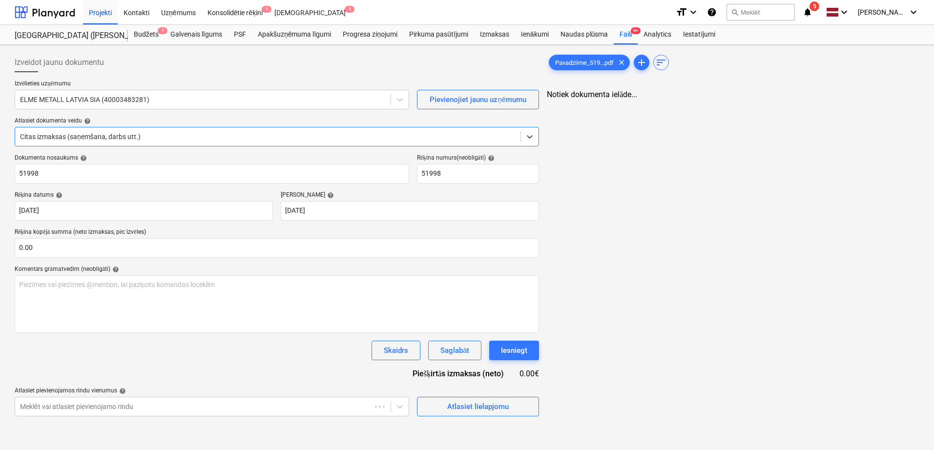
type input "51998"
type input "[DATE]"
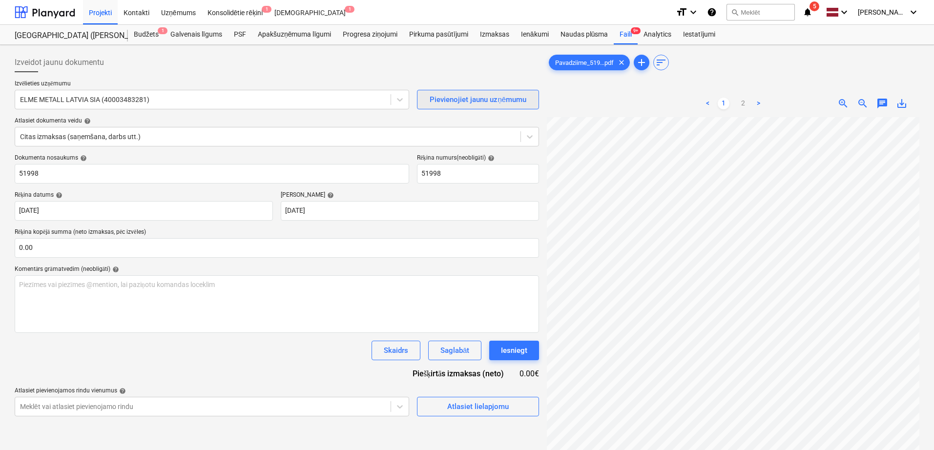
click at [524, 106] on div "Izveidot jaunu dokumentu Izvēlieties uzņēmumu ELME METALL LATVIA SIA (400034832…" at bounding box center [467, 296] width 913 height 495
click at [193, 243] on input "text" at bounding box center [277, 248] width 525 height 20
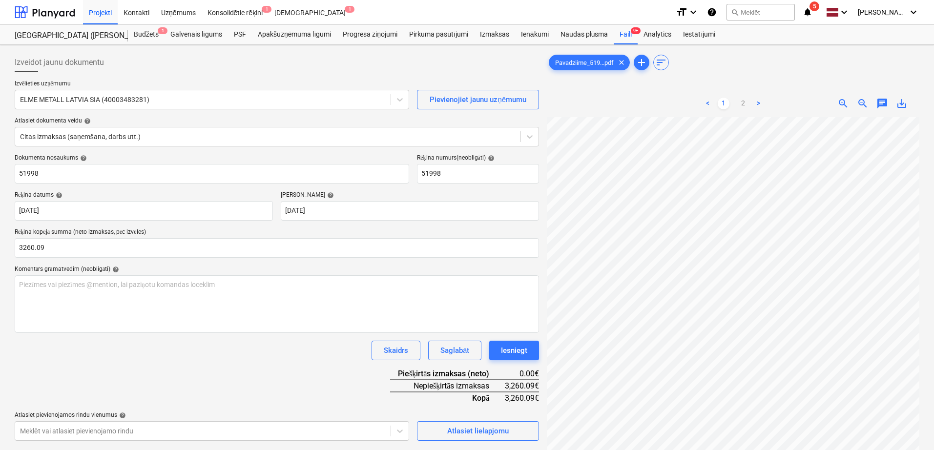
type input "3,260.09"
click at [326, 266] on div "Komentārs grāmatvedim (neobligāti) help" at bounding box center [277, 270] width 525 height 8
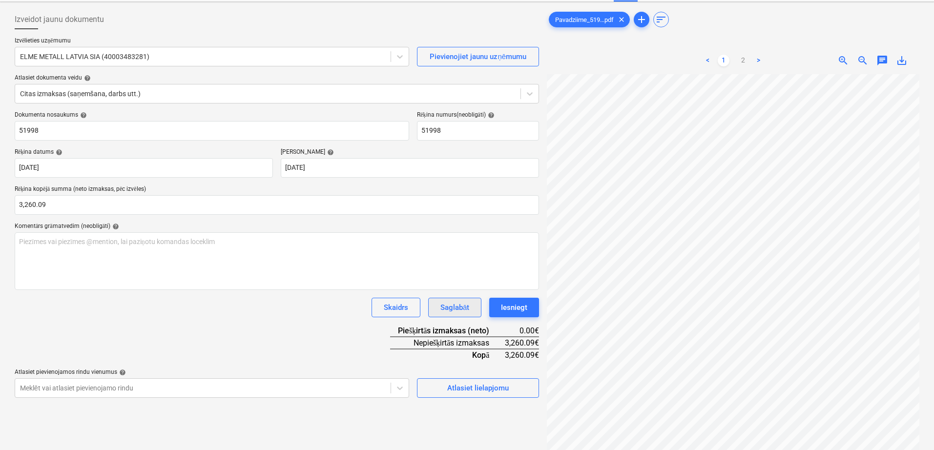
scroll to position [98, 0]
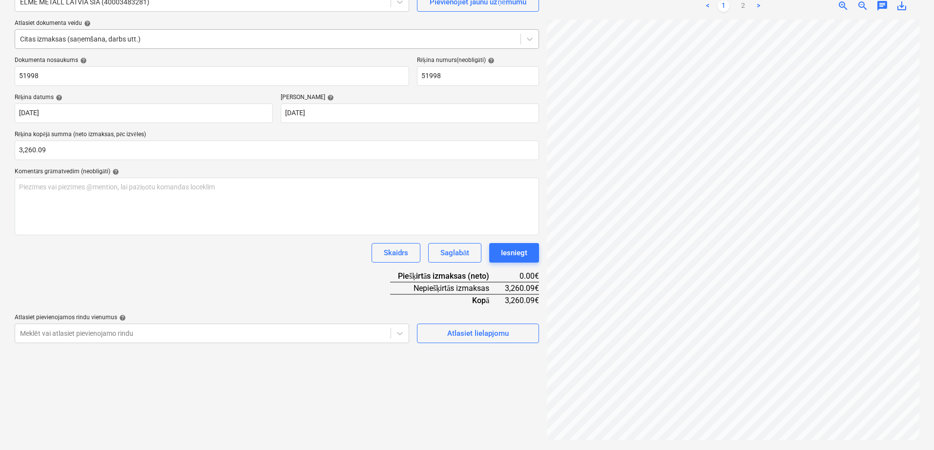
click at [417, 42] on div at bounding box center [268, 39] width 496 height 10
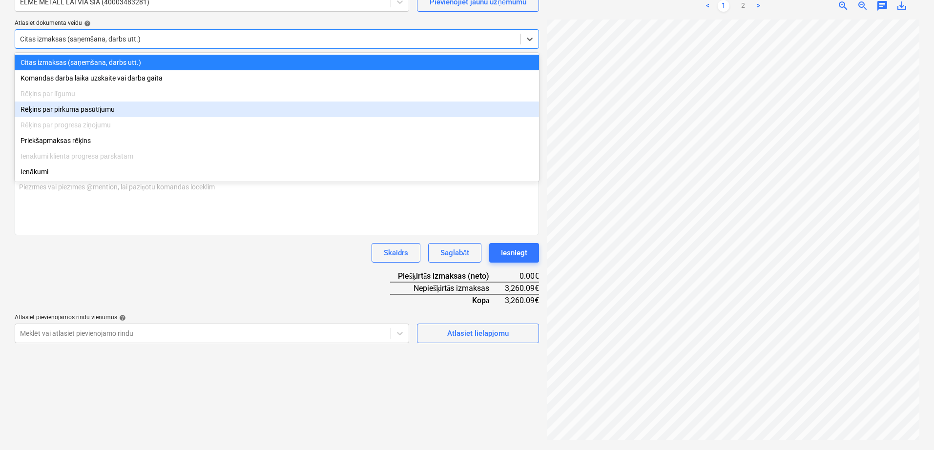
click at [334, 107] on div "Rēķins par pirkuma pasūtījumu" at bounding box center [277, 110] width 525 height 16
click at [334, 107] on body "Projekti Kontakti Uzņēmums Konsolidētie rēķini 1 Iesūtne 1 format_size keyboard…" at bounding box center [467, 127] width 934 height 450
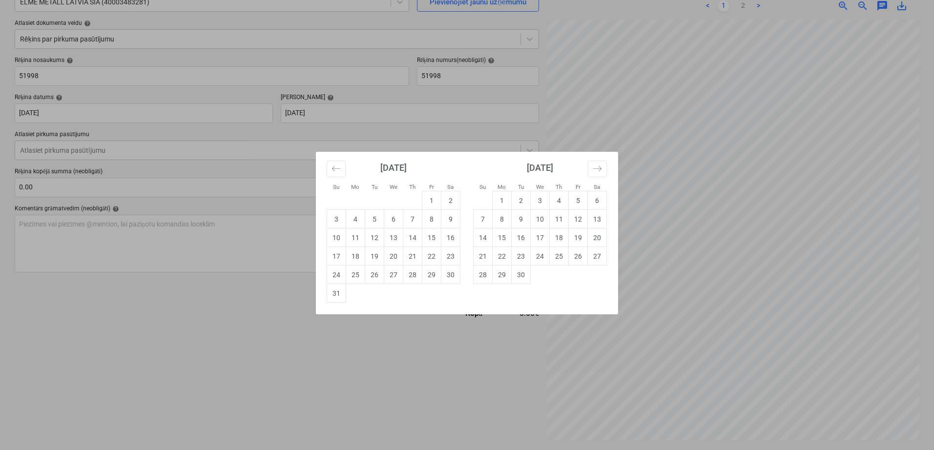
drag, startPoint x: 214, startPoint y: 333, endPoint x: 223, endPoint y: 320, distance: 15.6
click at [214, 333] on div "Su Mo Tu We Th Fr Sa Su Mo Tu We Th Fr Sa July 2025 1 2 3 4 5 6 7 8 9 10 11 12 …" at bounding box center [467, 225] width 934 height 450
click at [214, 332] on div "Izveidot jaunu dokumentu Izvēlieties uzņēmumu ELME METALL LATVIA SIA (400034832…" at bounding box center [277, 198] width 532 height 495
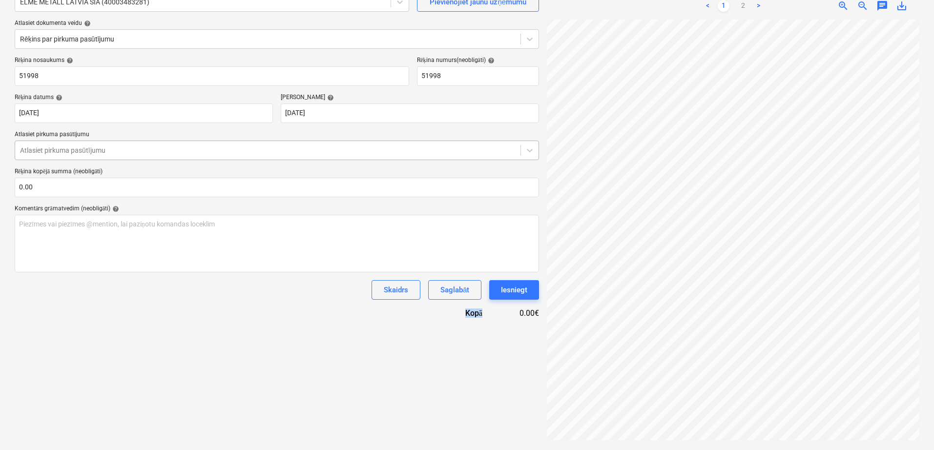
click at [293, 149] on div at bounding box center [268, 151] width 496 height 10
click at [293, 150] on div at bounding box center [268, 151] width 496 height 10
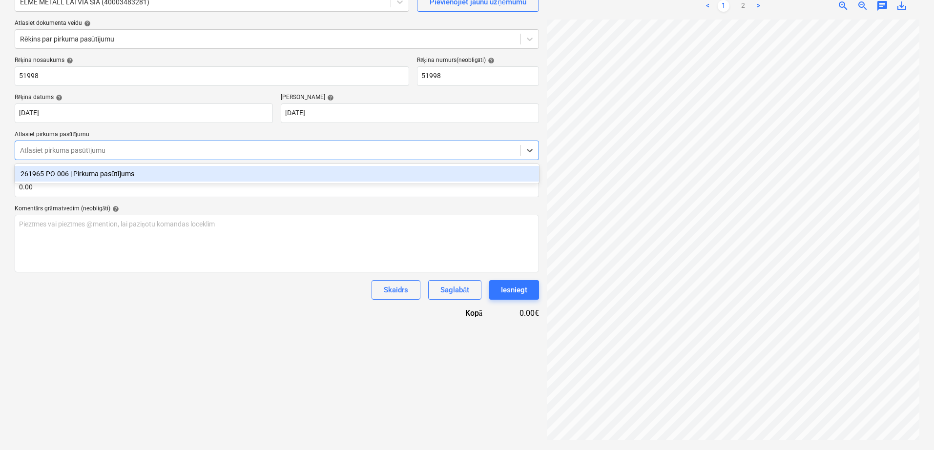
click at [281, 173] on div "261965-PO-006 | Pirkuma pasūtījums" at bounding box center [277, 174] width 525 height 16
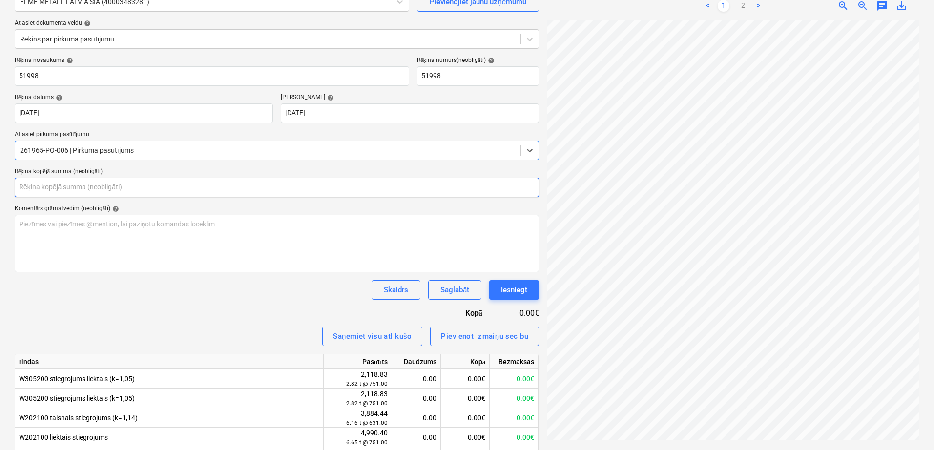
click at [291, 190] on input "text" at bounding box center [277, 188] width 525 height 20
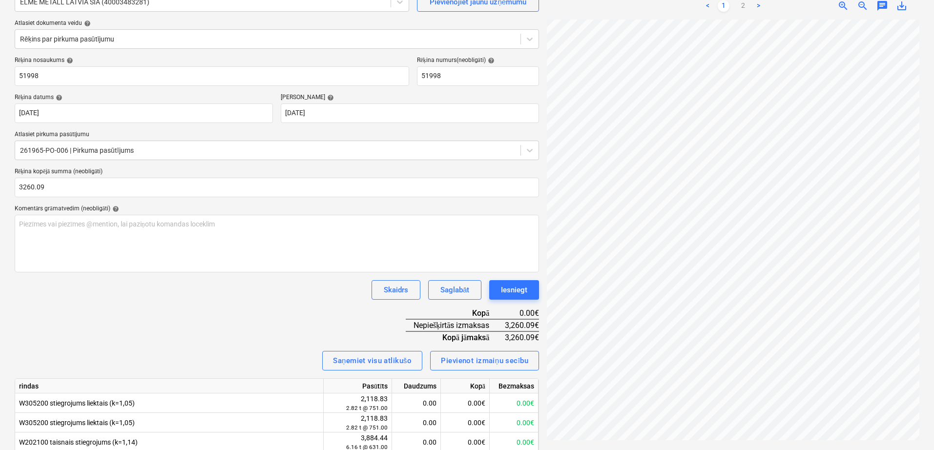
type input "3,260.09"
click at [248, 342] on div "Rēķina nosaukums help 51998 Rēķina numurs (neobligāti) help 51998 Rēķina datums…" at bounding box center [277, 358] width 525 height 603
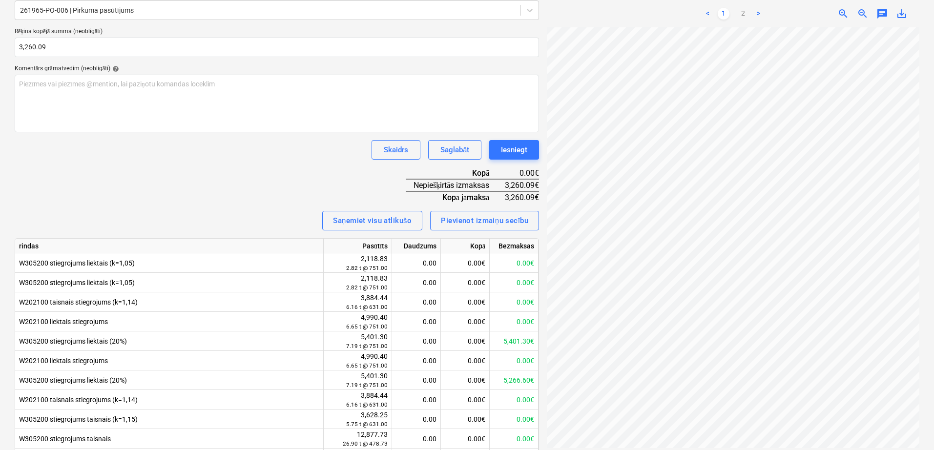
scroll to position [315, 0]
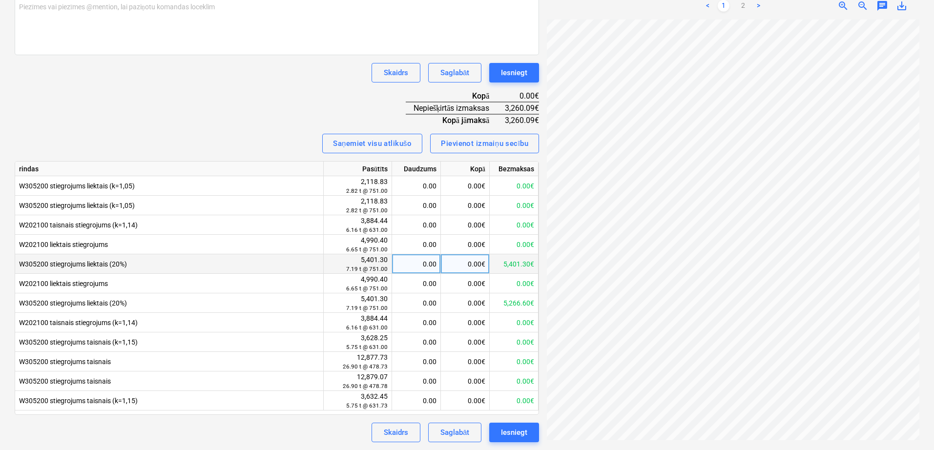
click at [425, 270] on div "0.00" at bounding box center [416, 264] width 41 height 20
type input "4.3409986"
click at [285, 435] on div "Skaidrs Saglabāt Iesniegt" at bounding box center [277, 433] width 525 height 20
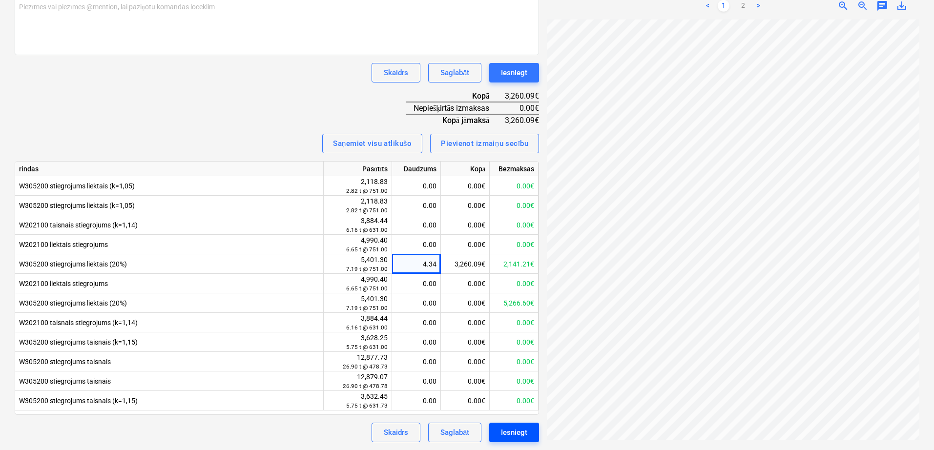
click at [519, 428] on div "Iesniegt" at bounding box center [514, 432] width 26 height 13
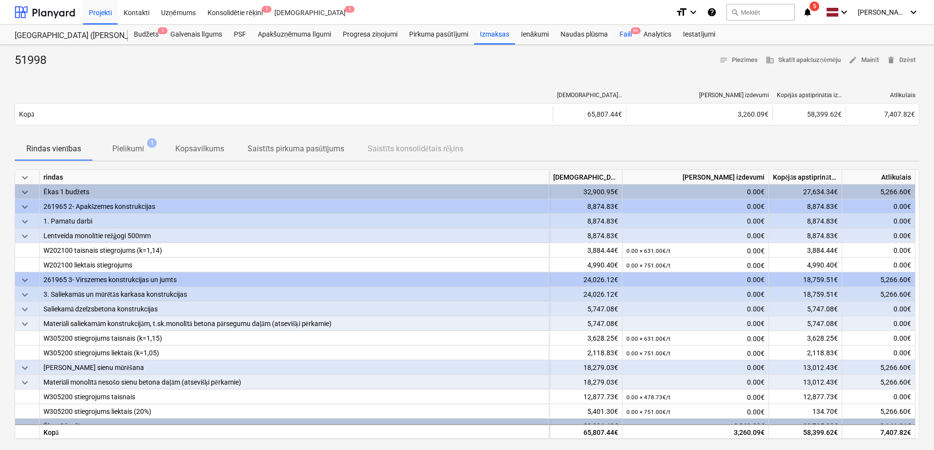
click at [625, 26] on div "Faili 9+" at bounding box center [626, 35] width 24 height 20
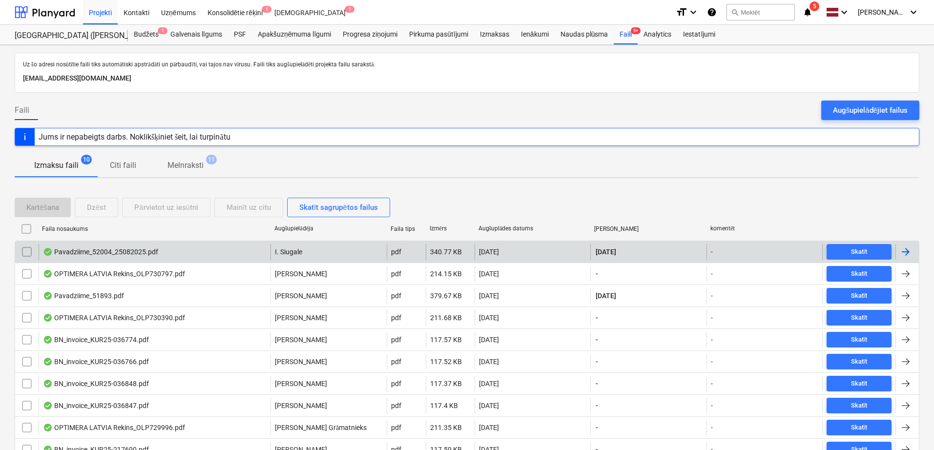
click at [909, 255] on div at bounding box center [906, 252] width 12 height 12
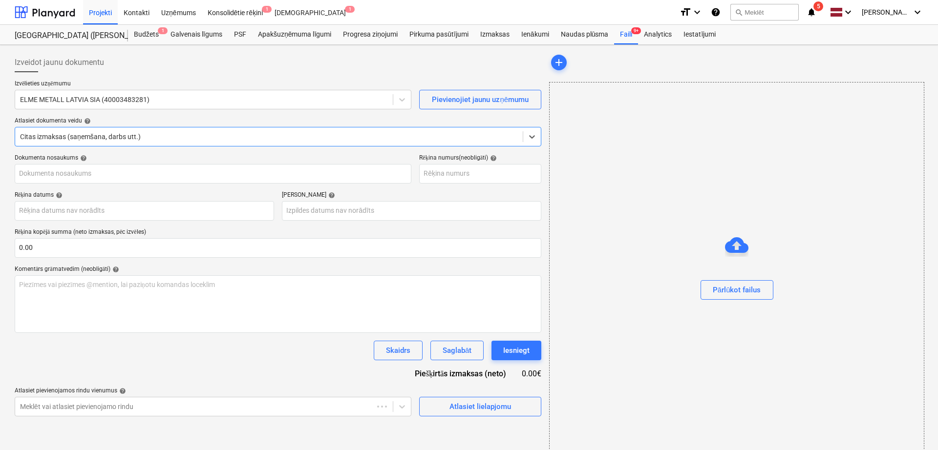
type input "52004"
type input "[DATE]"
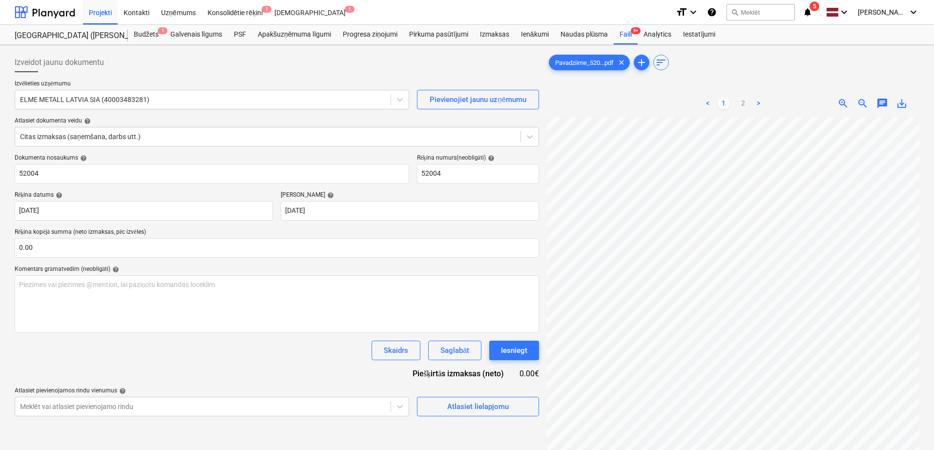
scroll to position [201, 69]
click at [369, 135] on div at bounding box center [268, 137] width 496 height 10
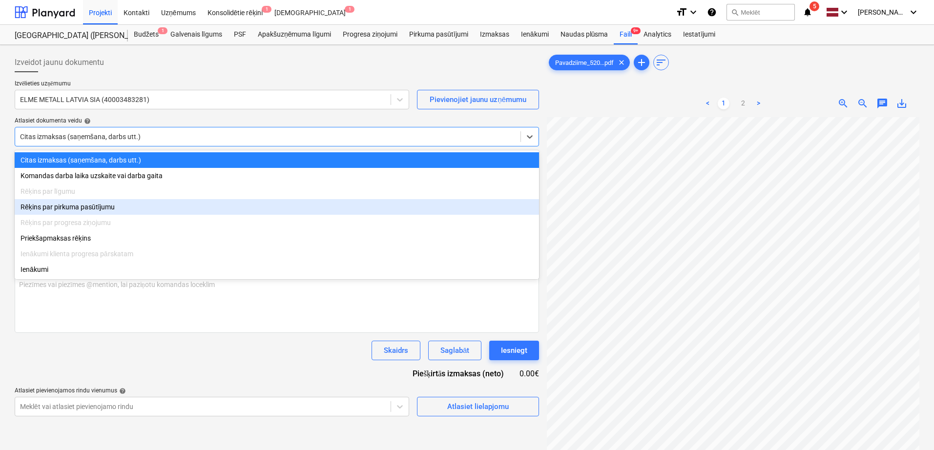
click at [313, 204] on div "Rēķins par pirkuma pasūtījumu" at bounding box center [277, 207] width 525 height 16
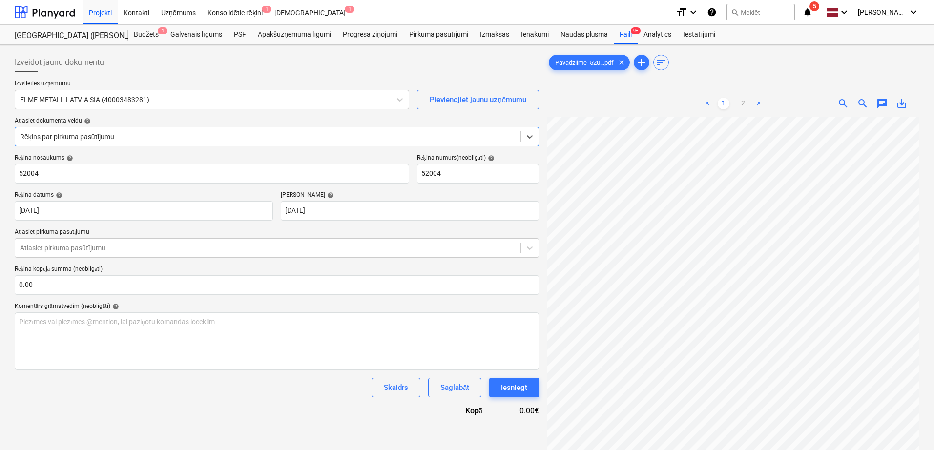
scroll to position [82, 0]
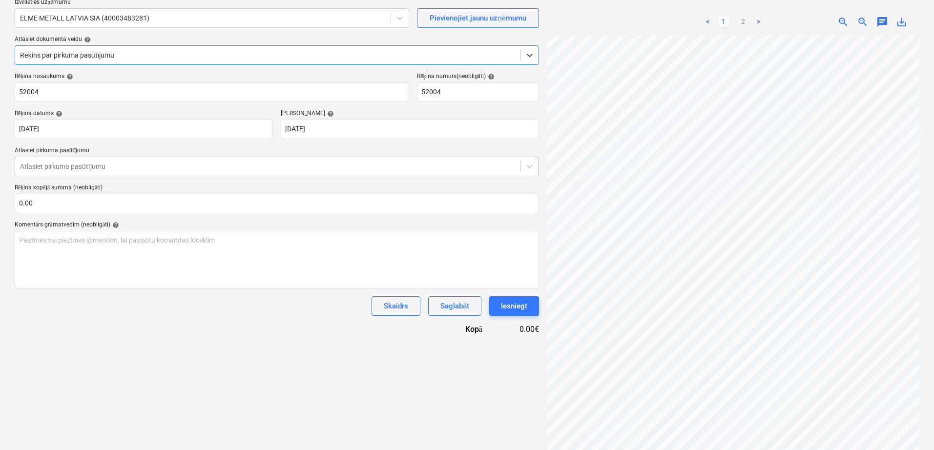
click at [320, 167] on div at bounding box center [268, 167] width 496 height 10
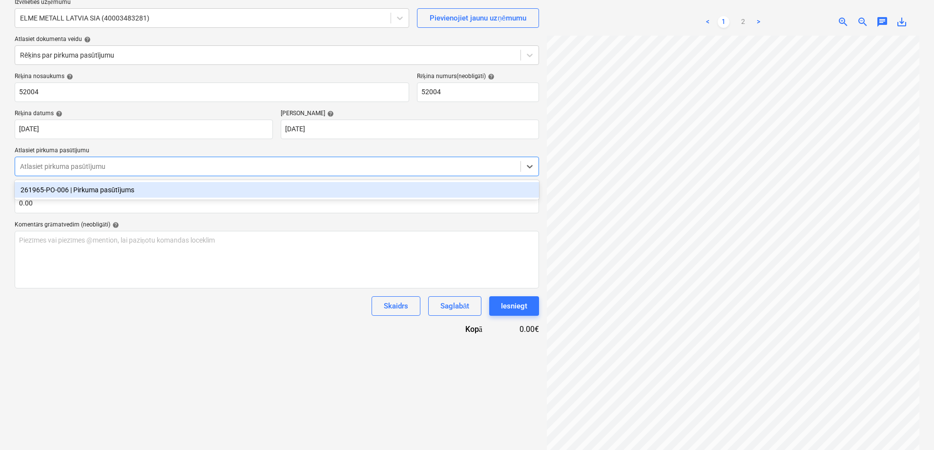
click at [308, 187] on div "261965-PO-006 | Pirkuma pasūtījums" at bounding box center [277, 190] width 525 height 16
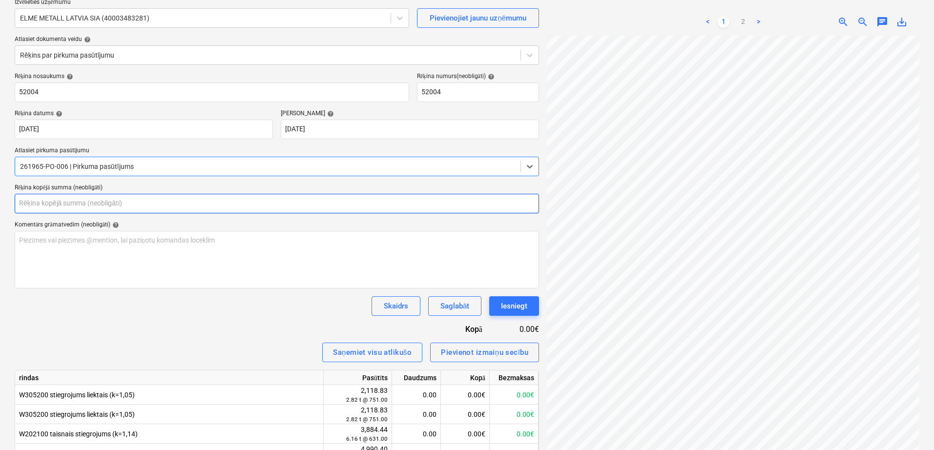
click at [309, 203] on input "text" at bounding box center [277, 204] width 525 height 20
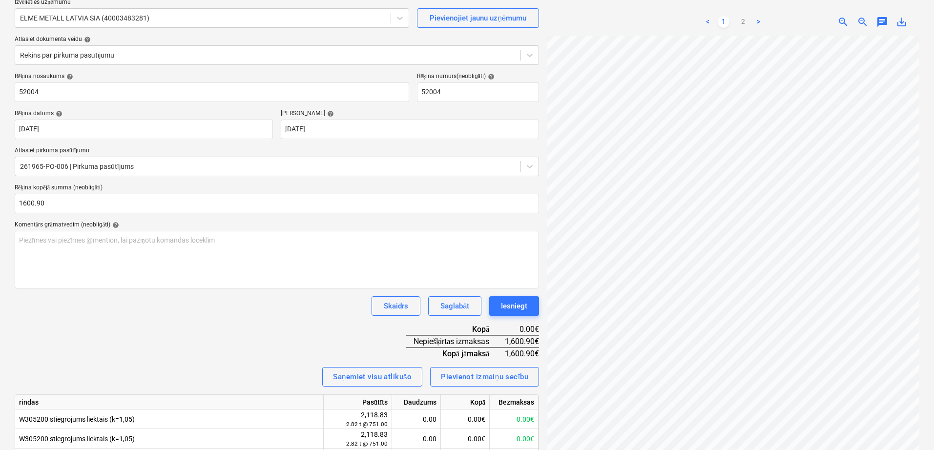
type input "1,600.90"
click at [282, 315] on div "Skaidrs Saglabāt Iesniegt" at bounding box center [277, 306] width 525 height 20
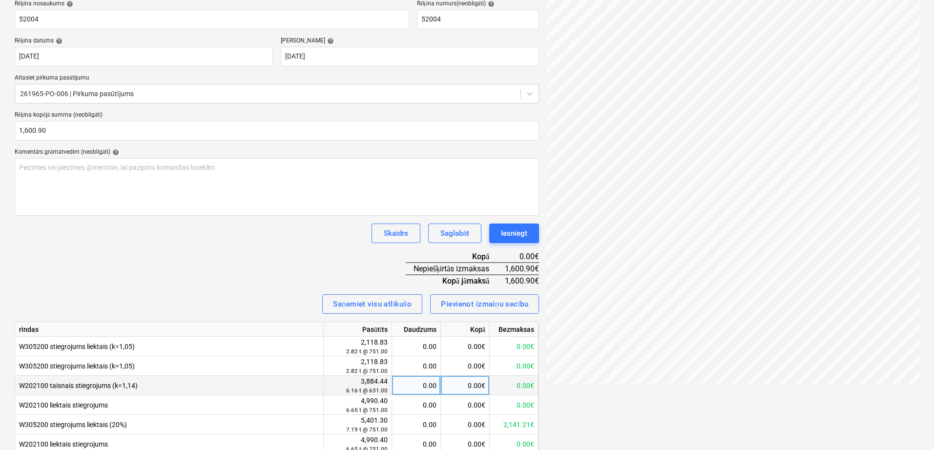
scroll to position [244, 0]
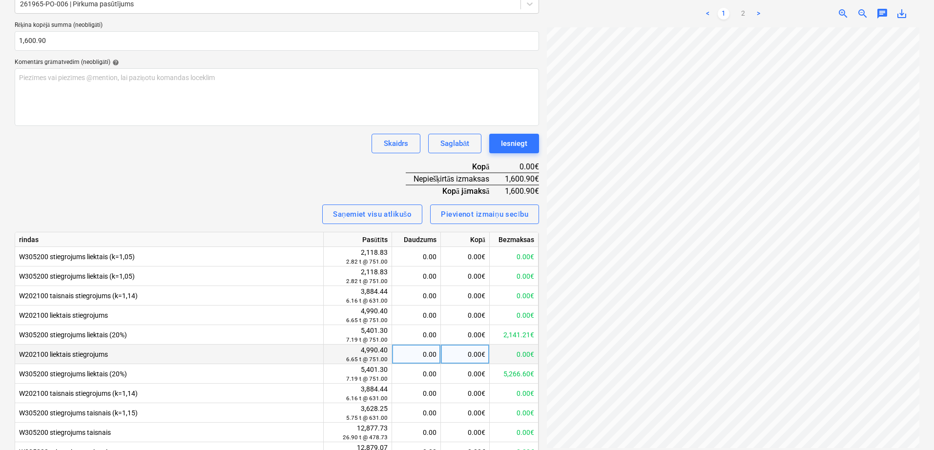
click at [421, 353] on div "0.00" at bounding box center [416, 355] width 41 height 20
click at [419, 329] on div "0.00" at bounding box center [416, 335] width 41 height 20
type input "2.13169108"
click at [311, 139] on div "Skaidrs Saglabāt Iesniegt" at bounding box center [277, 144] width 525 height 20
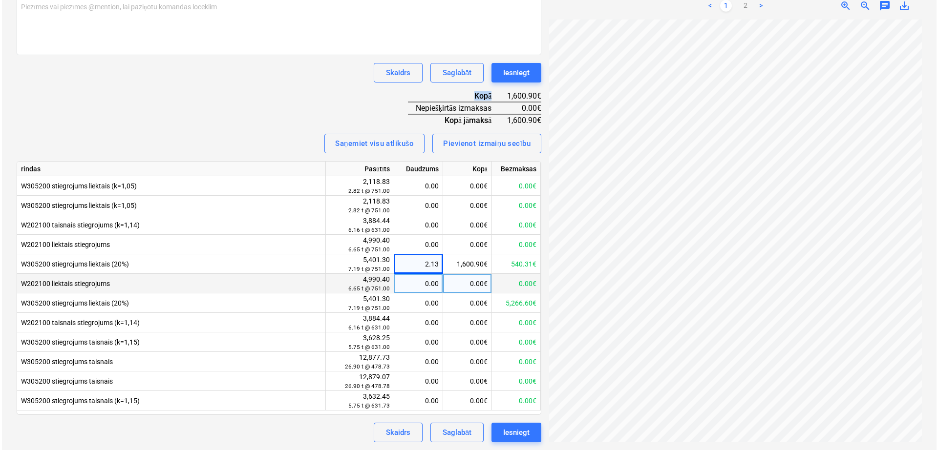
scroll to position [76, 69]
click at [517, 432] on div "Iesniegt" at bounding box center [514, 432] width 26 height 13
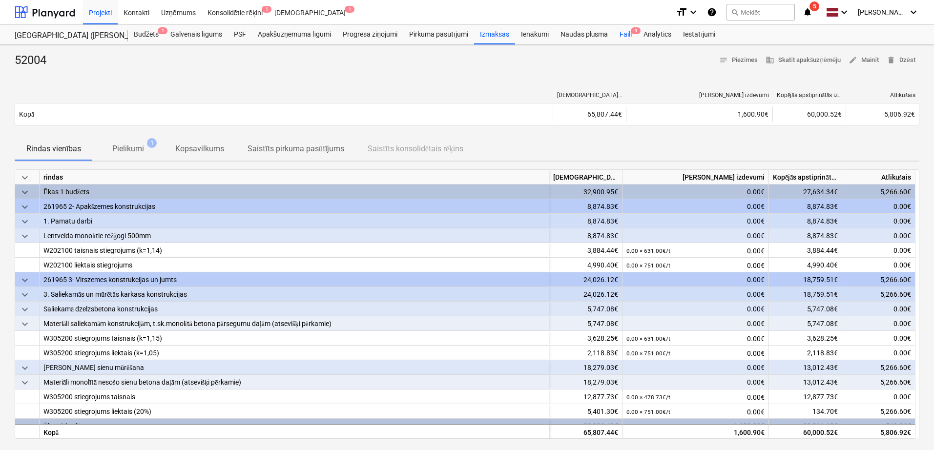
click at [624, 33] on div "Faili 9" at bounding box center [626, 35] width 24 height 20
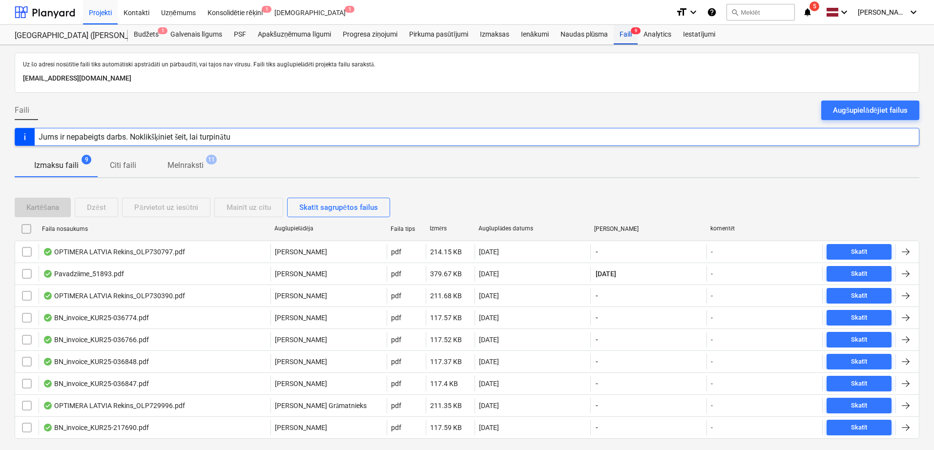
click at [628, 35] on div "Faili 9" at bounding box center [626, 35] width 24 height 20
click at [575, 37] on div "Naudas plūsma" at bounding box center [585, 35] width 60 height 20
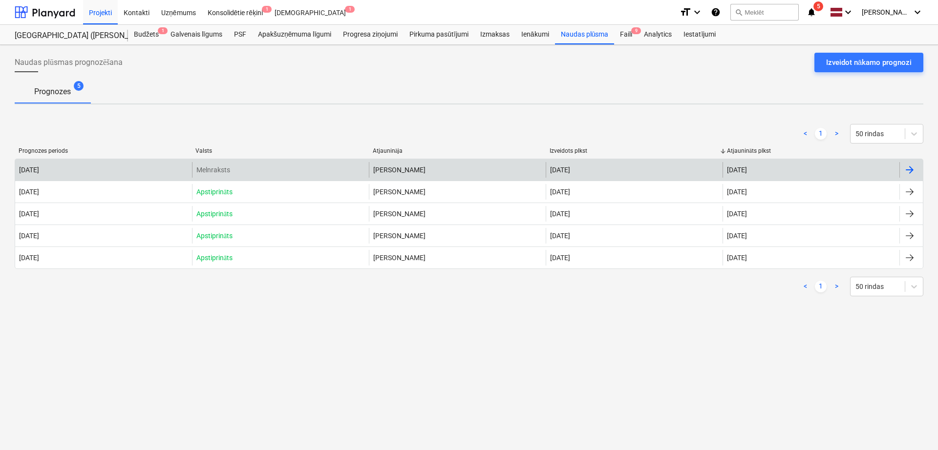
click at [908, 171] on div at bounding box center [909, 170] width 12 height 12
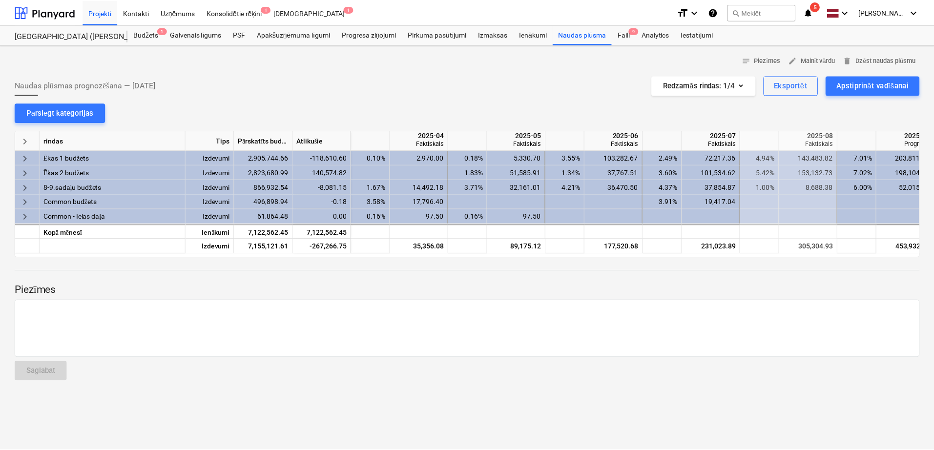
scroll to position [0, 391]
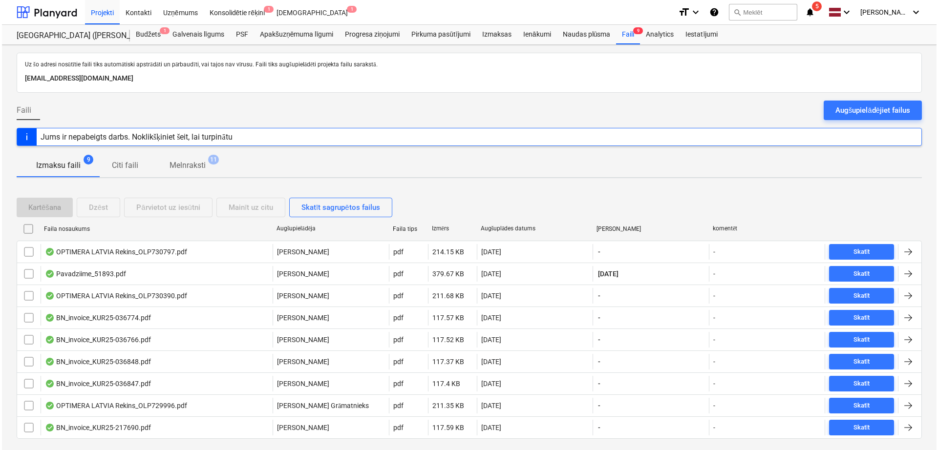
scroll to position [24, 0]
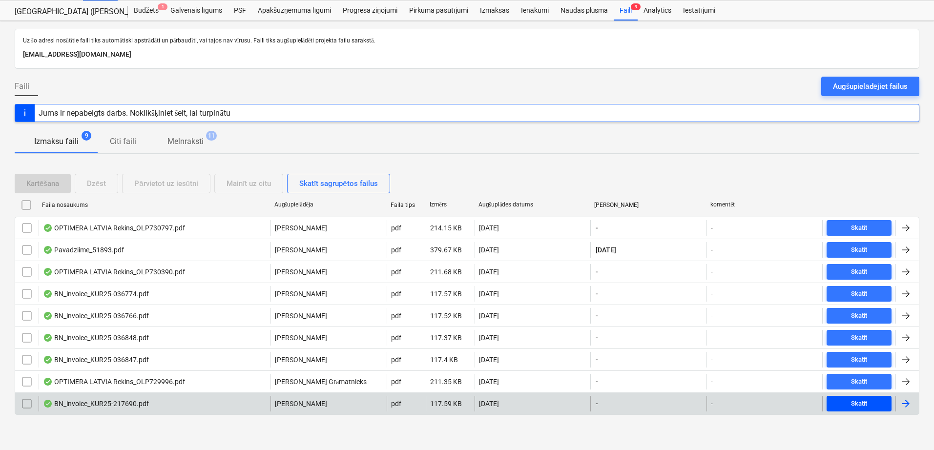
click at [856, 403] on div "Skatīt" at bounding box center [859, 404] width 17 height 11
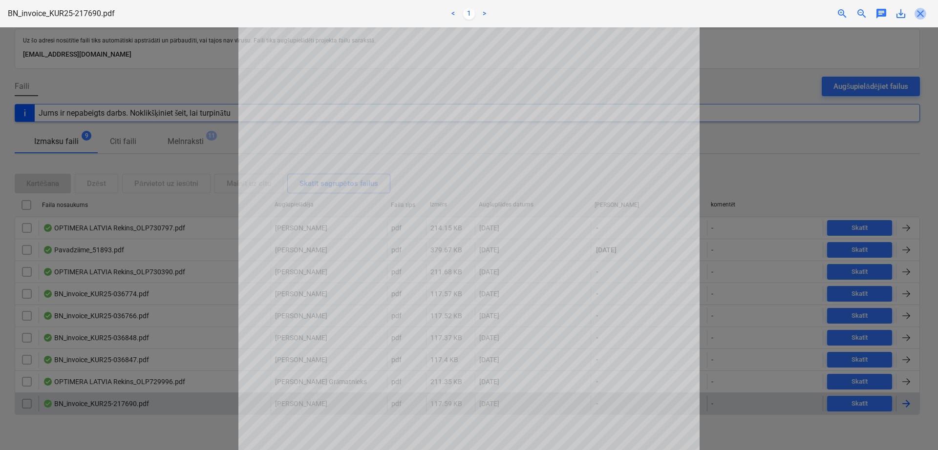
click at [920, 19] on span "close" at bounding box center [920, 14] width 12 height 12
click at [920, 19] on div "Nīcgales iela (abas ēkas - PRJ2002936 un PRJ2002937) 2601965 Nīcgales iela (aba…" at bounding box center [467, 11] width 934 height 20
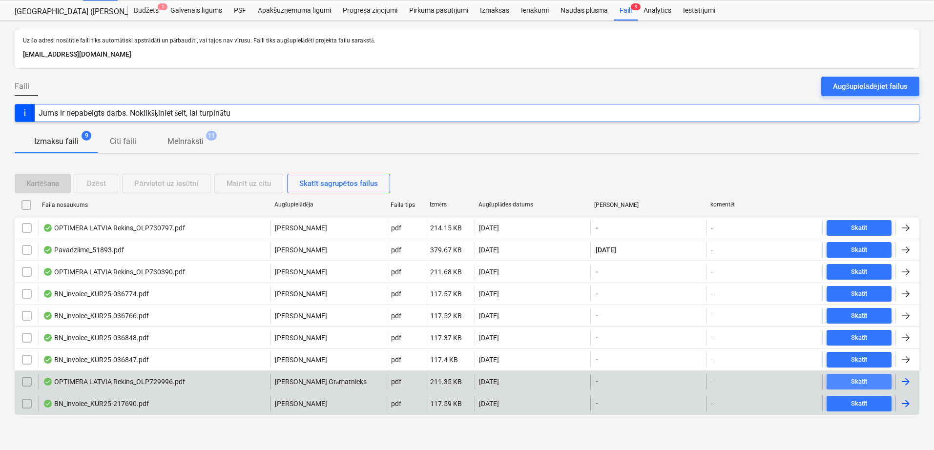
click at [867, 377] on div "Skatīt" at bounding box center [859, 382] width 17 height 11
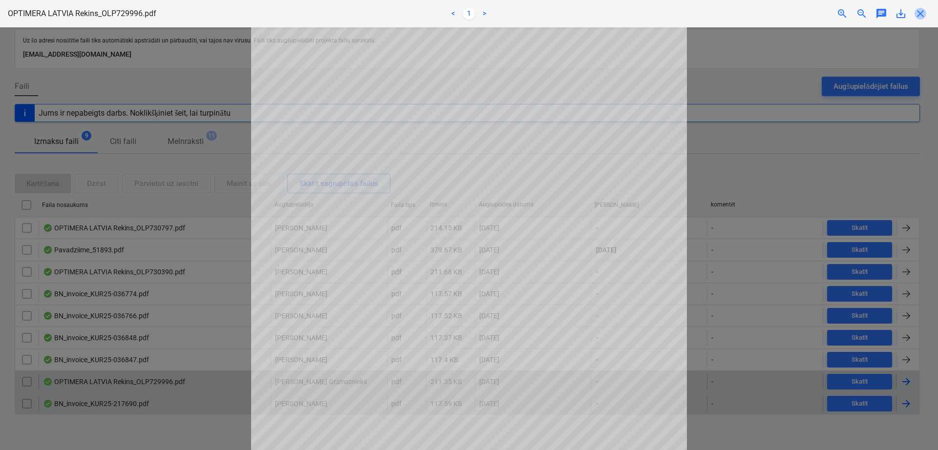
click at [922, 10] on span "close" at bounding box center [920, 14] width 12 height 12
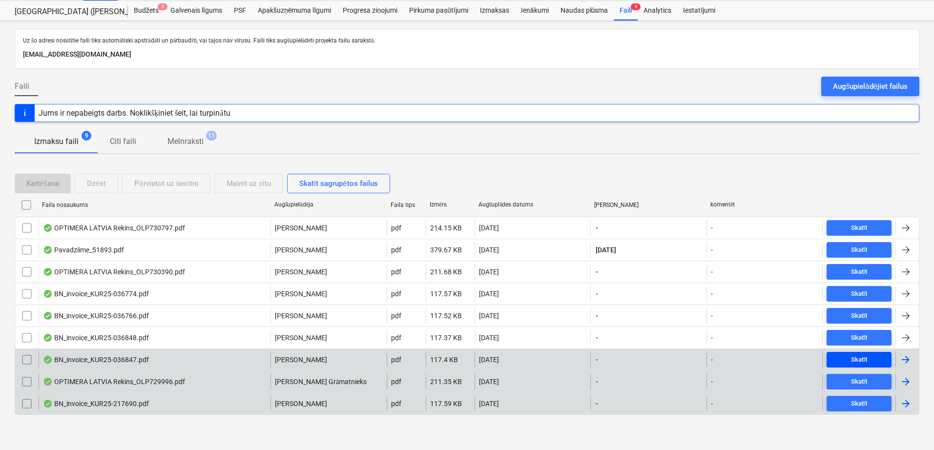
click at [851, 357] on div "Skatīt" at bounding box center [859, 360] width 17 height 11
click at [851, 356] on div "Skatīt" at bounding box center [859, 360] width 17 height 11
click at [848, 357] on span "Skatīt" at bounding box center [859, 360] width 57 height 11
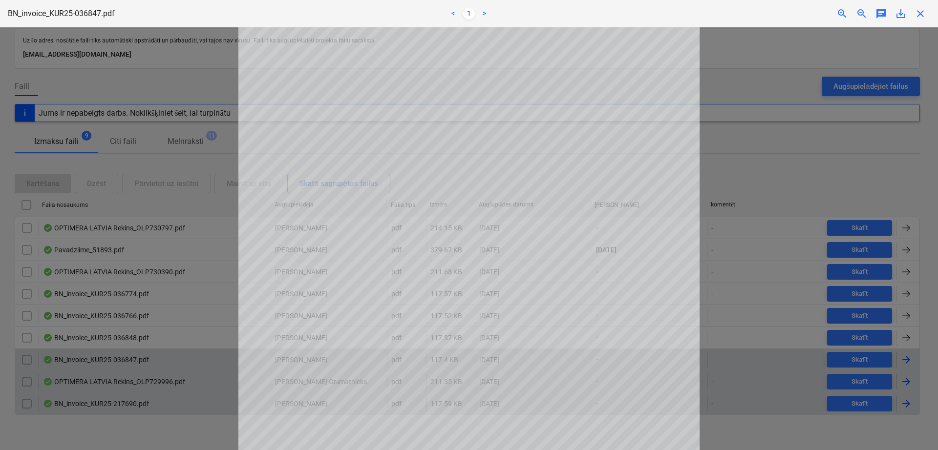
click at [920, 11] on span "close" at bounding box center [920, 14] width 12 height 12
click at [920, 11] on div "Nīcgales iela (abas ēkas - PRJ2002936 un PRJ2002937) 2601965 Nīcgales iela (aba…" at bounding box center [467, 11] width 934 height 20
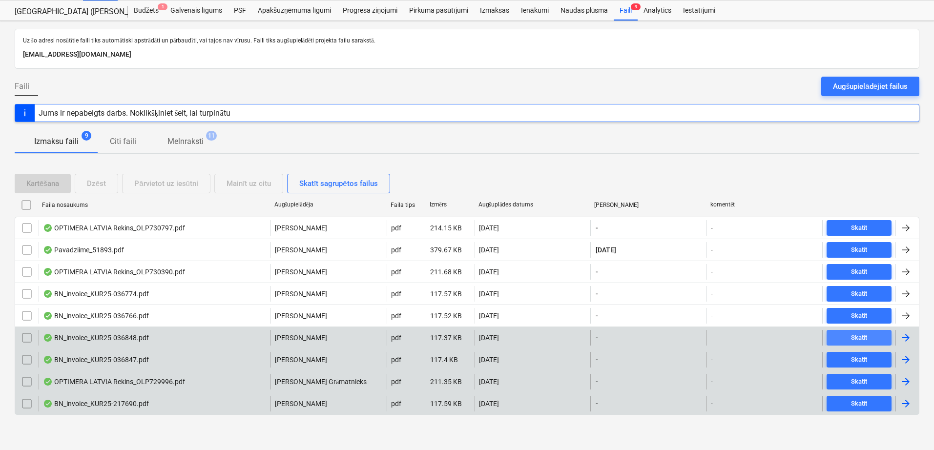
click at [851, 338] on div "Skatīt" at bounding box center [859, 338] width 17 height 11
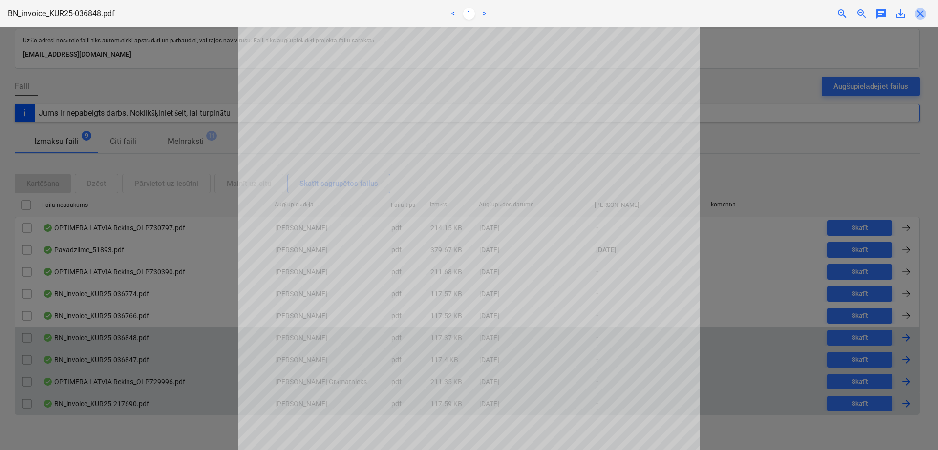
click at [922, 10] on span "close" at bounding box center [920, 14] width 12 height 12
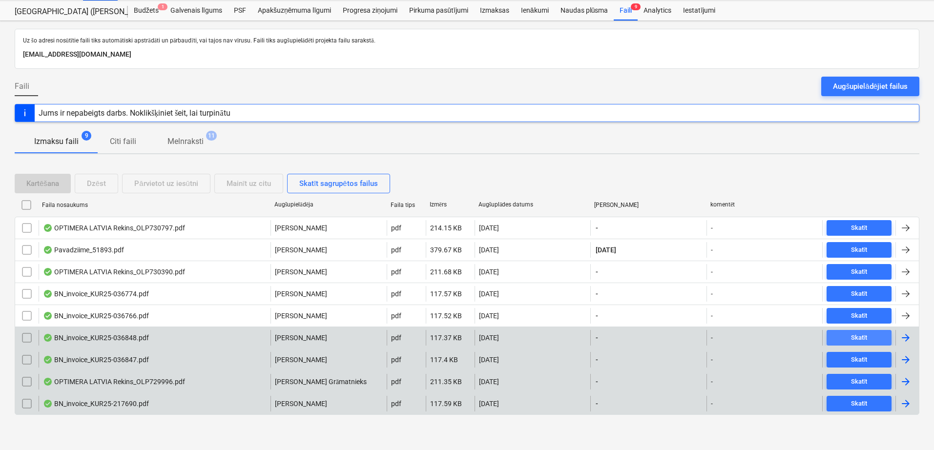
click at [852, 339] on div "Skatīt" at bounding box center [859, 338] width 17 height 11
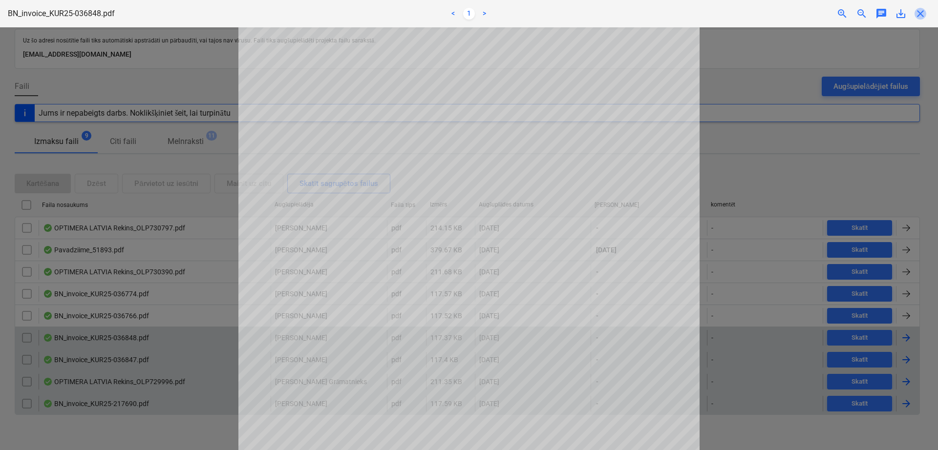
click at [922, 17] on span "close" at bounding box center [920, 14] width 12 height 12
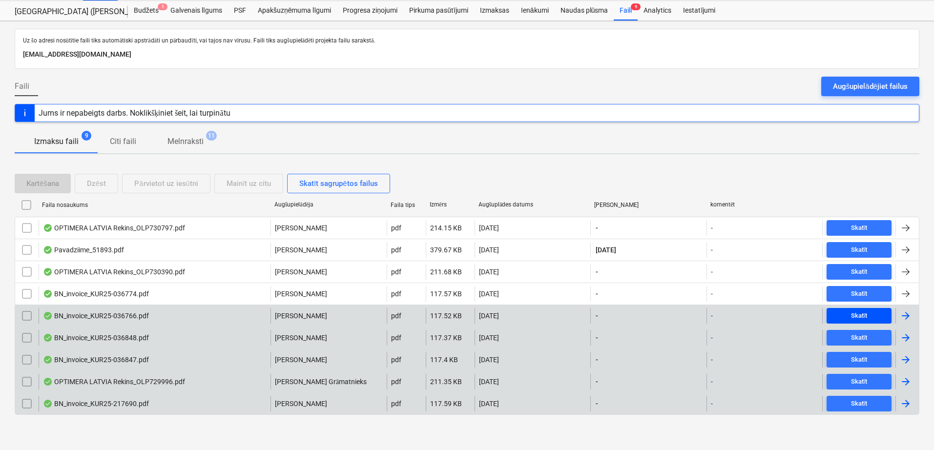
click at [862, 320] on div "Skatīt" at bounding box center [859, 316] width 17 height 11
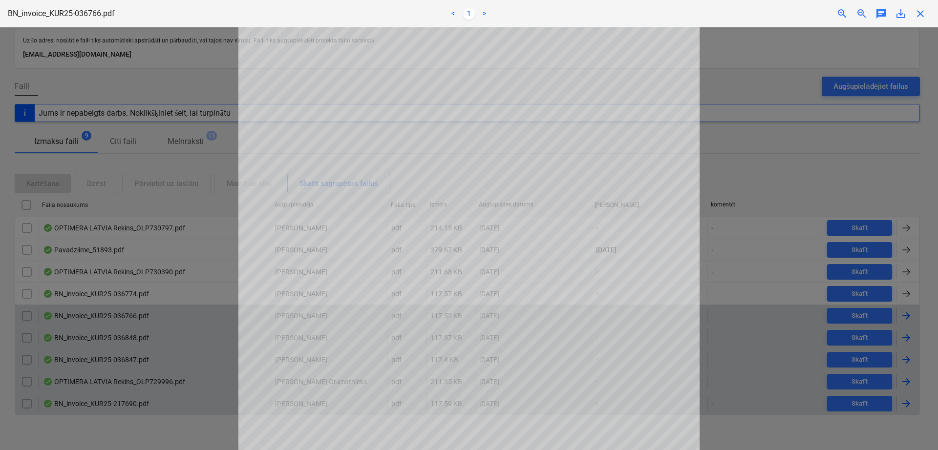
click at [921, 16] on span "close" at bounding box center [920, 14] width 12 height 12
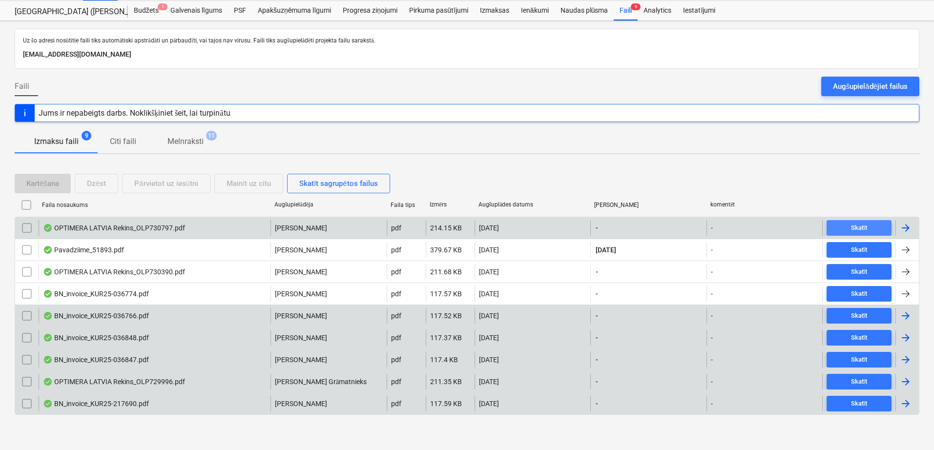
click at [856, 225] on div "Skatīt" at bounding box center [859, 228] width 17 height 11
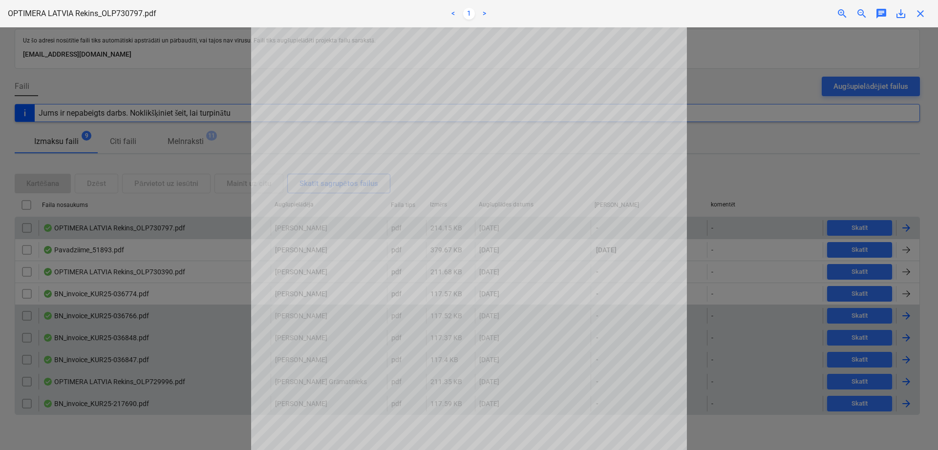
click at [922, 11] on span "close" at bounding box center [920, 14] width 12 height 12
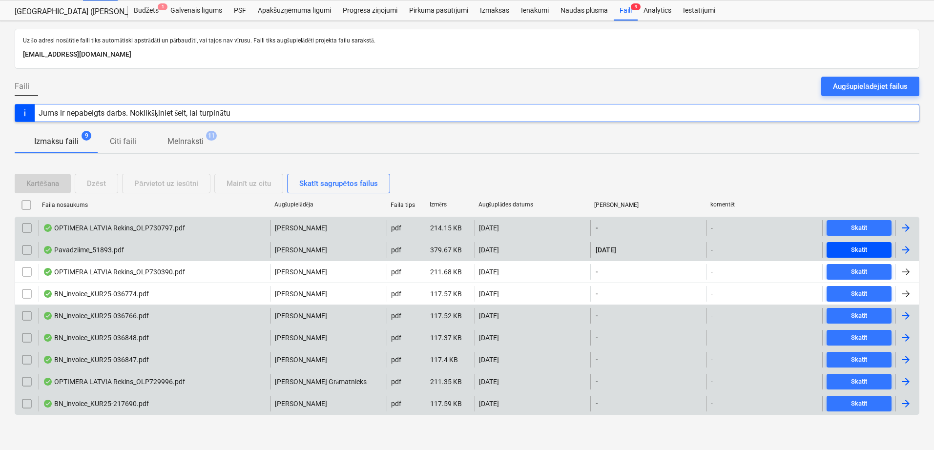
click at [846, 253] on span "Skatīt" at bounding box center [859, 250] width 57 height 11
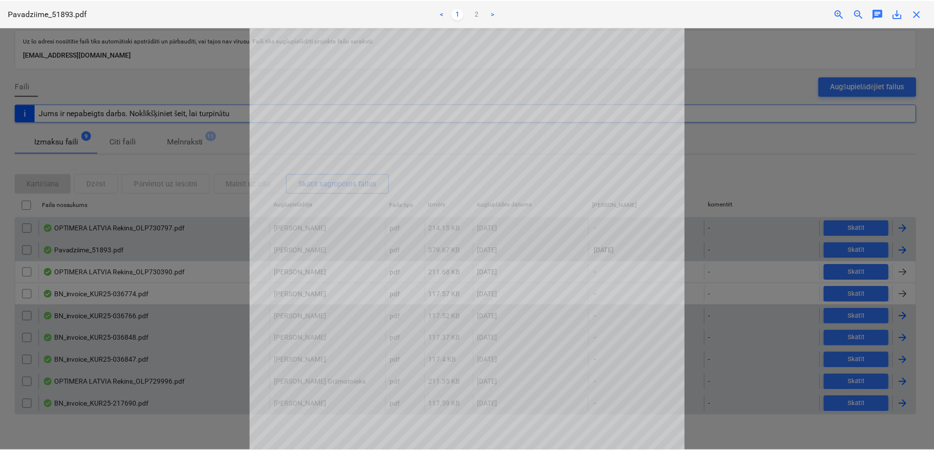
scroll to position [33, 0]
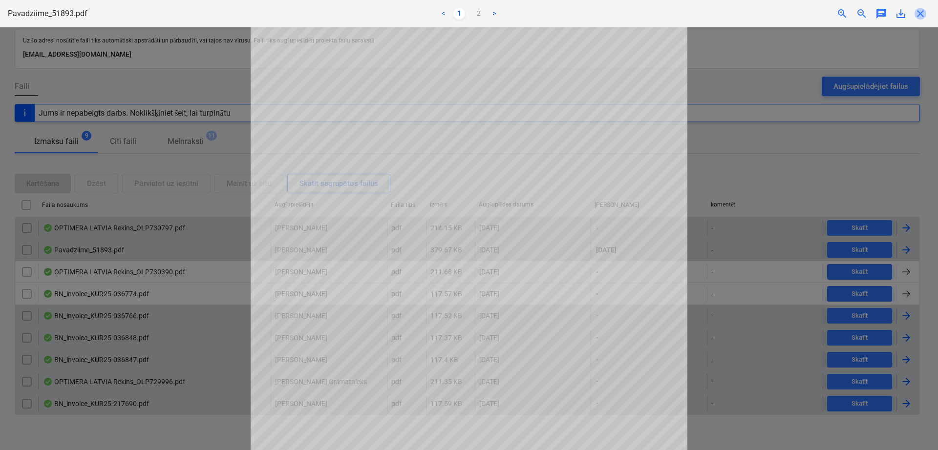
click at [925, 8] on span "close" at bounding box center [920, 14] width 12 height 12
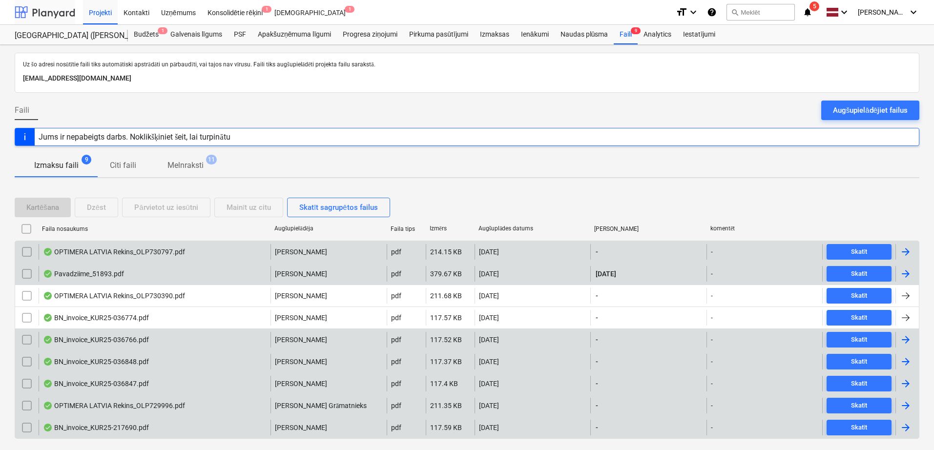
click at [36, 12] on div at bounding box center [45, 12] width 61 height 24
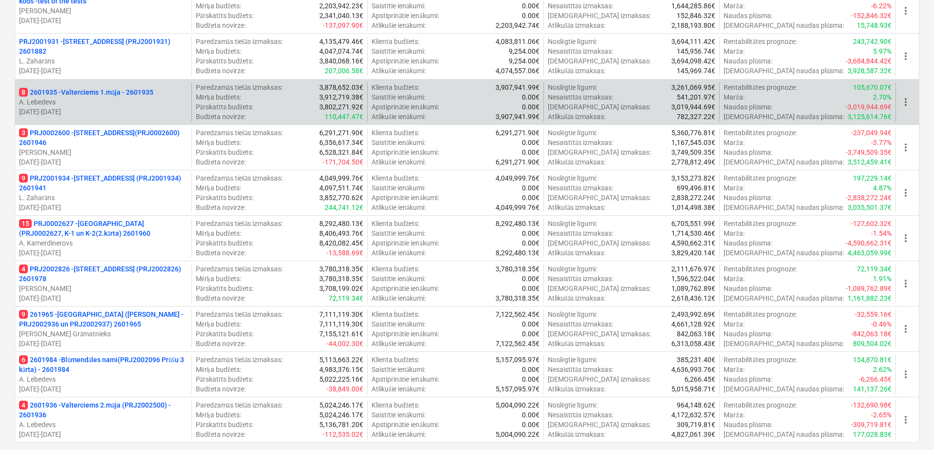
scroll to position [651, 0]
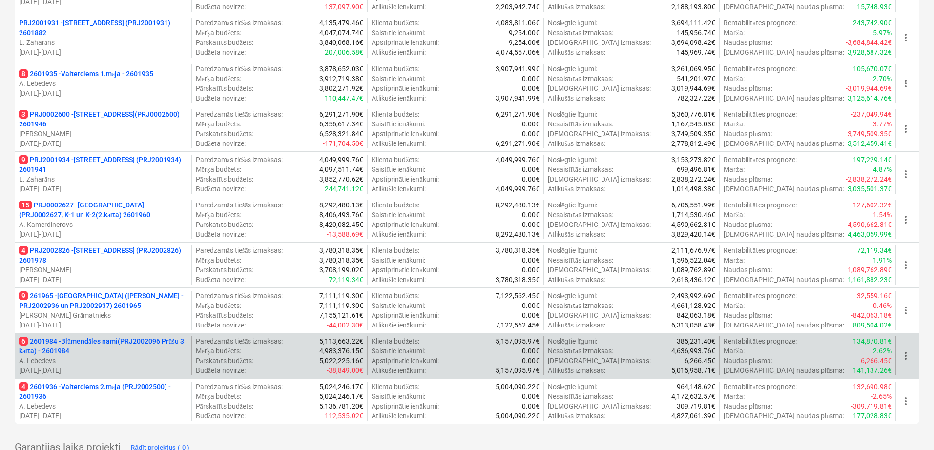
click at [121, 352] on p "6 2601984 - Blūmendāles nami(PRJ2002096 Prūšu 3 kārta) - 2601984" at bounding box center [103, 346] width 168 height 20
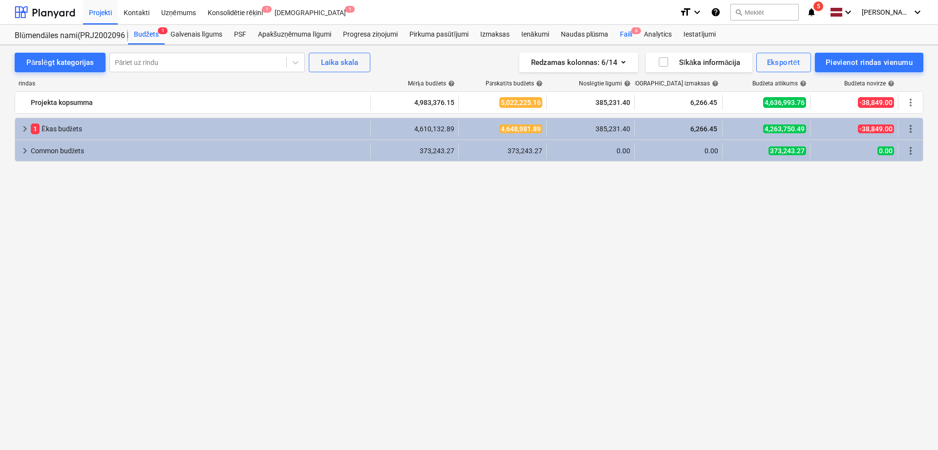
click at [629, 36] on div "Faili 6" at bounding box center [626, 35] width 24 height 20
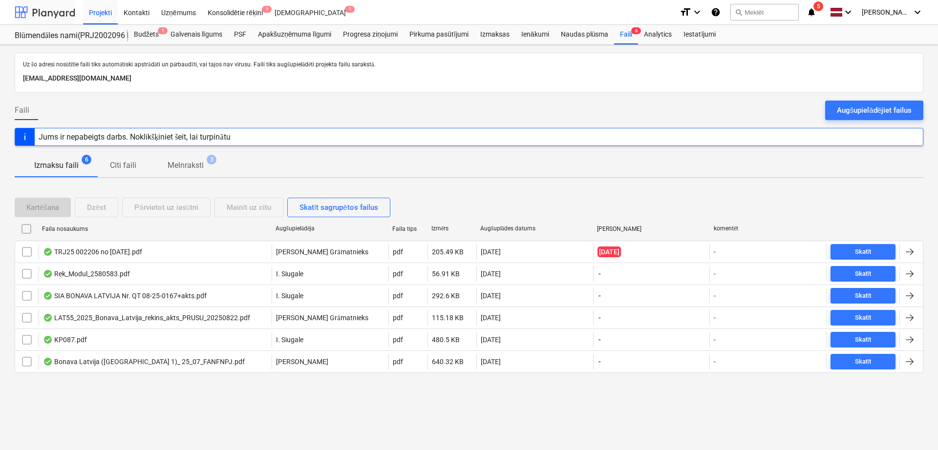
click at [54, 10] on div at bounding box center [45, 12] width 61 height 24
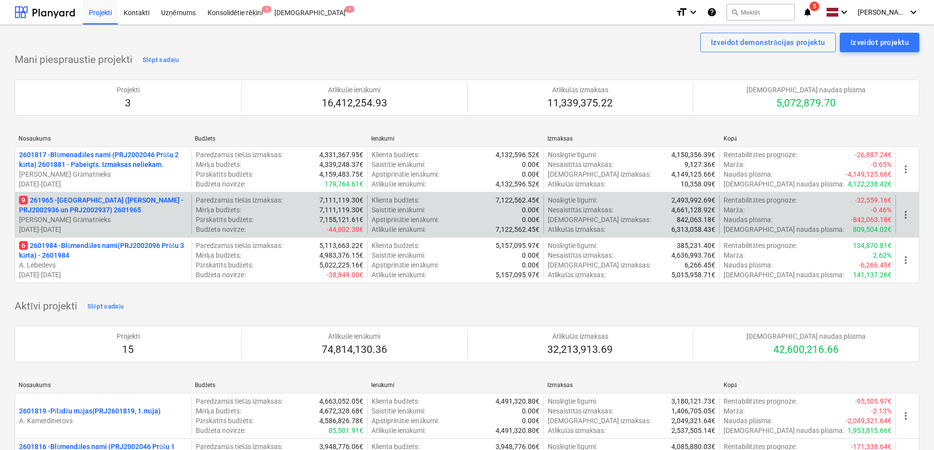
click at [153, 219] on p "[PERSON_NAME] Grāmatnieks" at bounding box center [103, 220] width 168 height 10
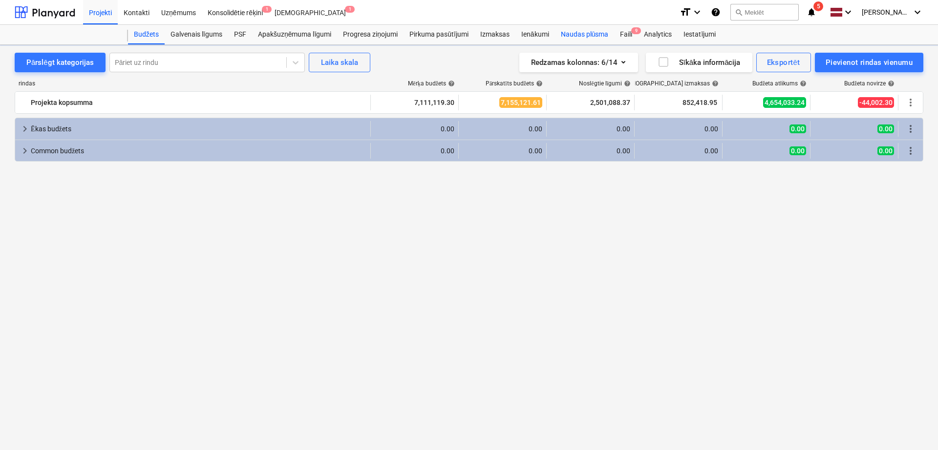
click at [591, 36] on div "Naudas plūsma" at bounding box center [585, 35] width 60 height 20
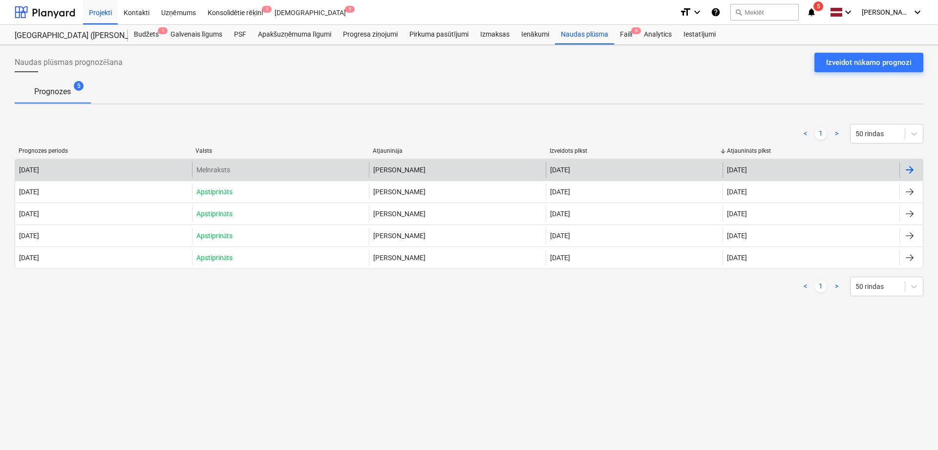
click at [912, 173] on div at bounding box center [909, 170] width 12 height 12
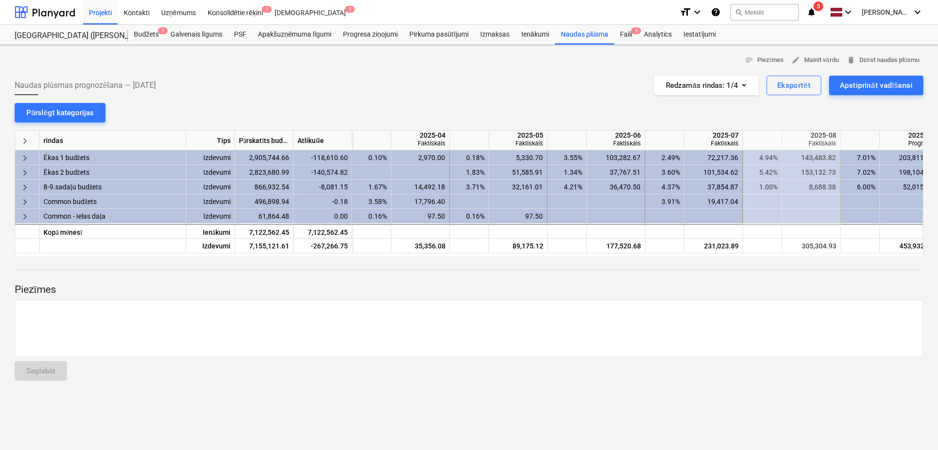
scroll to position [0, 391]
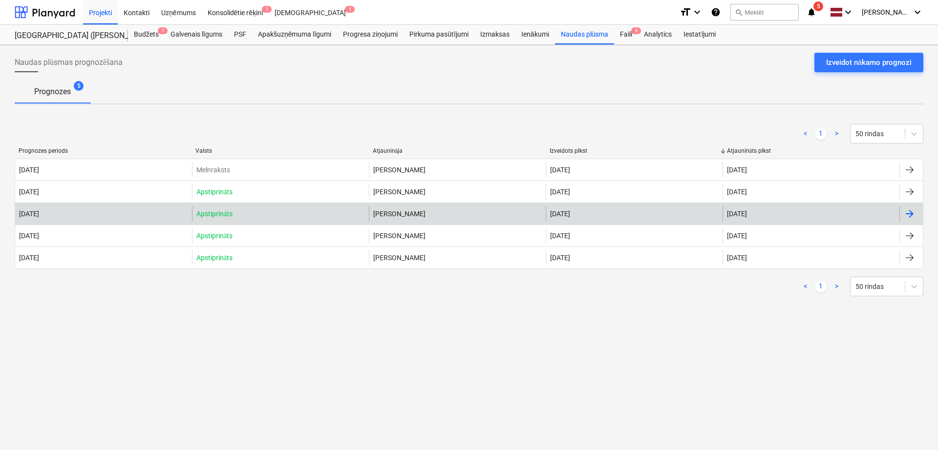
click at [907, 215] on div at bounding box center [909, 214] width 12 height 12
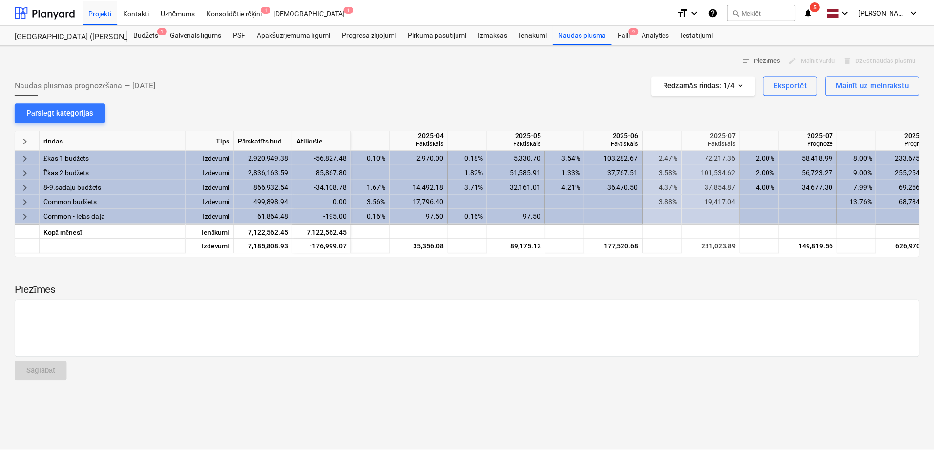
scroll to position [0, 293]
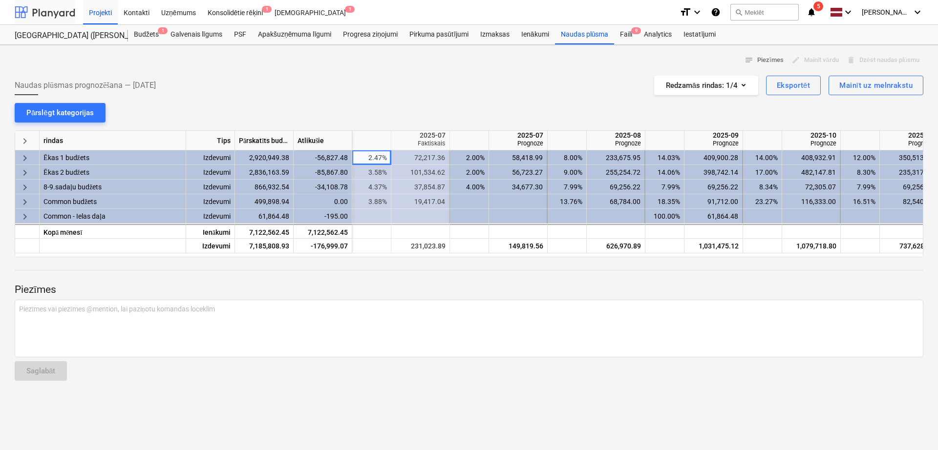
click at [53, 14] on div at bounding box center [45, 12] width 61 height 24
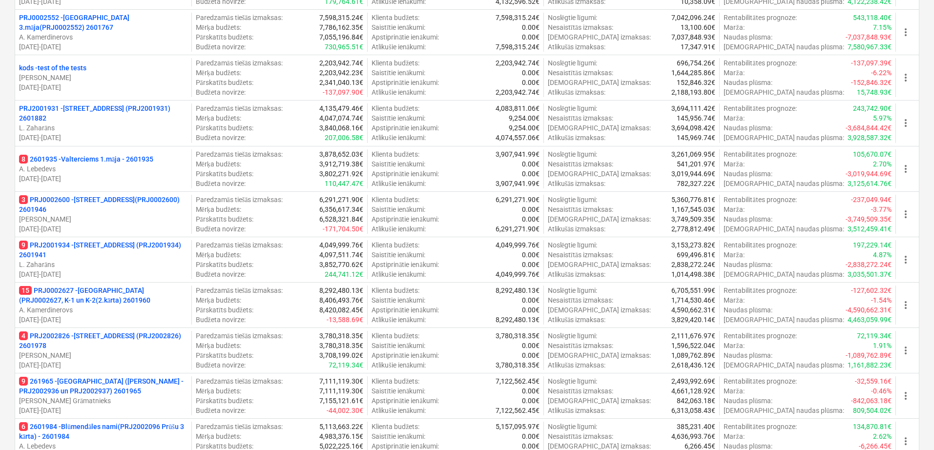
scroll to position [651, 0]
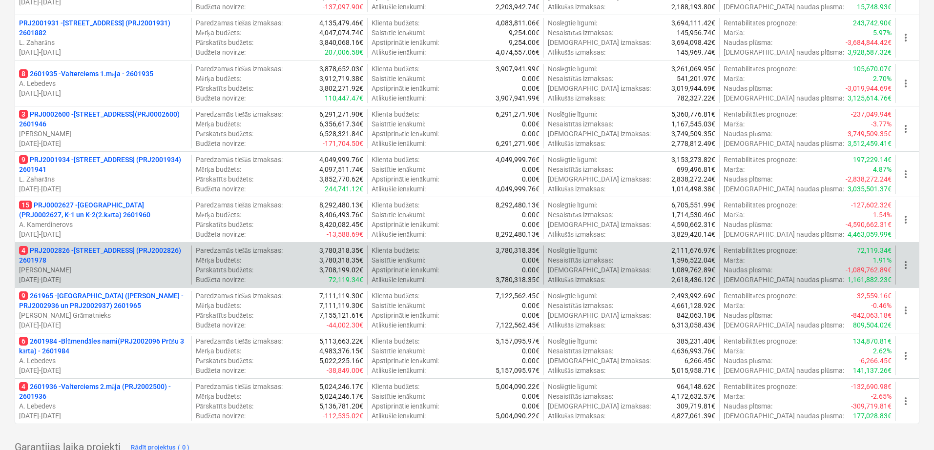
click at [106, 251] on p "4 PRJ2002826 - Stendes iela 8, E2 (PRJ2002826) 2601978" at bounding box center [103, 256] width 168 height 20
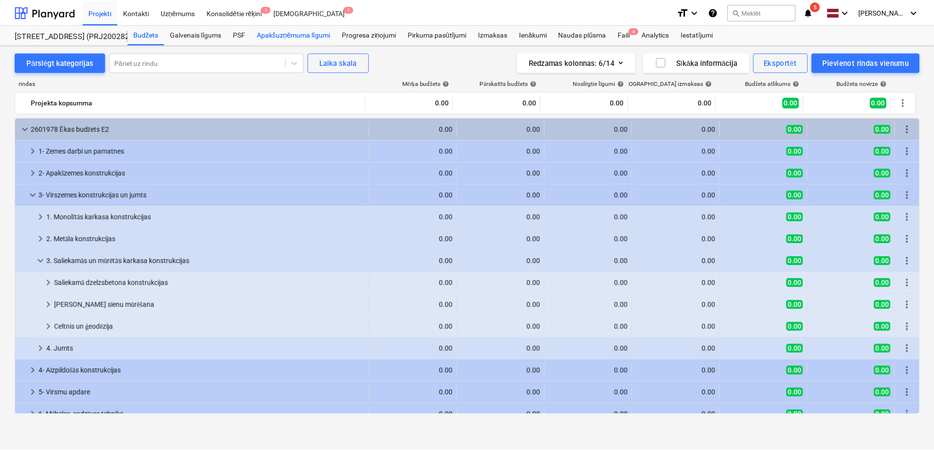
scroll to position [31, 0]
click at [270, 34] on div "Apakšuzņēmuma līgumi" at bounding box center [294, 35] width 85 height 20
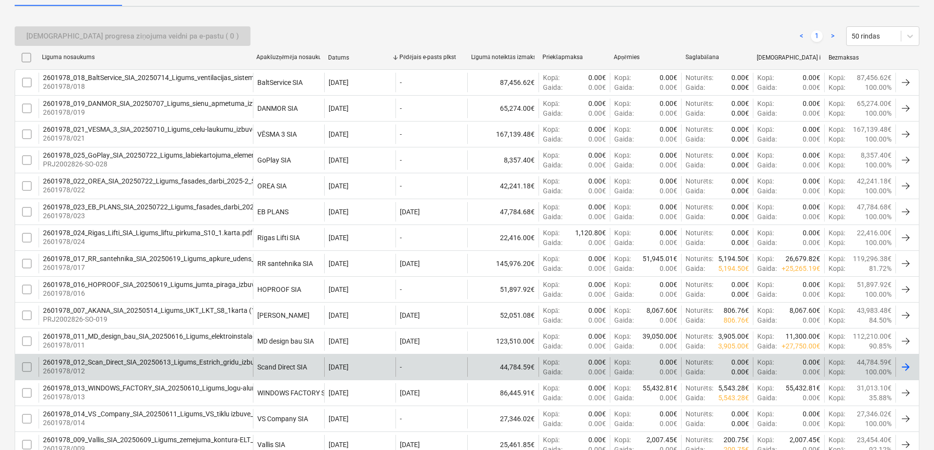
scroll to position [163, 0]
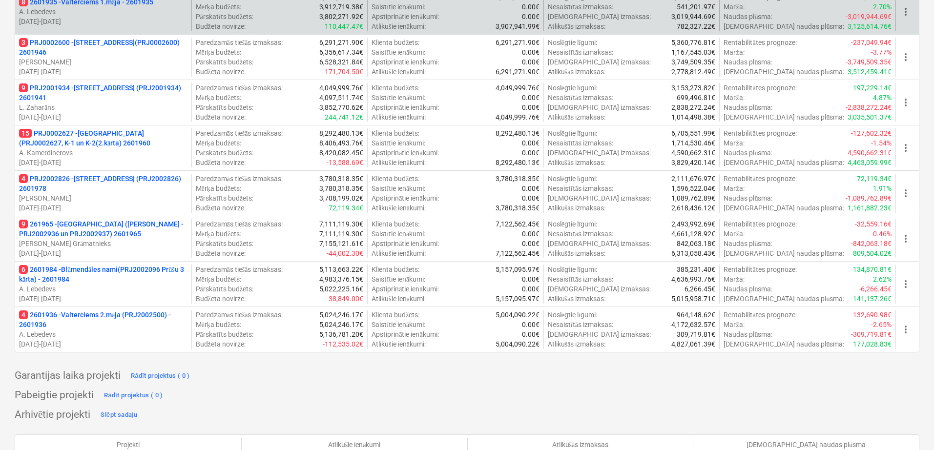
scroll to position [733, 0]
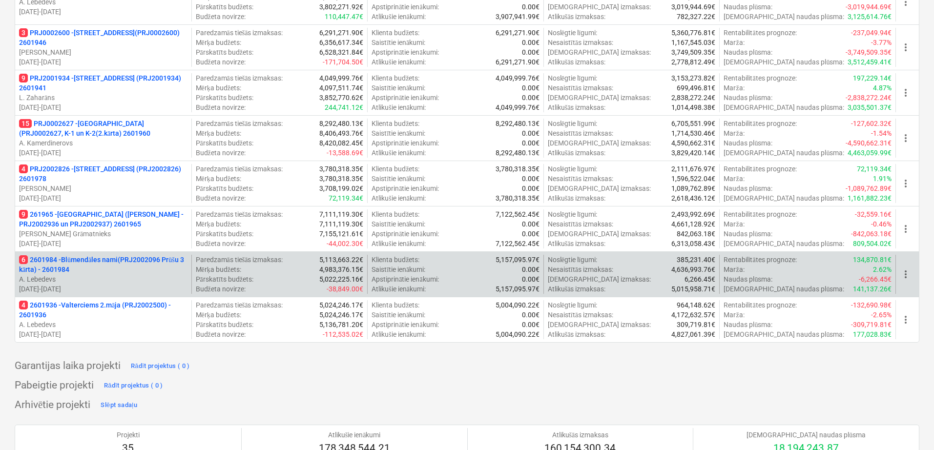
click at [109, 266] on p "6 2601984 - Blūmendāles nami(PRJ2002096 Prūšu 3 kārta) - 2601984" at bounding box center [103, 265] width 168 height 20
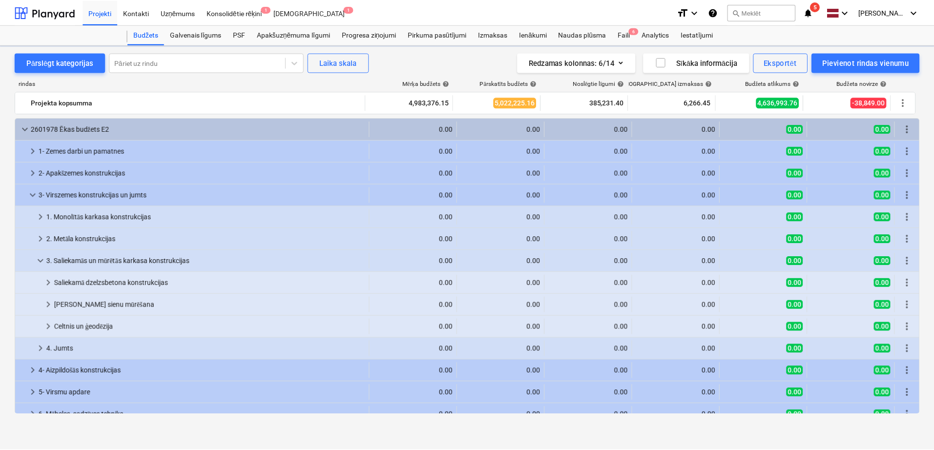
scroll to position [31, 0]
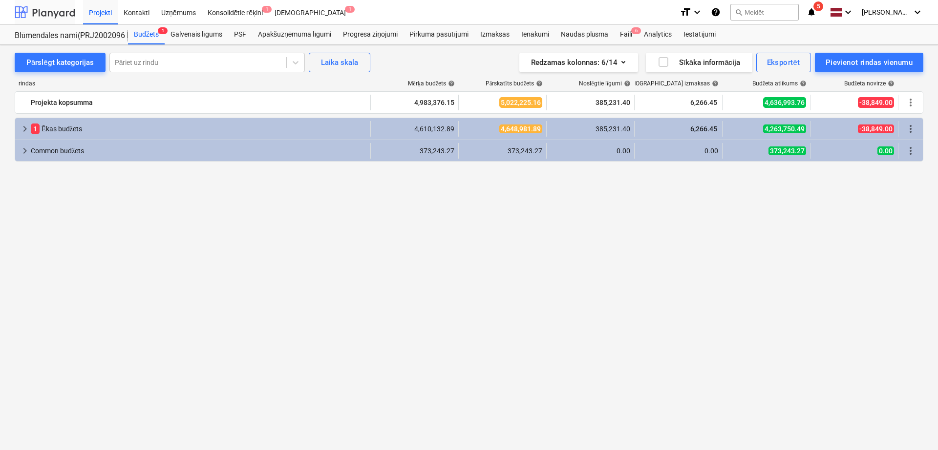
click at [61, 8] on div at bounding box center [45, 12] width 61 height 24
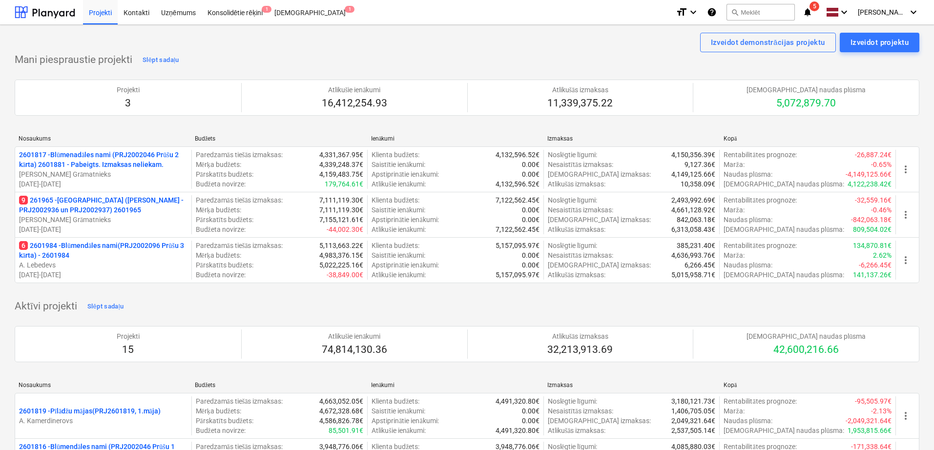
click at [815, 9] on span "5" at bounding box center [815, 6] width 10 height 10
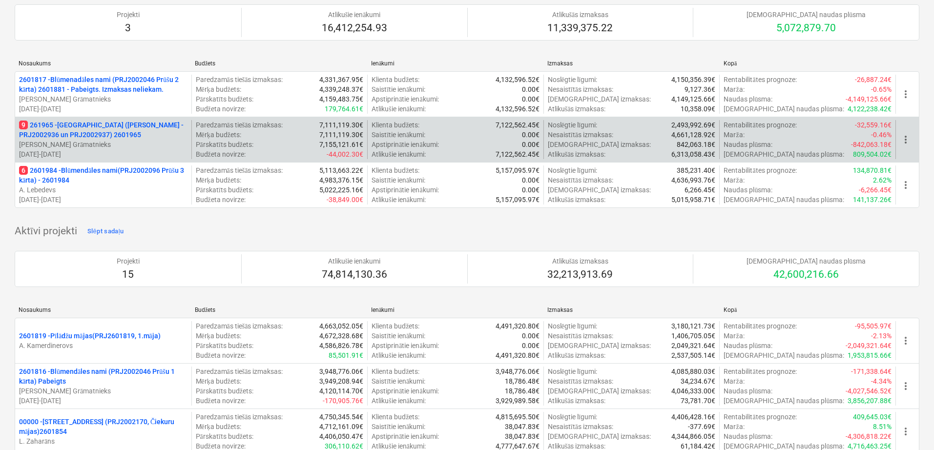
scroll to position [163, 0]
